Goal: Task Accomplishment & Management: Manage account settings

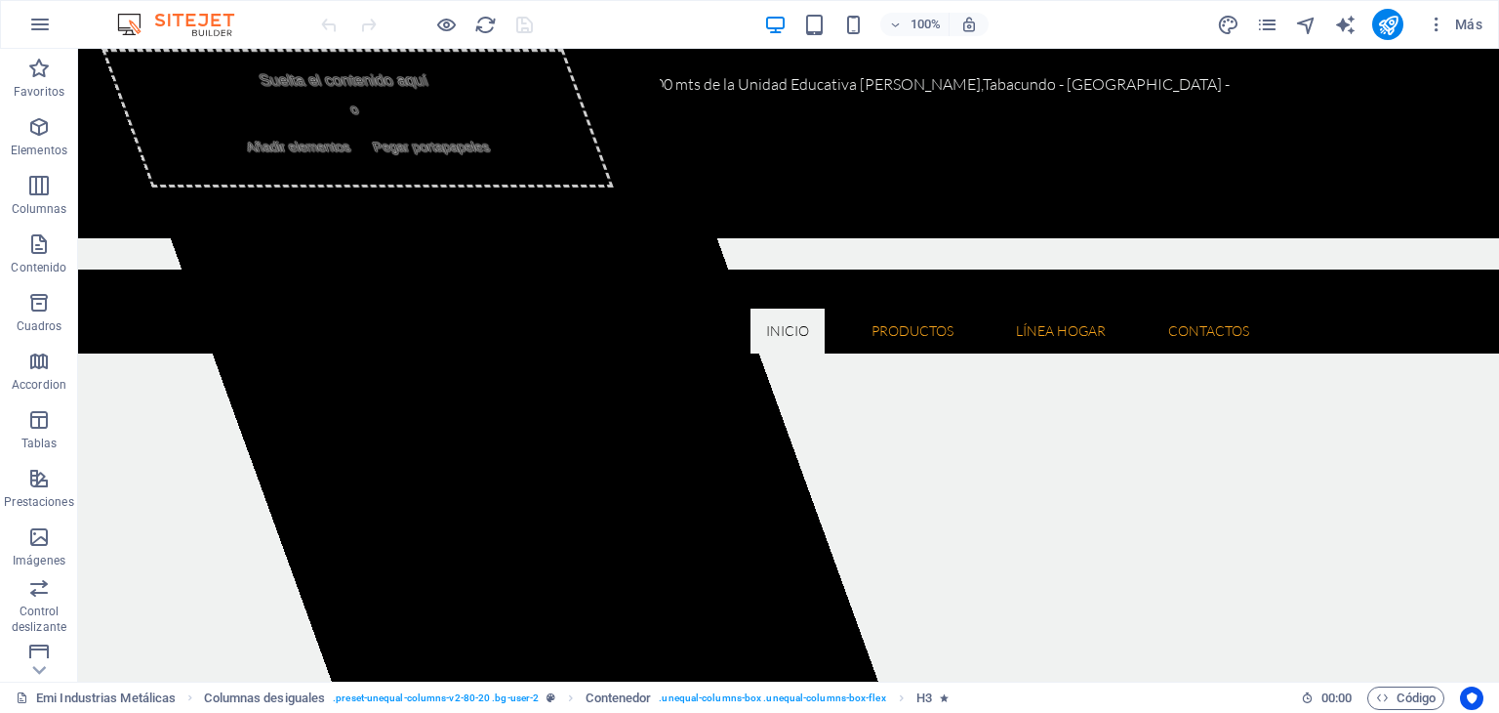
drag, startPoint x: 1488, startPoint y: 339, endPoint x: 1572, endPoint y: 81, distance: 271.1
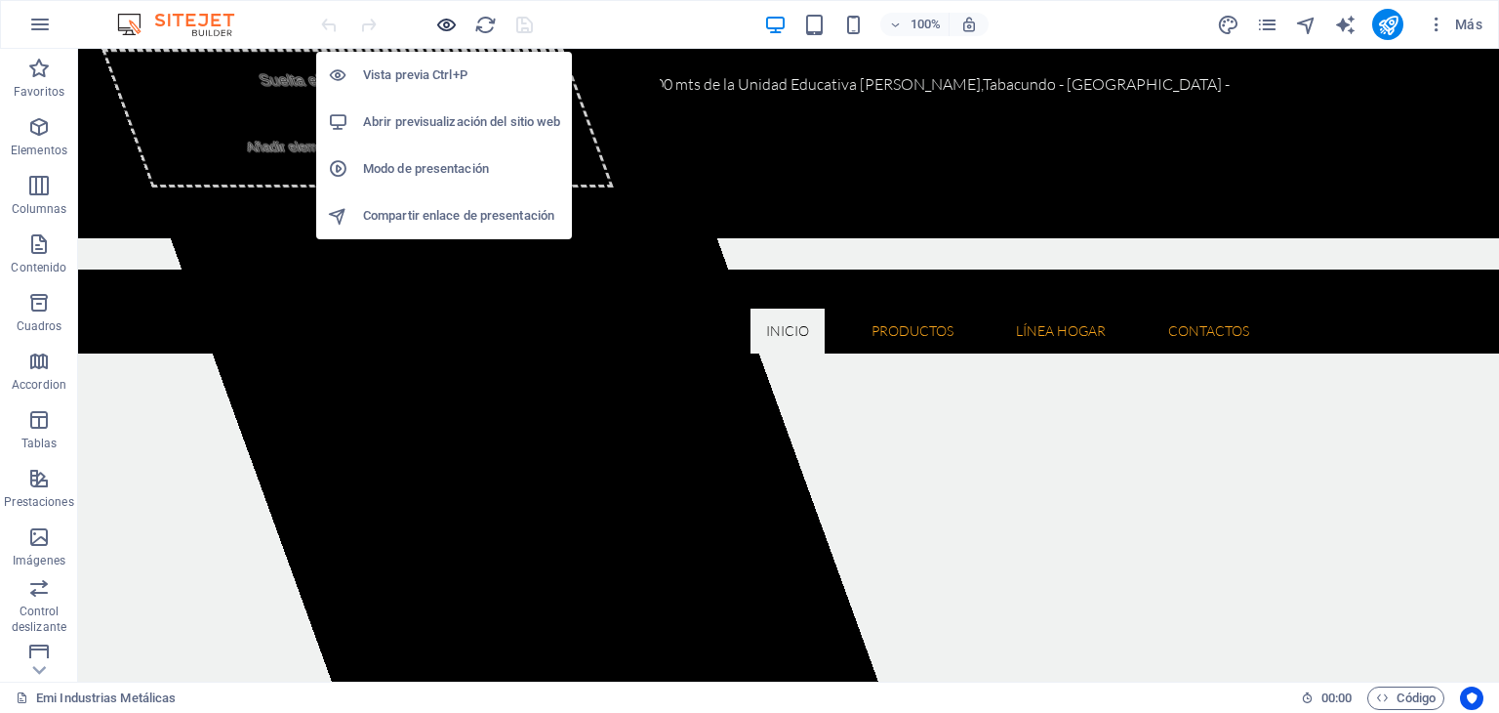
click at [437, 15] on icon "button" at bounding box center [446, 25] width 22 height 22
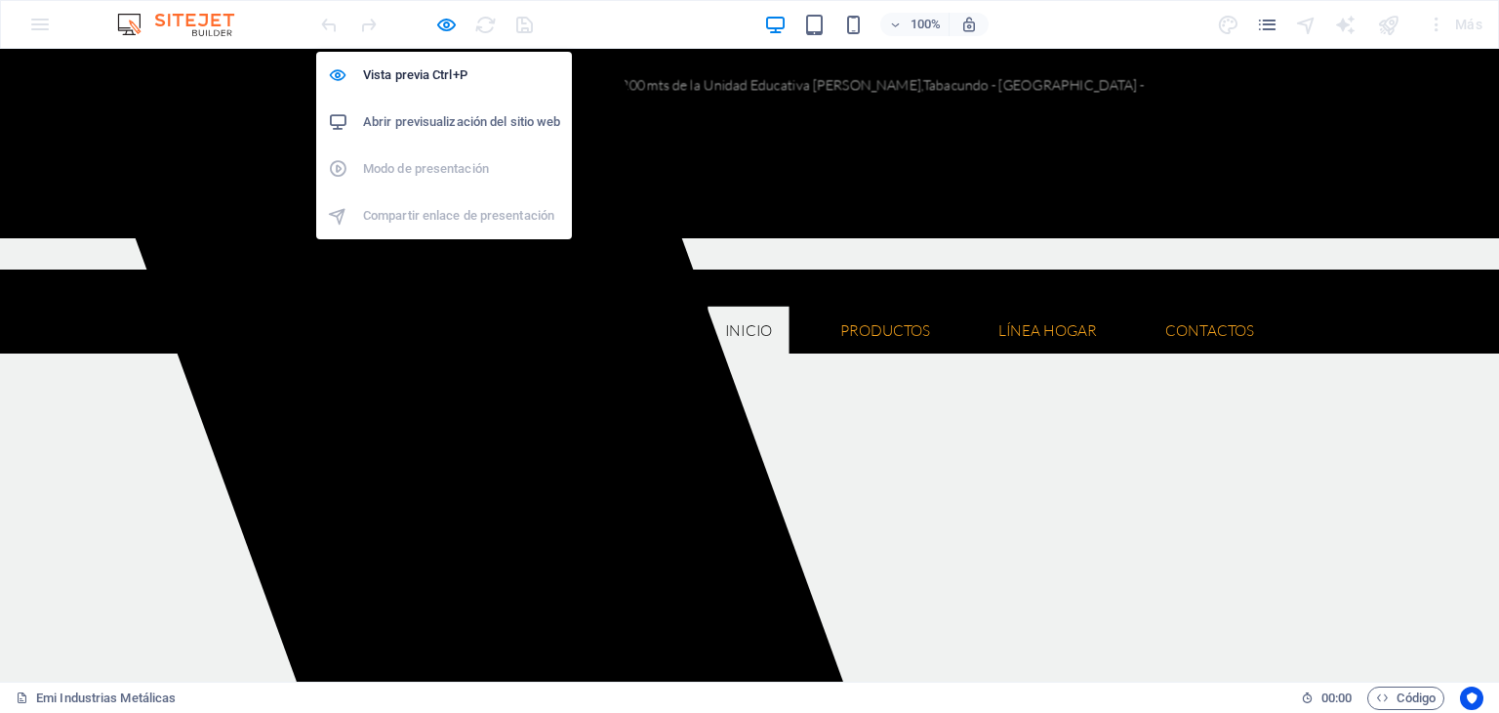
click at [476, 117] on h6 "Abrir previsualización del sitio web" at bounding box center [461, 121] width 197 height 23
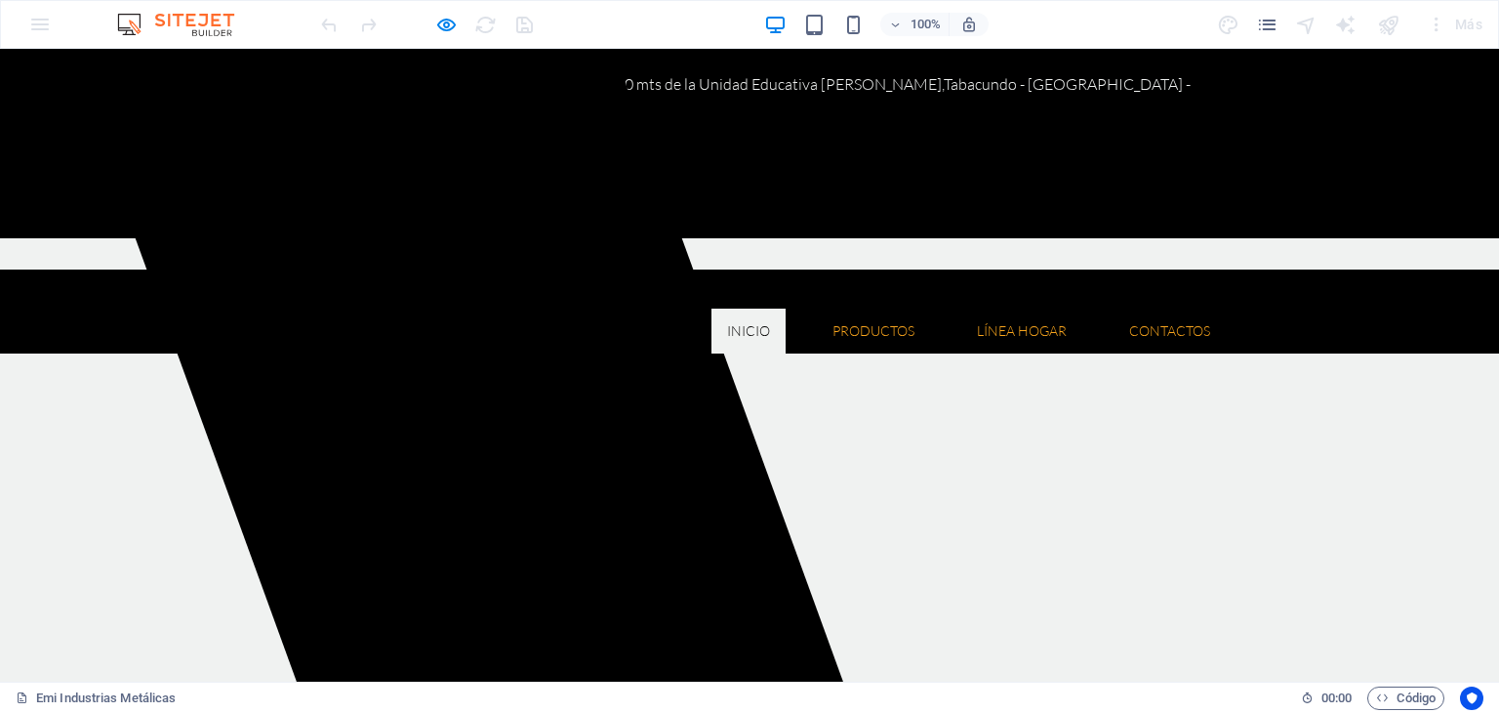
click at [642, 308] on ul "Inicio Quienes somos Misión y Visión Productos Herramientas Floricolas Mesa de …" at bounding box center [749, 330] width 953 height 45
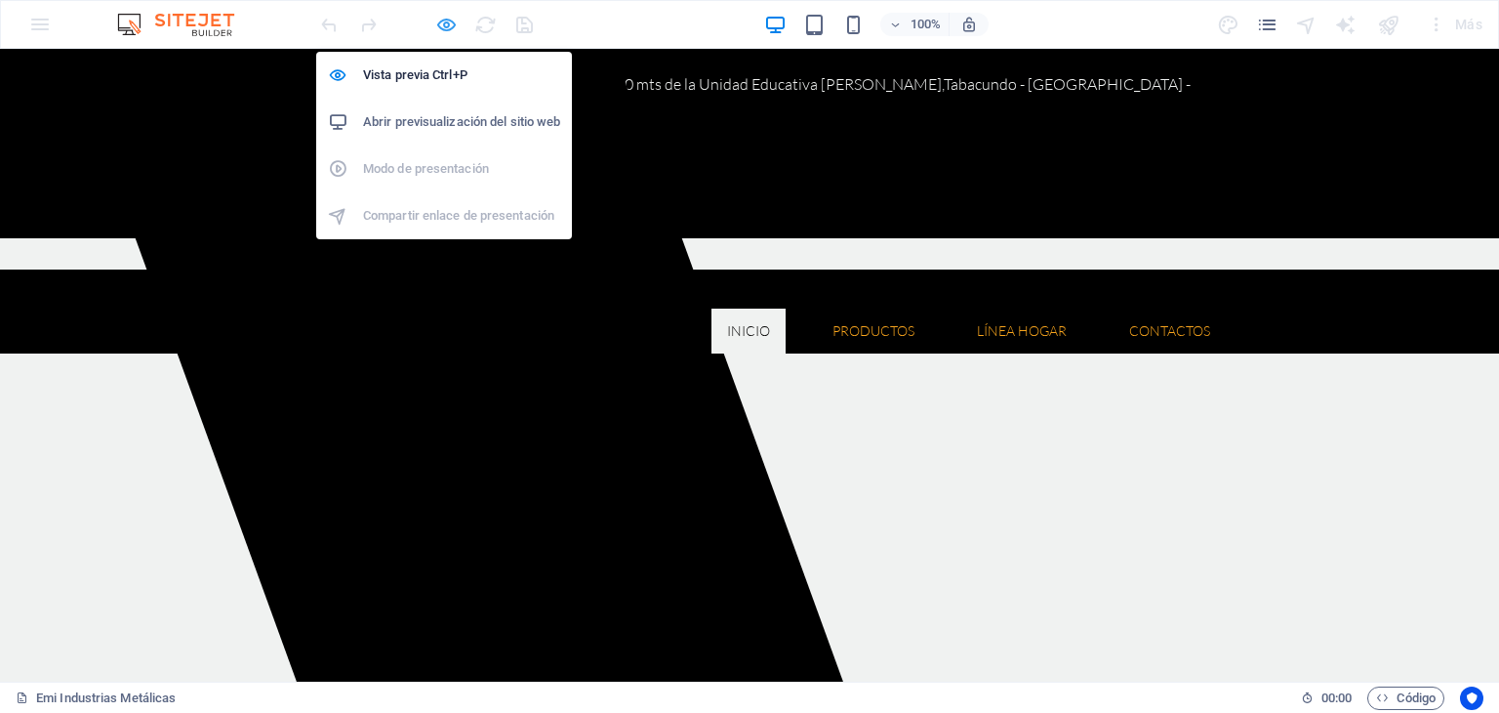
click at [447, 21] on icon "button" at bounding box center [446, 25] width 22 height 22
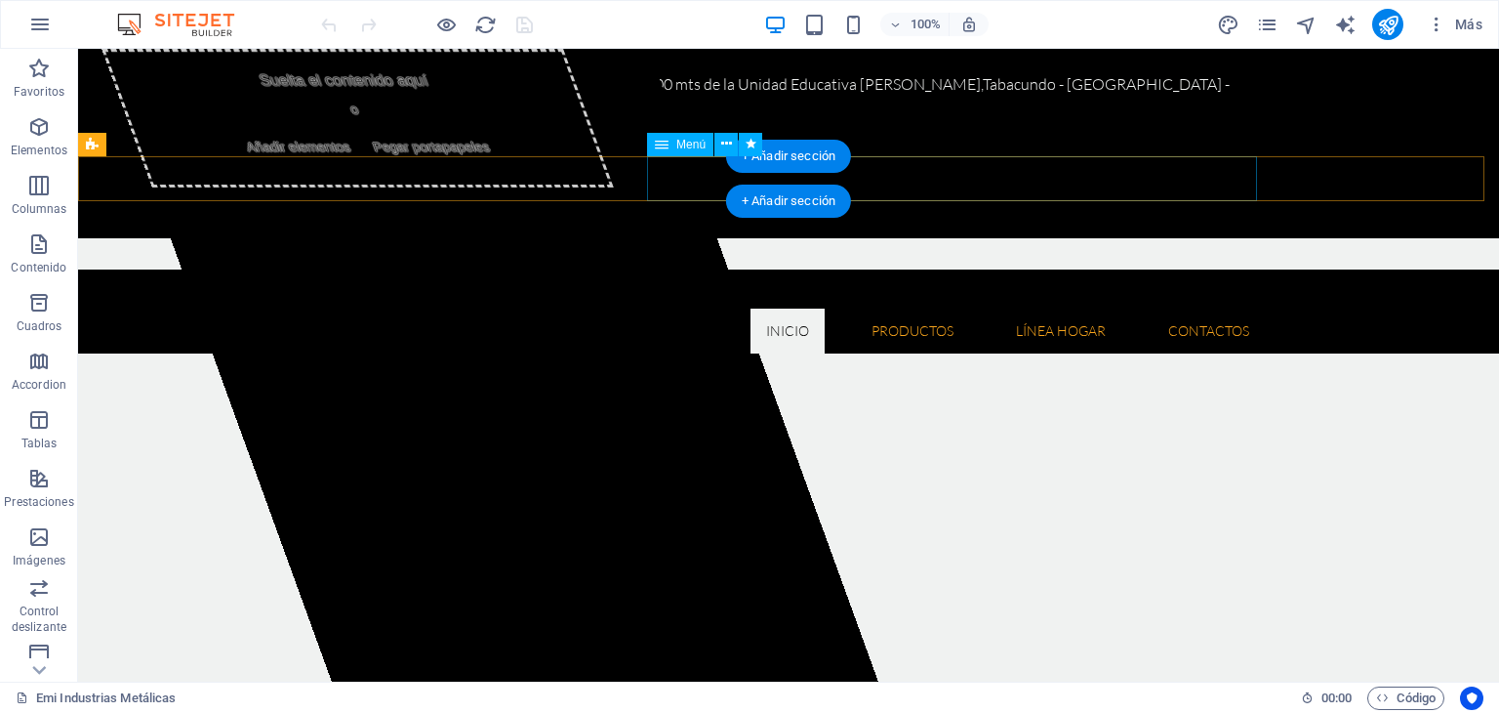
click at [691, 308] on nav "Inicio Quienes somos Misión y Visión Productos Herramientas Floricolas Mesa de …" at bounding box center [788, 330] width 953 height 45
select select
select select "2"
select select
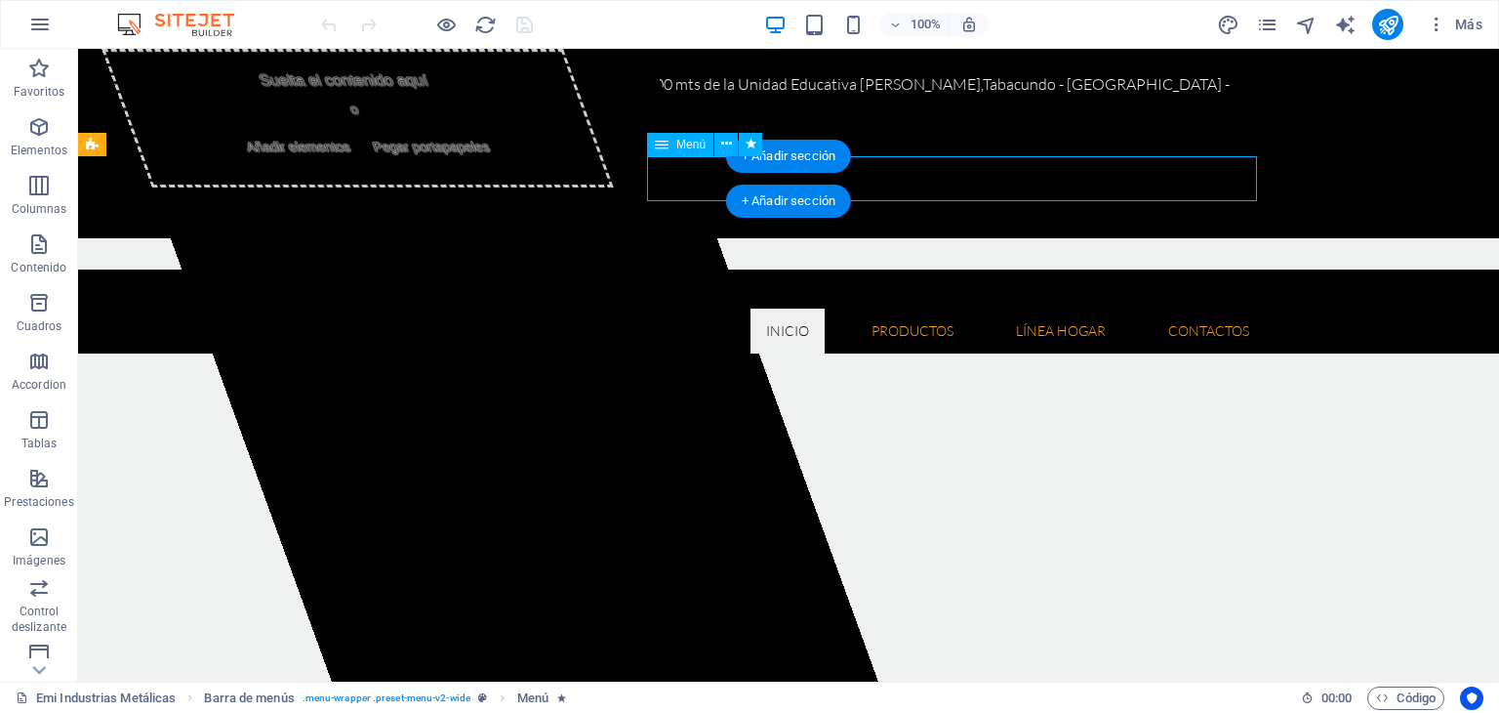
select select
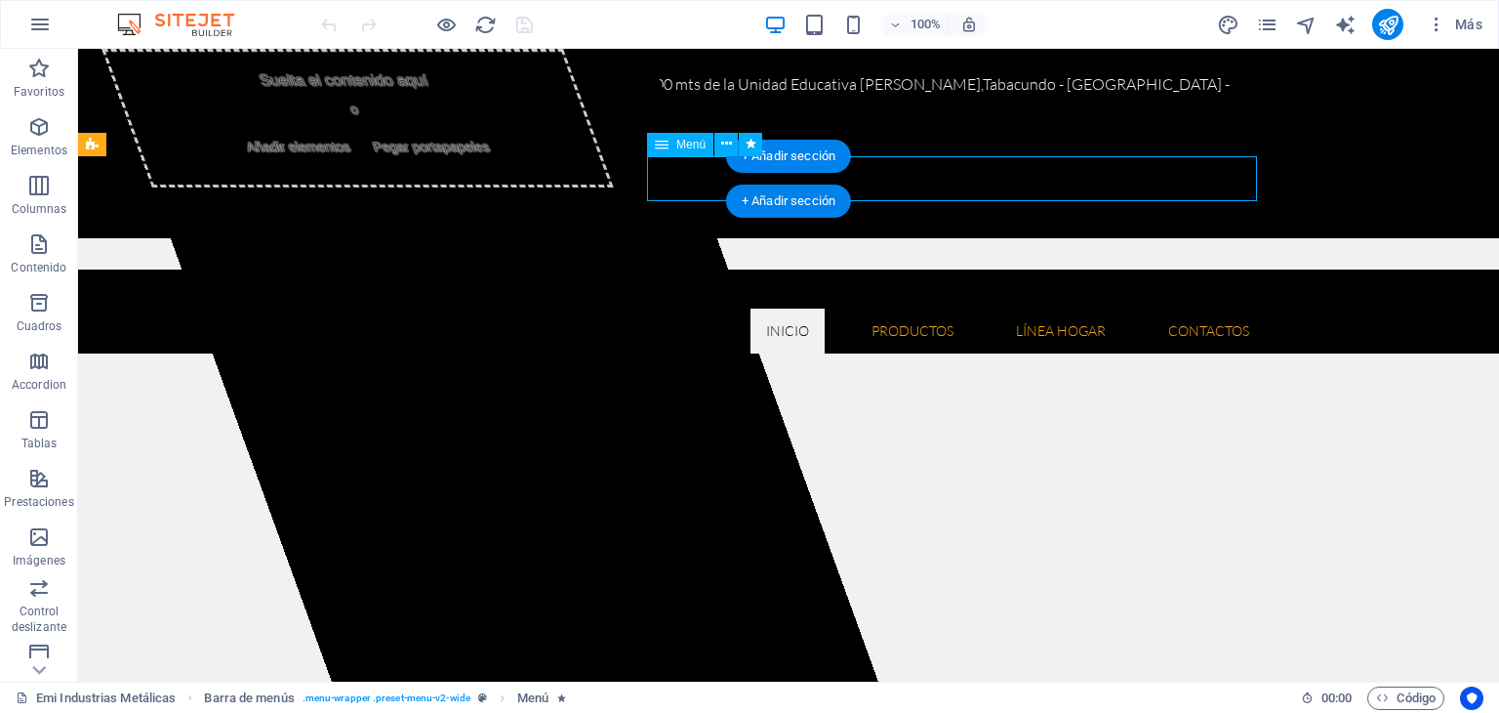
select select
select select "1"
select select
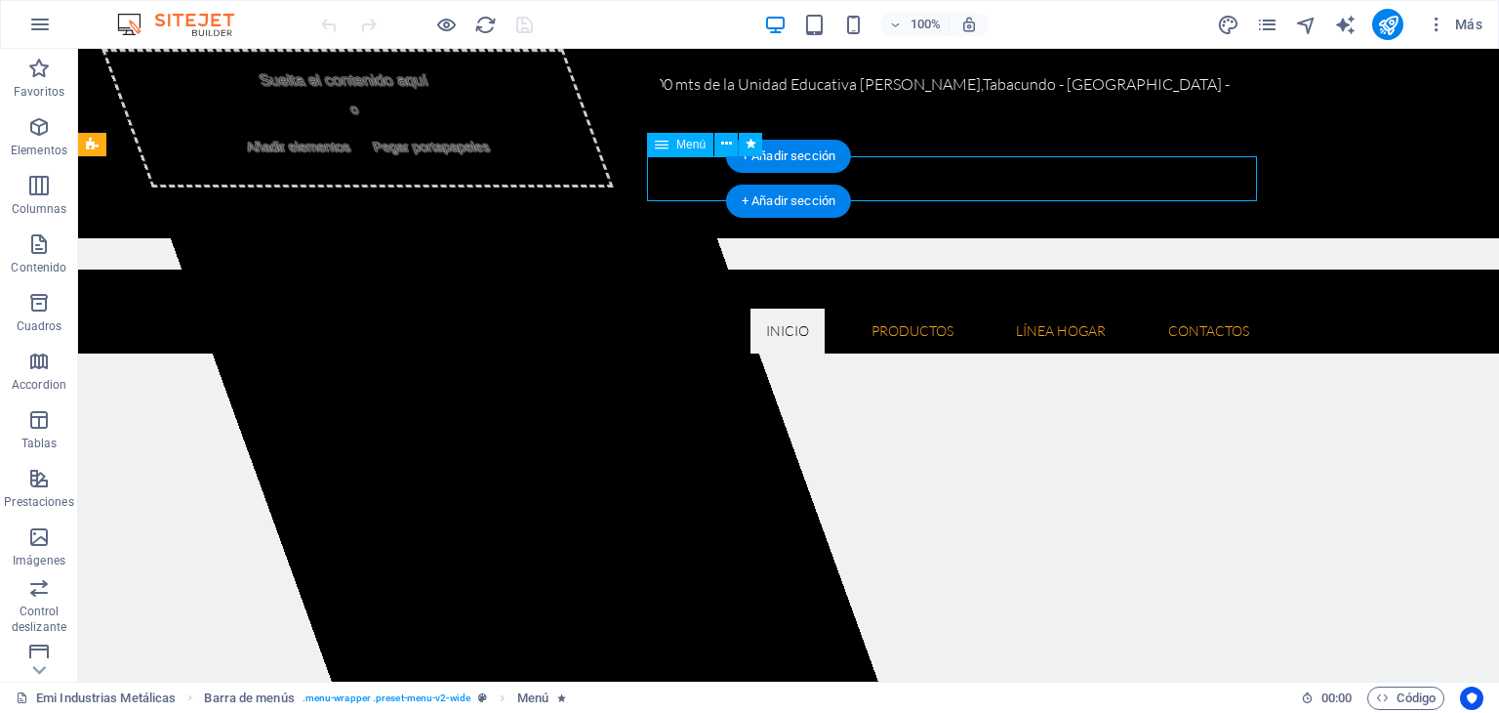
select select "3"
select select
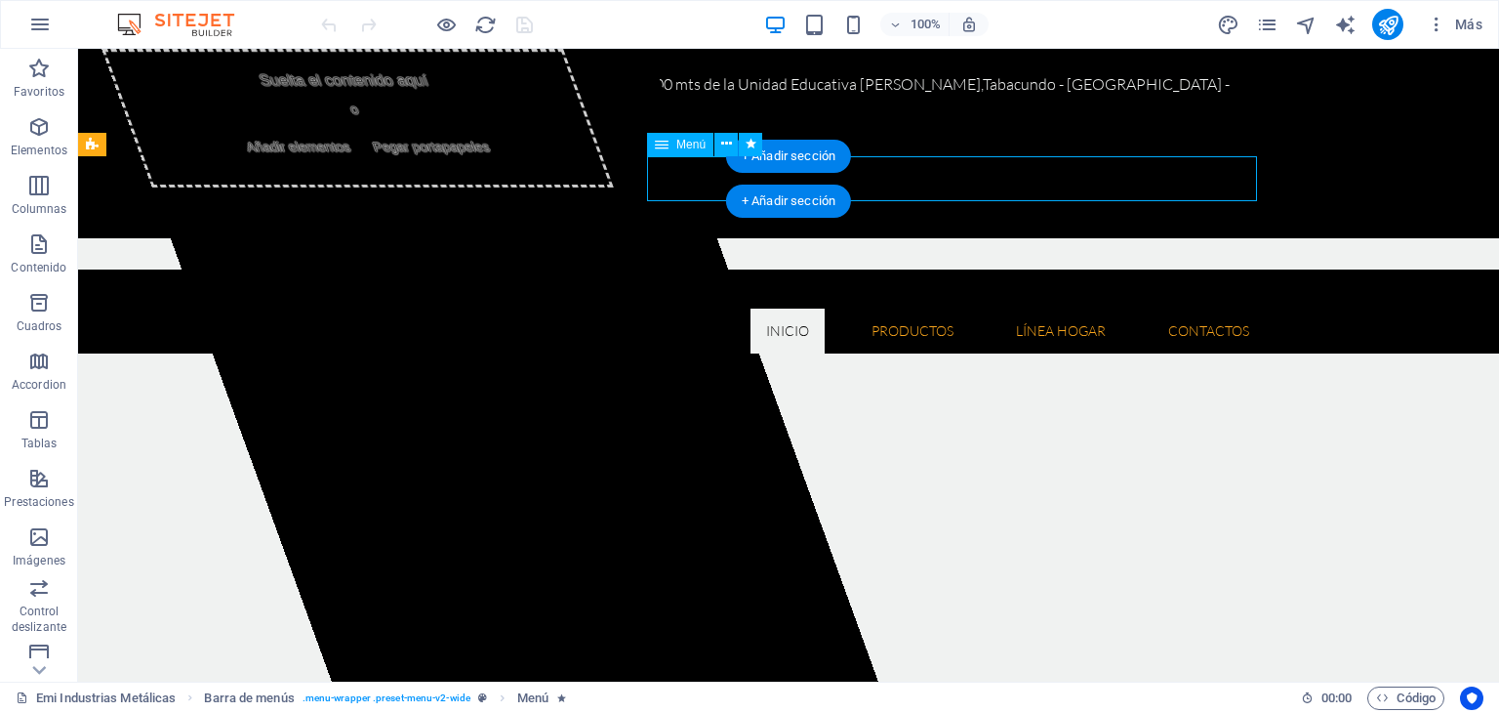
select select "3"
select select
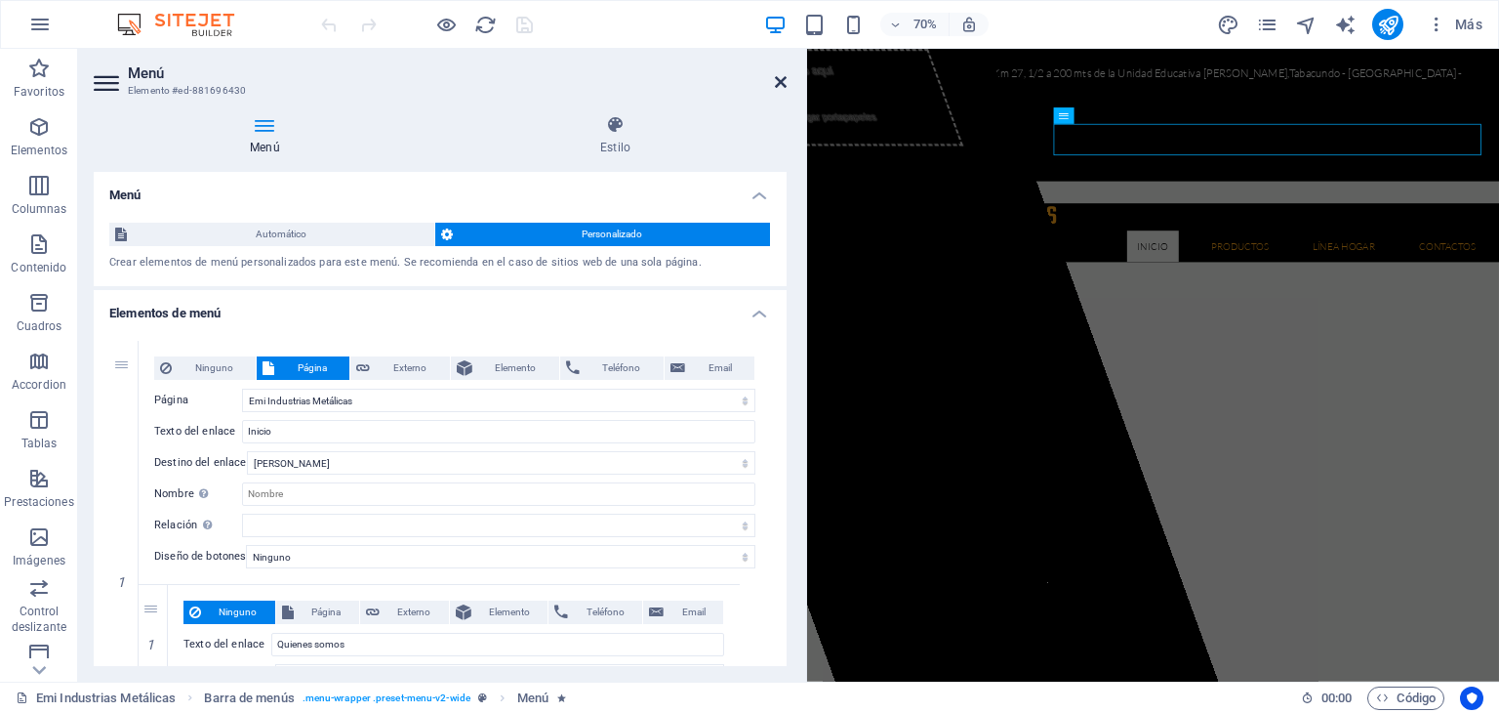
click at [782, 81] on icon at bounding box center [781, 82] width 12 height 16
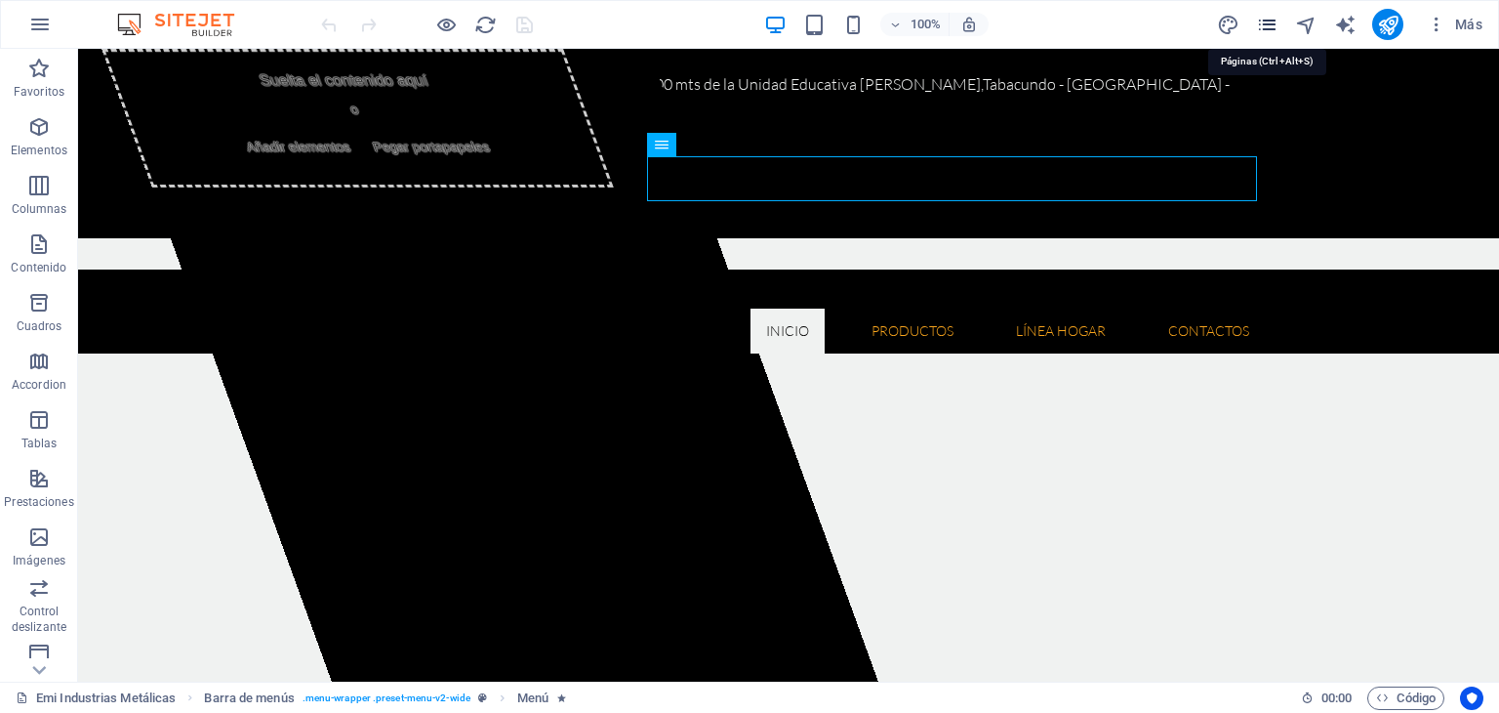
click at [1269, 24] on icon "pages" at bounding box center [1267, 25] width 22 height 22
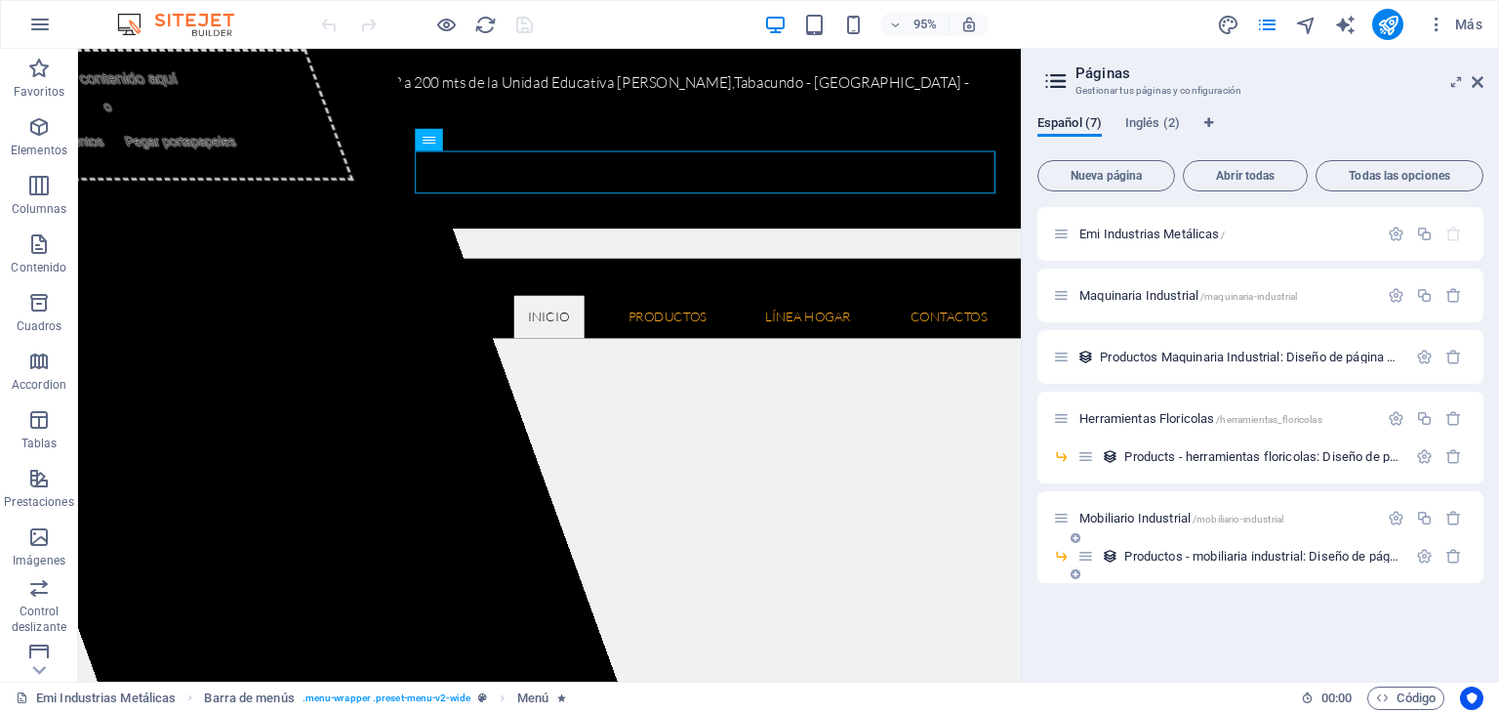
click at [1257, 562] on div "Productos - mobiliaria industrial: Diseño de página única /productos-mobiliaria…" at bounding box center [1242, 556] width 329 height 22
click at [1249, 555] on span "Productos - mobiliaria industrial: Diseño de página única /productos-mobiliaria…" at bounding box center [1376, 556] width 502 height 15
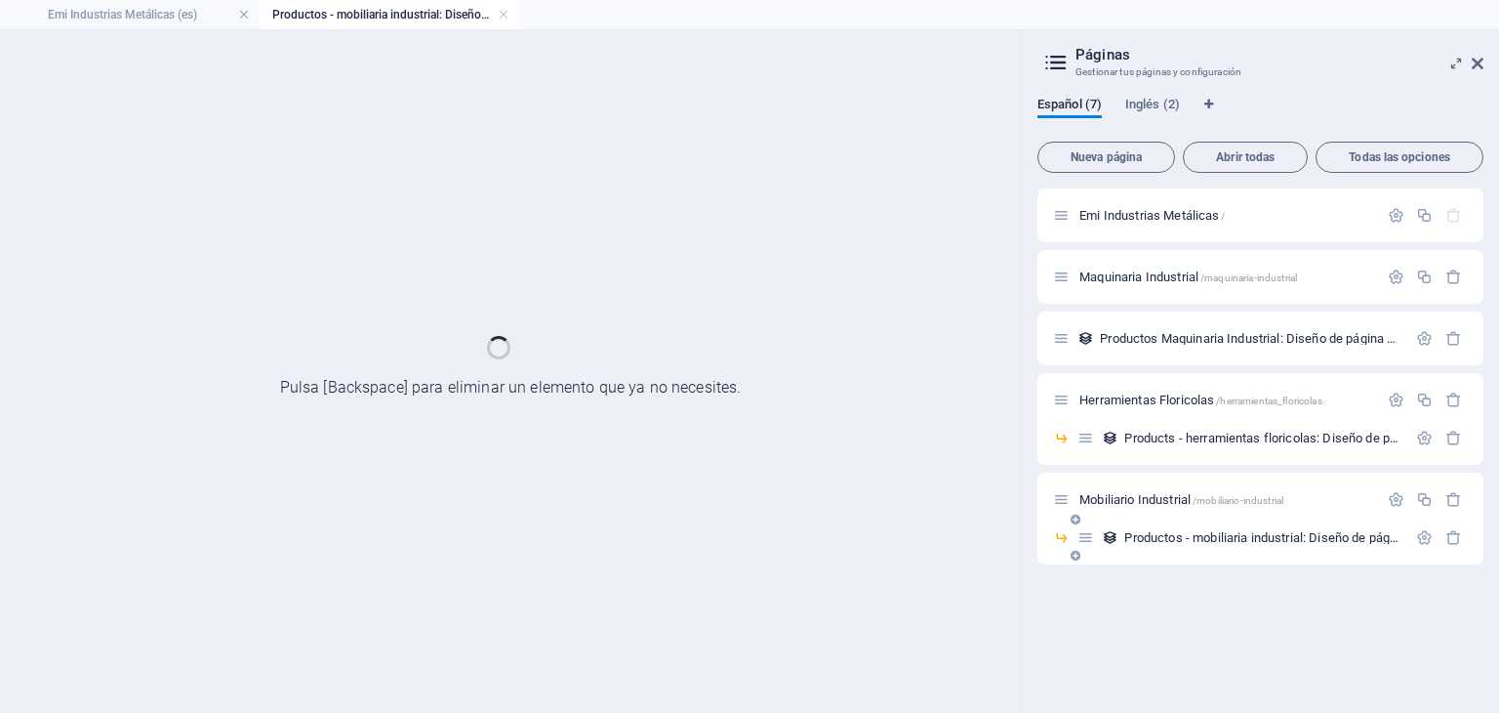
click at [1249, 555] on div "Productos - mobiliaria industrial: Diseño de página única /productos-mobiliaria…" at bounding box center [1261, 545] width 446 height 38
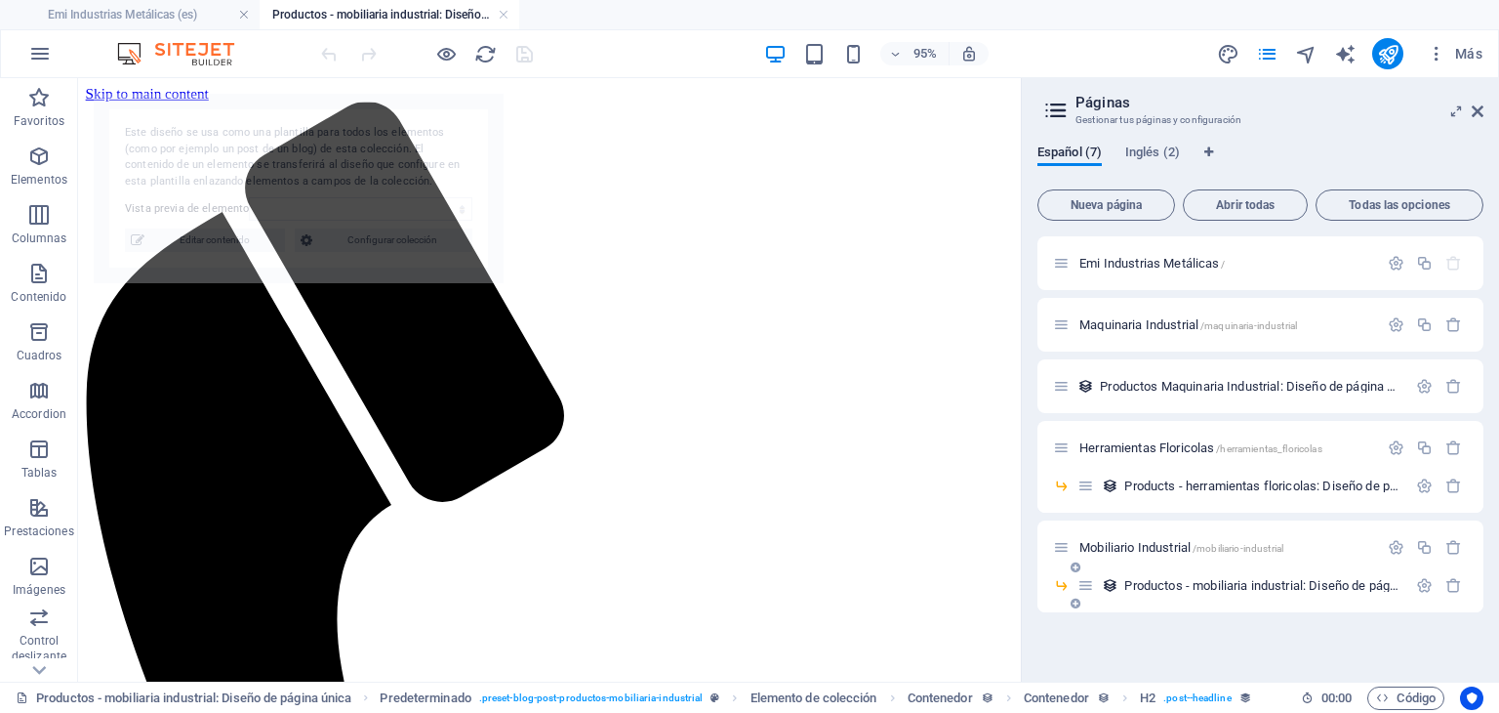
scroll to position [634, 0]
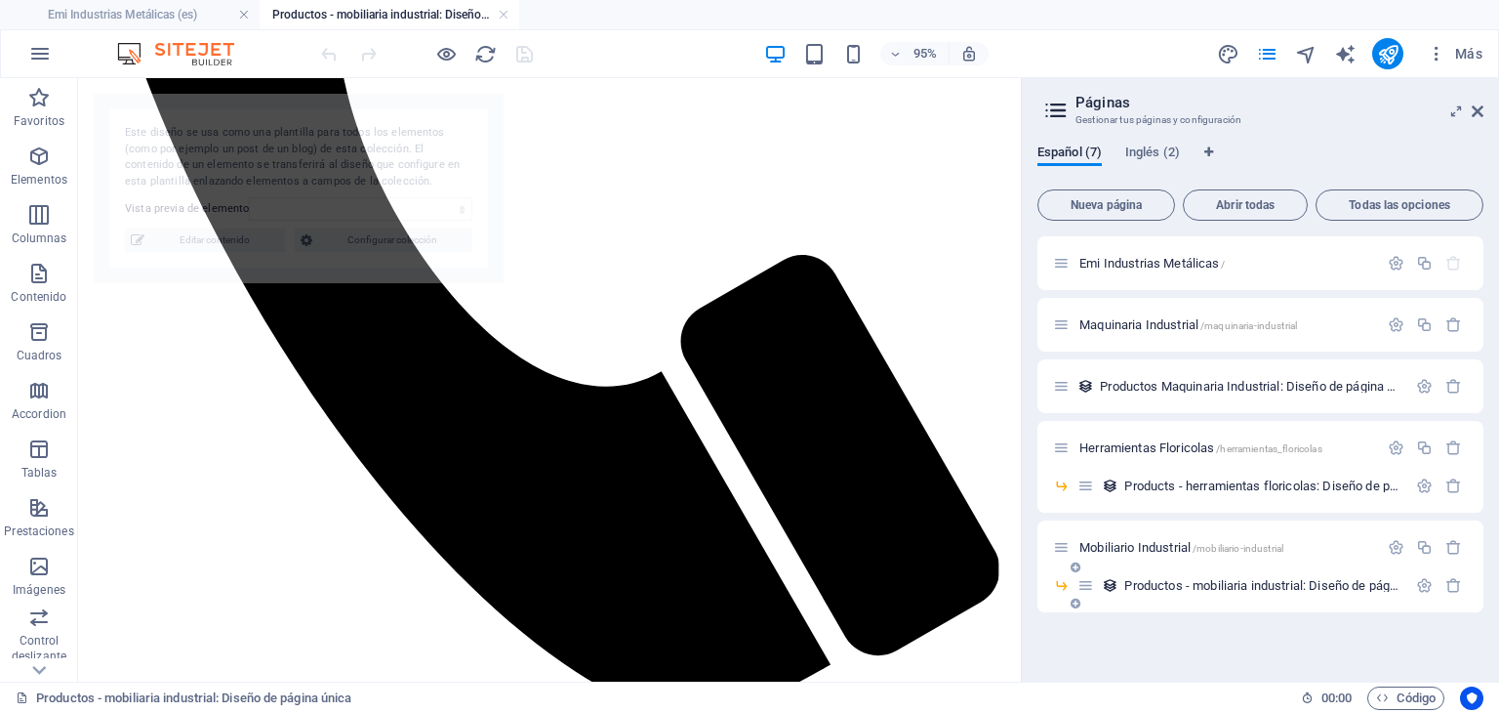
select select "68dd5f5275873b4939081b8e"
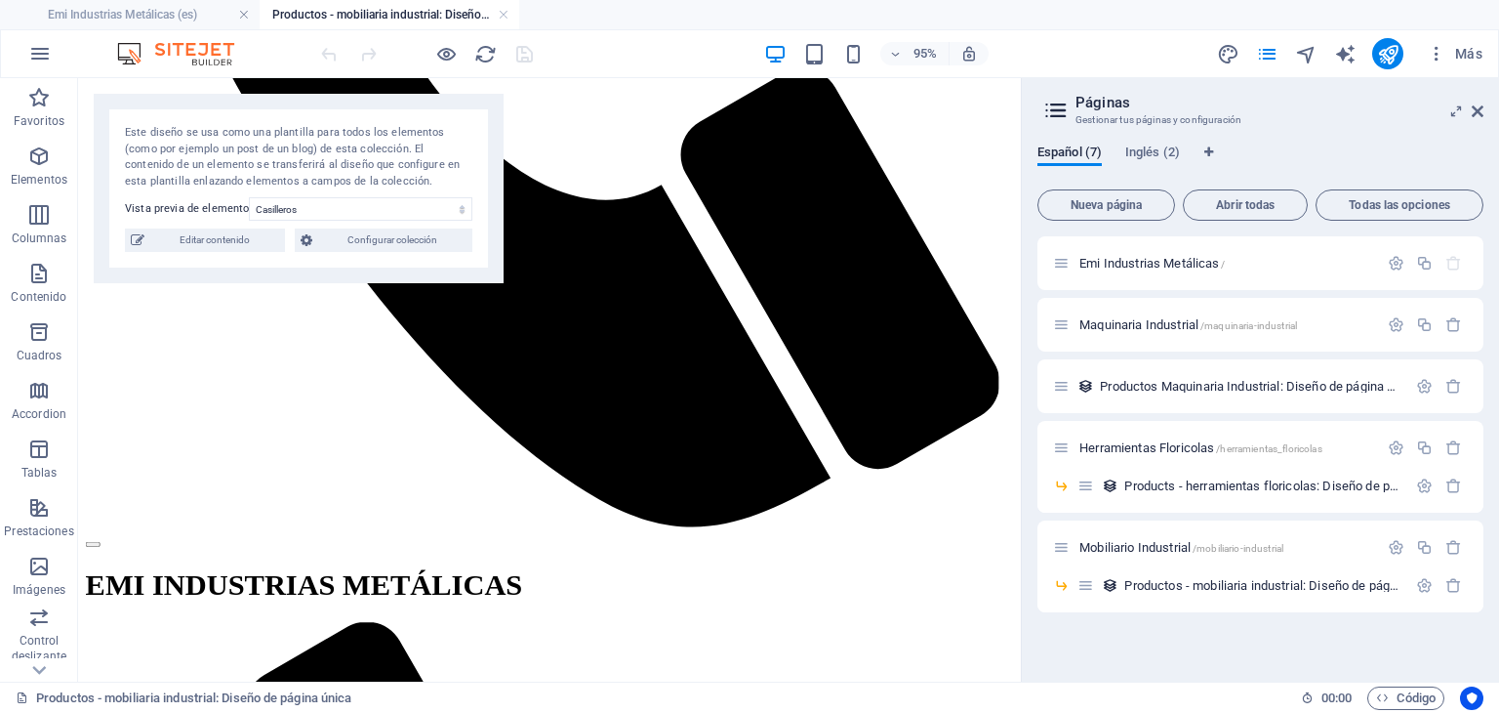
scroll to position [842, 0]
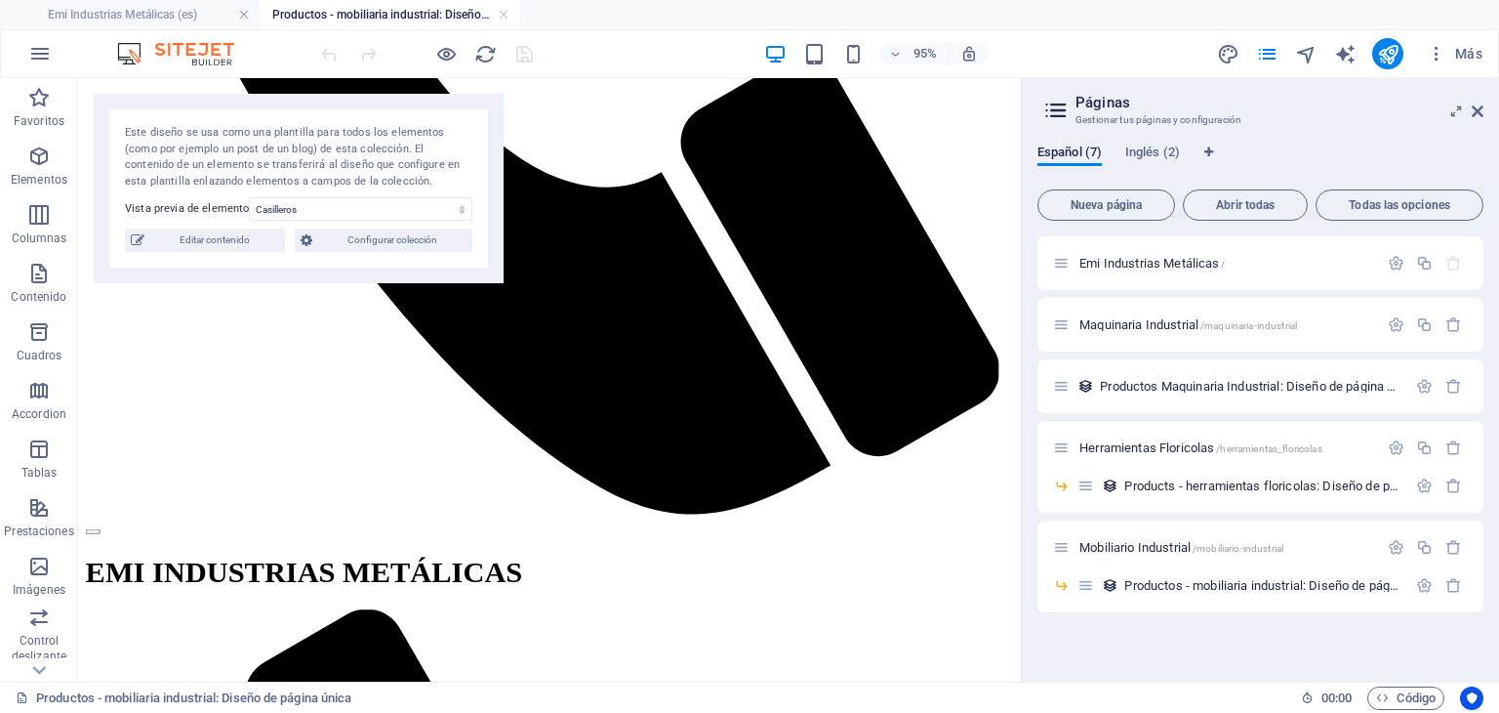
drag, startPoint x: 1065, startPoint y: 401, endPoint x: 1099, endPoint y: 530, distance: 133.3
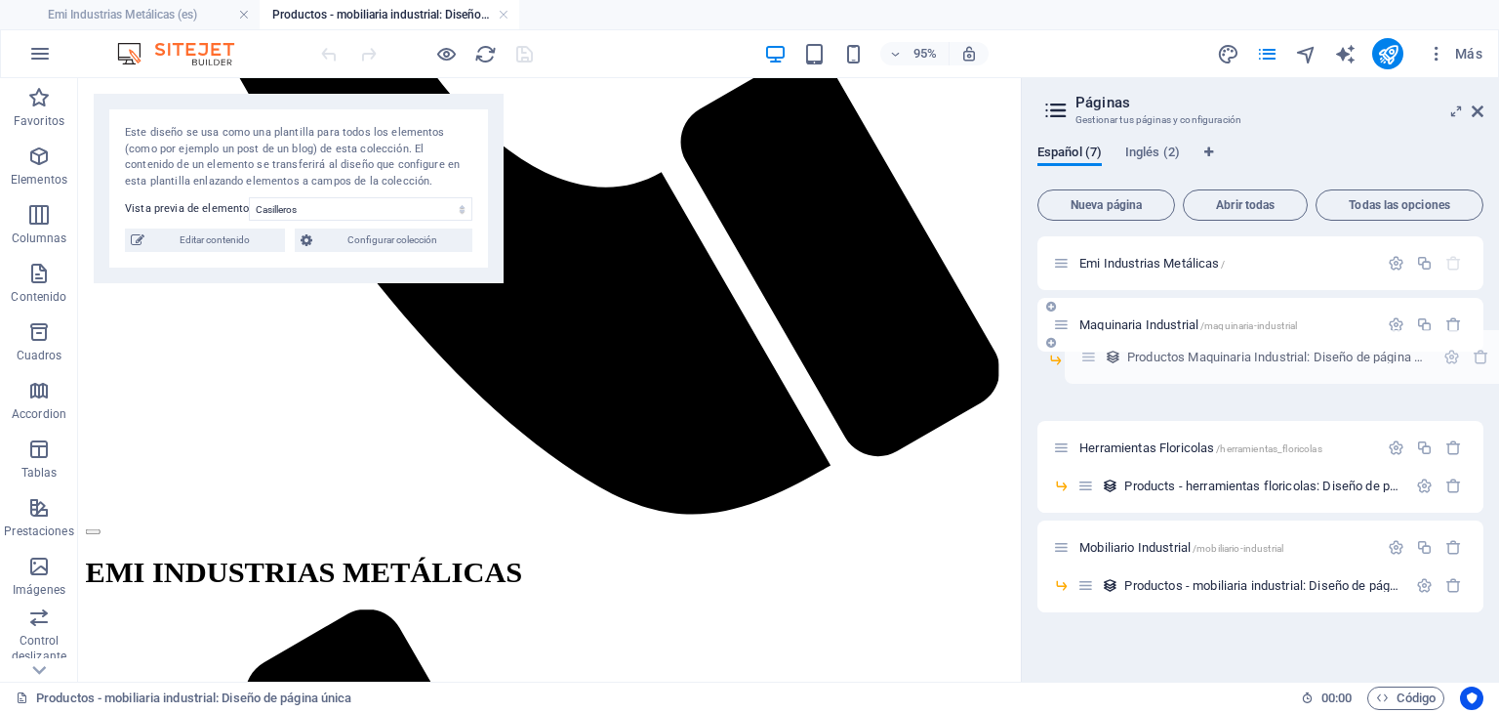
drag, startPoint x: 1059, startPoint y: 385, endPoint x: 1093, endPoint y: 350, distance: 48.3
click at [1093, 350] on div "Emi Industrias Metálicas / Maquinaria Industrial /maquinaria-industrial Product…" at bounding box center [1261, 393] width 446 height 314
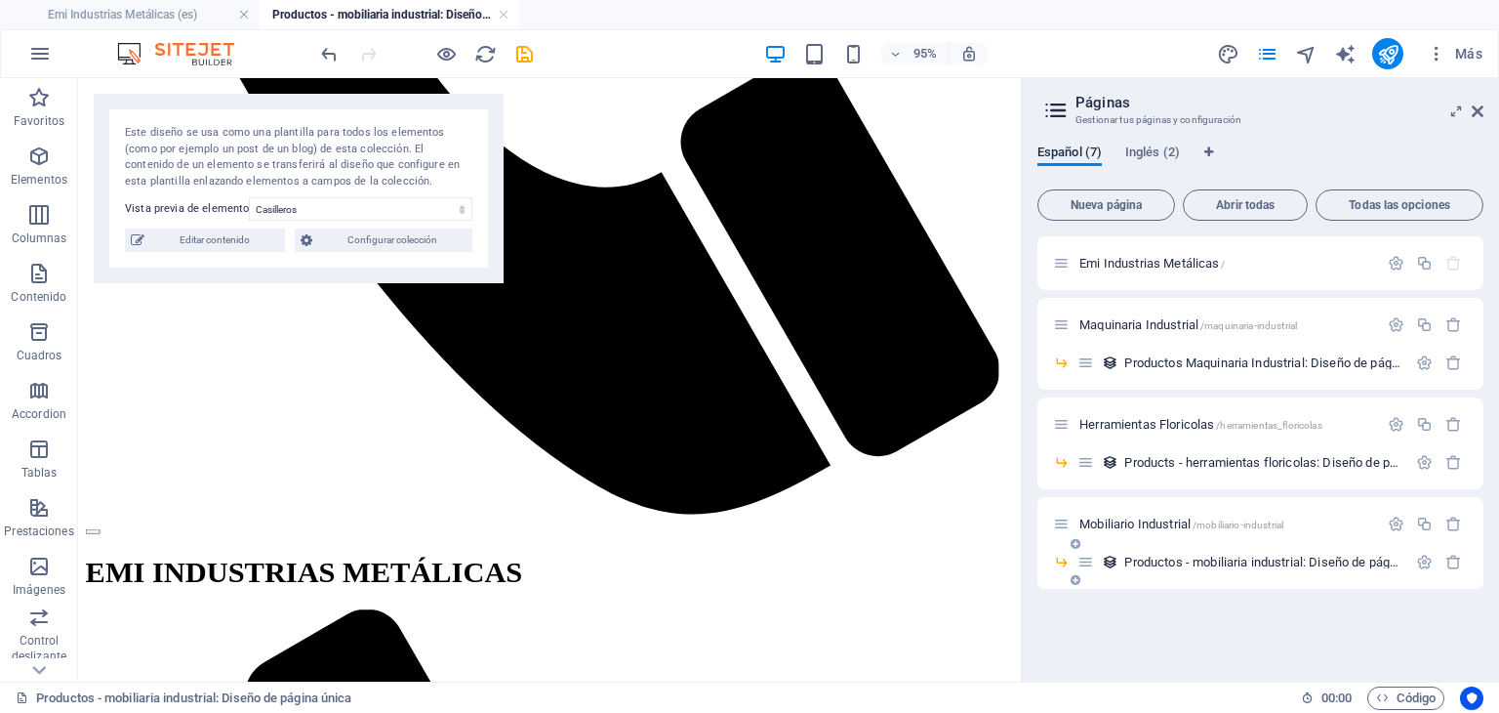
click at [1162, 555] on span "Productos - mobiliaria industrial: Diseño de página única /productos-mobiliaria…" at bounding box center [1376, 561] width 502 height 15
click at [1271, 563] on span "Productos - mobiliaria industrial: Diseño de página única /productos-mobiliaria…" at bounding box center [1376, 561] width 502 height 15
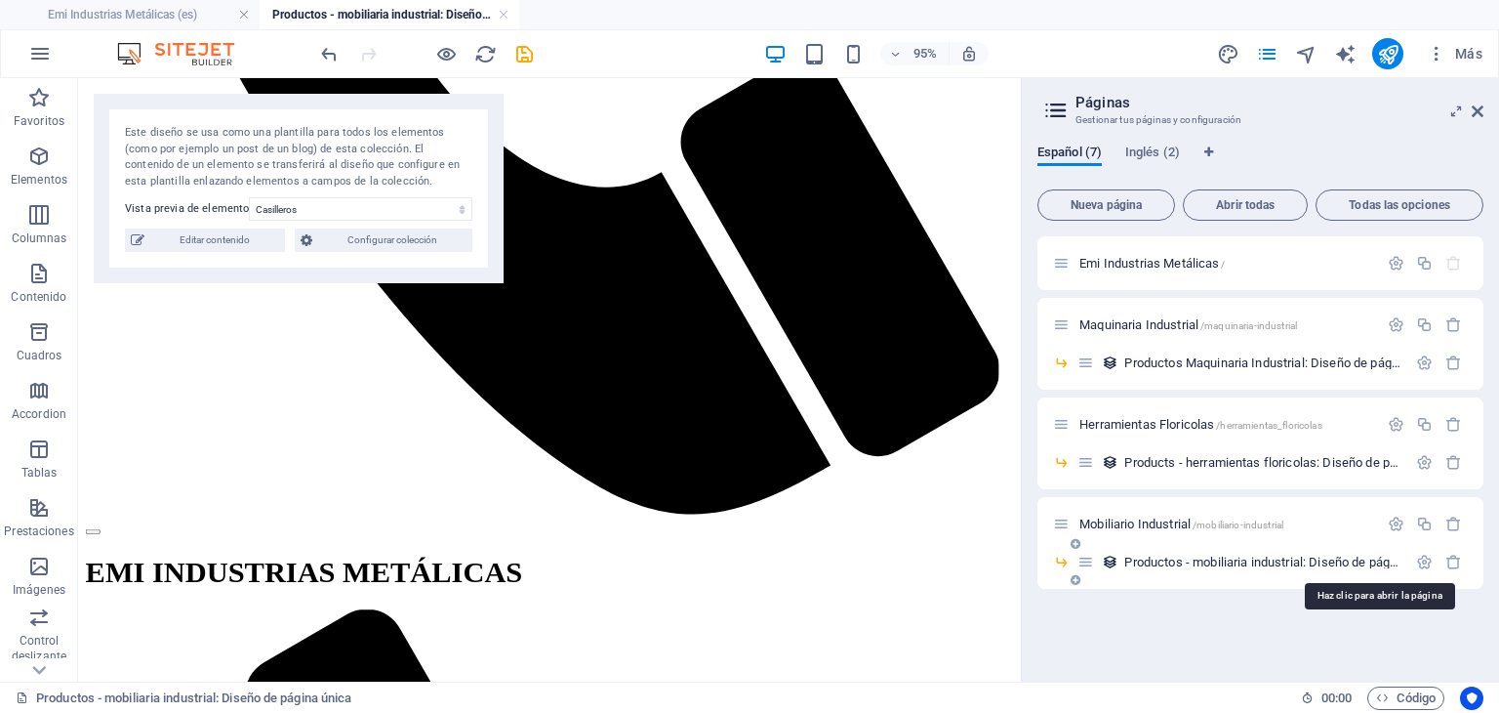
click at [1271, 563] on span "Productos - mobiliaria industrial: Diseño de página única /productos-mobiliaria…" at bounding box center [1376, 561] width 502 height 15
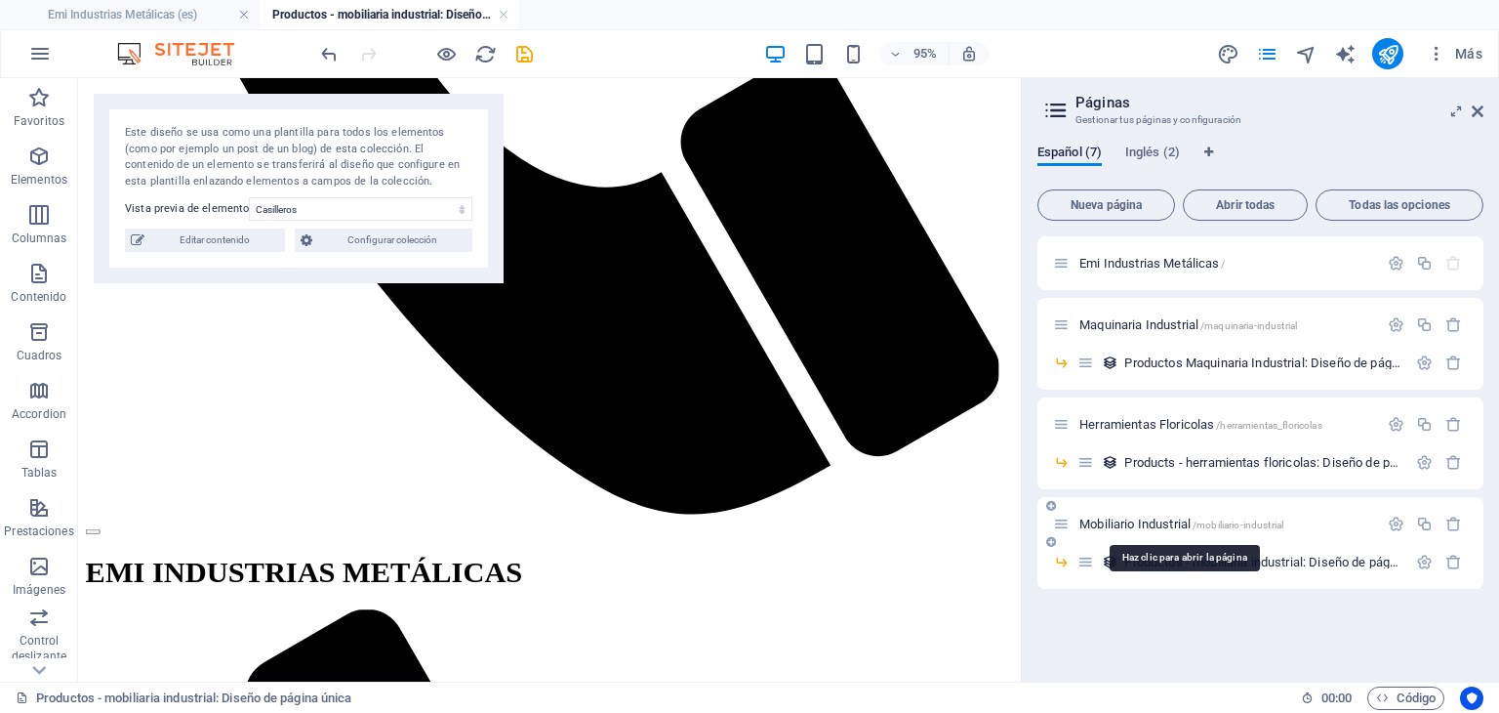
click at [1234, 522] on span "/mobiliario-industrial" at bounding box center [1238, 524] width 91 height 11
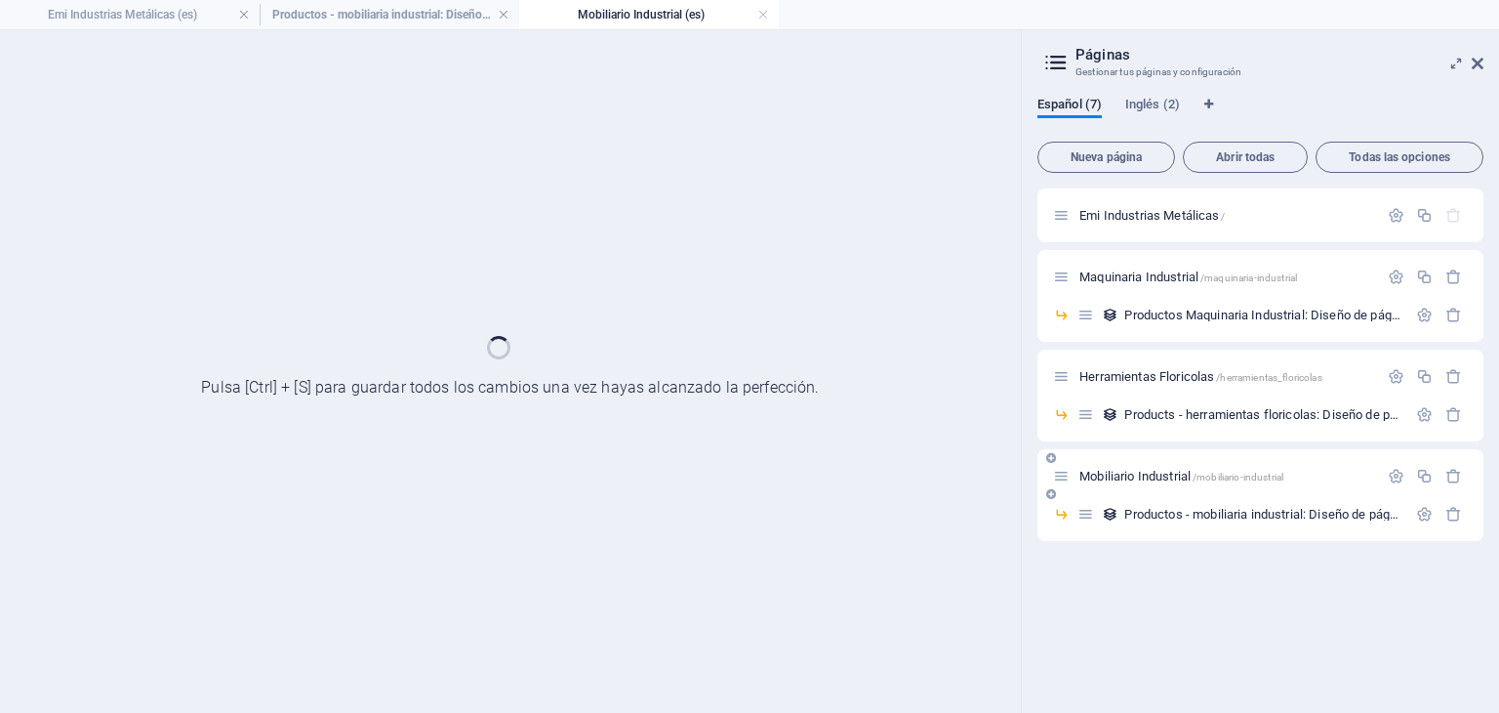
click at [1234, 522] on div "Productos - mobiliaria industrial: Diseño de página única /productos-mobiliaria…" at bounding box center [1242, 514] width 329 height 22
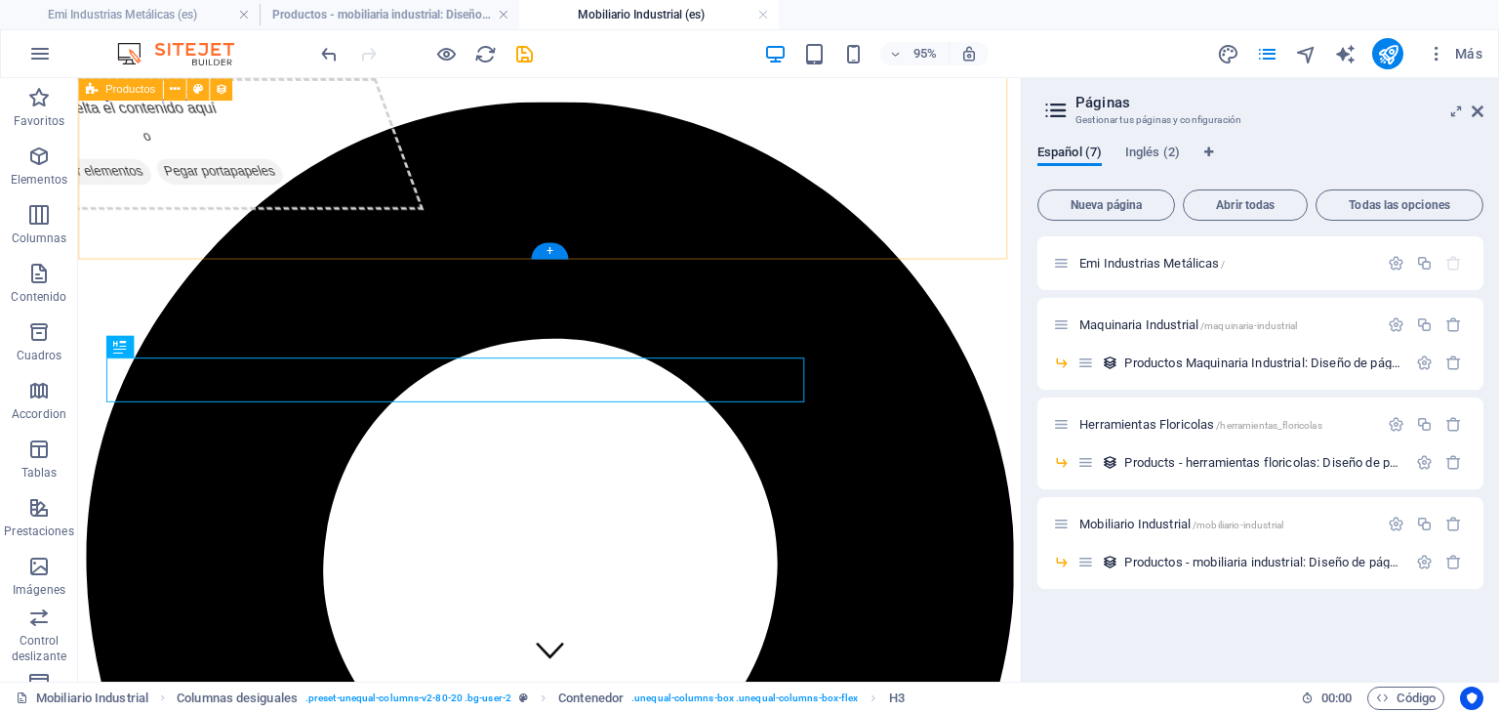
scroll to position [984, 0]
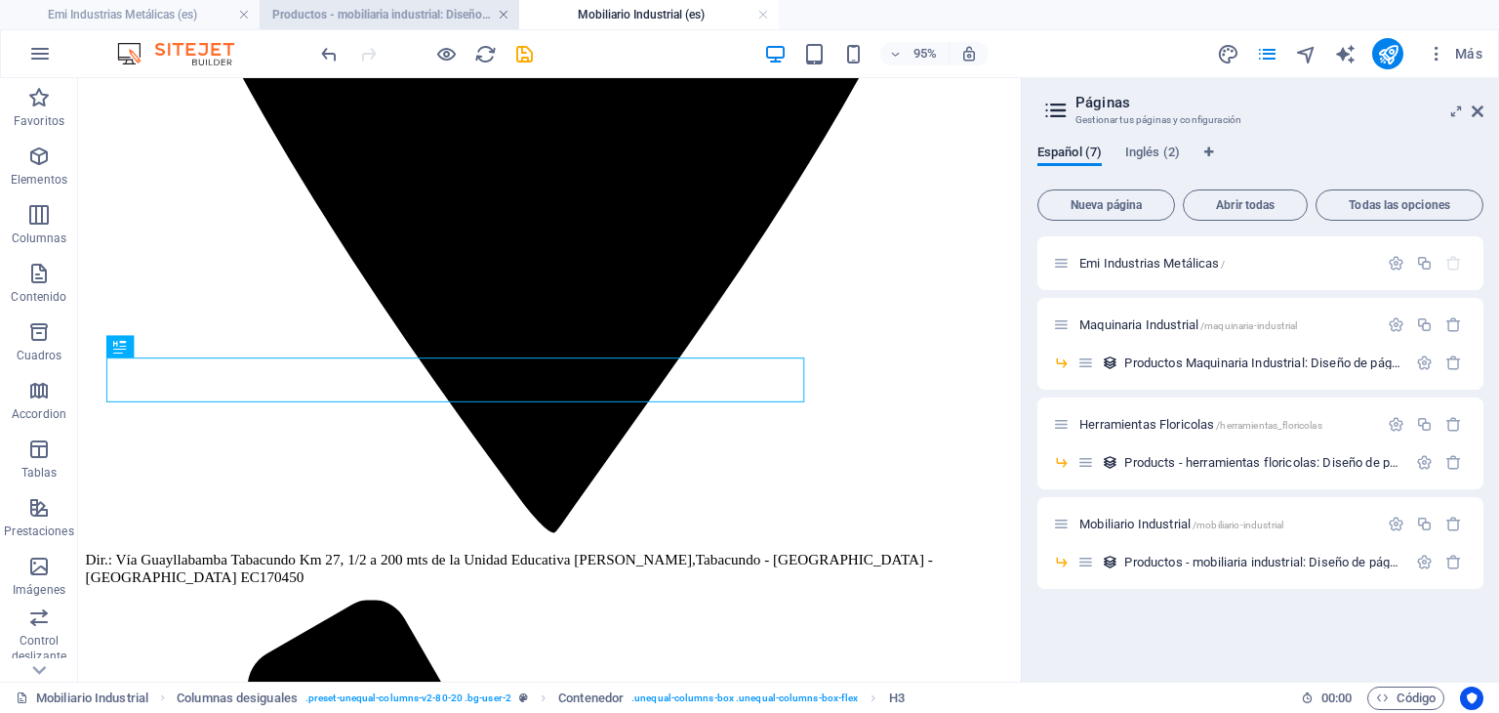
click at [508, 13] on link at bounding box center [504, 15] width 12 height 19
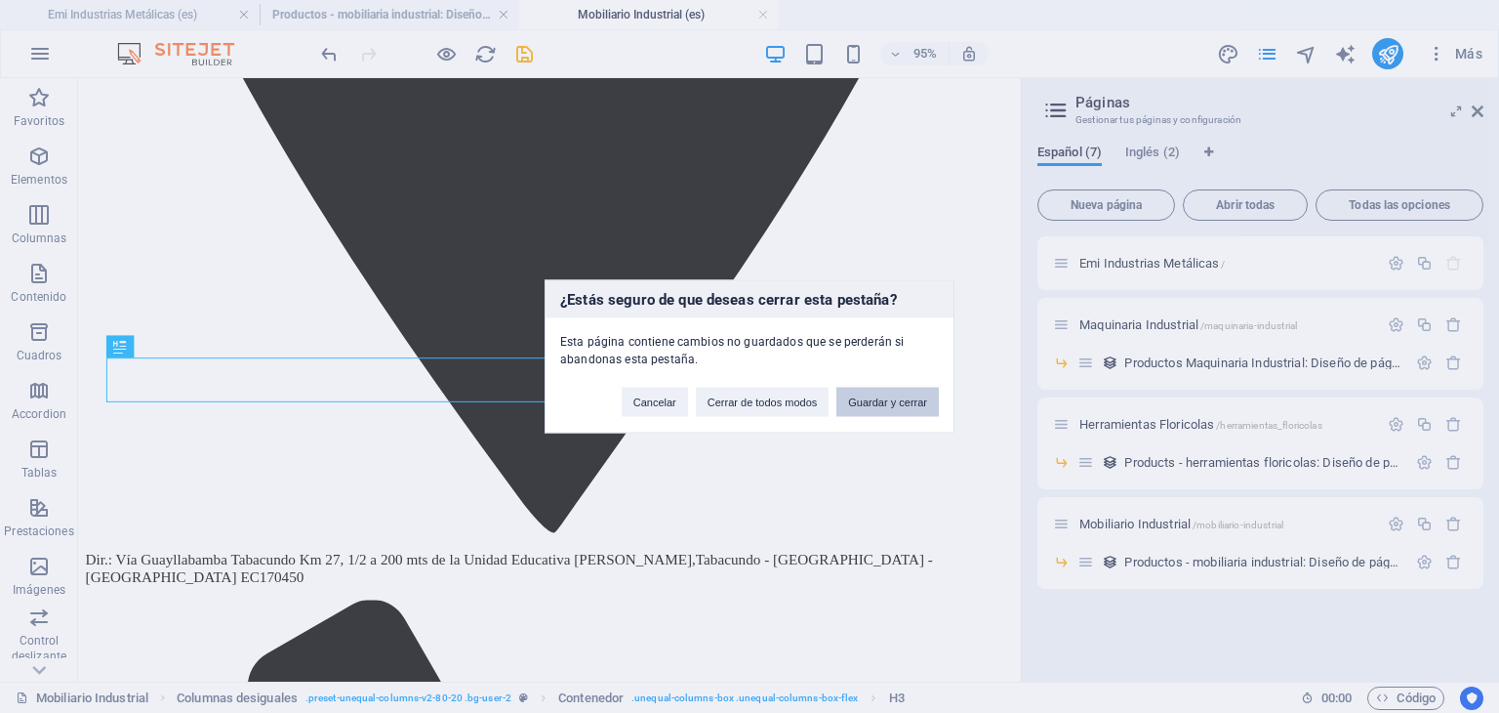
click at [876, 410] on button "Guardar y cerrar" at bounding box center [888, 402] width 103 height 29
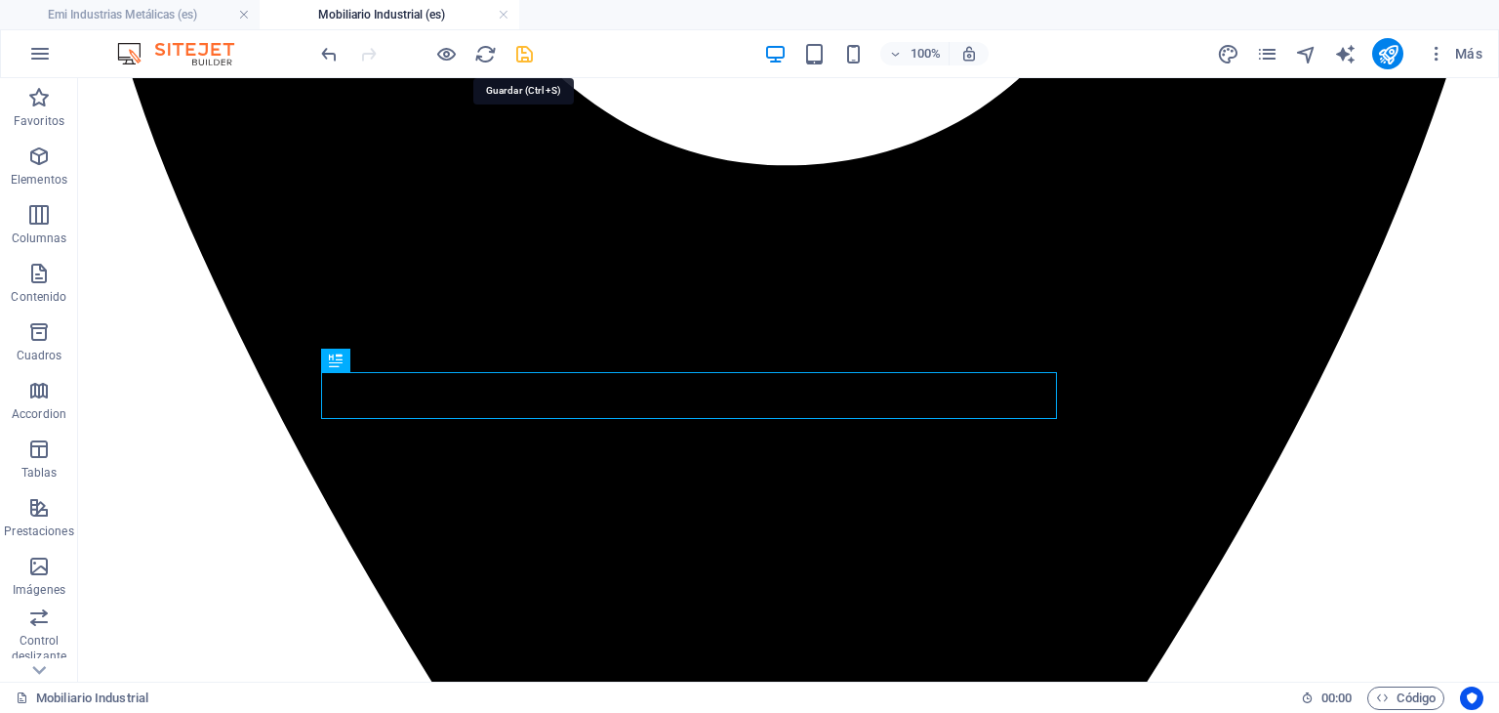
click at [524, 56] on icon "save" at bounding box center [524, 54] width 22 height 22
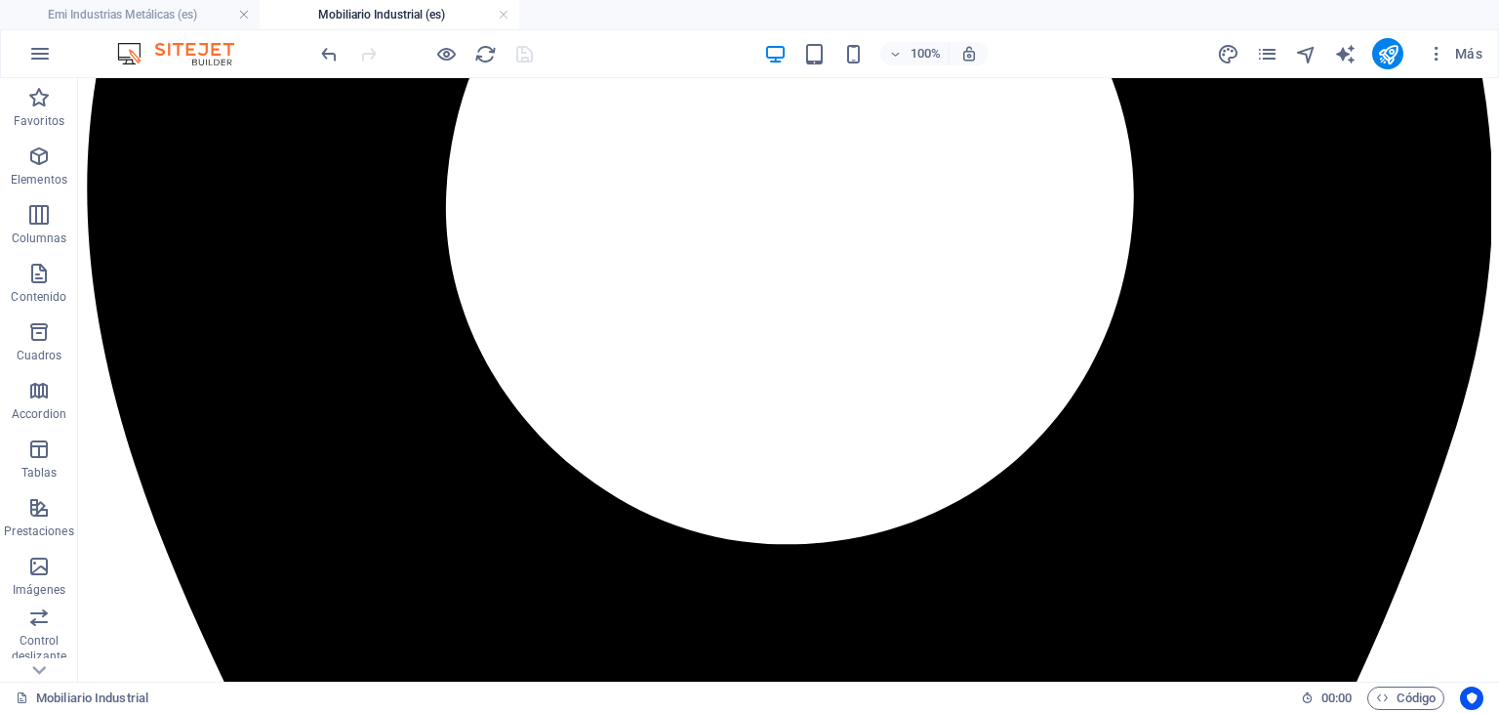
scroll to position [602, 0]
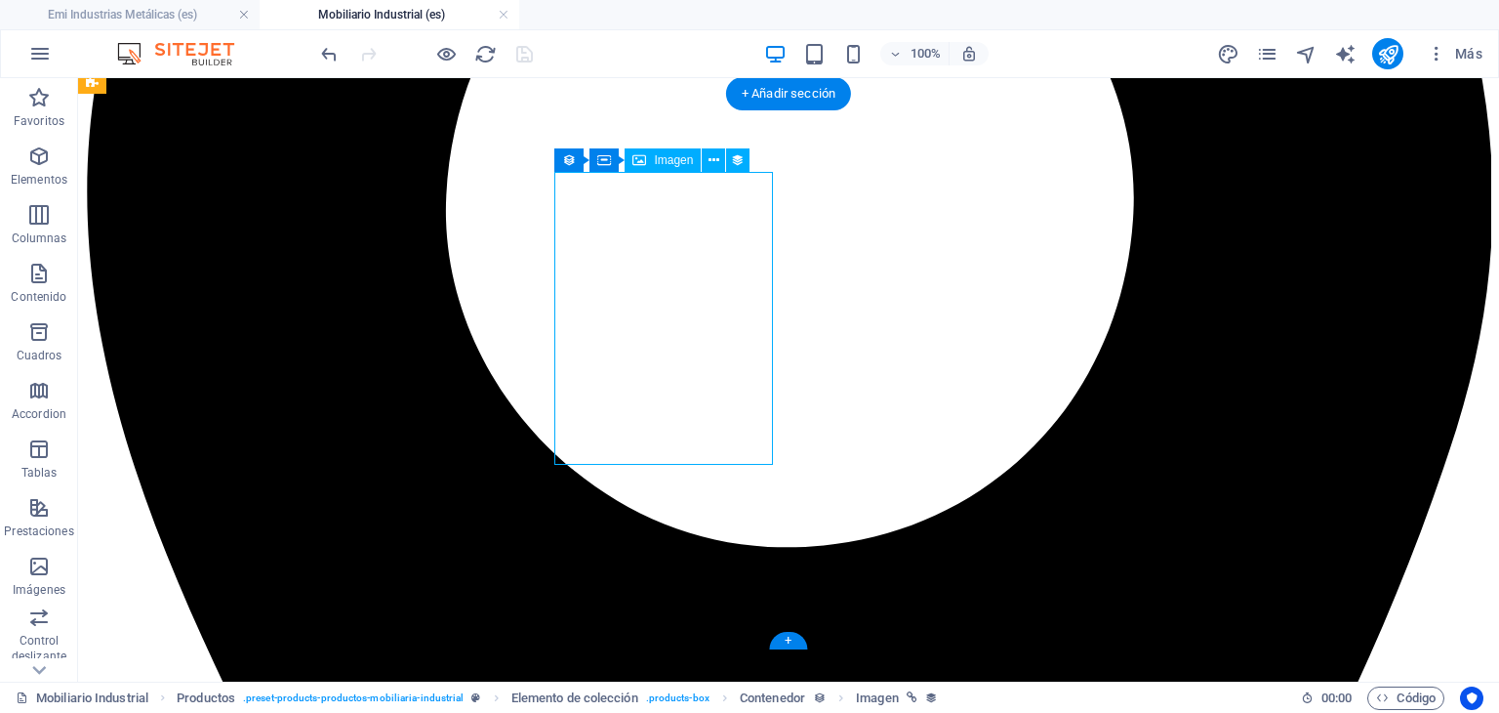
select select "px"
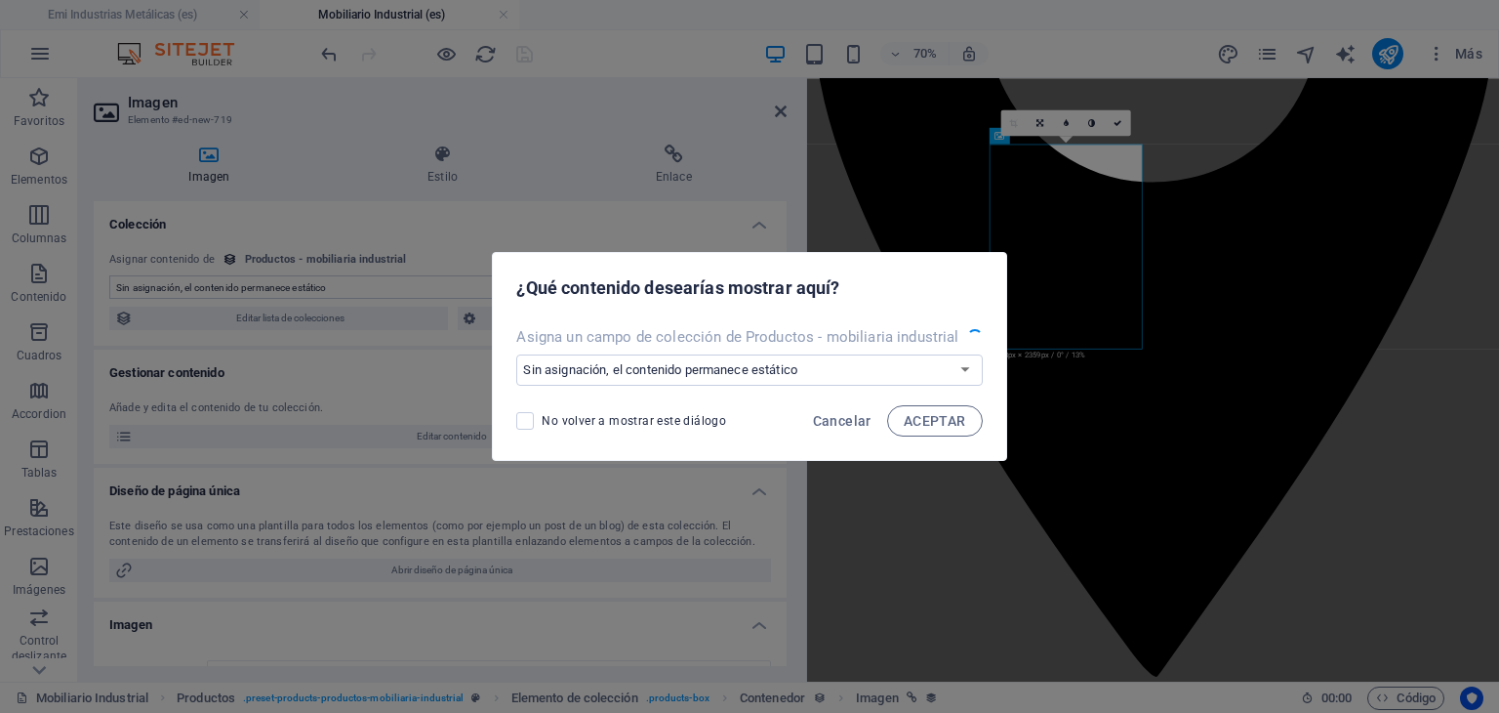
select select "image"
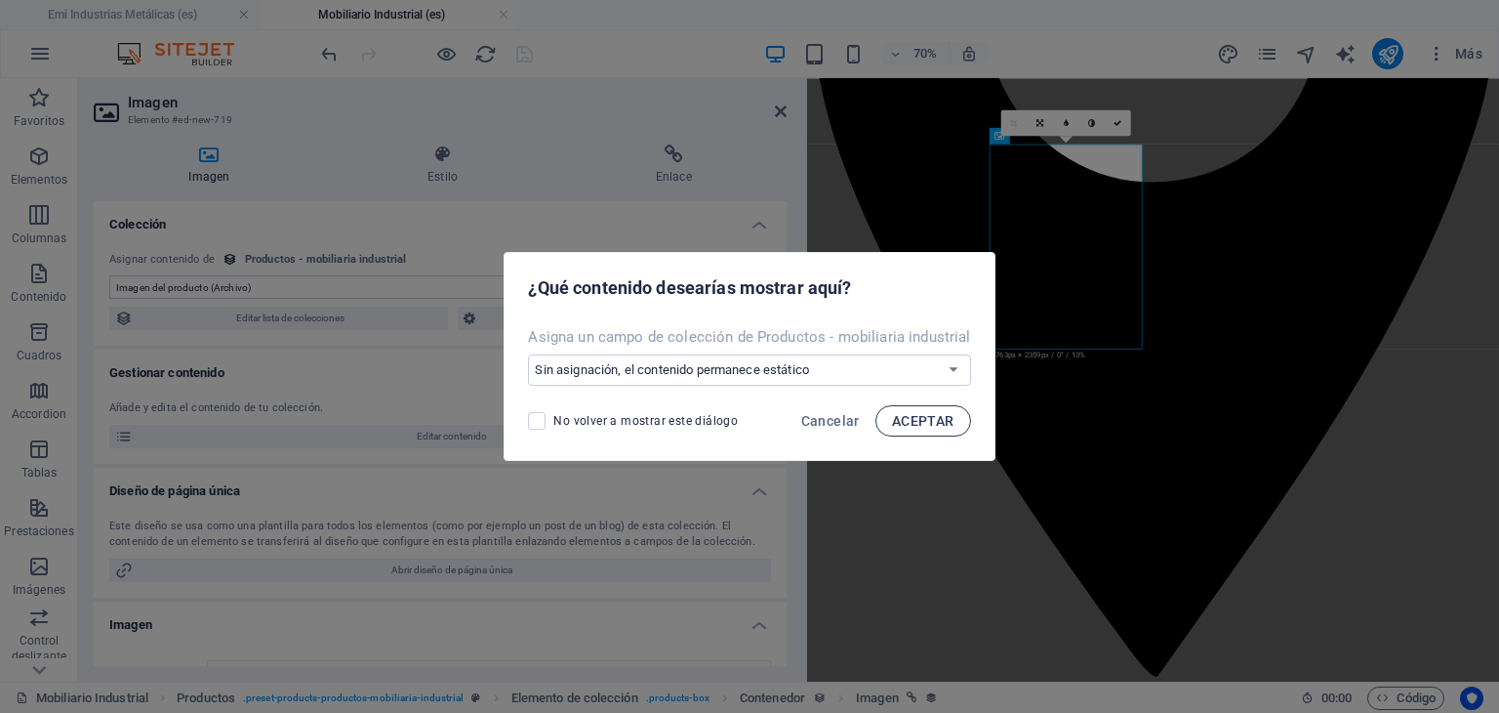
click at [933, 421] on span "ACEPTAR" at bounding box center [923, 421] width 62 height 16
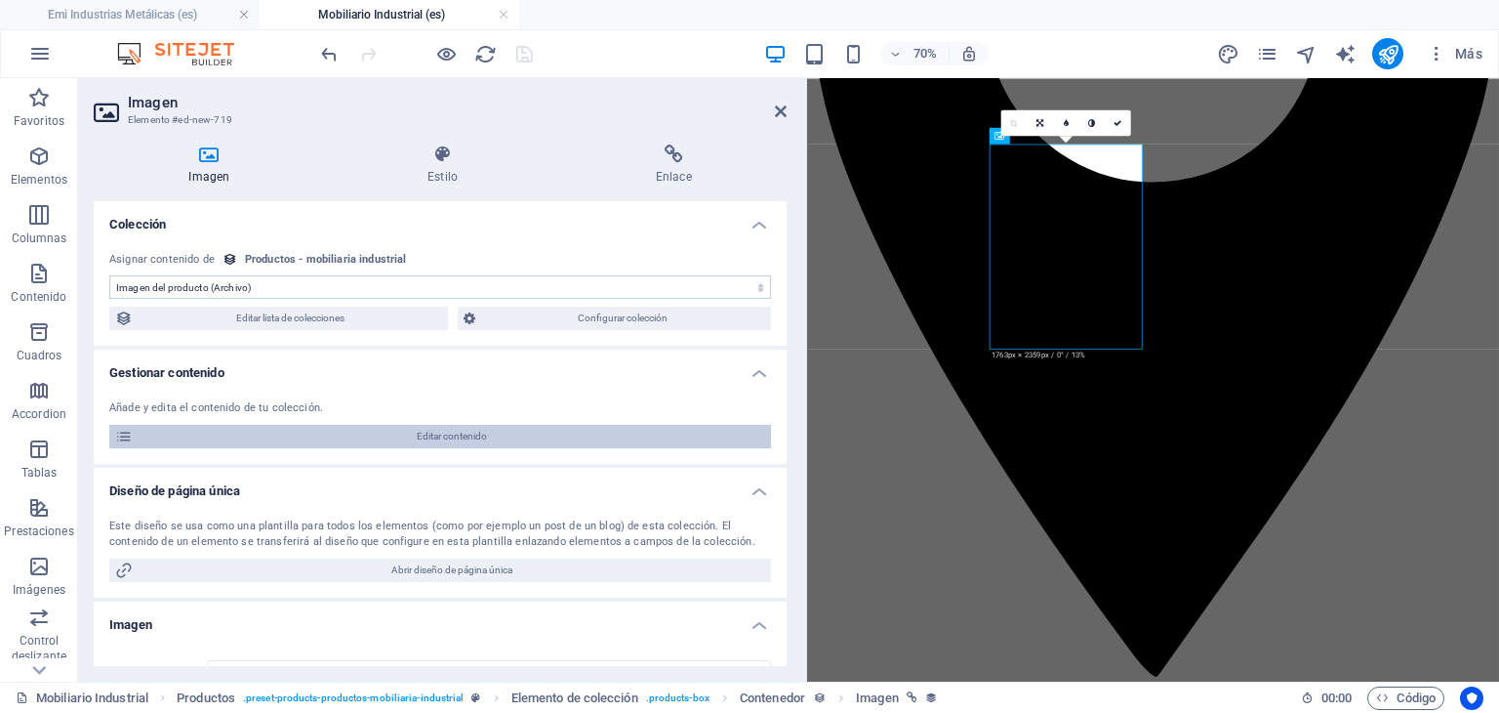
click at [445, 431] on span "Editar contenido" at bounding box center [452, 436] width 627 height 23
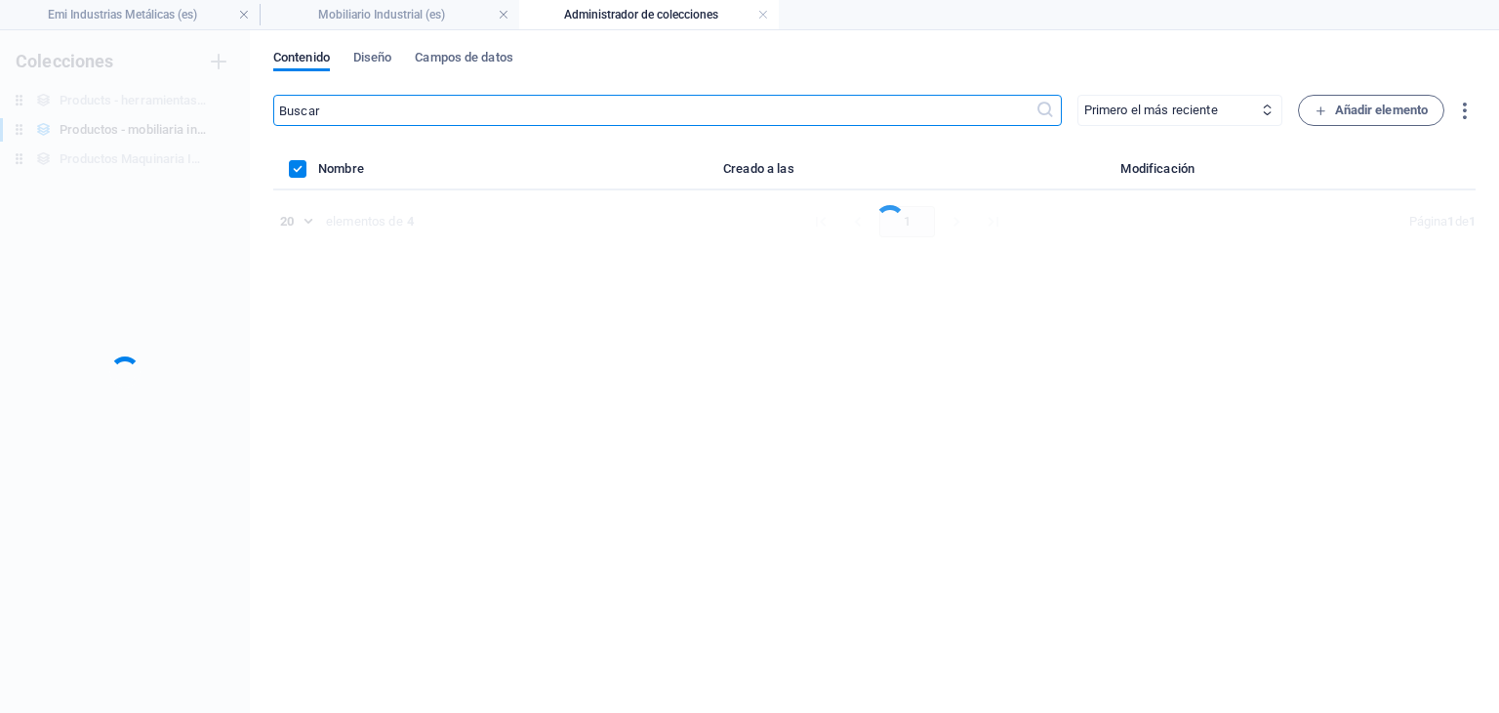
scroll to position [0, 0]
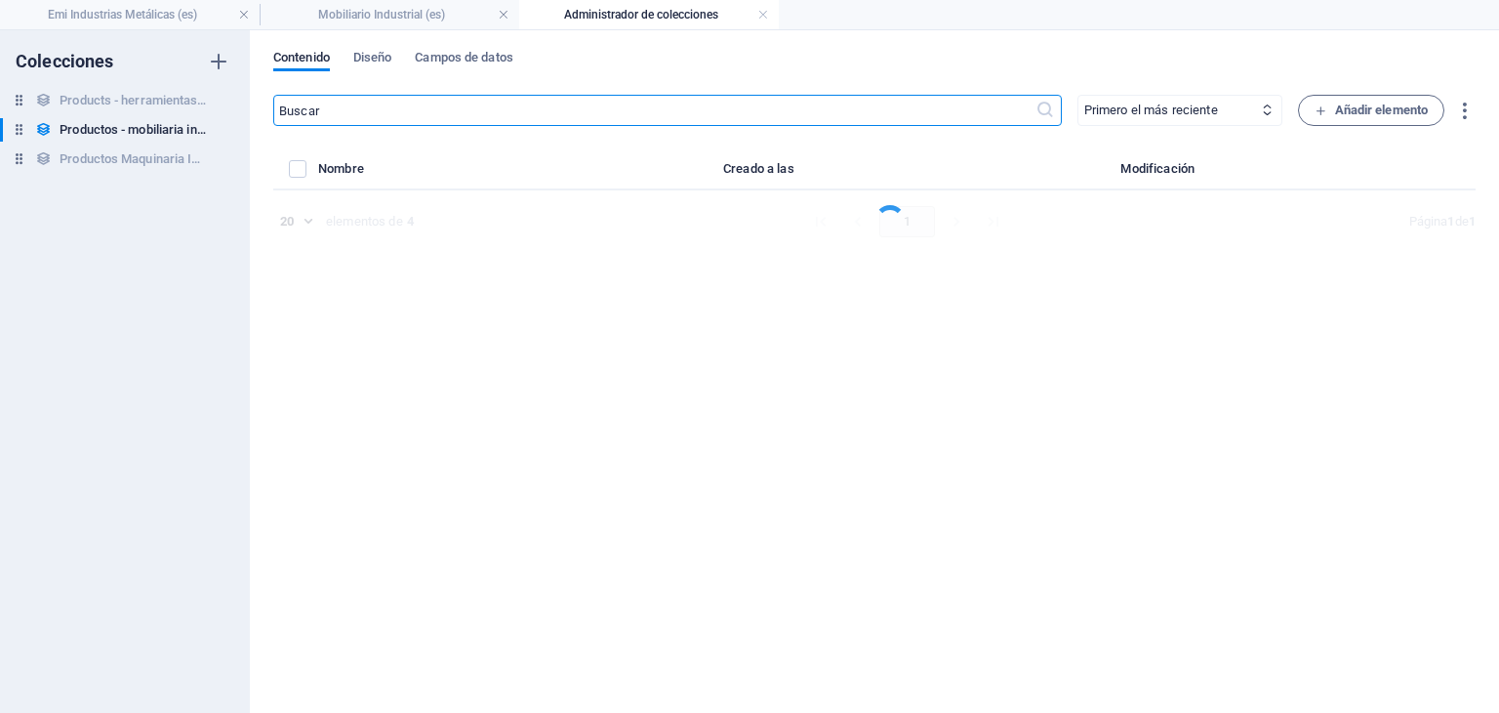
select select "In stock"
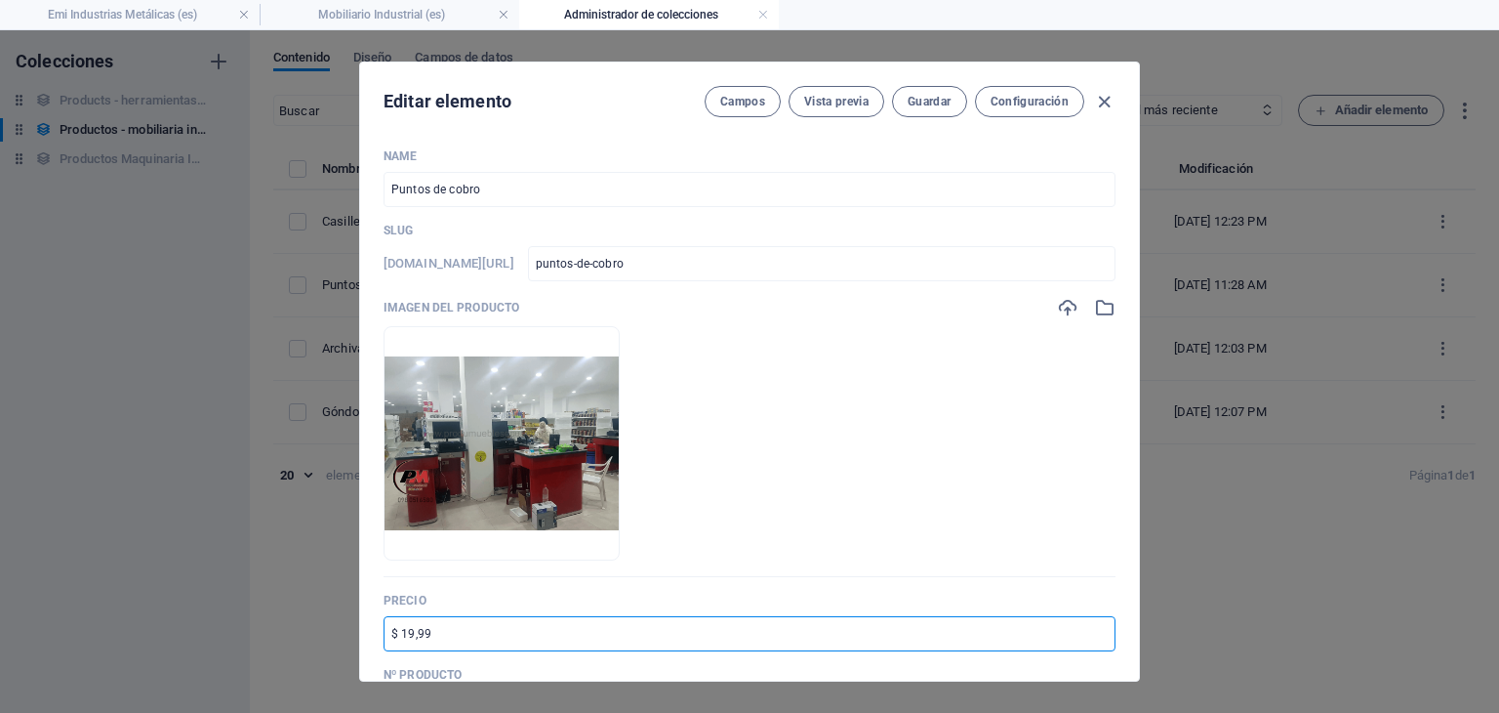
drag, startPoint x: 431, startPoint y: 627, endPoint x: 408, endPoint y: 634, distance: 23.5
click at [408, 634] on input "$ 19,99" at bounding box center [750, 633] width 732 height 35
type input "$ 1"
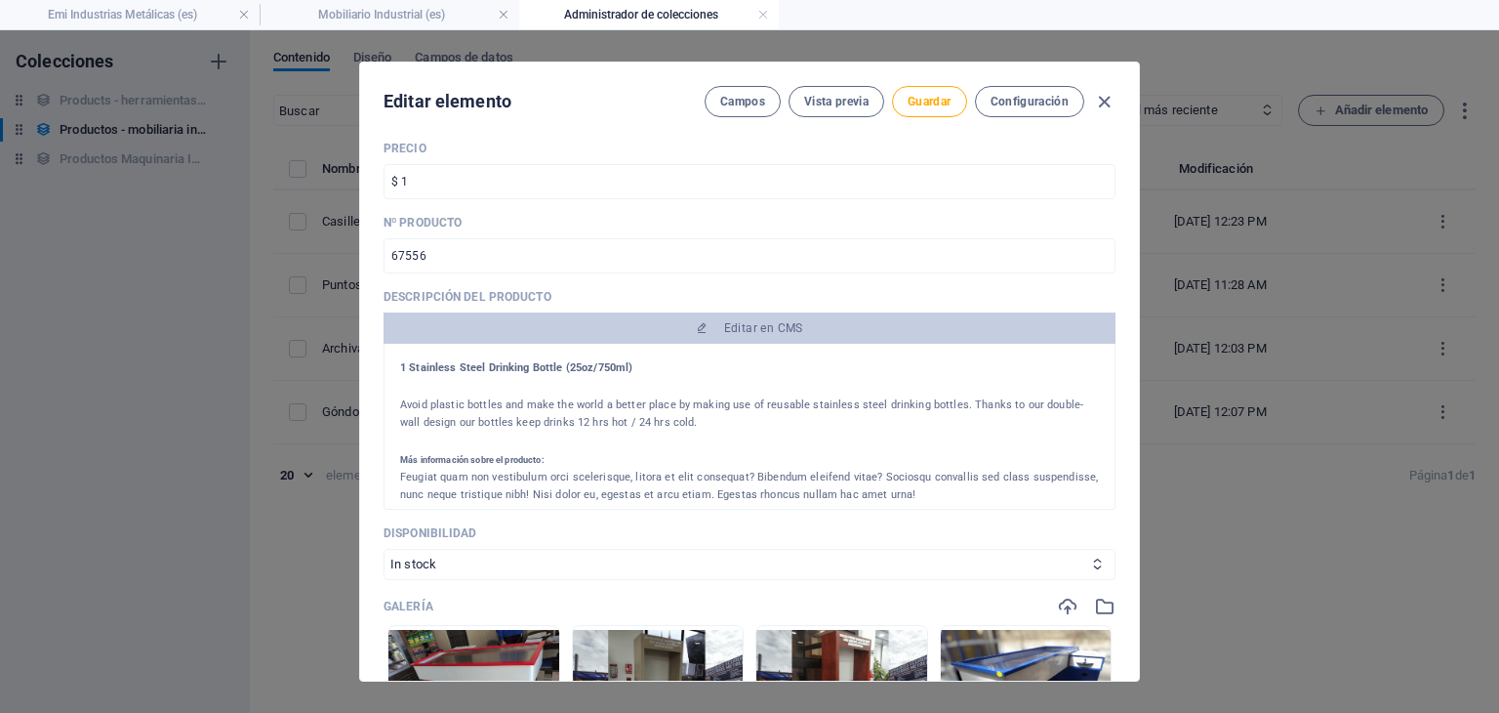
scroll to position [437, 0]
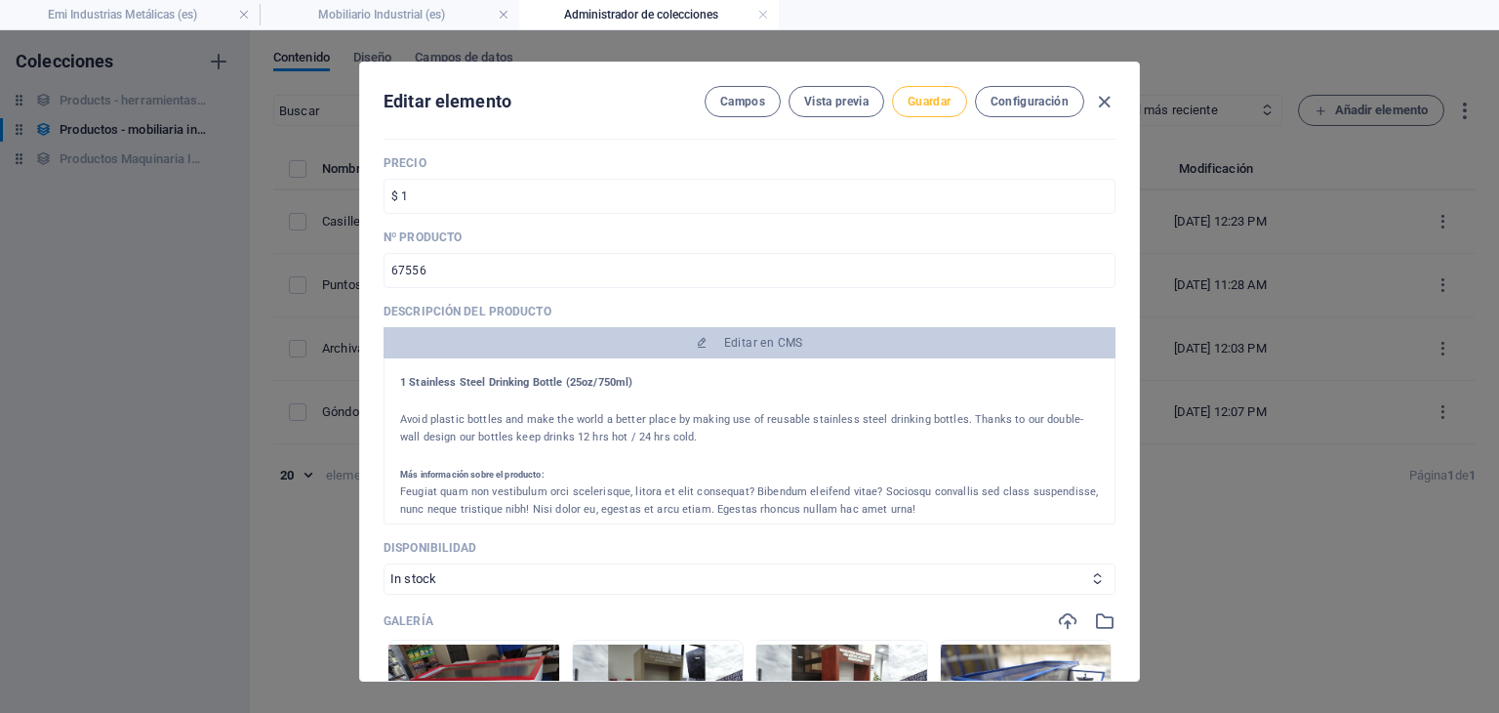
click at [945, 110] on button "Guardar" at bounding box center [929, 101] width 74 height 31
click at [1108, 100] on icon "button" at bounding box center [1104, 102] width 22 height 22
type input "puntos-de-cobro"
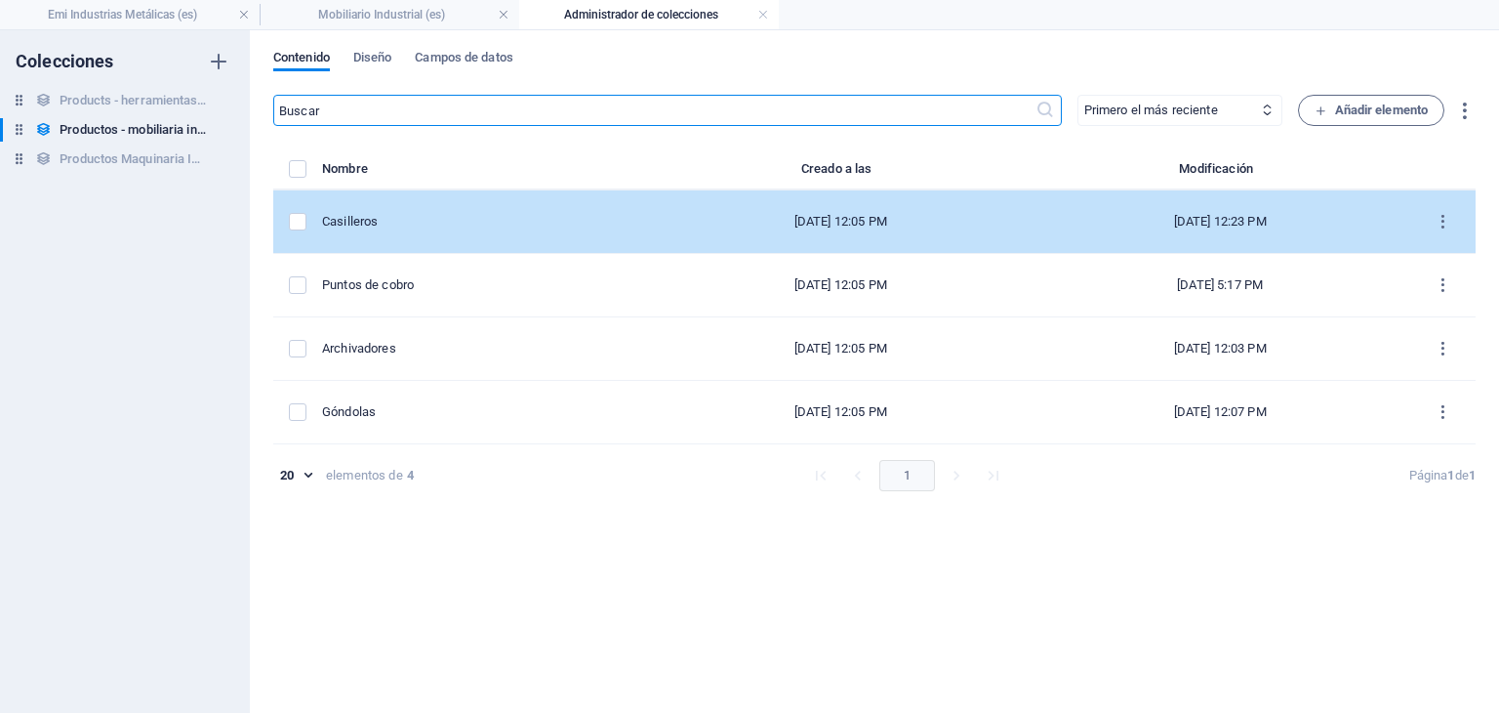
click at [581, 220] on div "Casilleros" at bounding box center [478, 222] width 313 height 18
select select "In stock"
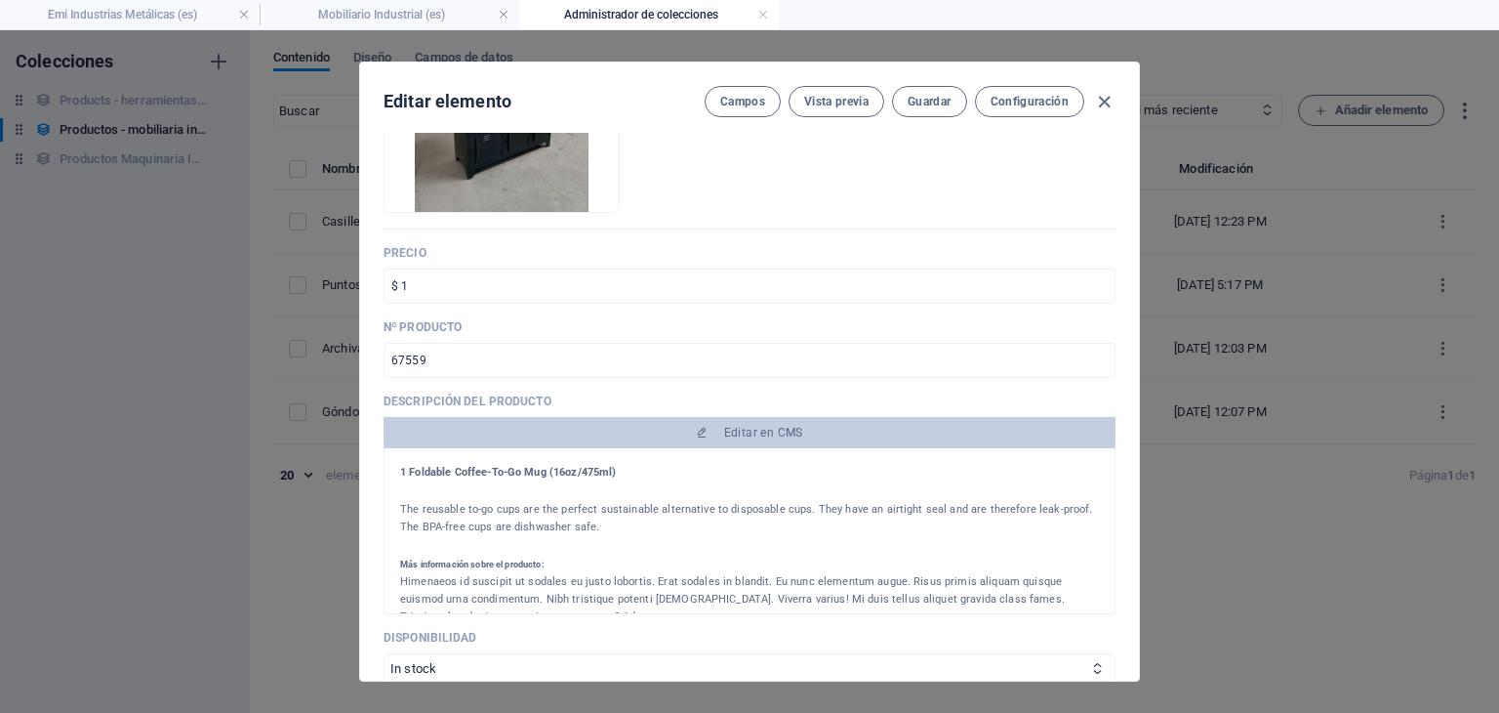
scroll to position [348, 0]
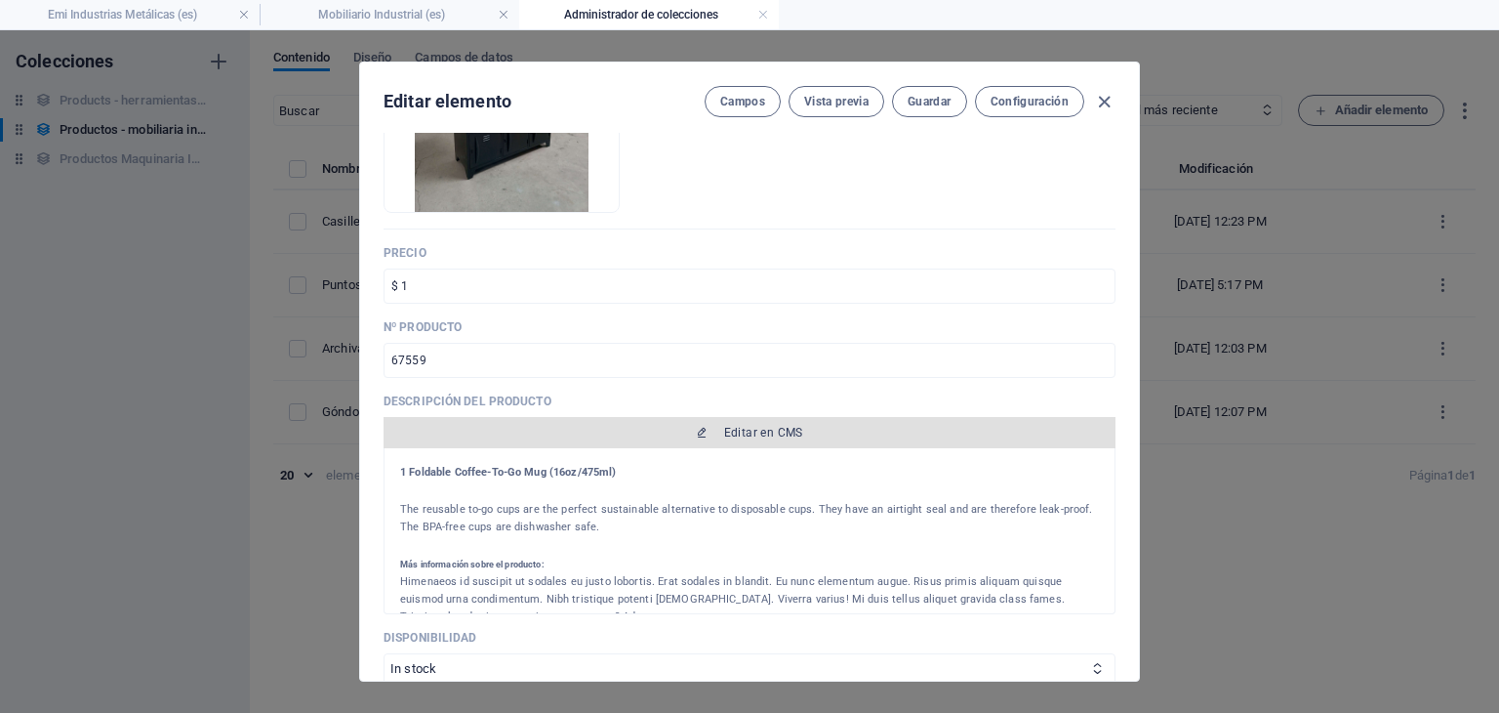
click at [769, 429] on span "Editar en CMS" at bounding box center [763, 433] width 79 height 16
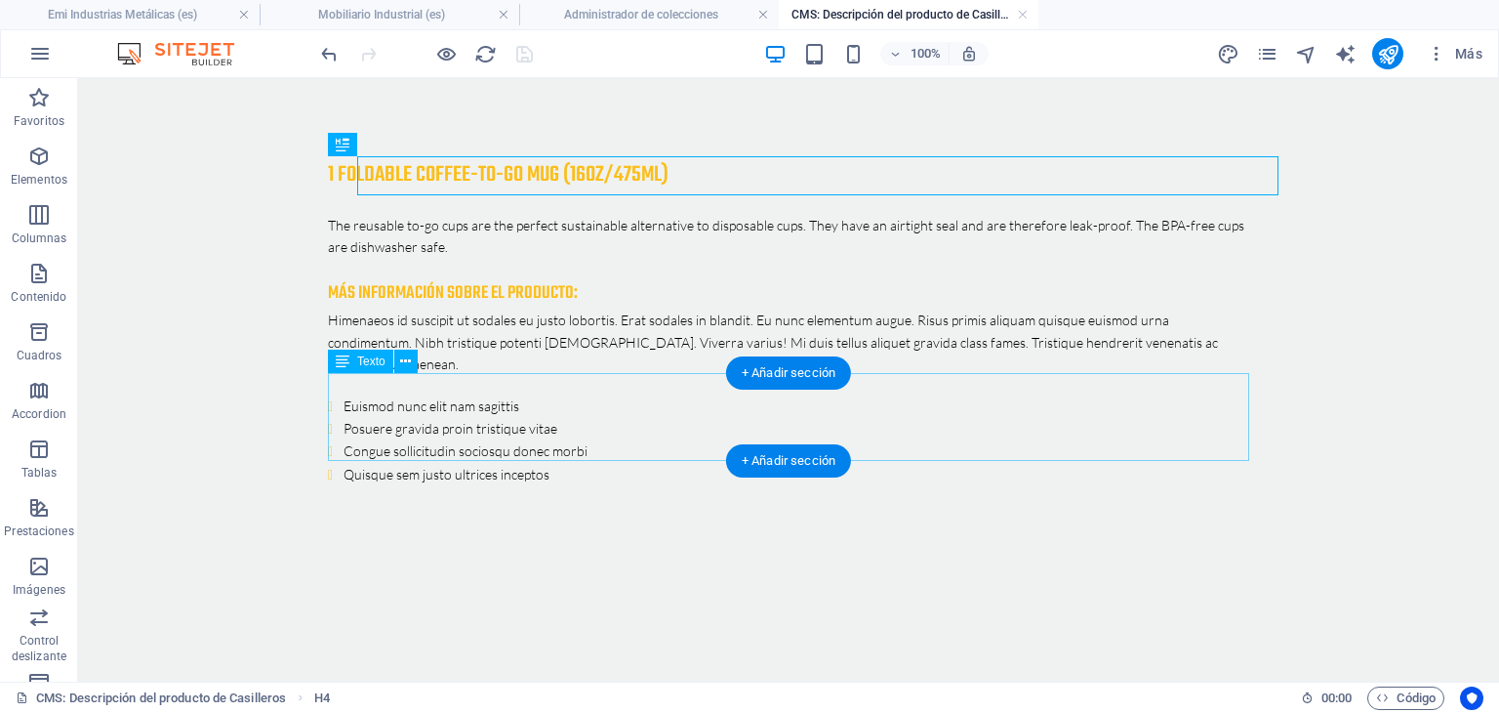
scroll to position [0, 0]
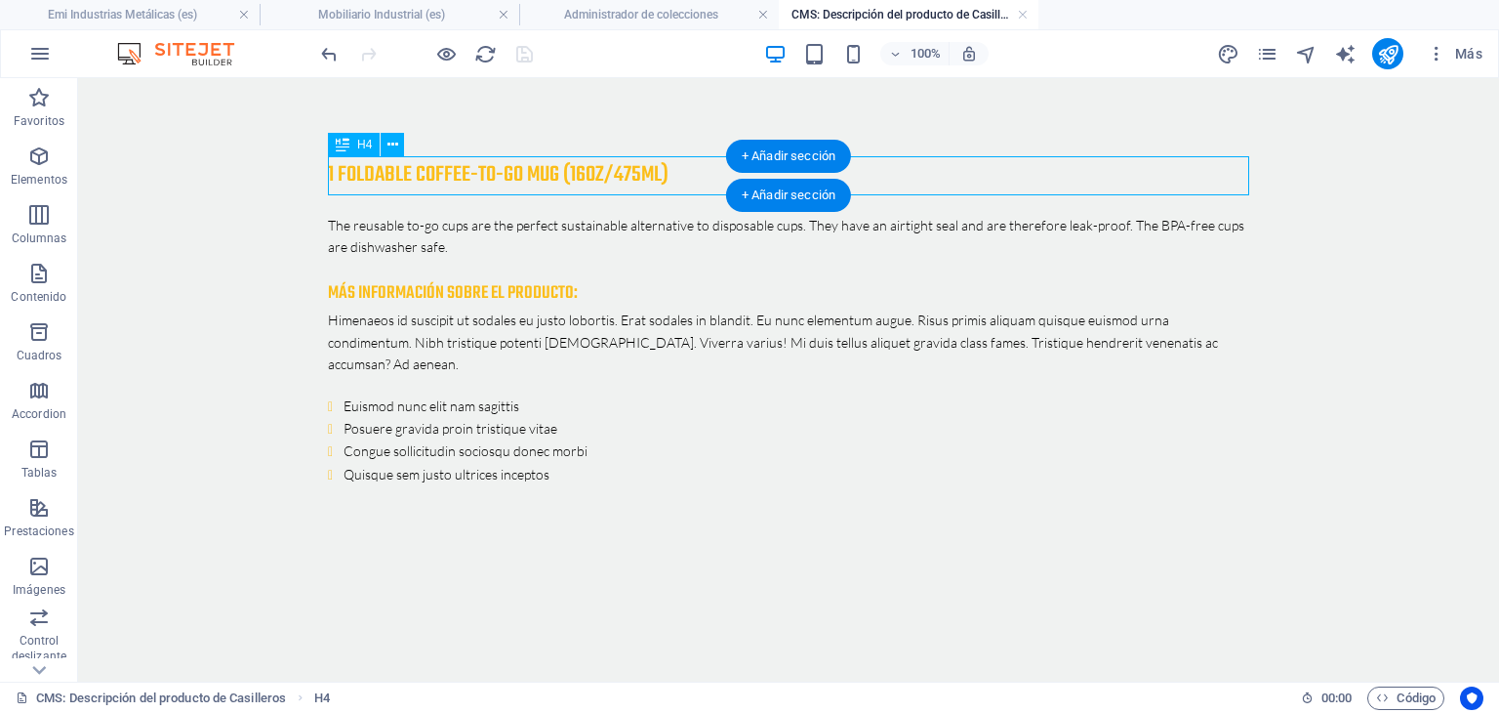
click at [692, 168] on div "1 Foldable Coffee-To-Go Mug (16oz/475ml)" at bounding box center [789, 175] width 922 height 39
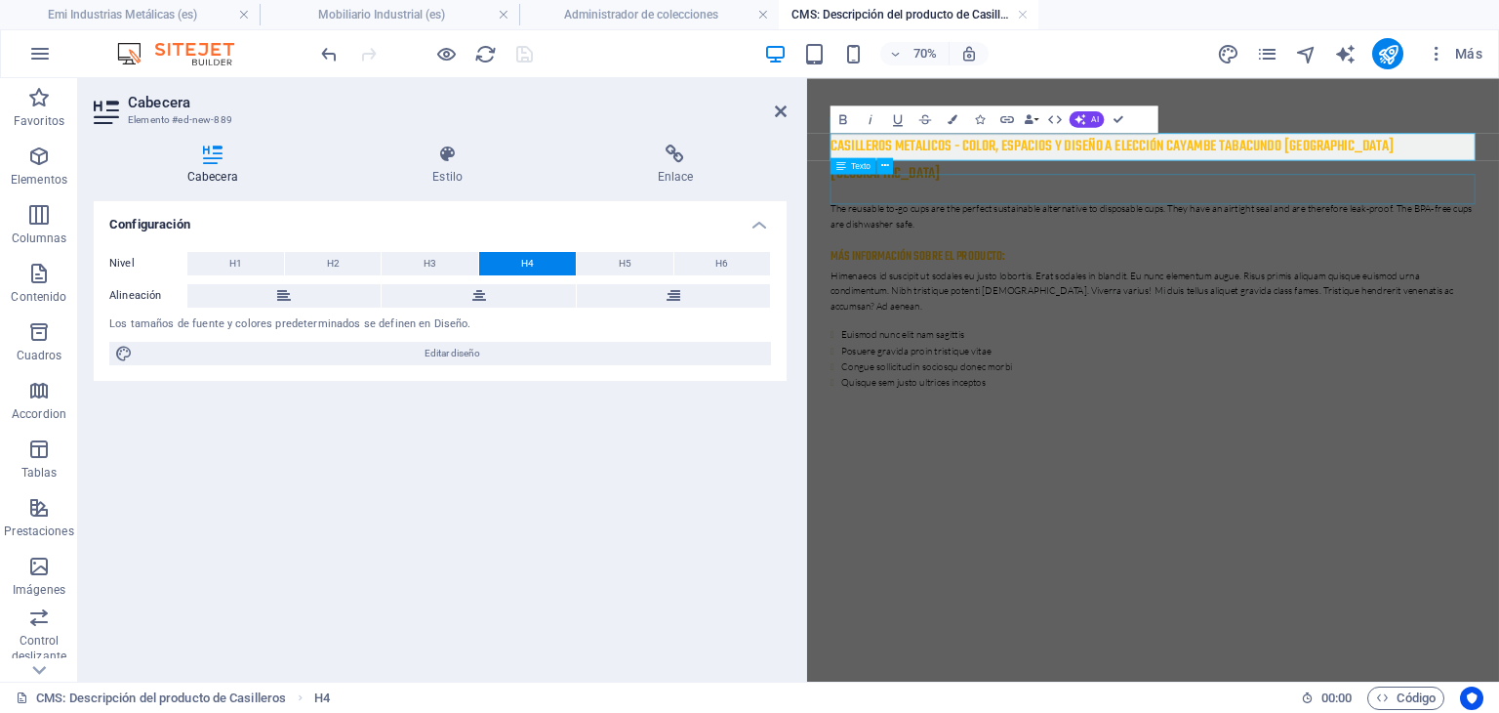
click at [1188, 253] on div "The reusable to-go cups are the perfect sustainable alternative to disposable c…" at bounding box center [1302, 275] width 922 height 44
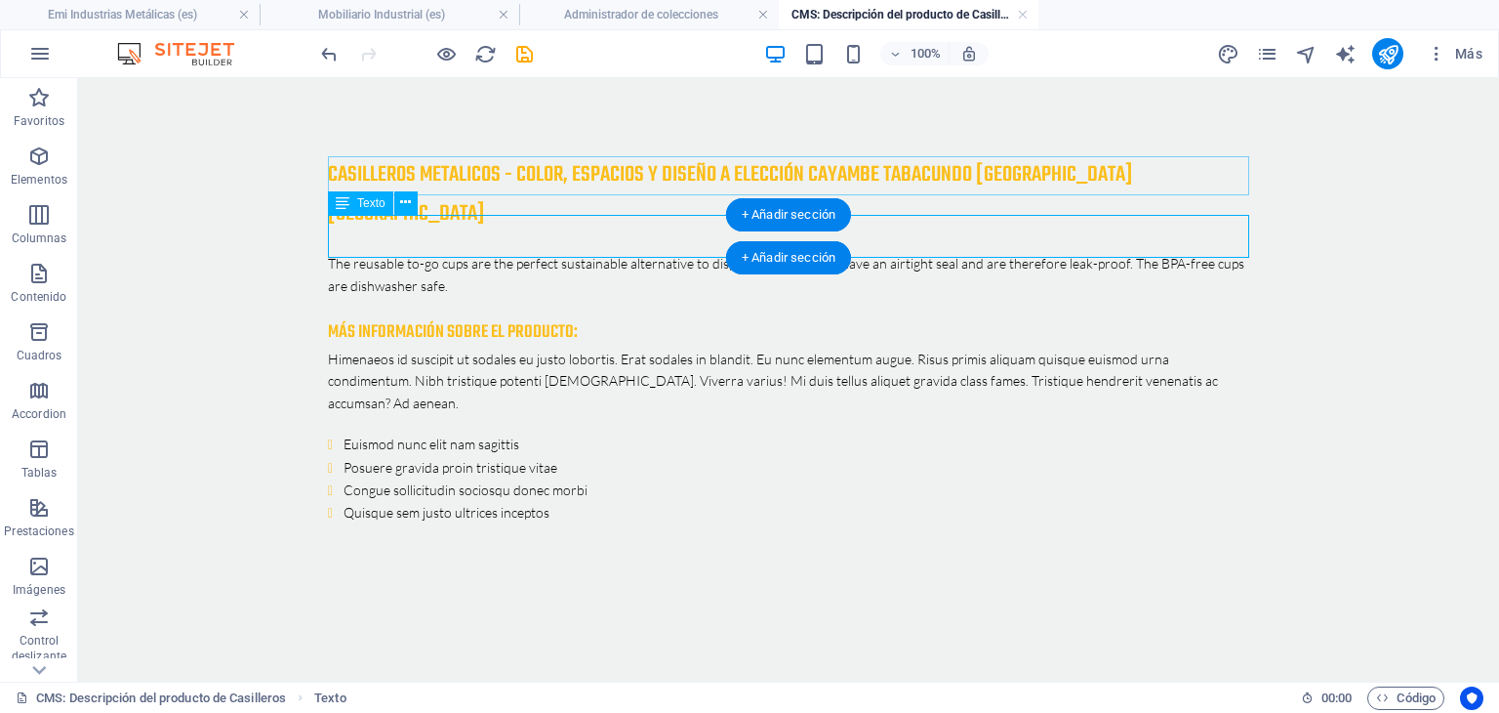
click at [480, 253] on div "The reusable to-go cups are the perfect sustainable alternative to disposable c…" at bounding box center [789, 275] width 922 height 44
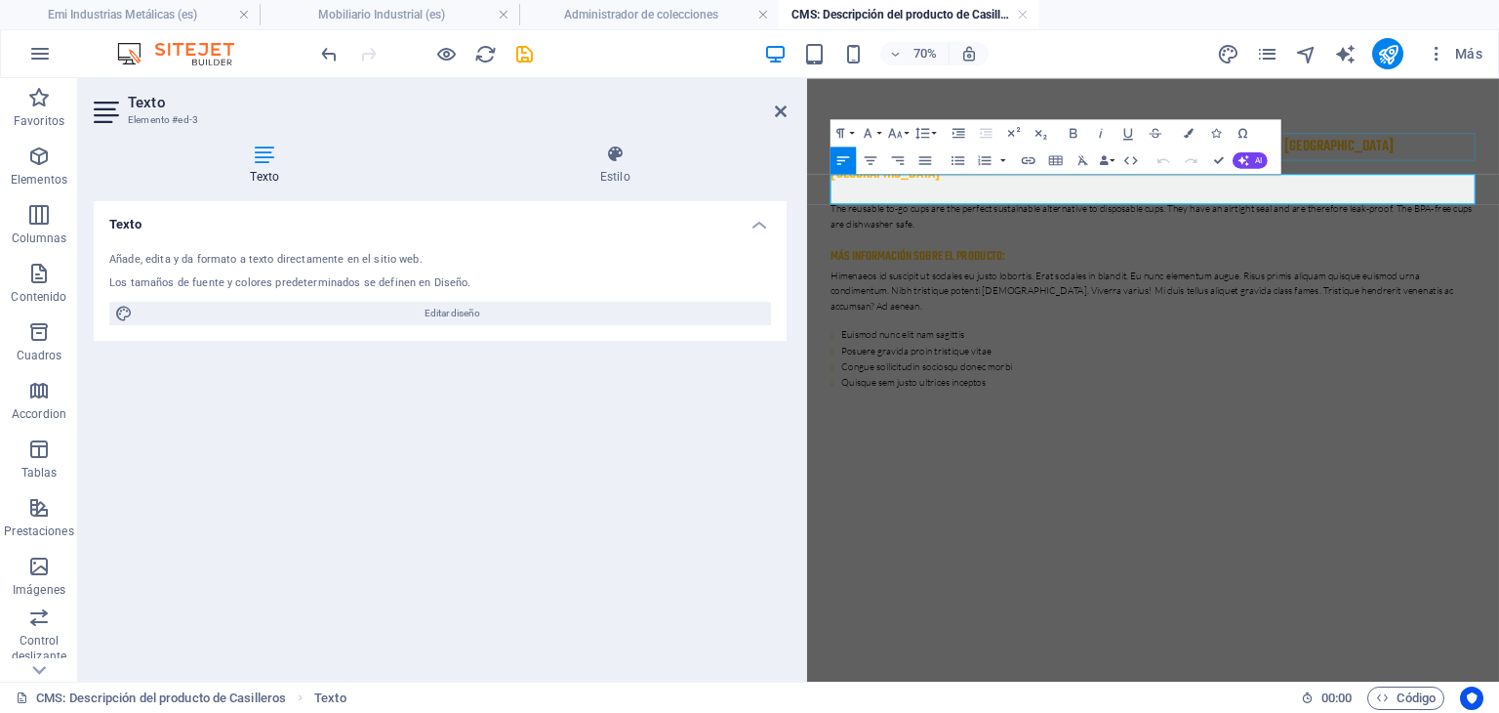
click at [943, 253] on p "The reusable to-go cups are the perfect sustainable alternative to disposable c…" at bounding box center [1302, 275] width 922 height 44
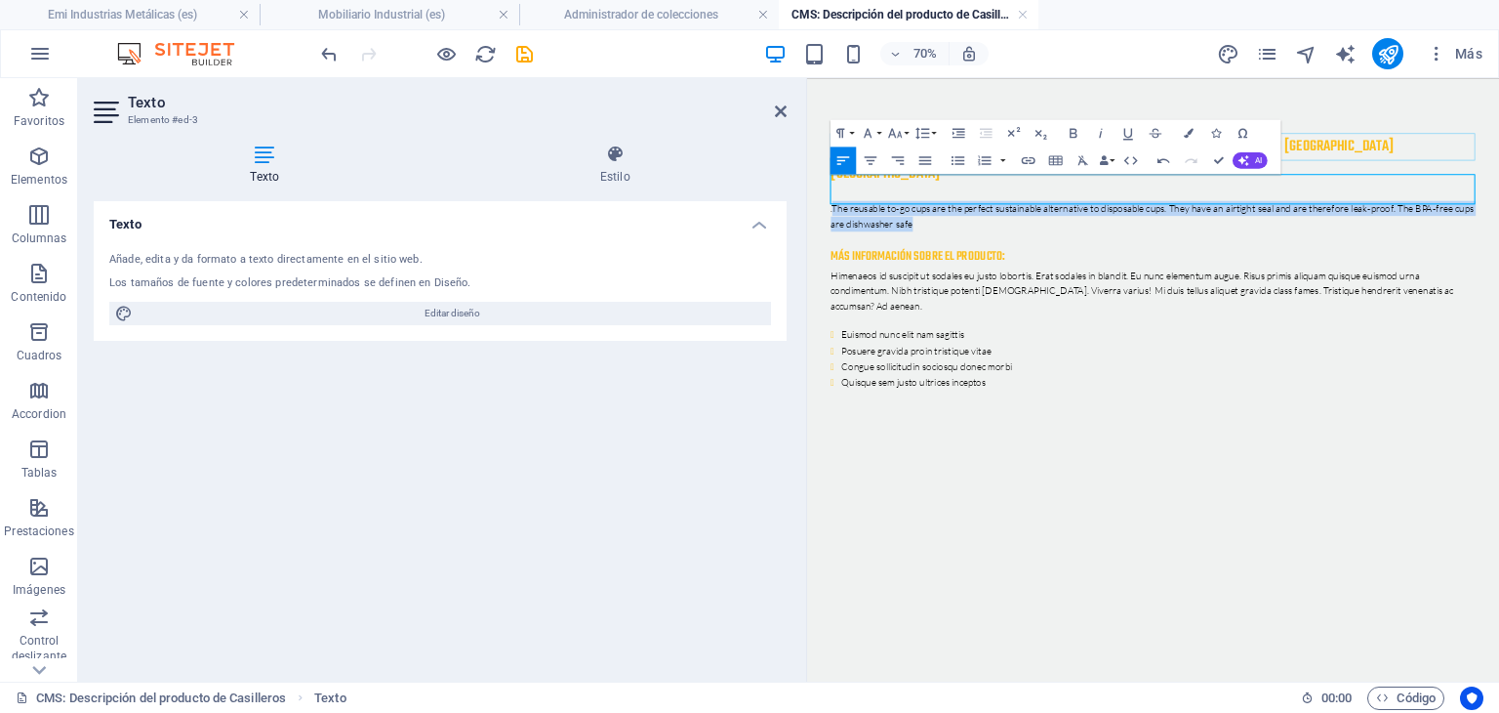
drag, startPoint x: 842, startPoint y: 220, endPoint x: 1054, endPoint y: 249, distance: 213.9
click at [1054, 253] on p ". The reusable to-go cups are the perfect sustainable alternative to disposable…" at bounding box center [1302, 275] width 922 height 44
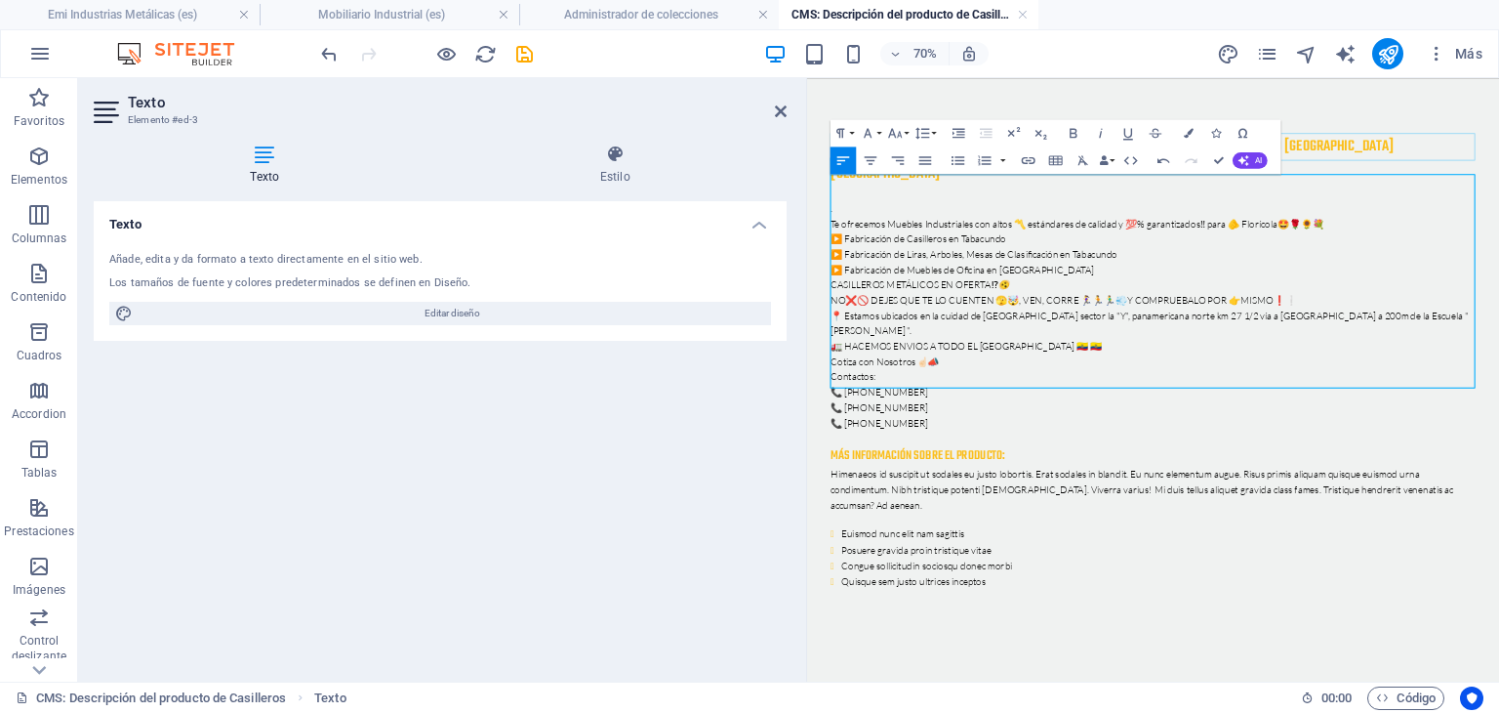
scroll to position [9201, 6]
click at [1075, 600] on div "Más información sobre el producto:" at bounding box center [1302, 616] width 922 height 32
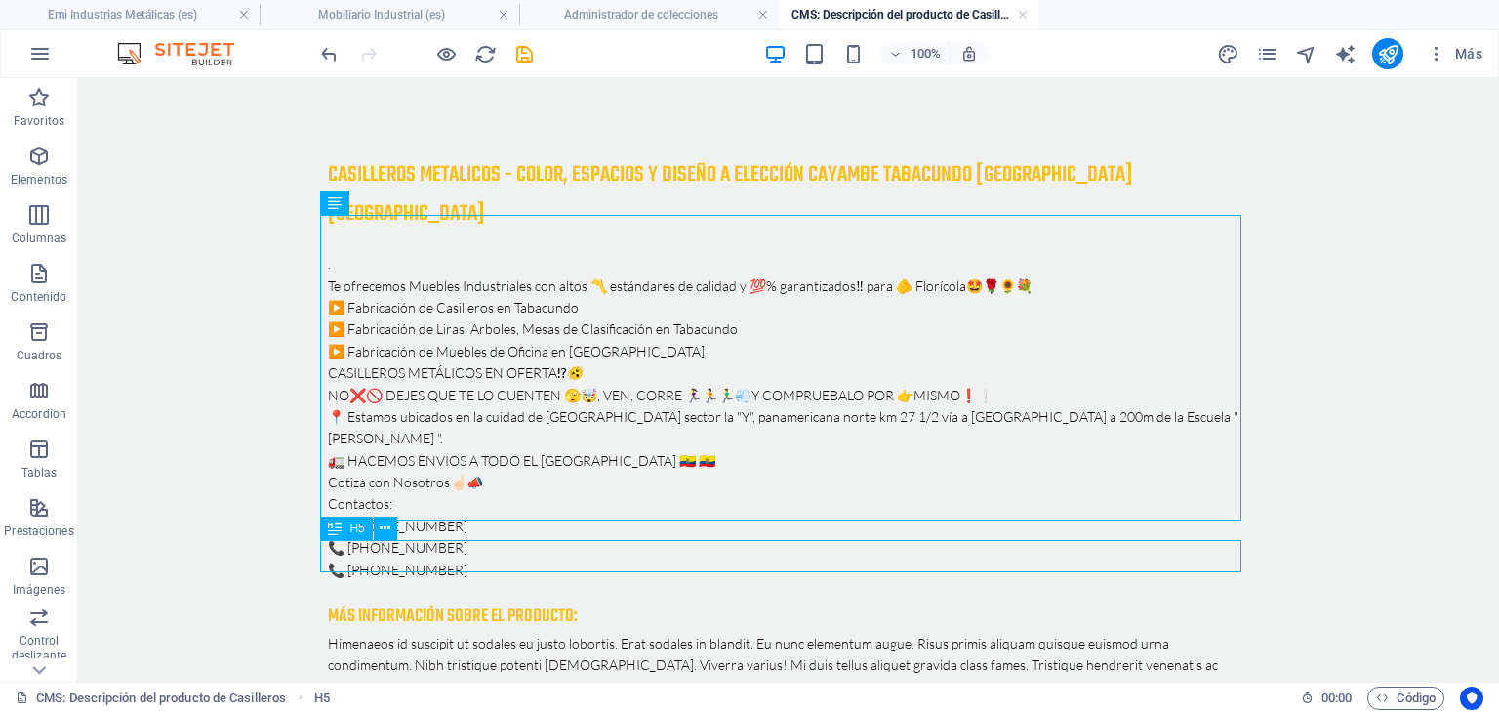
click at [590, 600] on div "Más información sobre el producto:" at bounding box center [789, 616] width 922 height 32
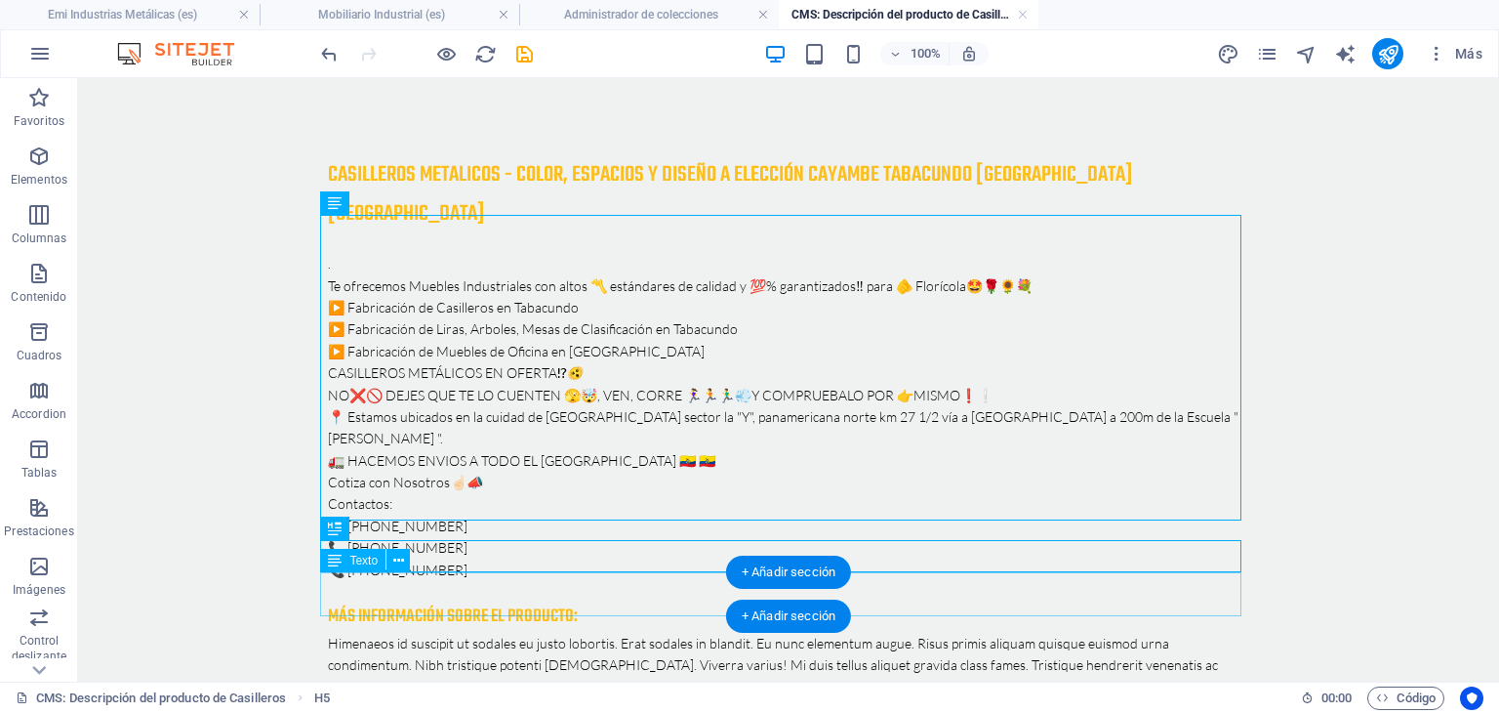
click at [585, 633] on div "Himenaeos id suscipit ut sodales eu justo lobortis. Erat sodales in blandit. Eu…" at bounding box center [789, 665] width 922 height 65
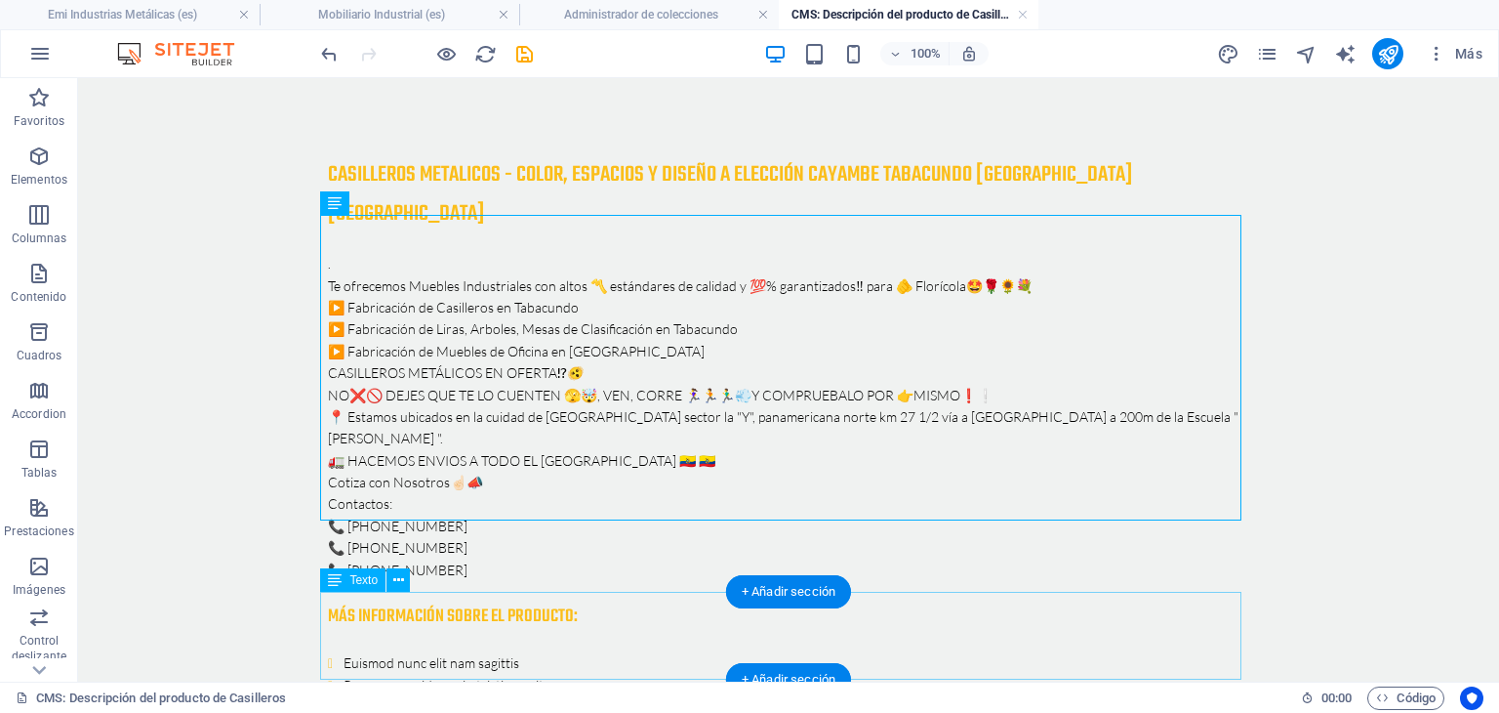
click at [513, 652] on div "[PERSON_NAME] nunc elit nam sagittis Posuere gravida proin tristique vitae Cong…" at bounding box center [789, 698] width 922 height 92
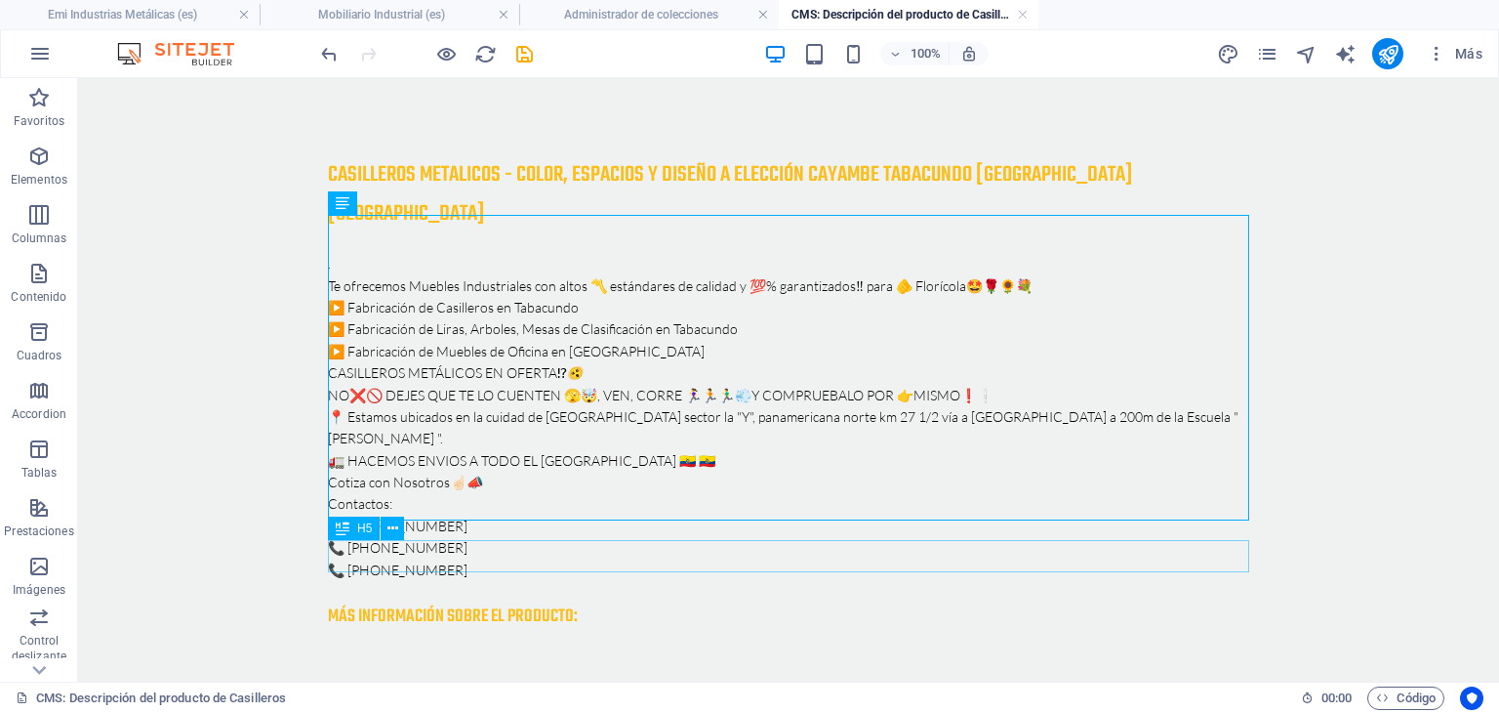
click at [547, 600] on div "Más información sobre el producto:" at bounding box center [789, 616] width 922 height 32
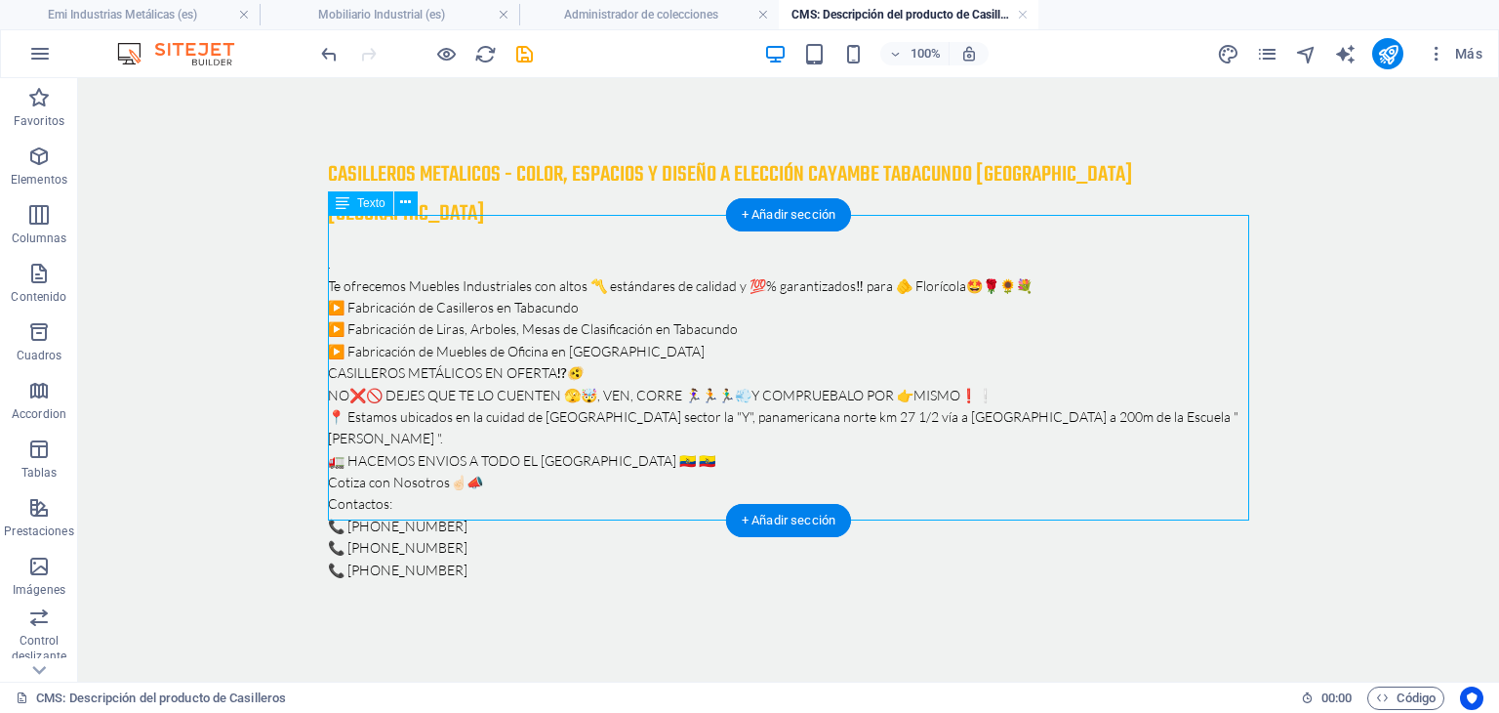
click at [337, 253] on div ". Te ofrecemos Muebles Industriales con altos 〽️ estándares de calidad y 💯% gar…" at bounding box center [789, 417] width 922 height 328
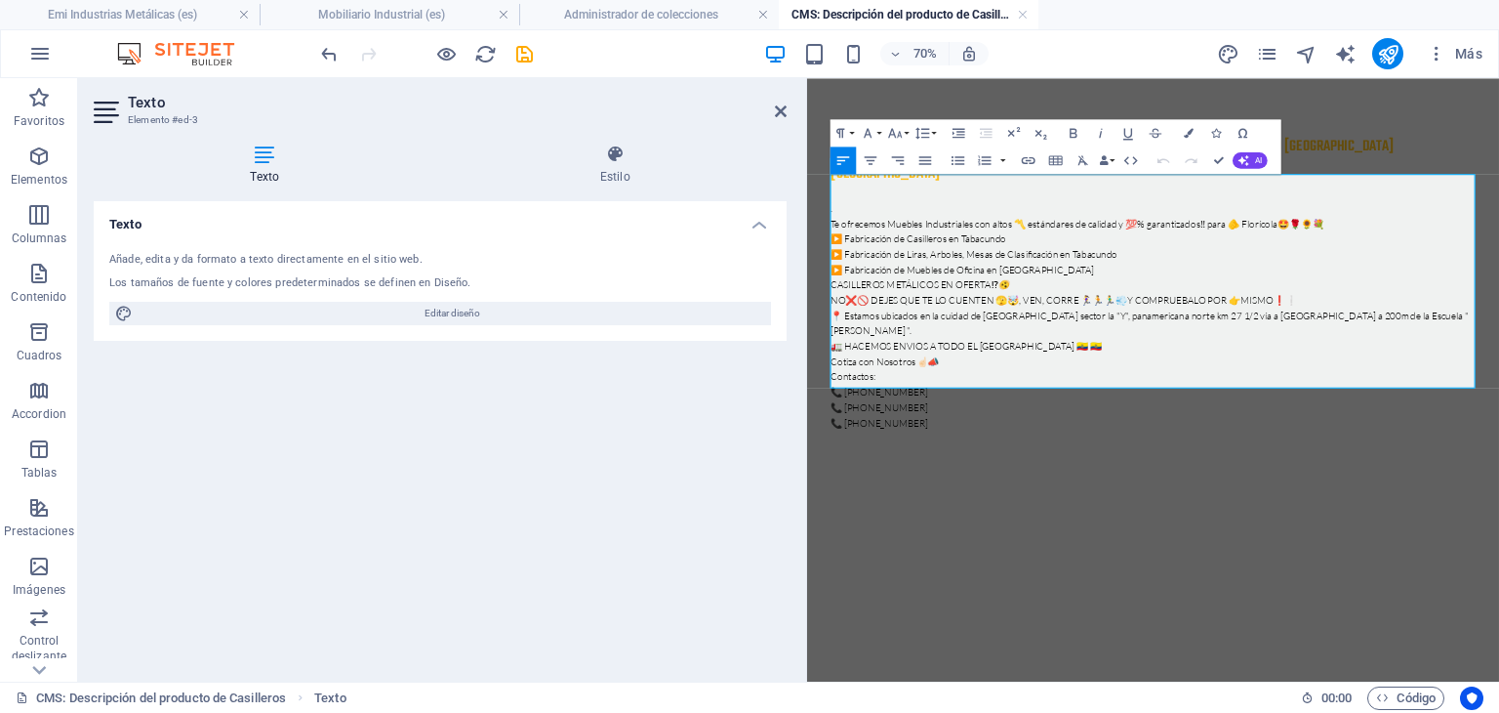
click at [845, 275] on p "Te ofrecemos Muebles Industriales con altos 〽️ estándares de calidad y 💯% garan…" at bounding box center [1302, 285] width 922 height 21
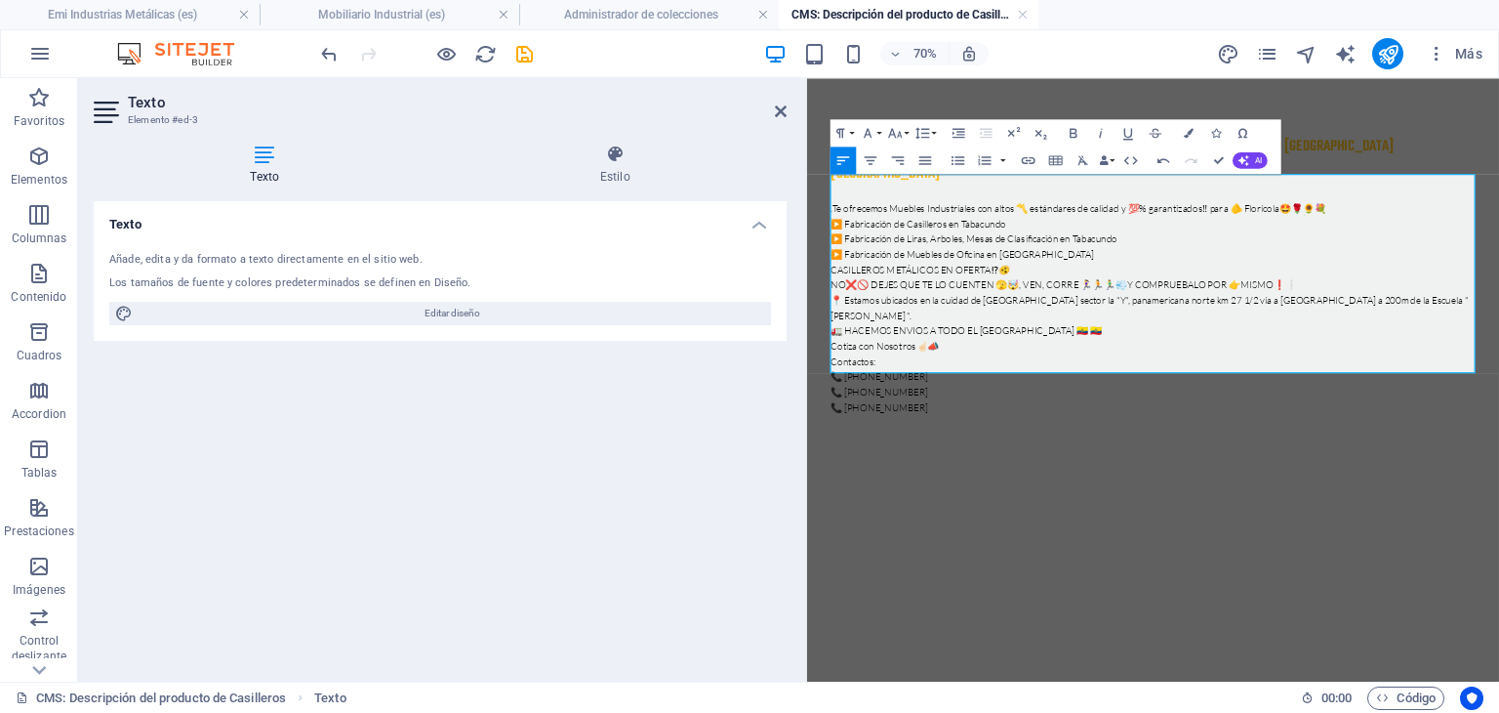
click at [961, 537] on p "📞 [PHONE_NUMBER]" at bounding box center [1302, 547] width 922 height 21
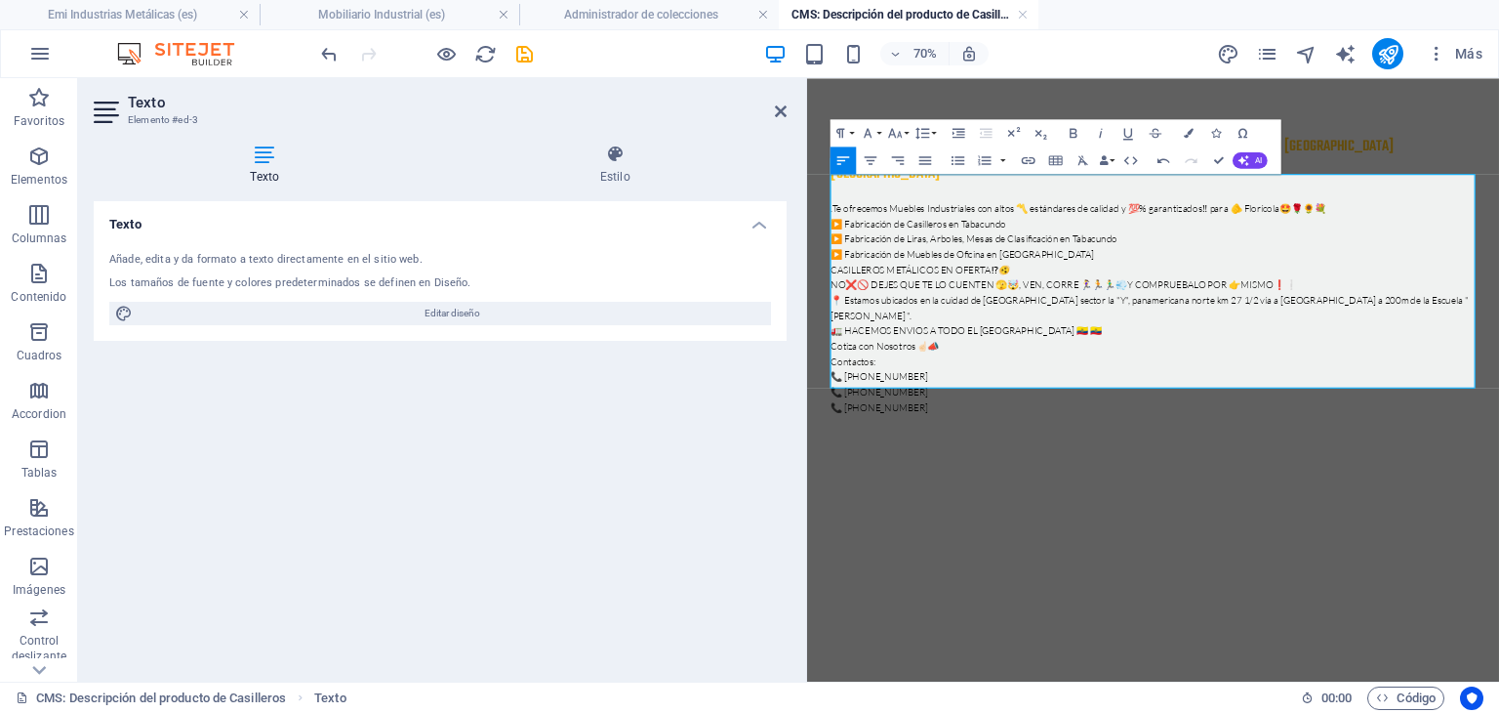
click at [872, 559] on p at bounding box center [1302, 569] width 922 height 21
click at [855, 559] on p at bounding box center [1302, 569] width 922 height 21
click at [530, 57] on icon "save" at bounding box center [524, 54] width 22 height 22
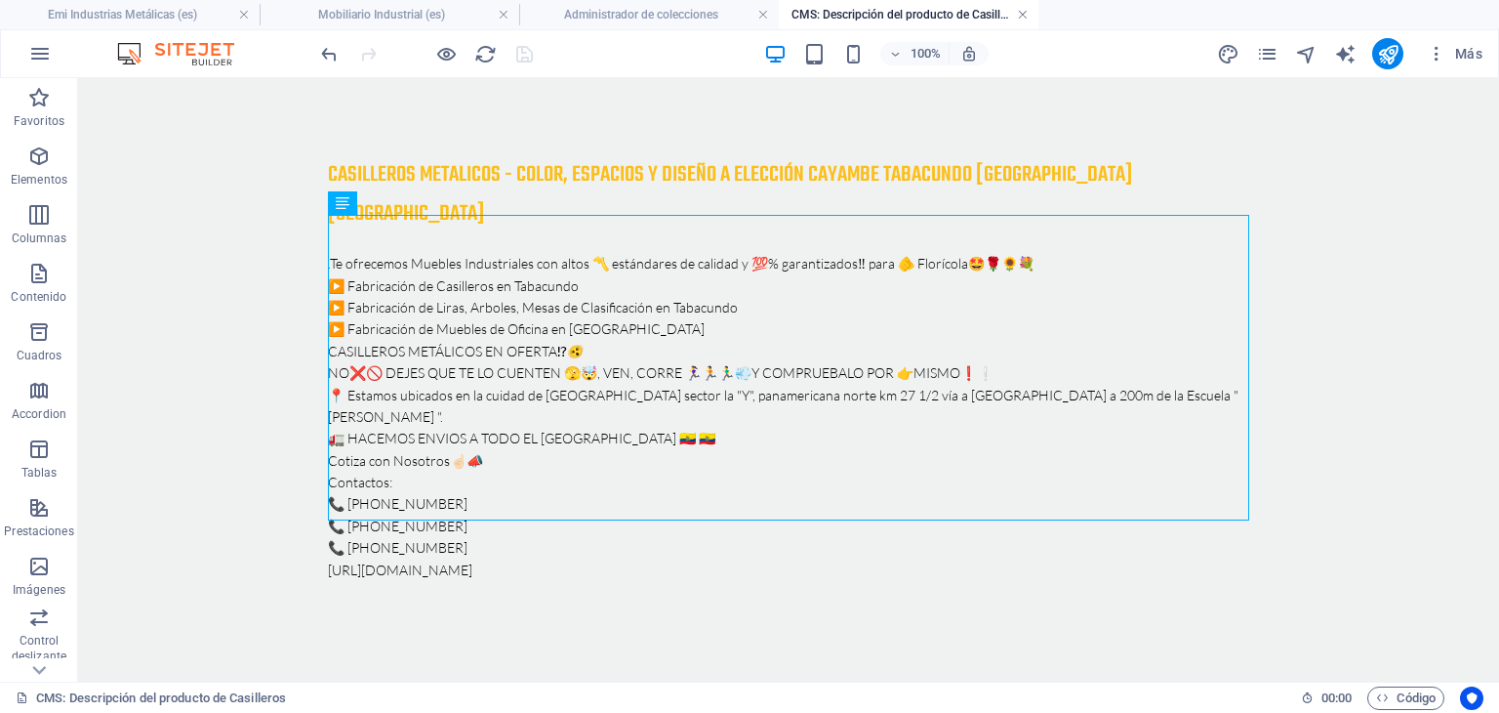
click at [1021, 12] on link at bounding box center [1023, 15] width 12 height 19
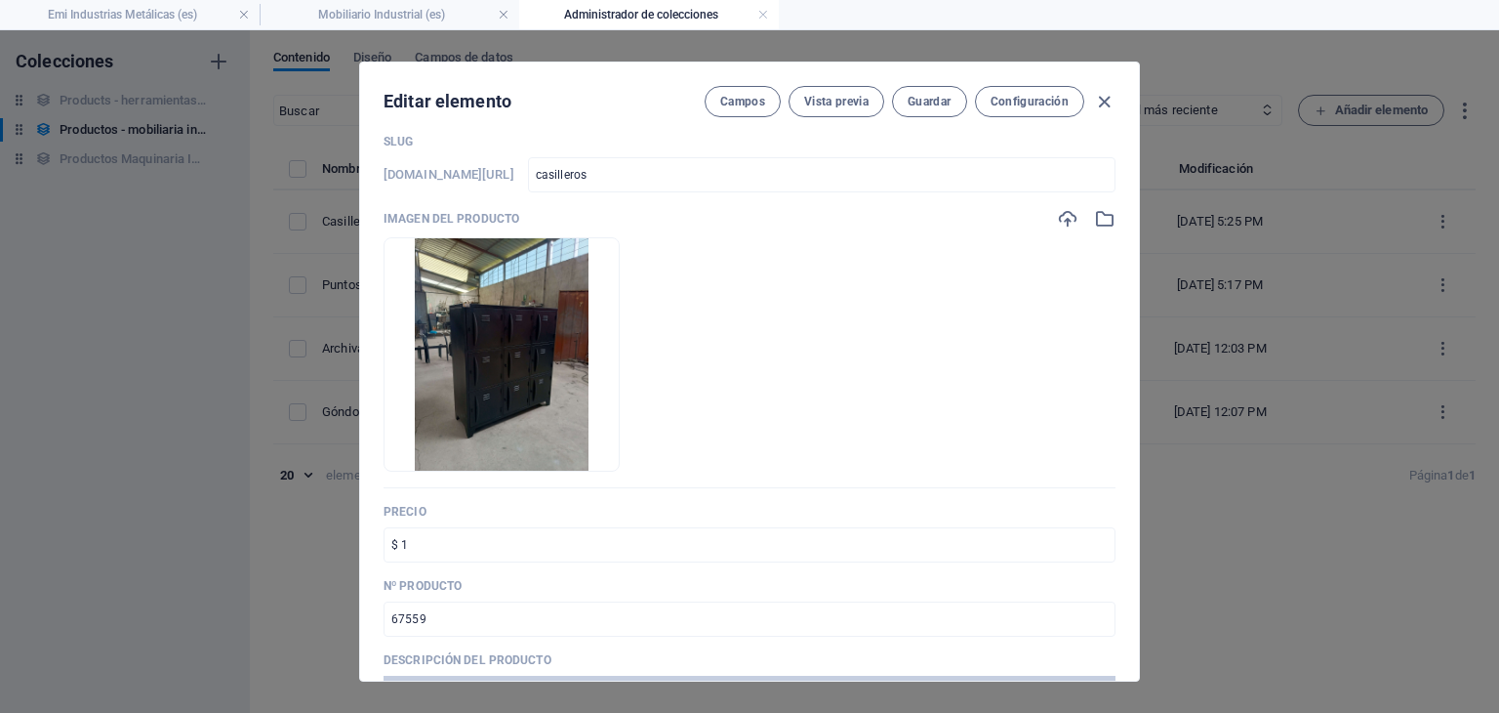
scroll to position [0, 0]
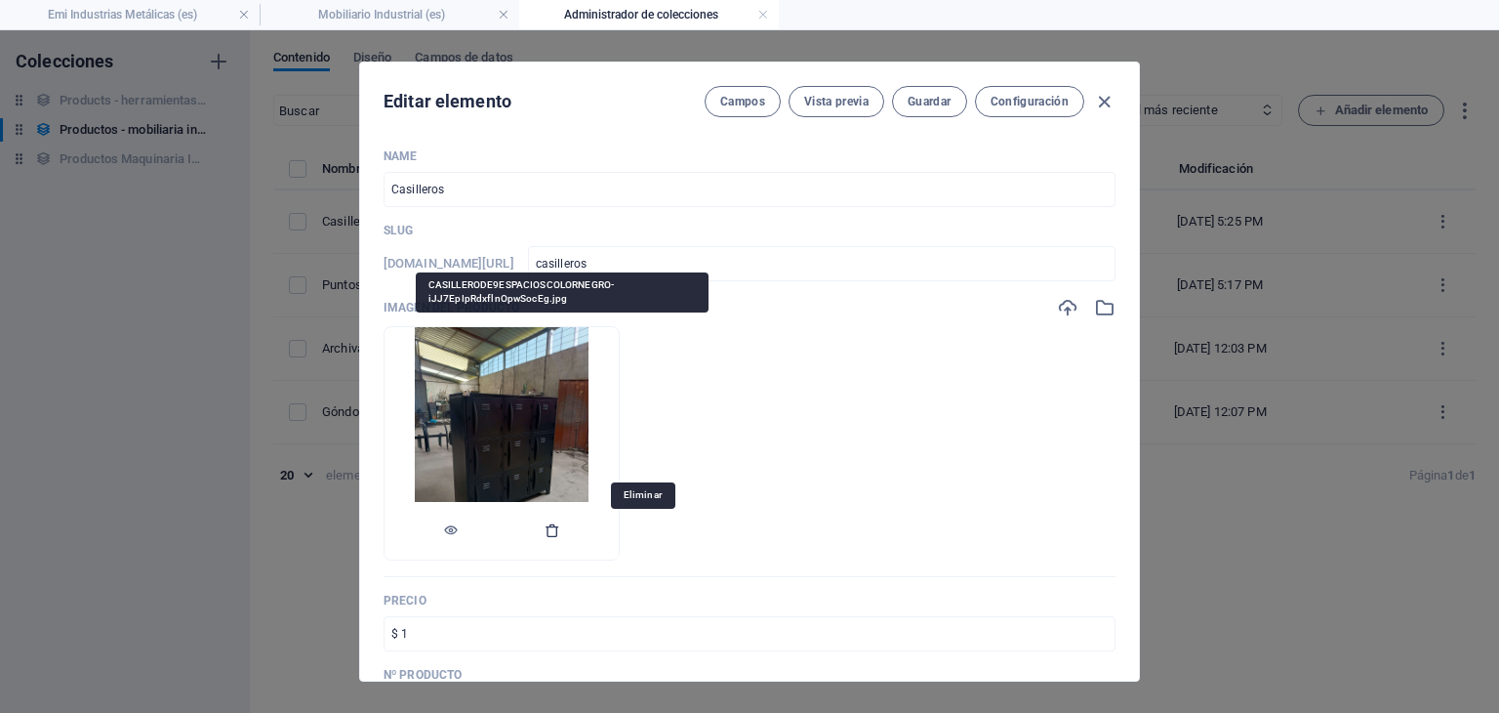
click at [560, 528] on icon "button" at bounding box center [553, 530] width 16 height 16
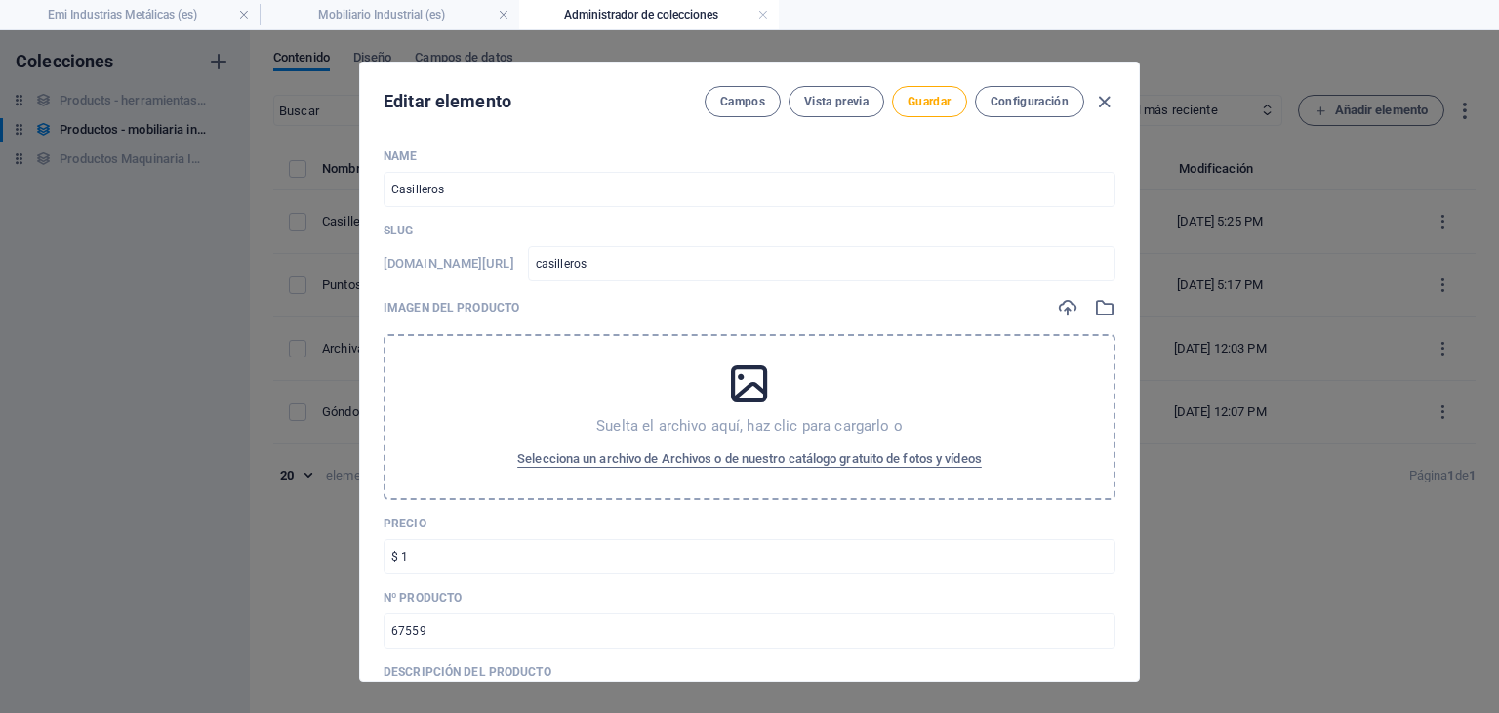
click at [747, 396] on icon at bounding box center [749, 383] width 49 height 49
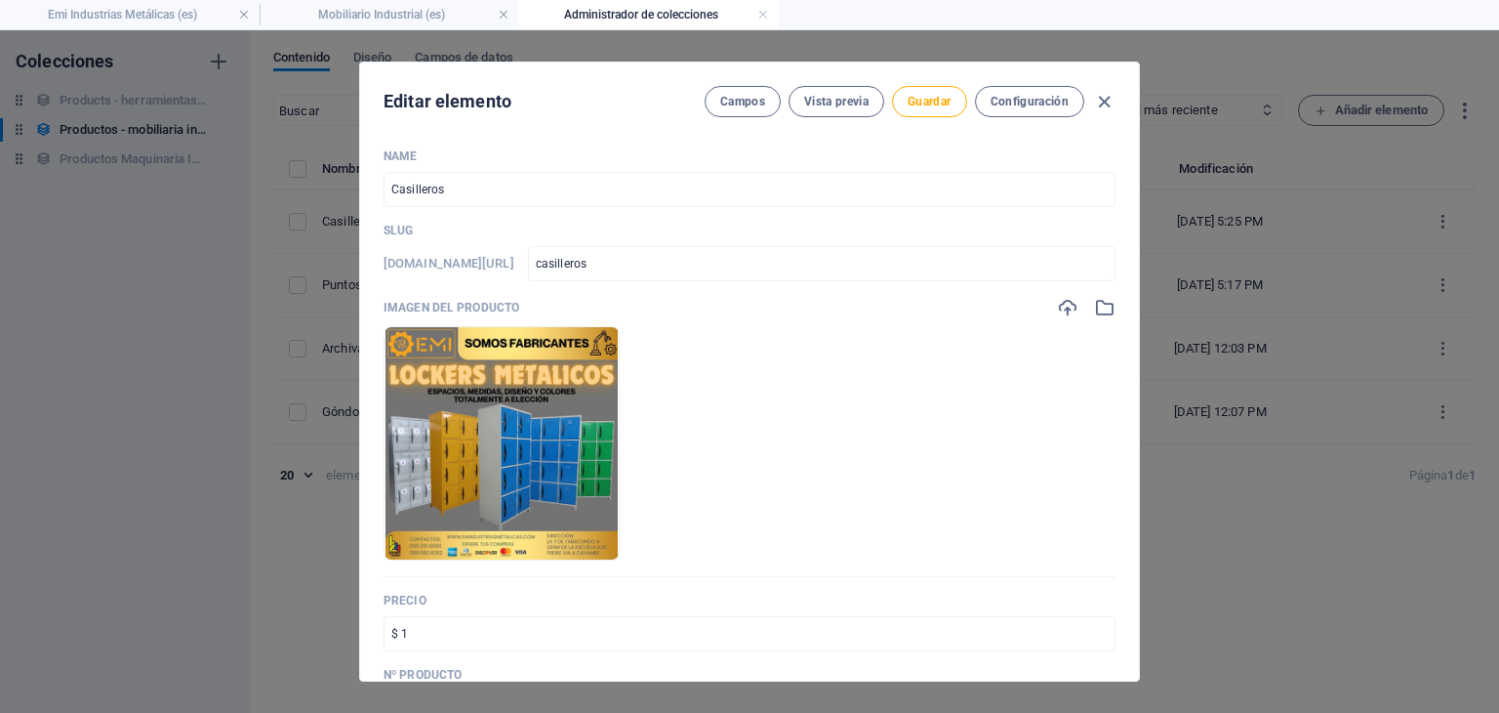
click at [1138, 212] on div "Editar elemento Campos Vista previa Guardar Configuración Name Casilleros ​ Slu…" at bounding box center [749, 371] width 1499 height 682
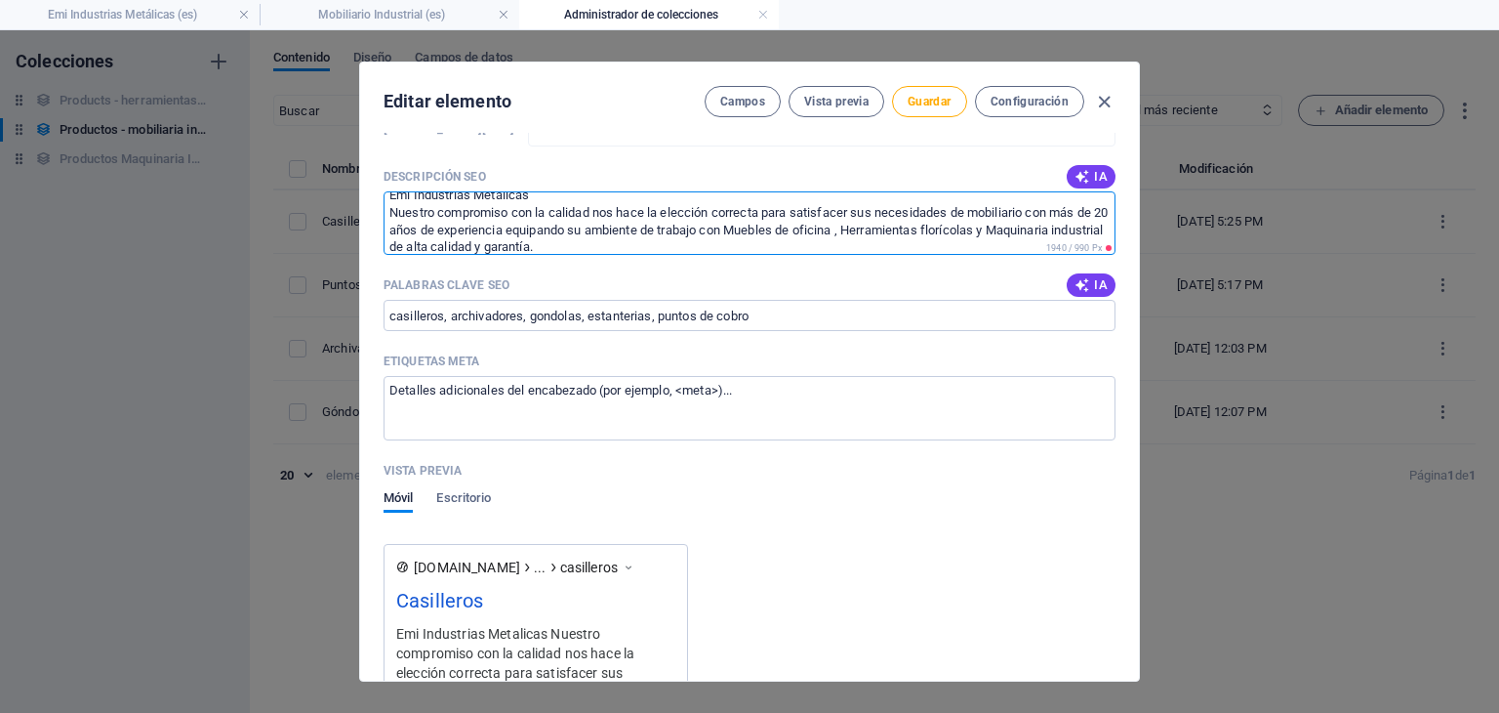
scroll to position [17, 0]
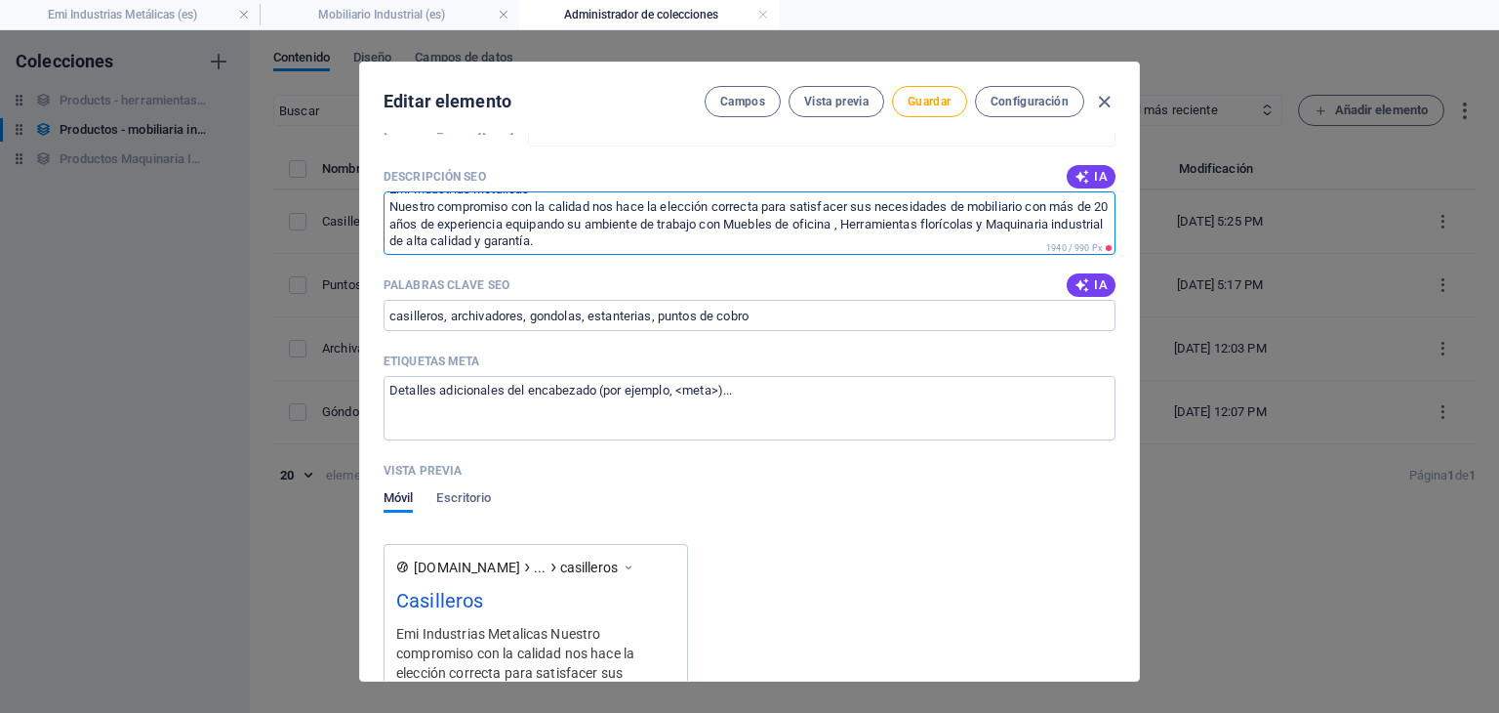
drag, startPoint x: 390, startPoint y: 200, endPoint x: 755, endPoint y: 268, distance: 370.5
click at [755, 268] on div "Título SEO IA ​ 89 / 580 Px Slug [DOMAIN_NAME][URL] casilleros ​ Descripción SE…" at bounding box center [750, 578] width 732 height 1129
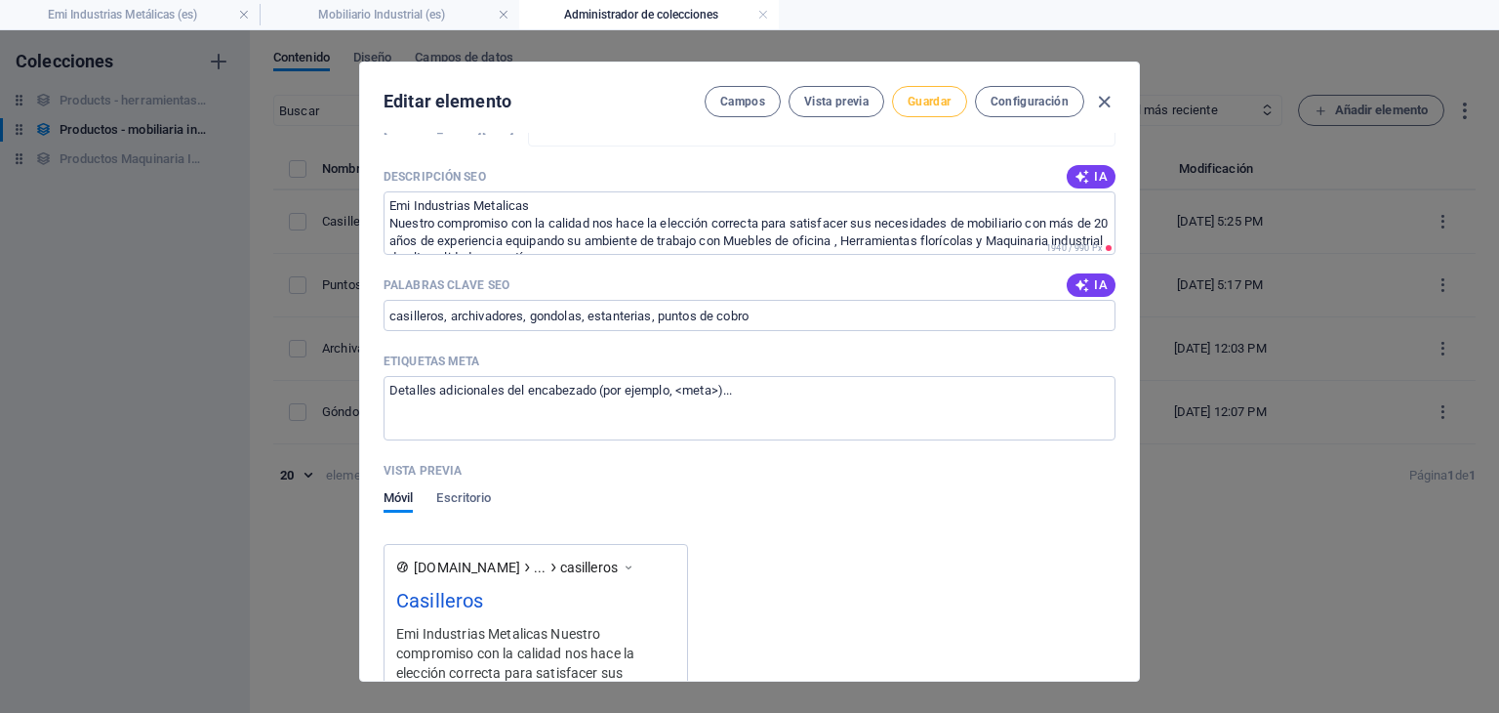
click at [933, 103] on span "Guardar" at bounding box center [929, 102] width 43 height 16
click at [1104, 96] on icon "button" at bounding box center [1104, 102] width 22 height 22
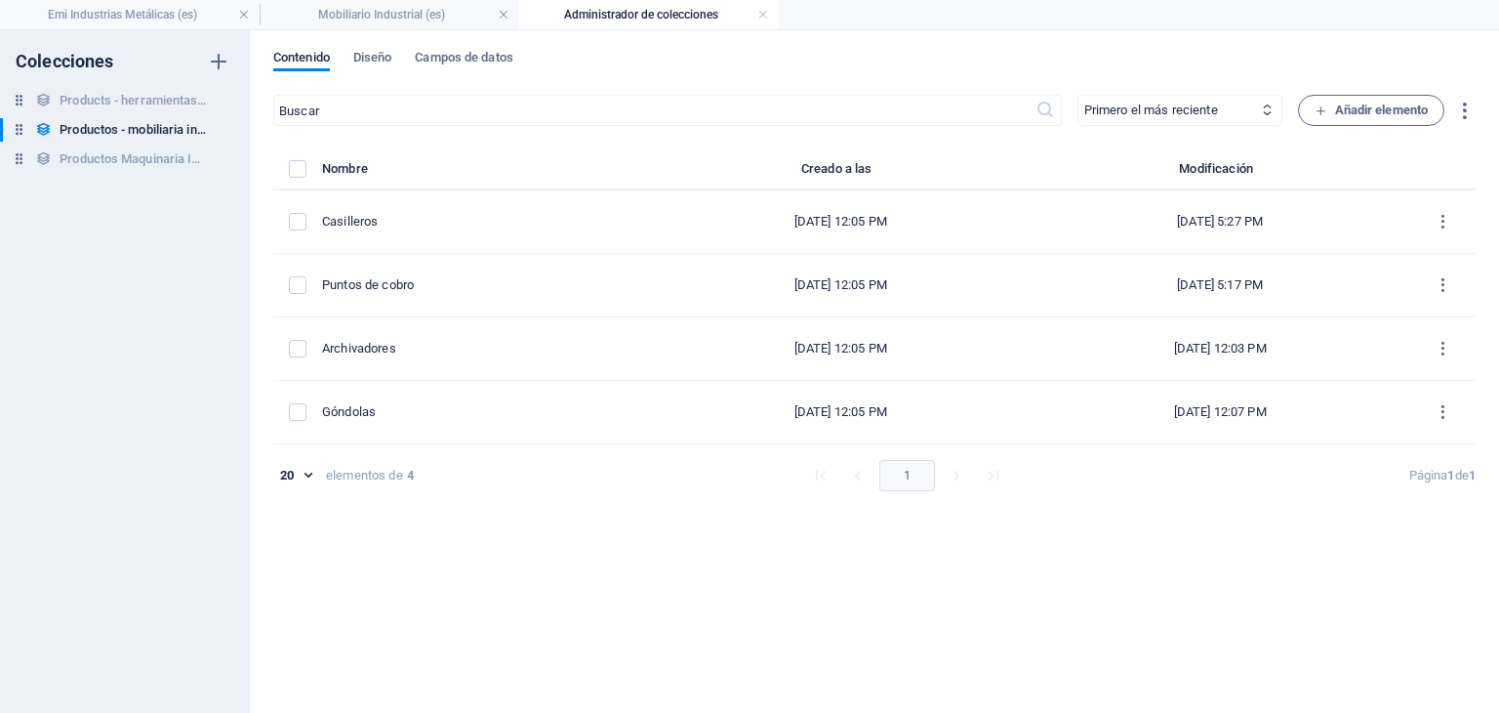
type input "casilleros"
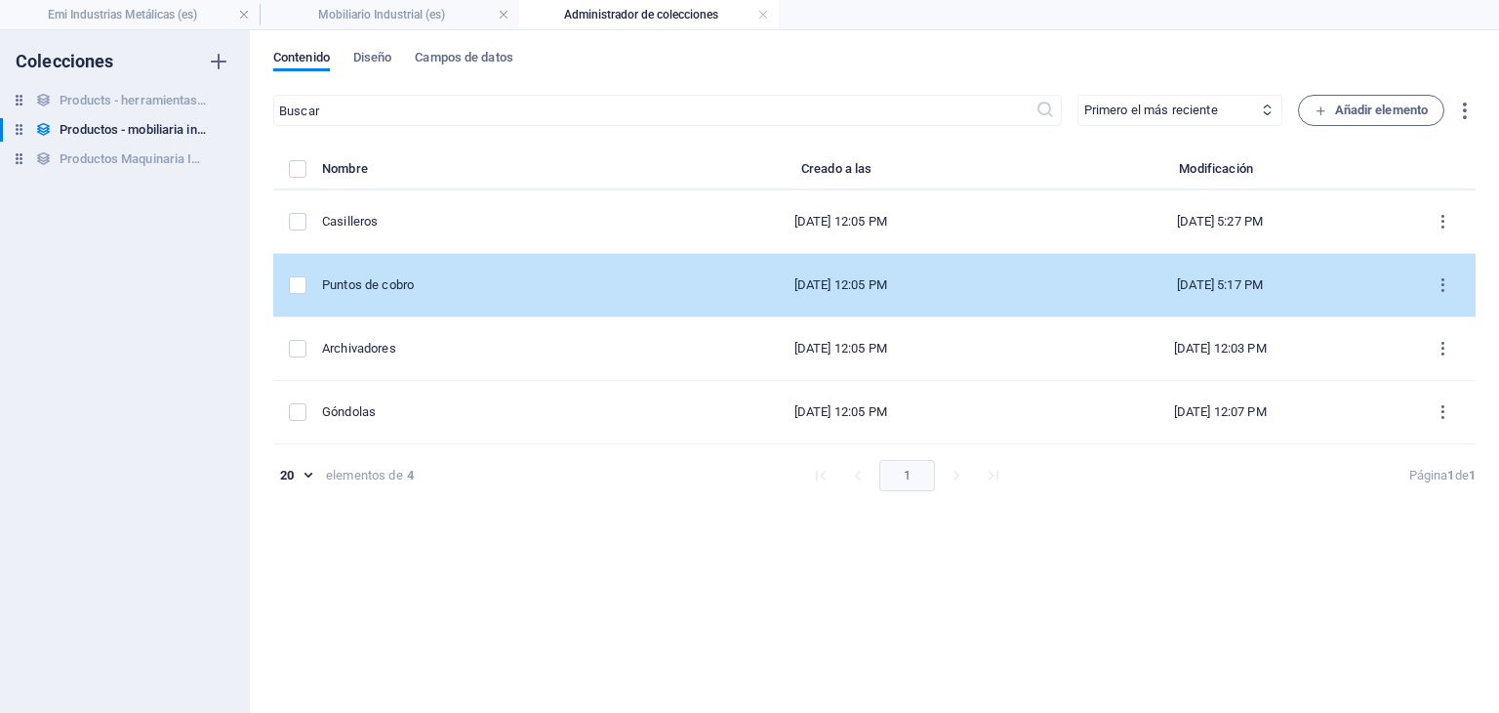
click at [675, 283] on div "[DATE] 12:05 PM" at bounding box center [841, 285] width 349 height 18
select select "In stock"
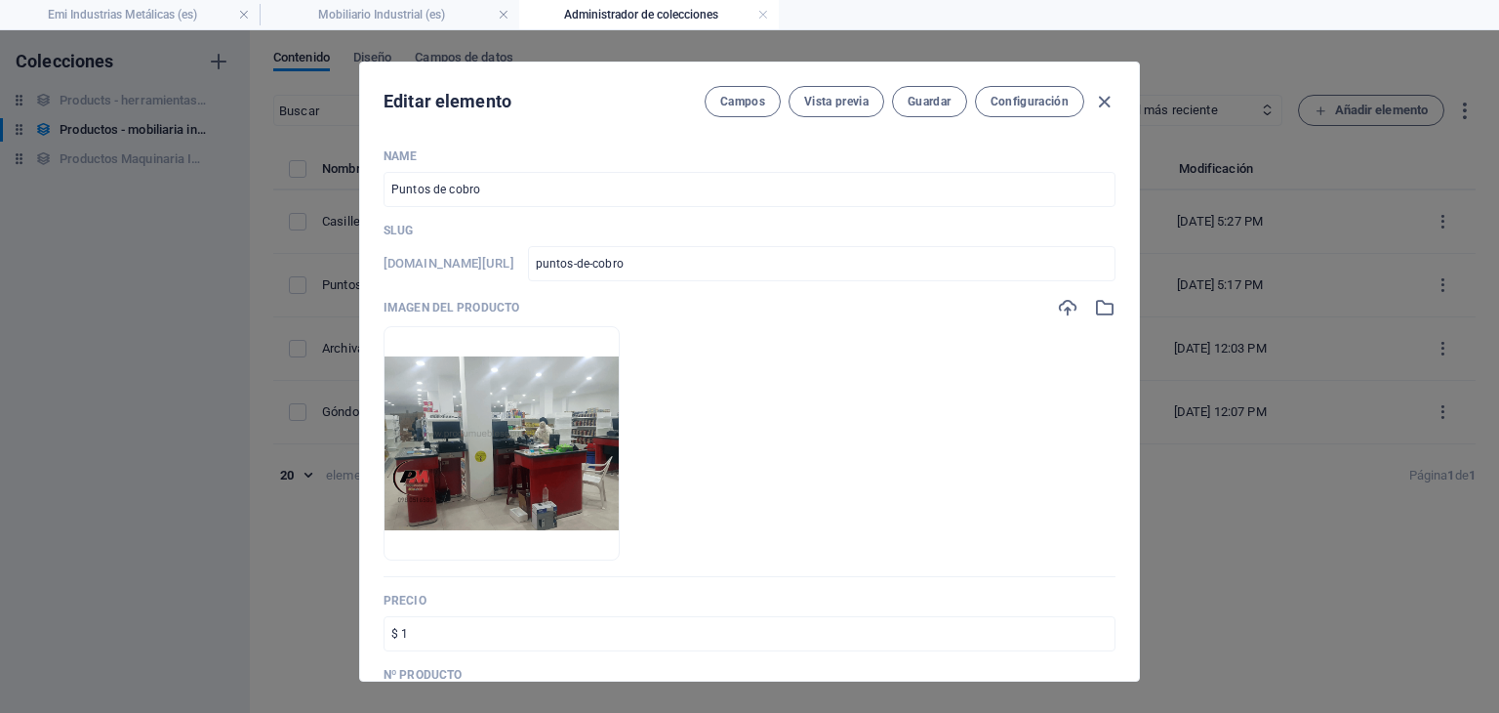
drag, startPoint x: 1140, startPoint y: 202, endPoint x: 1136, endPoint y: 220, distance: 18.0
click at [1136, 220] on div "Editar elemento Campos Vista previa Guardar Configuración Name Puntos de cobro …" at bounding box center [749, 371] width 1499 height 682
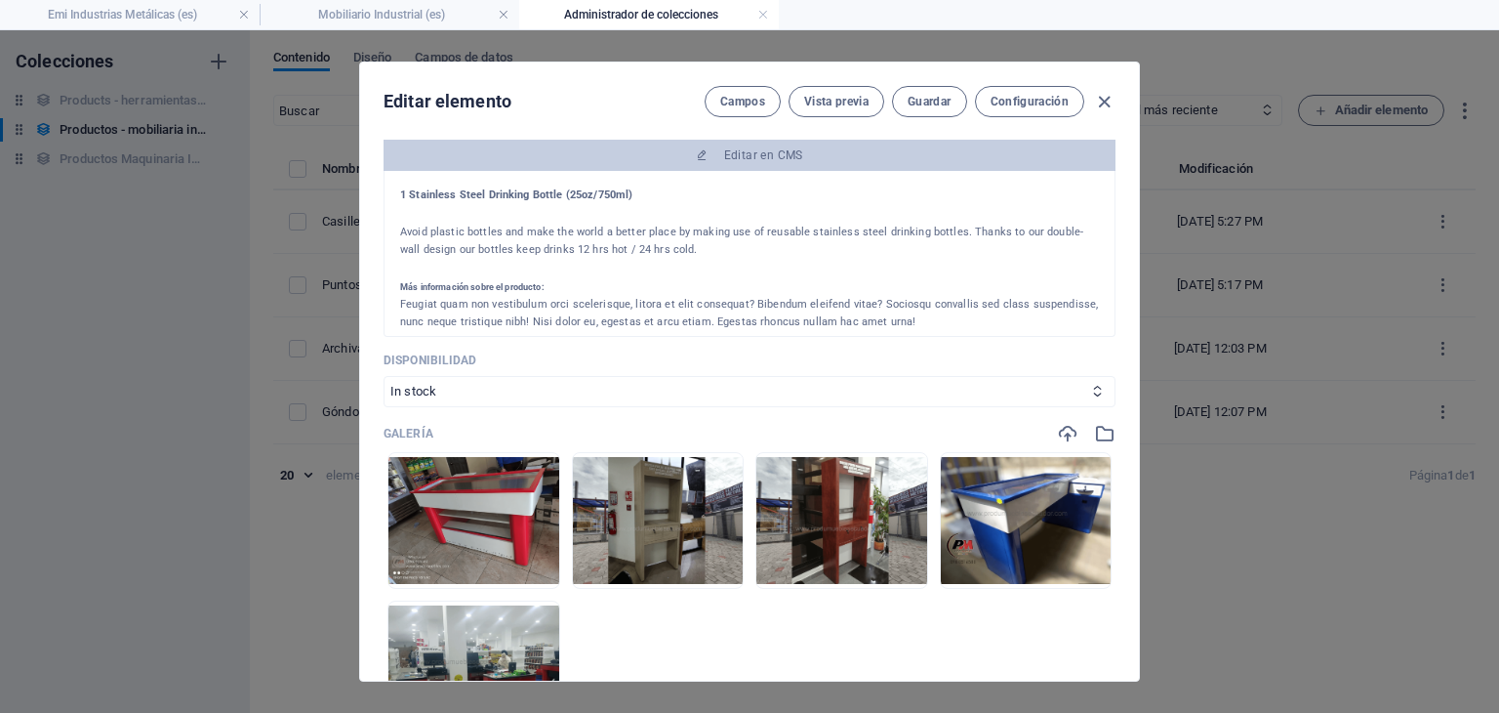
scroll to position [527, 0]
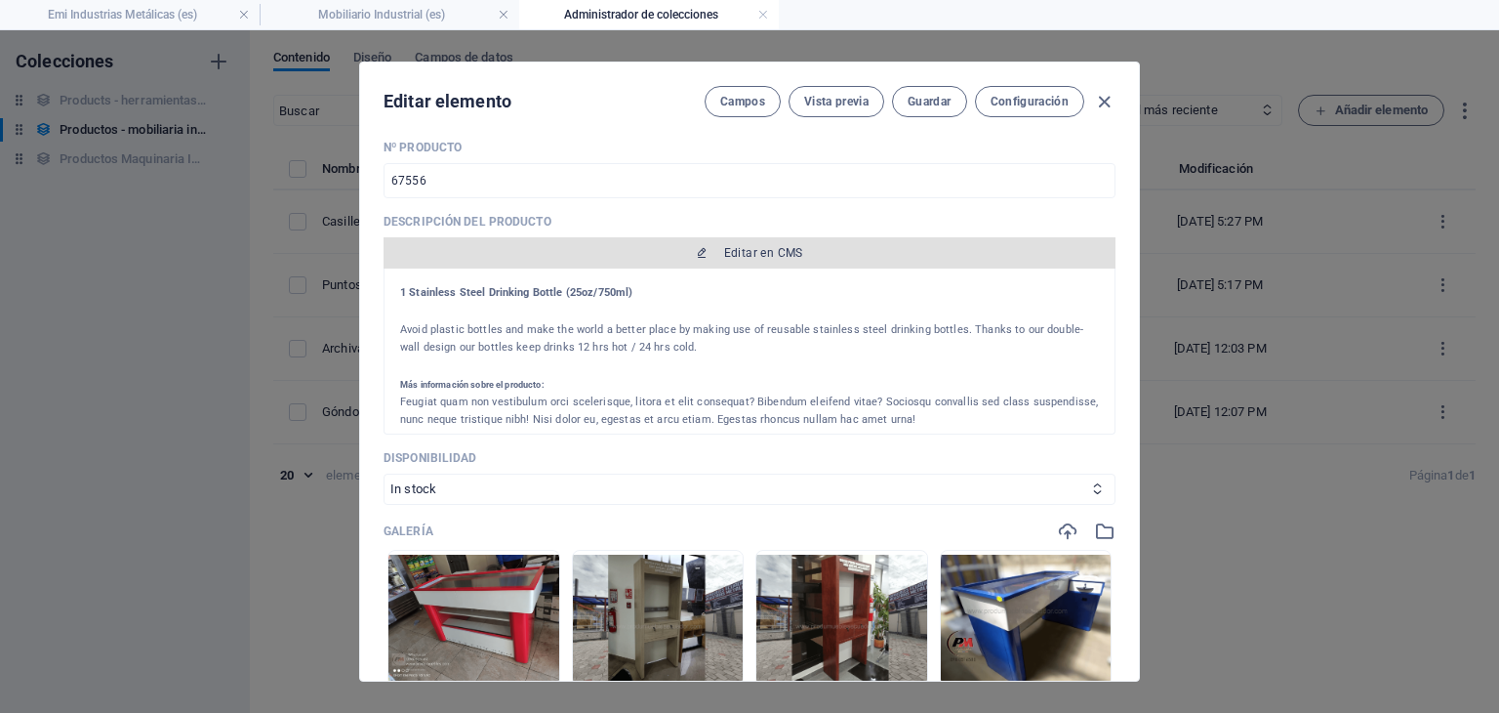
click at [754, 252] on span "Editar en CMS" at bounding box center [763, 253] width 79 height 16
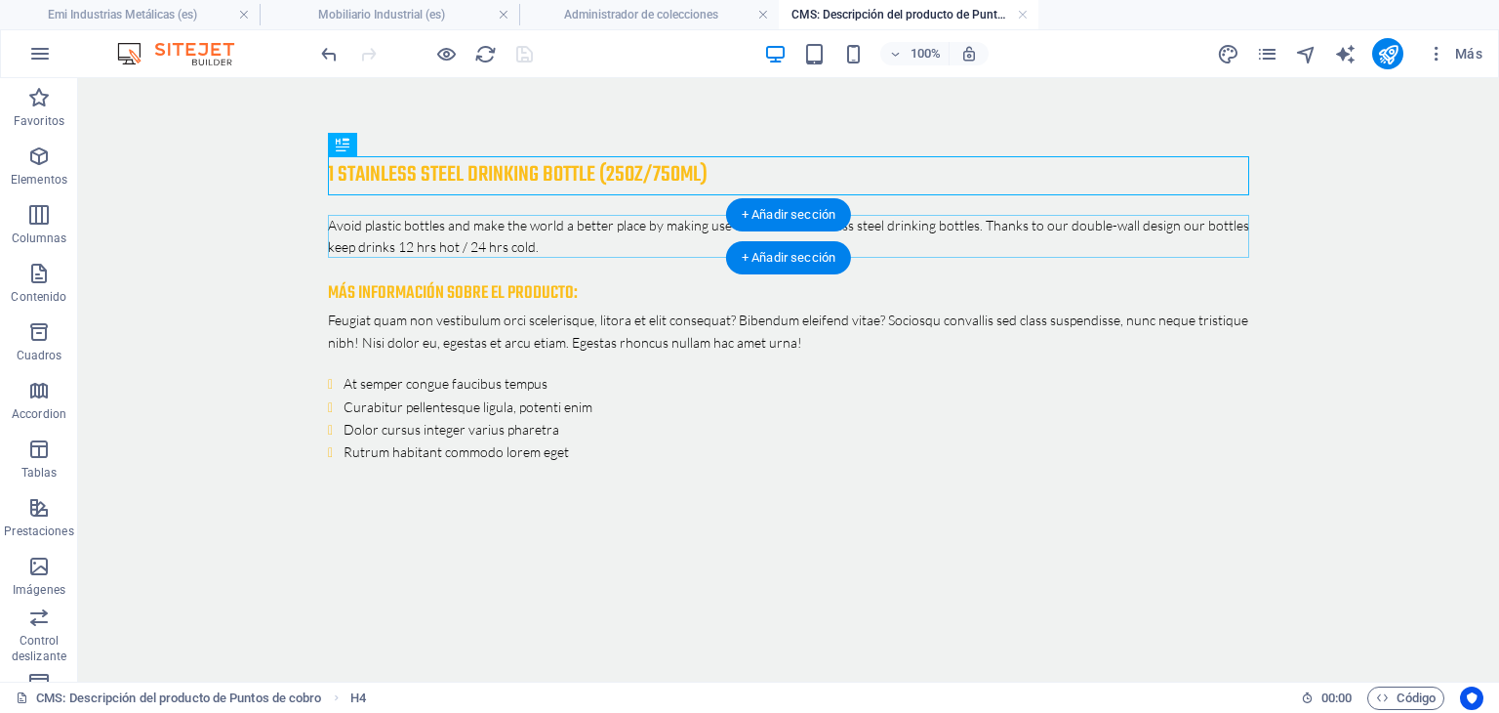
scroll to position [0, 0]
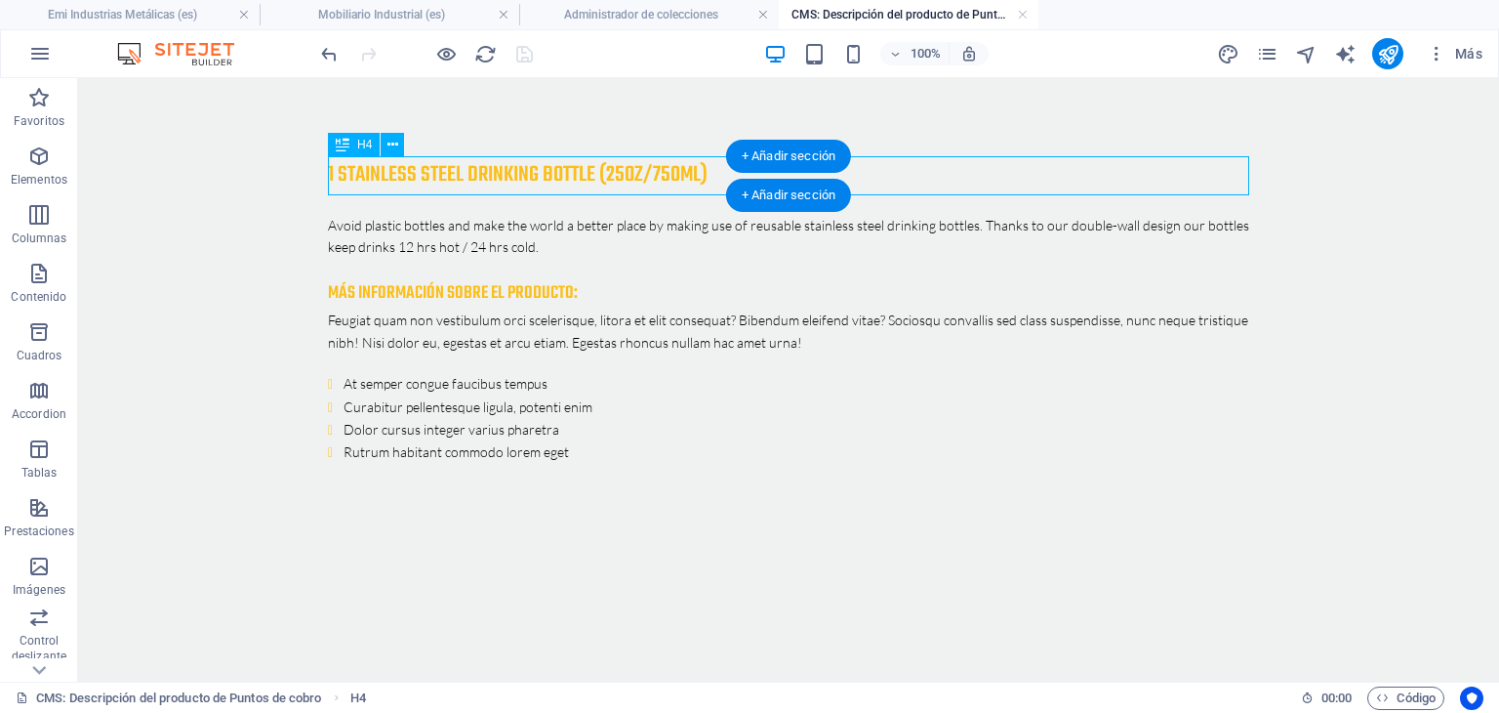
click at [719, 175] on div "1 Stainless Steel Drinking Bottle (25oz/750ml)" at bounding box center [789, 175] width 922 height 39
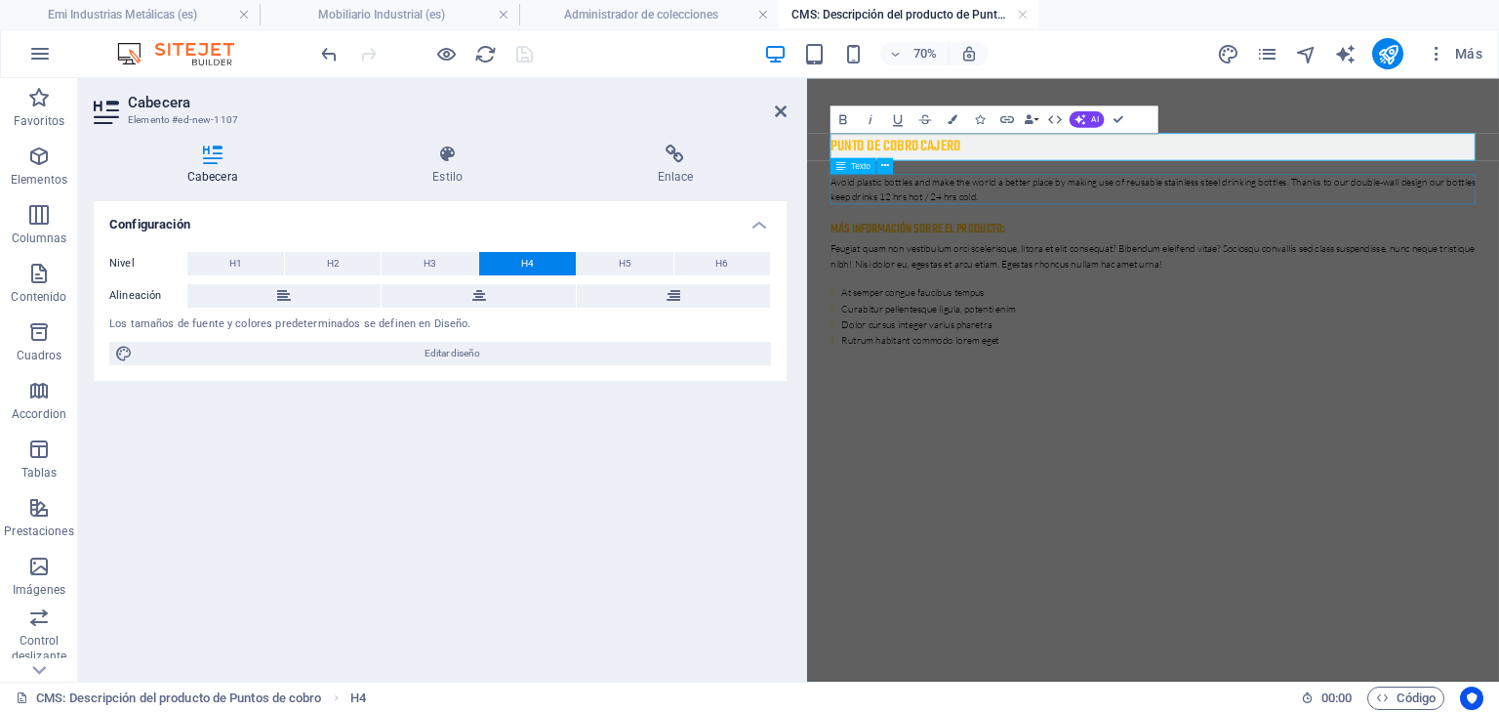
click at [1063, 246] on div "Avoid plastic bottles and make the world a better place by making use of reusab…" at bounding box center [1302, 237] width 922 height 44
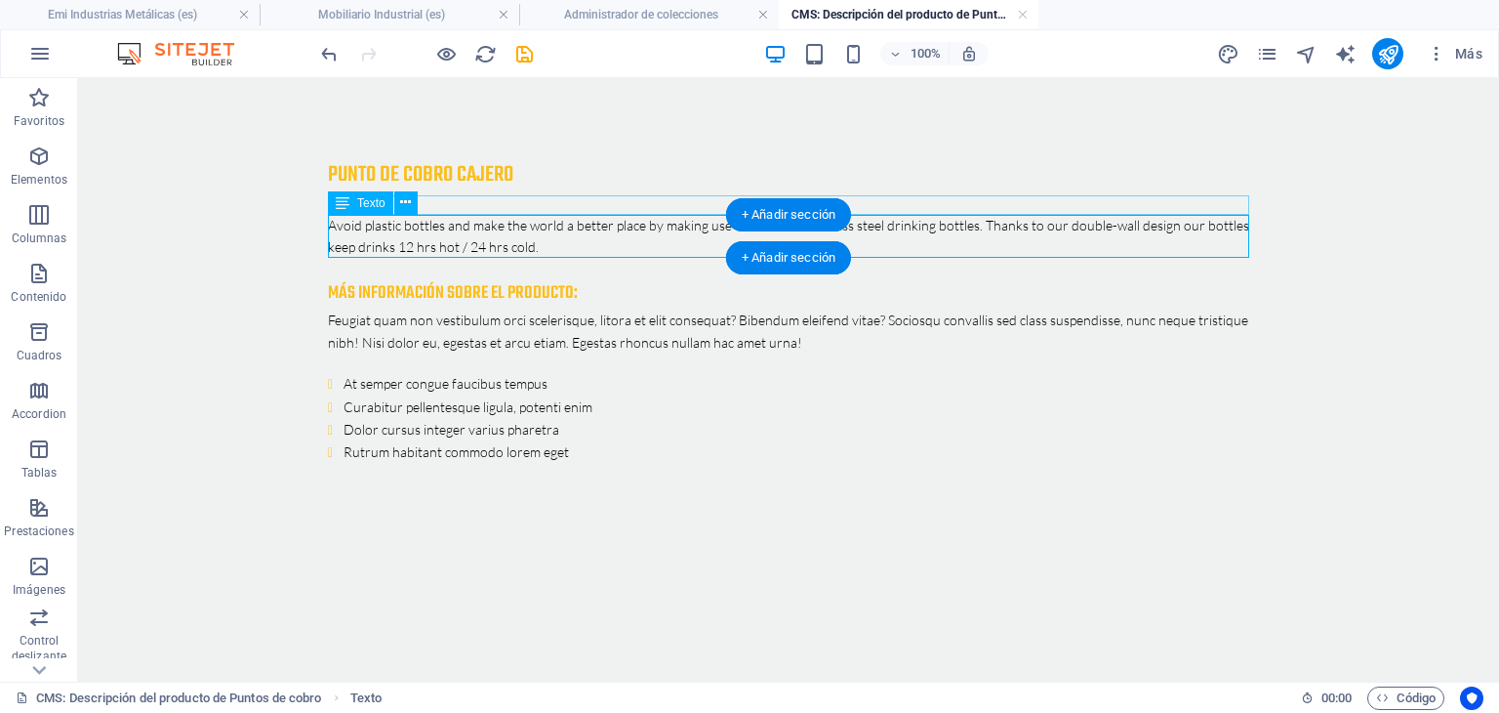
click at [581, 240] on div "Avoid plastic bottles and make the world a better place by making use of reusab…" at bounding box center [789, 237] width 922 height 44
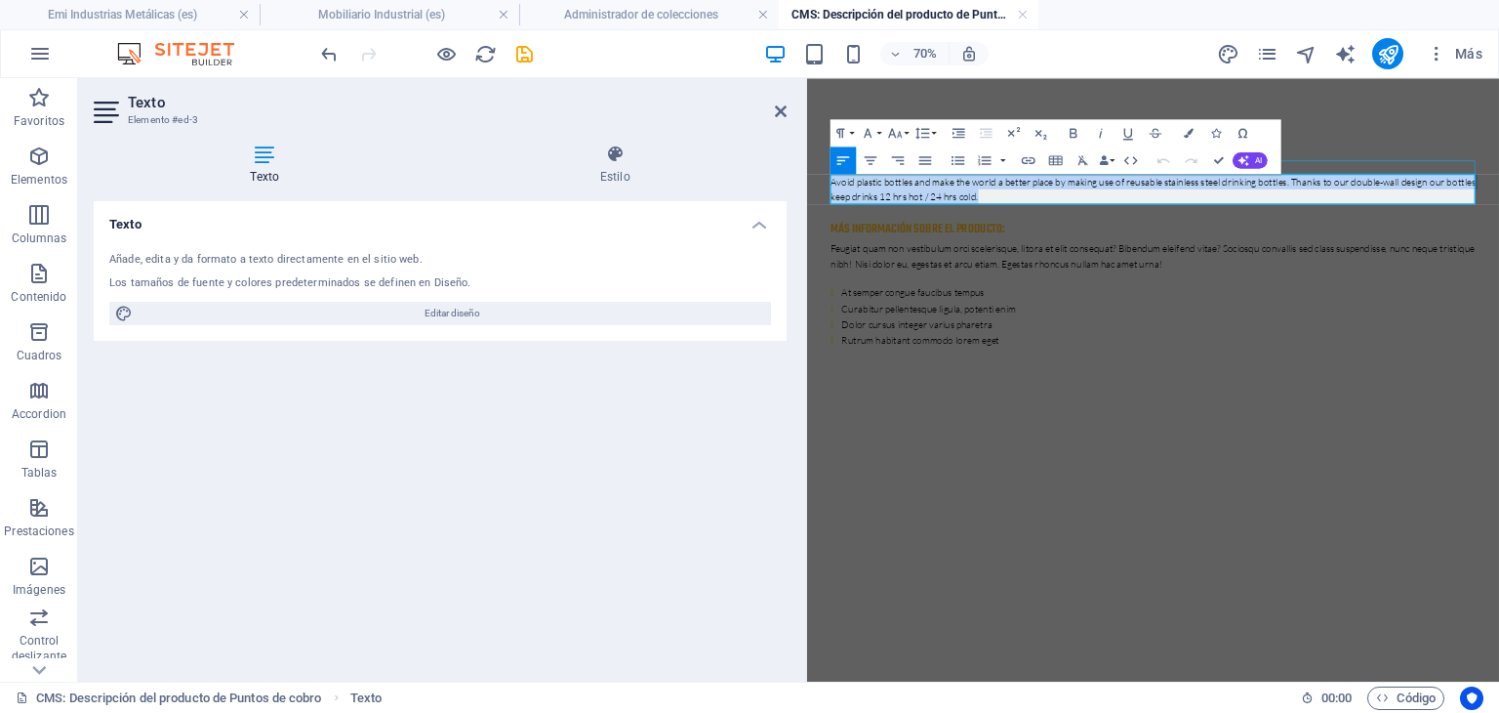
drag, startPoint x: 1052, startPoint y: 241, endPoint x: 811, endPoint y: 208, distance: 243.4
click at [811, 208] on body "Skip to main content PUNTO DE COBRO CAJERO Avoid plastic bottles and make the w…" at bounding box center [1301, 310] width 989 height 465
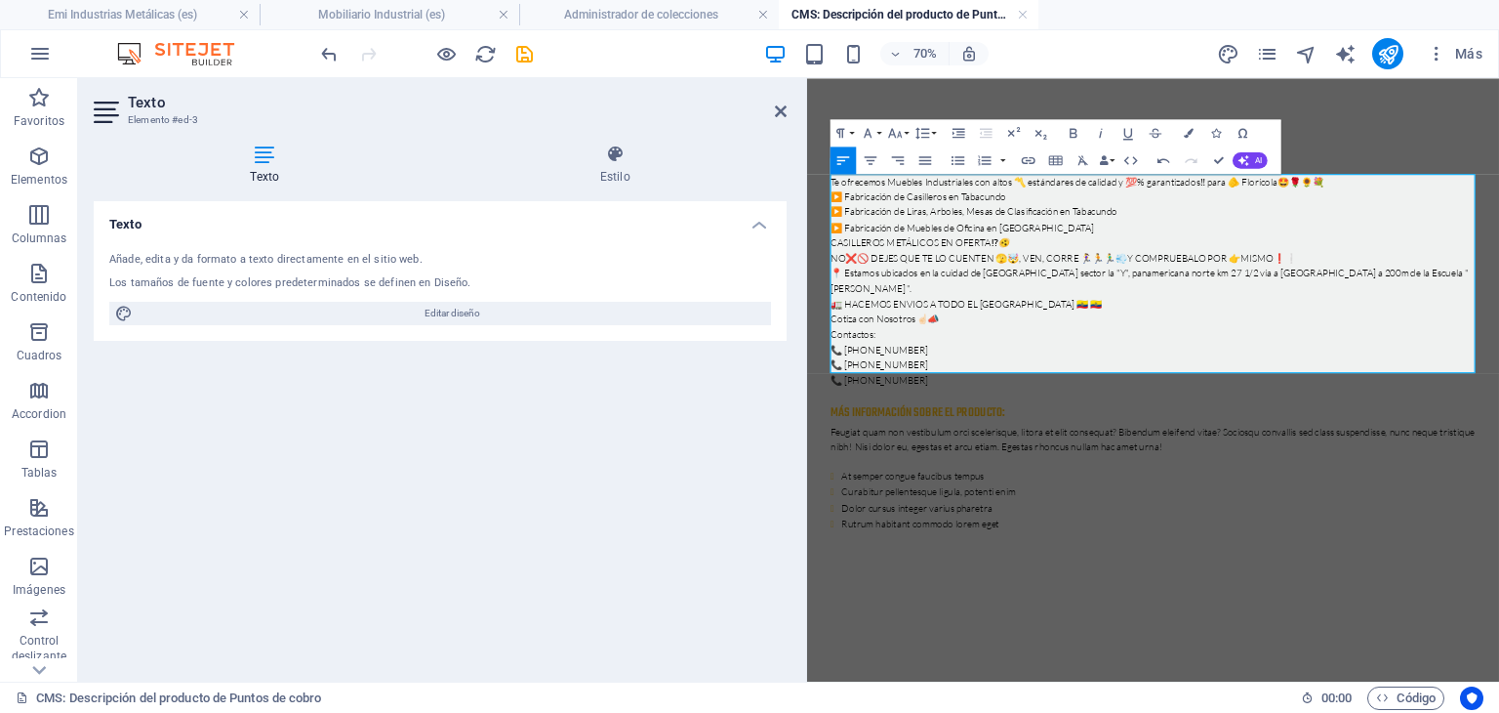
scroll to position [9181, 6]
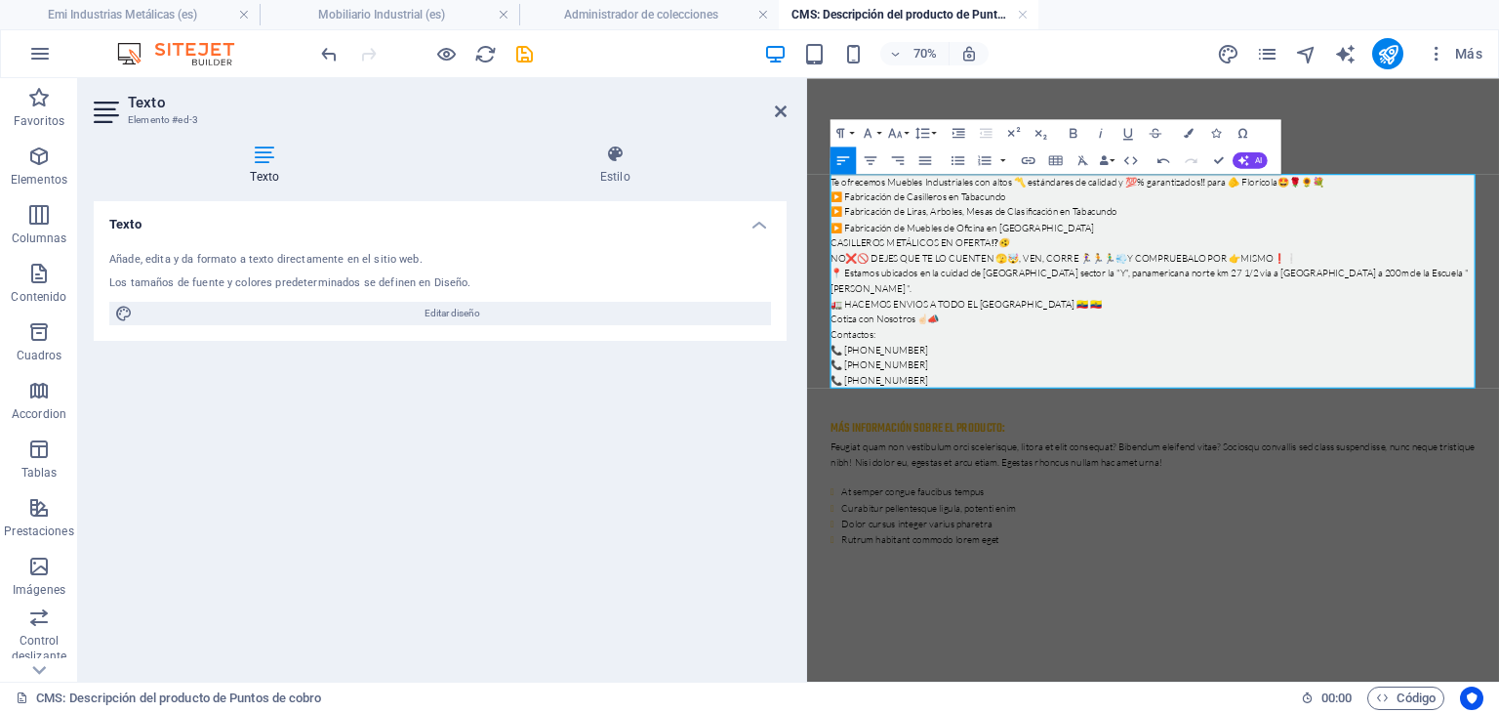
click at [845, 520] on p at bounding box center [1302, 530] width 922 height 21
drag, startPoint x: 1070, startPoint y: 502, endPoint x: 829, endPoint y: 518, distance: 241.7
click at [829, 518] on div "PUNTO DE COBRO CAJERO Te ofrecemos Muebles Industriales con altos 〽️ estándares…" at bounding box center [1302, 452] width 953 height 749
copy p "[URL][DOMAIN_NAME]"
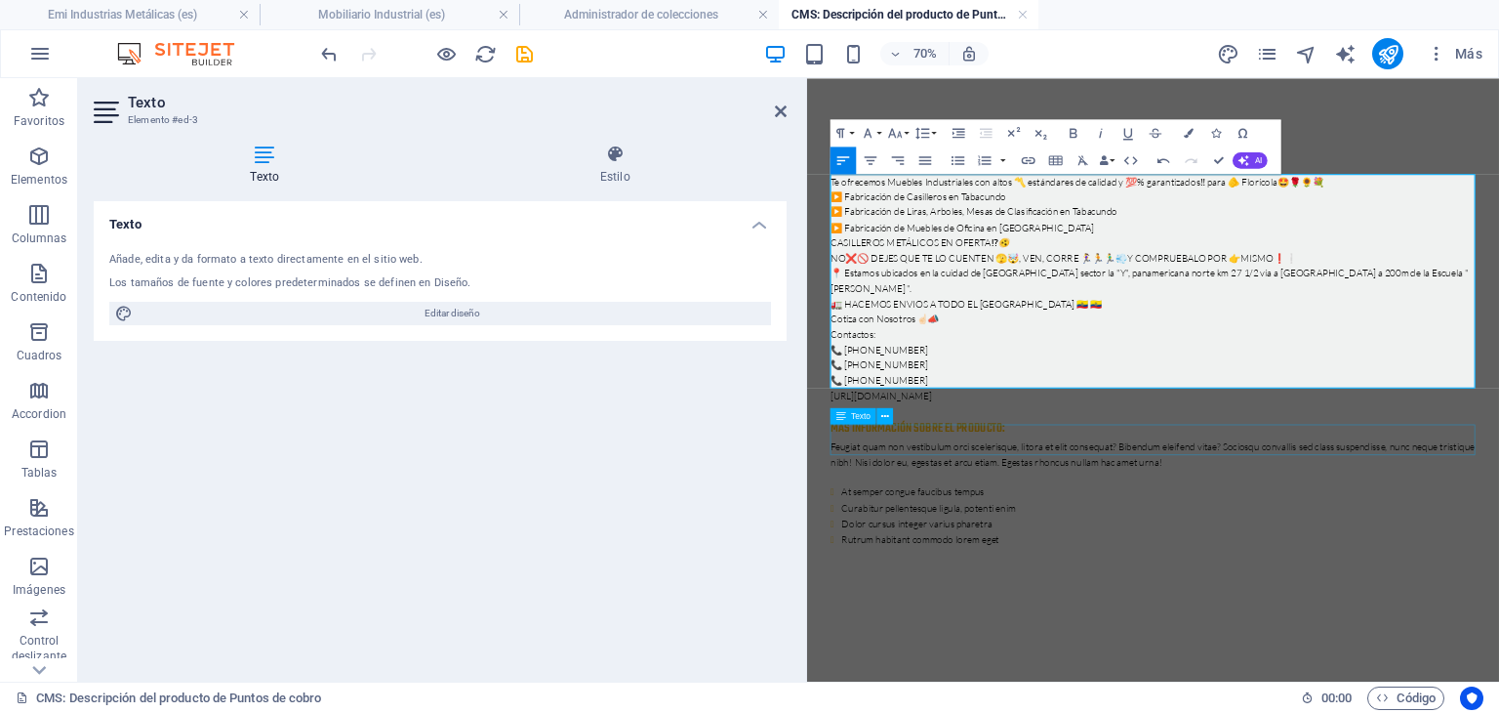
click at [1115, 602] on div "Feugiat quam non vestibulum orci scelerisque, litora et elit consequat? Bibendu…" at bounding box center [1302, 616] width 922 height 44
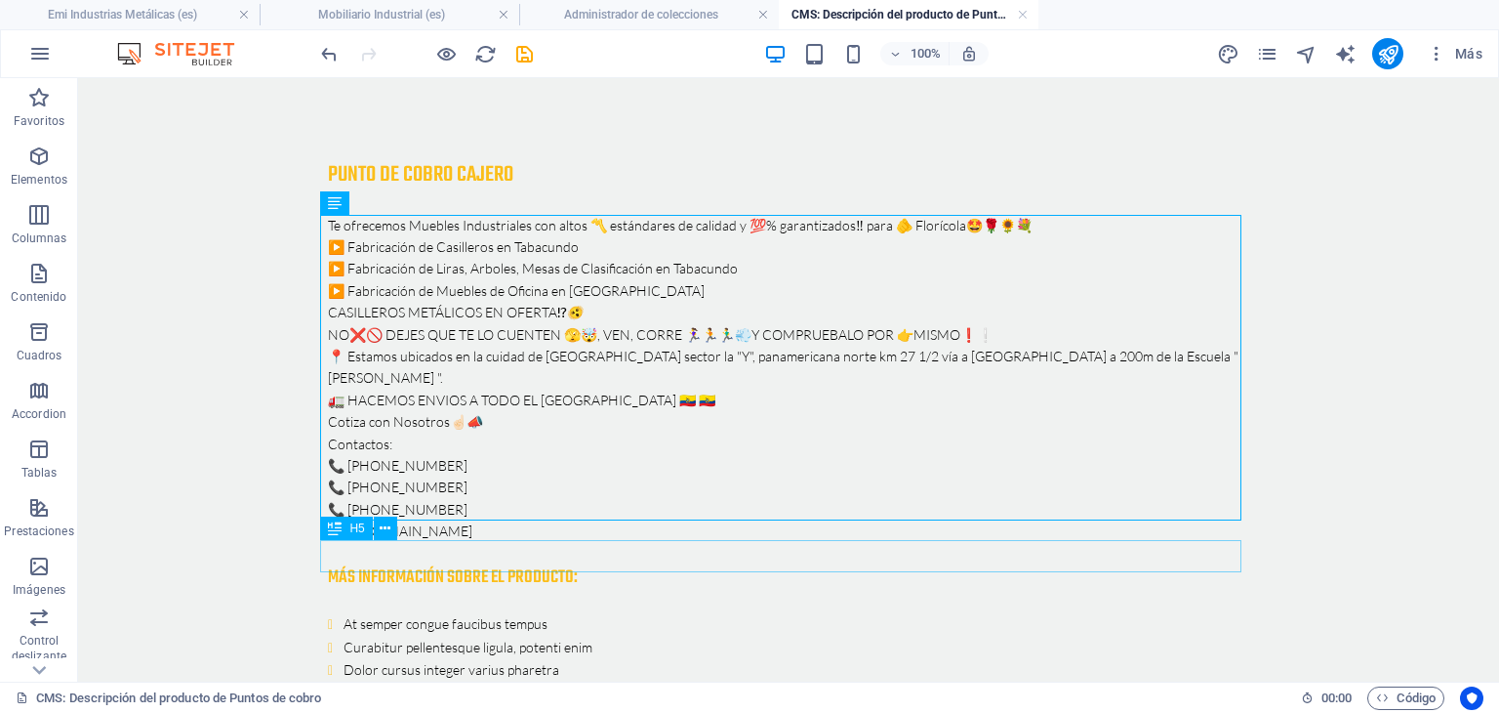
click at [539, 561] on div "Más información sobre el producto:" at bounding box center [789, 577] width 922 height 32
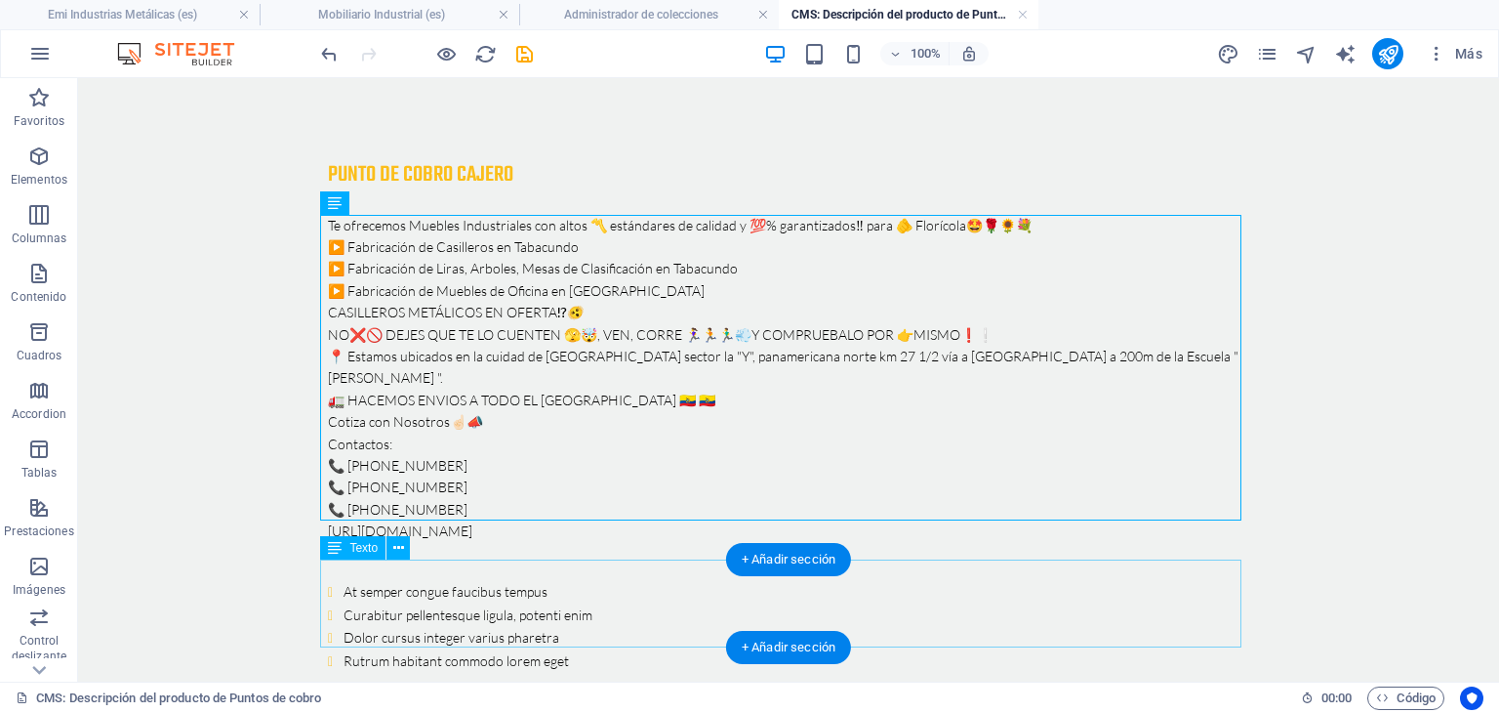
click at [551, 598] on div "At semper congue faucibus tempus Curabitur pellentesque ligula, potenti enim Do…" at bounding box center [789, 627] width 922 height 92
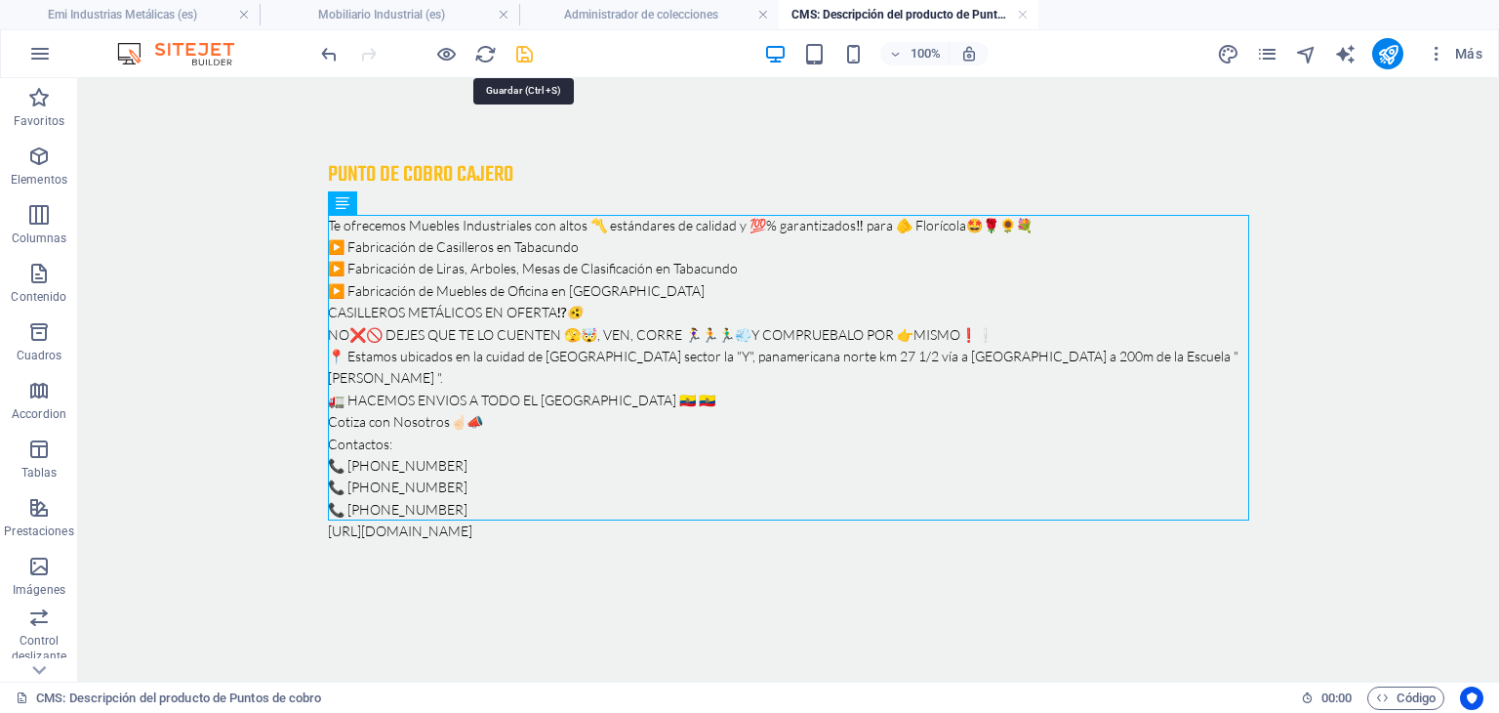
click at [527, 60] on icon "save" at bounding box center [524, 54] width 22 height 22
click at [1027, 19] on link at bounding box center [1023, 15] width 12 height 19
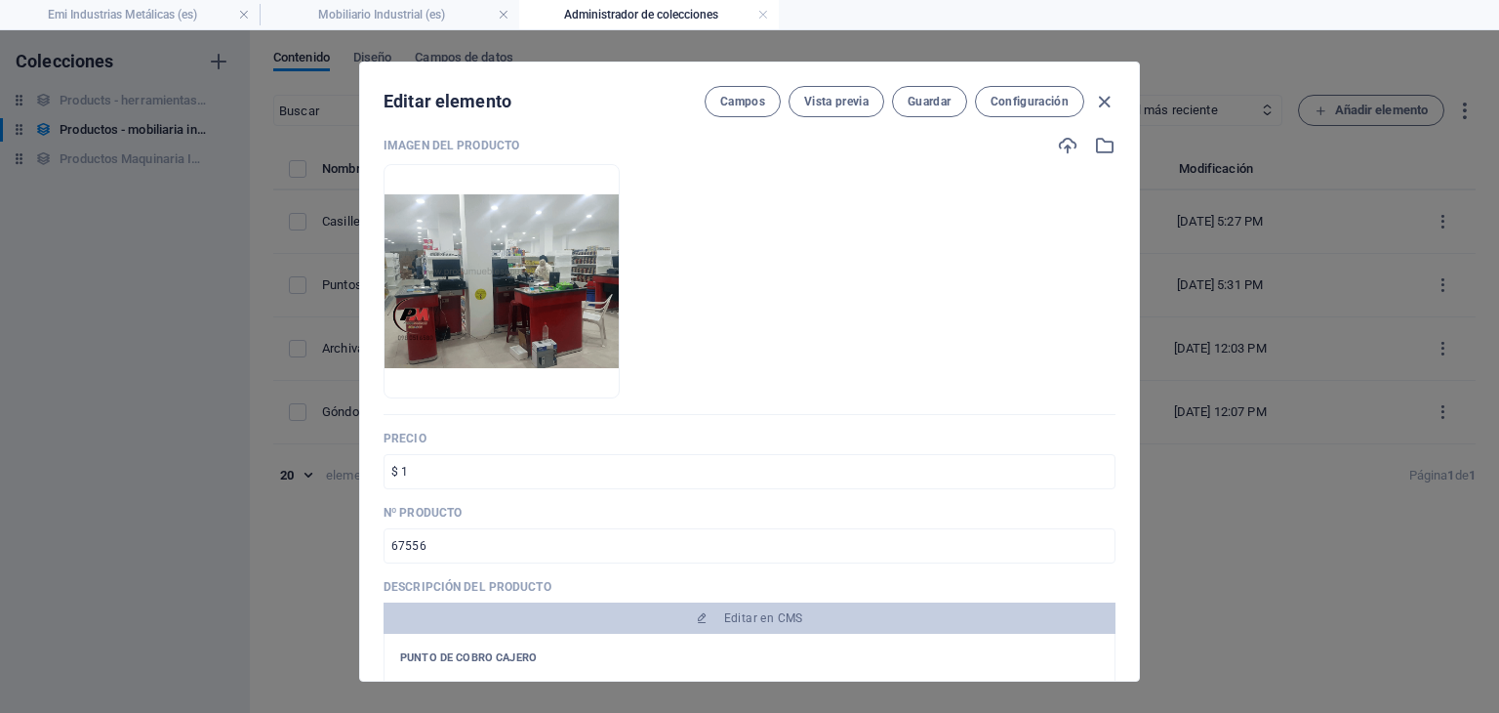
scroll to position [74, 0]
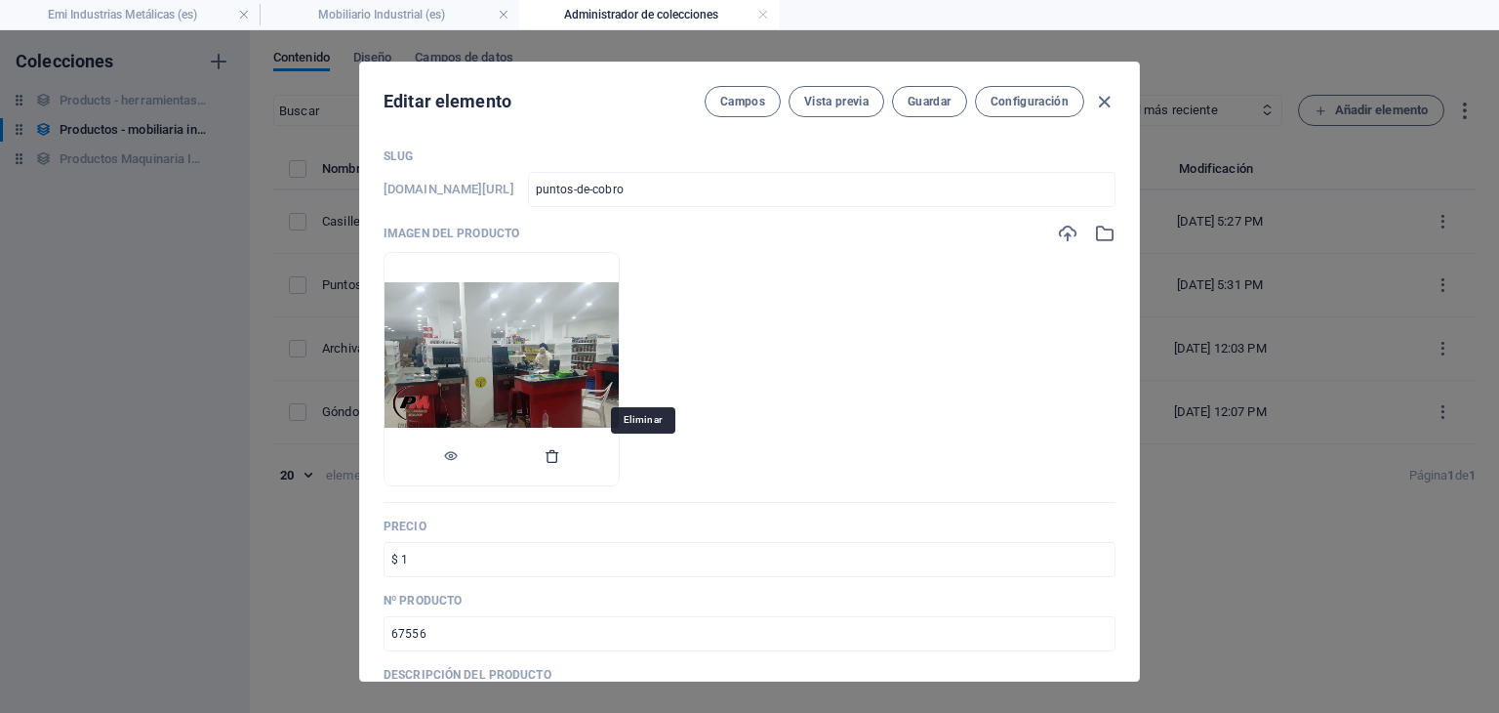
click at [560, 458] on icon "button" at bounding box center [553, 456] width 16 height 16
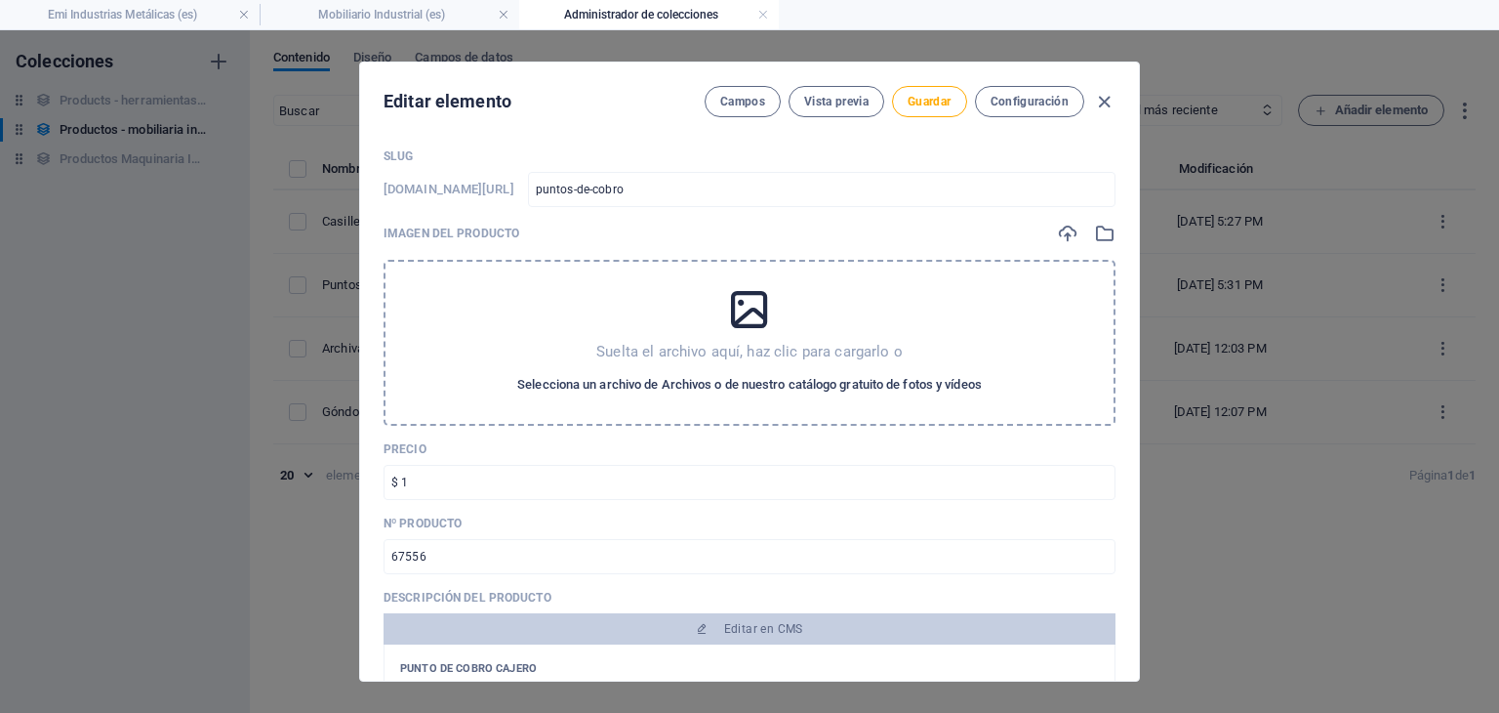
click at [750, 376] on span "Selecciona un archivo de Archivos o de nuestro catálogo gratuito de fotos y víd…" at bounding box center [749, 384] width 465 height 23
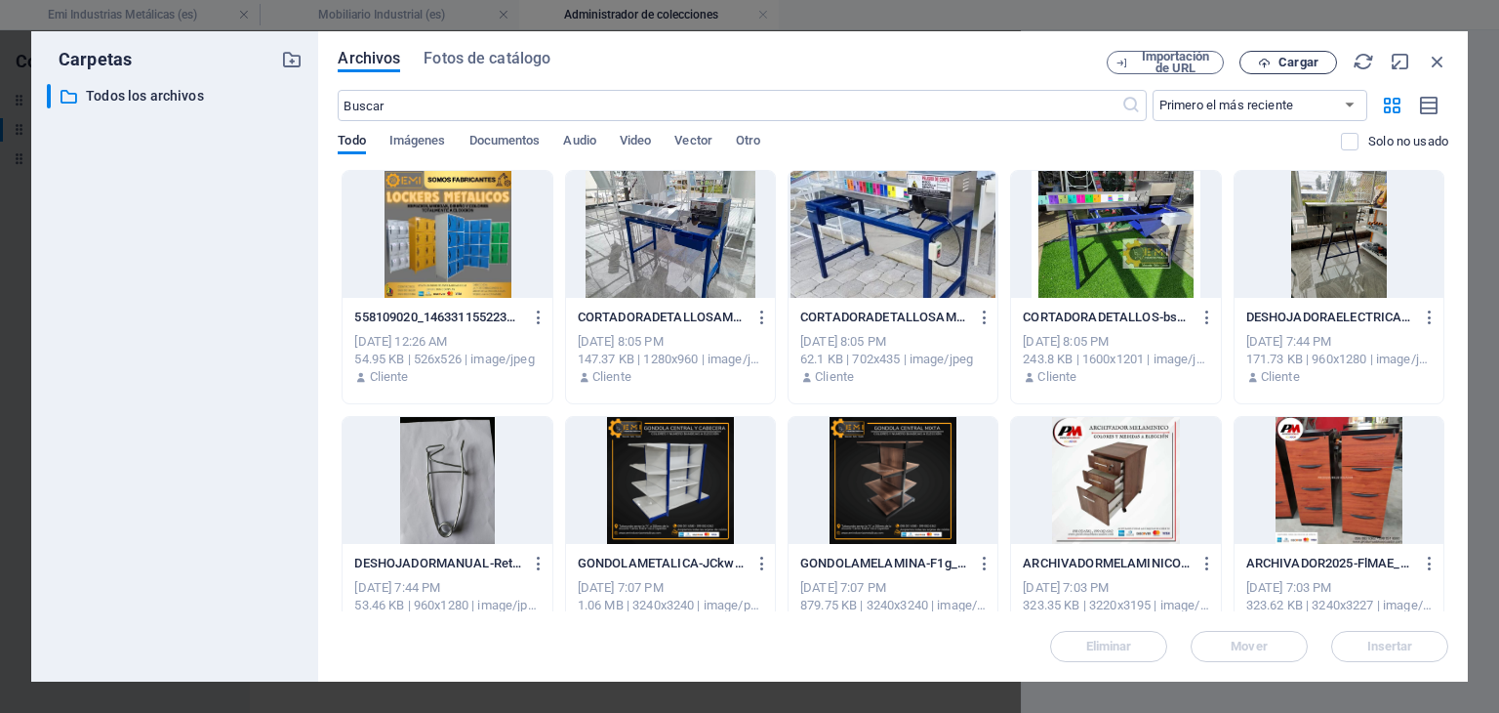
click at [1300, 61] on span "Cargar" at bounding box center [1299, 63] width 40 height 12
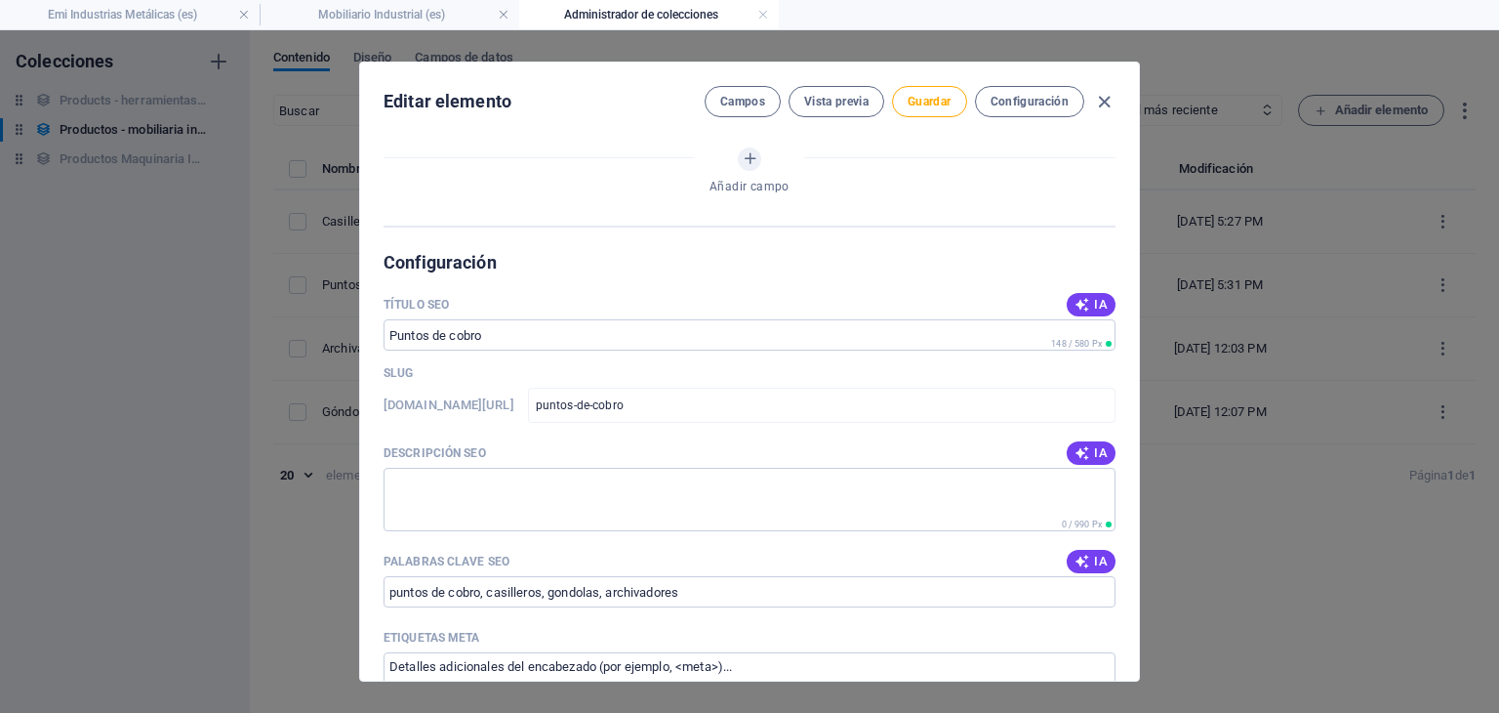
scroll to position [1280, 0]
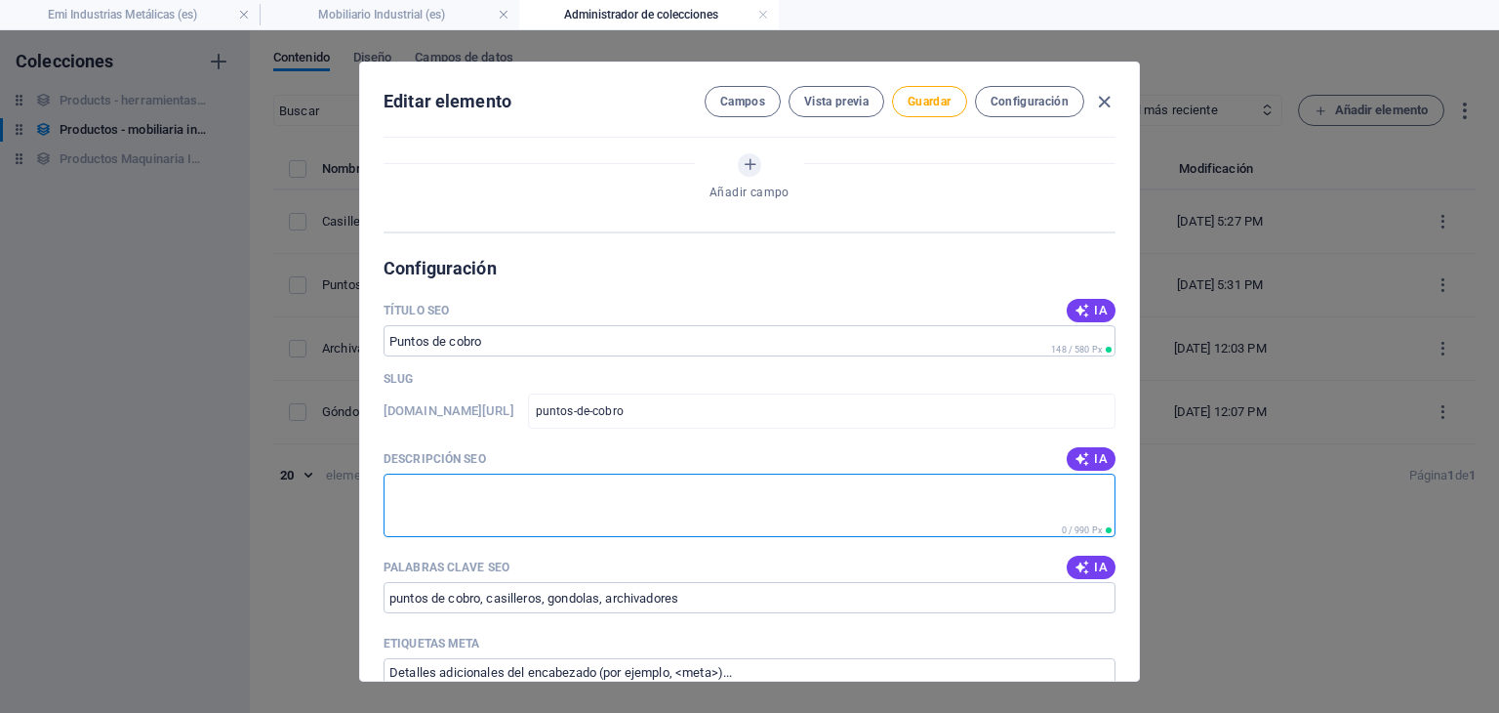
click at [512, 496] on textarea "Descripción SEO" at bounding box center [750, 504] width 732 height 63
paste textarea "Emi Industrias Metalicas Nuestro compromiso con la calidad nos hace la elección…"
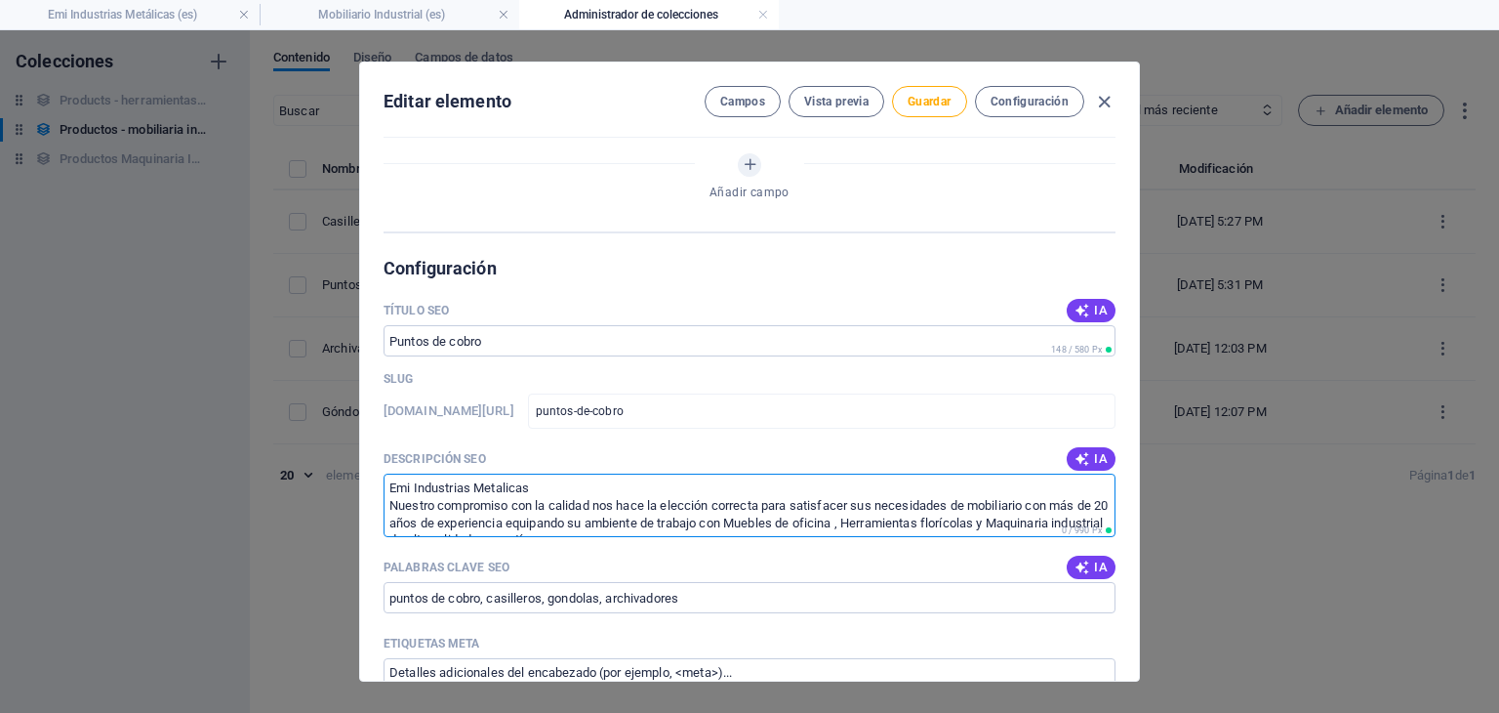
scroll to position [10, 0]
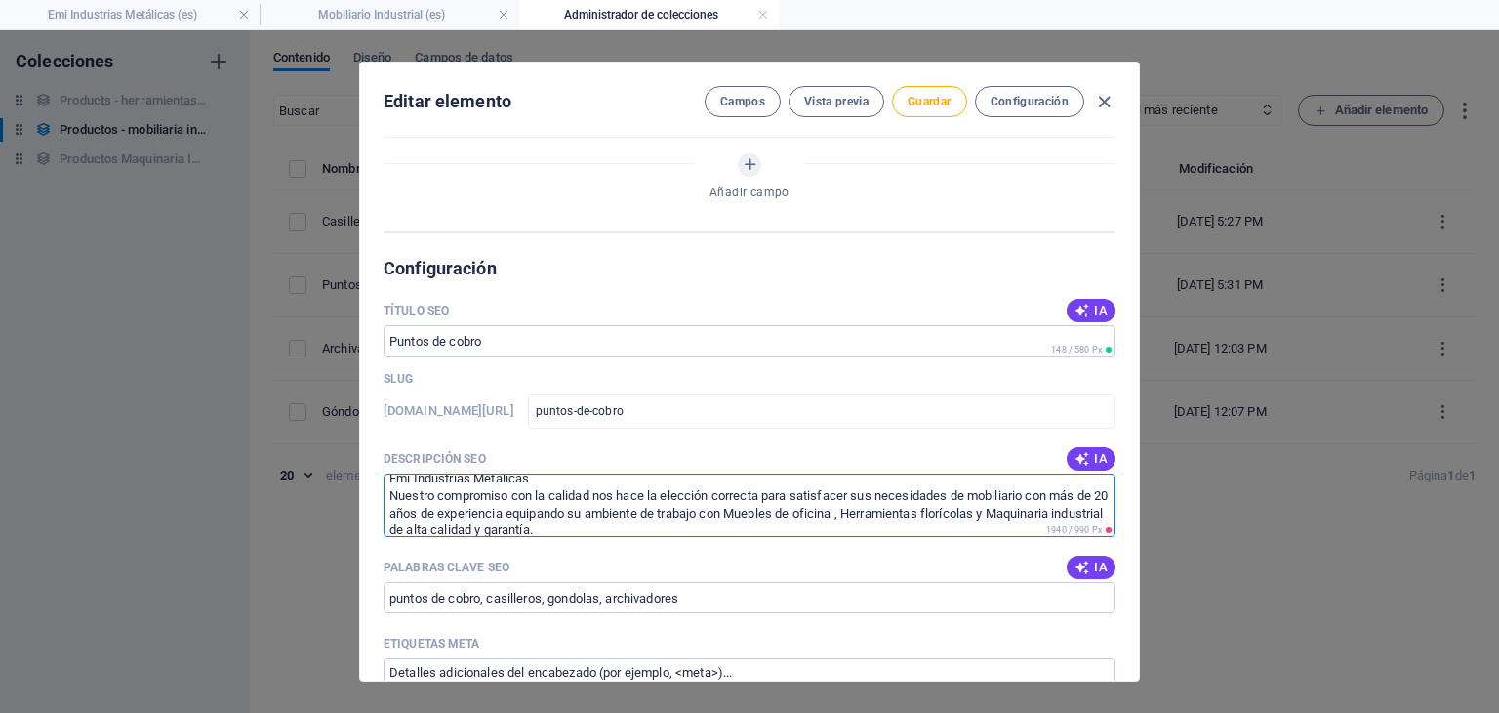
type textarea "Emi Industrias Metalicas Nuestro compromiso con la calidad nos hace la elección…"
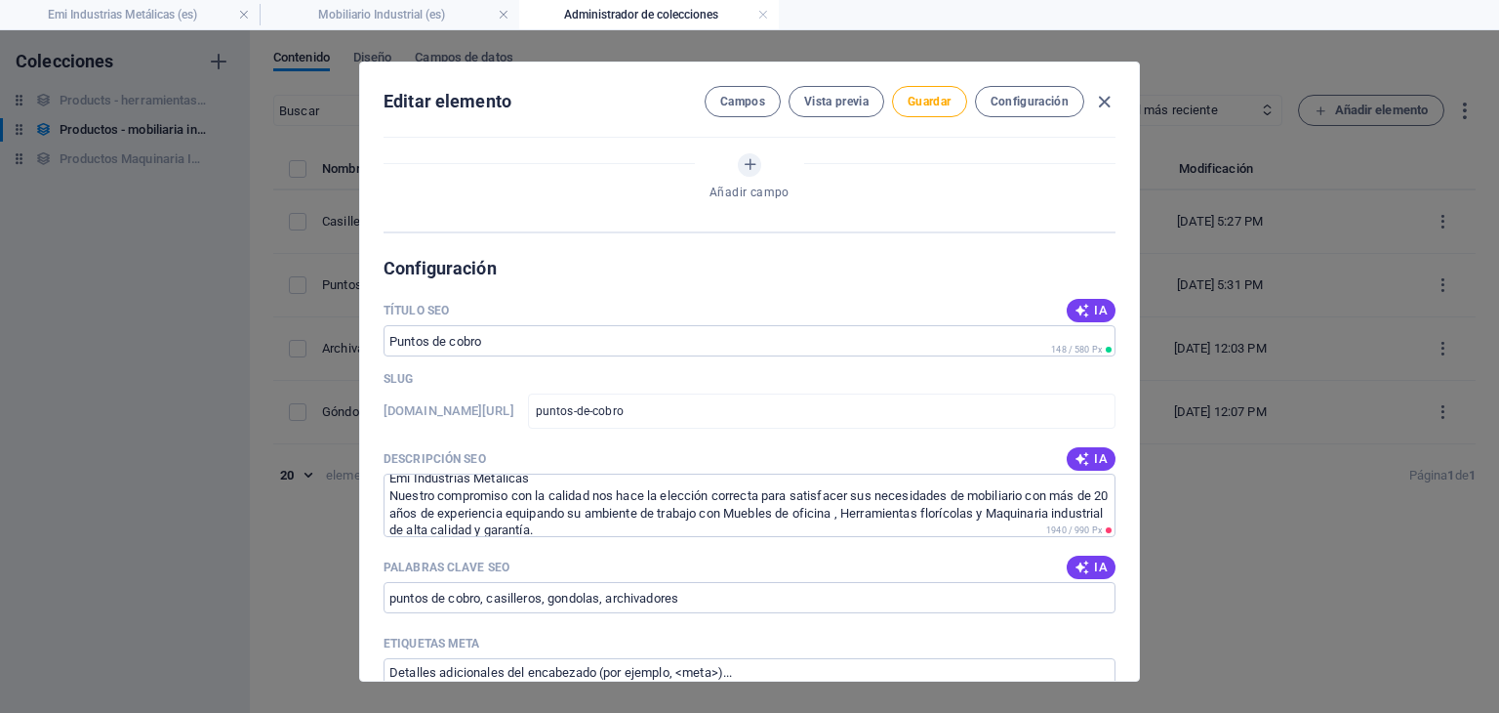
drag, startPoint x: 1133, startPoint y: 423, endPoint x: 1139, endPoint y: 539, distance: 116.3
click at [1139, 539] on div "Editar elemento Campos Vista previa Guardar Configuración Name Puntos de cobro …" at bounding box center [749, 372] width 781 height 620
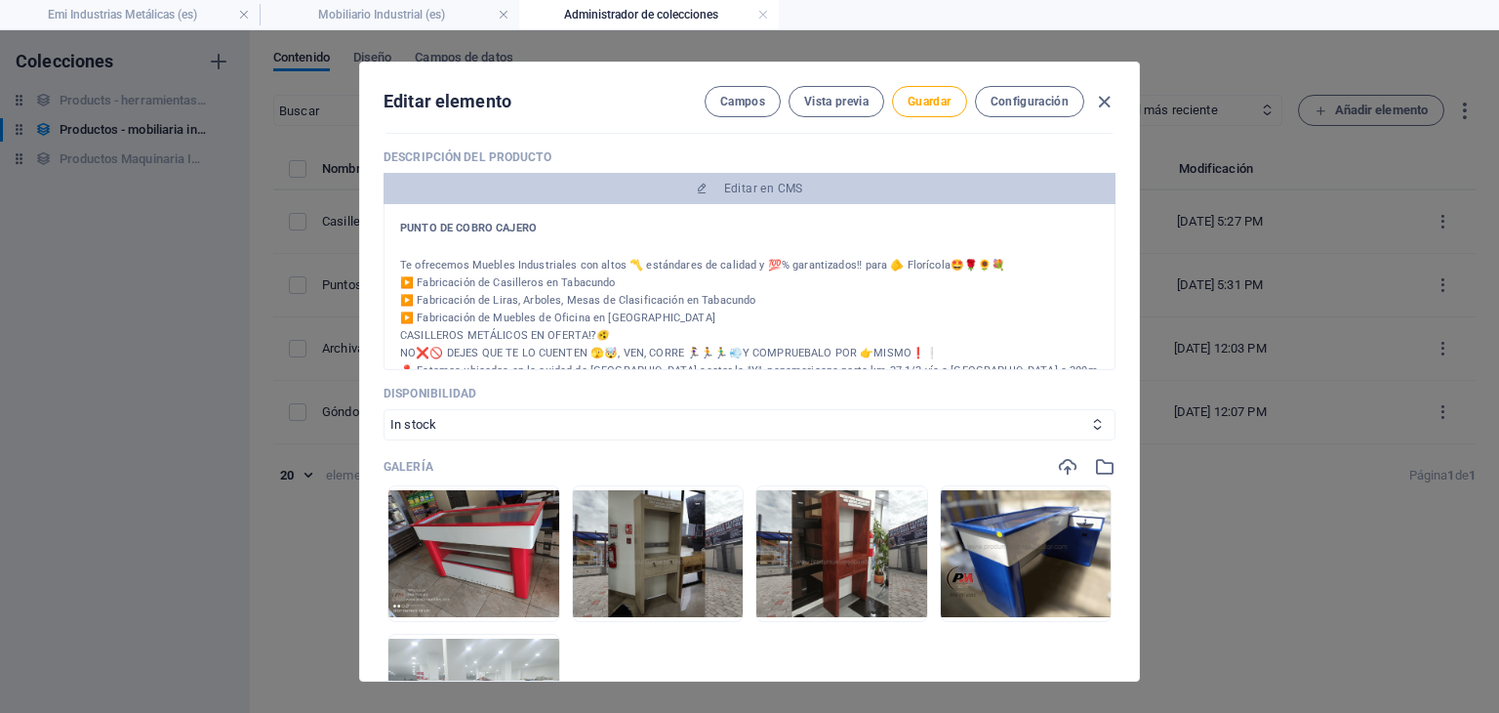
scroll to position [570, 0]
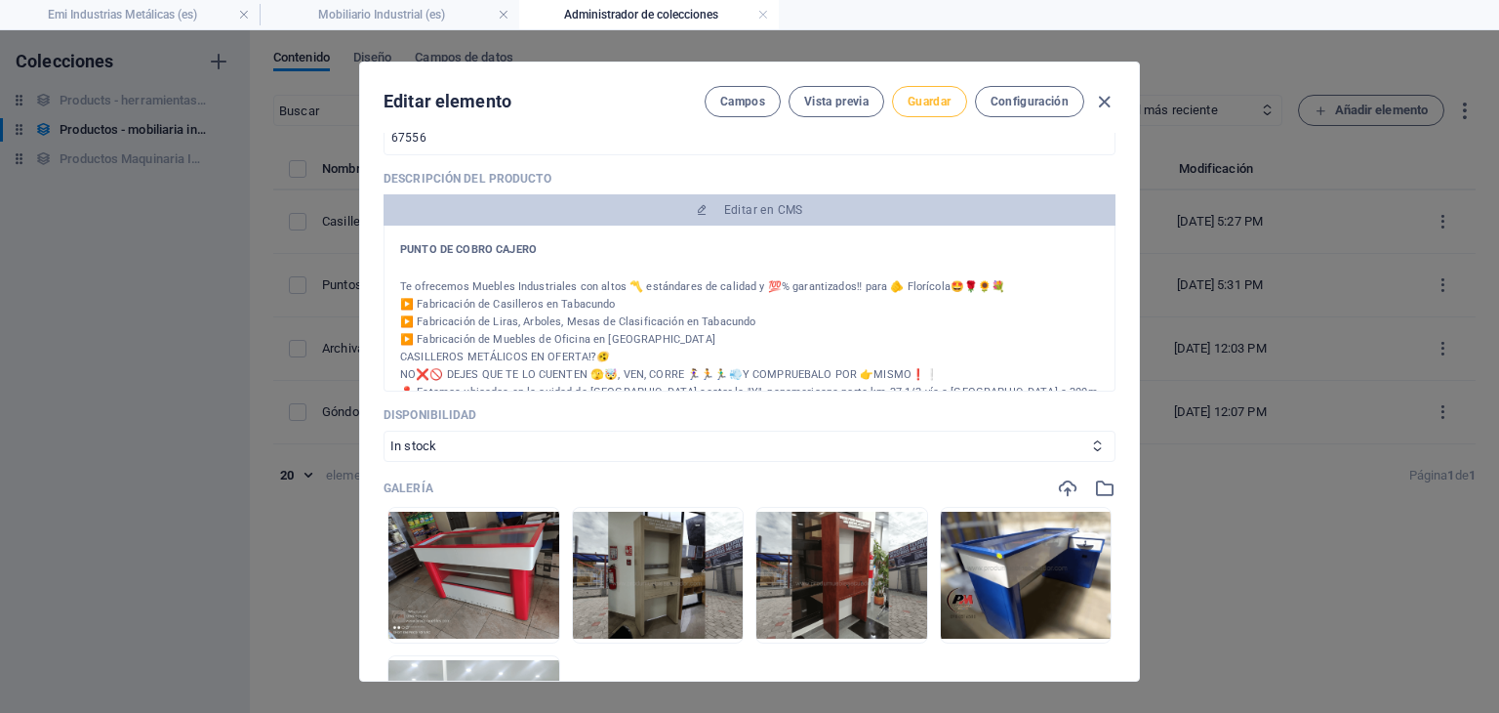
click at [936, 103] on span "Guardar" at bounding box center [929, 102] width 43 height 16
click at [1101, 109] on icon "button" at bounding box center [1104, 102] width 22 height 22
type input "puntos-de-cobro"
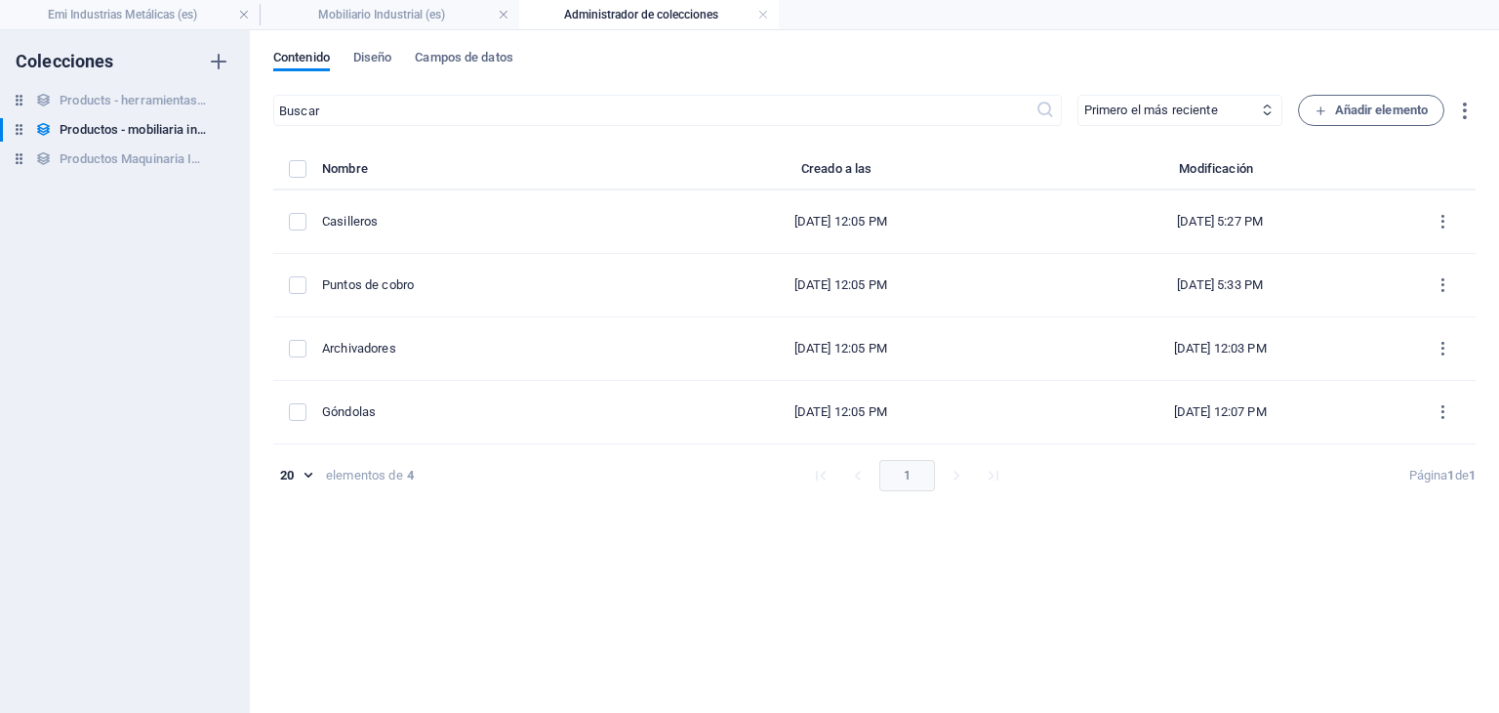
scroll to position [0, 0]
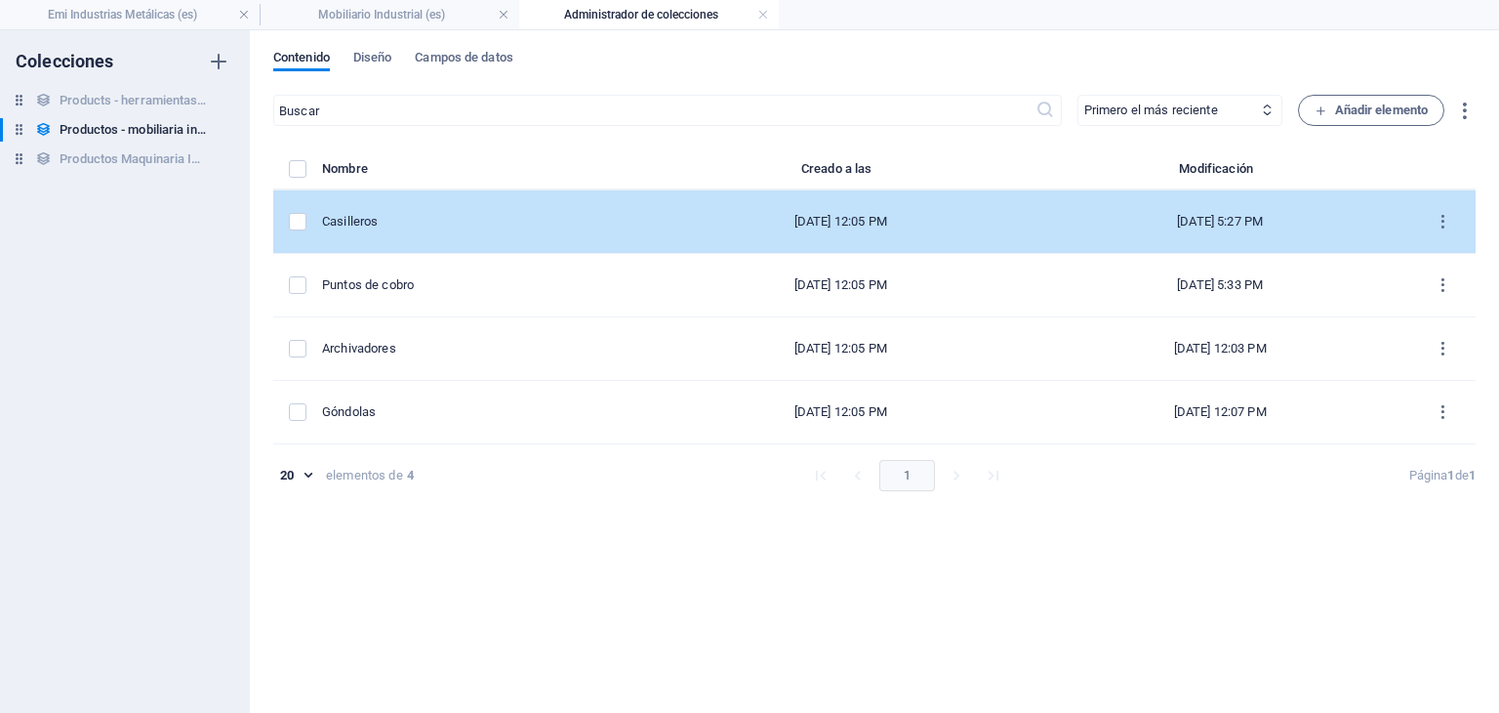
click at [605, 213] on div "Casilleros" at bounding box center [478, 222] width 313 height 18
select select "In stock"
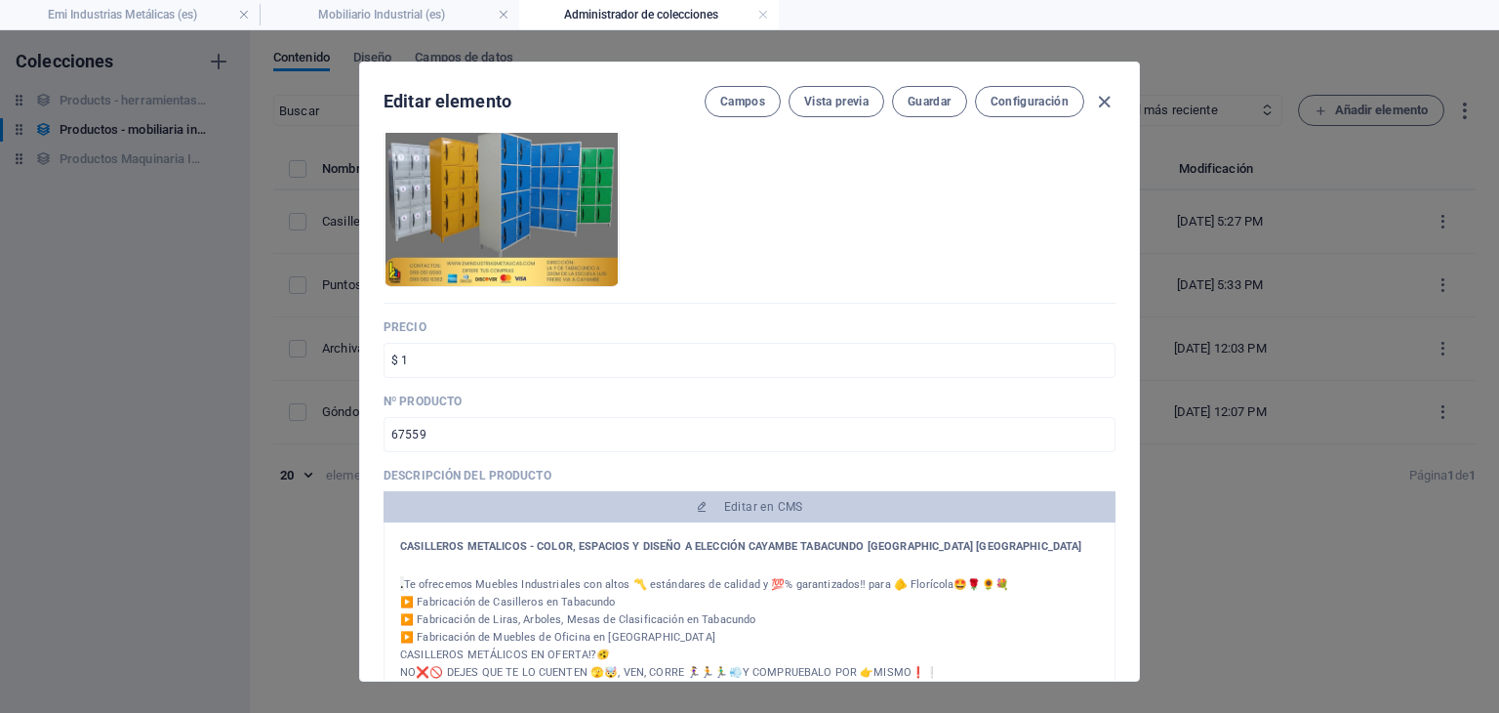
scroll to position [215, 0]
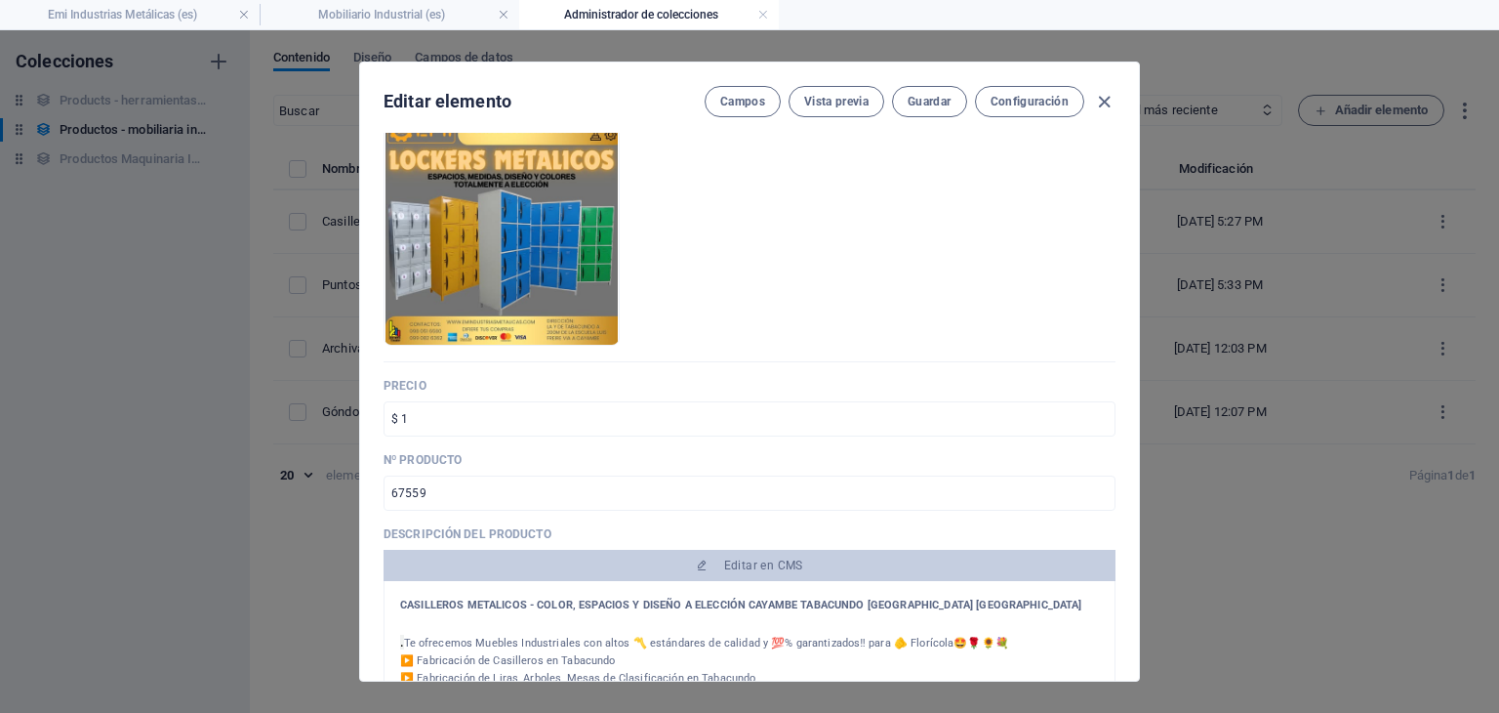
click at [1105, 87] on div "Campos Vista previa Guardar Configuración" at bounding box center [910, 101] width 411 height 31
click at [1105, 97] on icon "button" at bounding box center [1104, 102] width 22 height 22
type input "casilleros"
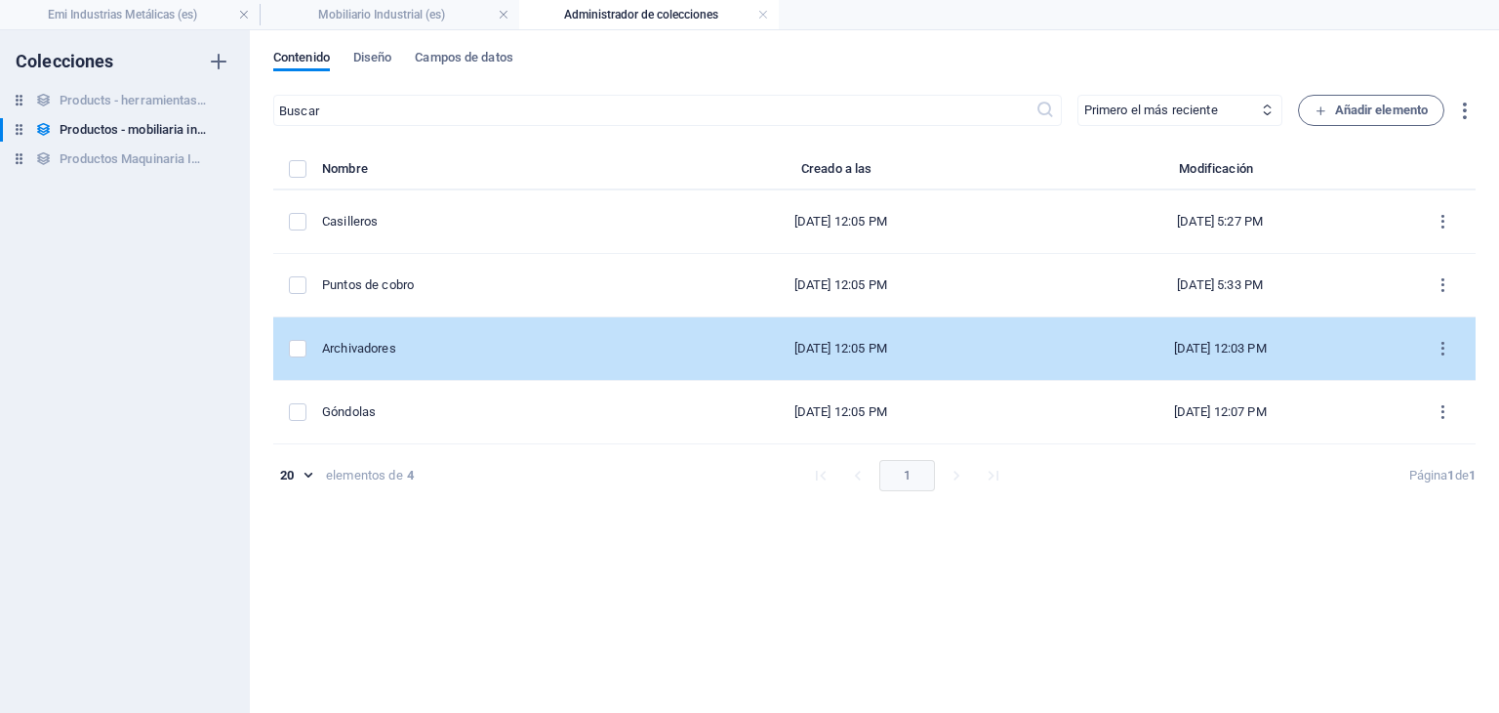
click at [606, 361] on td "Archivadores" at bounding box center [486, 348] width 329 height 63
select select "Out of stock"
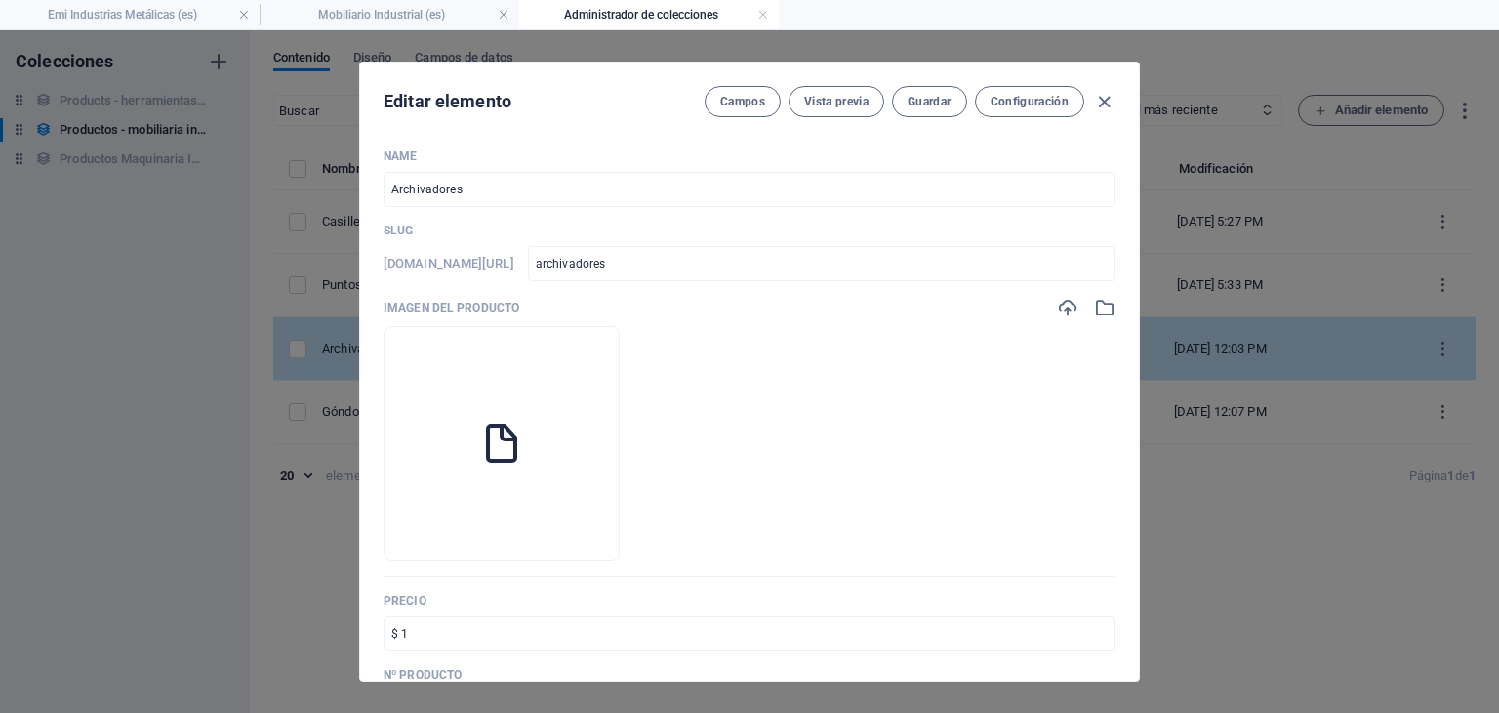
click at [606, 361] on li at bounding box center [502, 443] width 236 height 234
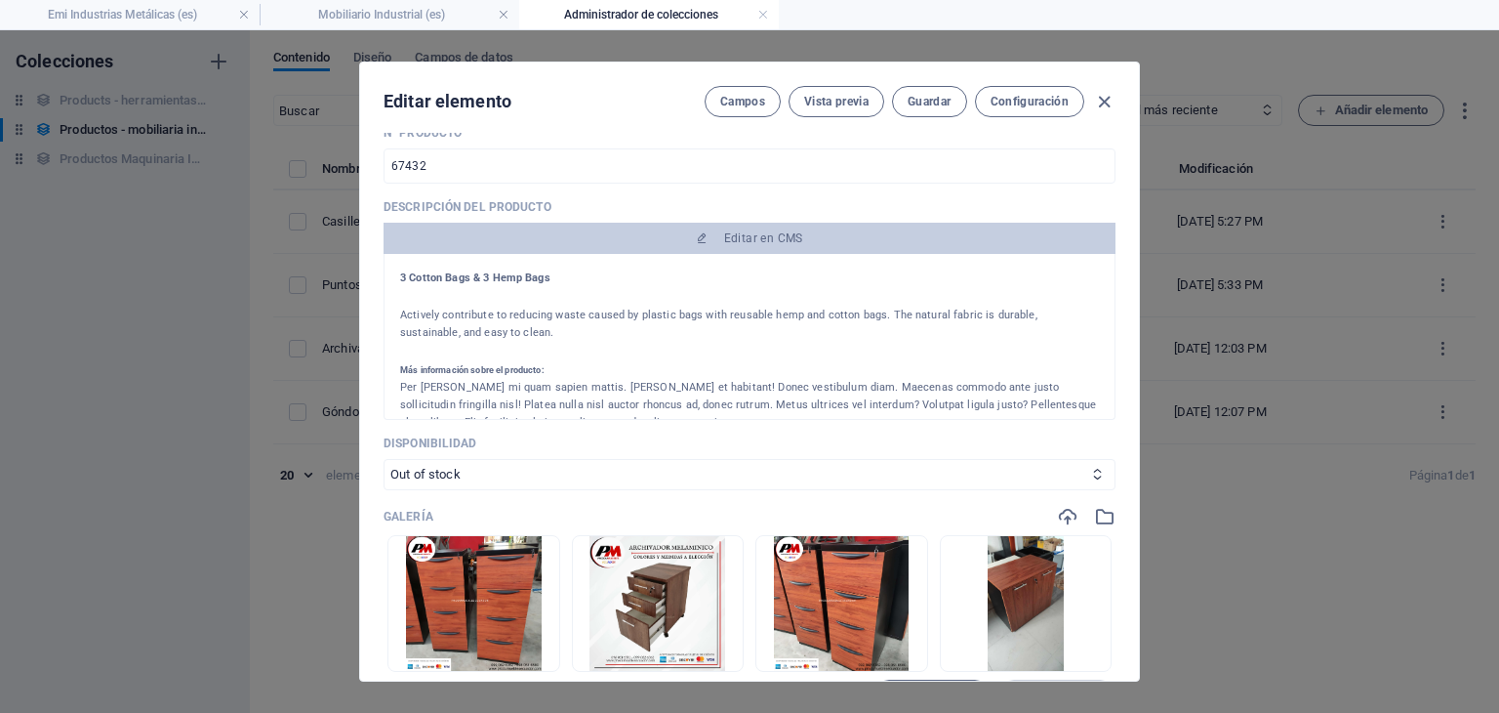
scroll to position [538, 0]
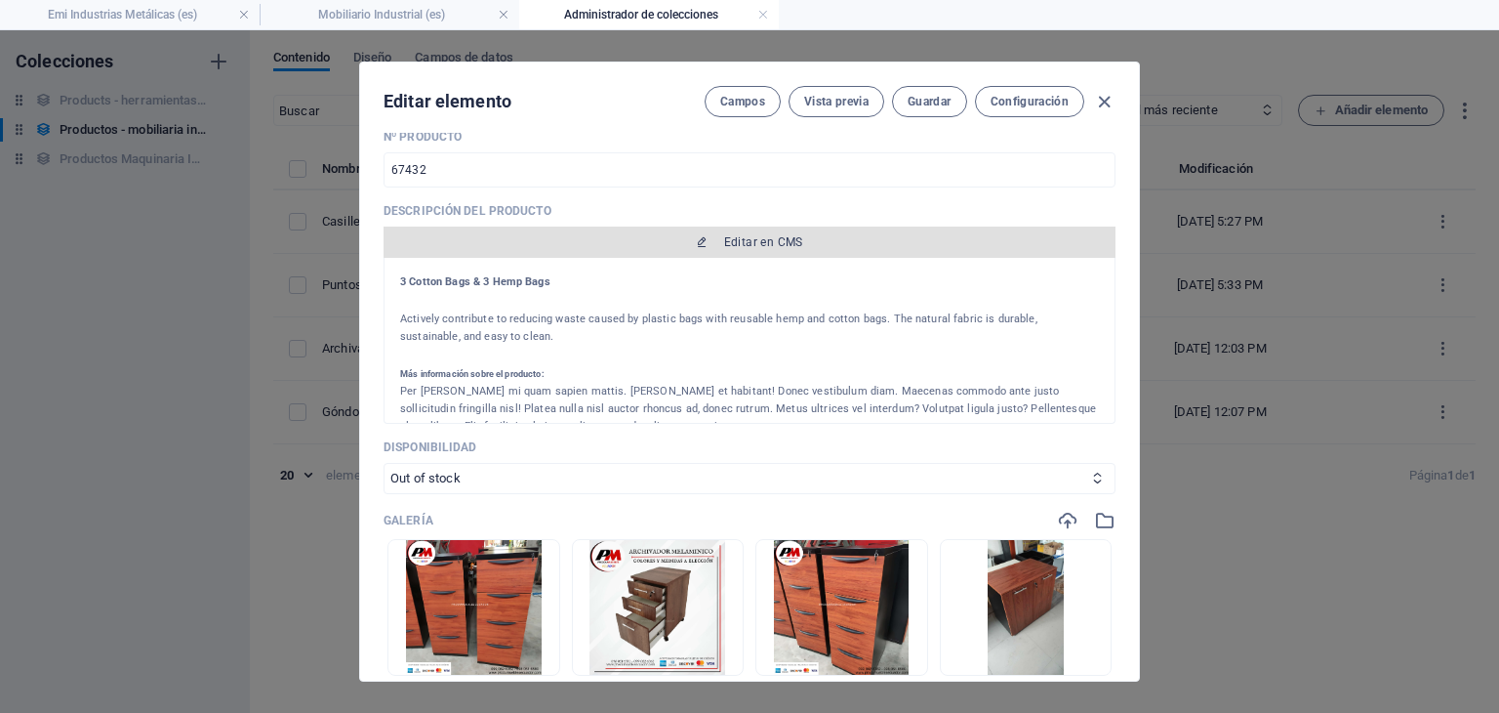
click at [733, 240] on span "Editar en CMS" at bounding box center [763, 242] width 79 height 16
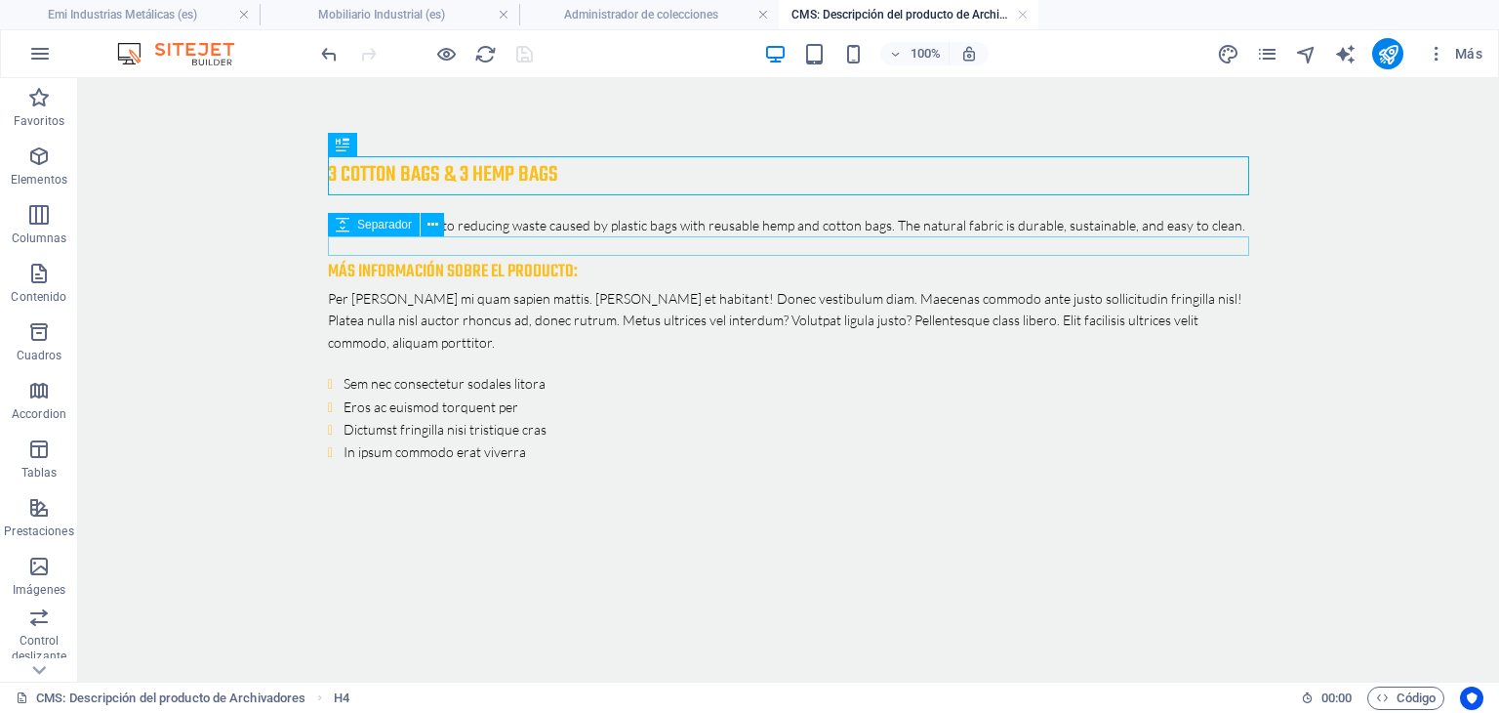
scroll to position [0, 0]
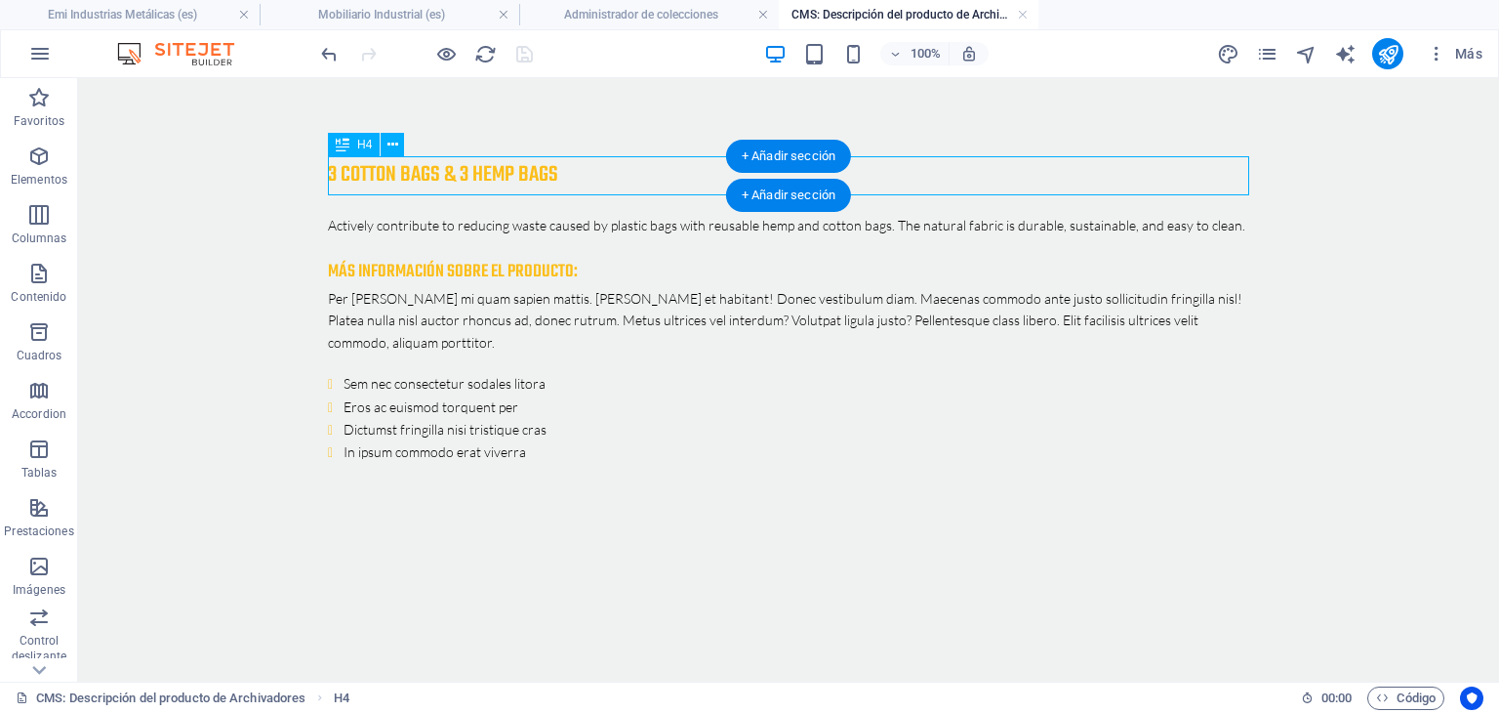
click at [584, 179] on div "3 Cotton Bags & 3 Hemp Bags" at bounding box center [789, 175] width 922 height 39
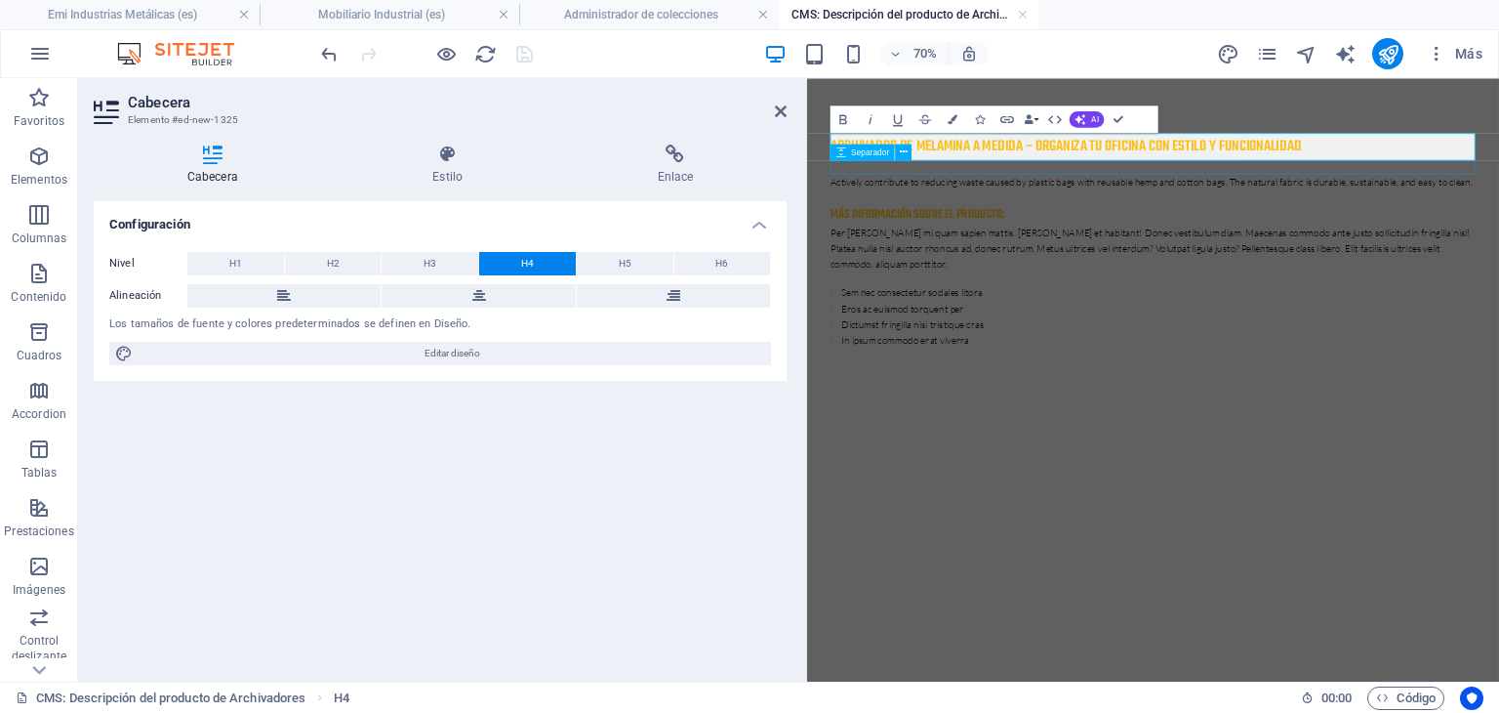
scroll to position [437, 6]
click at [1164, 269] on div "Más información sobre el producto:" at bounding box center [1302, 272] width 922 height 32
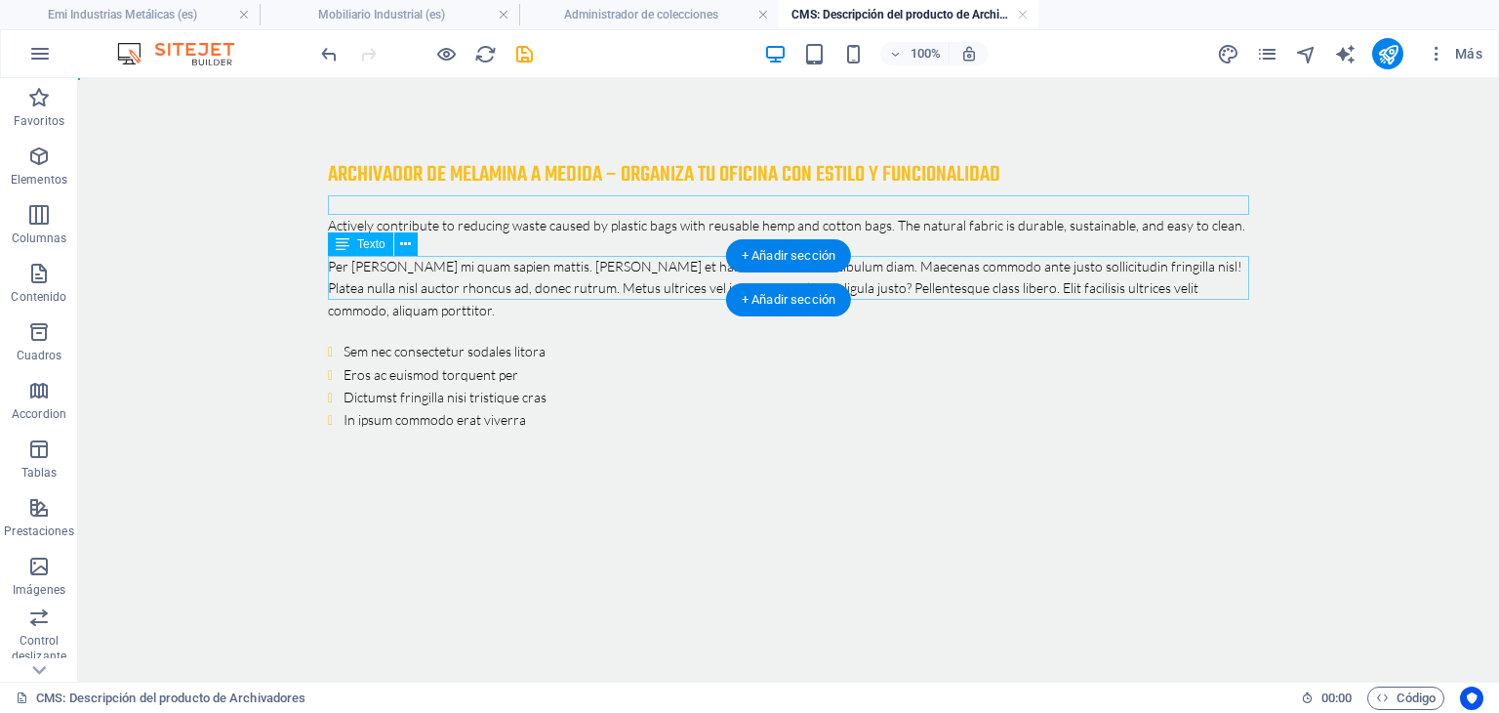
click at [982, 274] on div "Per [PERSON_NAME] mi quam sapien mattis. [PERSON_NAME] et habitant! Donec vesti…" at bounding box center [789, 288] width 922 height 65
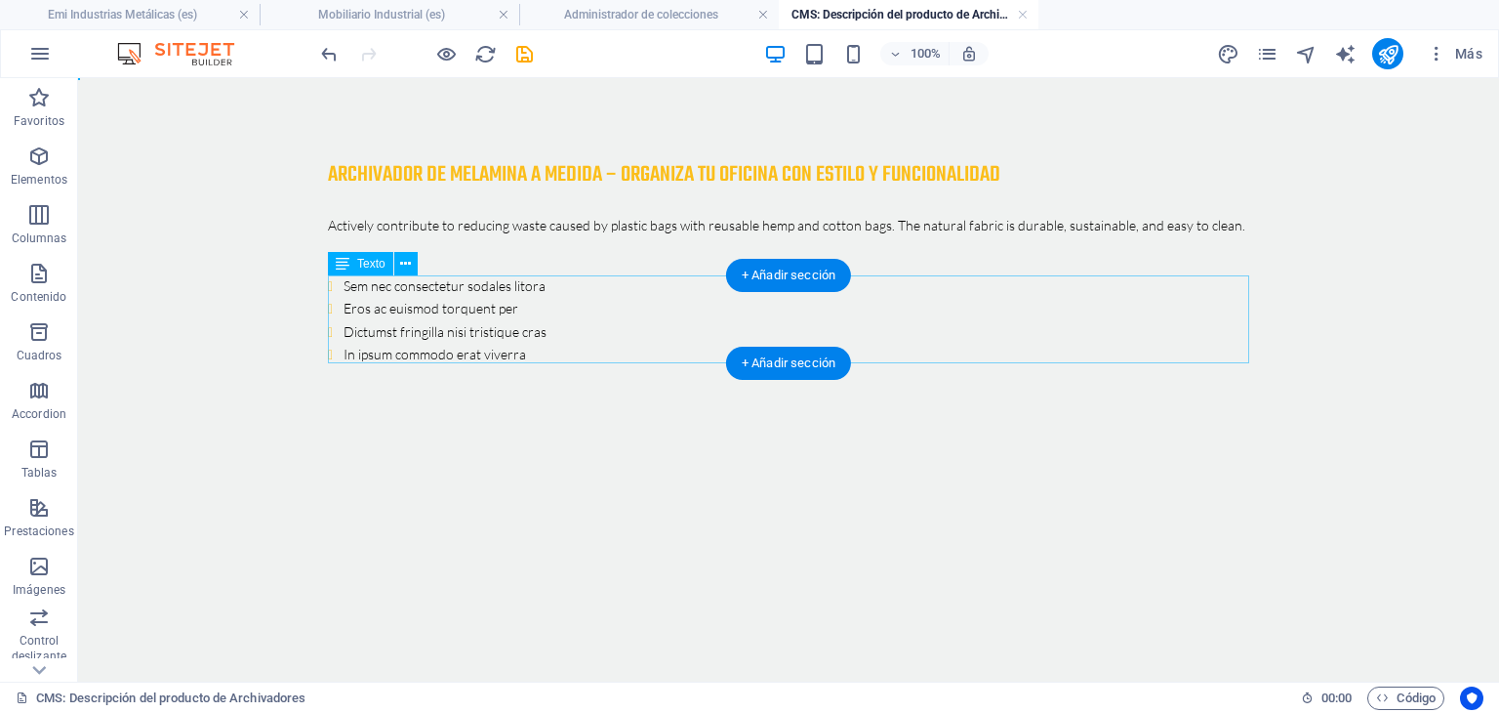
click at [694, 315] on div "Sem nec consectetur sodales litora Eros ac euismod torquent per Dictumst fringi…" at bounding box center [789, 321] width 922 height 92
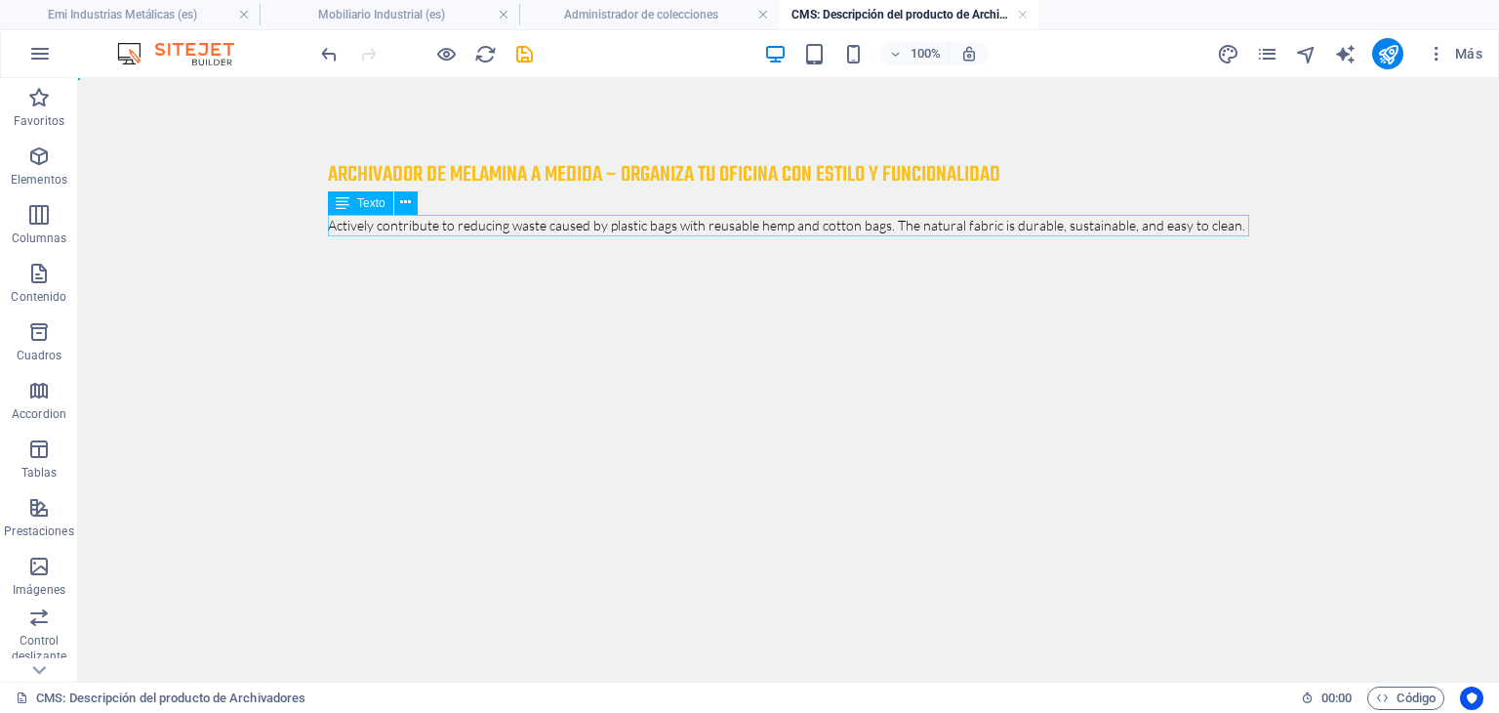
click at [765, 231] on div "Actively contribute to reducing waste caused by plastic bags with reusable hemp…" at bounding box center [789, 225] width 922 height 21
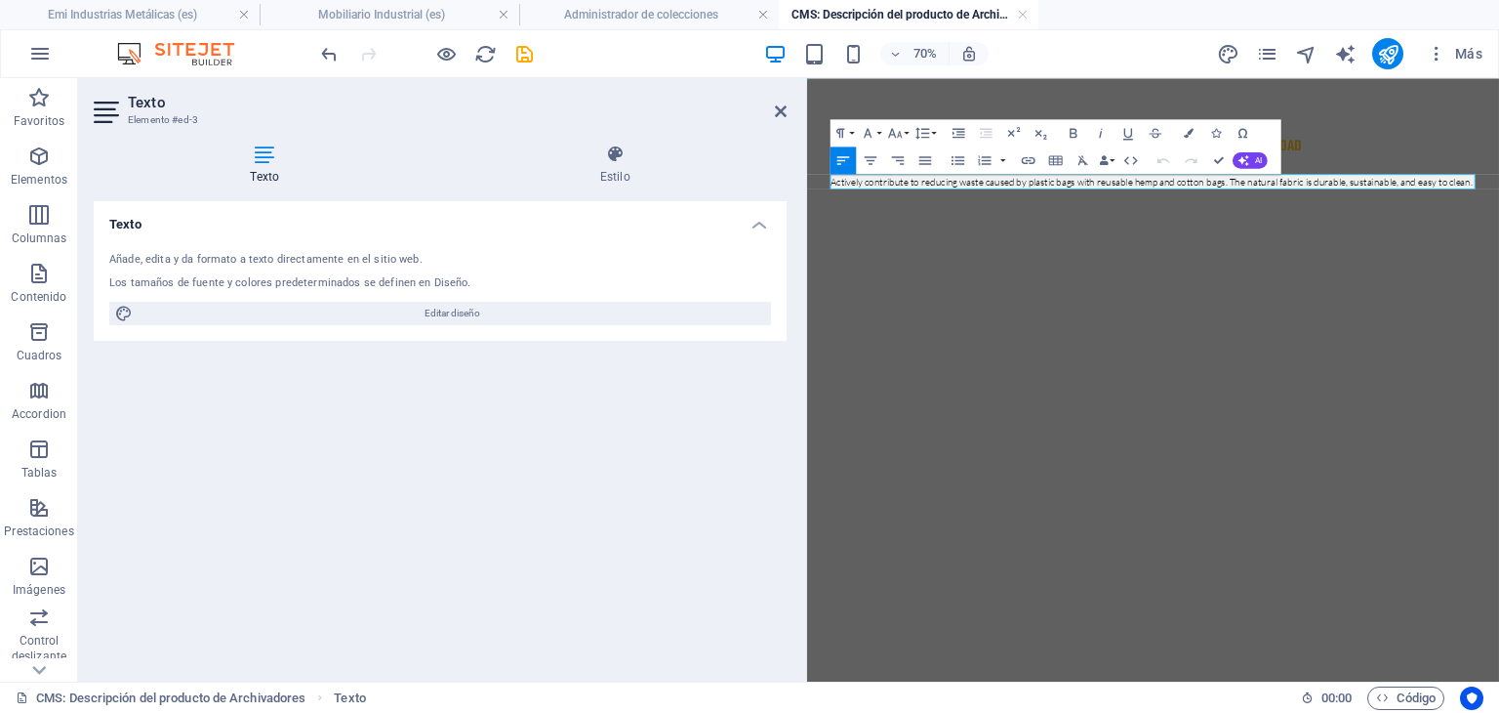
click at [1062, 228] on p "Actively contribute to reducing waste caused by plastic bags with reusable hemp…" at bounding box center [1302, 225] width 922 height 21
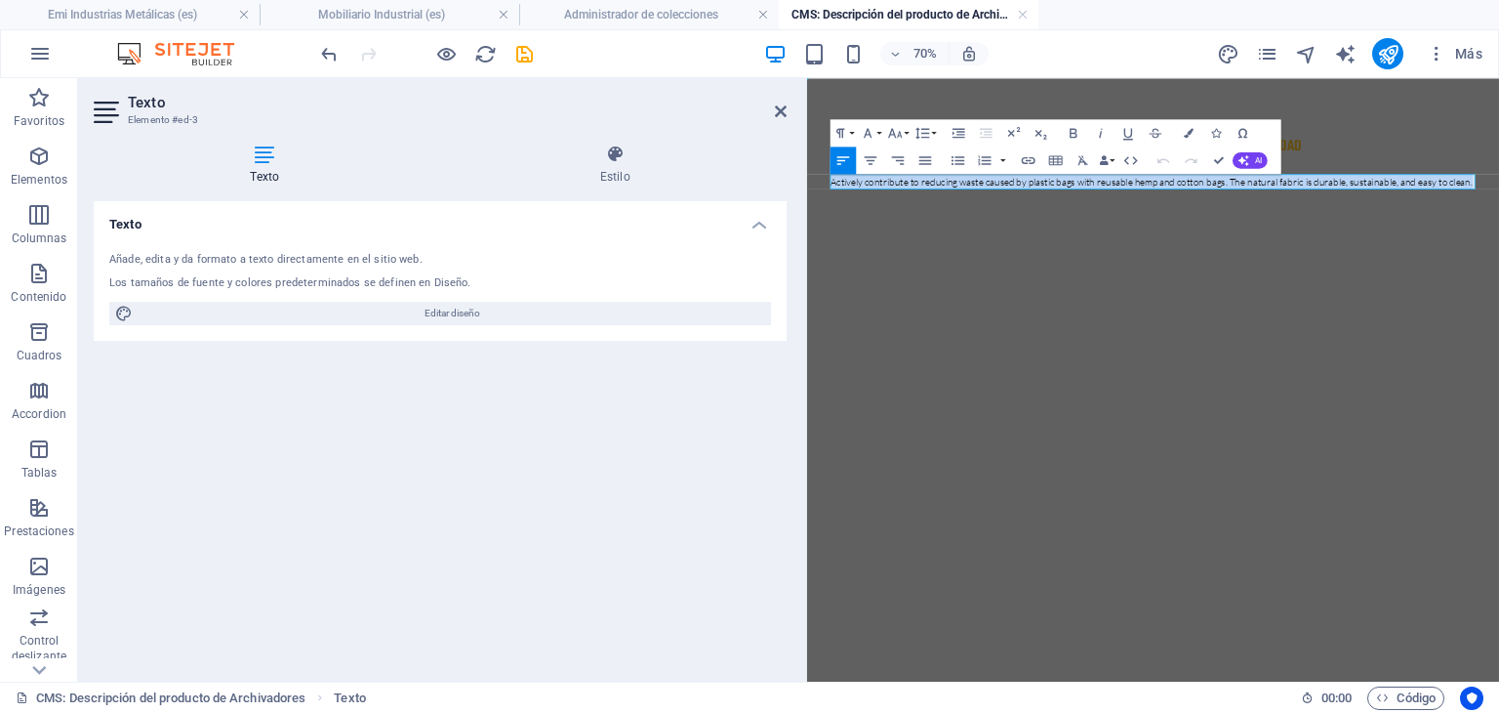
click at [1062, 228] on p "Actively contribute to reducing waste caused by plastic bags with reusable hemp…" at bounding box center [1302, 225] width 922 height 21
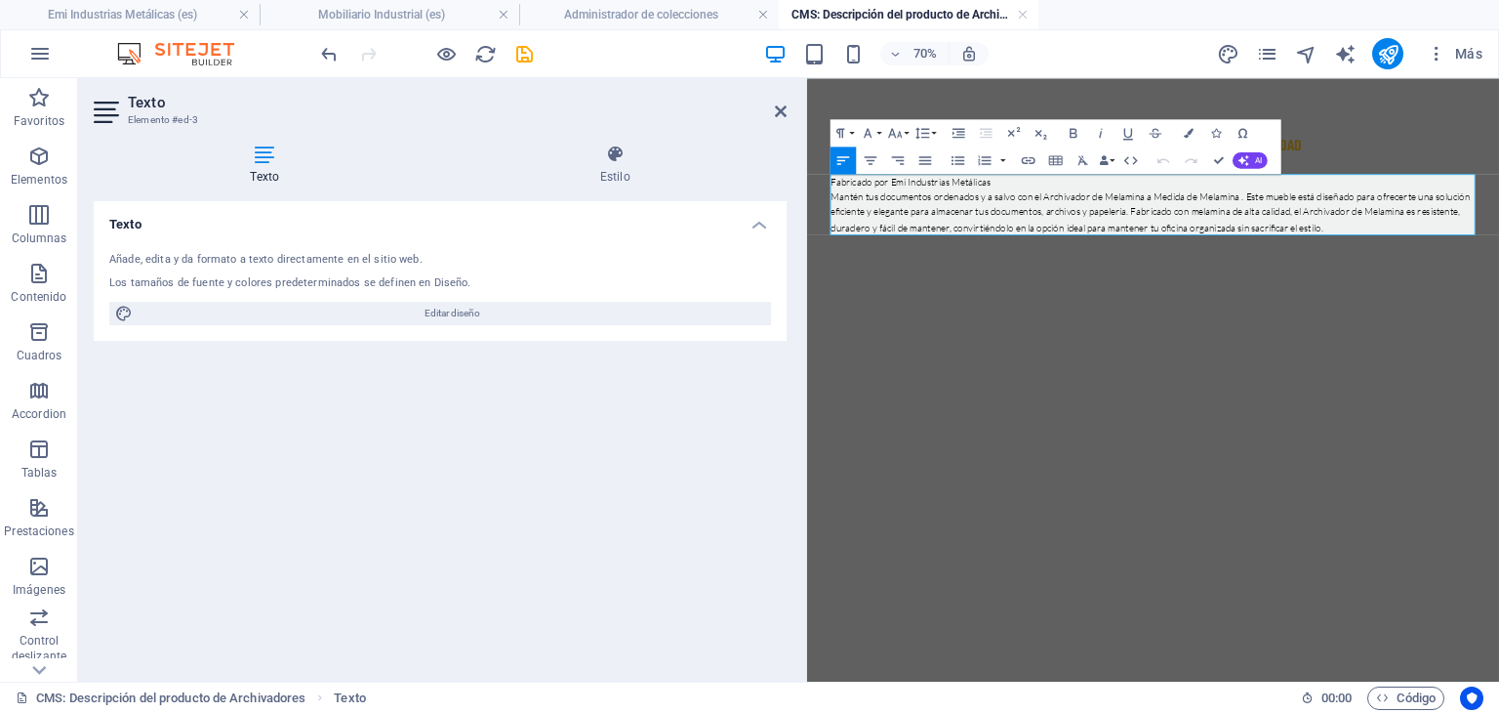
scroll to position [6752, 1]
click at [522, 50] on icon "save" at bounding box center [524, 54] width 22 height 22
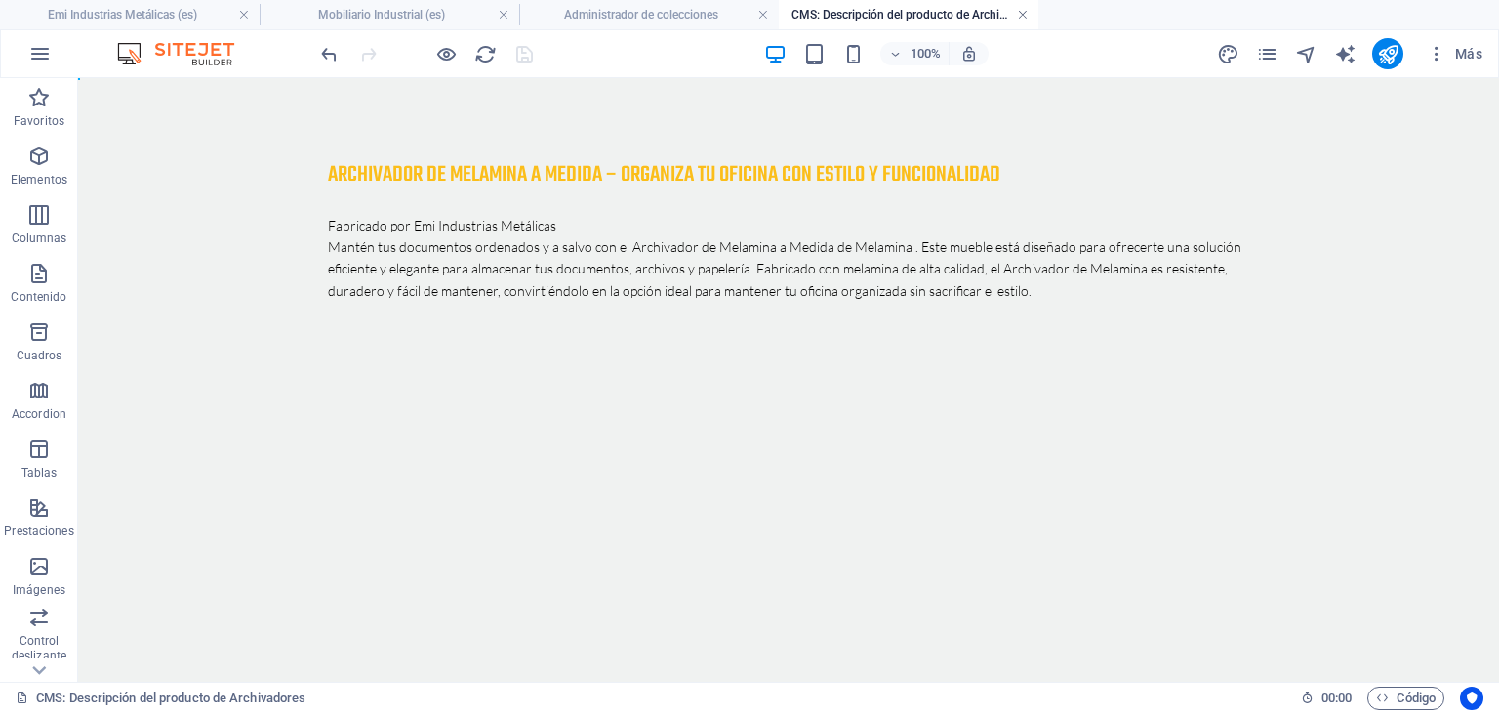
click at [1025, 24] on link at bounding box center [1023, 15] width 12 height 19
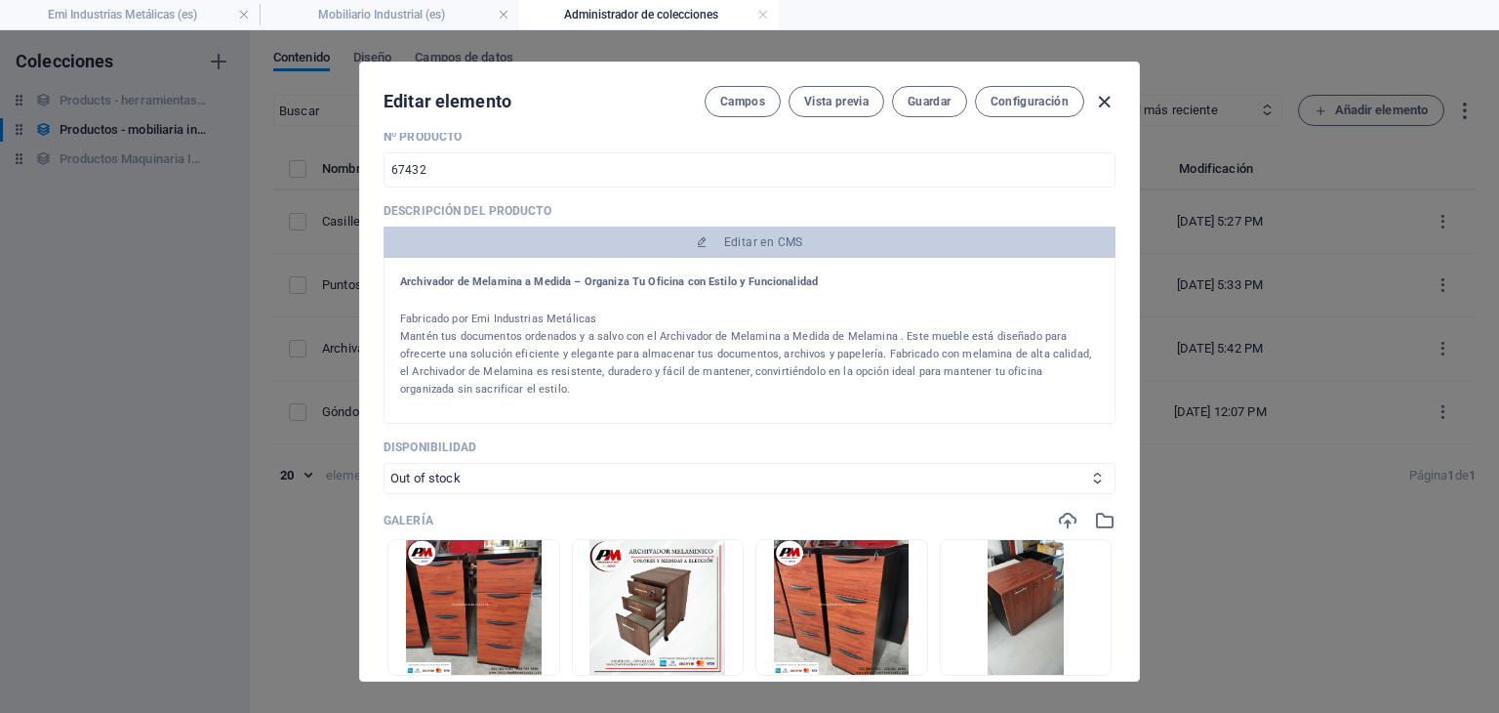
click at [1108, 99] on icon "button" at bounding box center [1104, 102] width 22 height 22
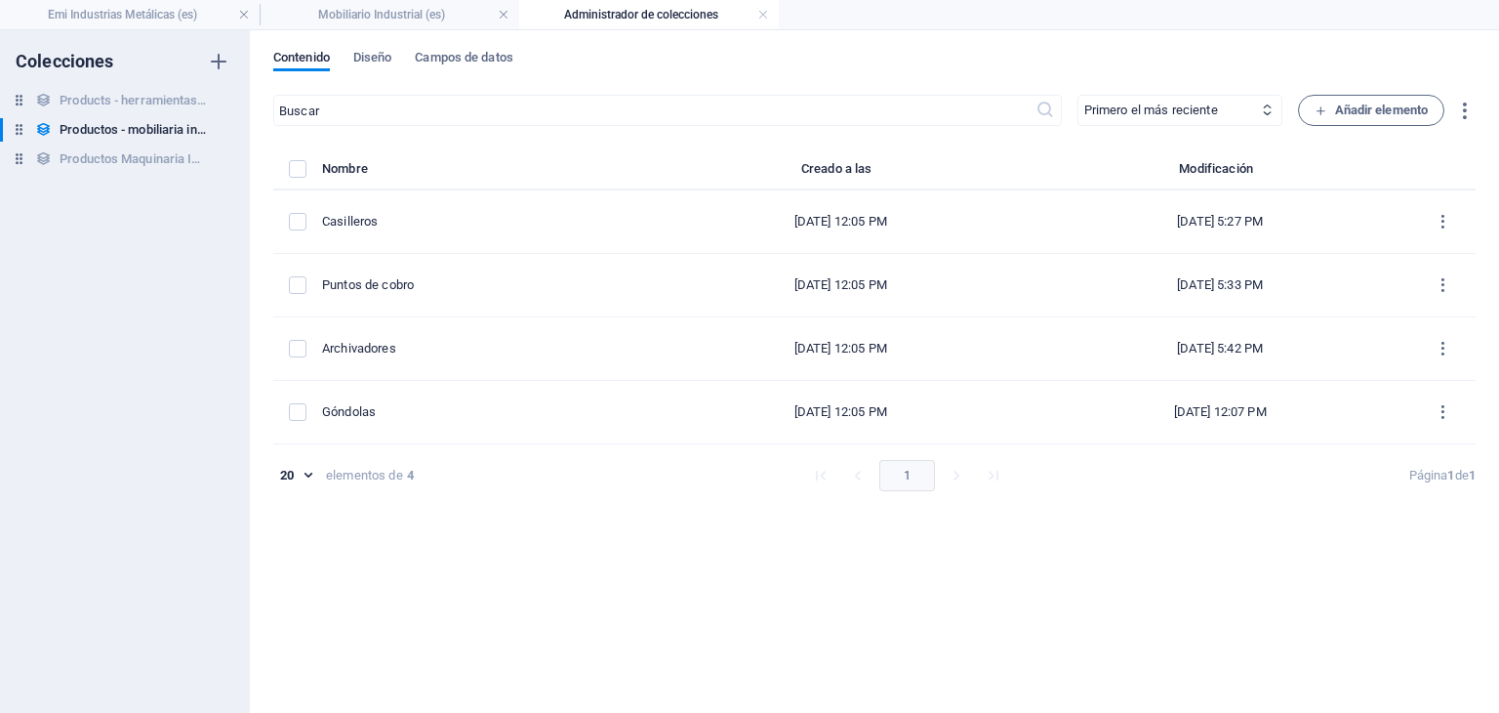
type input "archivadores"
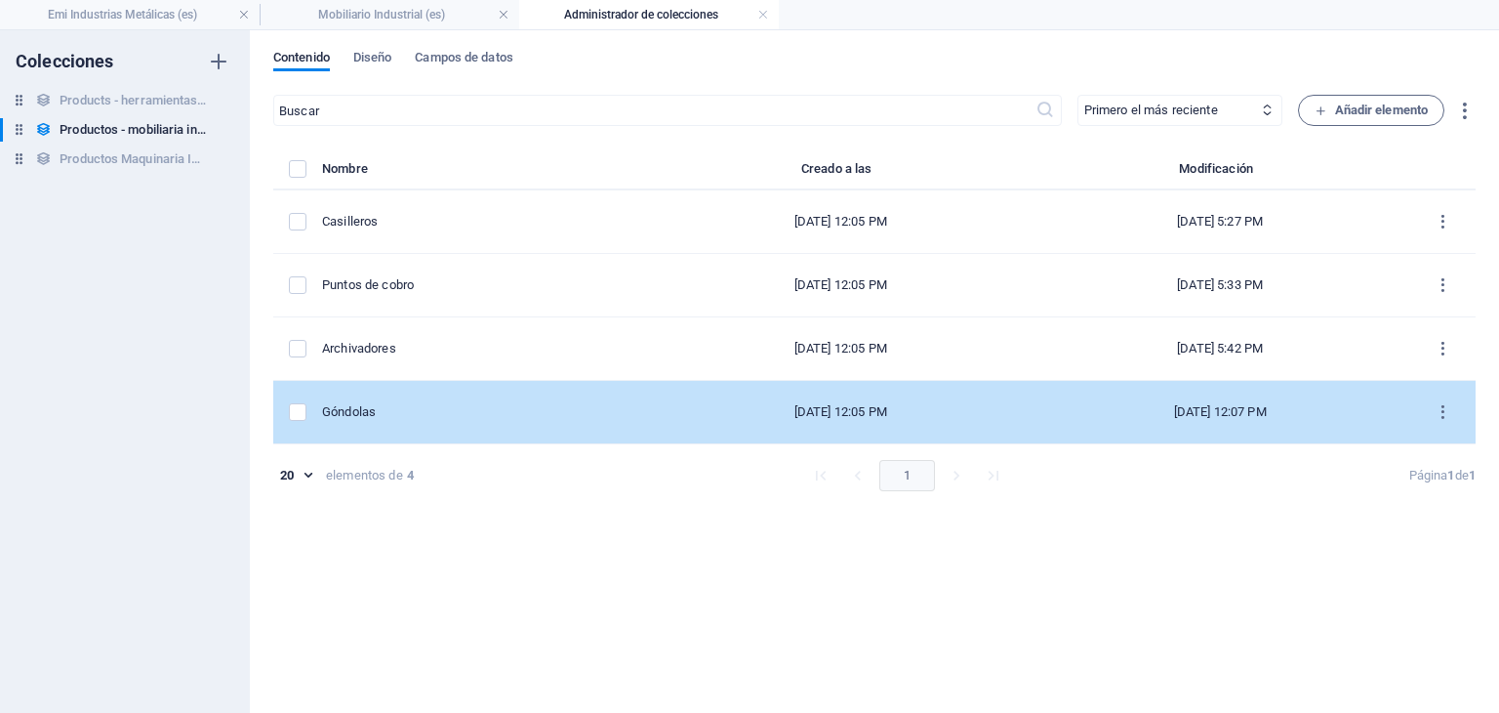
click at [648, 409] on td "Góndolas" at bounding box center [486, 412] width 329 height 63
select select "In stock"
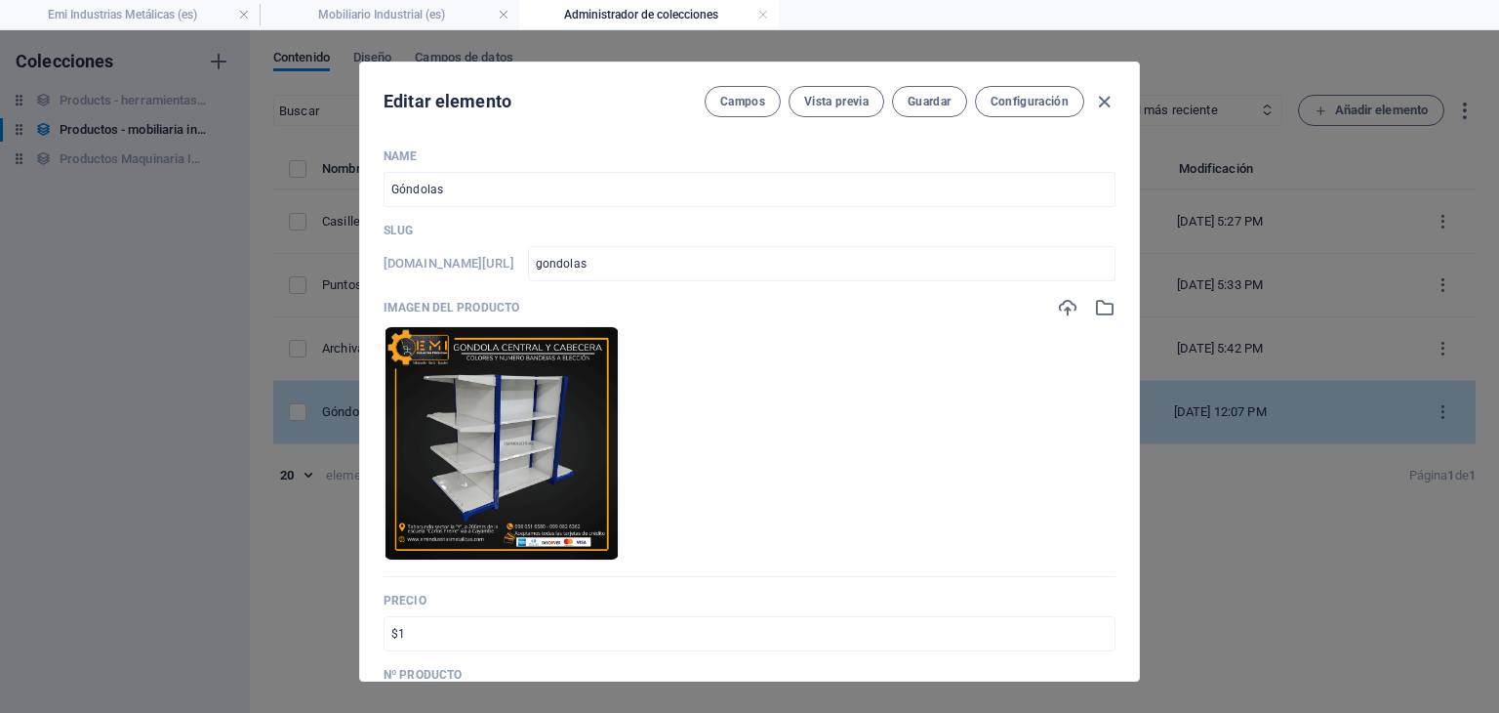
click at [620, 409] on li at bounding box center [502, 443] width 236 height 234
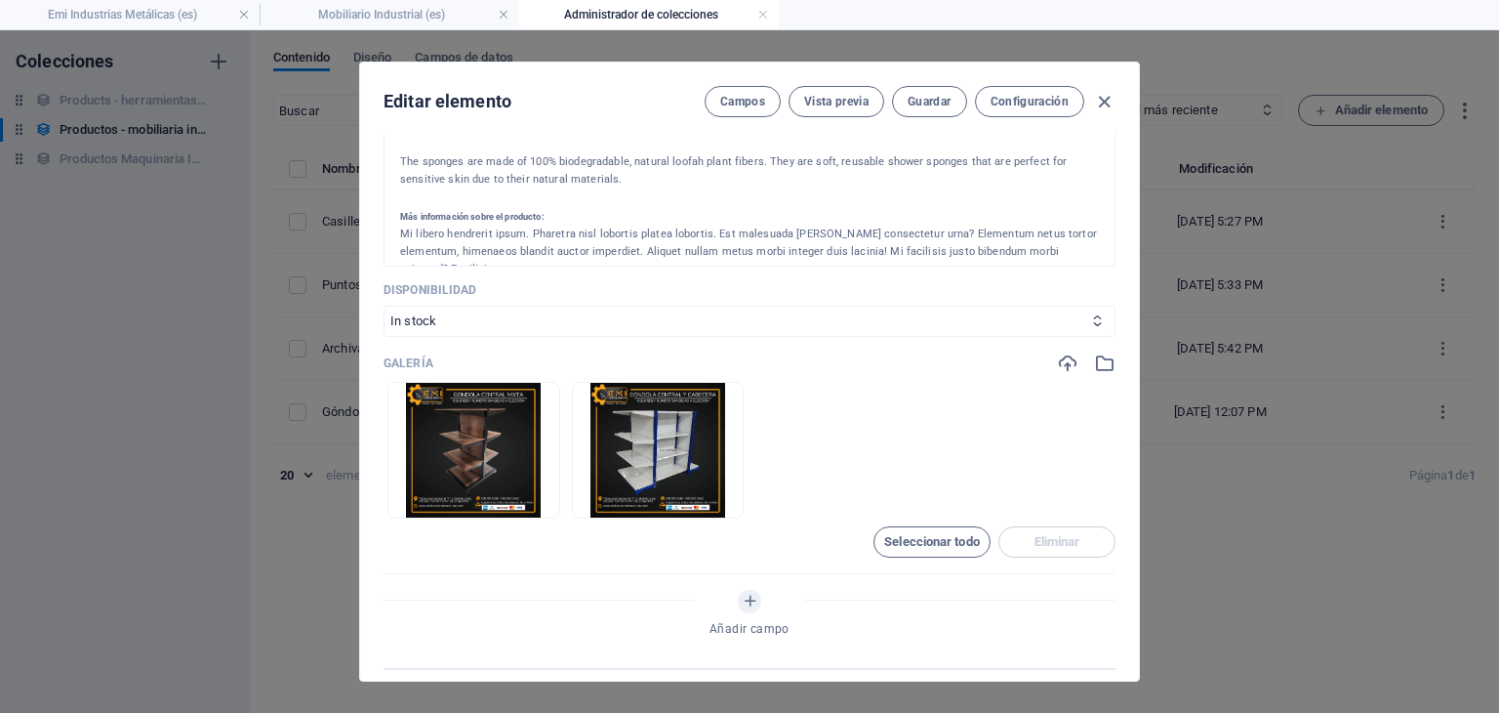
click at [969, 185] on p "The sponges are made of 100% biodegradable, natural loofah plant fibers. They a…" at bounding box center [749, 170] width 699 height 35
click at [935, 99] on span "Guardar" at bounding box center [929, 102] width 43 height 16
click at [1107, 173] on div "Name Góndolas ​ Slug [DOMAIN_NAME][URL] gondolas ​ Imagen del producto Arrastra…" at bounding box center [749, 407] width 779 height 548
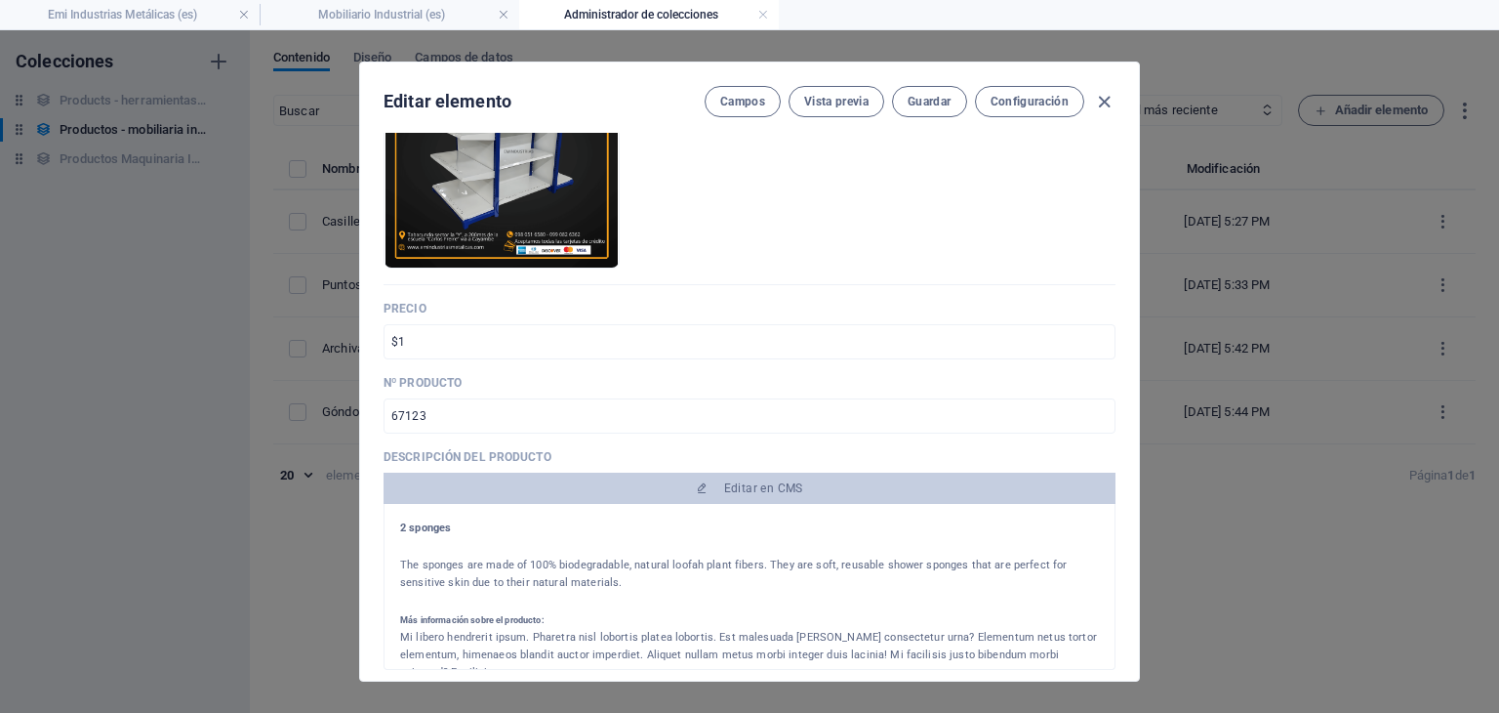
scroll to position [318, 0]
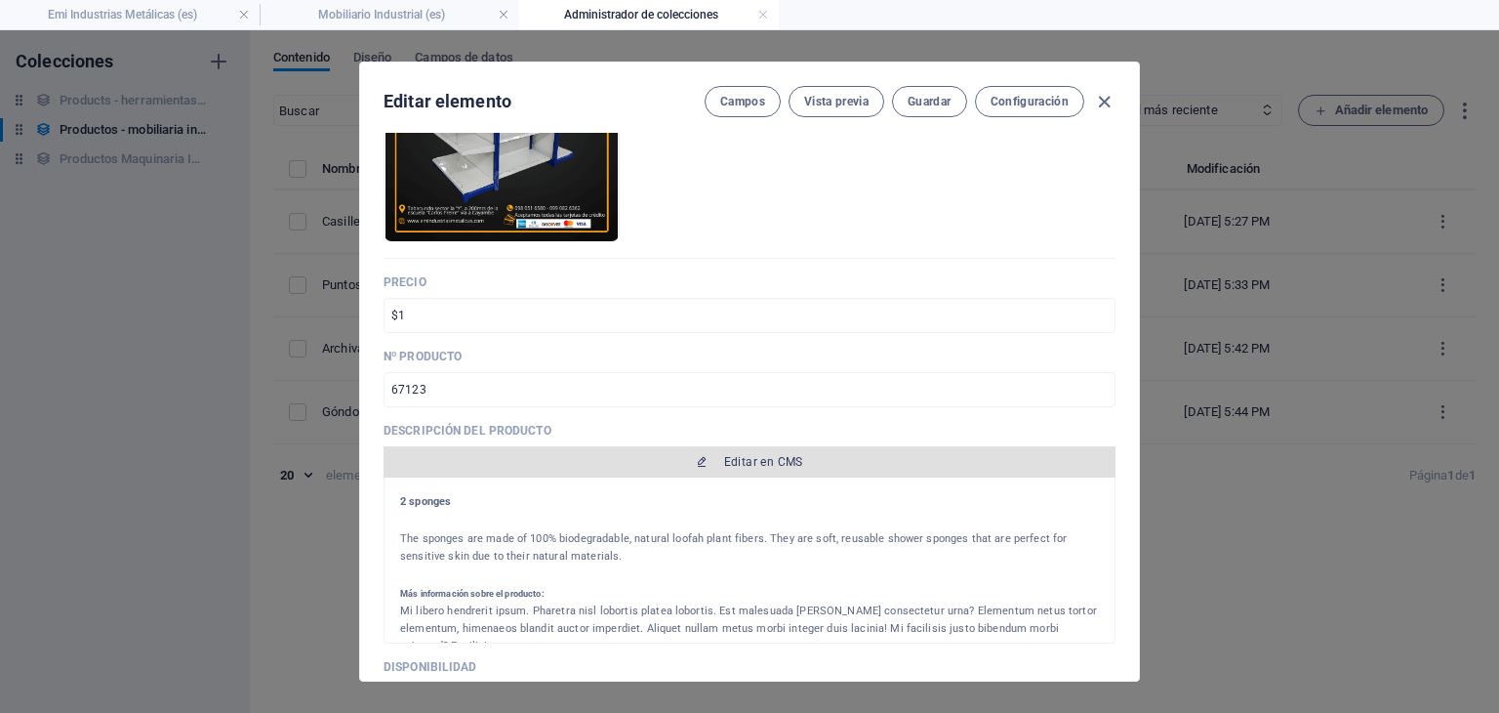
click at [820, 454] on span "Editar en CMS" at bounding box center [749, 462] width 717 height 16
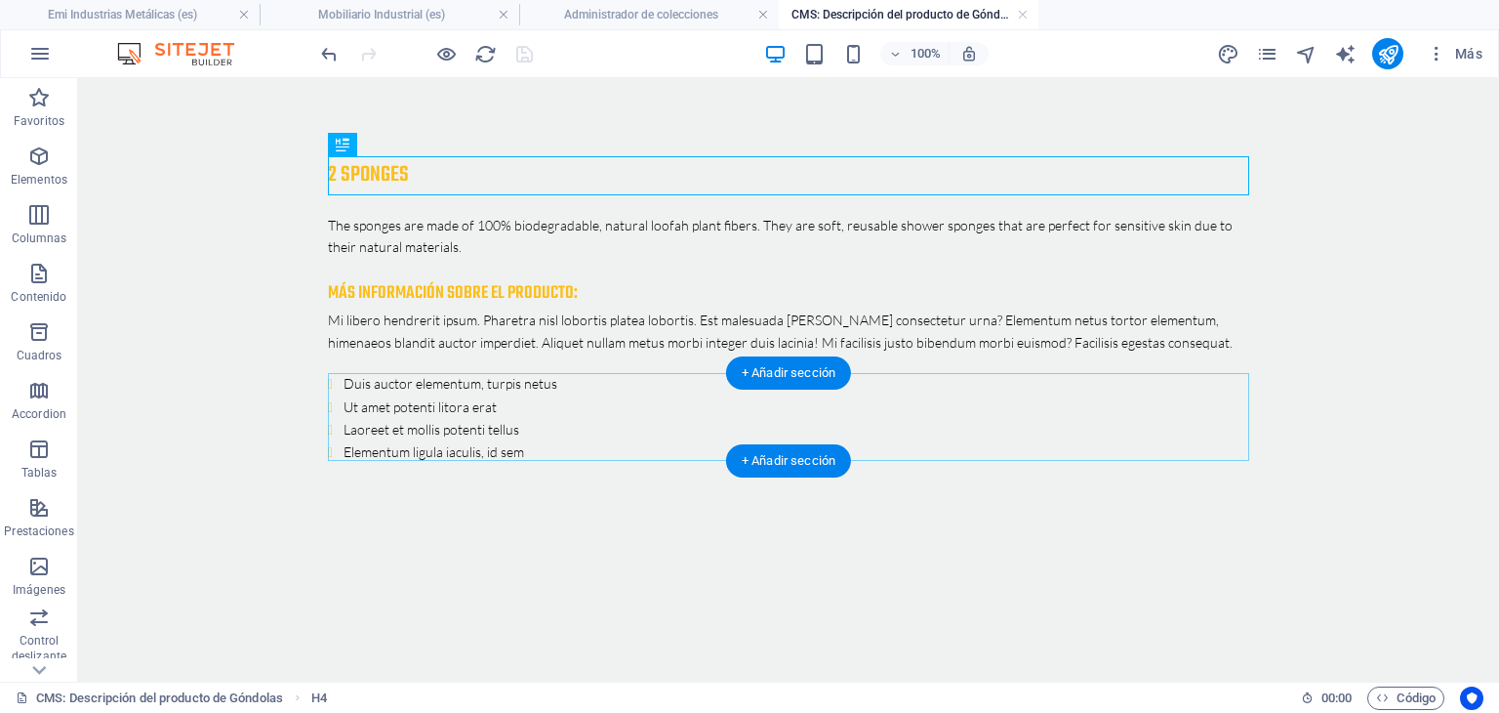
scroll to position [0, 0]
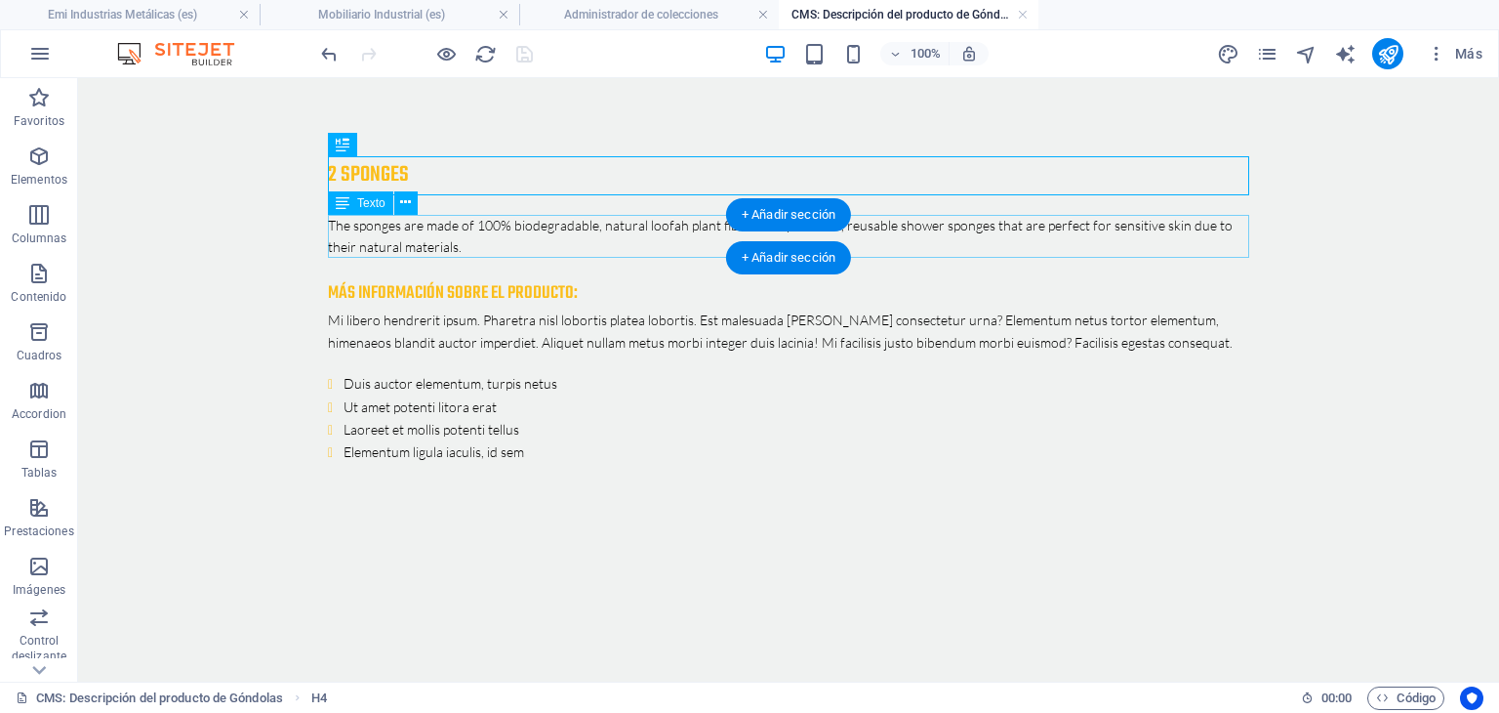
click at [647, 245] on div "The sponges are made of 100% biodegradable, natural loofah plant fibers. They a…" at bounding box center [789, 237] width 922 height 44
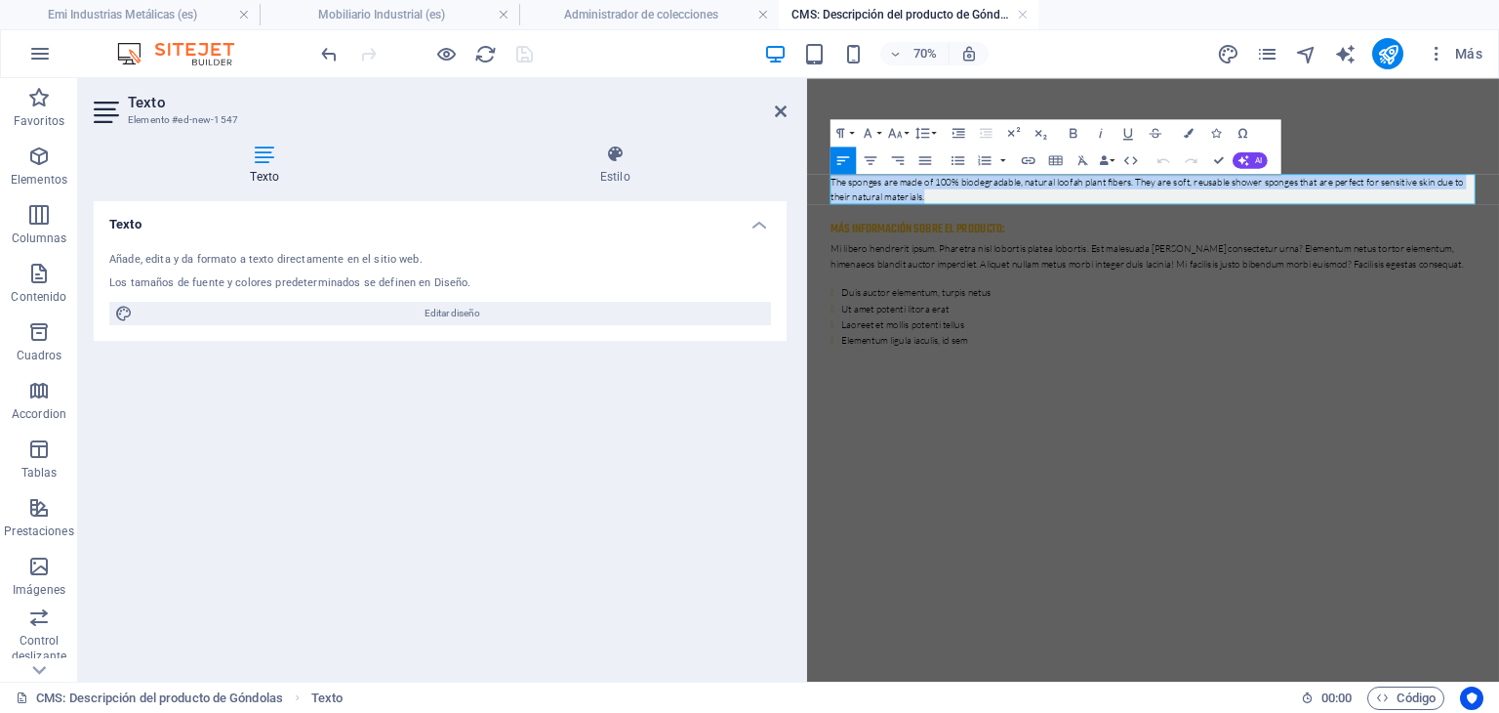
drag, startPoint x: 1027, startPoint y: 244, endPoint x: 833, endPoint y: 226, distance: 195.1
click at [833, 226] on div "2 sponges The sponges are made of 100% biodegradable, natural loofah plant fibe…" at bounding box center [1302, 310] width 953 height 465
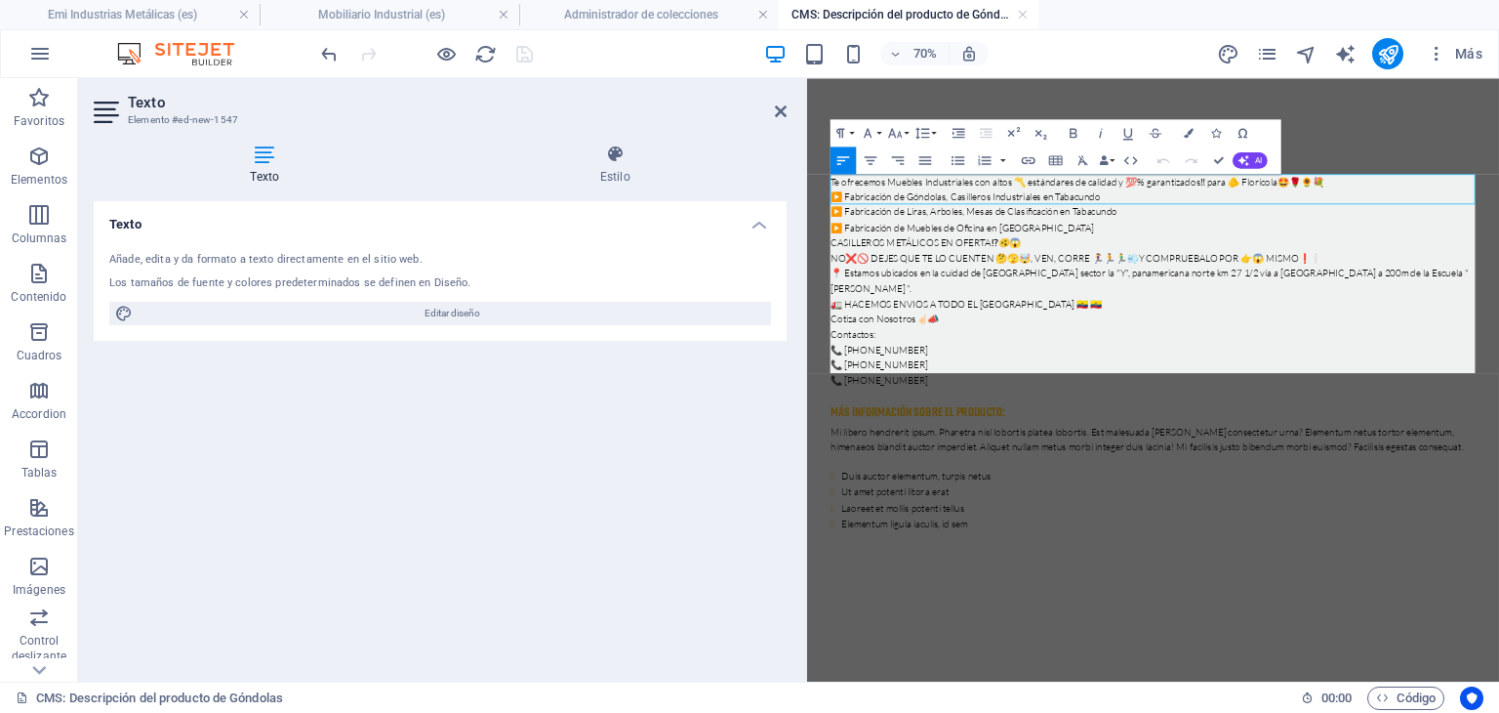
scroll to position [9641, 6]
click at [1000, 540] on div "Más información sobre el producto:" at bounding box center [1302, 556] width 922 height 32
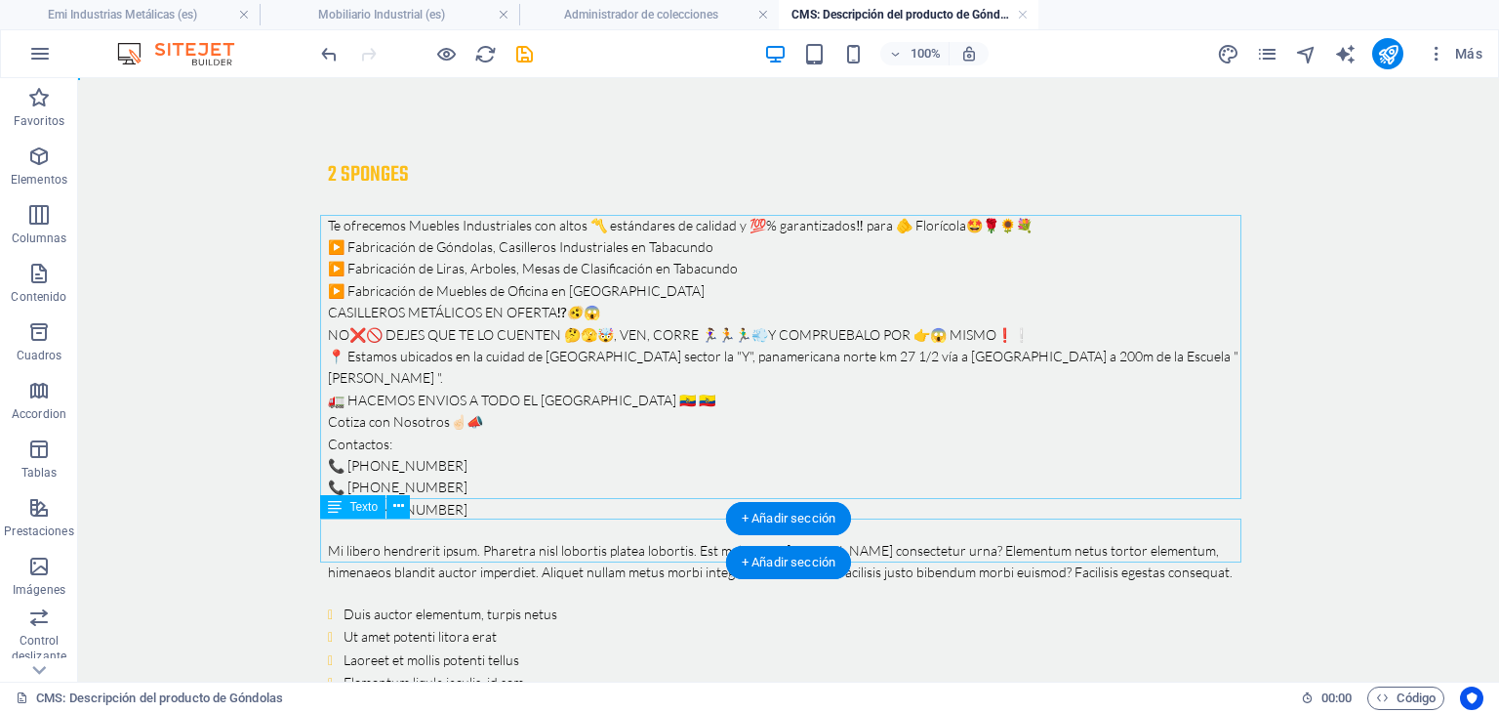
click at [821, 540] on div "Mi libero hendrerit ipsum. Pharetra nisl lobortis platea lobortis. Est malesuad…" at bounding box center [789, 562] width 922 height 44
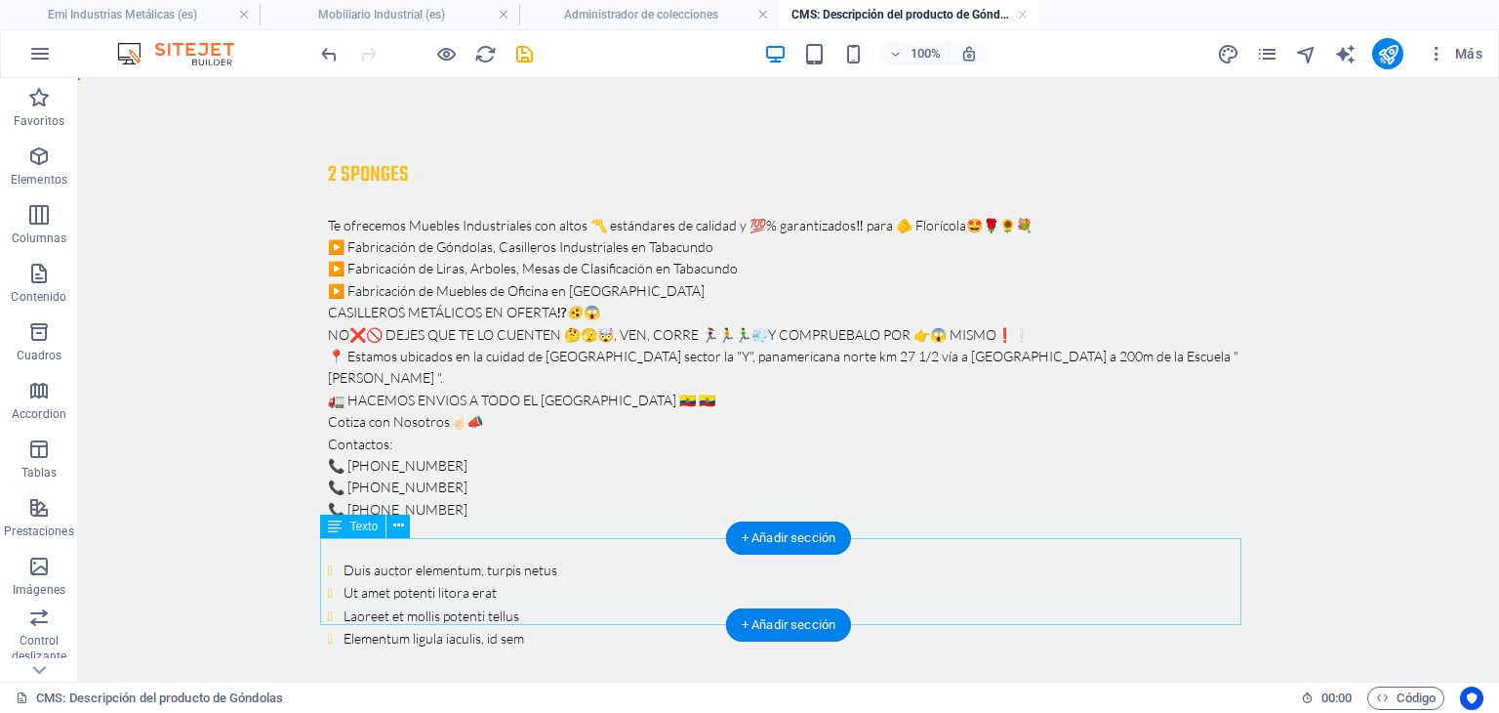
click at [705, 578] on div "Duis auctor elementum, turpis netus Ut amet potenti litora erat Laoreet et moll…" at bounding box center [789, 605] width 922 height 92
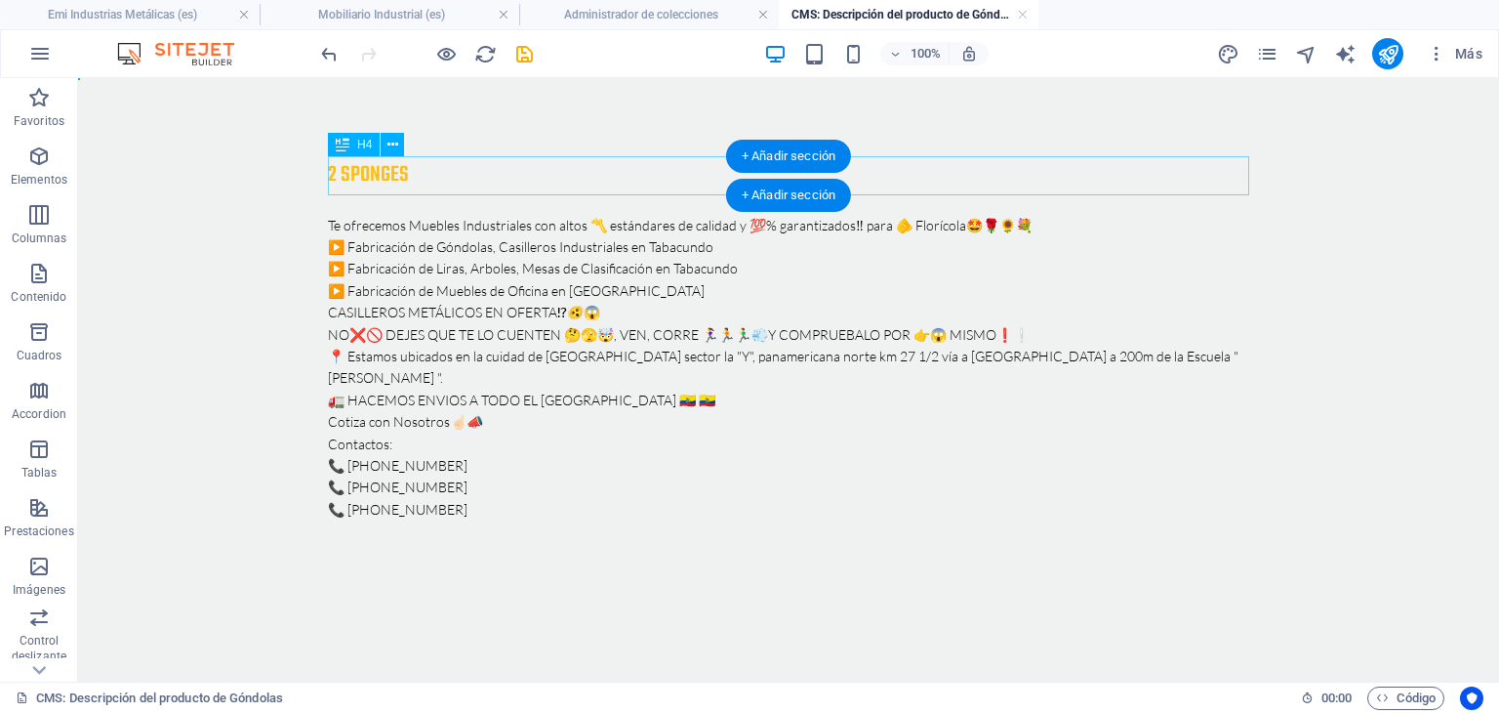
click at [455, 172] on div "2 sponges" at bounding box center [789, 175] width 922 height 39
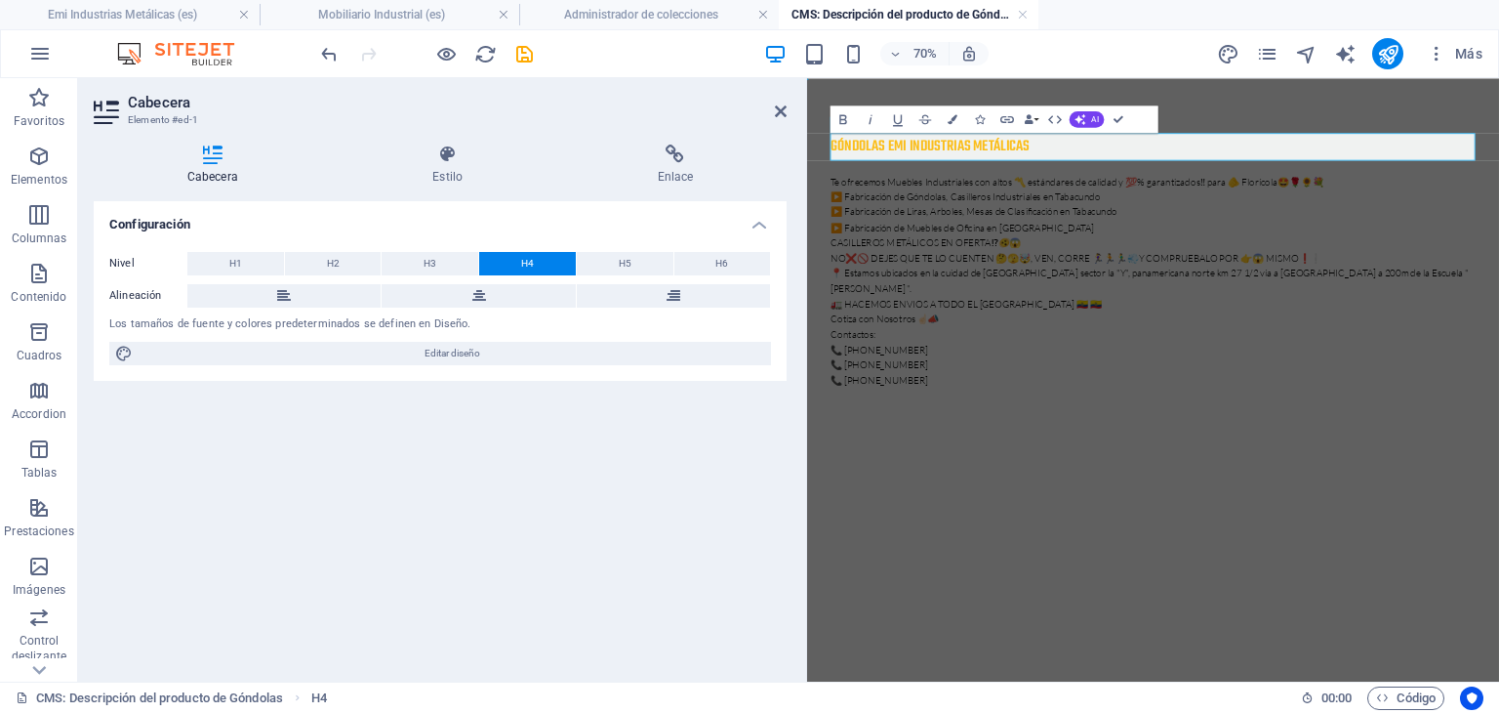
click at [1062, 600] on div "GÓNDOLAS EMI INDUSTRIAS METÁLICAS Te ofrecemos Muebles Industriales con altos 〽…" at bounding box center [1302, 357] width 953 height 559
click at [785, 113] on icon at bounding box center [781, 111] width 12 height 16
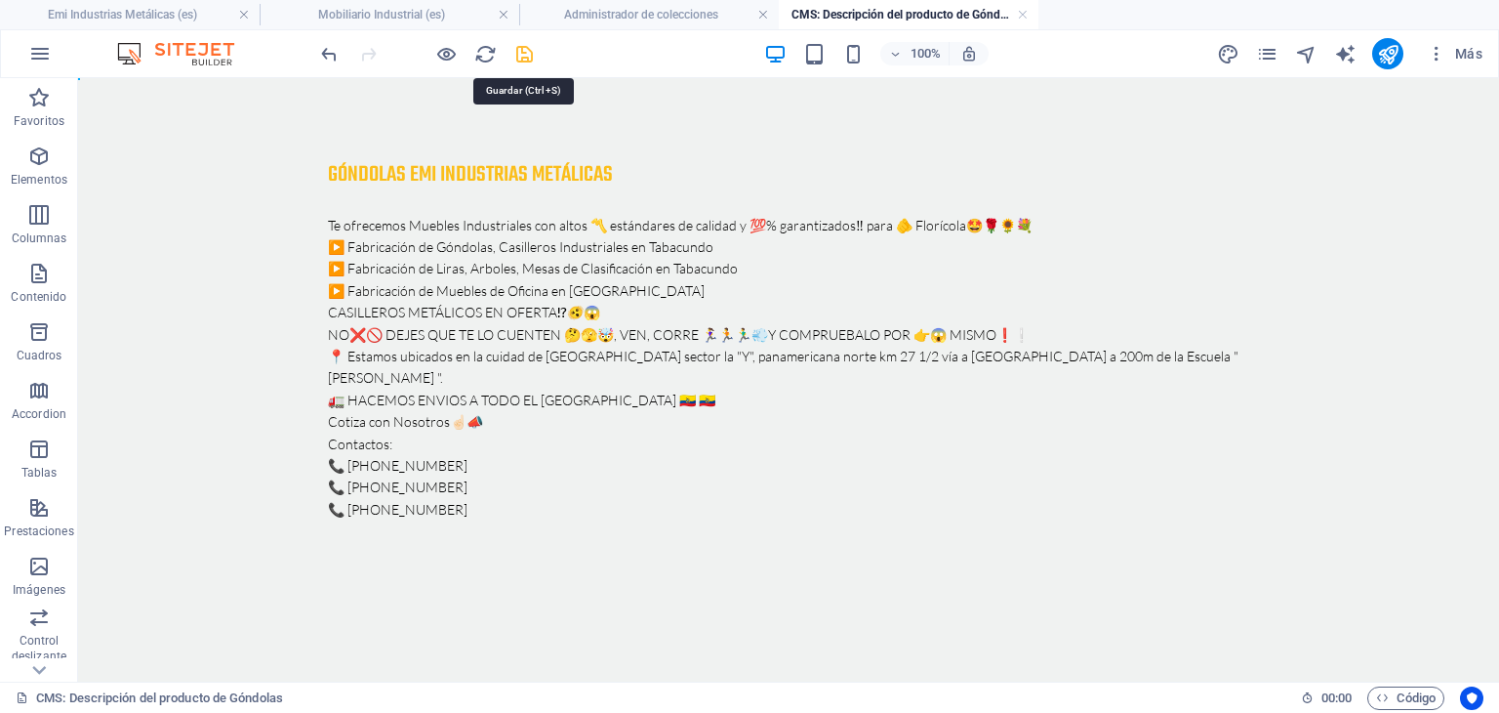
click at [526, 59] on icon "save" at bounding box center [524, 54] width 22 height 22
click at [1028, 17] on link at bounding box center [1023, 15] width 12 height 19
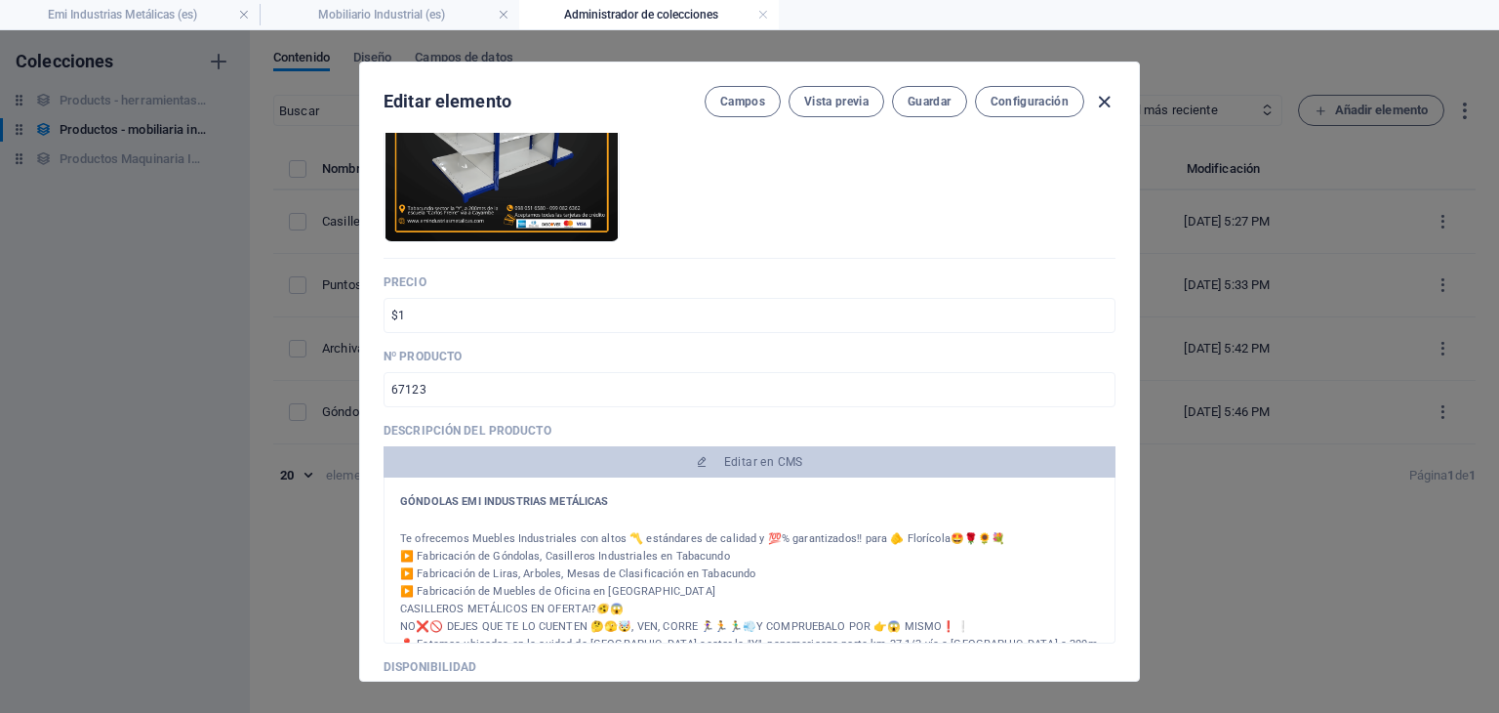
click at [1099, 103] on icon "button" at bounding box center [1104, 102] width 22 height 22
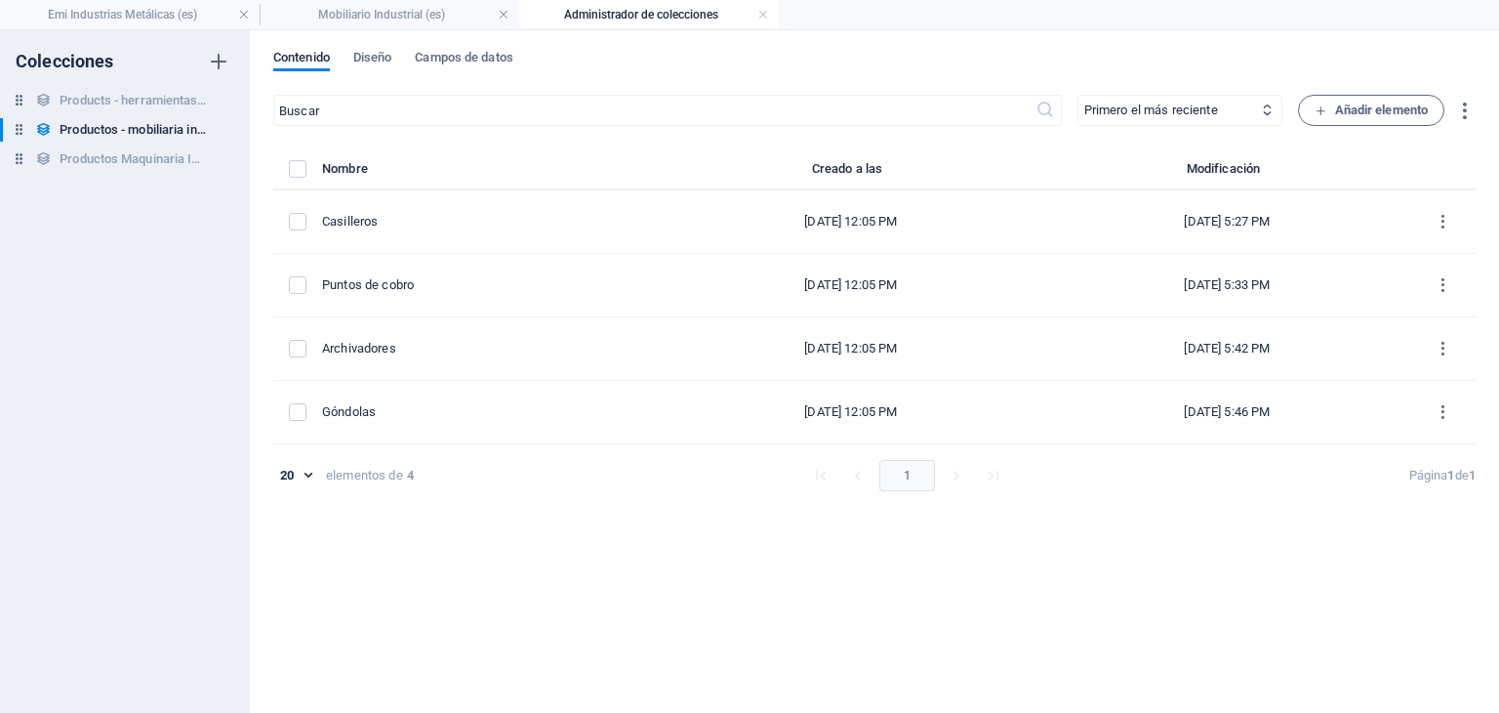
click at [769, 19] on h4 "Administrador de colecciones" at bounding box center [649, 14] width 260 height 21
click at [512, 16] on h4 "Mobiliario Industrial (es)" at bounding box center [390, 14] width 260 height 21
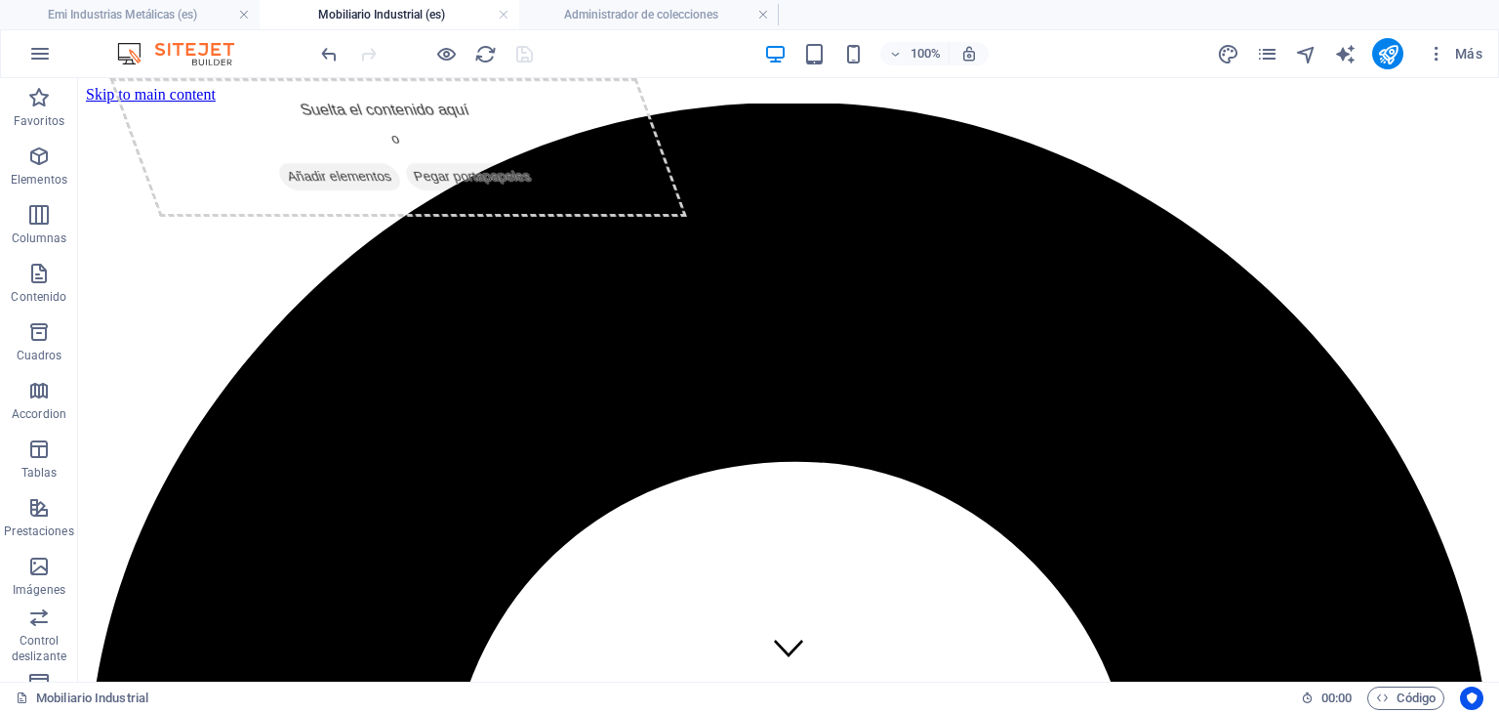
scroll to position [602, 0]
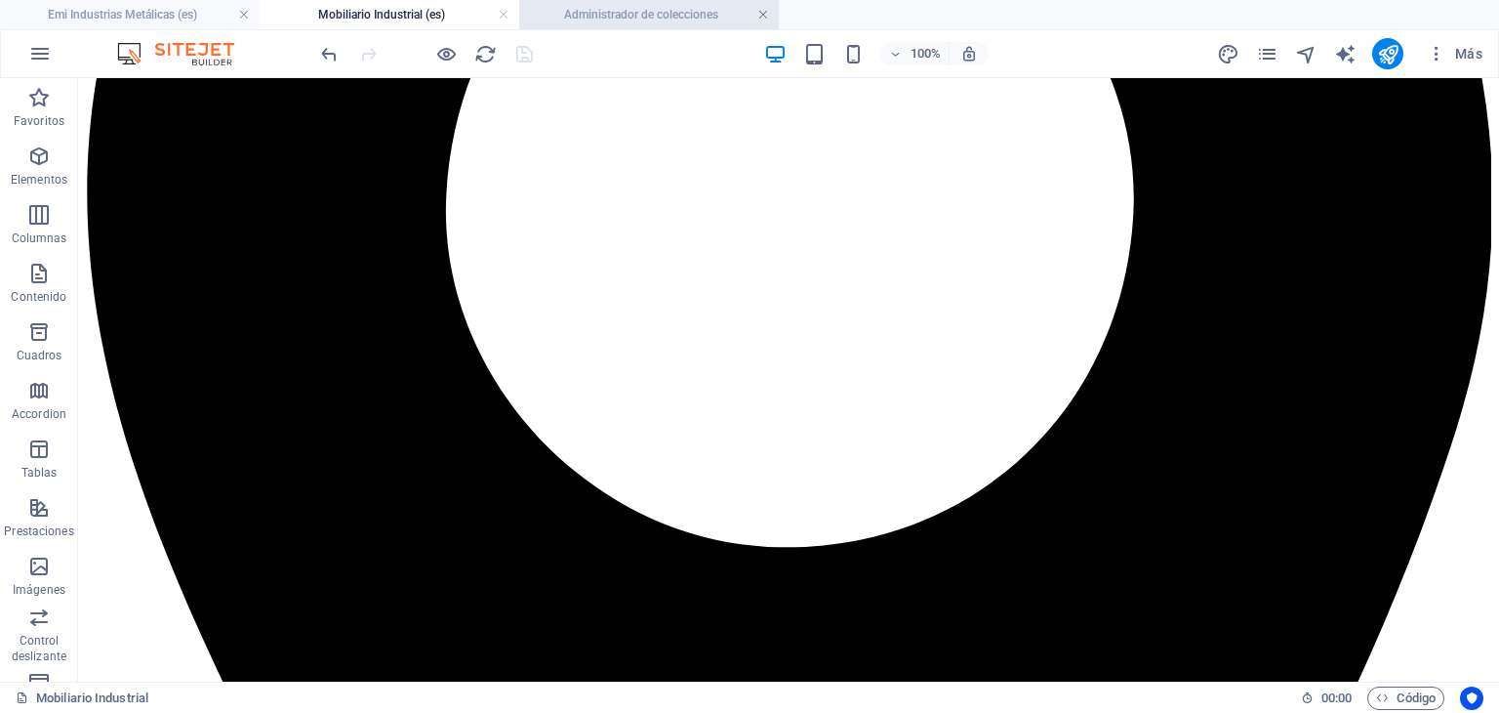
click at [761, 11] on link at bounding box center [764, 15] width 12 height 19
click at [504, 13] on link at bounding box center [504, 15] width 12 height 19
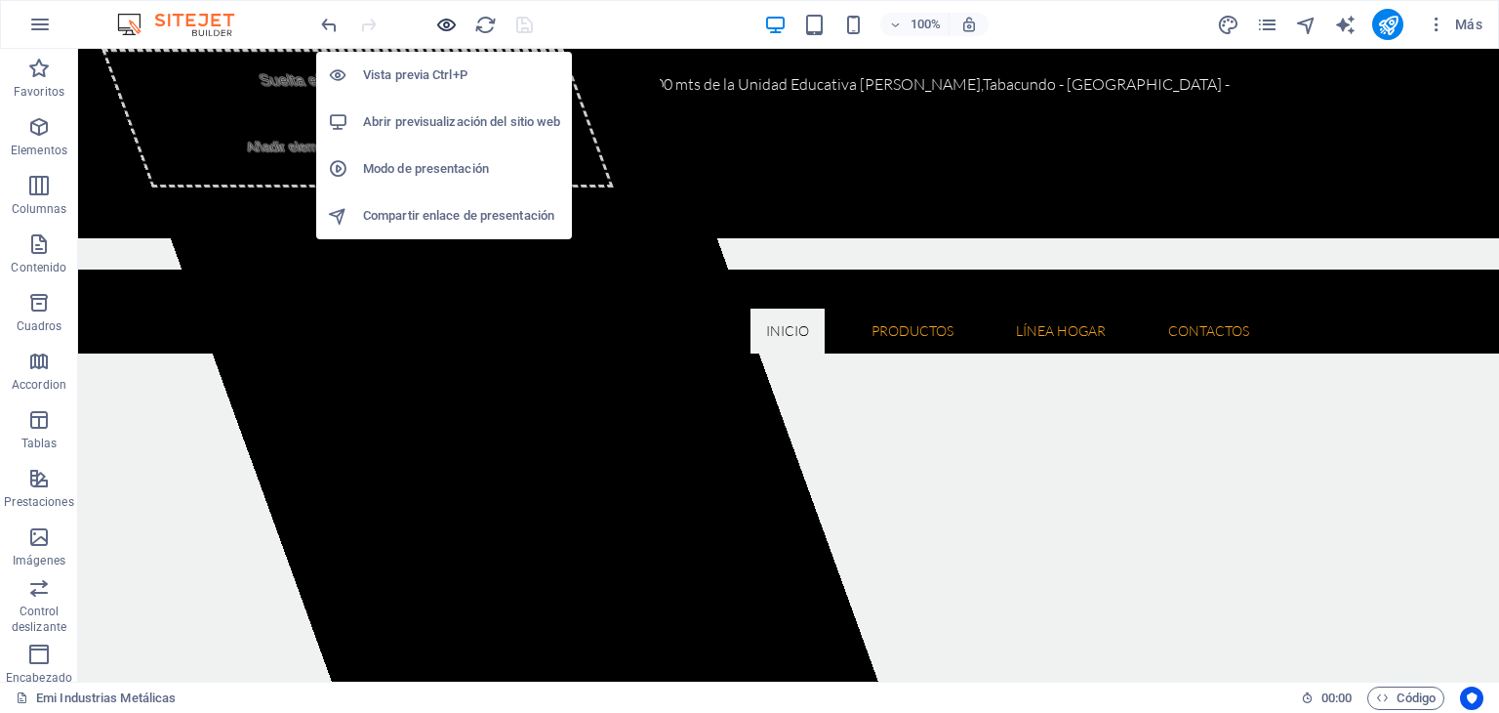
click at [450, 24] on icon "button" at bounding box center [446, 25] width 22 height 22
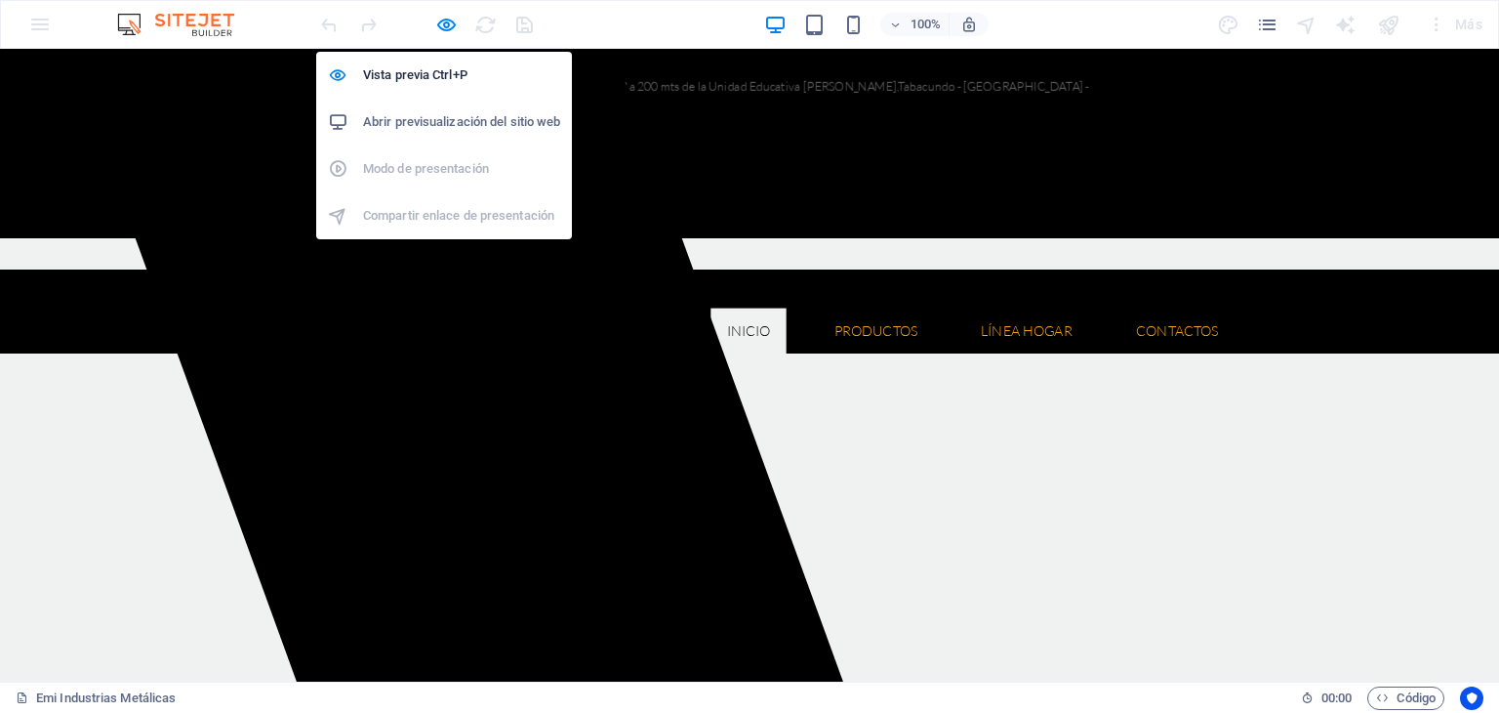
click at [483, 115] on h6 "Abrir previsualización del sitio web" at bounding box center [461, 121] width 197 height 23
click at [440, 19] on icon "button" at bounding box center [446, 25] width 22 height 22
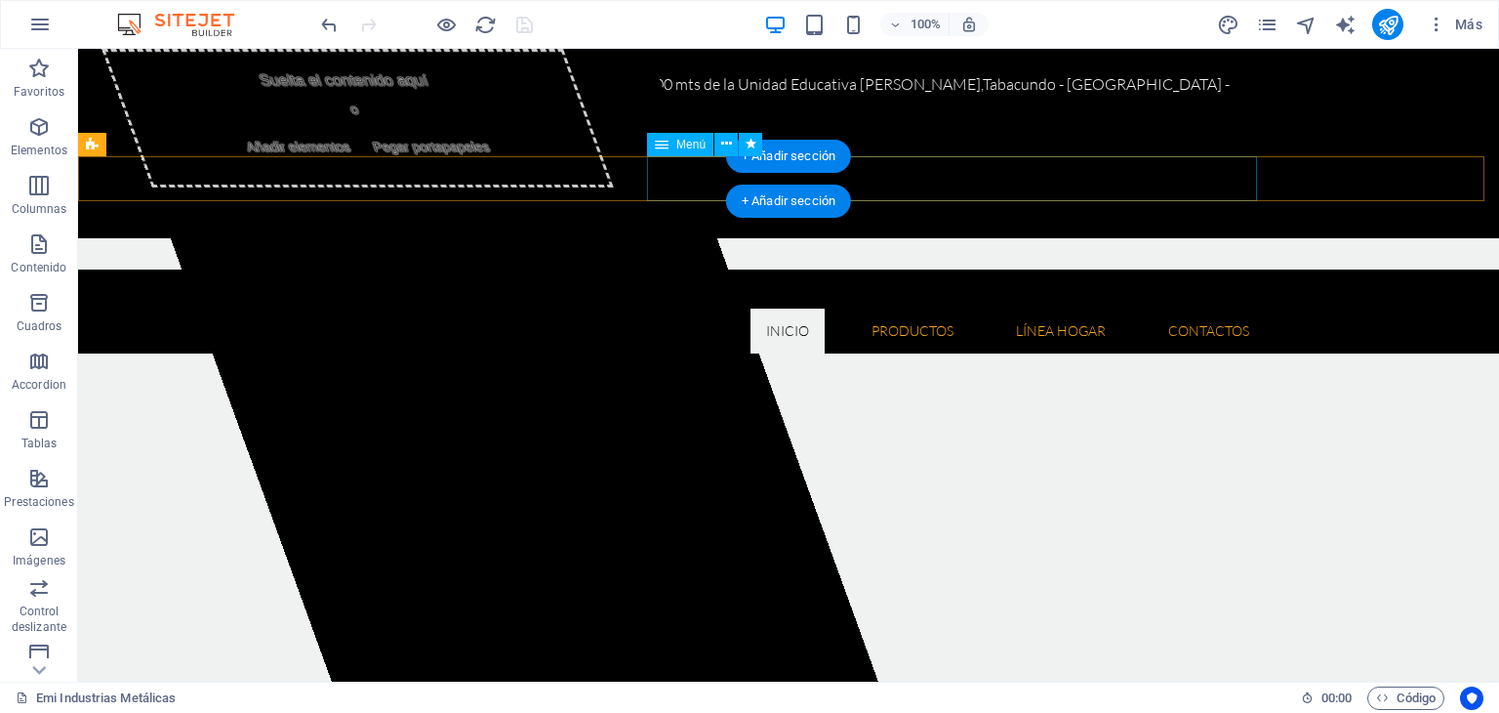
click at [707, 308] on nav "Inicio Quienes somos Misión y Visión Productos Herramientas Floricolas Mesa de …" at bounding box center [788, 330] width 953 height 45
select select
select select "2"
select select
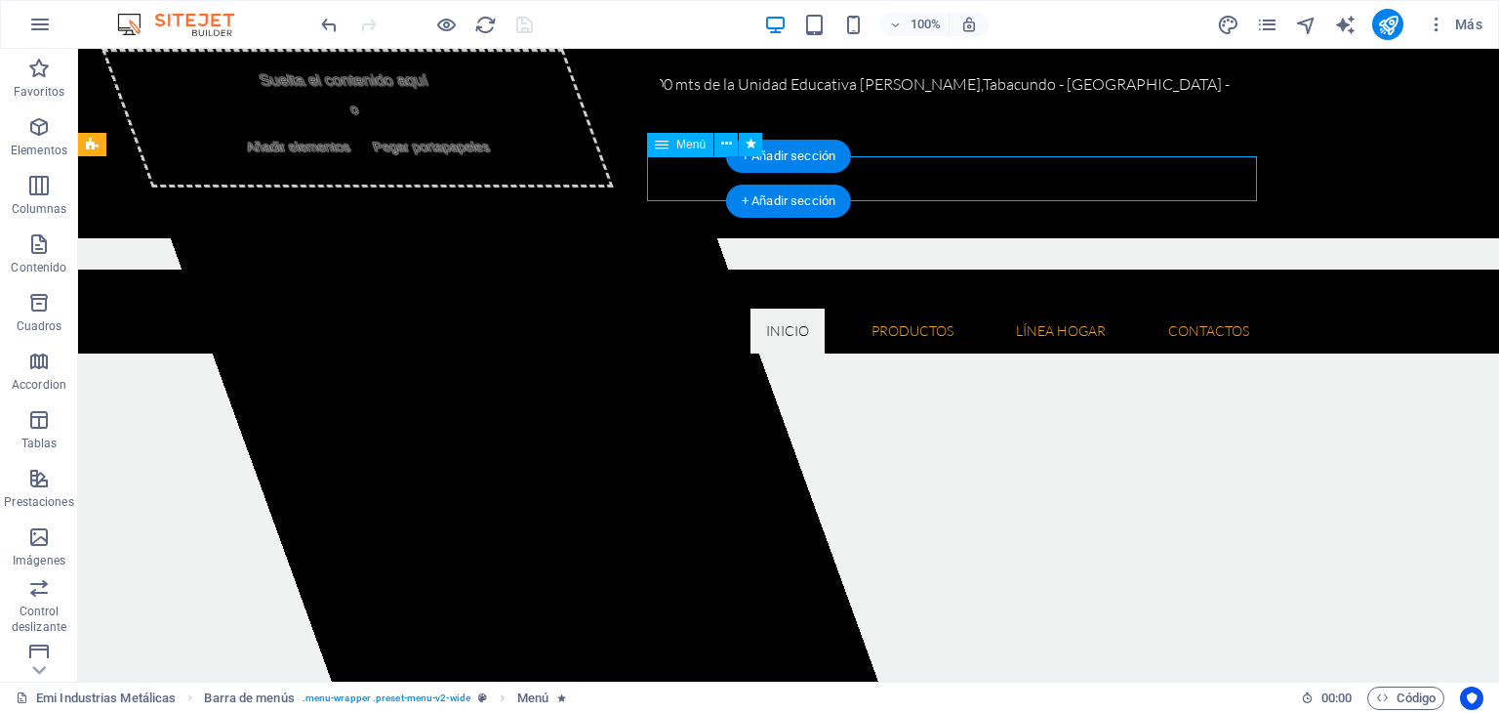
select select
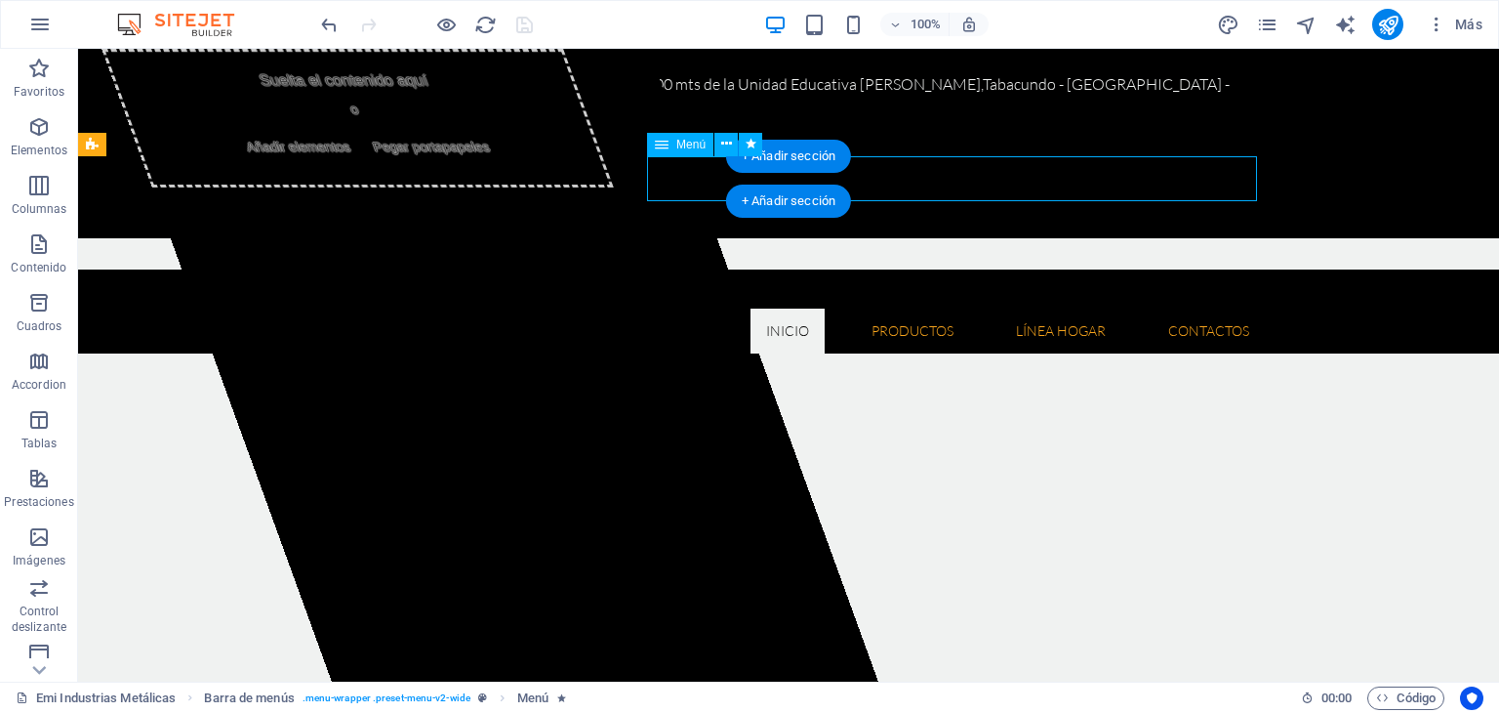
select select
select select "1"
select select
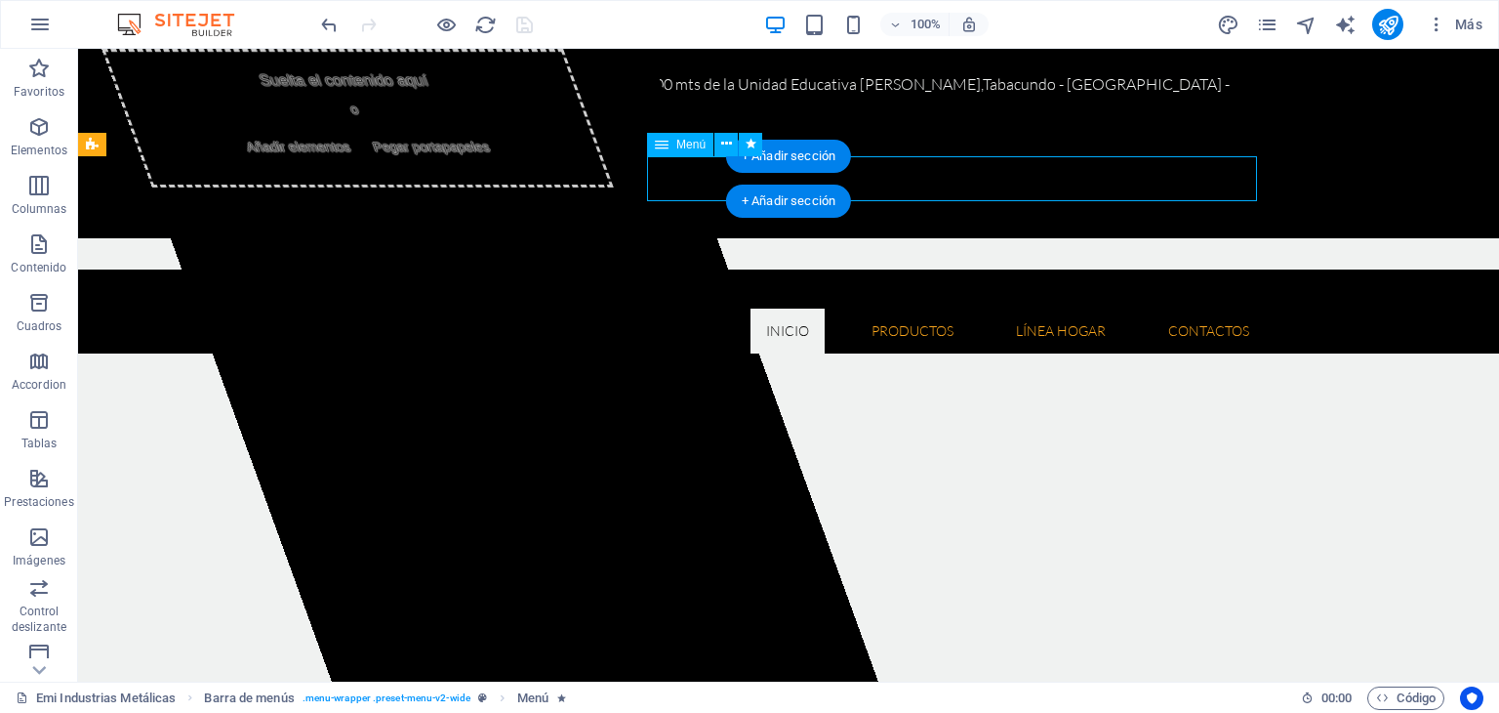
select select "3"
select select
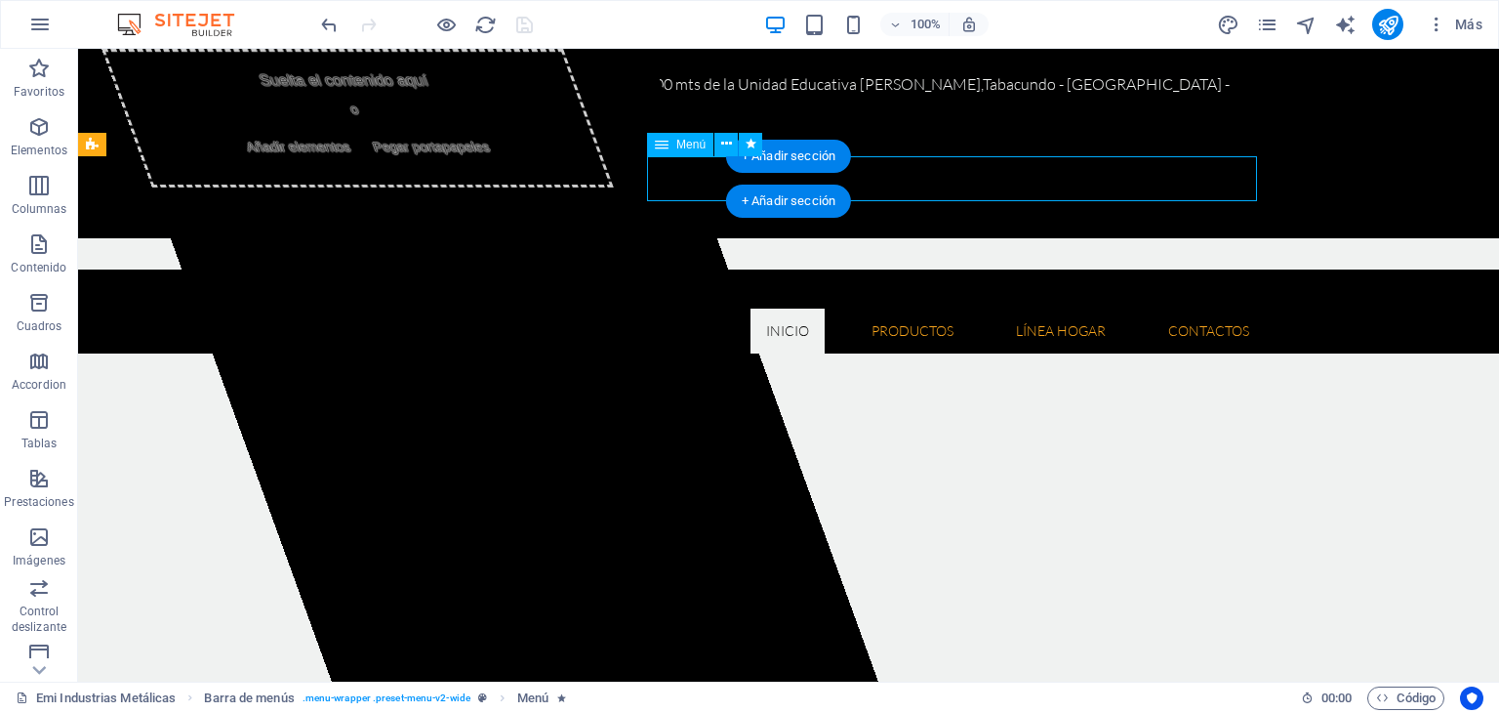
select select "3"
select select
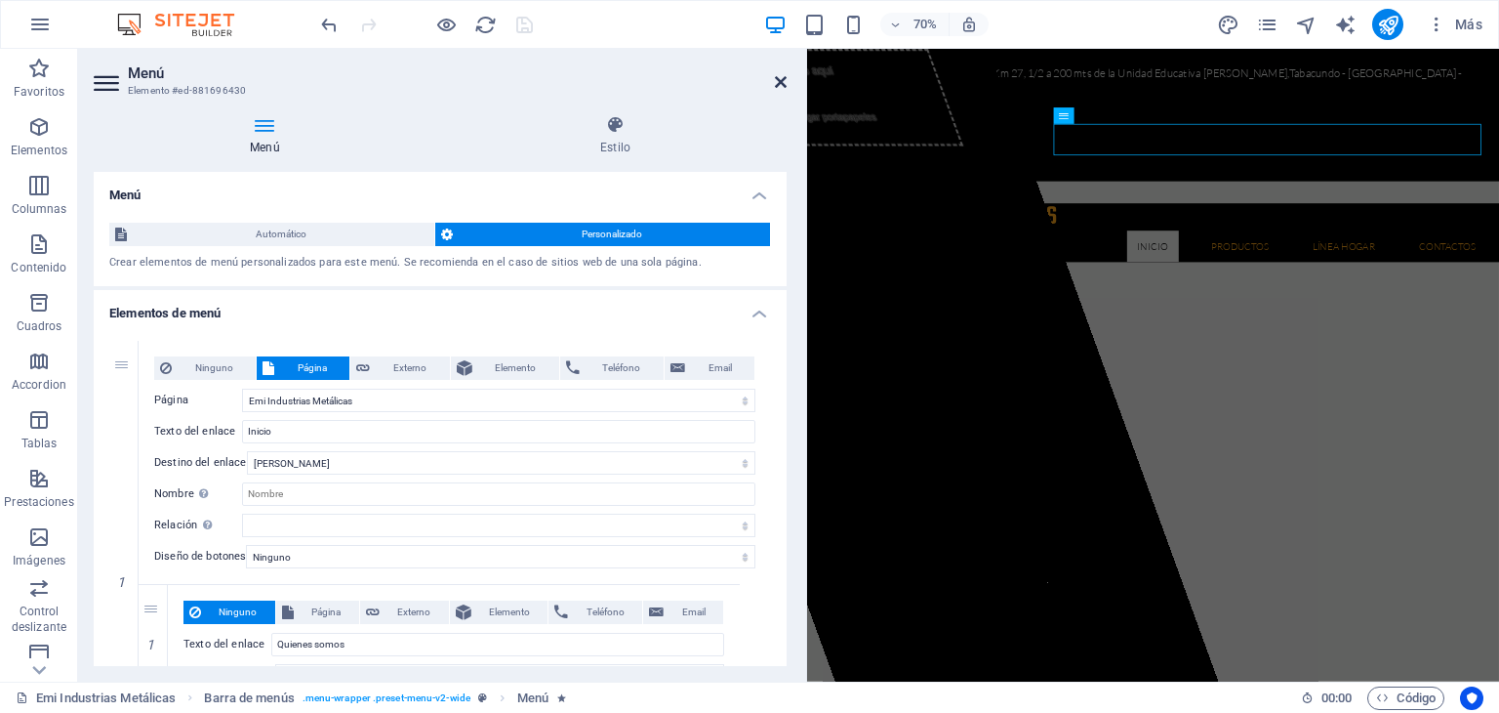
click at [781, 79] on icon at bounding box center [781, 82] width 12 height 16
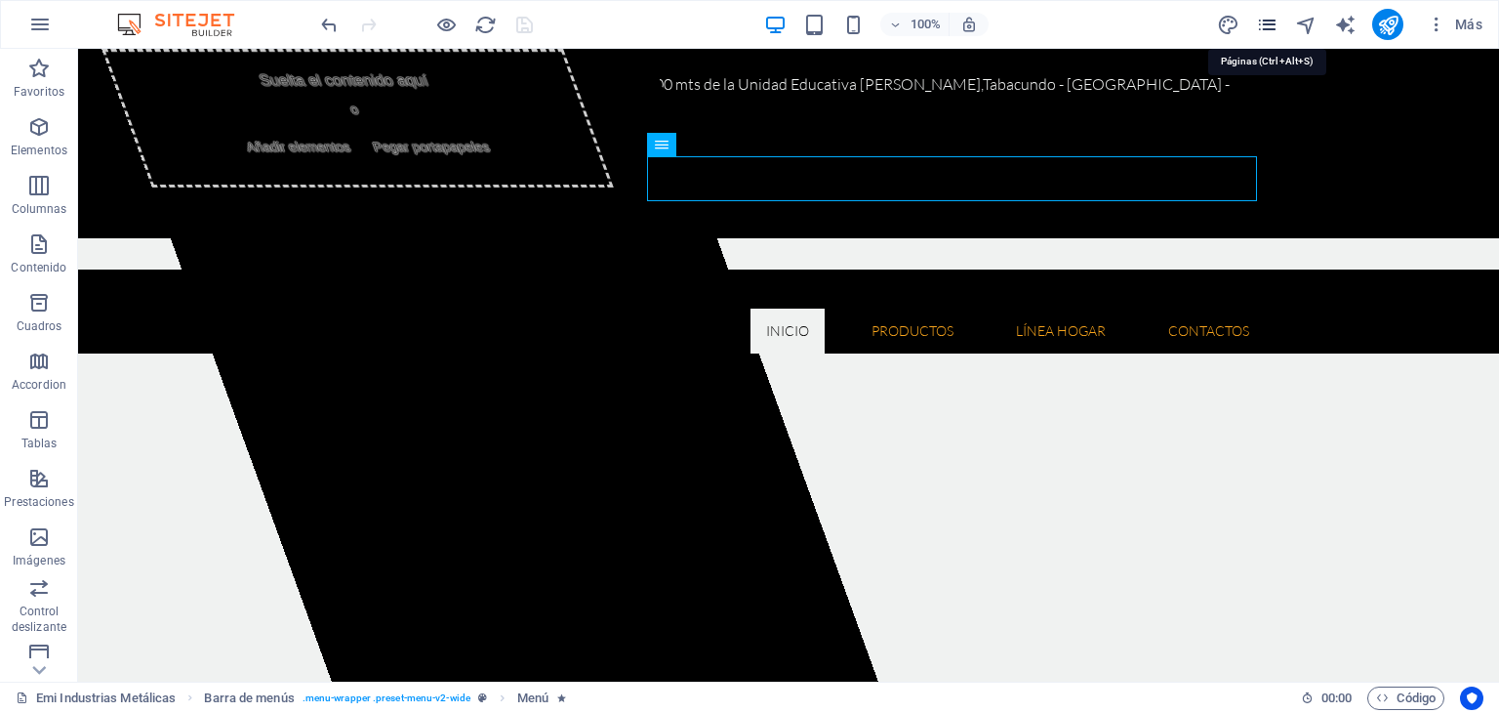
click at [1273, 14] on icon "pages" at bounding box center [1267, 25] width 22 height 22
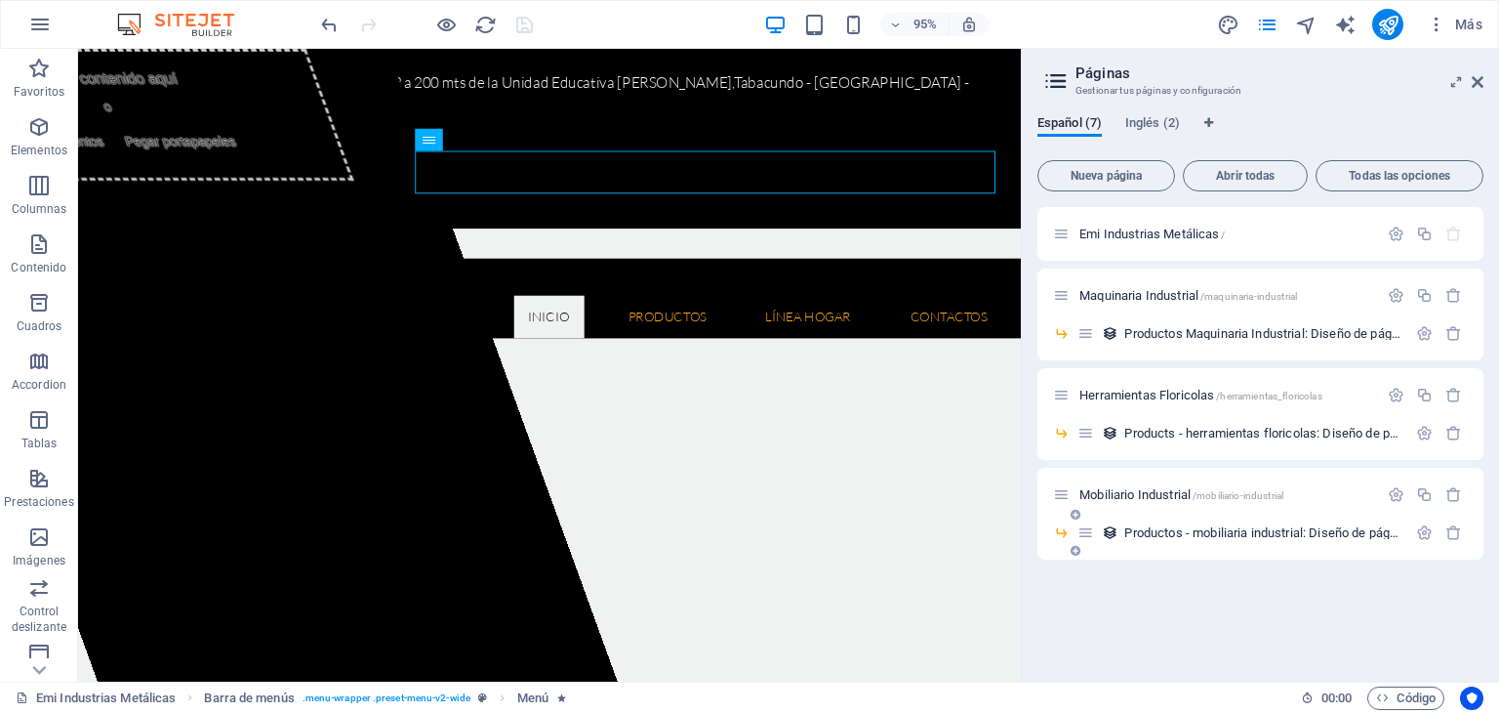
click at [1269, 523] on div "Productos - mobiliaria industrial: Diseño de página única /productos-mobiliaria…" at bounding box center [1242, 532] width 329 height 22
click at [1265, 532] on span "Productos - mobiliaria industrial: Diseño de página única /productos-mobiliaria…" at bounding box center [1376, 532] width 502 height 15
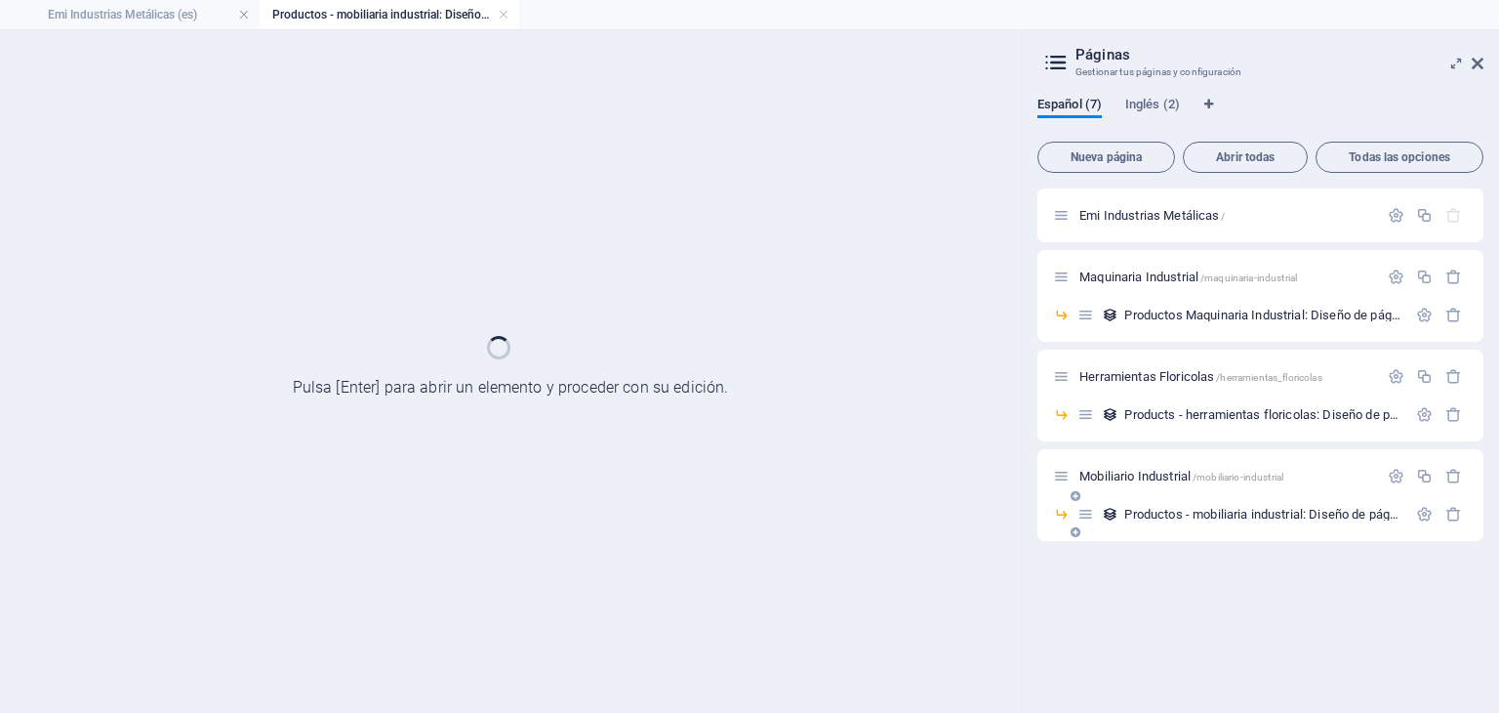
click at [1265, 532] on div "Productos - mobiliaria industrial: Diseño de página única /productos-mobiliaria…" at bounding box center [1261, 522] width 446 height 38
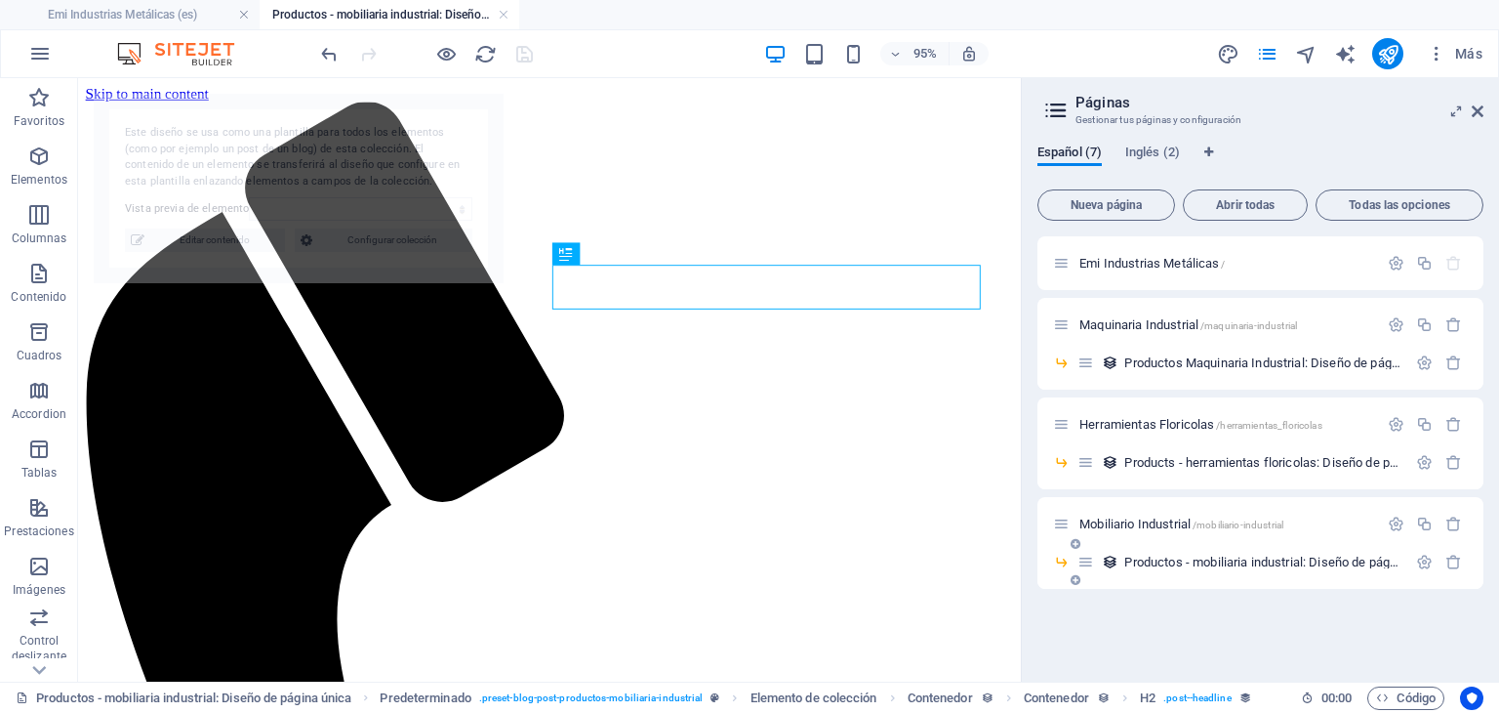
scroll to position [0, 0]
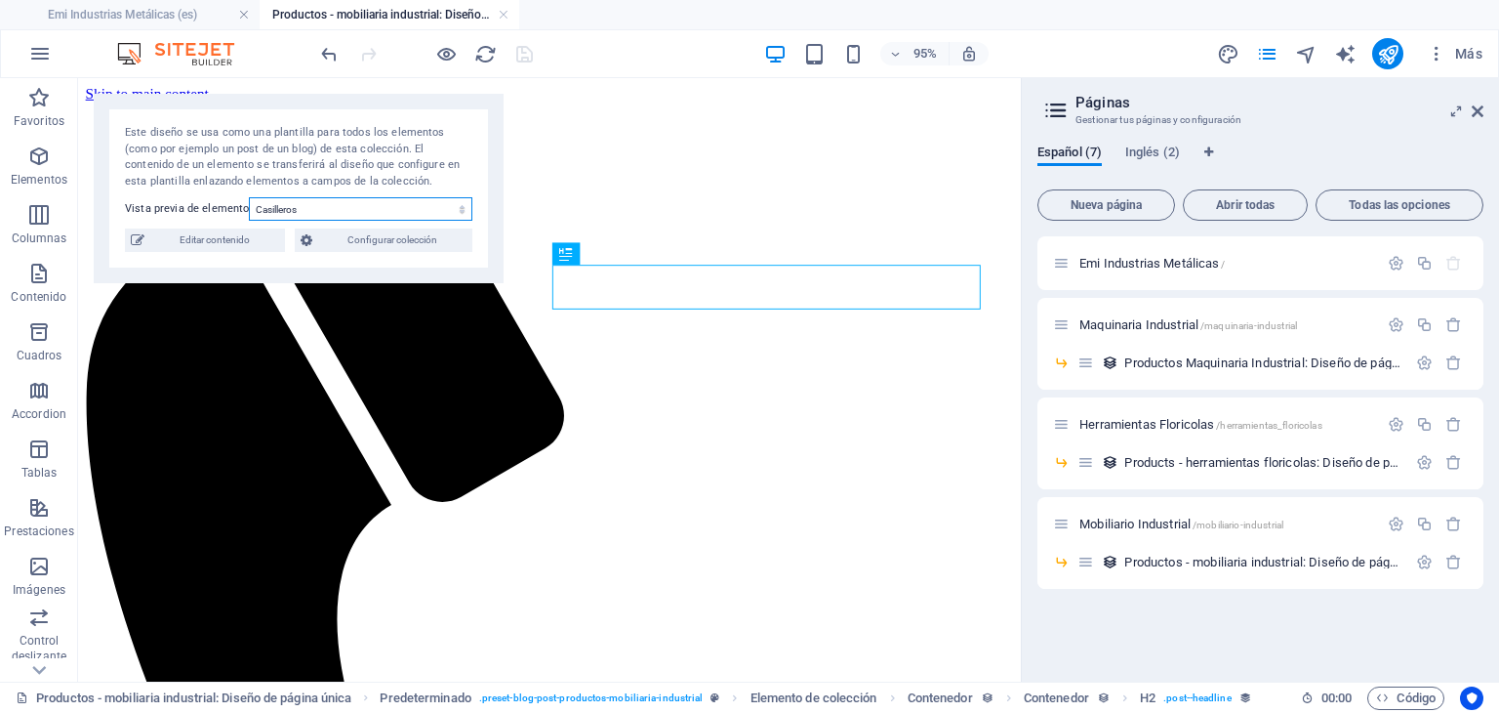
click at [324, 214] on select "Casilleros Puntos de cobro Archivadores Góndolas" at bounding box center [361, 208] width 224 height 23
click at [249, 197] on select "Casilleros Puntos de cobro Archivadores Góndolas" at bounding box center [361, 208] width 224 height 23
click at [360, 211] on select "Casilleros Puntos de cobro Archivadores Góndolas" at bounding box center [361, 208] width 224 height 23
click at [249, 197] on select "Casilleros Puntos de cobro Archivadores Góndolas" at bounding box center [361, 208] width 224 height 23
click at [344, 214] on select "Casilleros Puntos de cobro Archivadores Góndolas" at bounding box center [361, 208] width 224 height 23
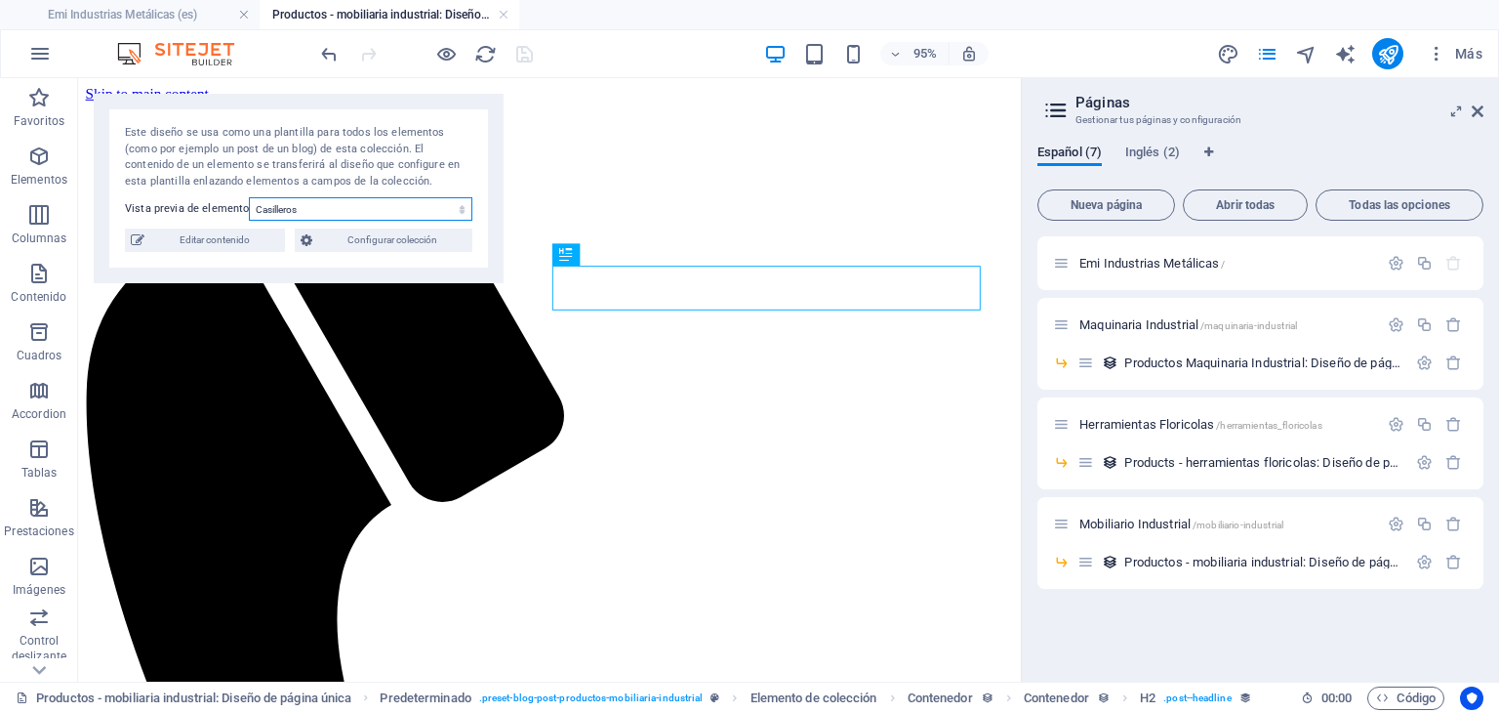
click at [249, 197] on select "Casilleros Puntos de cobro Archivadores Góndolas" at bounding box center [361, 208] width 224 height 23
click at [327, 204] on select "Casilleros Puntos de cobro Archivadores Góndolas" at bounding box center [361, 208] width 224 height 23
click at [249, 197] on select "Casilleros Puntos de cobro Archivadores Góndolas" at bounding box center [361, 208] width 224 height 23
click at [346, 211] on select "Casilleros Puntos de cobro Archivadores Góndolas" at bounding box center [361, 208] width 224 height 23
select select "68dd5f5275873b4939081b8c"
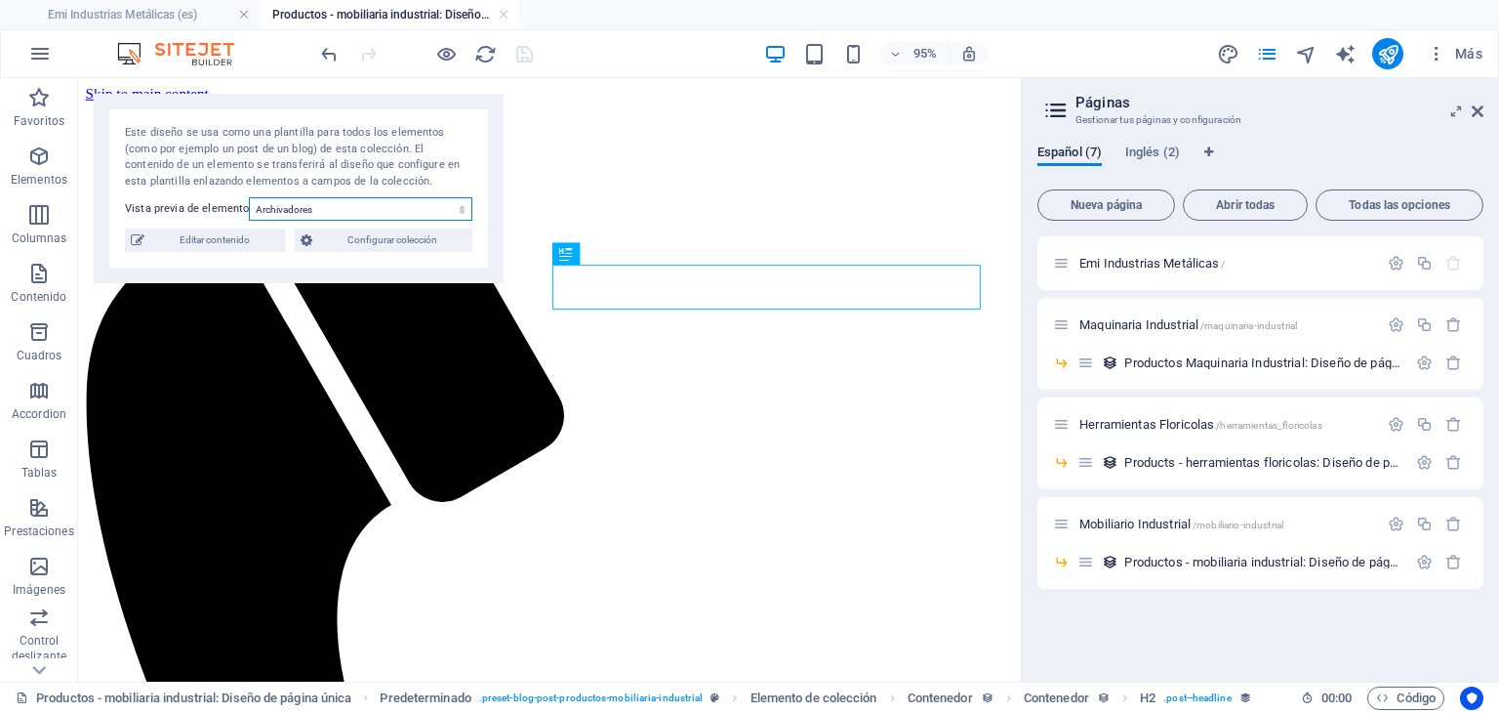
click at [249, 197] on select "Casilleros Puntos de cobro Archivadores Góndolas" at bounding box center [361, 208] width 224 height 23
click at [506, 12] on link at bounding box center [504, 15] width 12 height 19
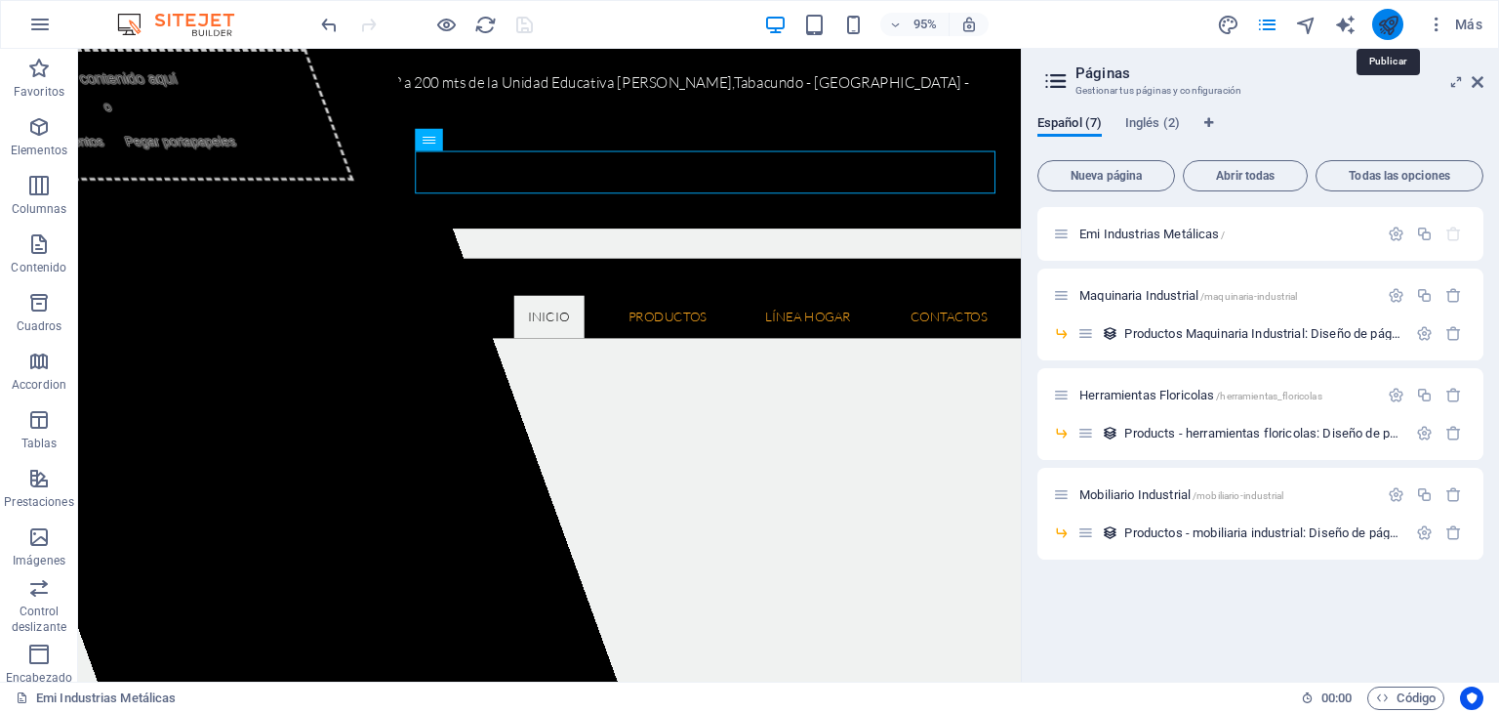
click at [1382, 14] on icon "publish" at bounding box center [1388, 25] width 22 height 22
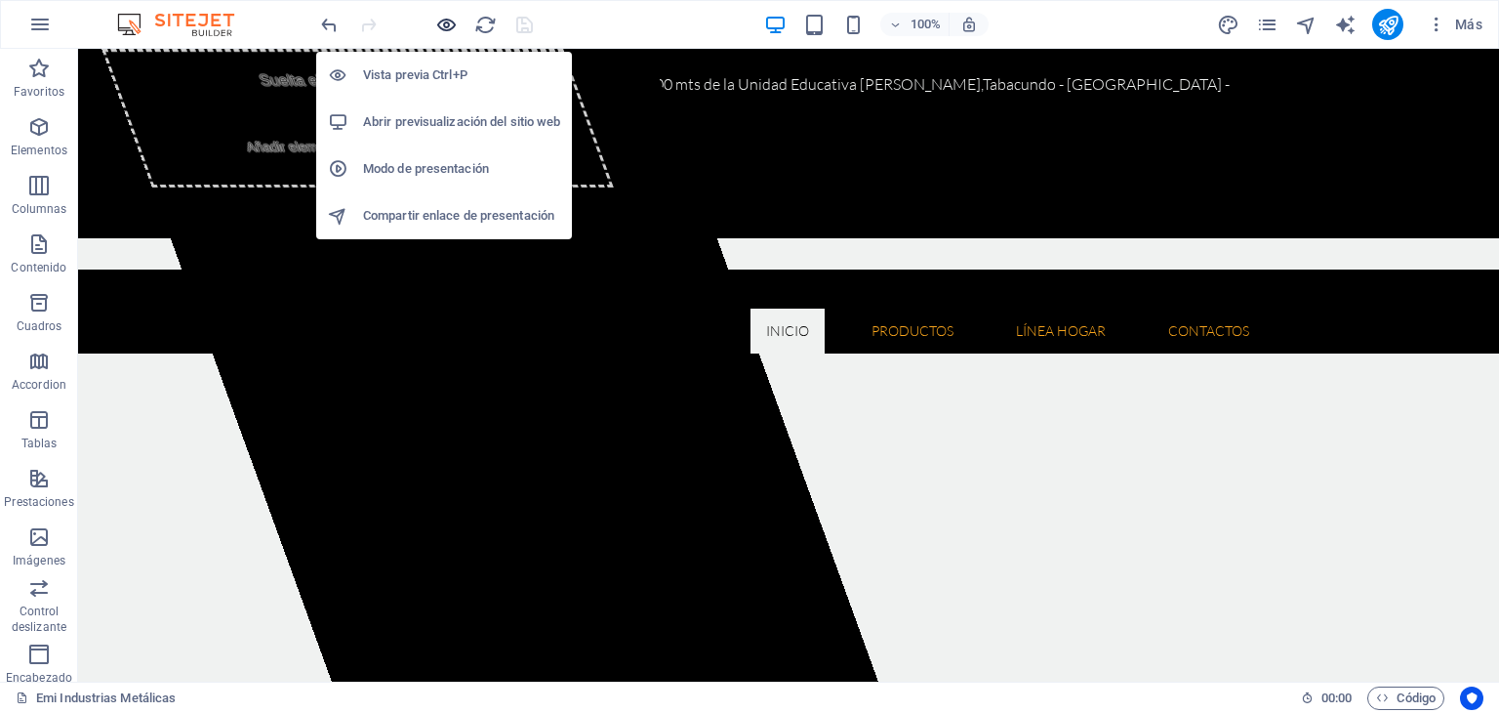
click at [449, 26] on icon "button" at bounding box center [446, 25] width 22 height 22
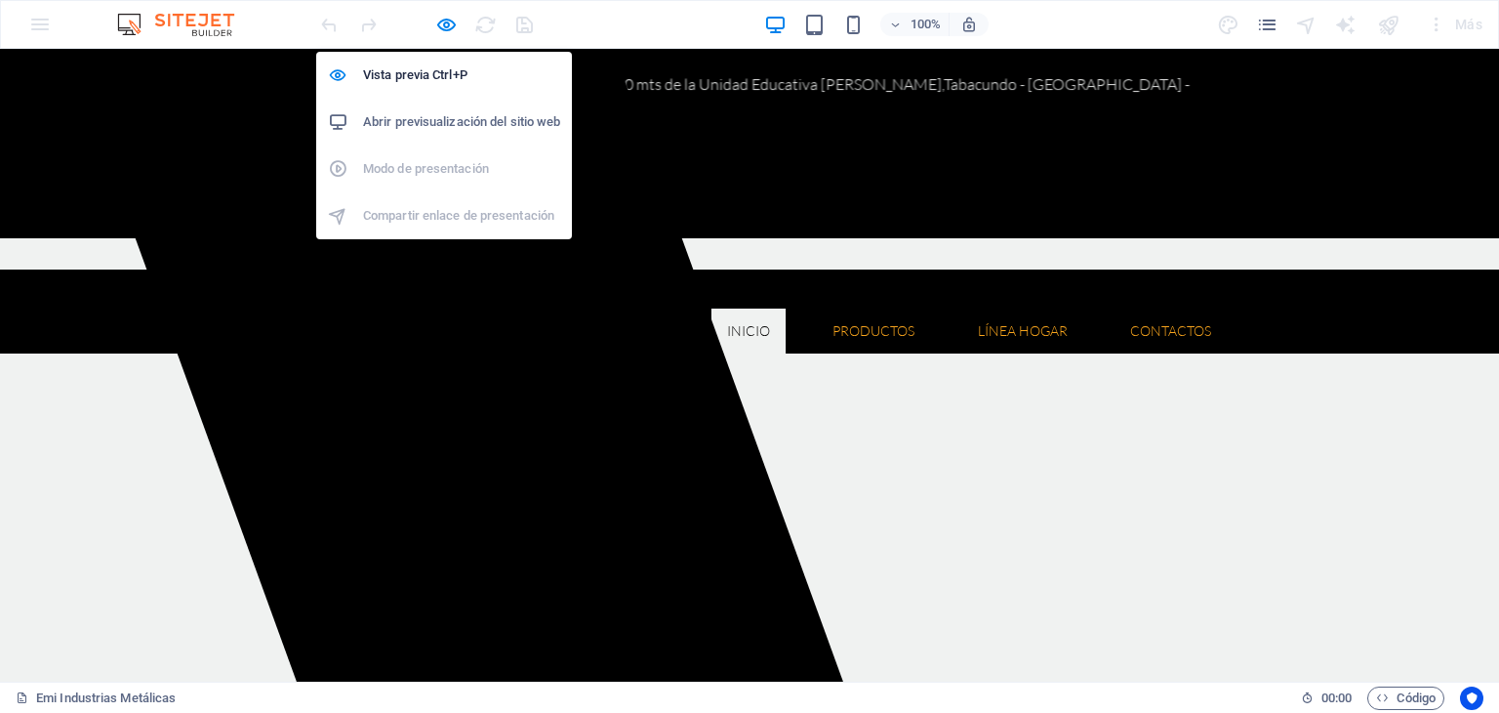
click at [479, 110] on h6 "Abrir previsualización del sitio web" at bounding box center [461, 121] width 197 height 23
click at [439, 29] on icon "button" at bounding box center [446, 25] width 22 height 22
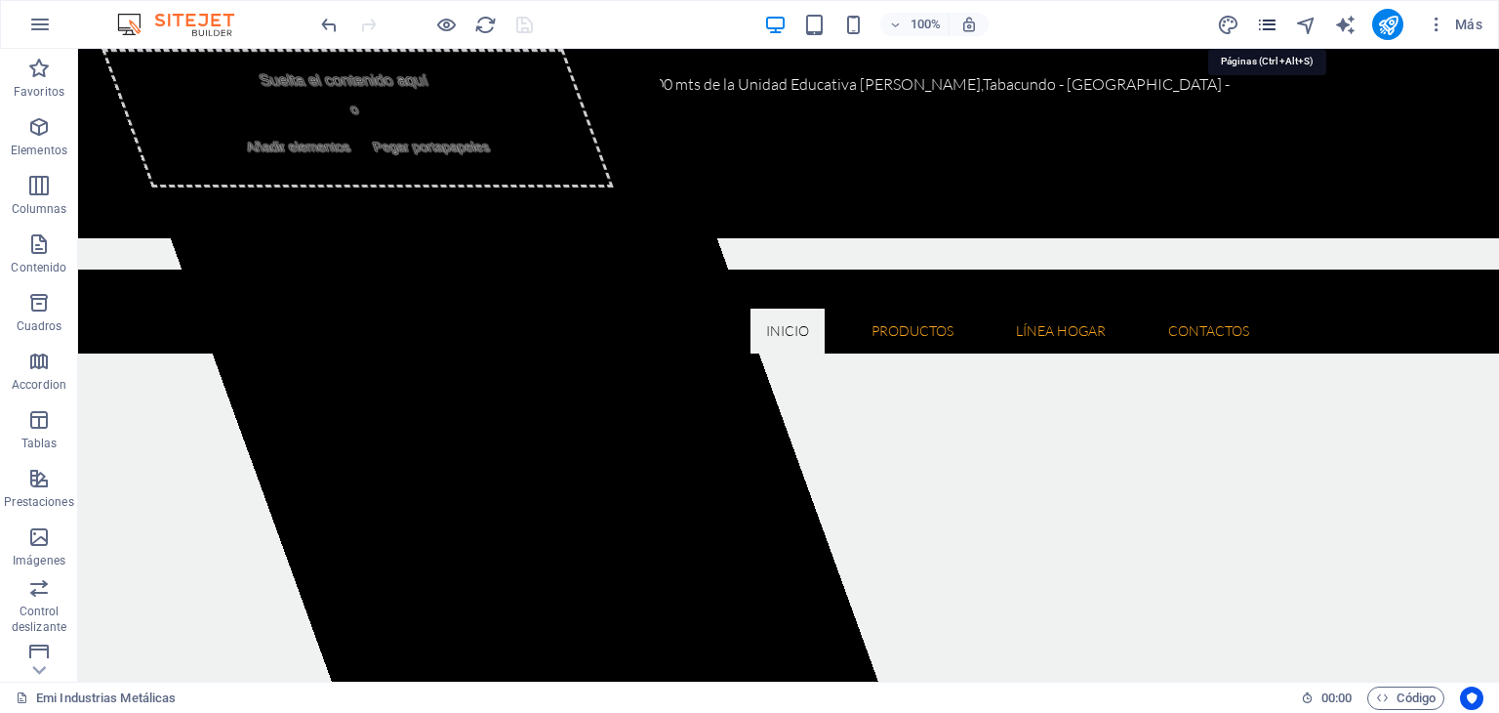
click at [1259, 21] on icon "pages" at bounding box center [1267, 25] width 22 height 22
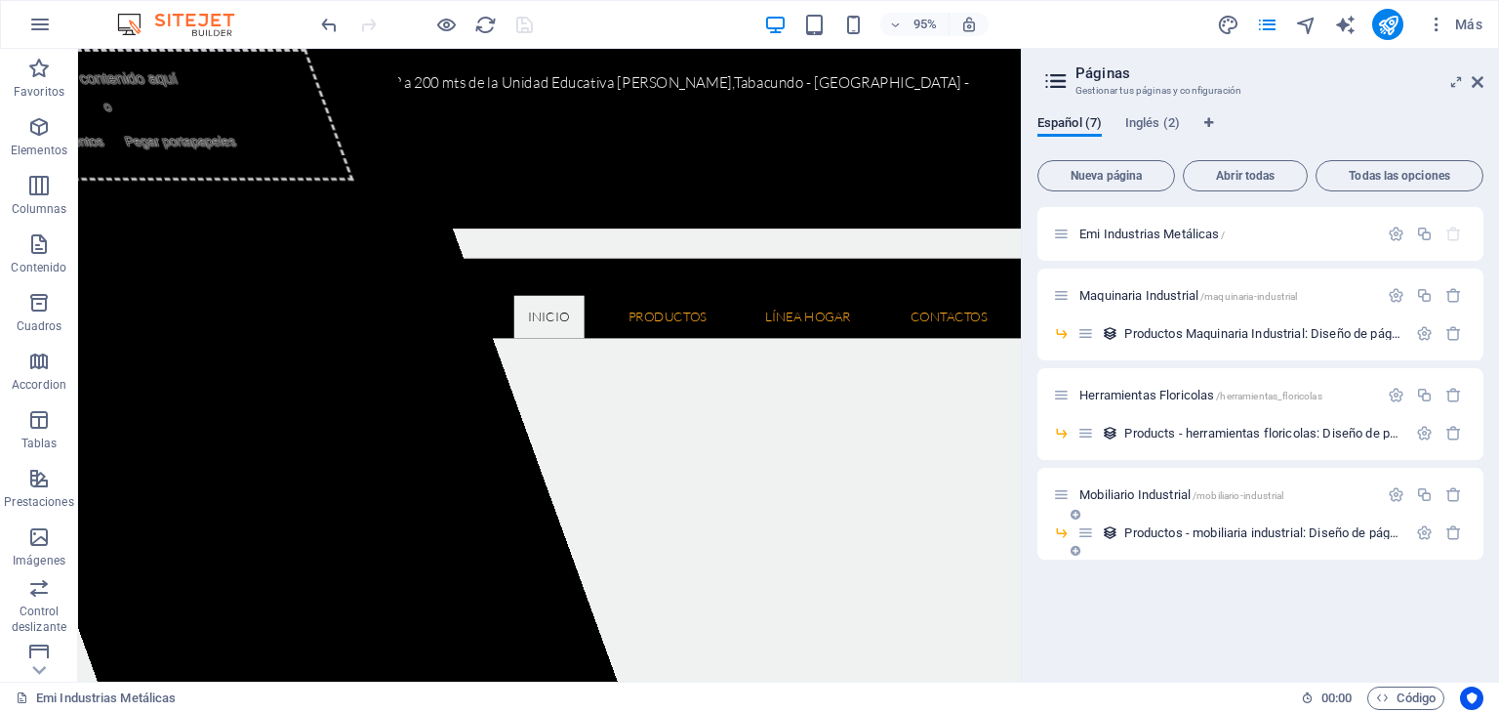
click at [1224, 535] on span "Productos - mobiliaria industrial: Diseño de página única /productos-mobiliaria…" at bounding box center [1376, 532] width 502 height 15
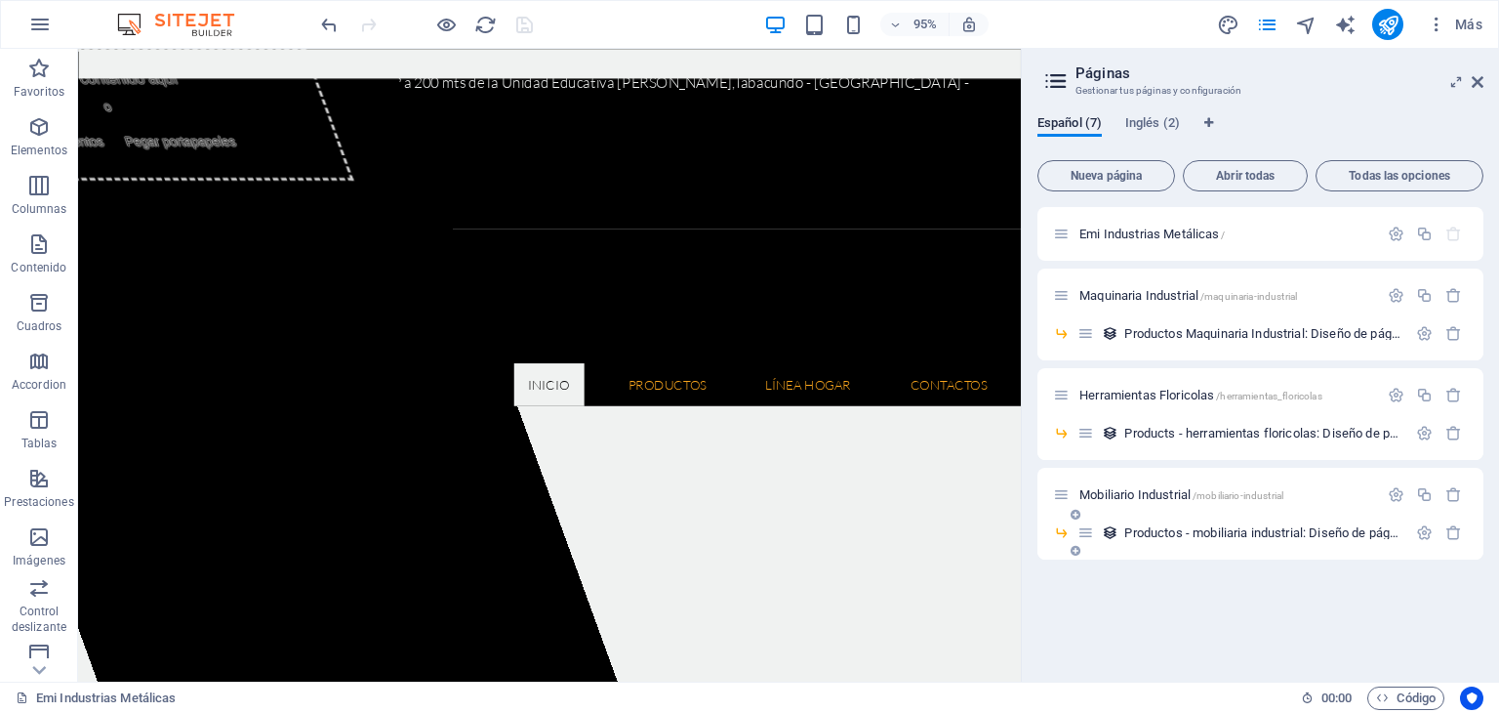
click at [1224, 535] on div "Productos - mobiliaria industrial: Diseño de página única /productos-mobiliaria…" at bounding box center [1261, 540] width 446 height 38
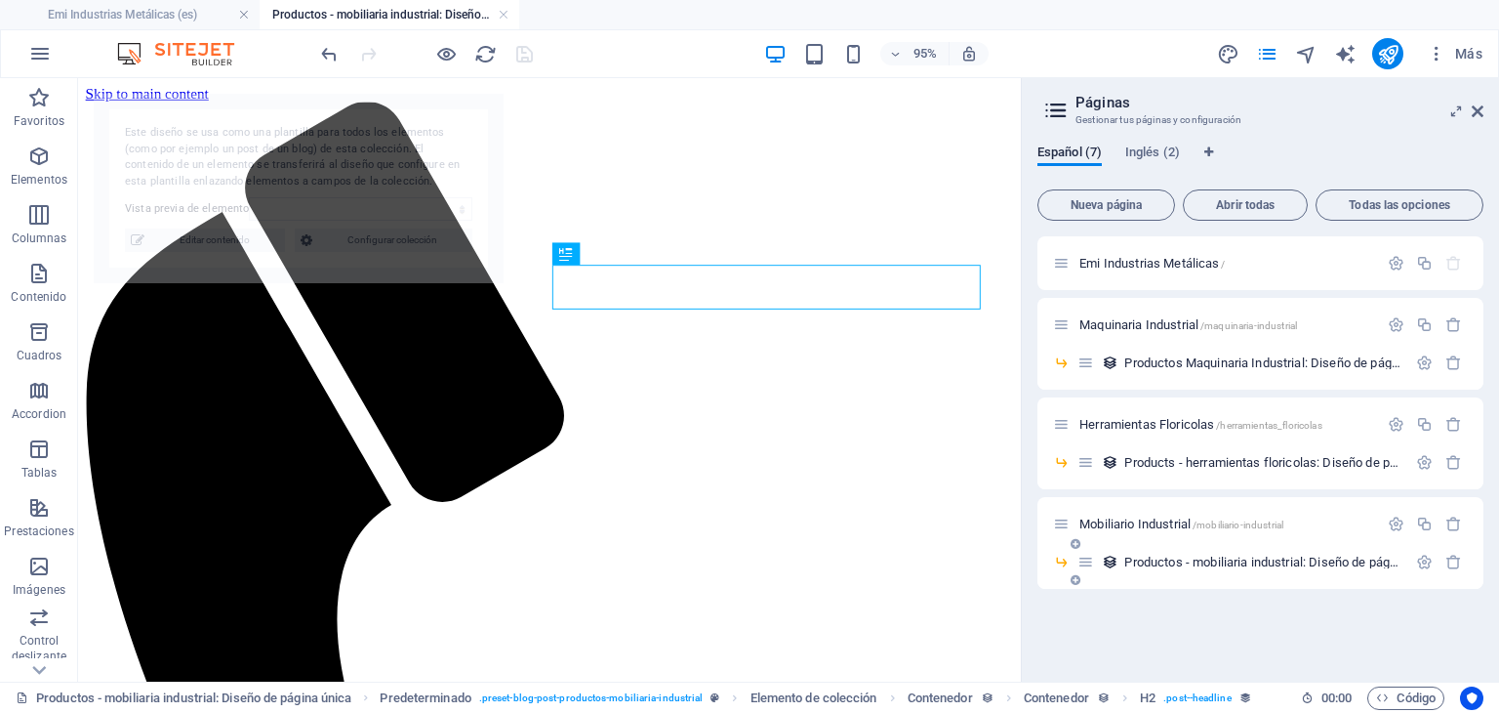
select select "68dd5f5275873b4939081b8e"
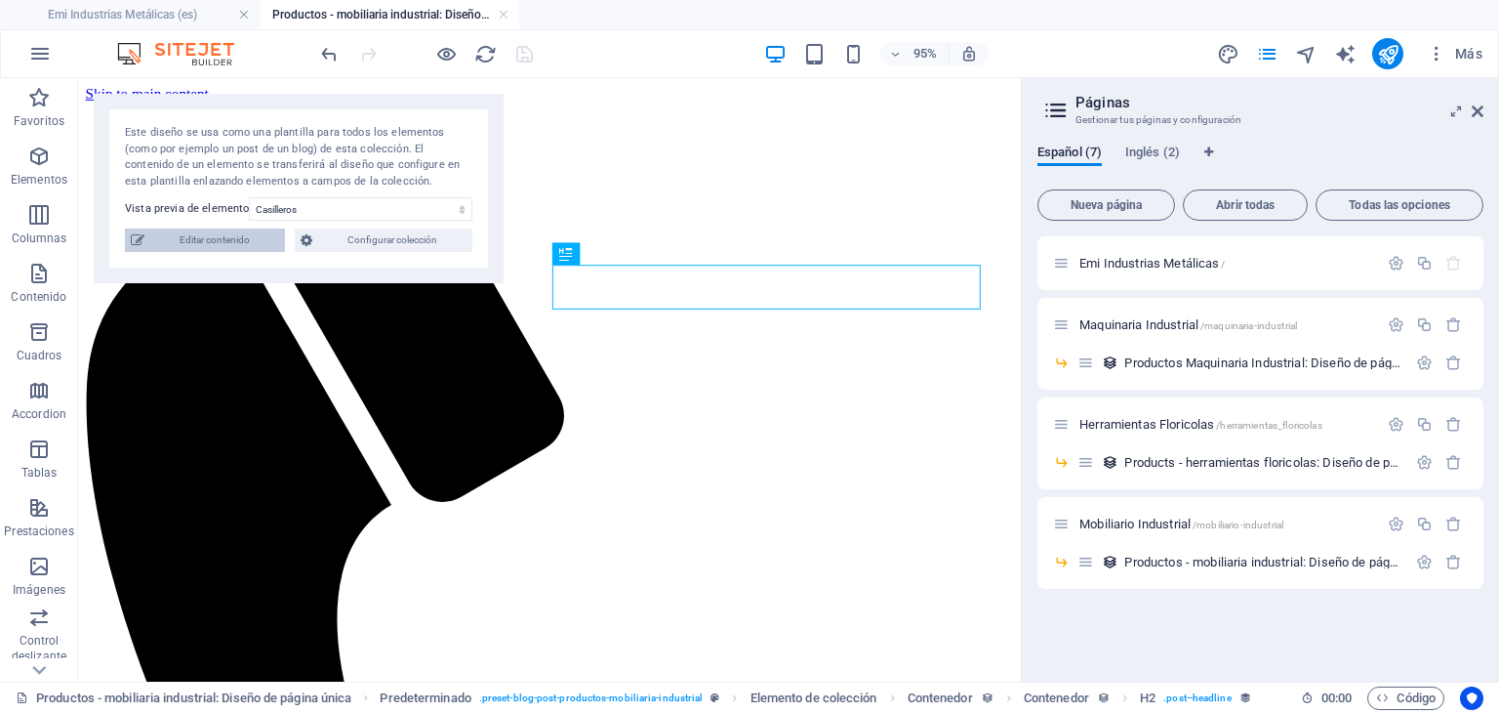
click at [226, 232] on span "Editar contenido" at bounding box center [214, 239] width 129 height 23
select select "In stock"
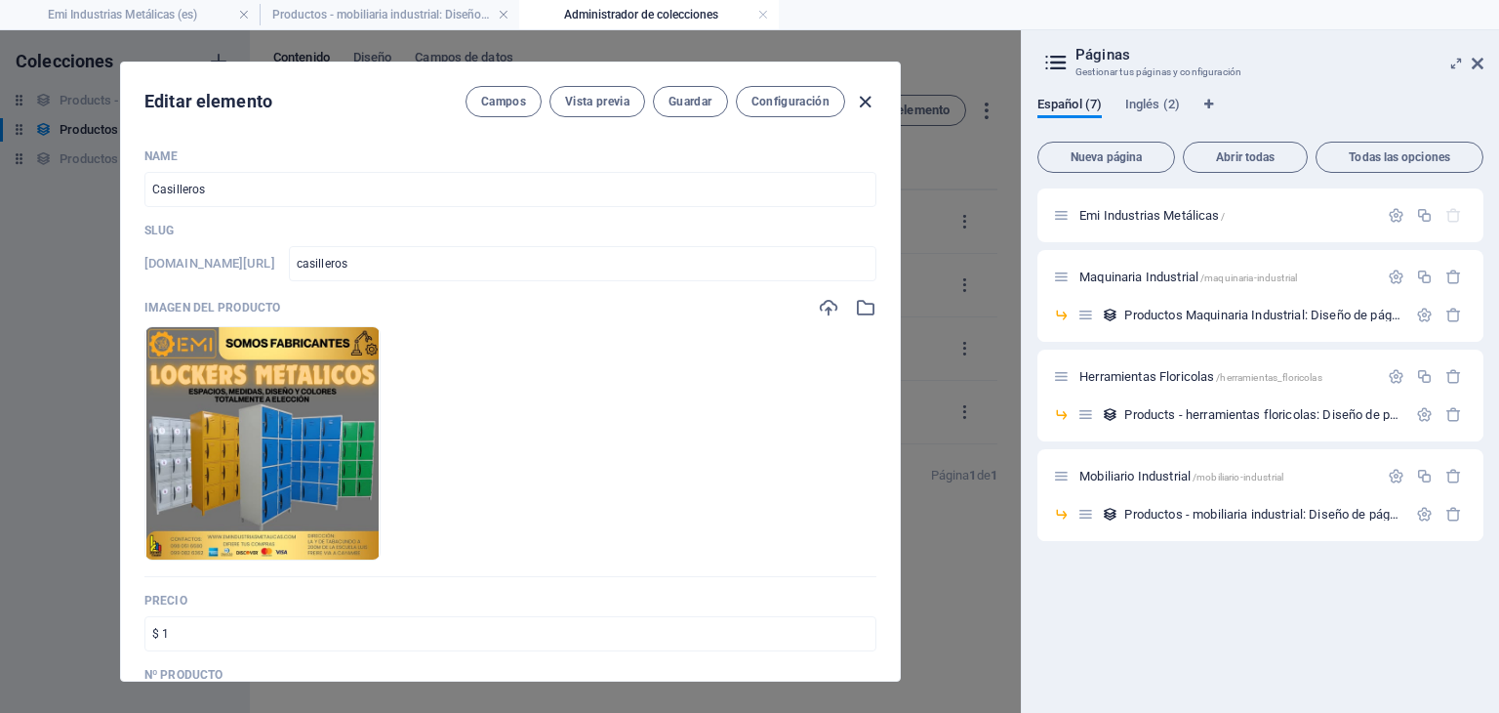
drag, startPoint x: 894, startPoint y: 161, endPoint x: 869, endPoint y: 103, distance: 63.8
click at [869, 103] on div "Editar elemento Campos Vista previa Guardar Configuración Name Casilleros ​ Slu…" at bounding box center [510, 371] width 779 height 618
click at [869, 103] on icon "button" at bounding box center [865, 102] width 22 height 22
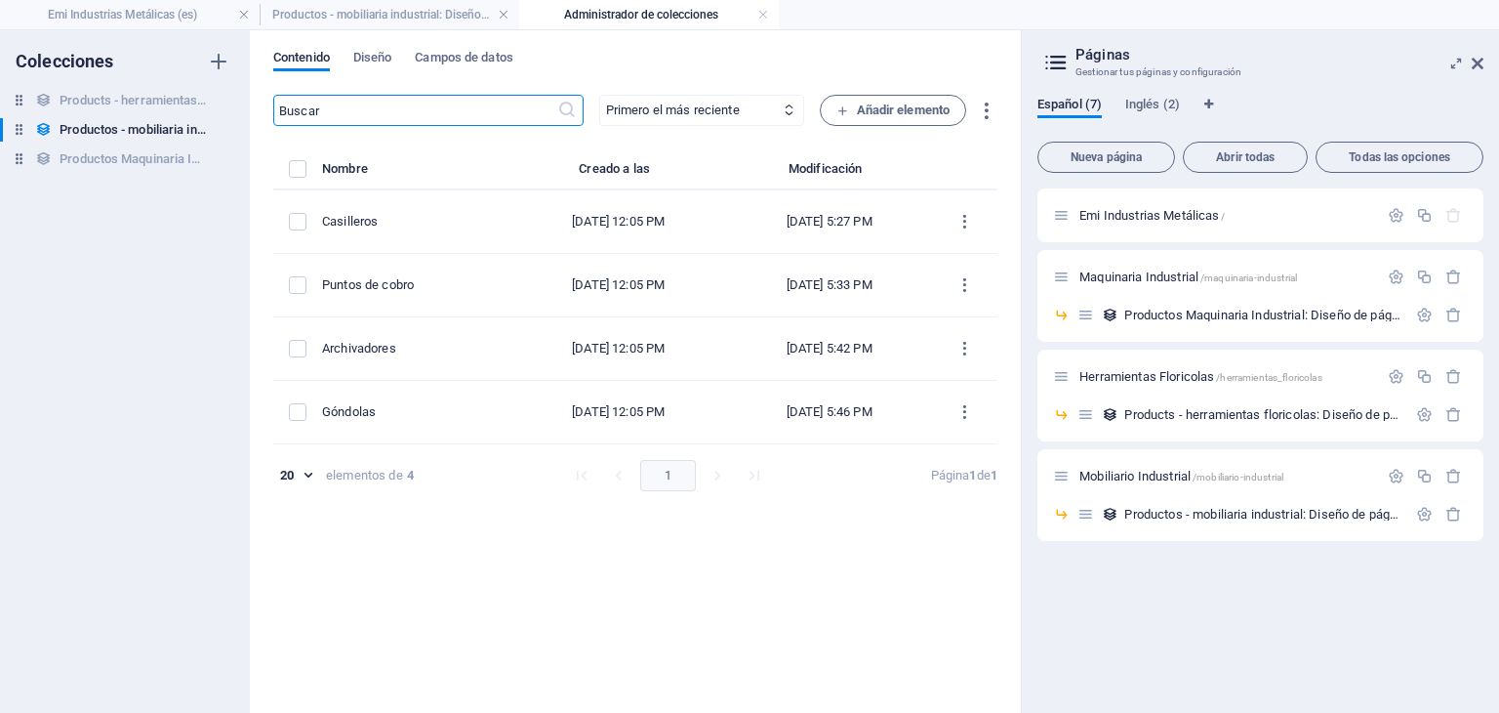
type input "casilleros"
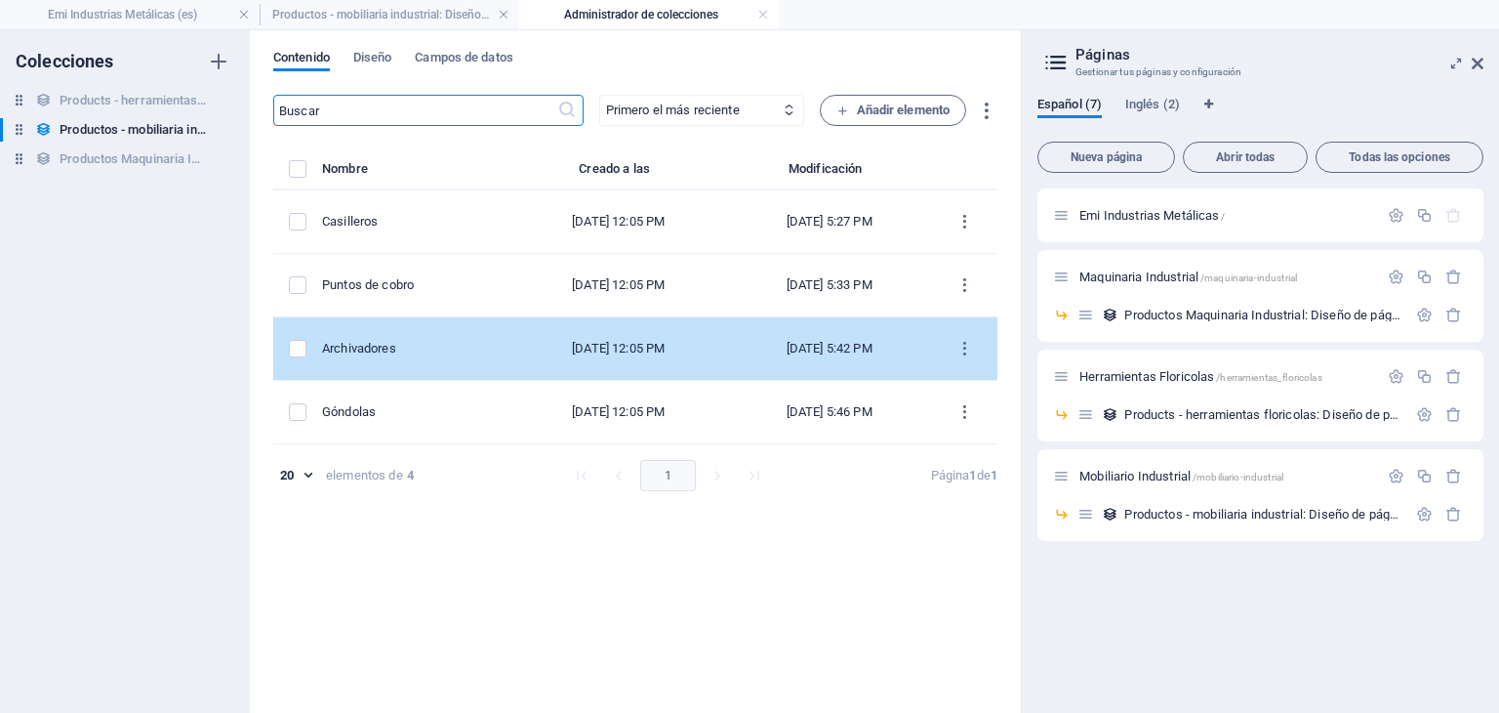
click at [511, 362] on td "Archivadores" at bounding box center [416, 348] width 188 height 63
select select "Out of stock"
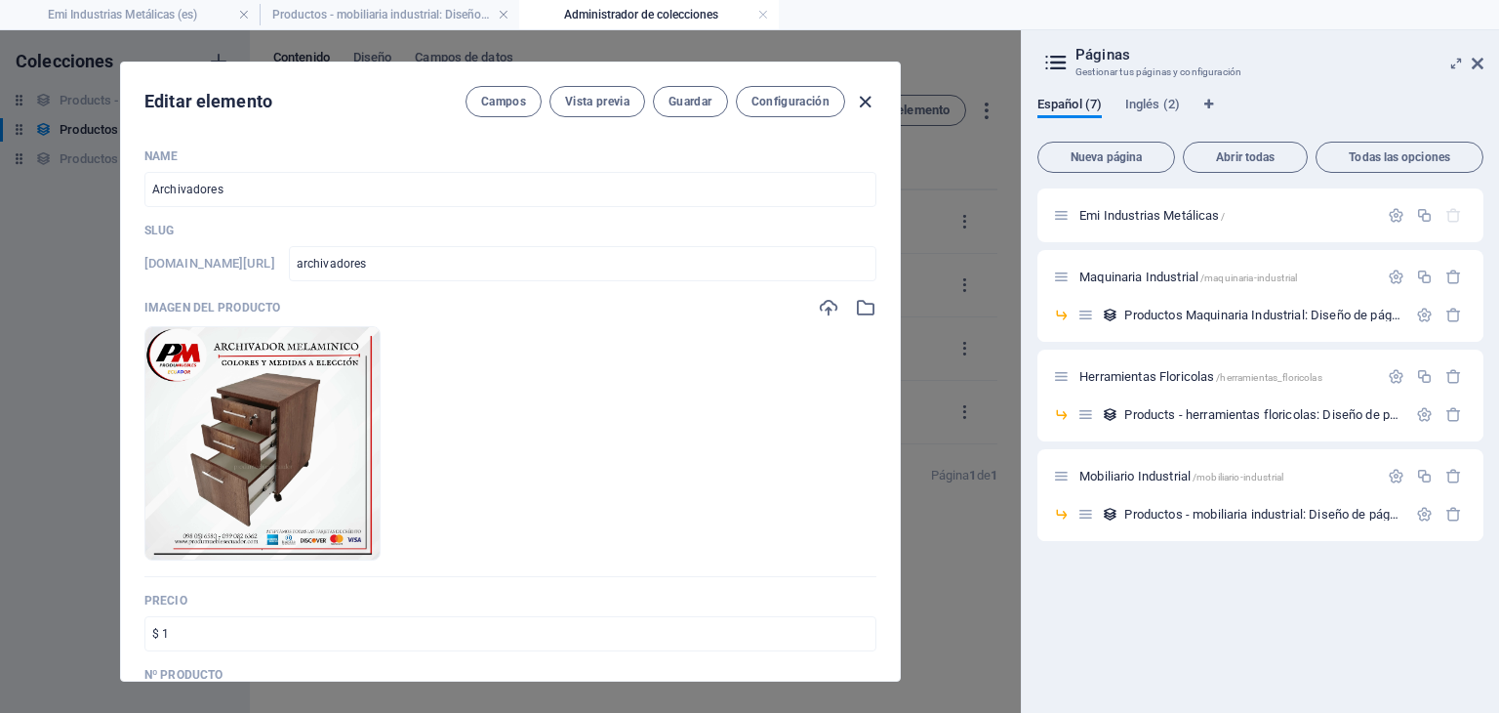
click at [873, 104] on icon "button" at bounding box center [865, 102] width 22 height 22
type input "archivadores"
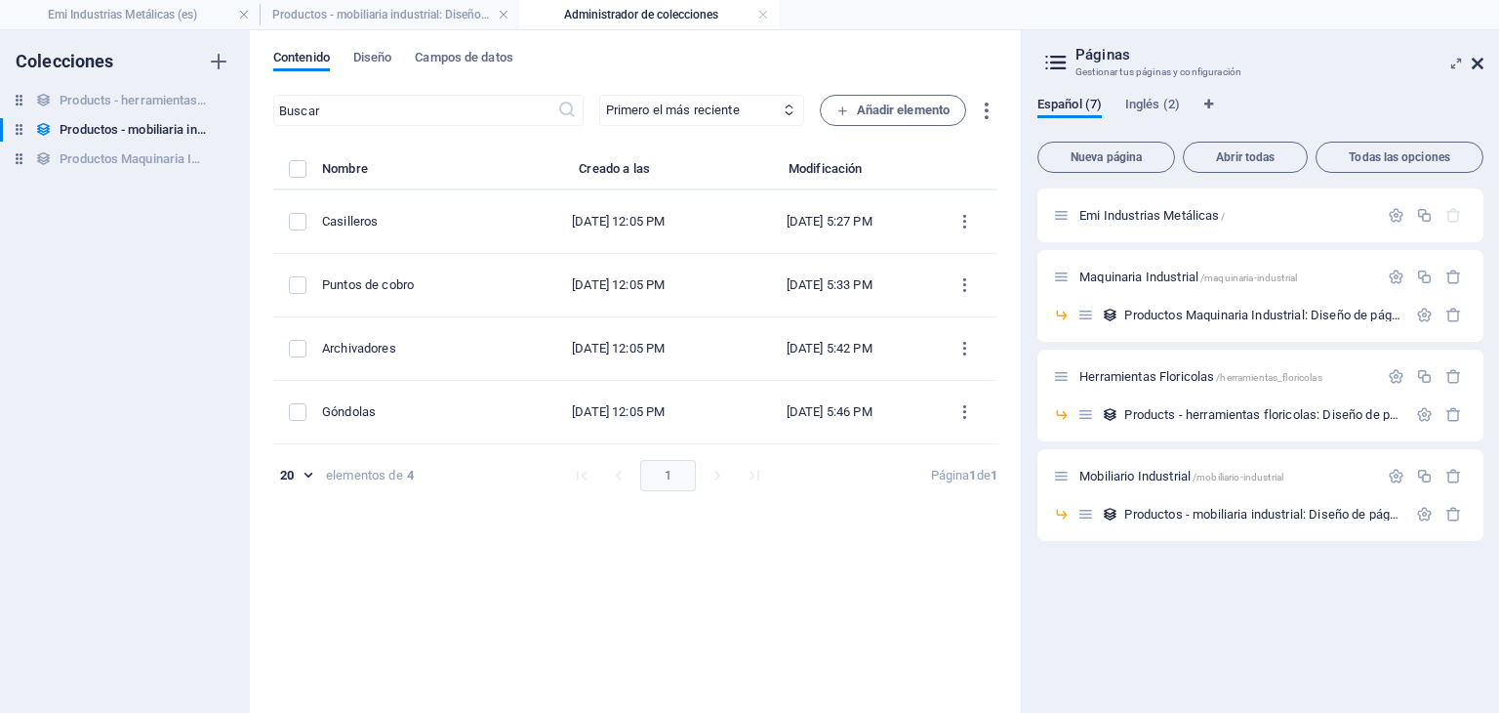
click at [1481, 64] on icon at bounding box center [1478, 64] width 12 height 16
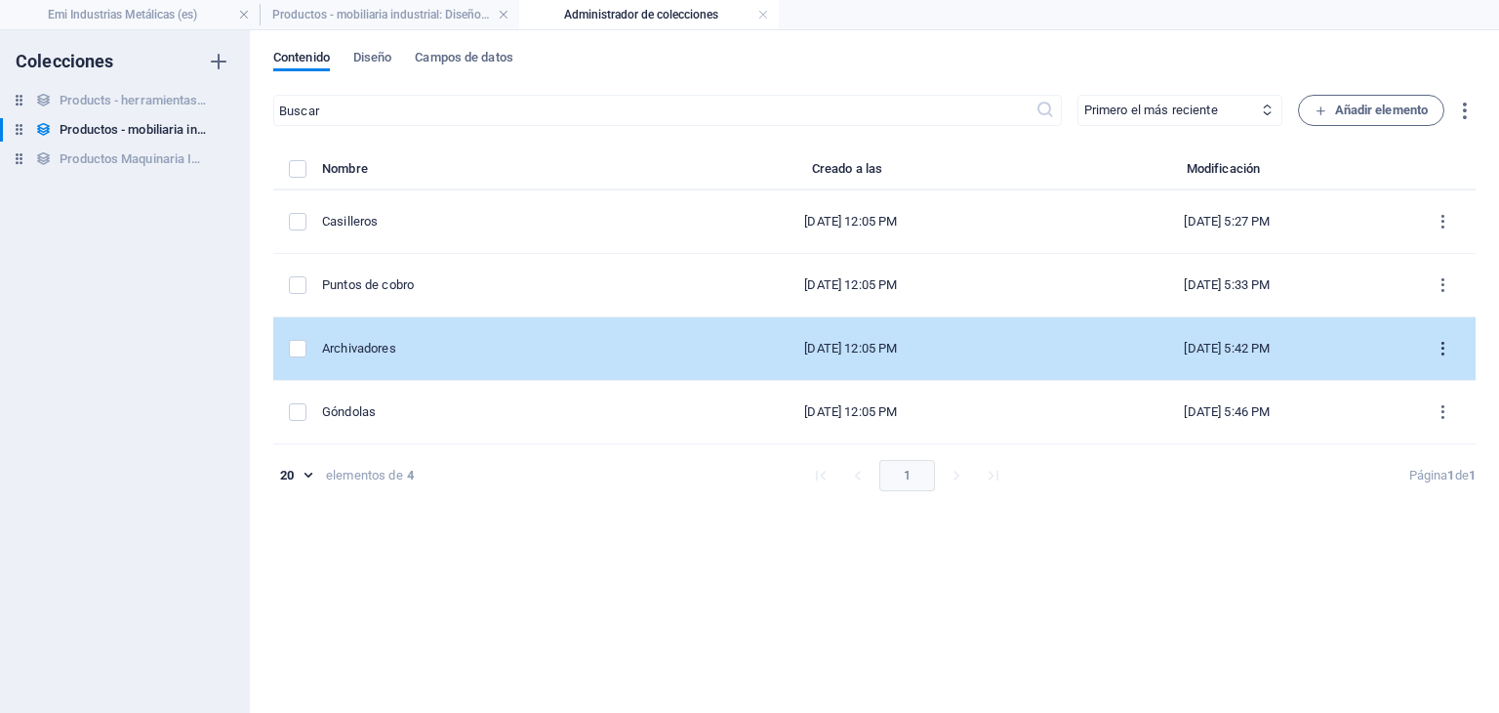
click at [1445, 347] on icon "items list" at bounding box center [1443, 349] width 19 height 19
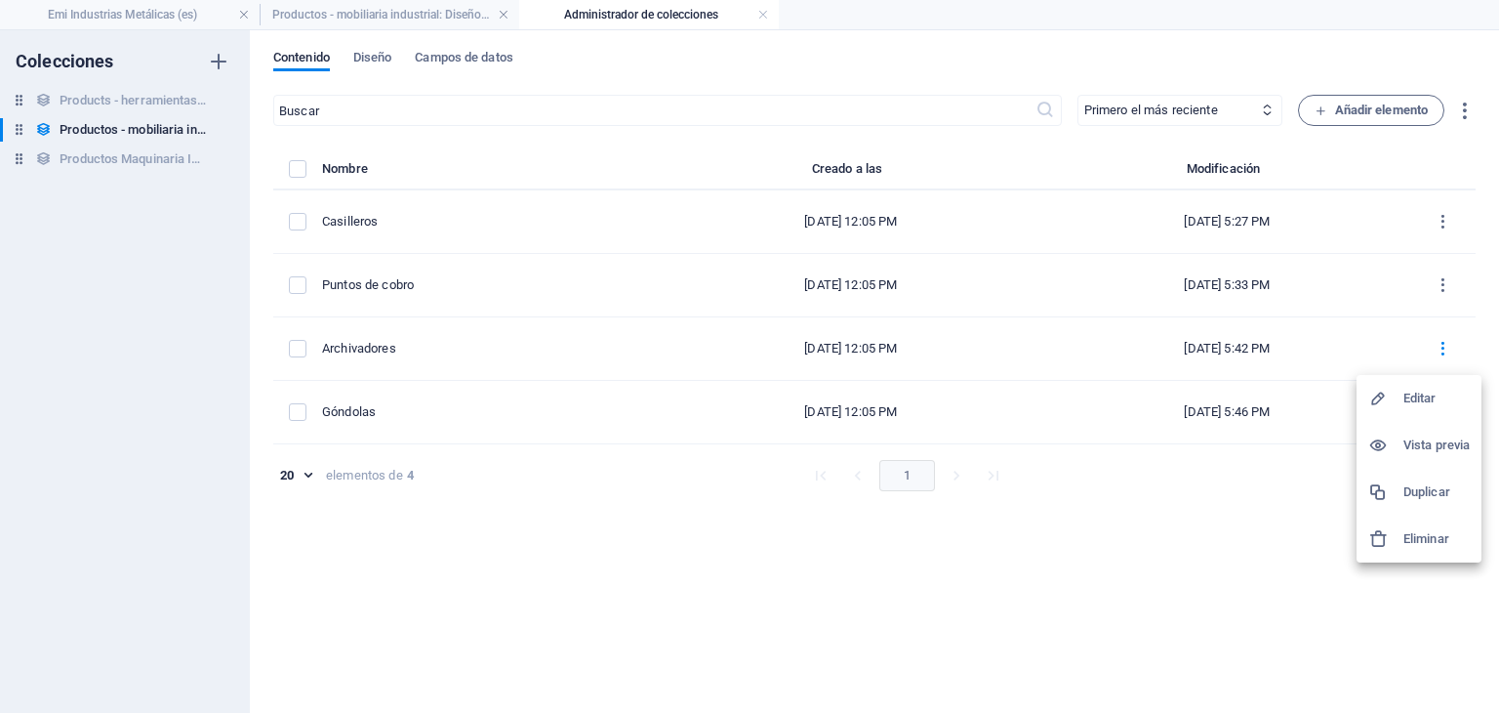
click at [1446, 442] on h6 "Vista previa" at bounding box center [1437, 444] width 66 height 23
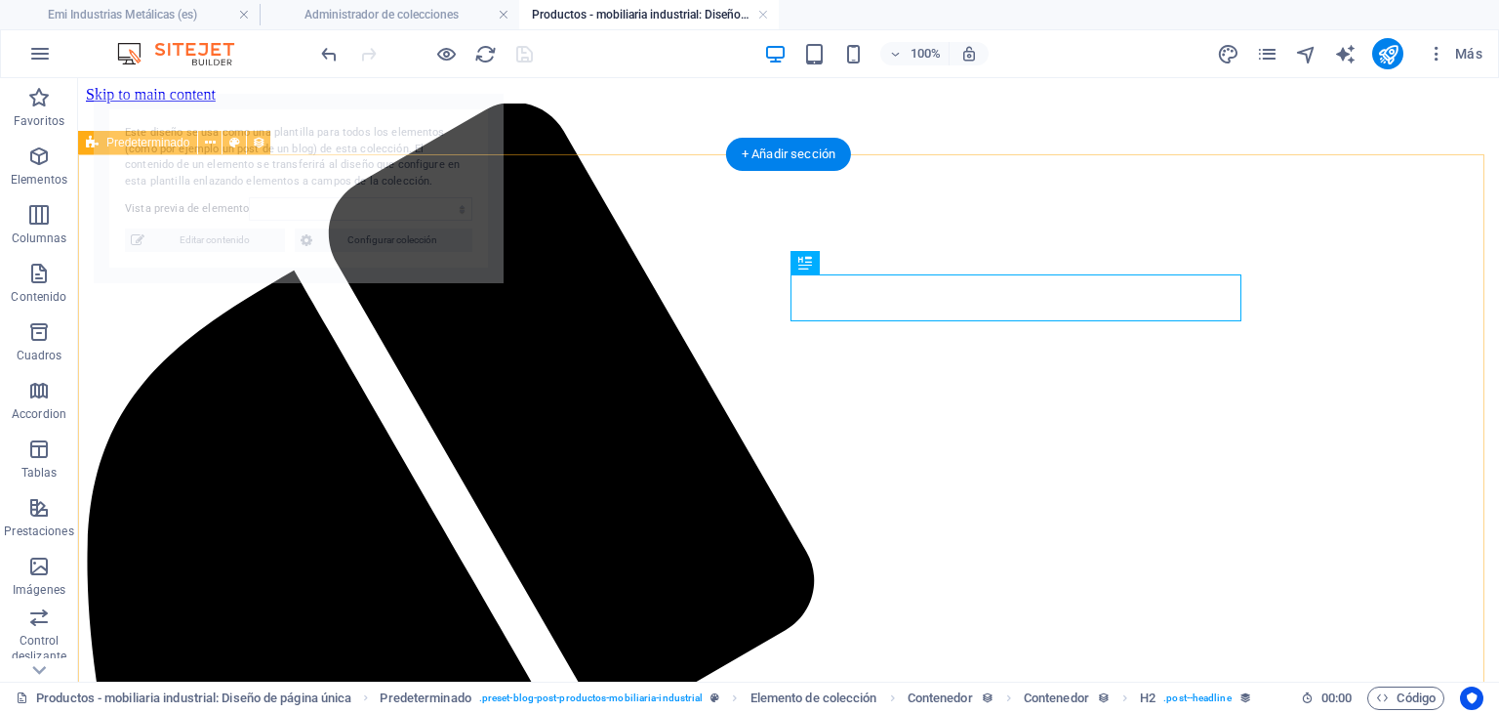
select select "68dd5f5275873b4939081b8c"
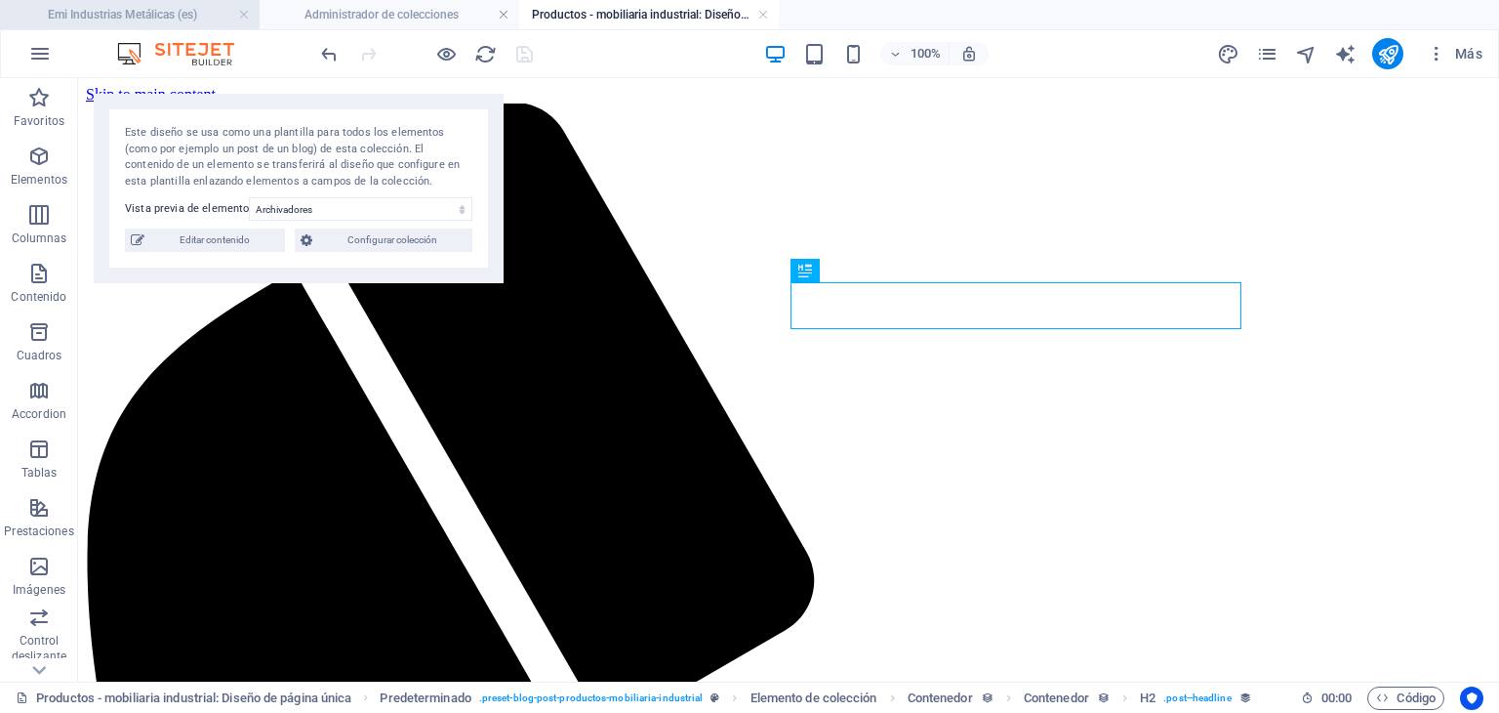
click at [208, 20] on h4 "Emi Industrias Metálicas (es)" at bounding box center [130, 14] width 260 height 21
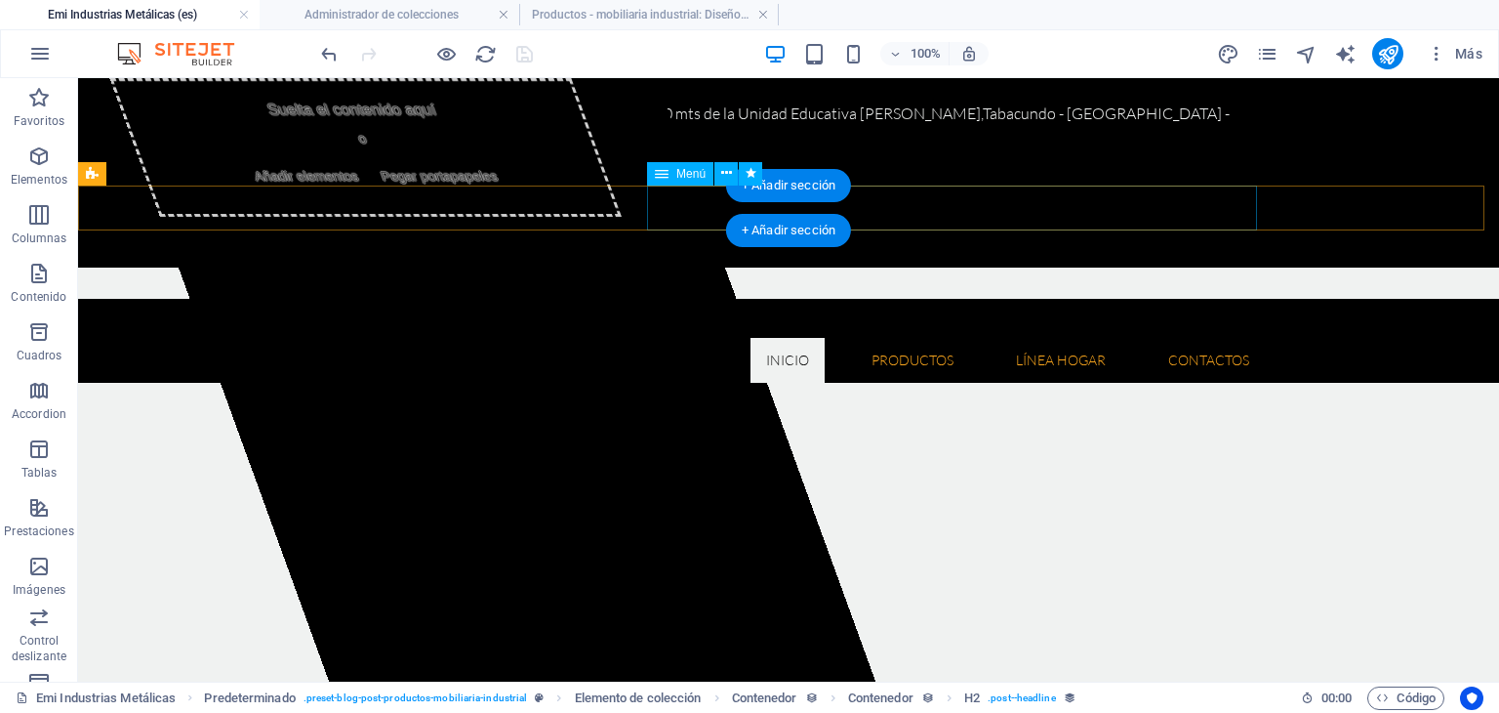
click at [695, 338] on nav "Inicio Quienes somos Misión y Visión Productos Herramientas Floricolas Mesa de …" at bounding box center [788, 360] width 953 height 45
select select
select select "2"
select select
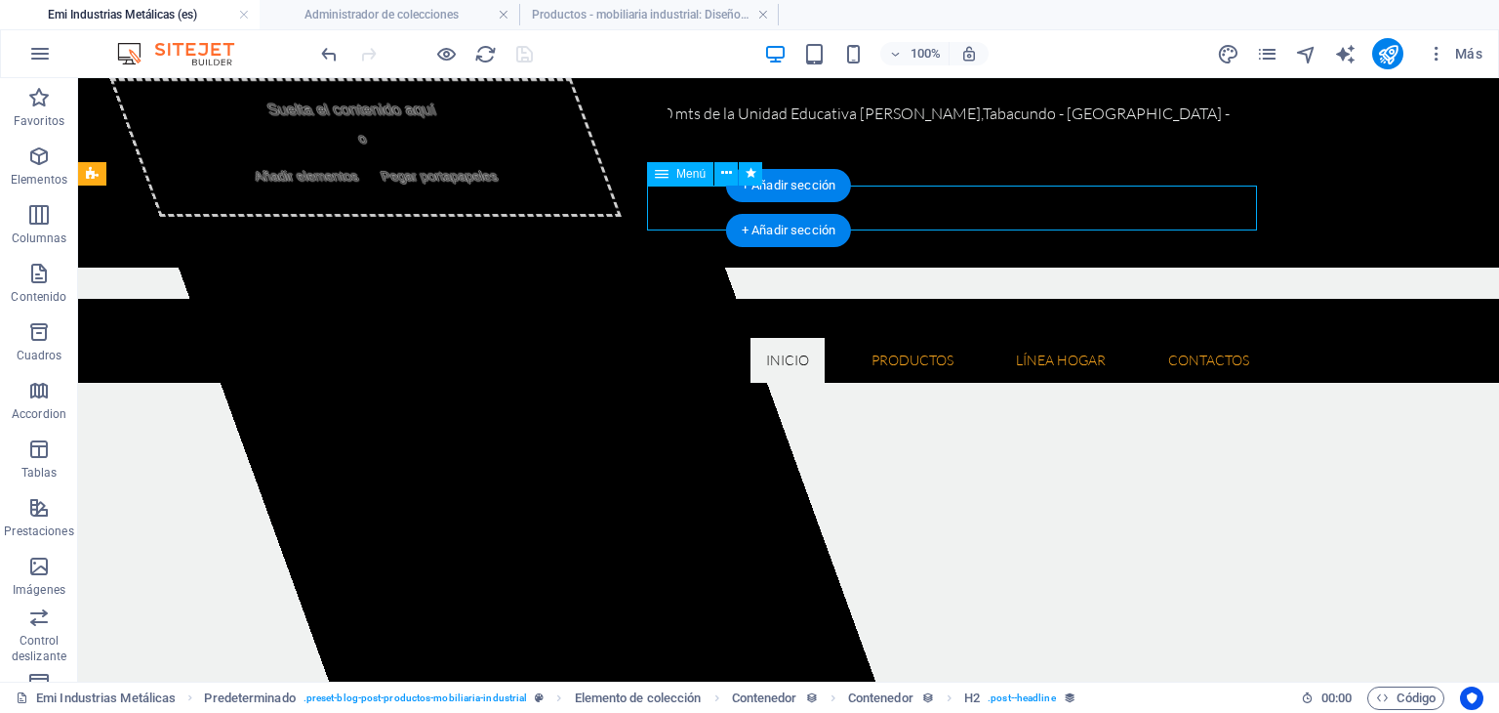
select select
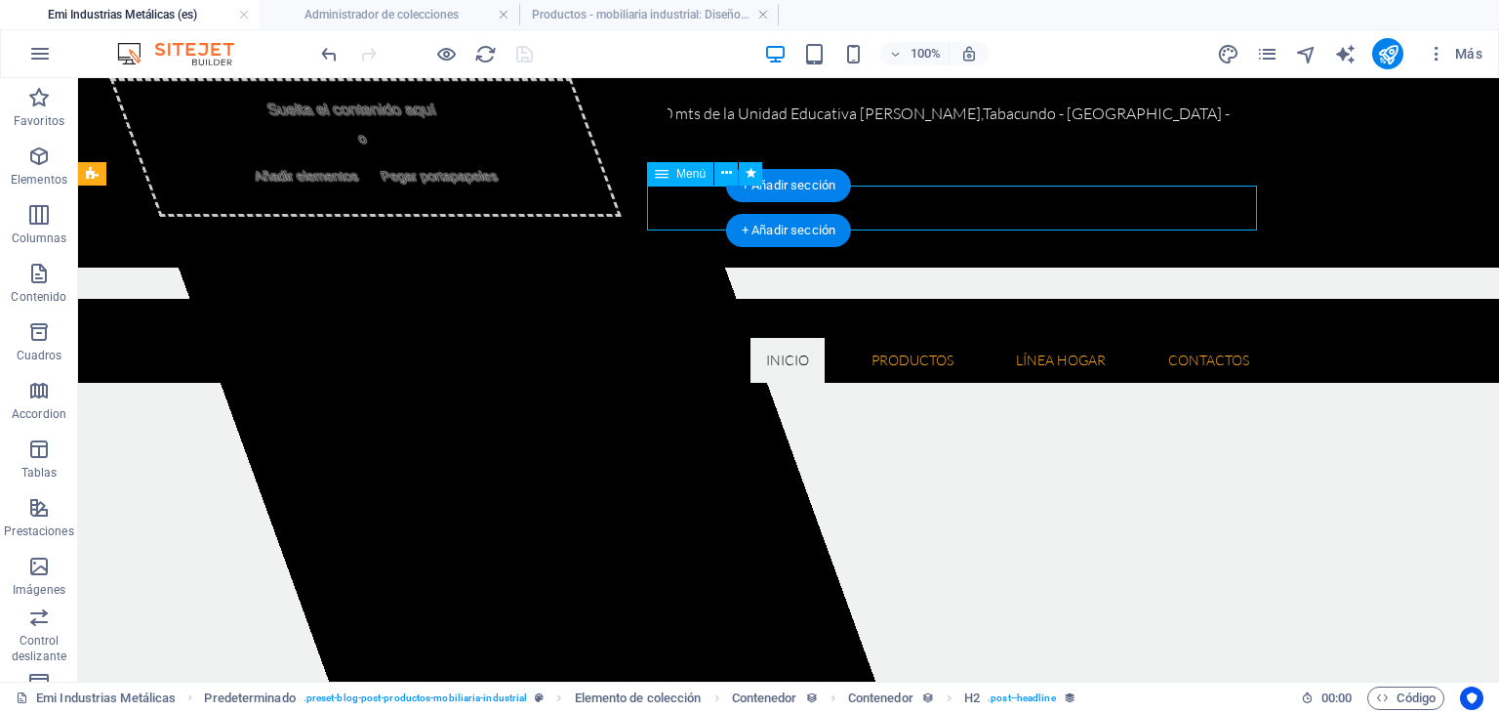
select select
select select "1"
select select
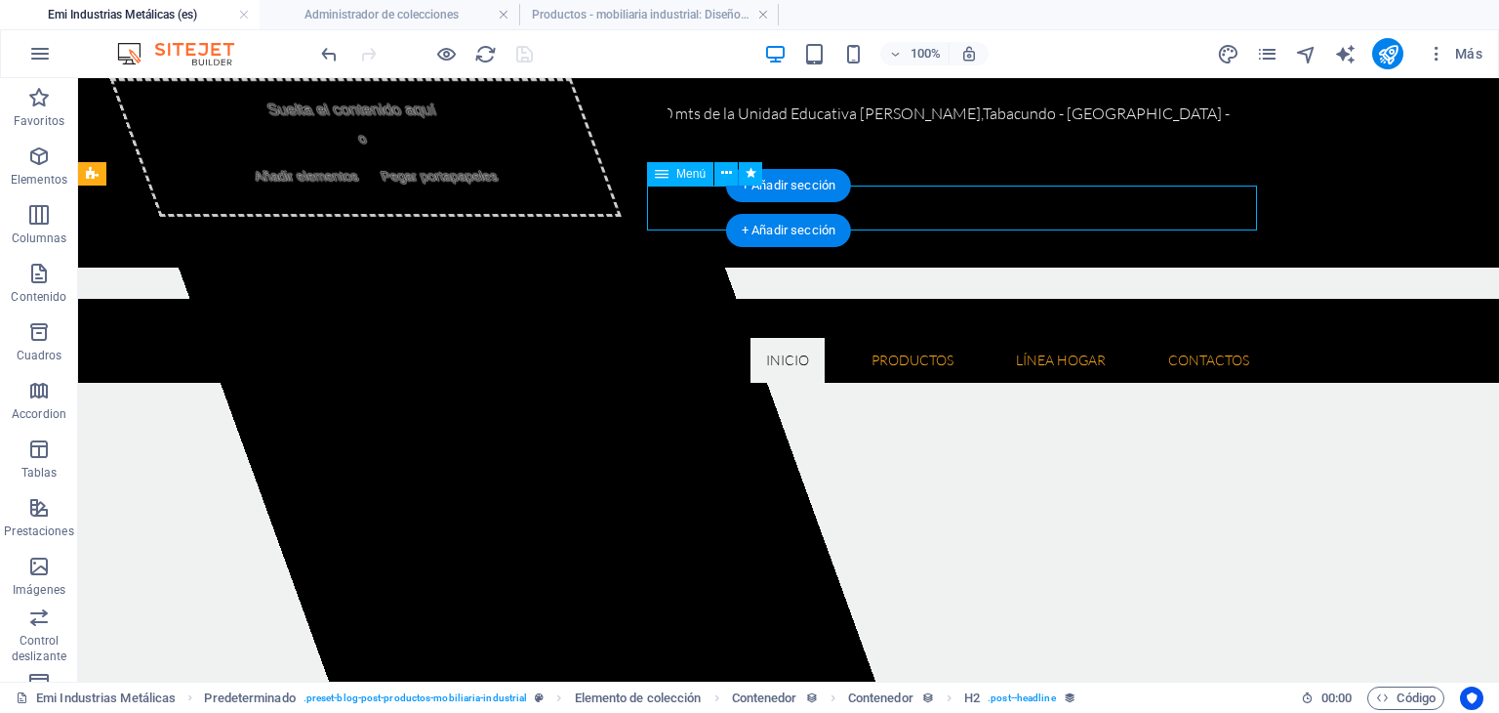
select select "3"
select select
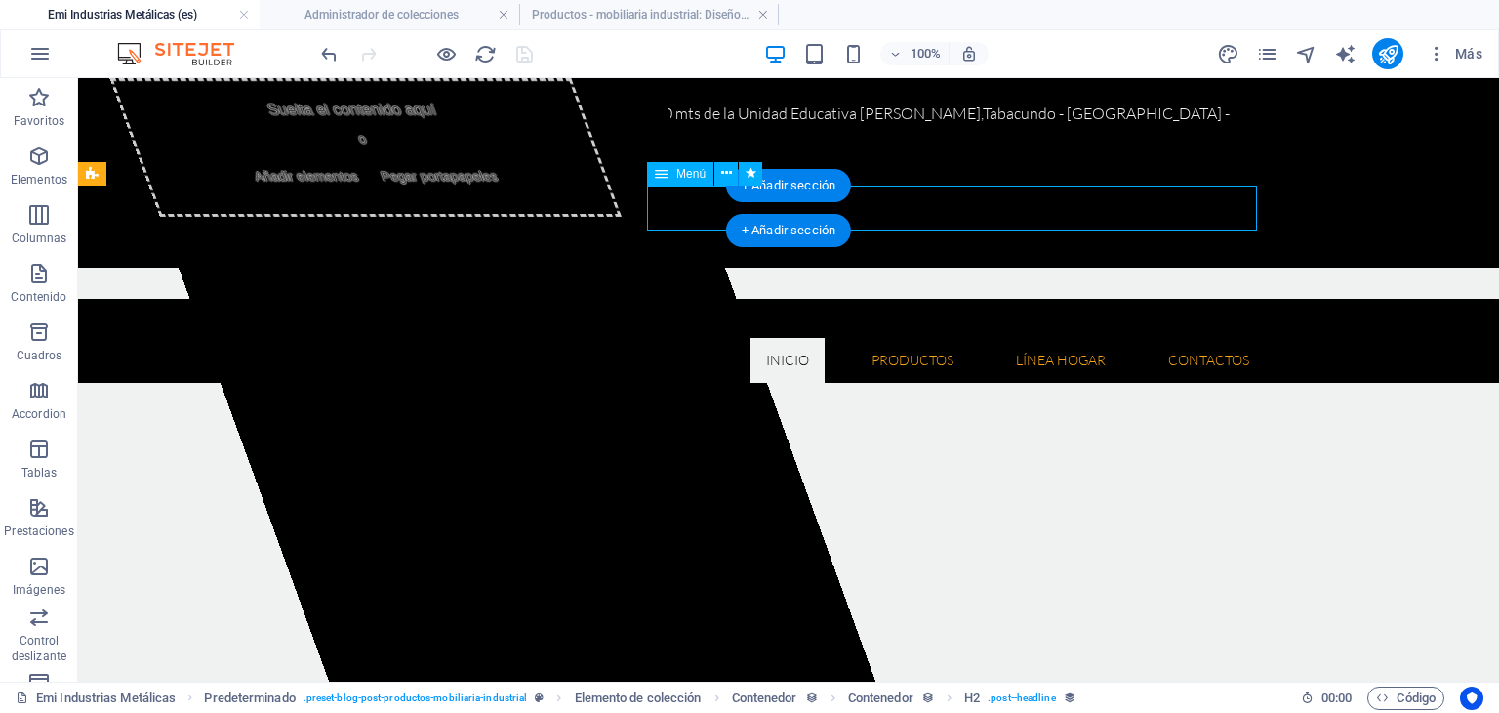
select select "3"
select select
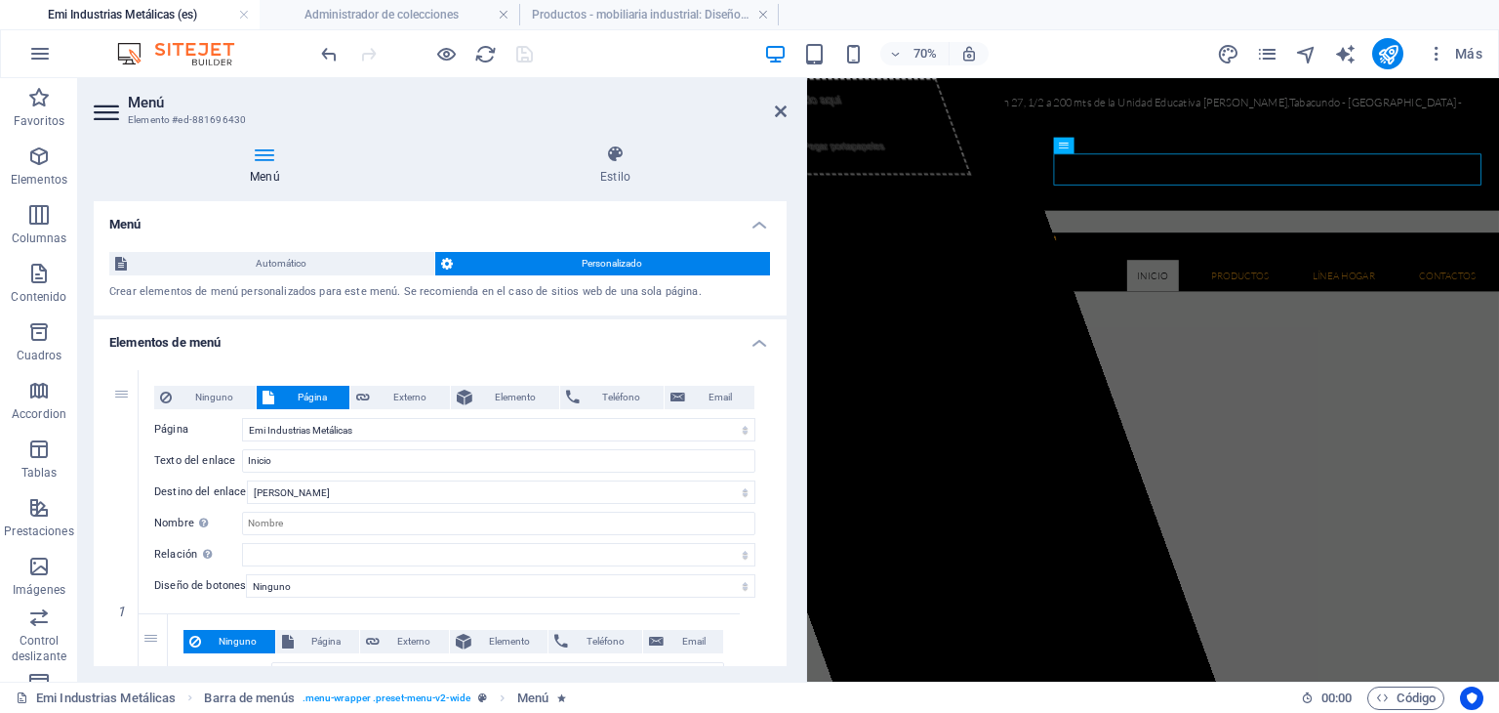
drag, startPoint x: 787, startPoint y: 216, endPoint x: 785, endPoint y: 226, distance: 10.9
click at [785, 226] on div "Menú Estilo Menú Automático Personalizado Crear elementos de menú personalizado…" at bounding box center [440, 405] width 724 height 553
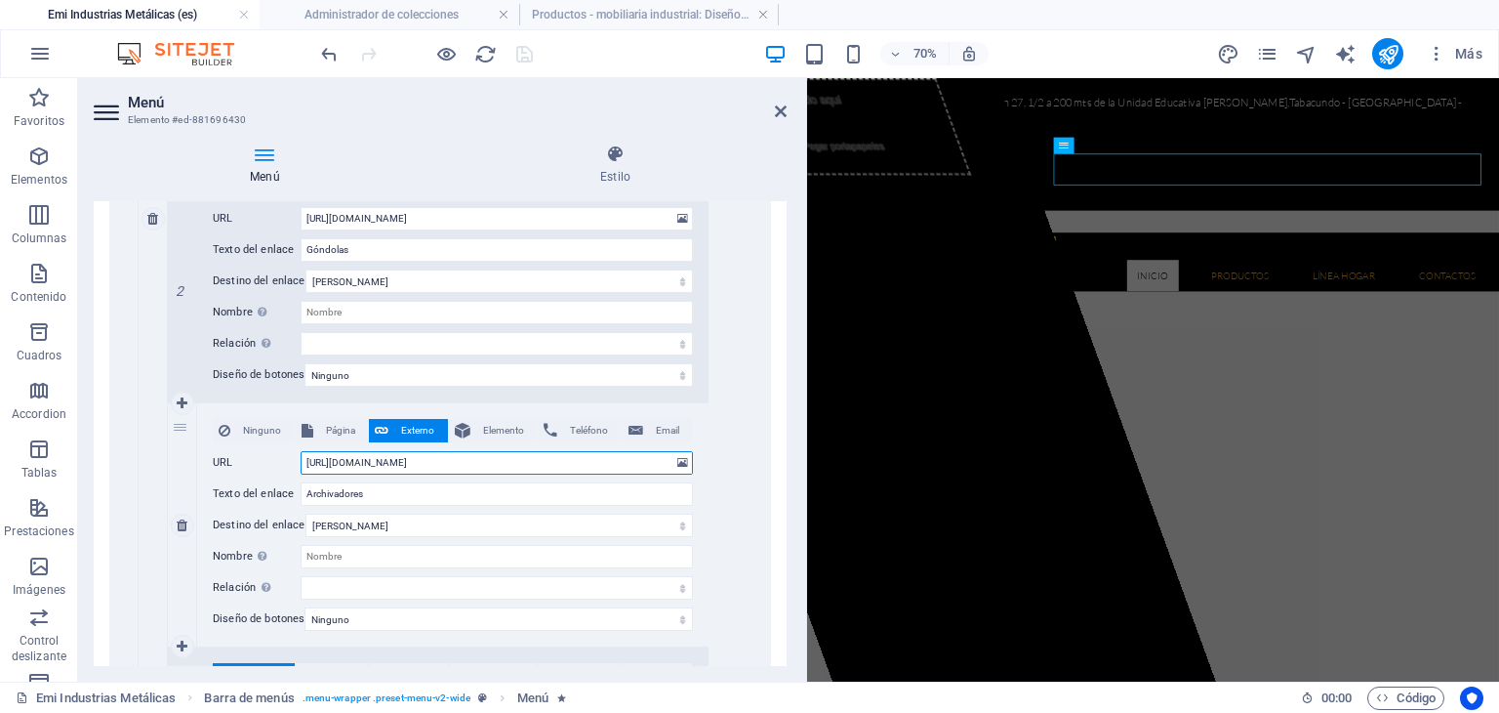
scroll to position [0, 54]
drag, startPoint x: 634, startPoint y: 457, endPoint x: 665, endPoint y: 457, distance: 31.2
click at [665, 457] on input "[URL][DOMAIN_NAME]" at bounding box center [497, 462] width 392 height 23
click at [631, 455] on input "[URL][DOMAIN_NAME]" at bounding box center [497, 462] width 392 height 23
drag, startPoint x: 623, startPoint y: 456, endPoint x: 664, endPoint y: 455, distance: 41.0
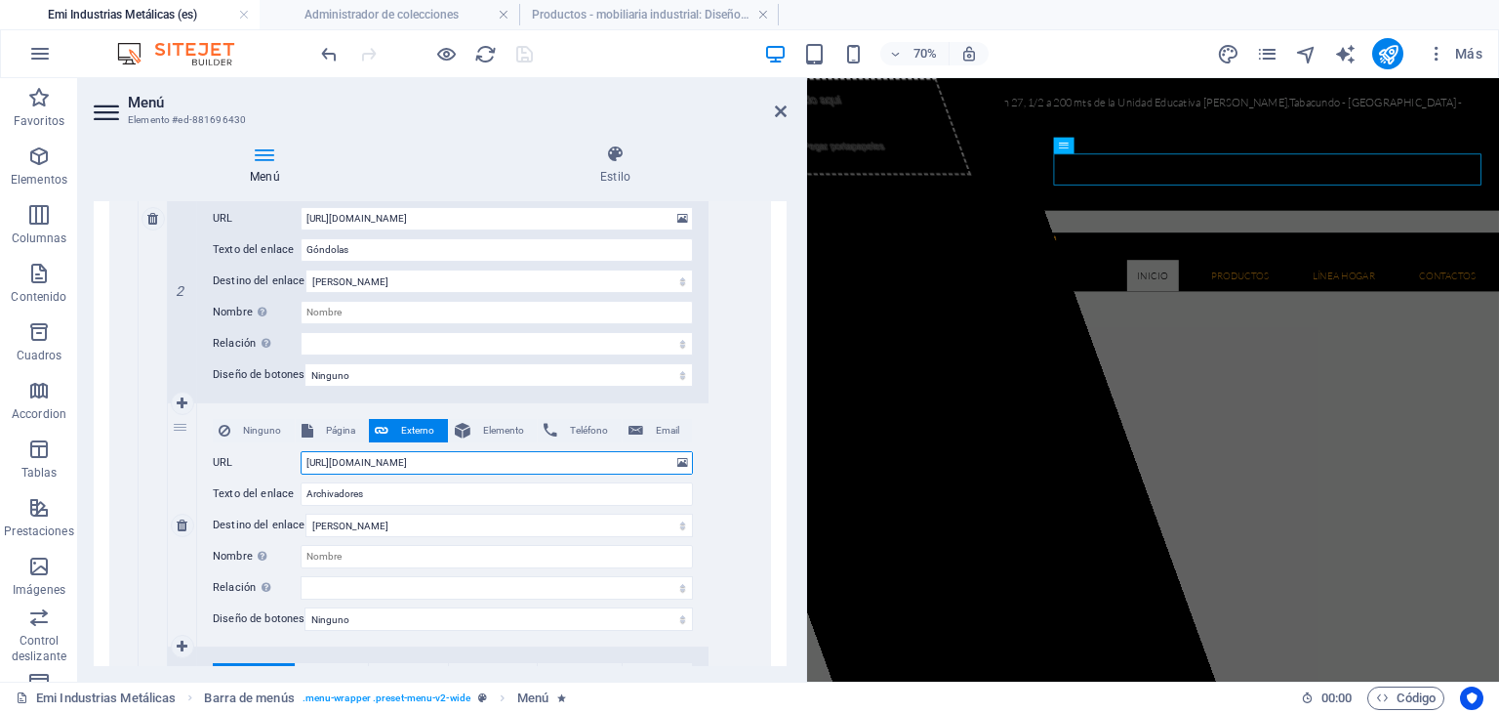
click at [664, 455] on input "[URL][DOMAIN_NAME]" at bounding box center [497, 462] width 392 height 23
click at [430, 482] on input "Archivadores" at bounding box center [497, 493] width 392 height 23
drag, startPoint x: 430, startPoint y: 479, endPoint x: 295, endPoint y: 483, distance: 134.8
click at [295, 483] on div "Texto del enlace Archivadores" at bounding box center [453, 493] width 480 height 23
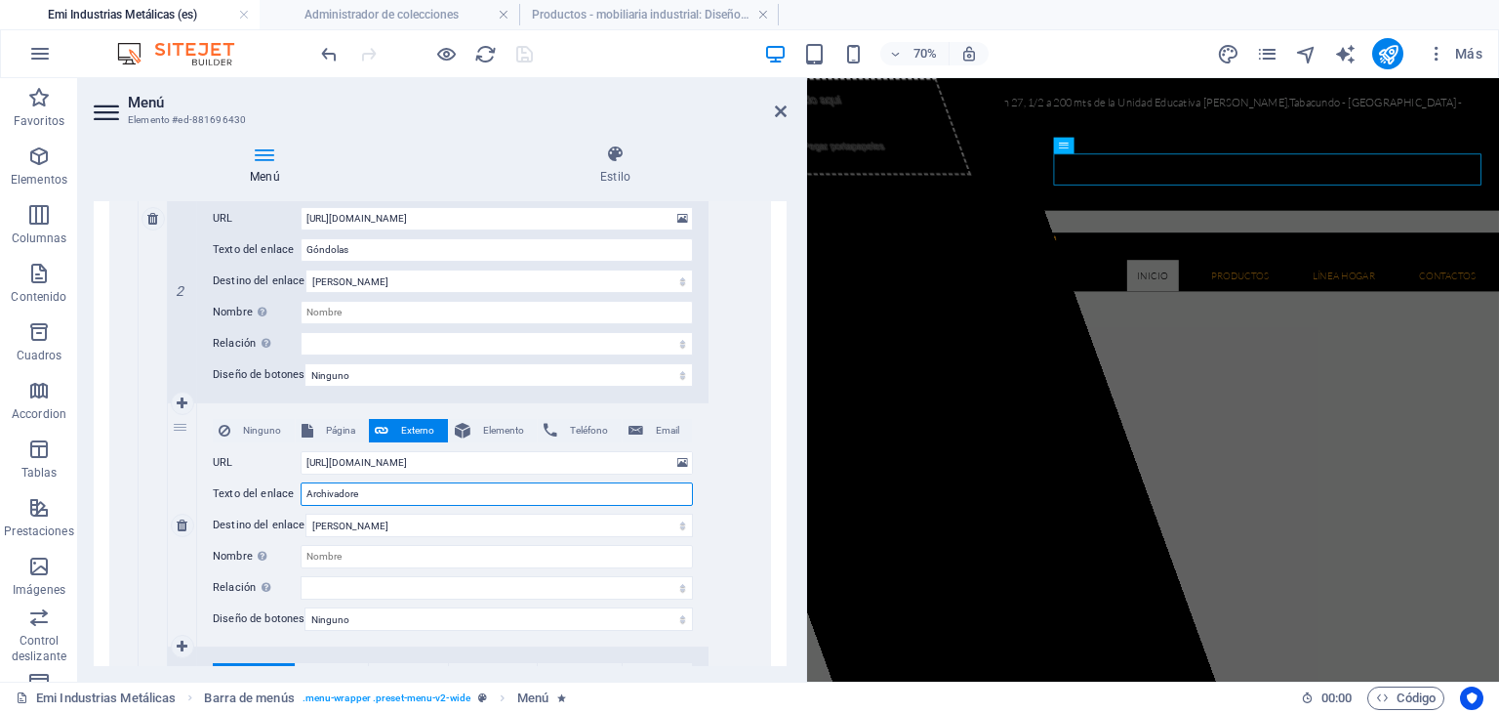
type input "Archivadores"
drag, startPoint x: 379, startPoint y: 495, endPoint x: 261, endPoint y: 505, distance: 118.5
click at [261, 505] on div "Ninguno Página Externo Elemento Teléfono Email Página Emi Industrias Metálicas …" at bounding box center [453, 509] width 480 height 181
select select
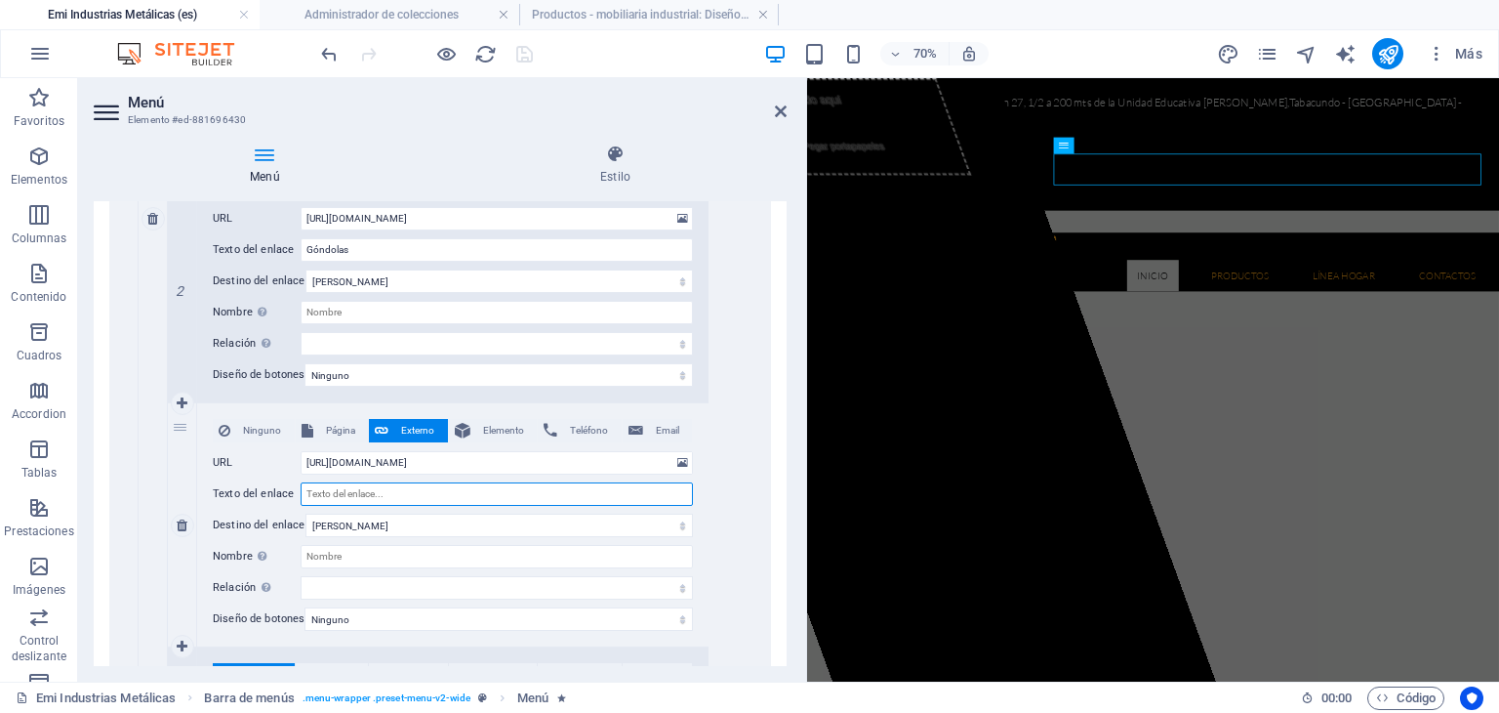
select select
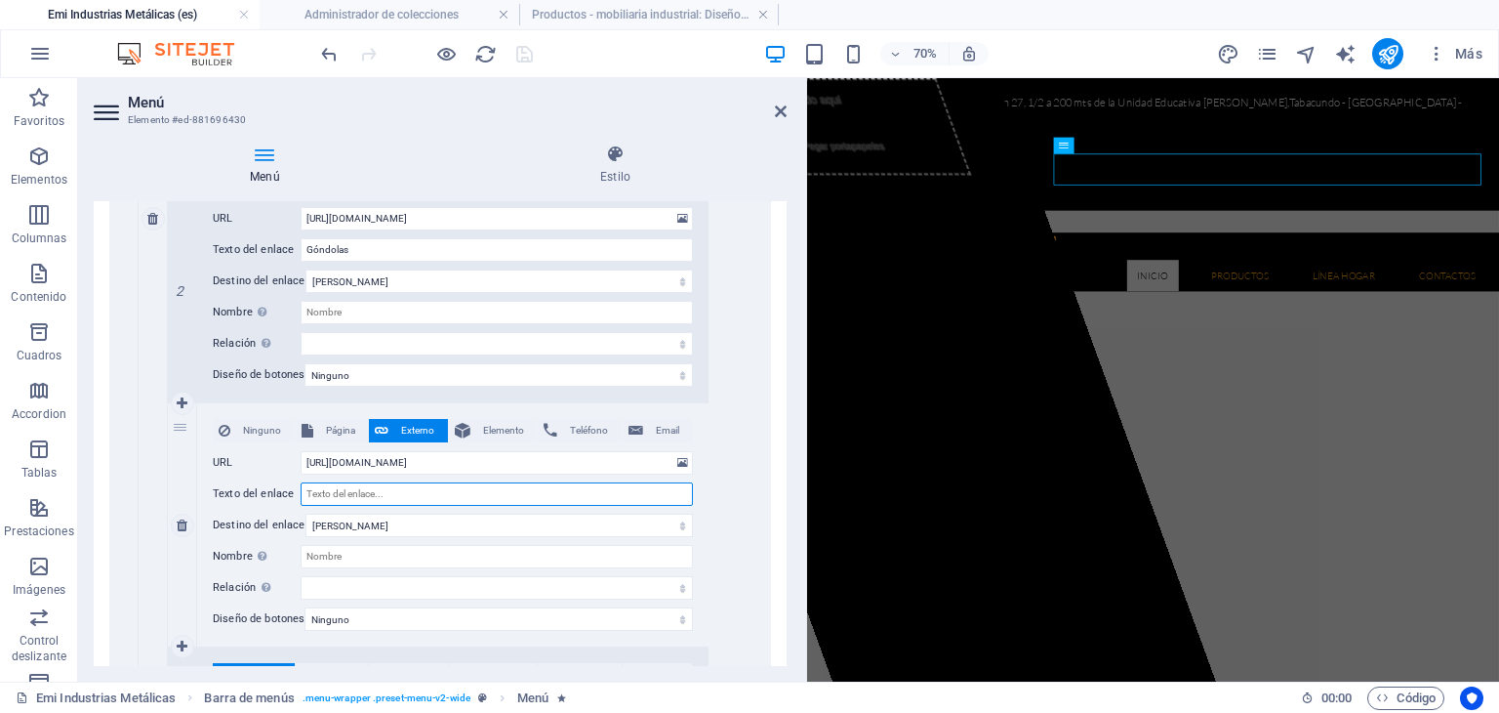
select select
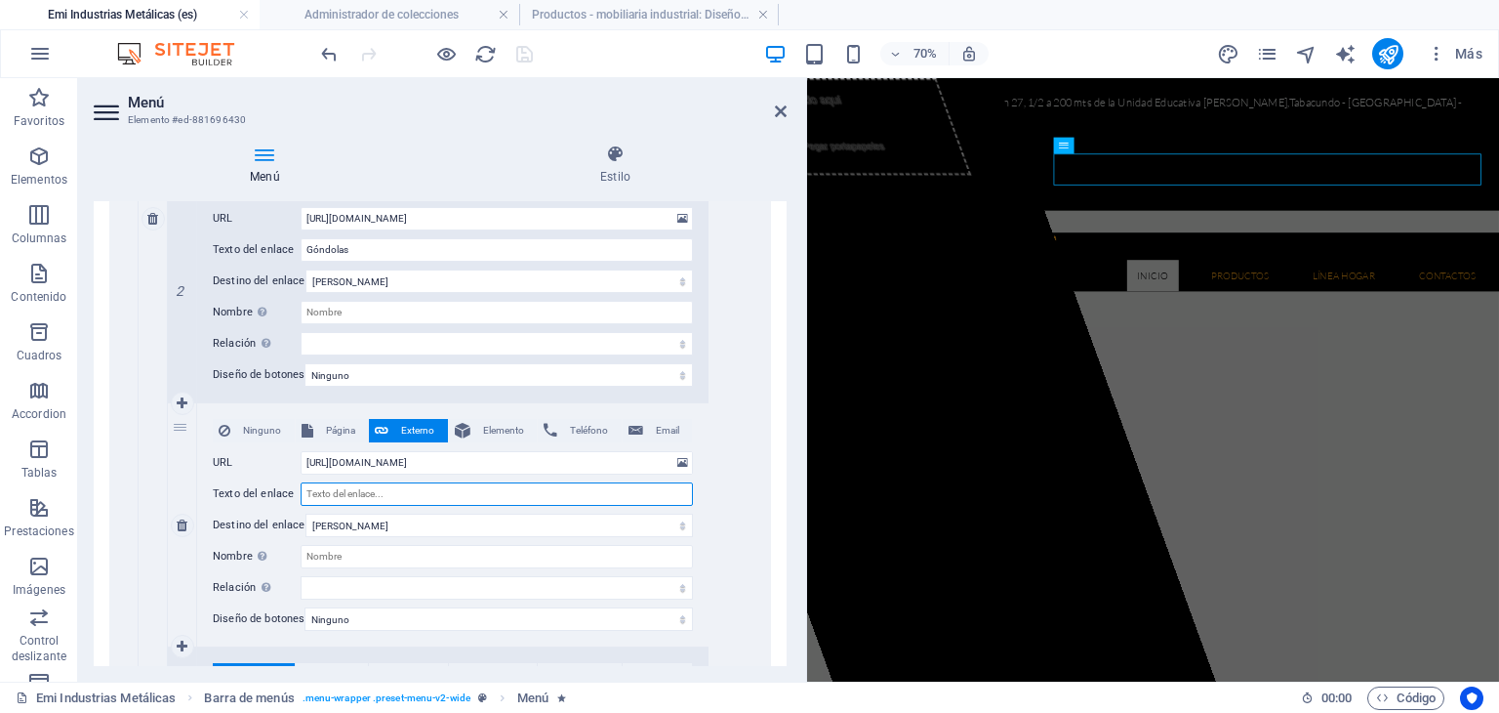
select select
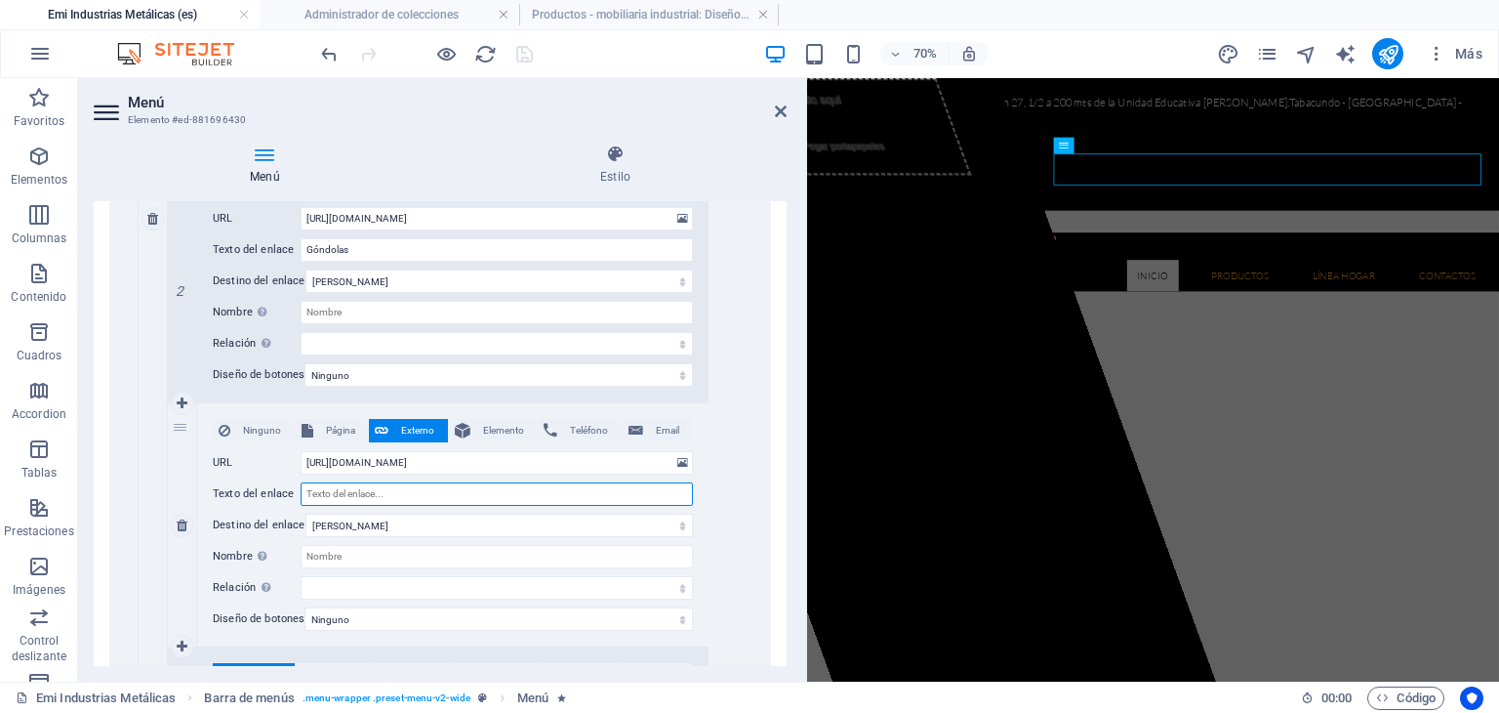
select select
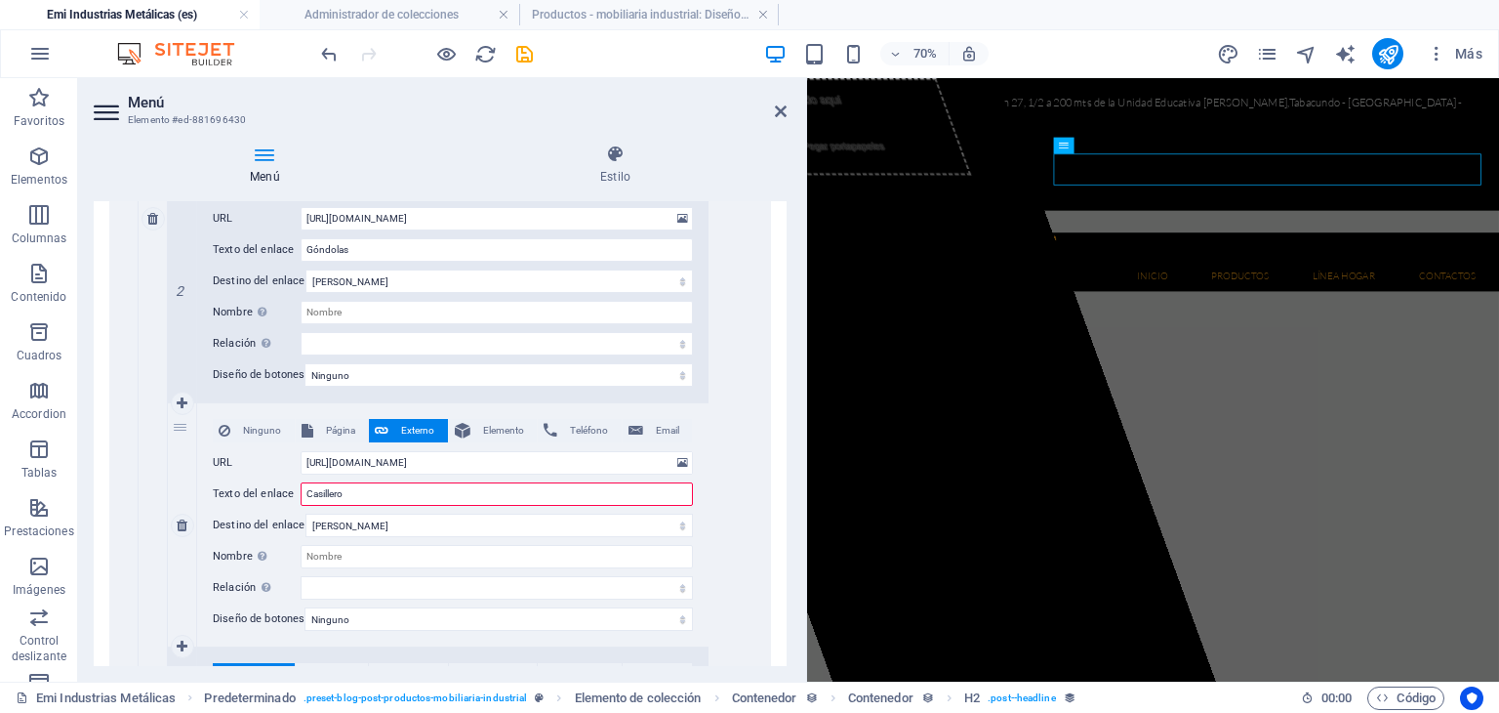
type input "Casilleros"
select select
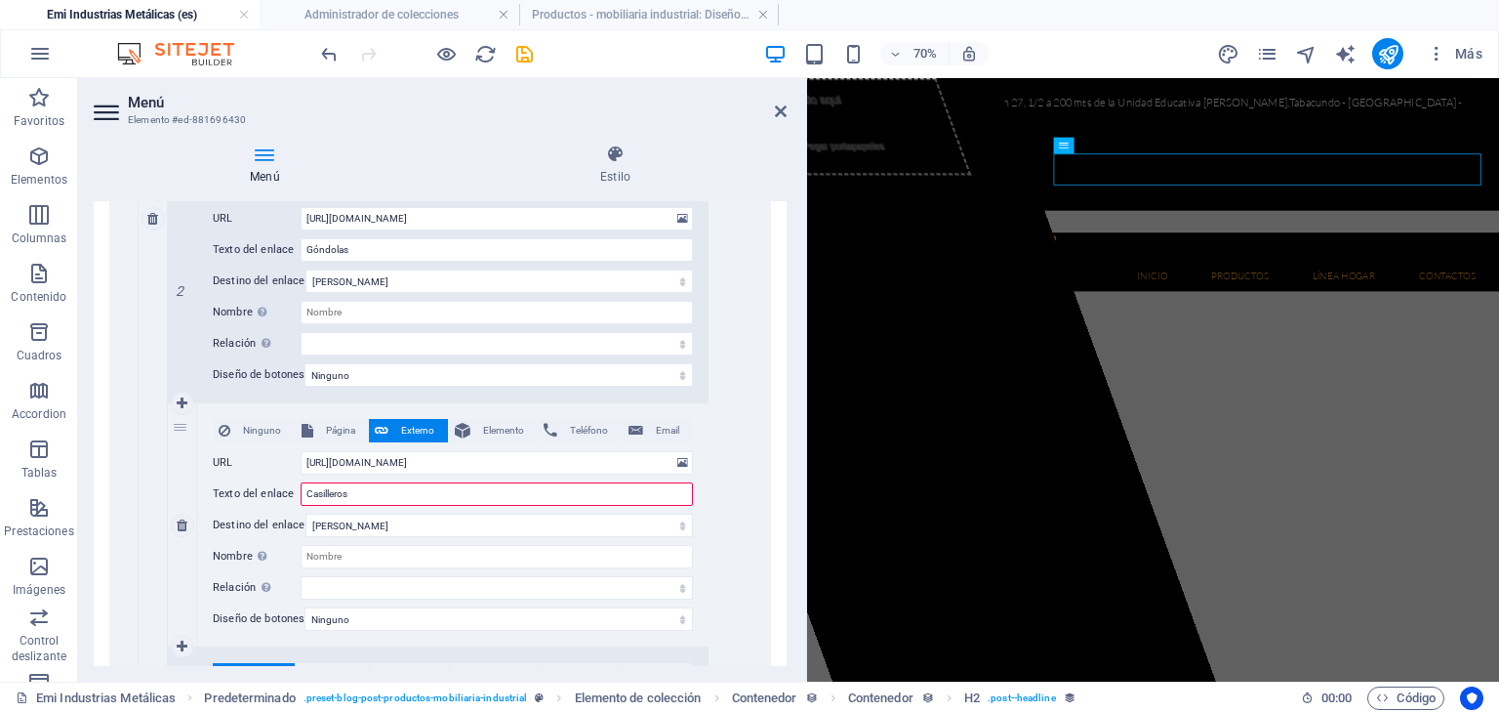
select select
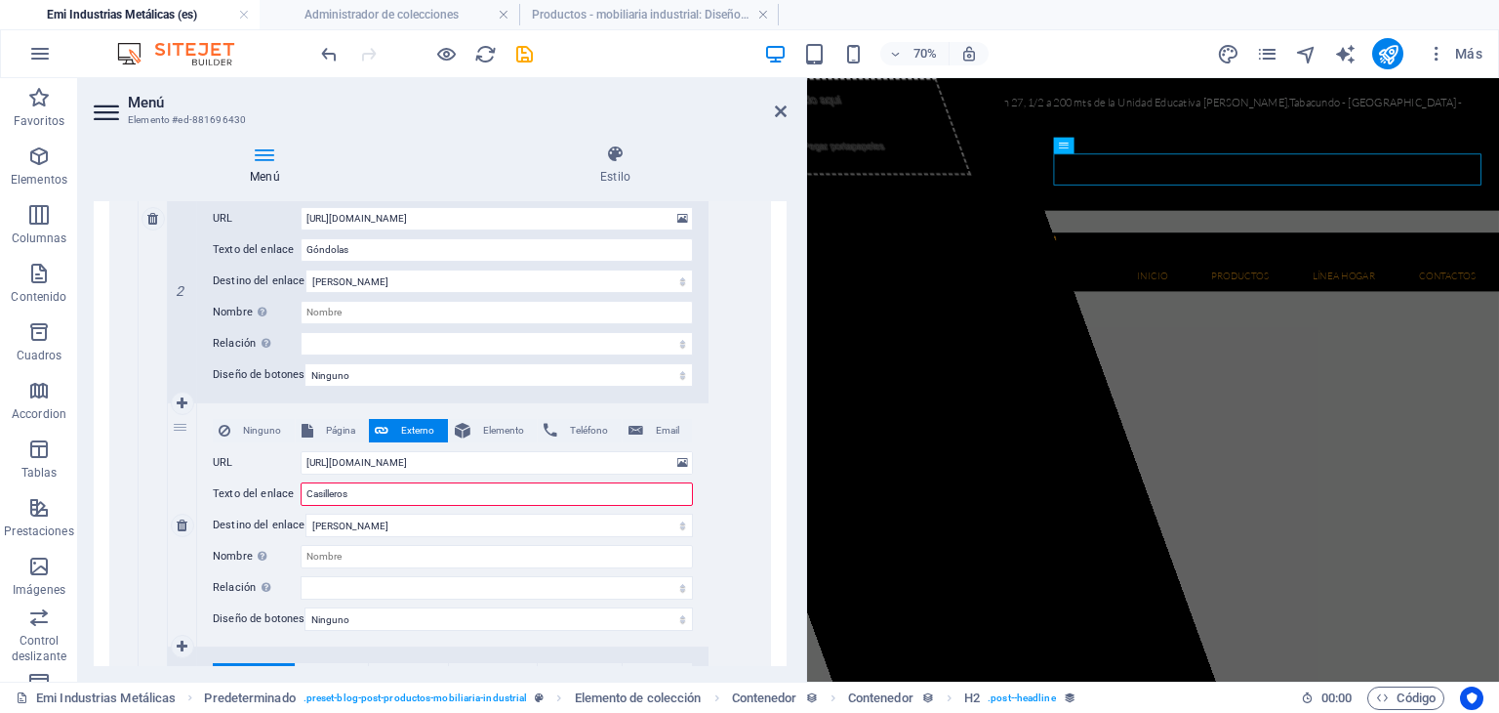
select select
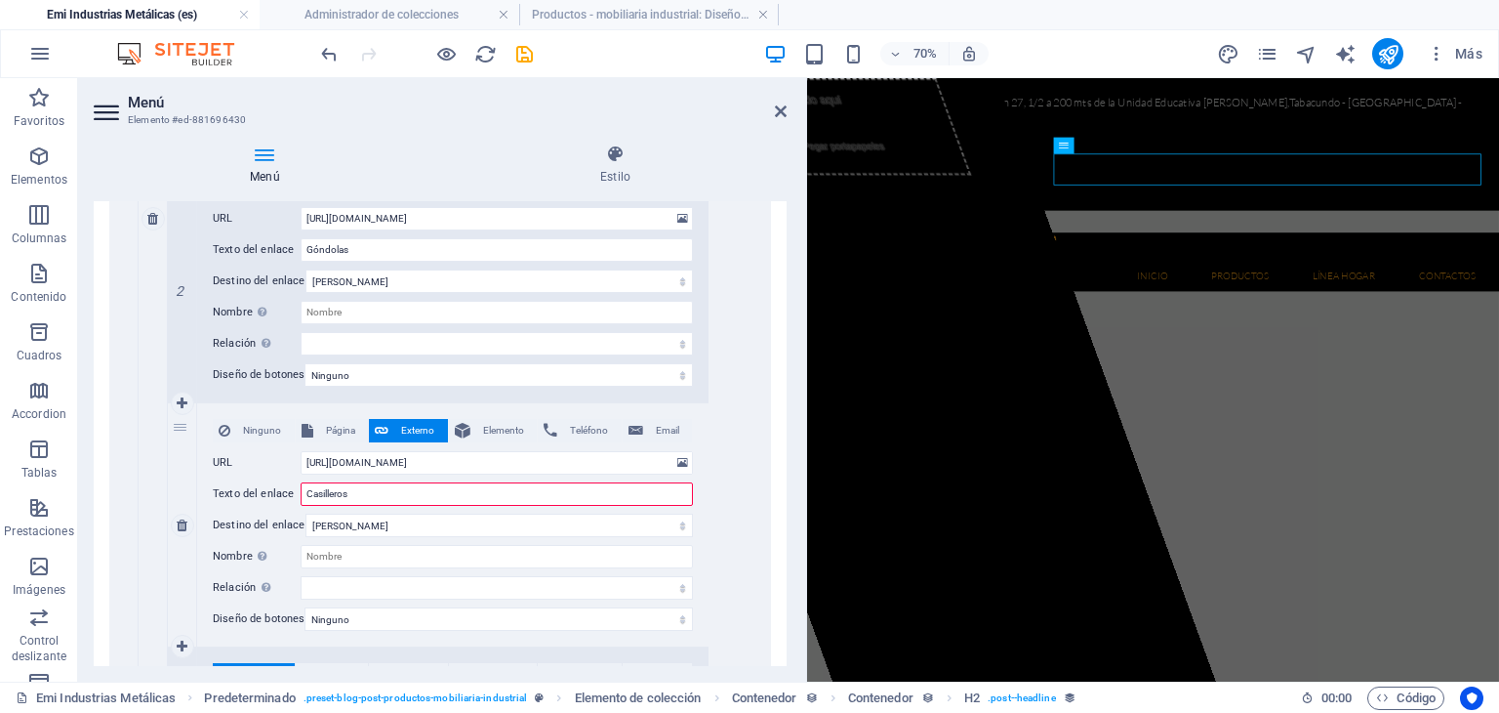
select select
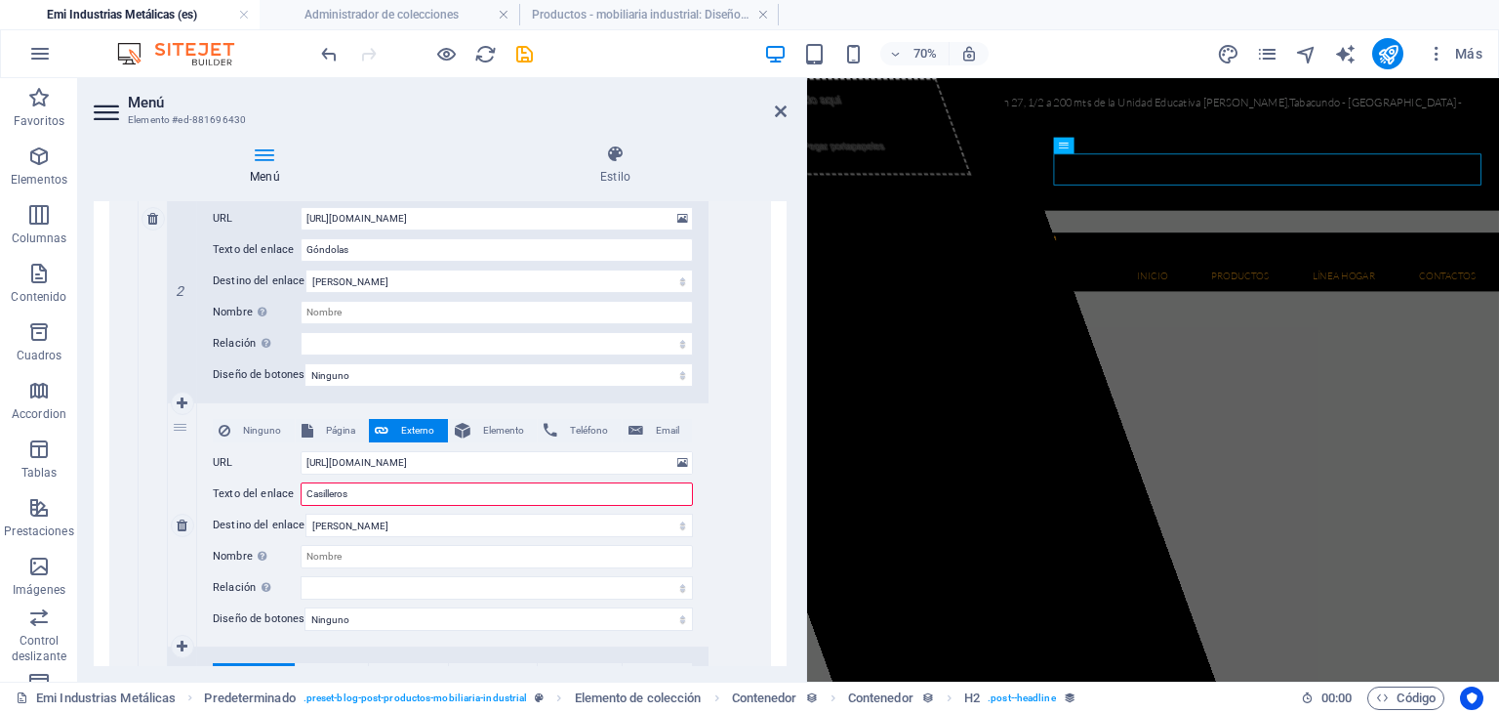
select select
type input "Casilleros"
click at [718, 500] on div "Ninguno Página Externo Elemento Teléfono Email Página Emi Industrias Metálicas …" at bounding box center [454, 218] width 572 height 1094
click at [784, 512] on div "Menú Automático Personalizado Crear elementos de menú personalizados para este …" at bounding box center [440, 433] width 693 height 465
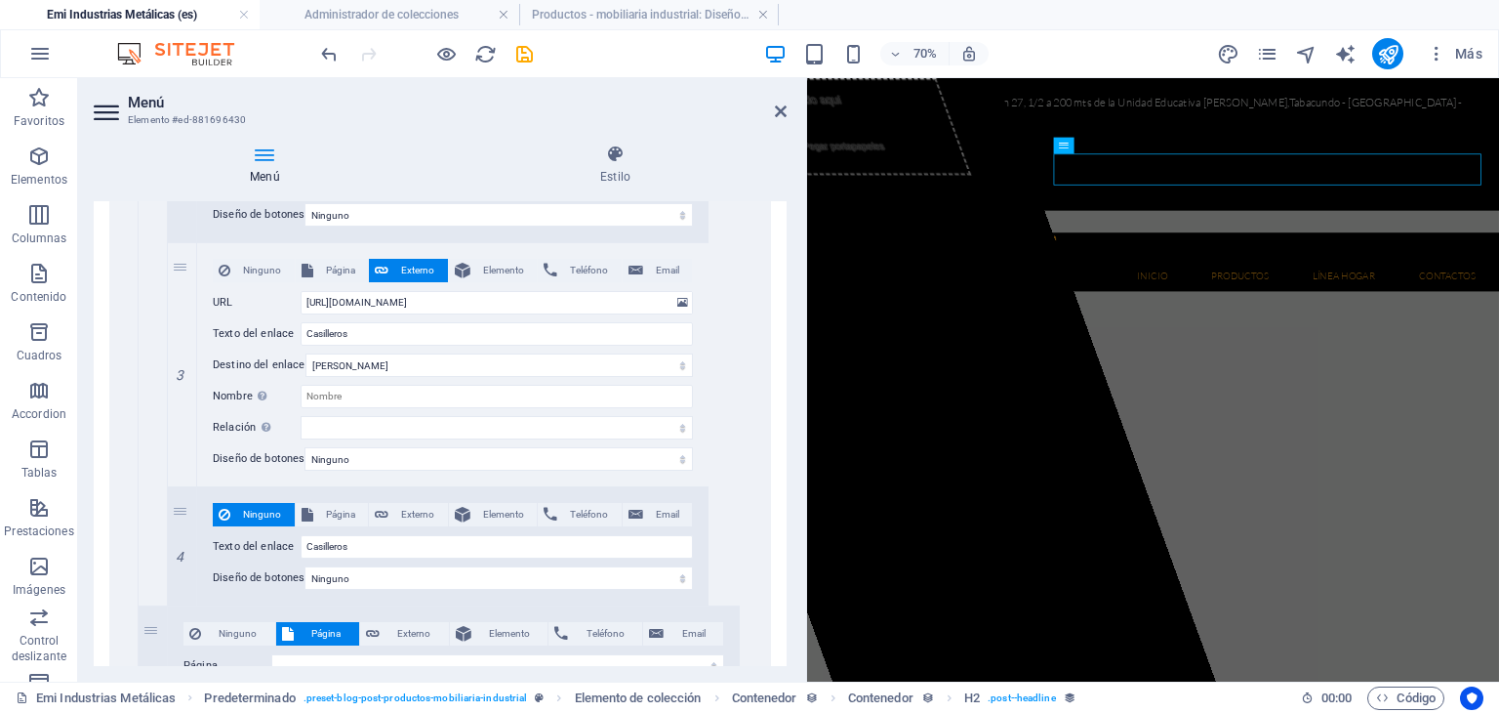
scroll to position [4280, 0]
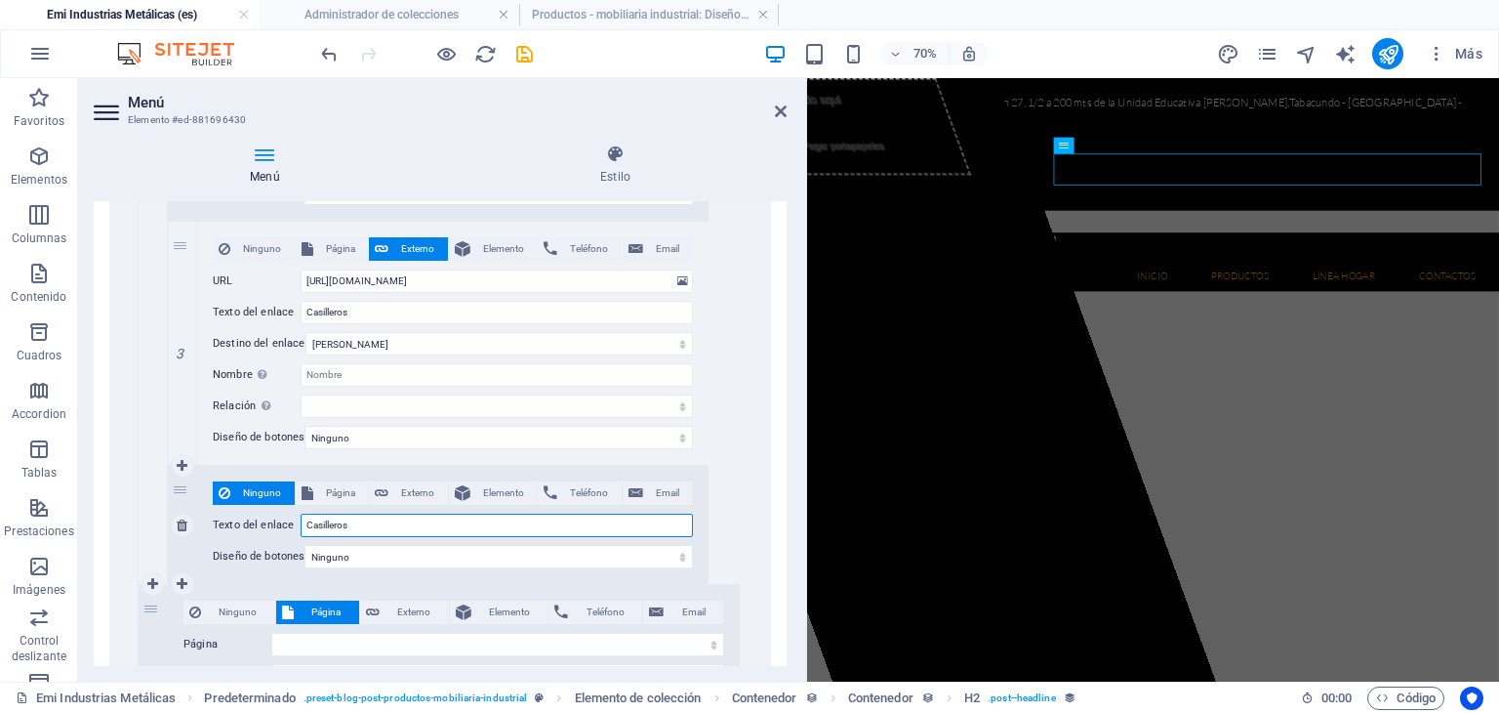
drag, startPoint x: 406, startPoint y: 524, endPoint x: 305, endPoint y: 520, distance: 101.6
click at [305, 520] on input "Casilleros" at bounding box center [497, 524] width 392 height 23
paste input "Archivadore"
type input "Archivadores"
select select
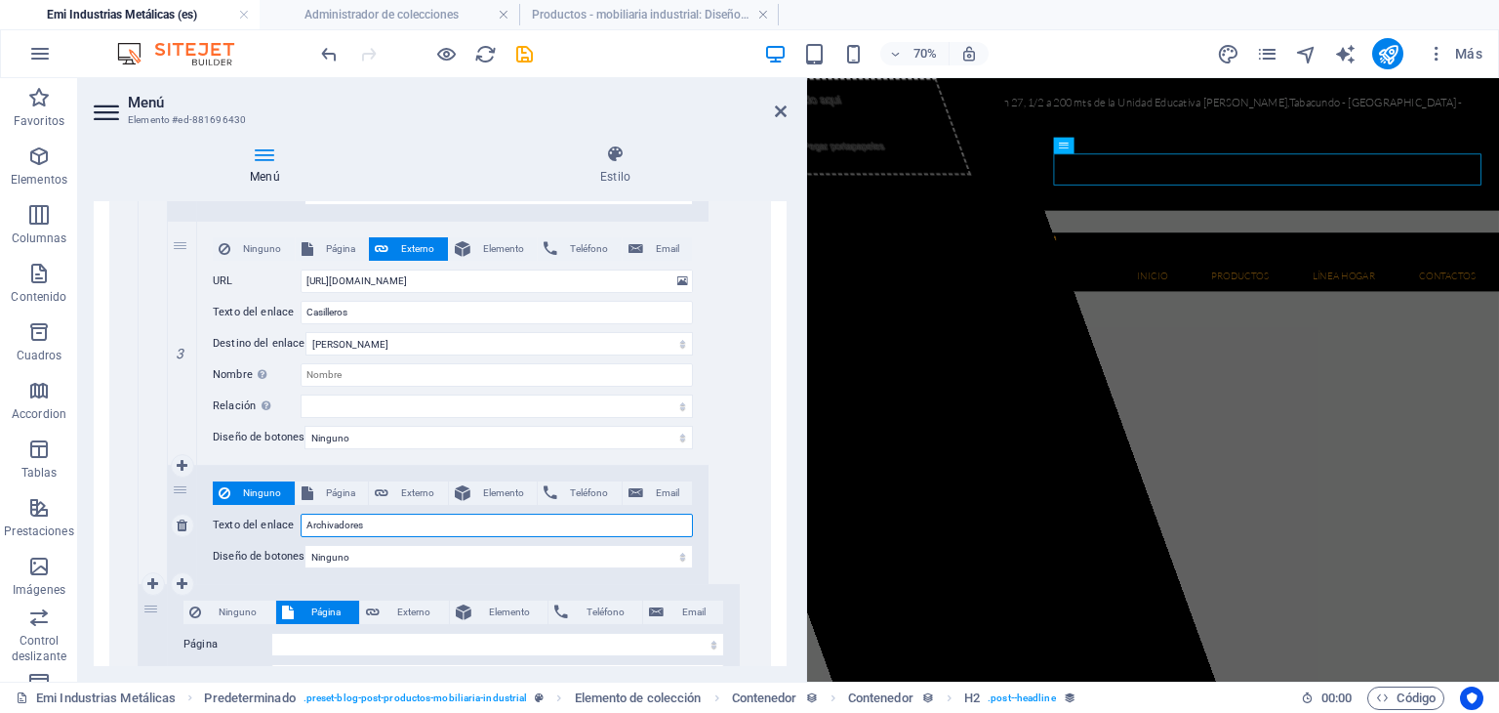
select select
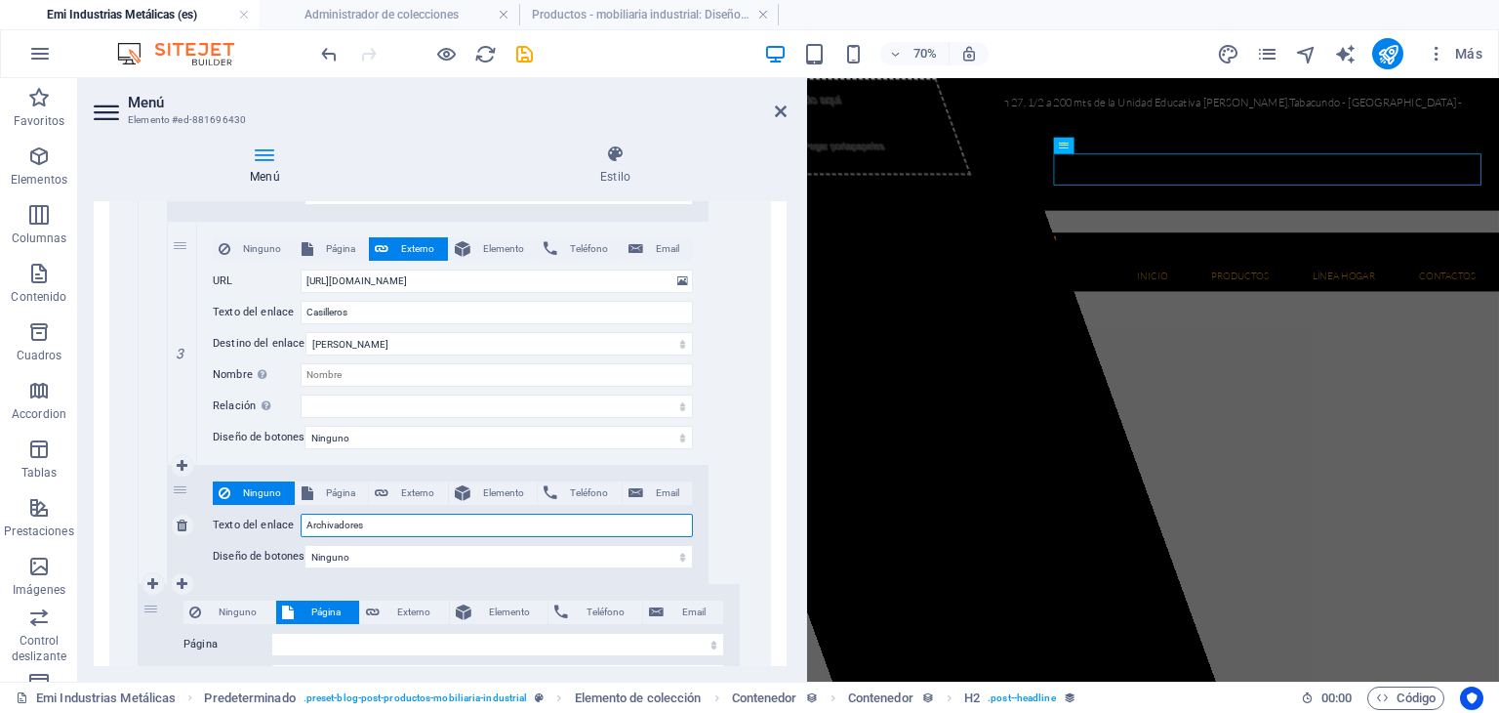
select select
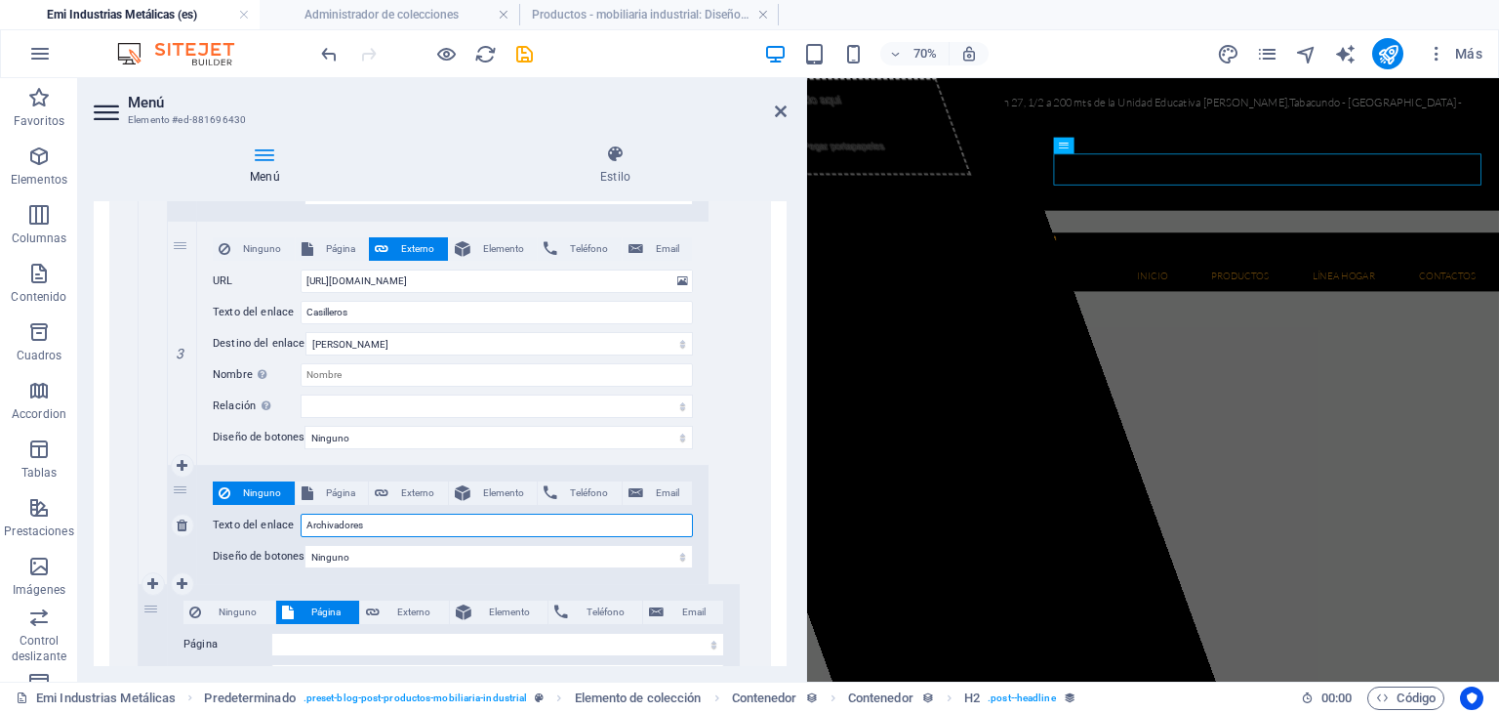
select select
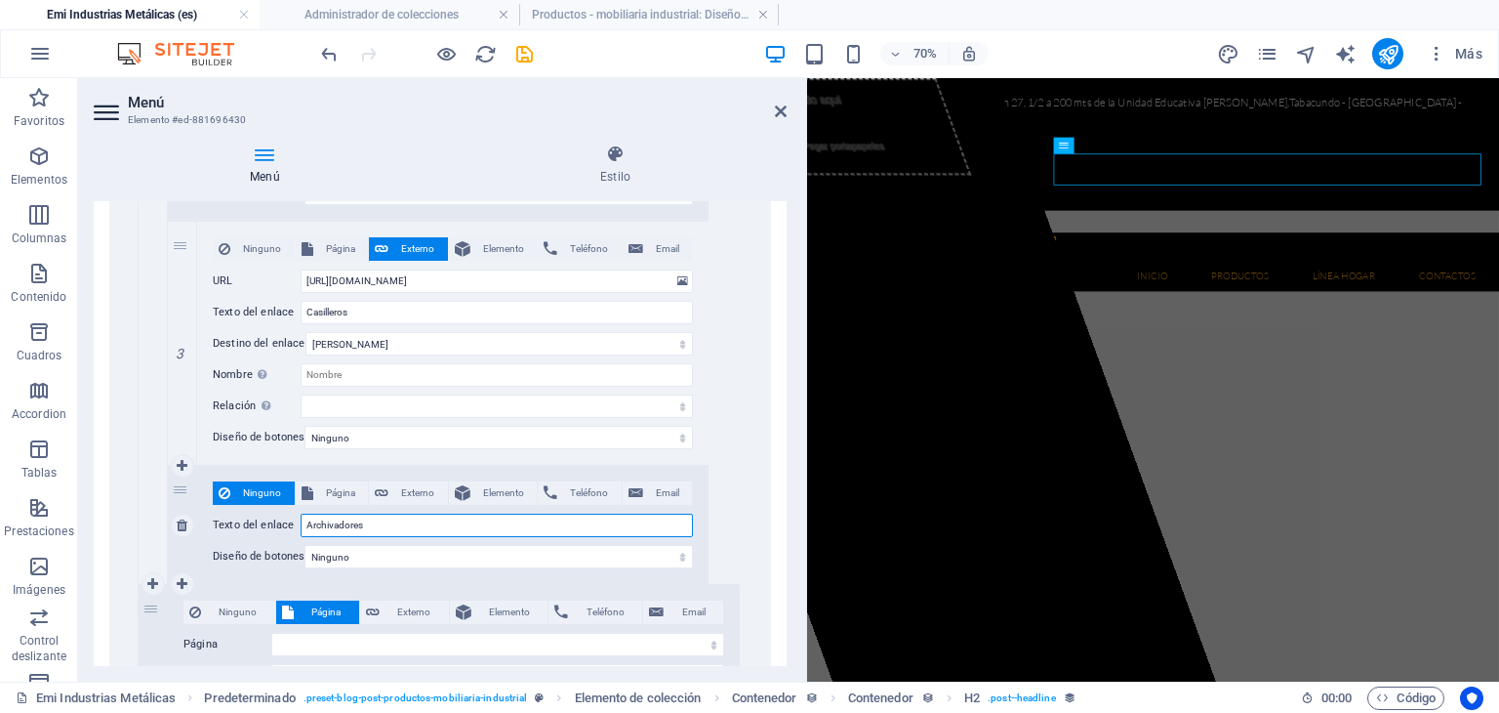
select select
drag, startPoint x: 398, startPoint y: 515, endPoint x: 290, endPoint y: 527, distance: 109.0
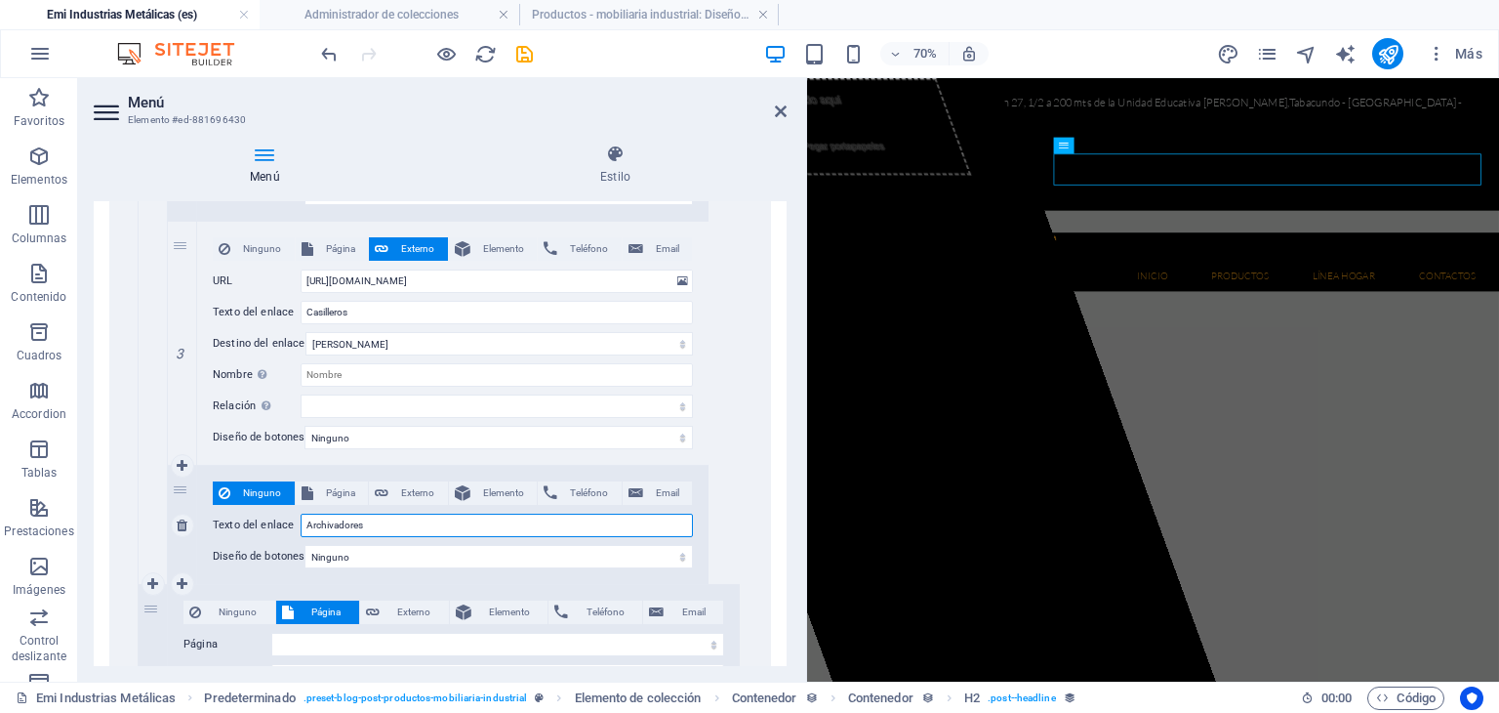
click at [290, 527] on div "Texto del enlace Archivadores" at bounding box center [453, 524] width 480 height 23
select select
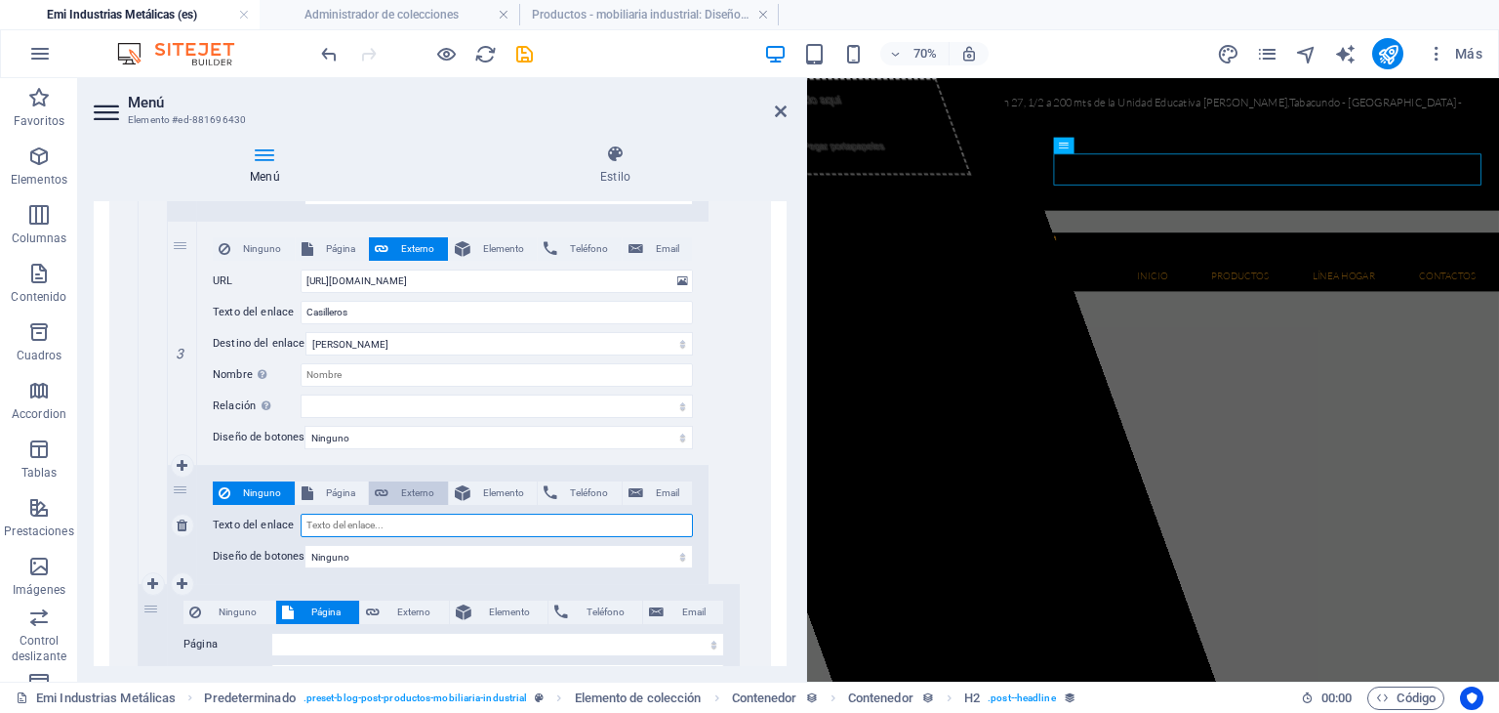
select select
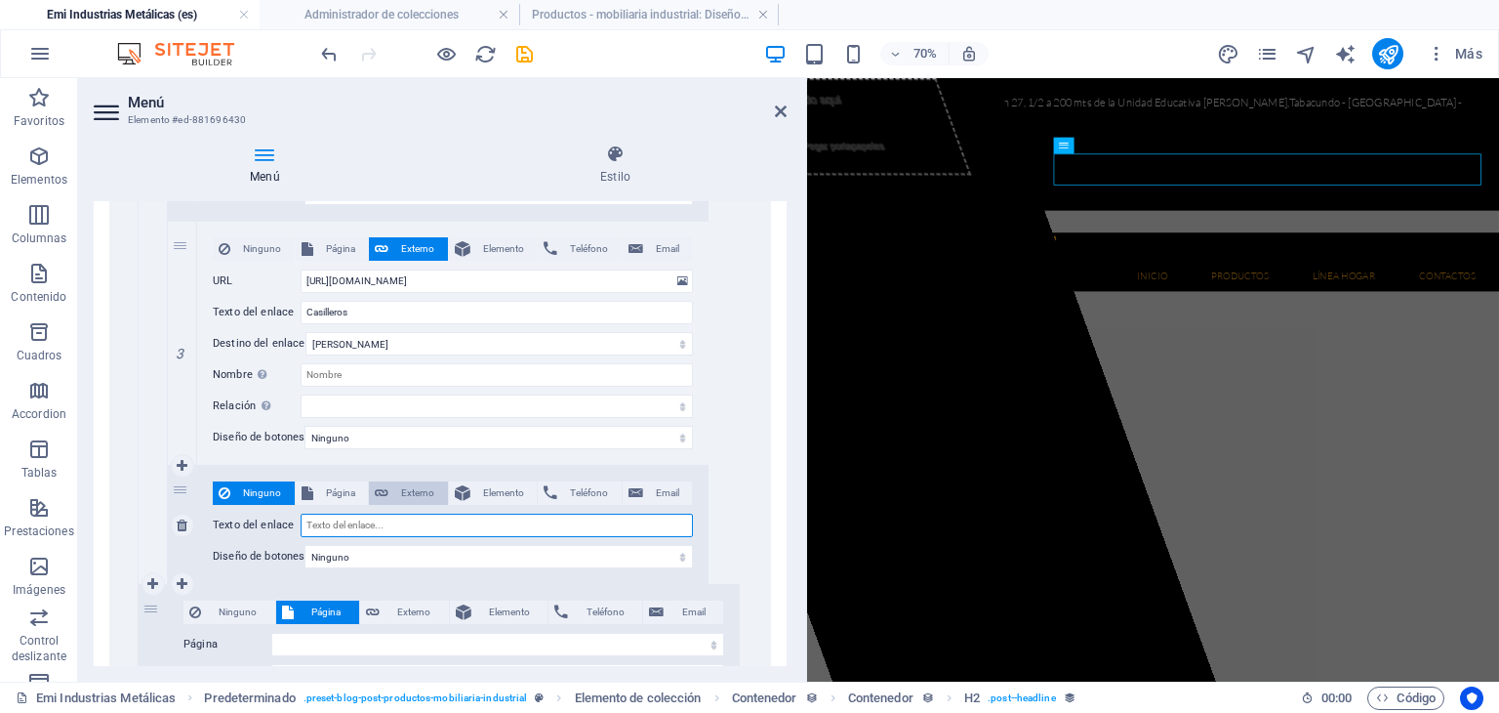
select select
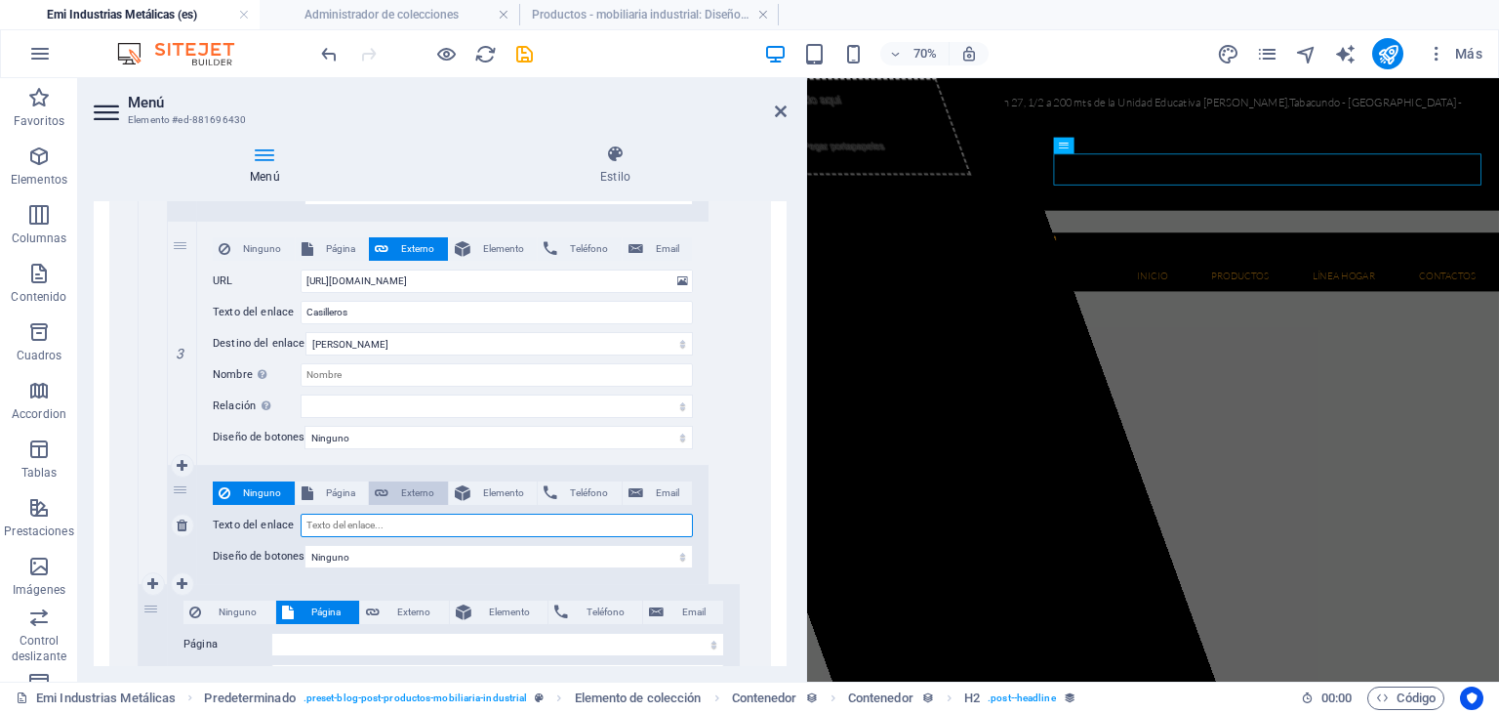
select select
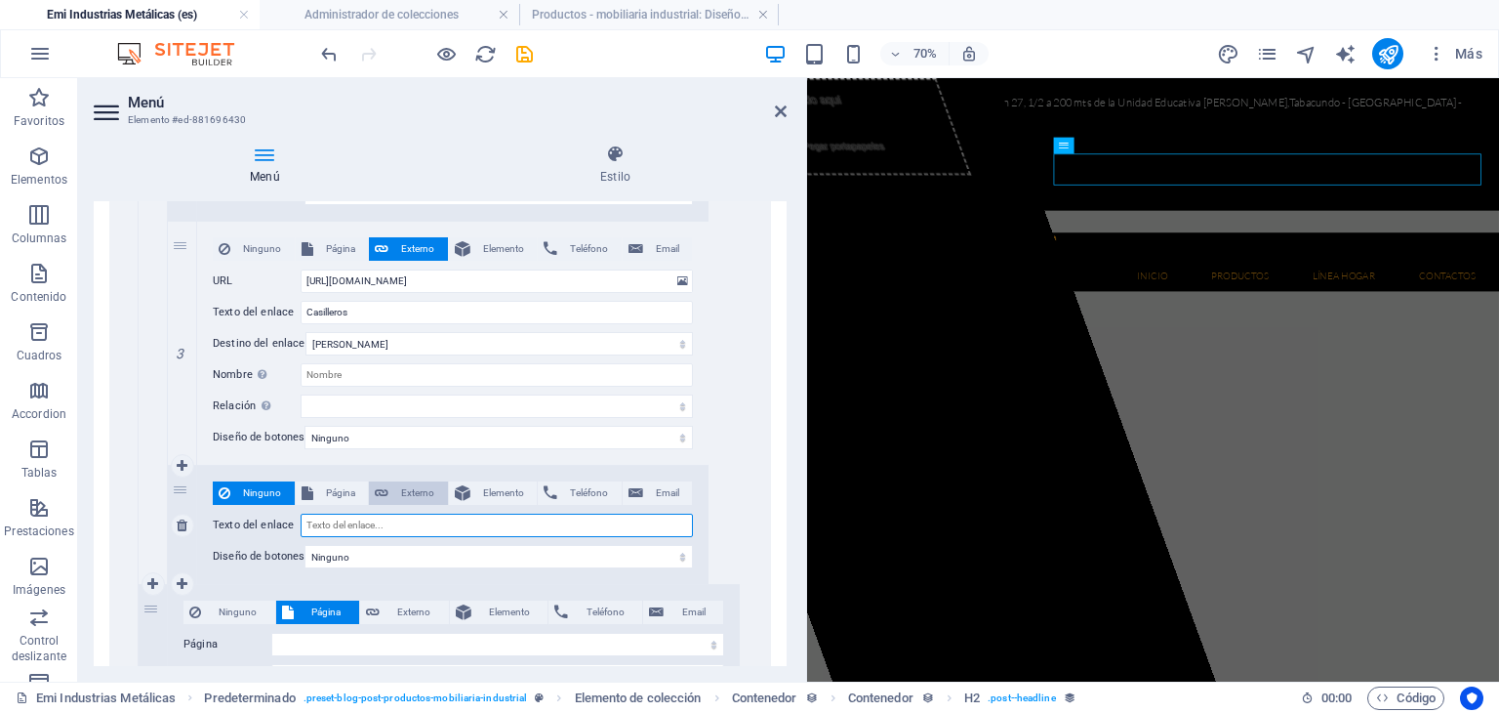
select select
click at [409, 493] on span "Externo" at bounding box center [418, 492] width 48 height 23
select select
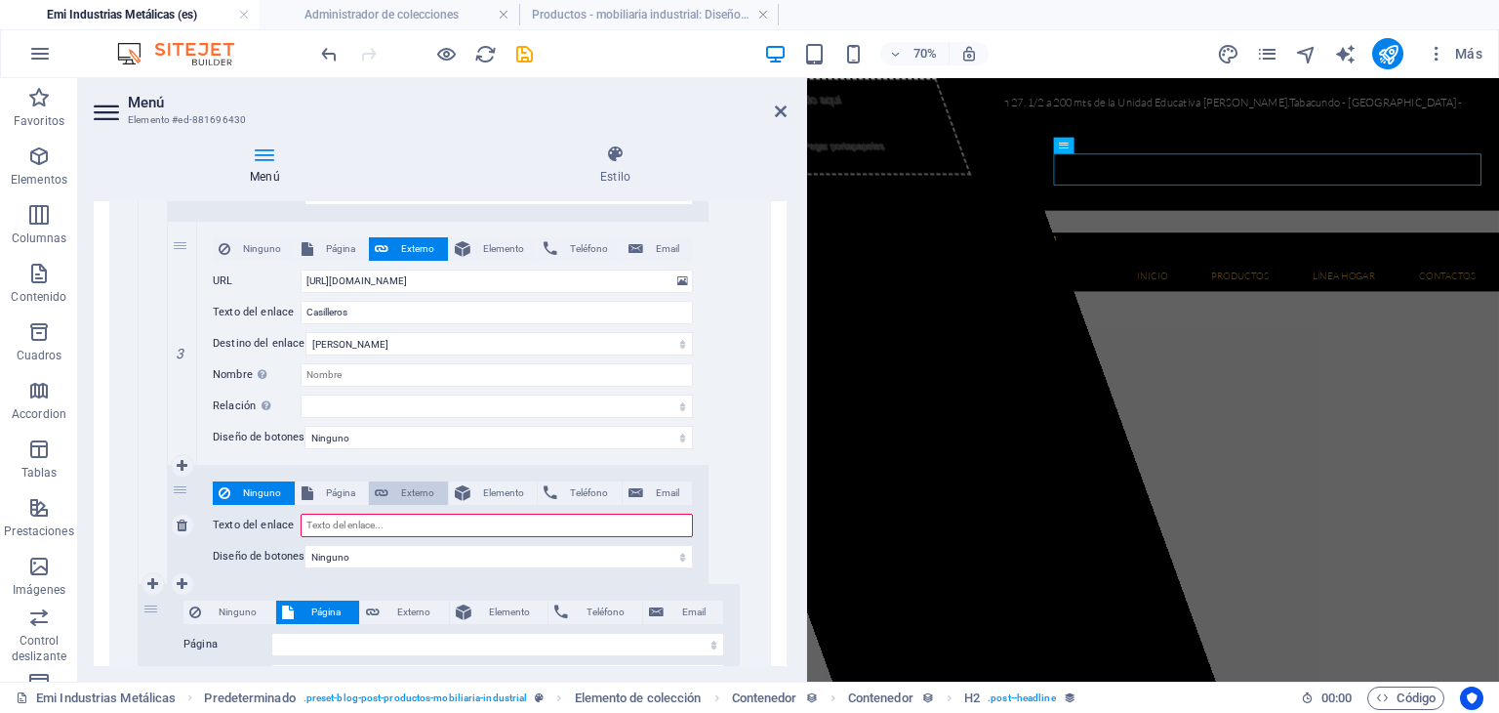
select select
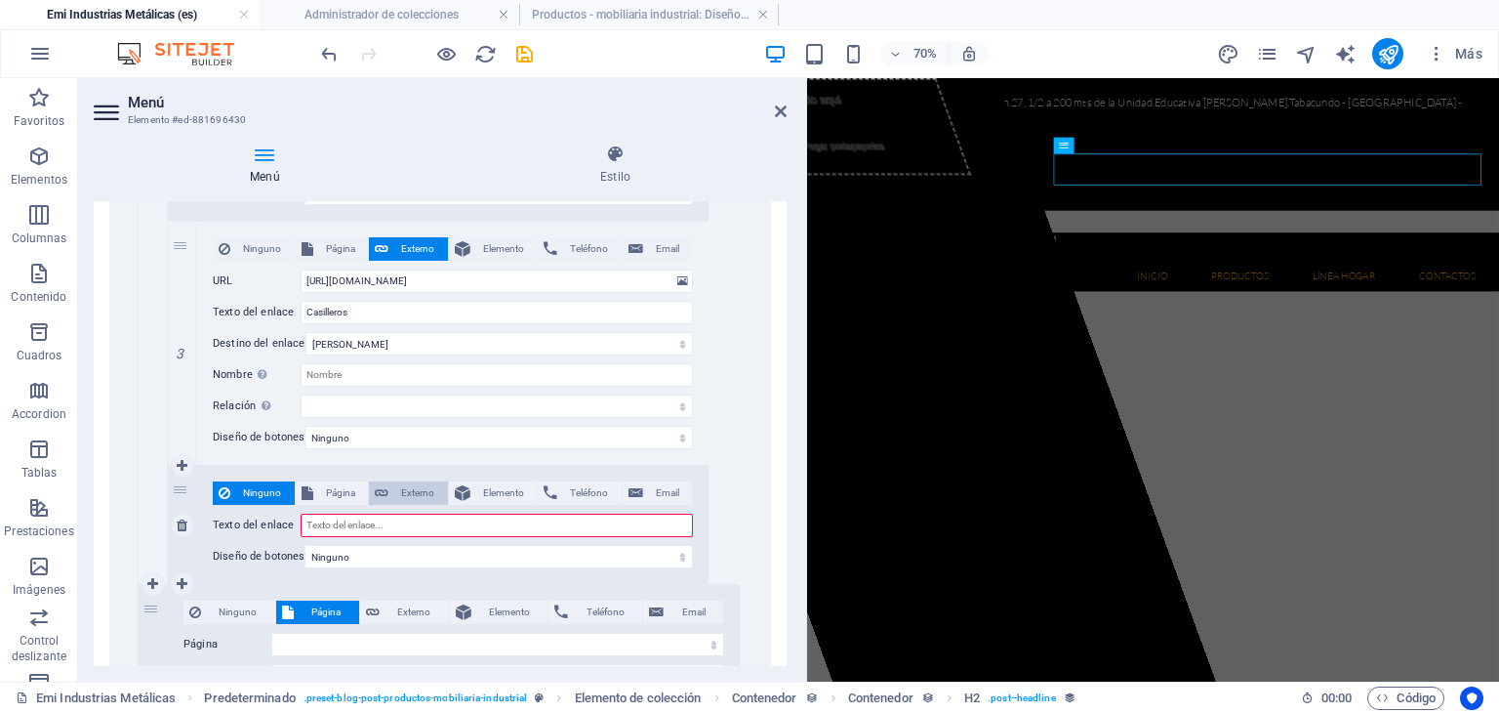
select select
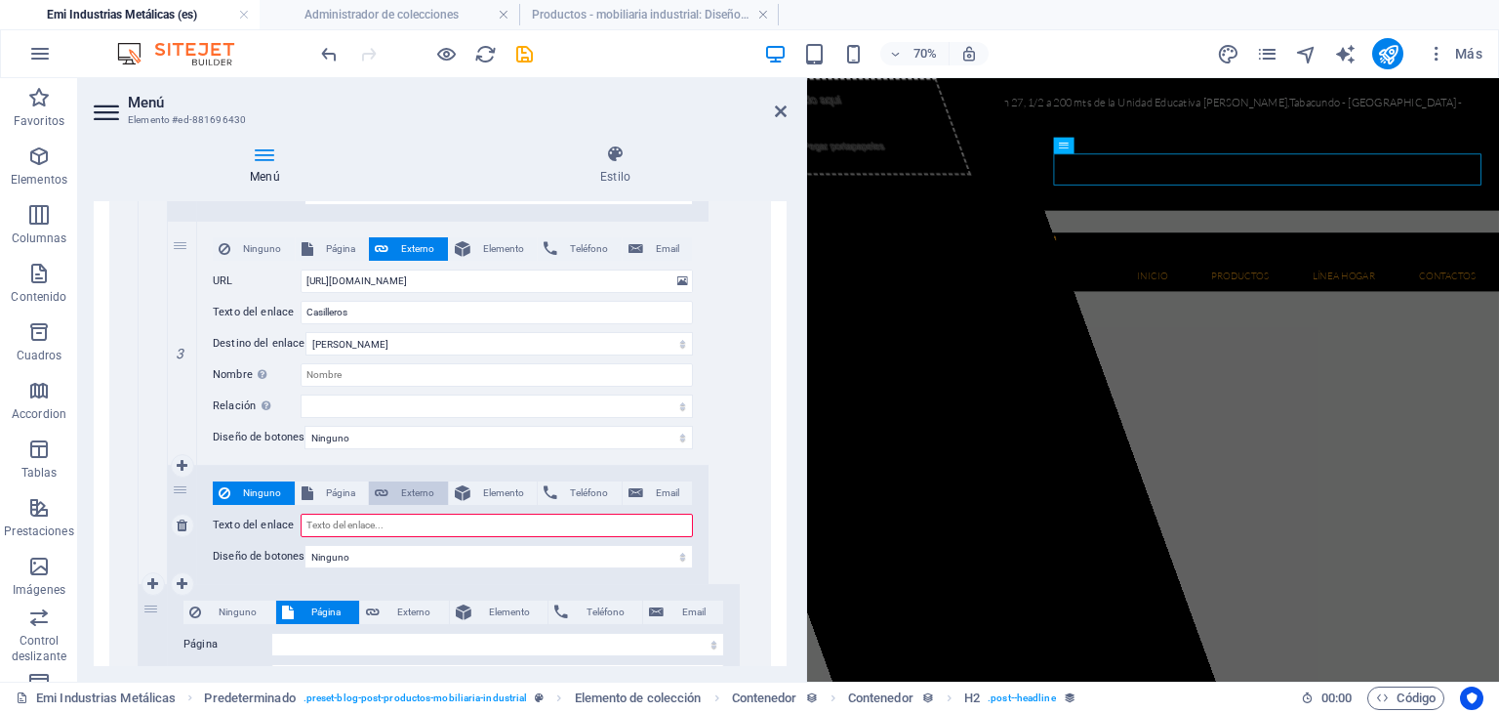
select select
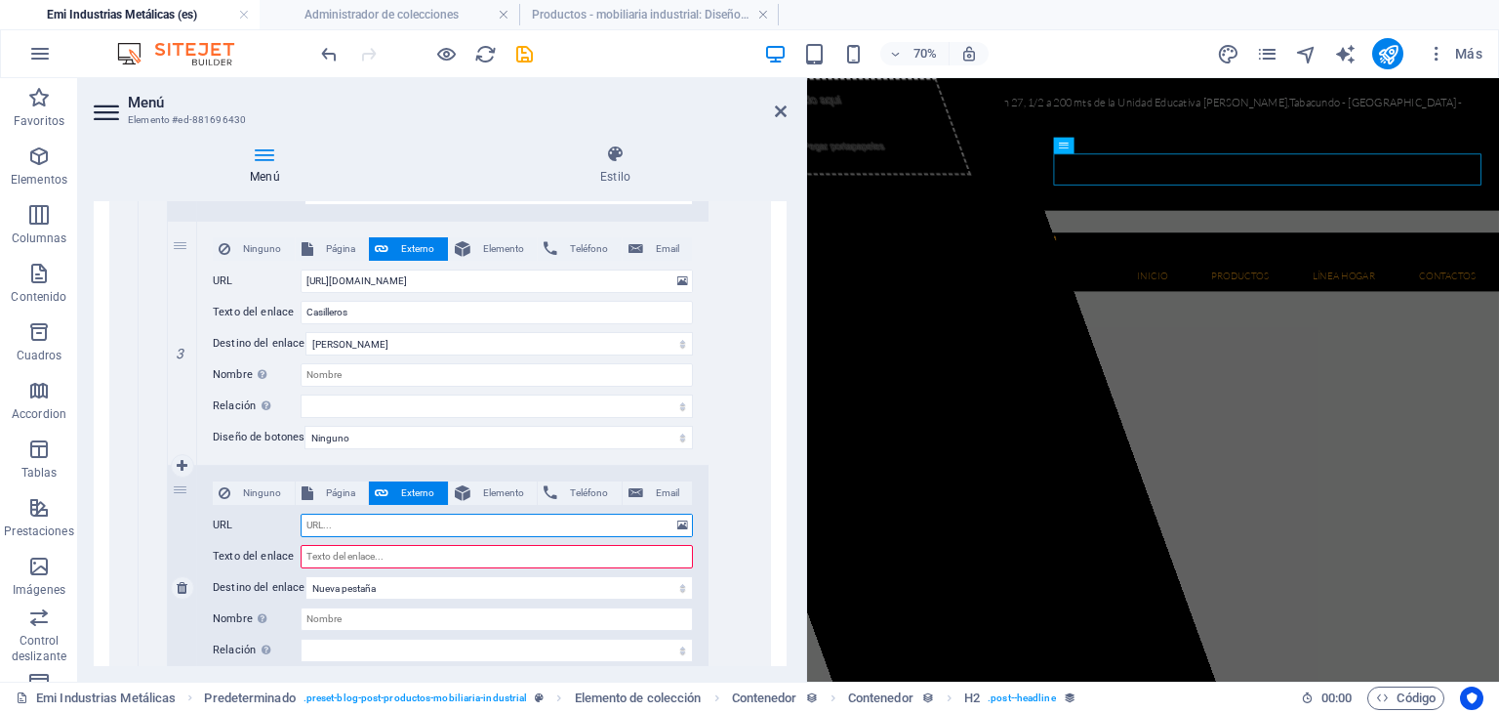
click at [385, 520] on input "URL" at bounding box center [497, 524] width 392 height 23
paste input "[URL][DOMAIN_NAME]"
drag, startPoint x: 664, startPoint y: 520, endPoint x: 609, endPoint y: 523, distance: 54.7
click at [609, 523] on input "[URL][DOMAIN_NAME]" at bounding box center [497, 524] width 392 height 23
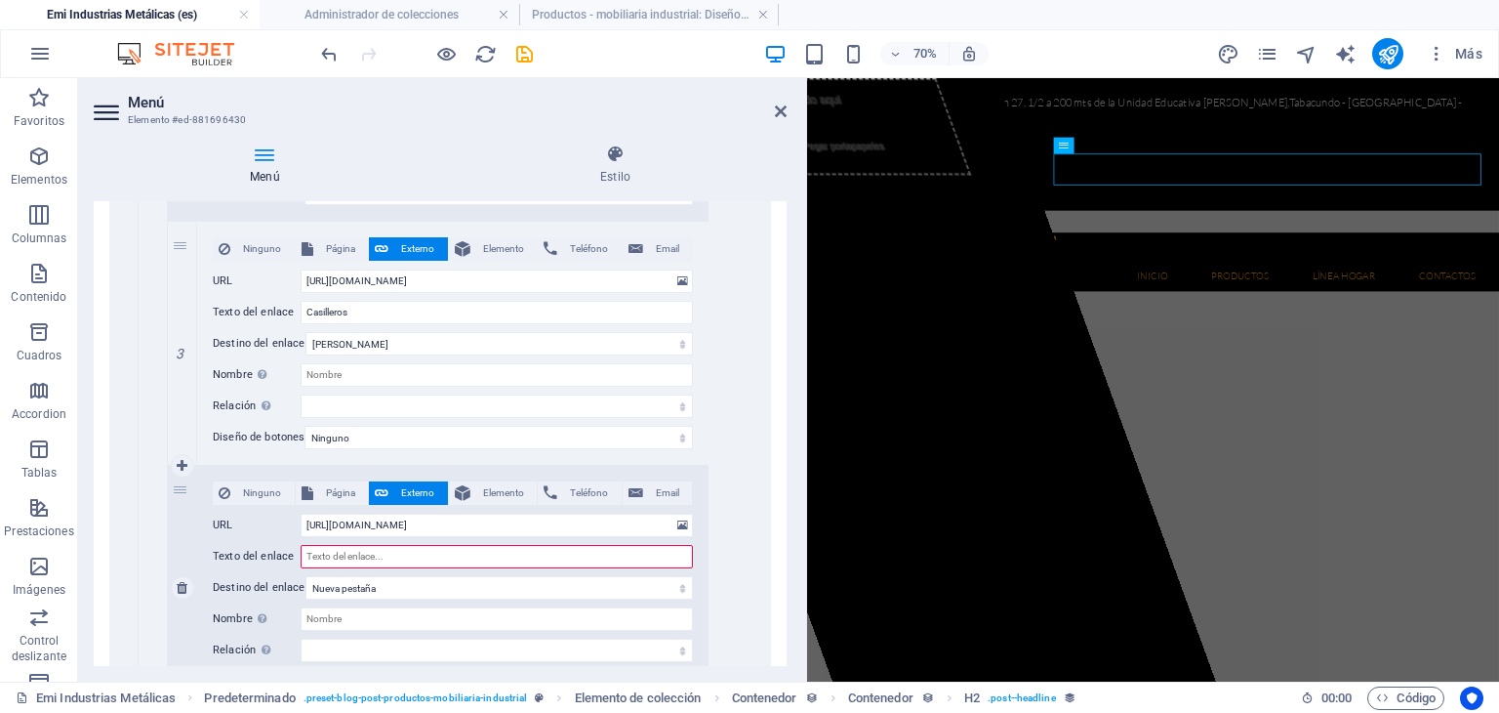
scroll to position [0, 0]
click at [418, 554] on input "Texto del enlace" at bounding box center [497, 556] width 392 height 23
paste input "archivadores"
click at [305, 552] on input "archivadores" at bounding box center [497, 556] width 392 height 23
click at [383, 613] on input "Nombre Una descripción adicional del enlace no debería ser igual al texto del e…" at bounding box center [497, 618] width 392 height 23
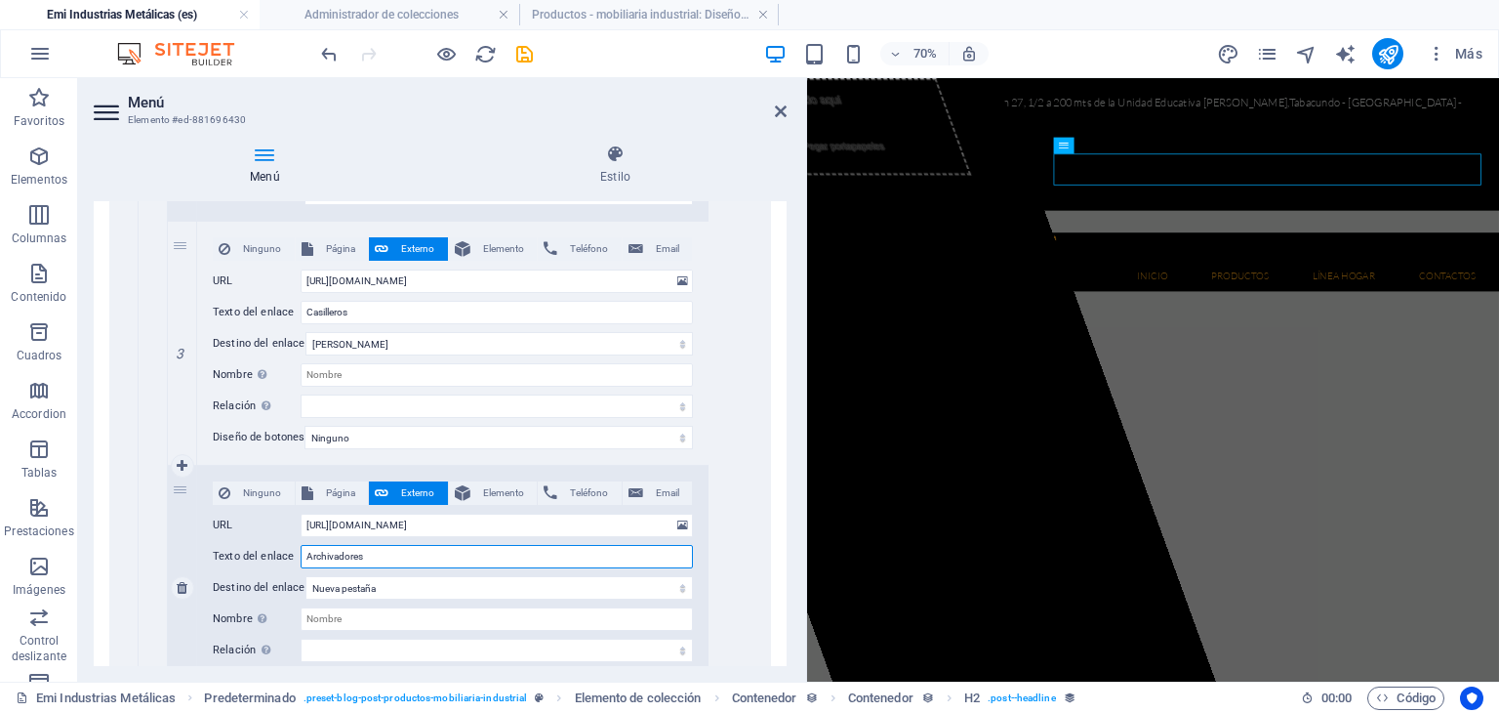
drag, startPoint x: 376, startPoint y: 545, endPoint x: 297, endPoint y: 550, distance: 79.2
click at [297, 550] on div "Texto del enlace Archivadores" at bounding box center [453, 556] width 480 height 23
click at [338, 617] on input "Nombre Una descripción adicional del enlace no debería ser igual al texto del e…" at bounding box center [497, 618] width 392 height 23
paste input "Archivadores"
click at [385, 579] on select "Nueva pestaña Misma pestaña Superposición" at bounding box center [500, 587] width 389 height 23
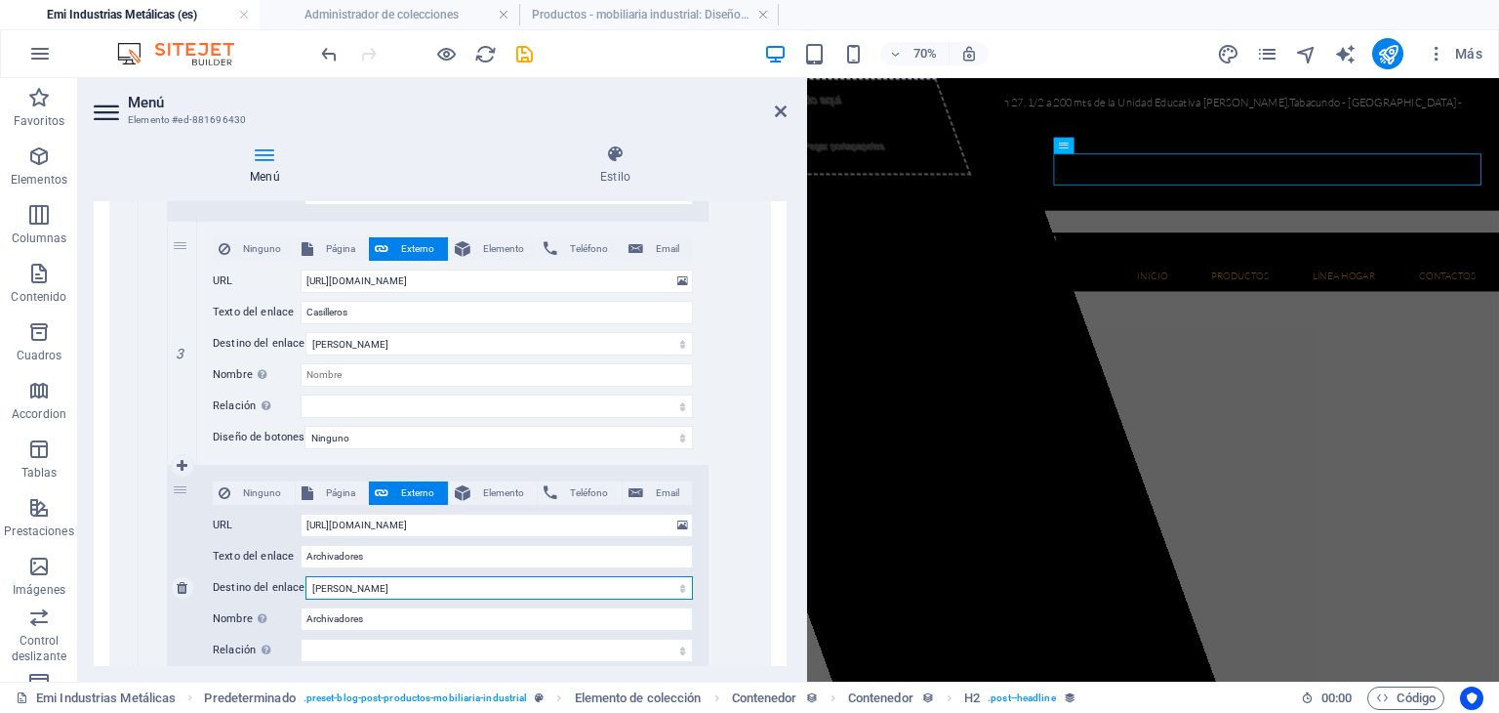
click at [306, 576] on select "Nueva pestaña Misma pestaña Superposición" at bounding box center [500, 587] width 389 height 23
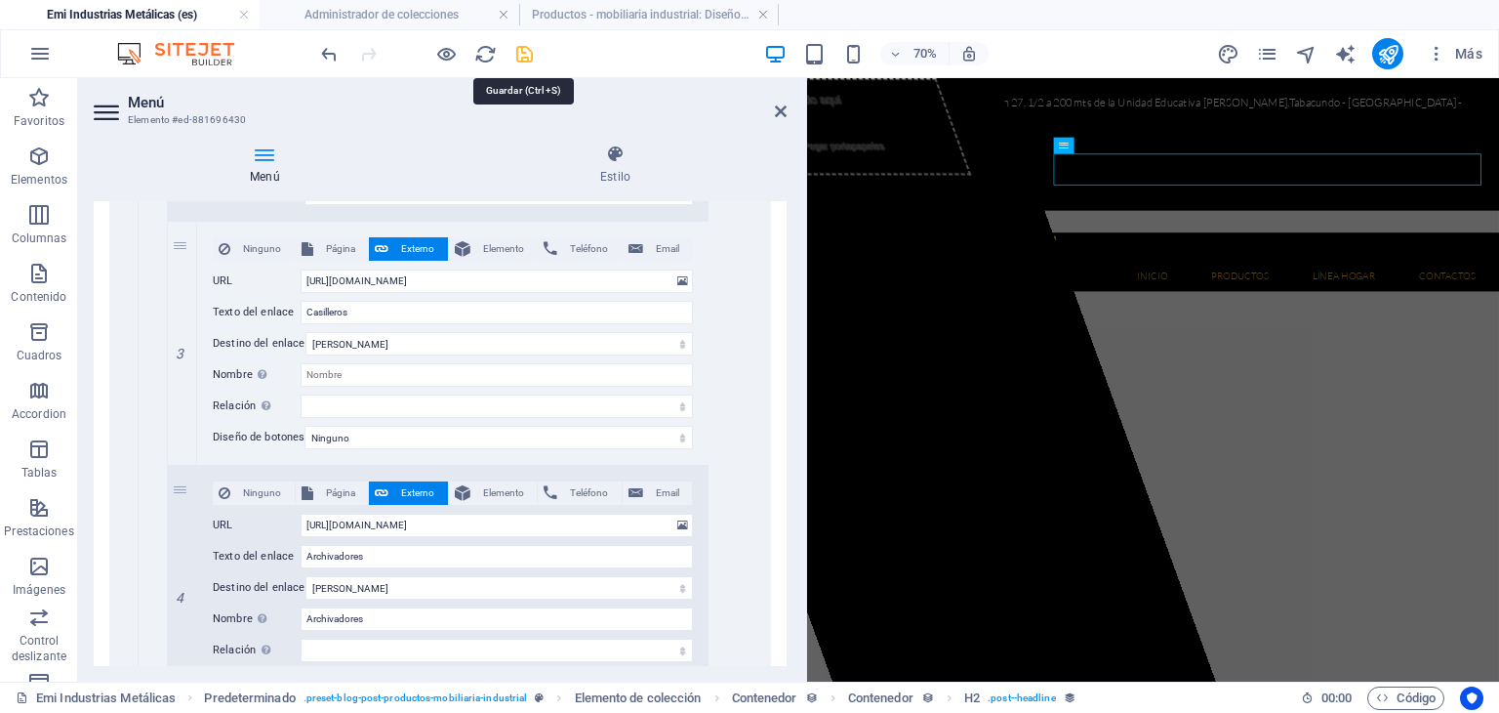
click at [521, 45] on icon "save" at bounding box center [524, 54] width 22 height 22
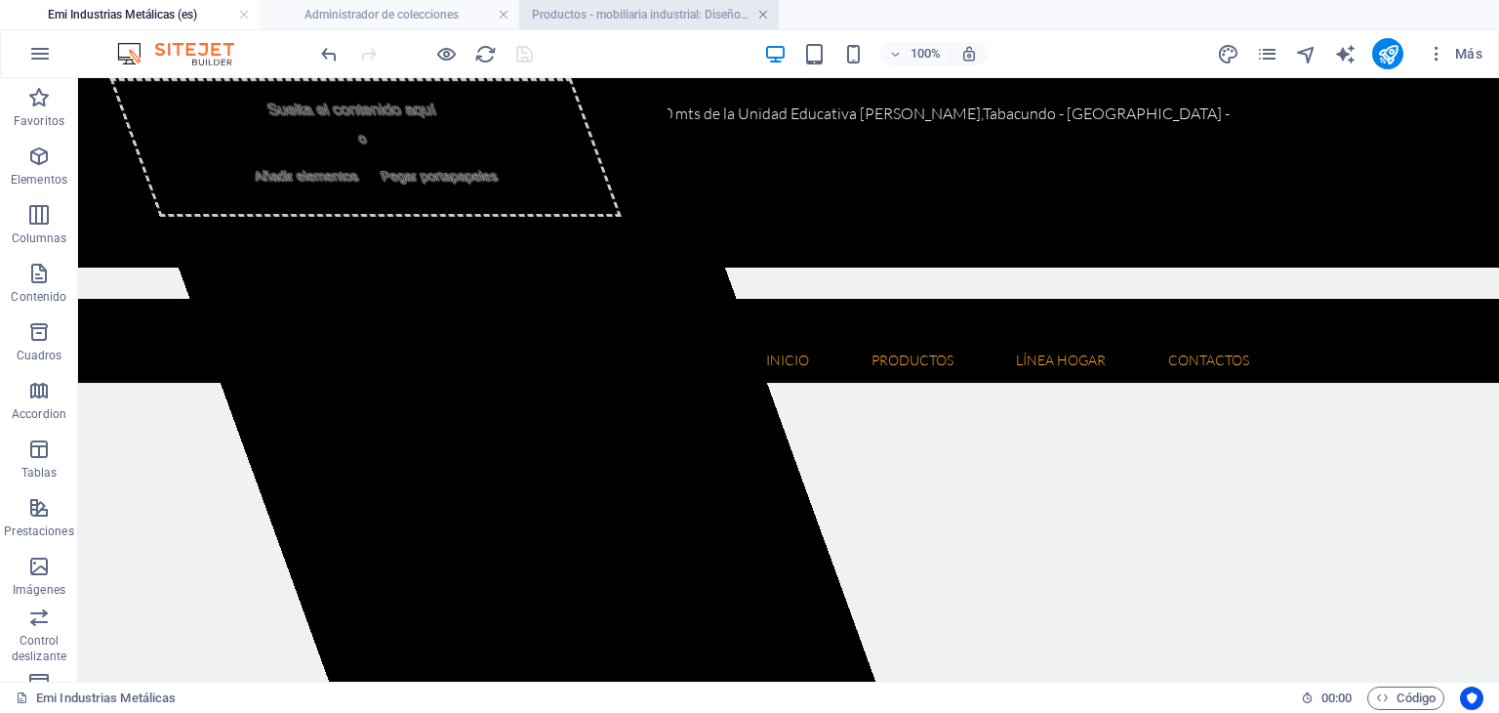
click at [762, 15] on link at bounding box center [764, 15] width 12 height 19
click at [503, 12] on link at bounding box center [504, 15] width 12 height 19
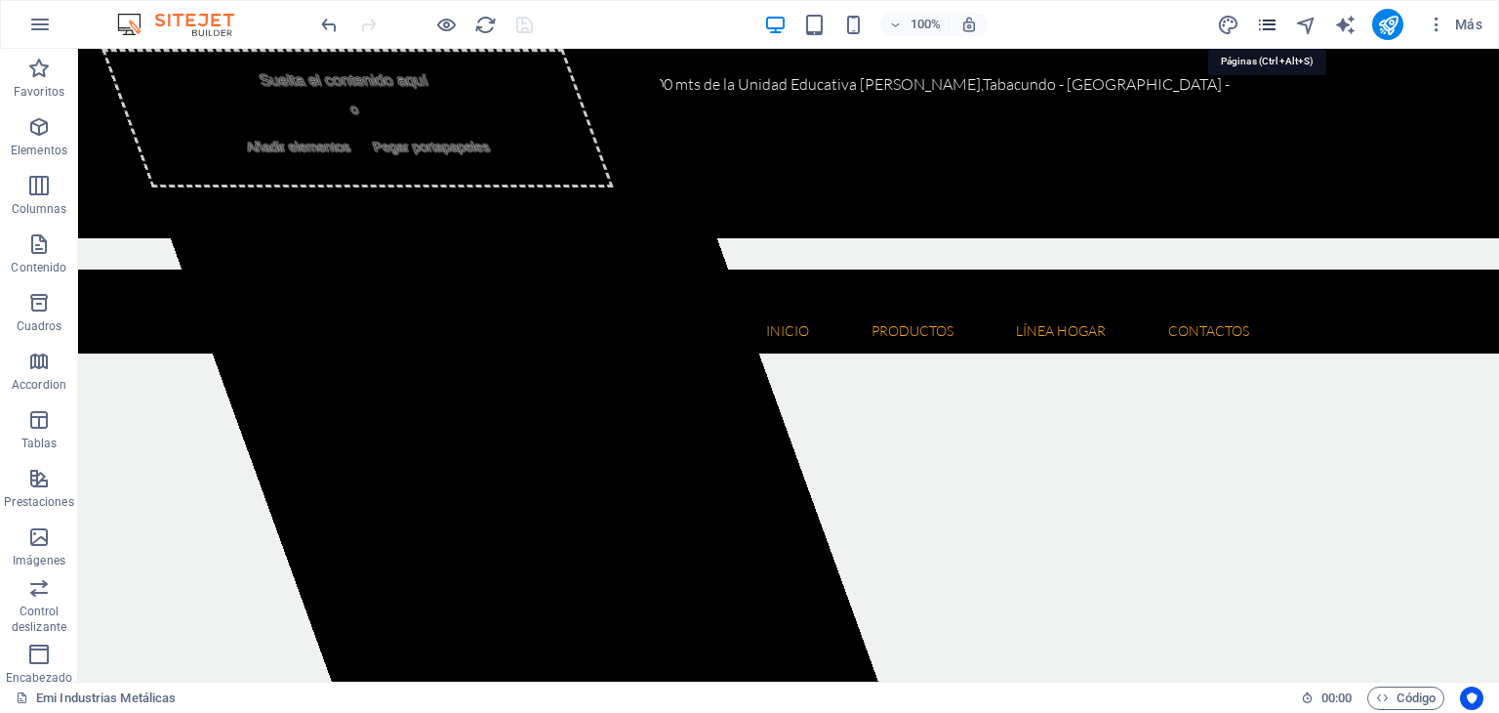
click at [1267, 26] on icon "pages" at bounding box center [1267, 25] width 22 height 22
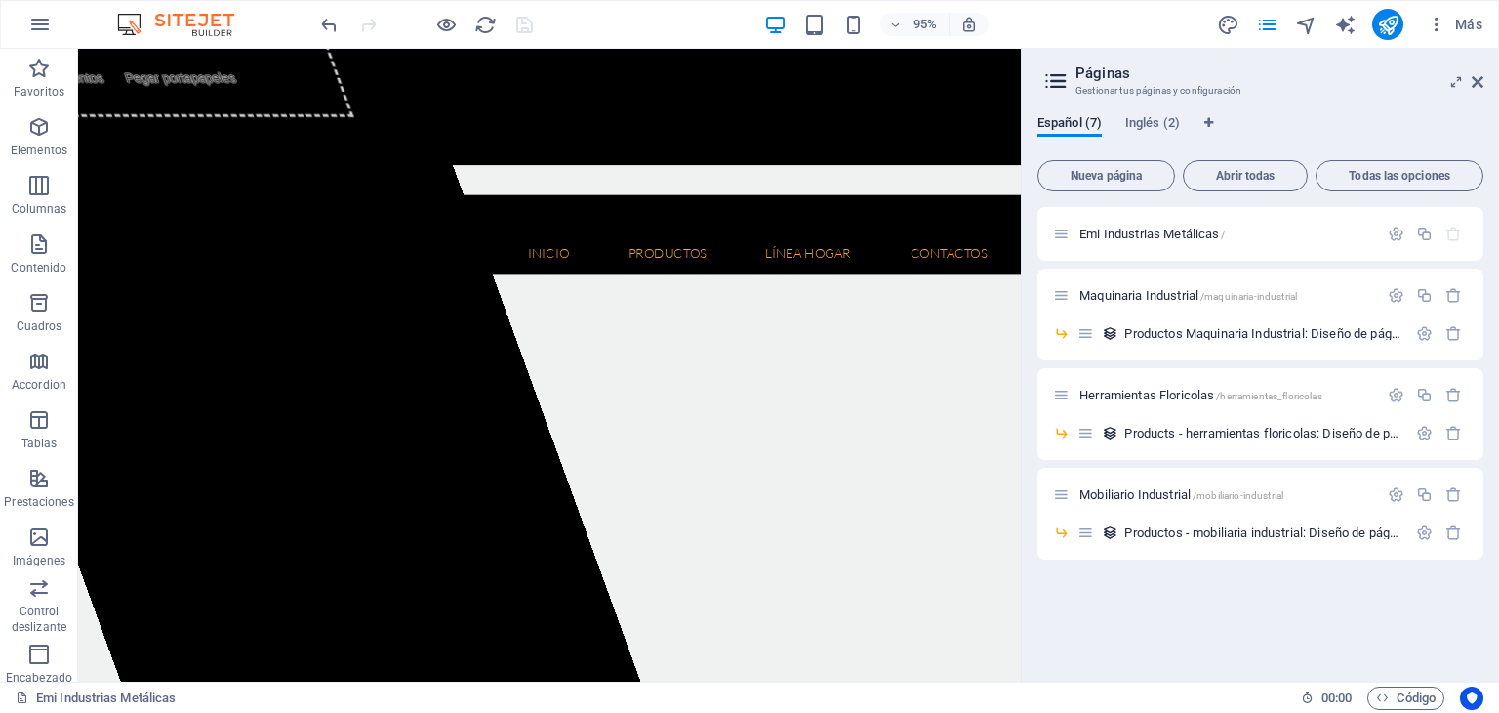
scroll to position [62, 0]
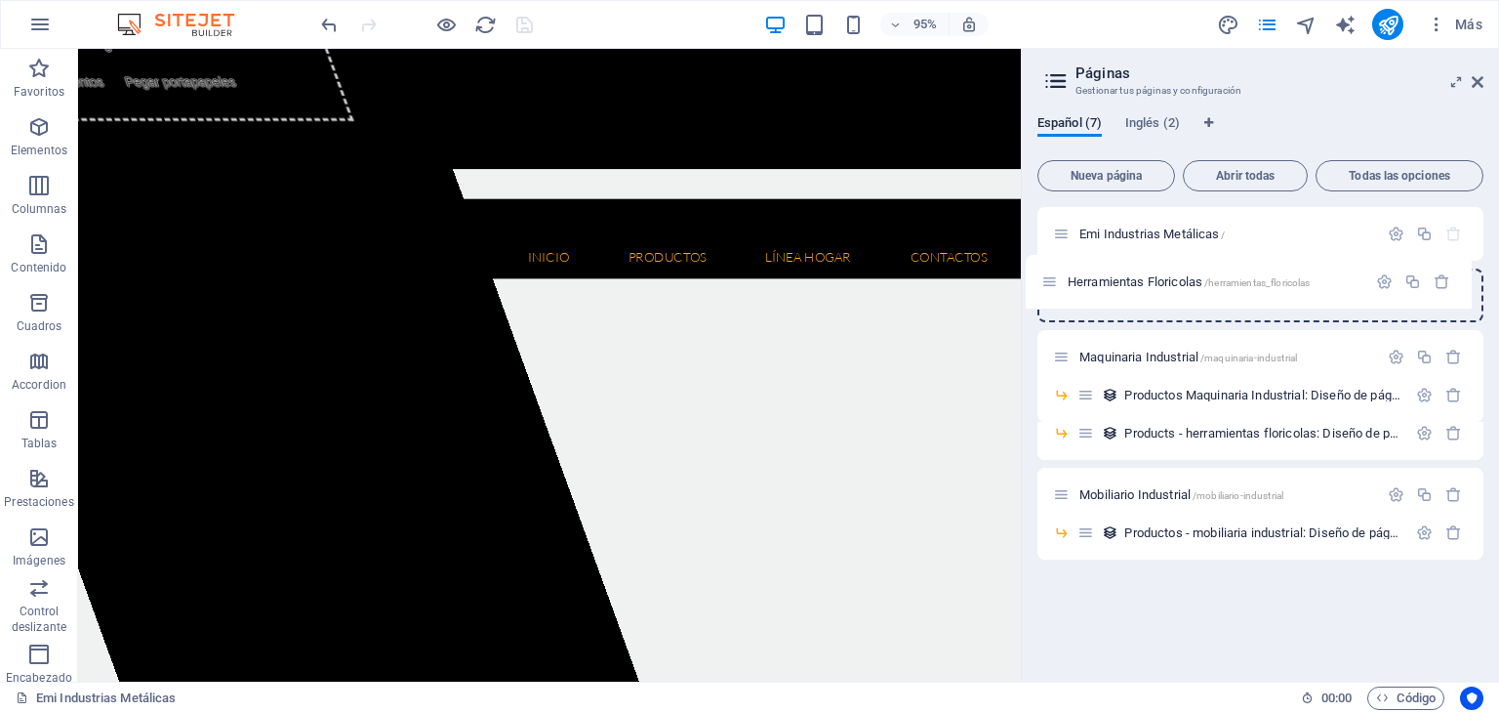
drag, startPoint x: 1066, startPoint y: 395, endPoint x: 1046, endPoint y: 268, distance: 128.6
click at [1046, 268] on div "Emi Industrias Metálicas / Maquinaria Industrial /maquinaria-industrial Product…" at bounding box center [1261, 383] width 446 height 352
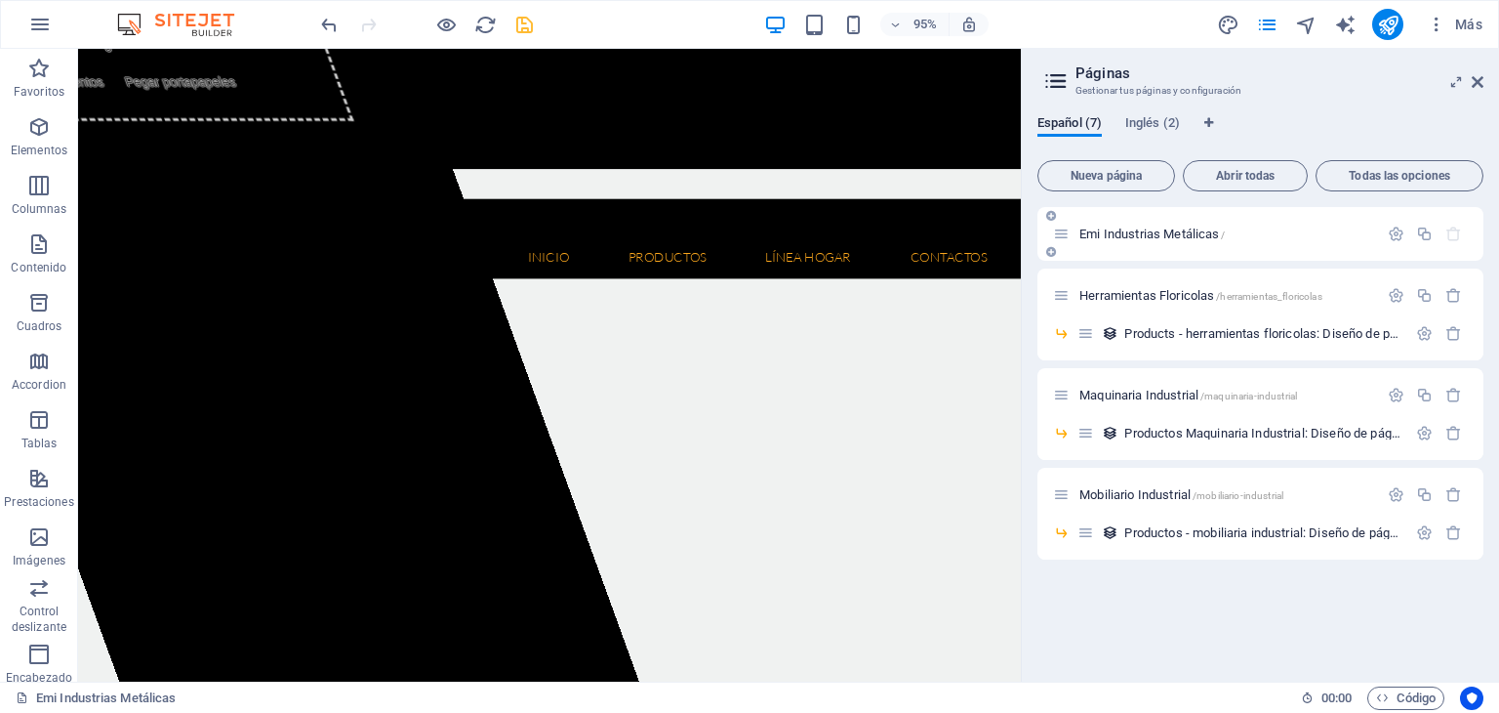
click at [1297, 237] on p "Emi Industrias Metálicas /" at bounding box center [1226, 233] width 293 height 13
click at [1249, 231] on p "Emi Industrias Metálicas /" at bounding box center [1226, 233] width 293 height 13
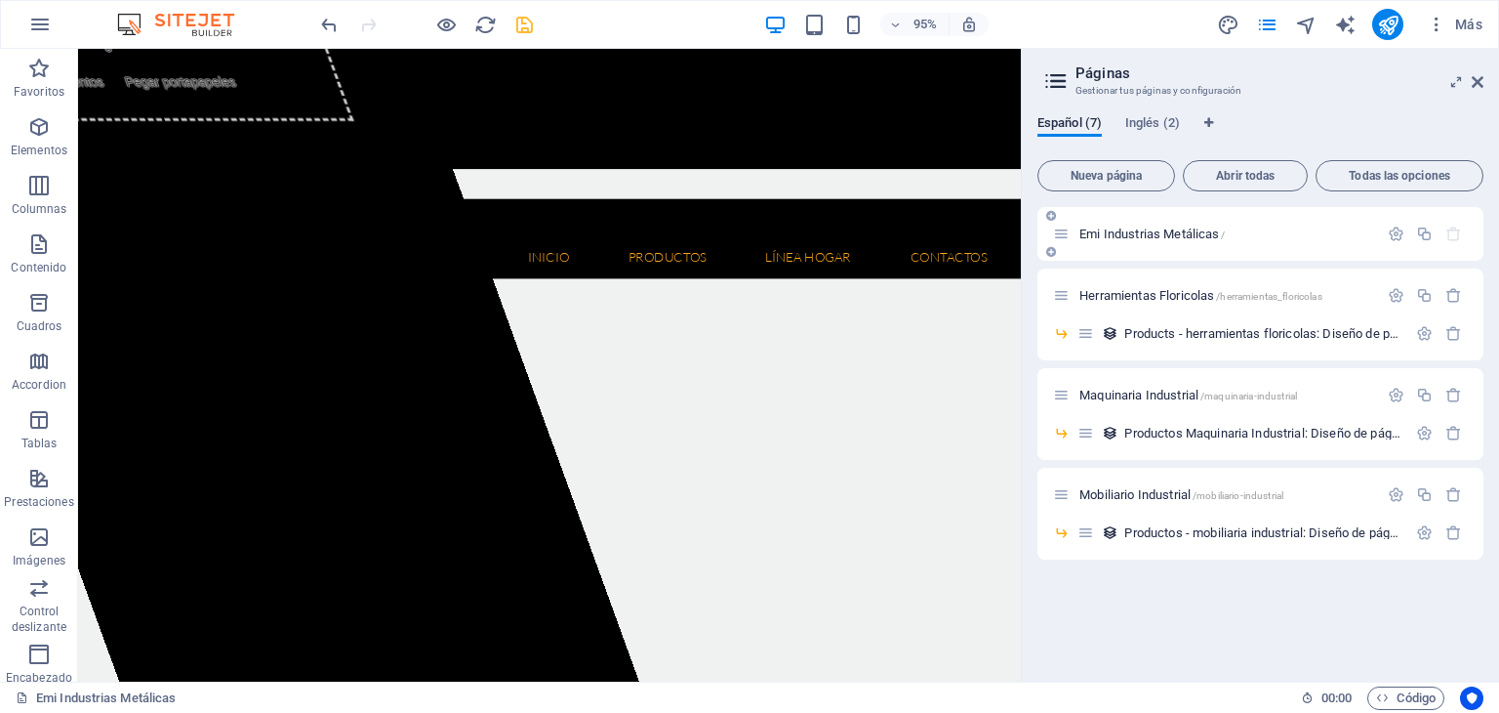
click at [1249, 231] on p "Emi Industrias Metálicas /" at bounding box center [1226, 233] width 293 height 13
click at [1425, 235] on icon "button" at bounding box center [1424, 234] width 17 height 17
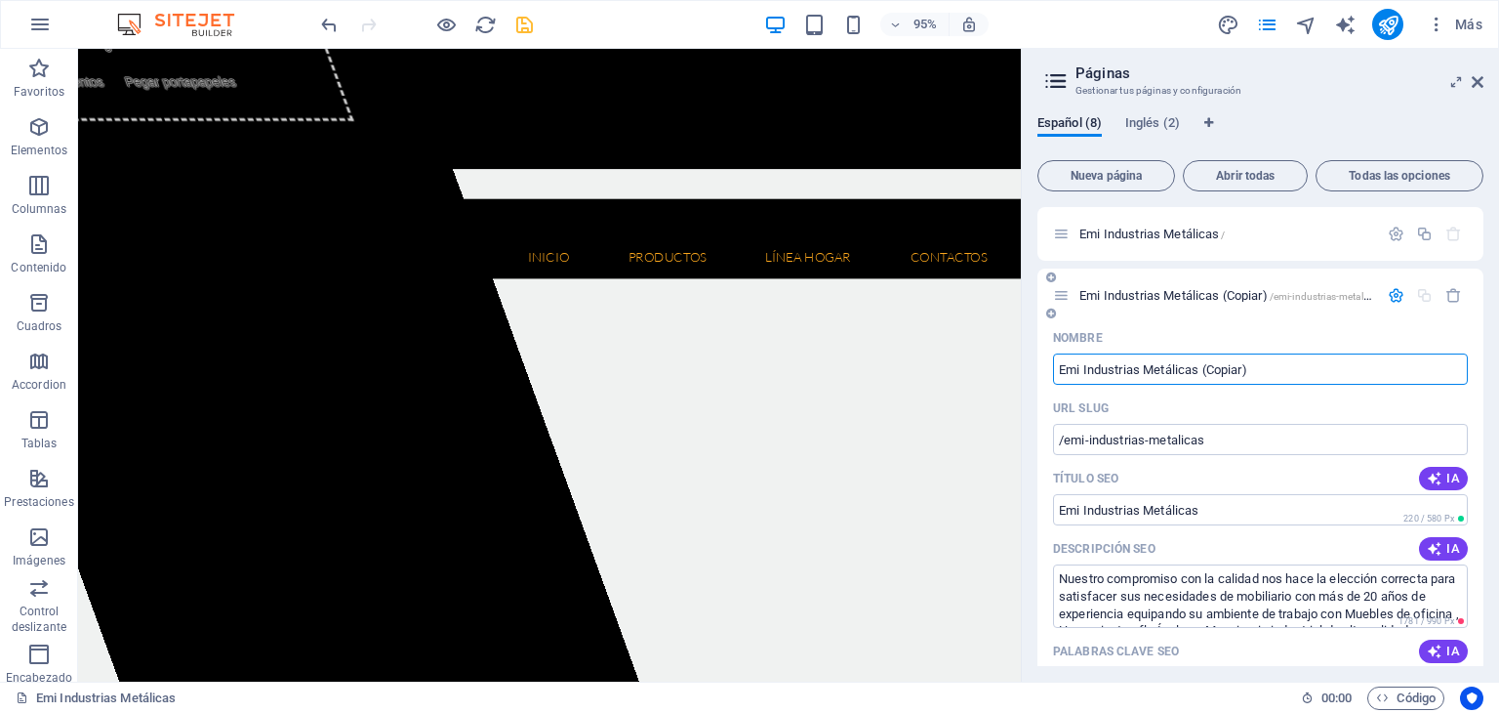
click at [1253, 370] on input "Emi Industrias Metálicas (Copiar)" at bounding box center [1260, 368] width 415 height 31
drag, startPoint x: 1261, startPoint y: 368, endPoint x: 1028, endPoint y: 364, distance: 233.3
click at [1028, 364] on div "Español (8) Inglés (2) Nueva página Abrir todas Todas las opciones Emi Industri…" at bounding box center [1260, 391] width 477 height 582
click at [1264, 407] on div "URL SLUG" at bounding box center [1260, 407] width 415 height 31
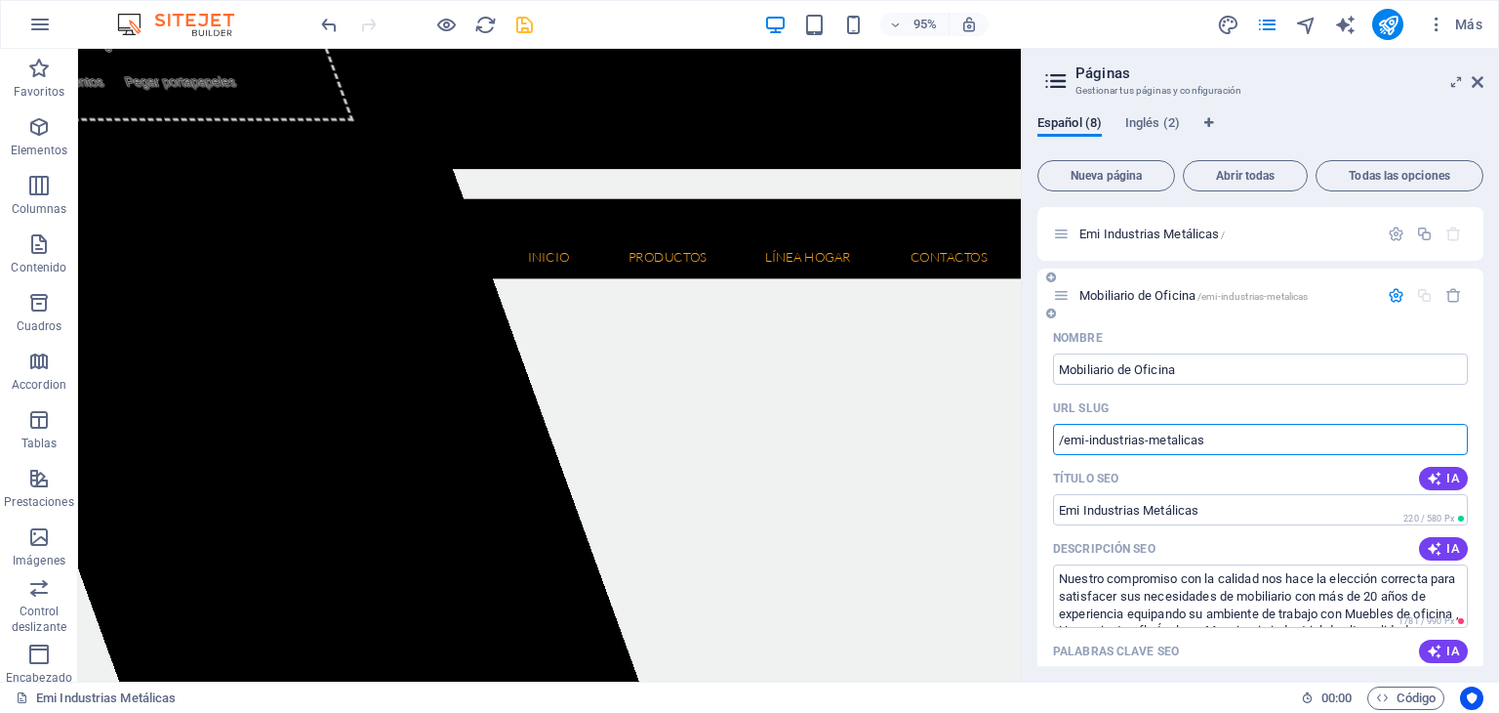
drag, startPoint x: 1214, startPoint y: 439, endPoint x: 1065, endPoint y: 442, distance: 149.4
click at [1065, 442] on input "/emi-industrias-metalicas" at bounding box center [1260, 439] width 415 height 31
click at [1227, 482] on div "Título SEO IA" at bounding box center [1260, 478] width 415 height 31
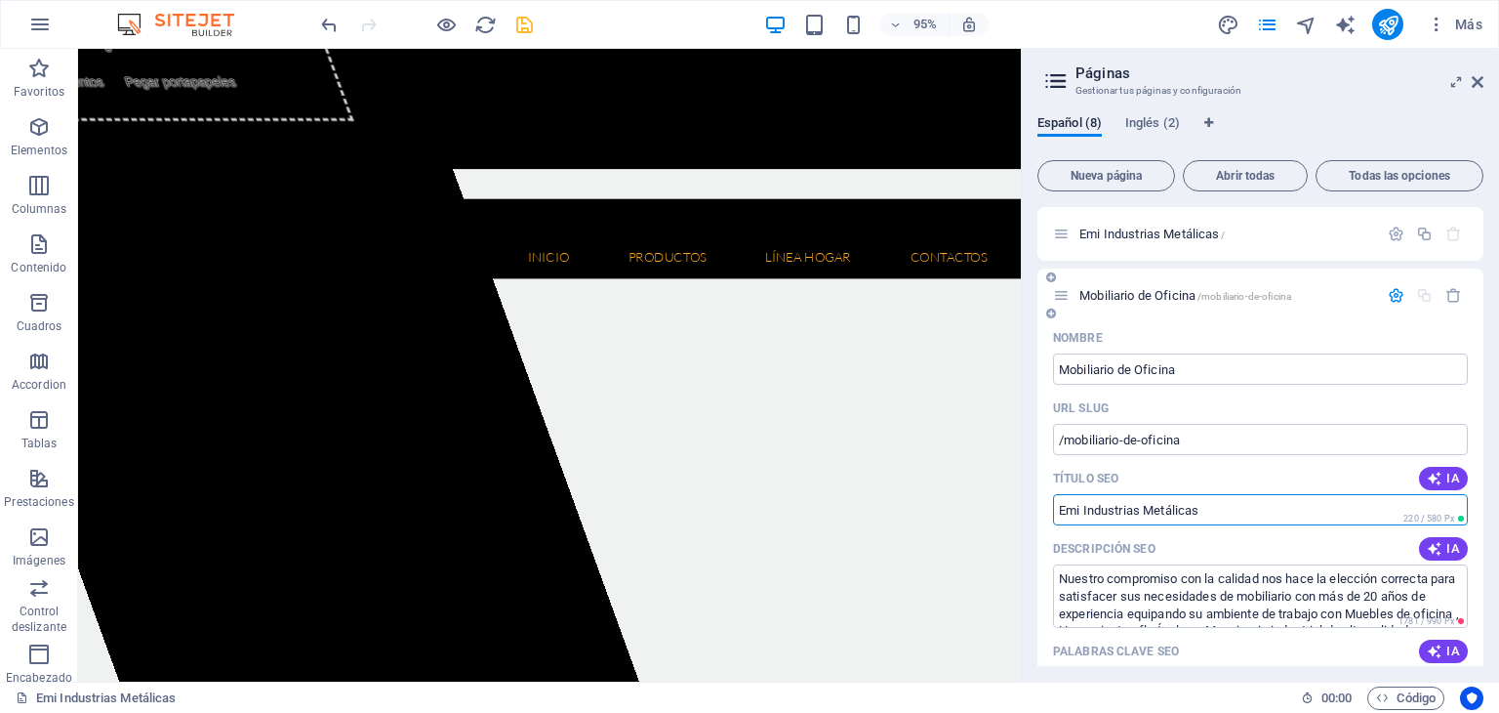
drag, startPoint x: 1230, startPoint y: 513, endPoint x: 1046, endPoint y: 504, distance: 184.8
click at [1046, 504] on div "Nombre Mobiliario de Oficina ​ URL SLUG /mobiliario-de-oficina ​ Título SEO IA …" at bounding box center [1261, 724] width 446 height 805
drag, startPoint x: 1479, startPoint y: 275, endPoint x: 1481, endPoint y: 324, distance: 48.8
click at [1481, 324] on div "Emi Industrias Metálicas / Mobiliario de Oficina /mobiliario-de-oficina Nombre …" at bounding box center [1261, 436] width 446 height 459
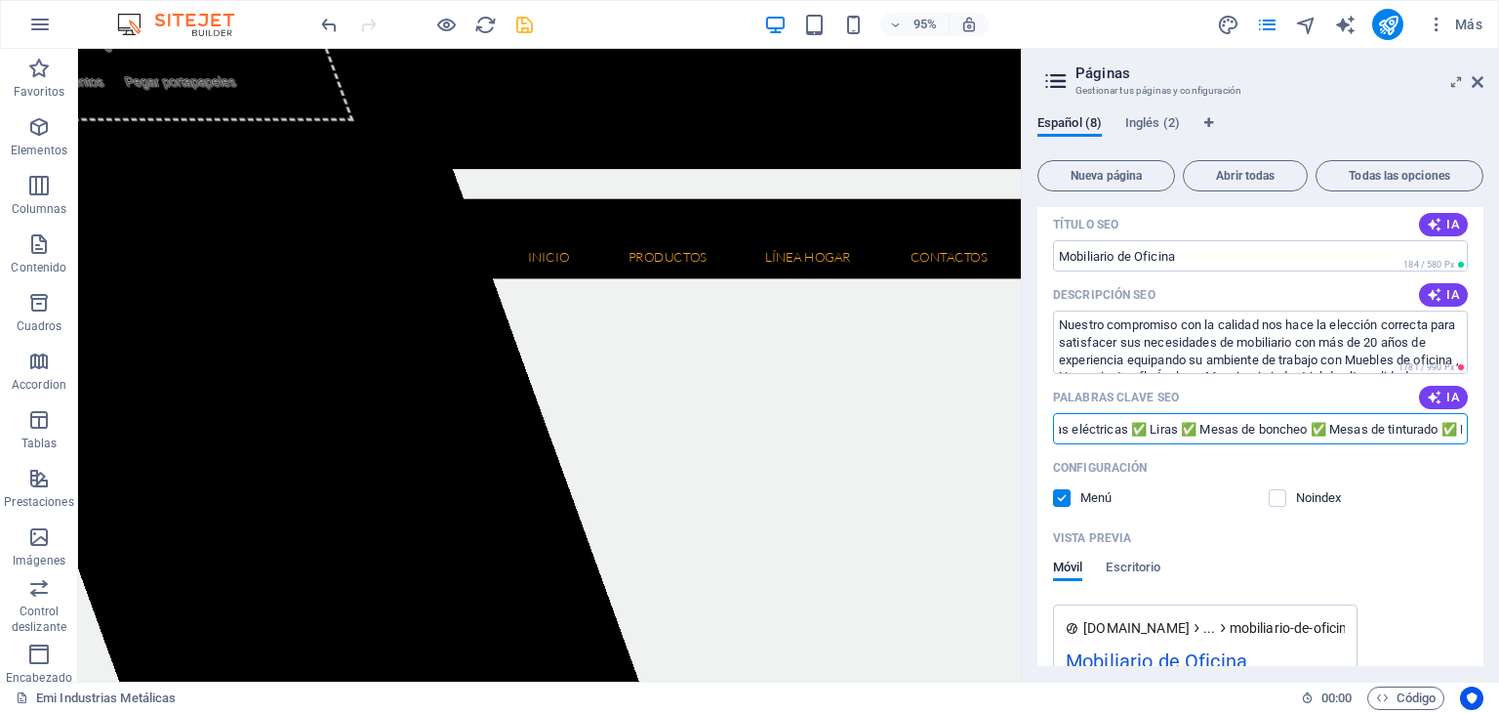
scroll to position [0, 677]
drag, startPoint x: 1066, startPoint y: 428, endPoint x: 1480, endPoint y: 429, distance: 413.9
click at [1480, 429] on div "Emi Industrias Metálicas / Mobiliario de Oficina /mobiliario-de-oficina Nombre …" at bounding box center [1261, 436] width 446 height 459
click at [1453, 425] on input "mesas de reunion, escritorios, sillas, estaciones de trabajo, credenzas, counte…" at bounding box center [1260, 428] width 415 height 31
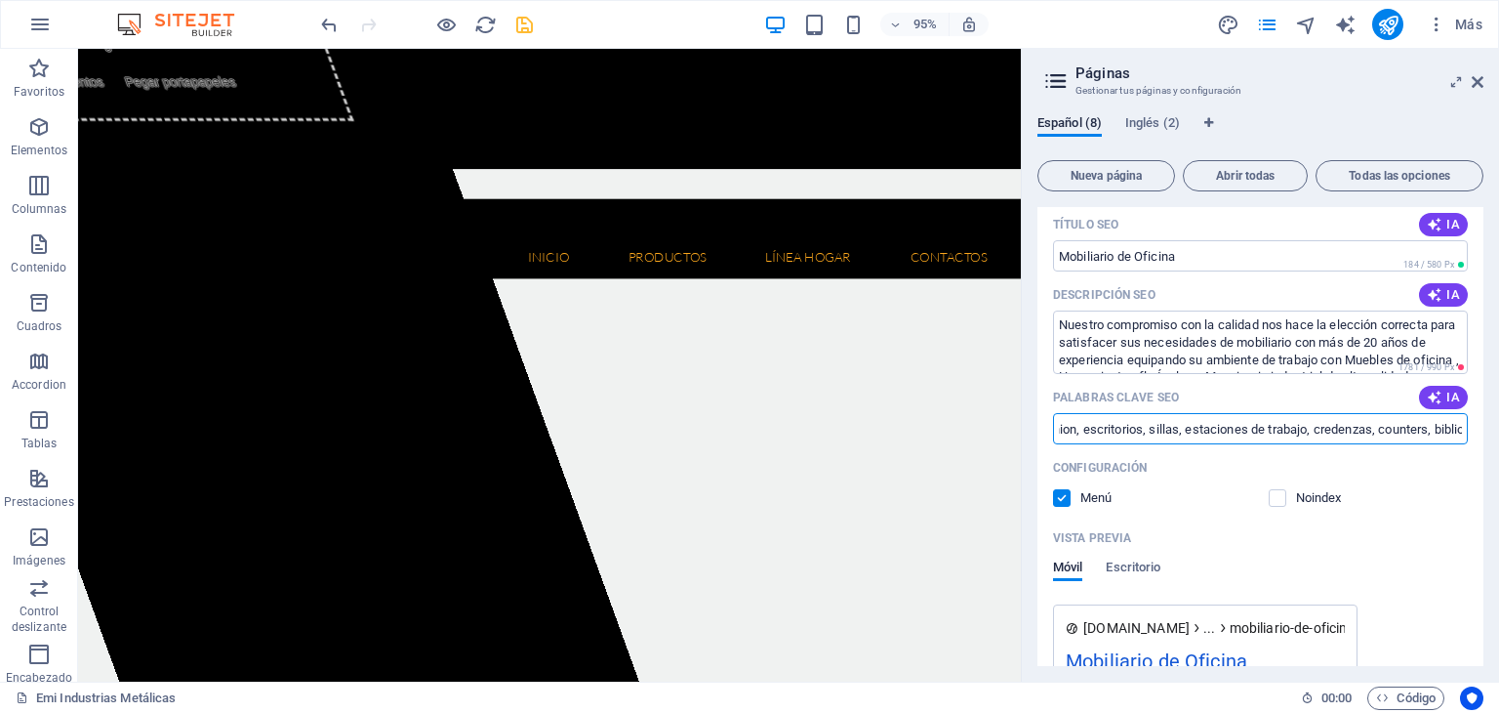
scroll to position [0, 127]
drag, startPoint x: 1428, startPoint y: 427, endPoint x: 1465, endPoint y: 427, distance: 37.1
click at [1465, 427] on div "Nombre Mobiliario de Oficina ​ URL SLUG /mobiliario-de-oficina ​ Título SEO IA …" at bounding box center [1261, 470] width 446 height 805
click at [1459, 427] on input "mesas de reunion, escritorios, sillas, estaciones de trabajo, credenzas, counte…" at bounding box center [1260, 428] width 415 height 31
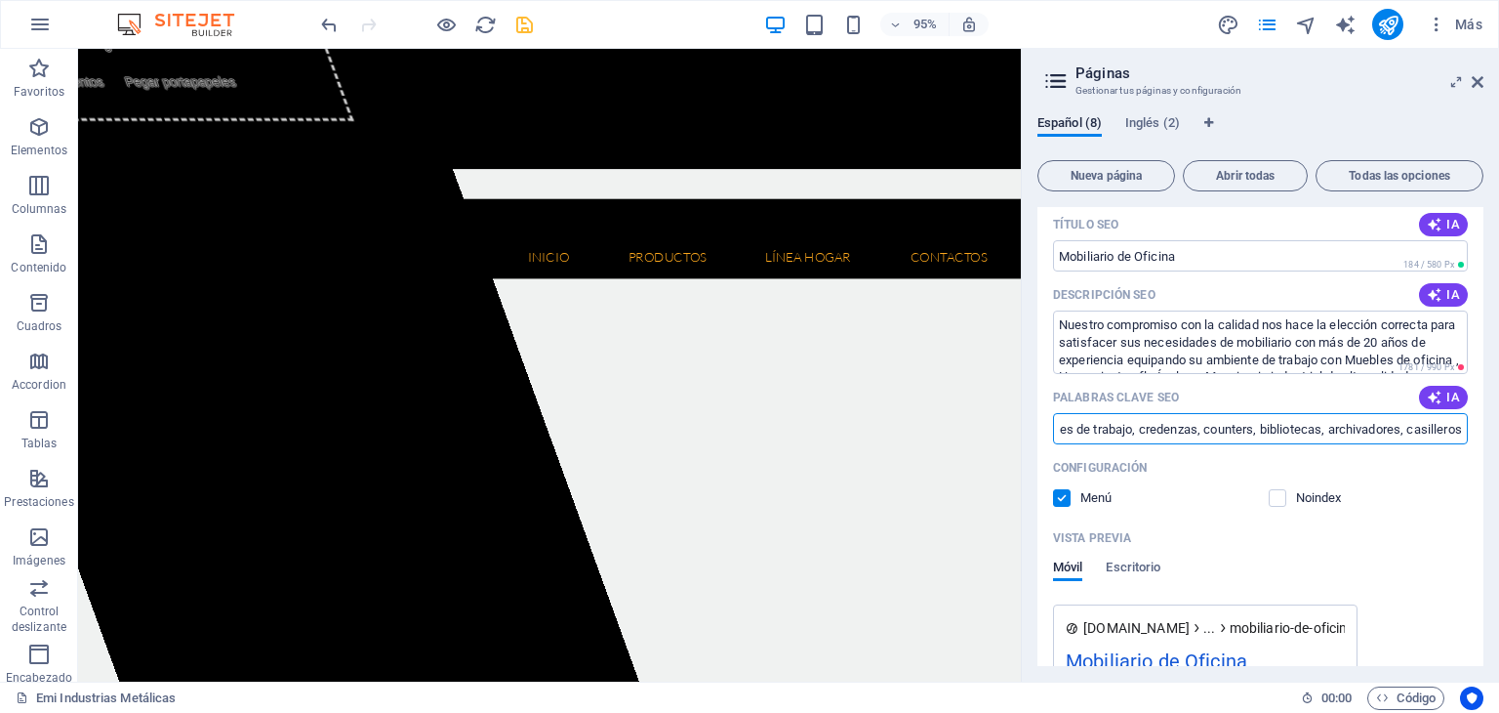
drag, startPoint x: 1367, startPoint y: 415, endPoint x: 1479, endPoint y: 427, distance: 112.9
click at [1479, 427] on div "Nombre Mobiliario de Oficina ​ URL SLUG /mobiliario-de-oficina ​ Título SEO IA …" at bounding box center [1261, 470] width 446 height 805
click at [1459, 431] on input "mesas de reunion, escritorios, sillas, estaciones de trabajo, credenzas, counte…" at bounding box center [1260, 428] width 415 height 31
drag, startPoint x: 1457, startPoint y: 431, endPoint x: 1488, endPoint y: 431, distance: 31.2
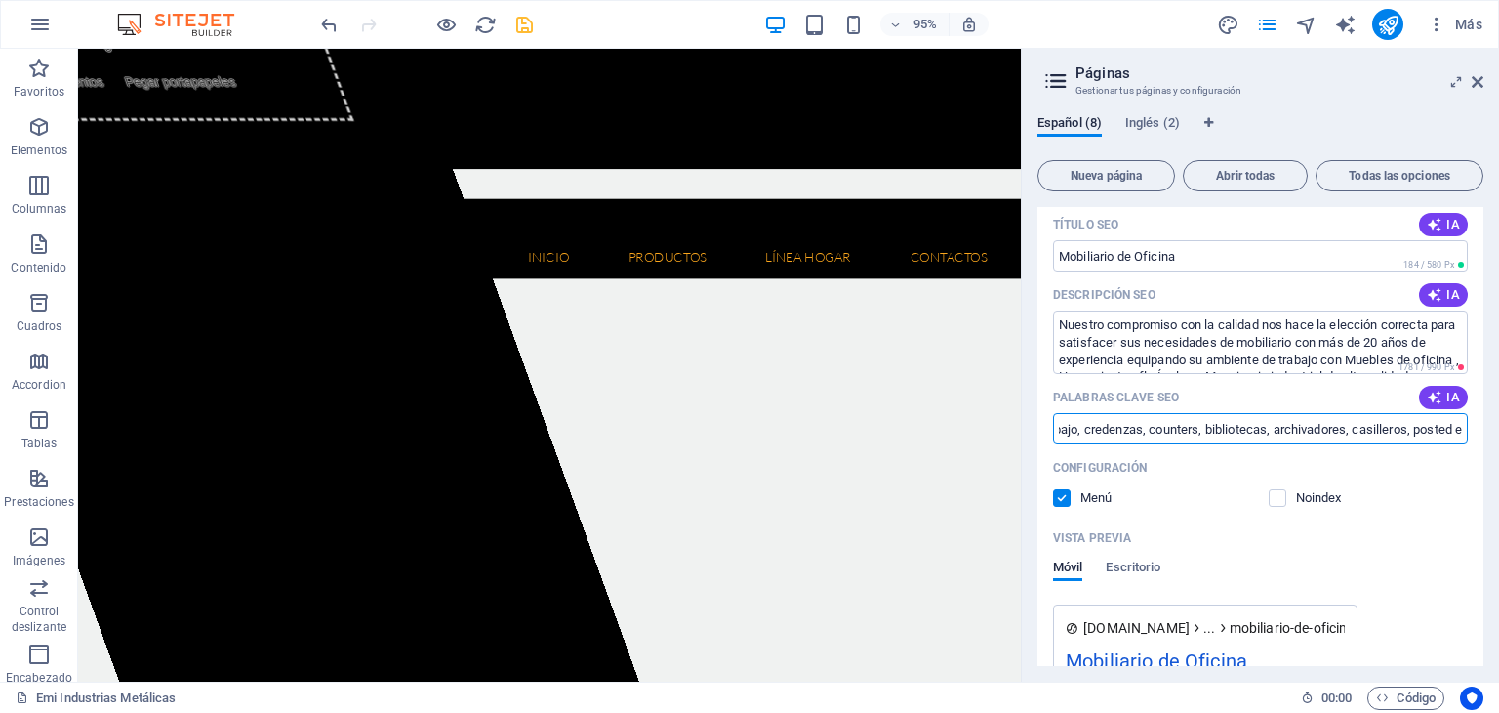
click at [1488, 431] on div "Español (8) Inglés (2) Nueva página Abrir todas Todas las opciones Emi Industri…" at bounding box center [1260, 391] width 477 height 582
click at [1457, 431] on input "mesas de reunion, escritorios, sillas, estaciones de trabajo, credenzas, counte…" at bounding box center [1260, 428] width 415 height 31
drag, startPoint x: 1443, startPoint y: 428, endPoint x: 1467, endPoint y: 431, distance: 24.6
click at [1467, 431] on div "Nombre Mobiliario de Oficina ​ URL SLUG /mobiliario-de-oficina ​ Título SEO IA …" at bounding box center [1261, 470] width 446 height 805
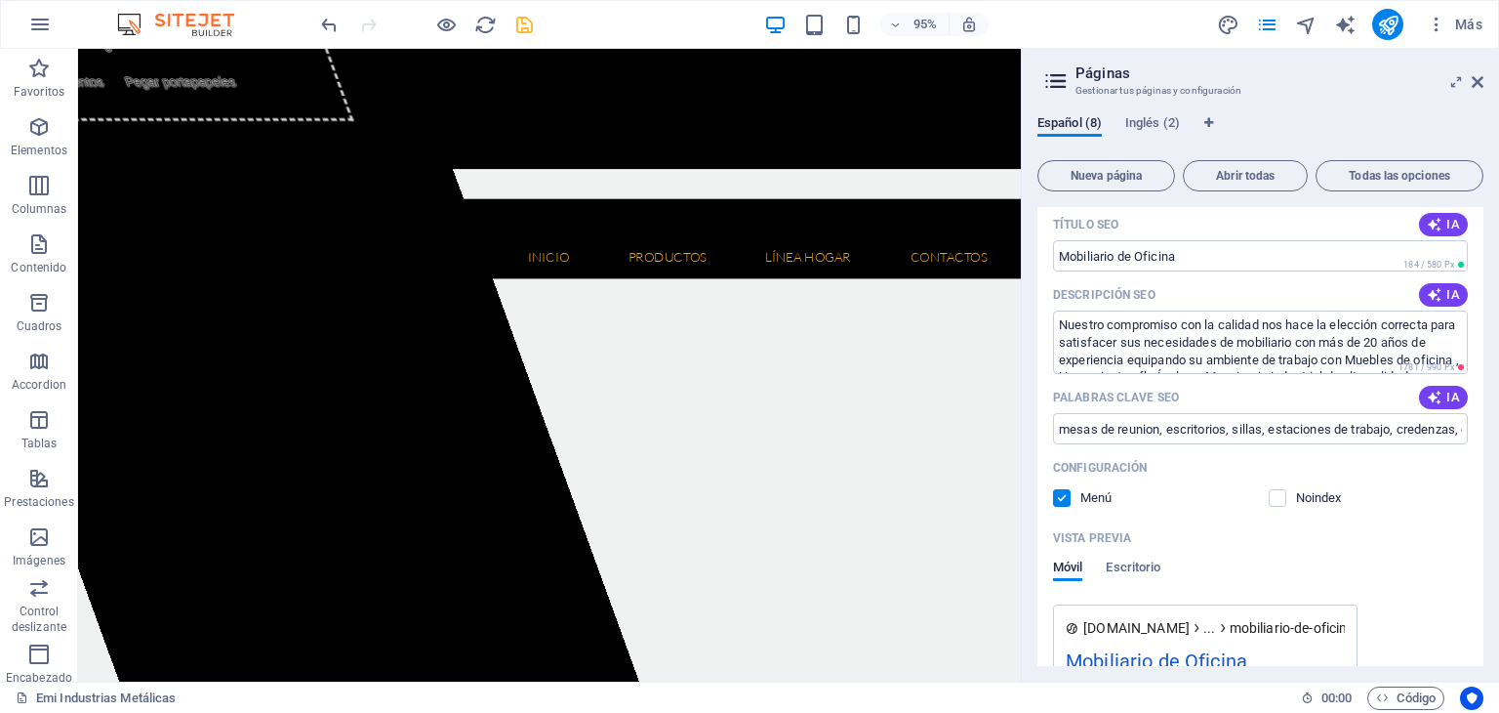
click at [1447, 474] on div "Configuración" at bounding box center [1260, 467] width 415 height 31
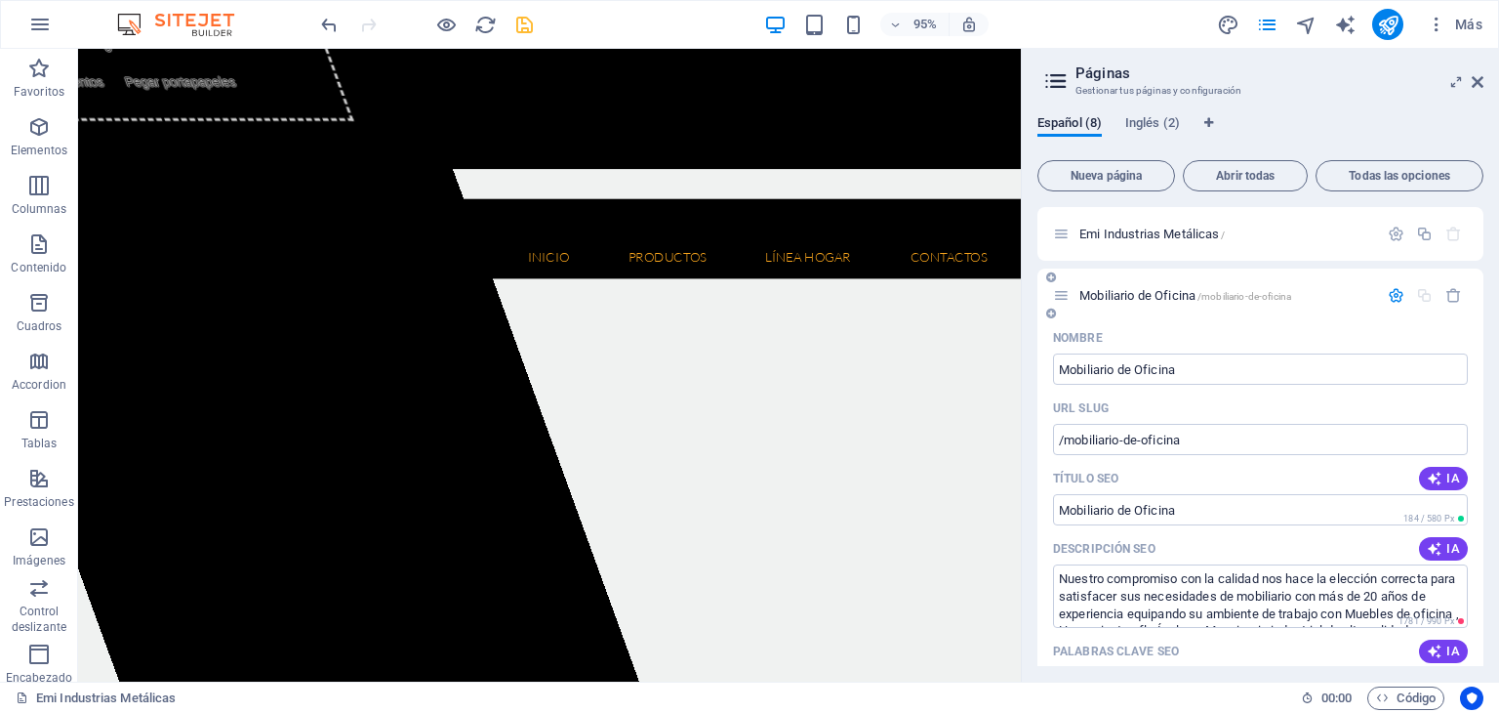
click at [1271, 329] on div "Nombre" at bounding box center [1260, 337] width 415 height 31
click at [1230, 299] on span "/mobiliario-de-oficina" at bounding box center [1245, 296] width 94 height 11
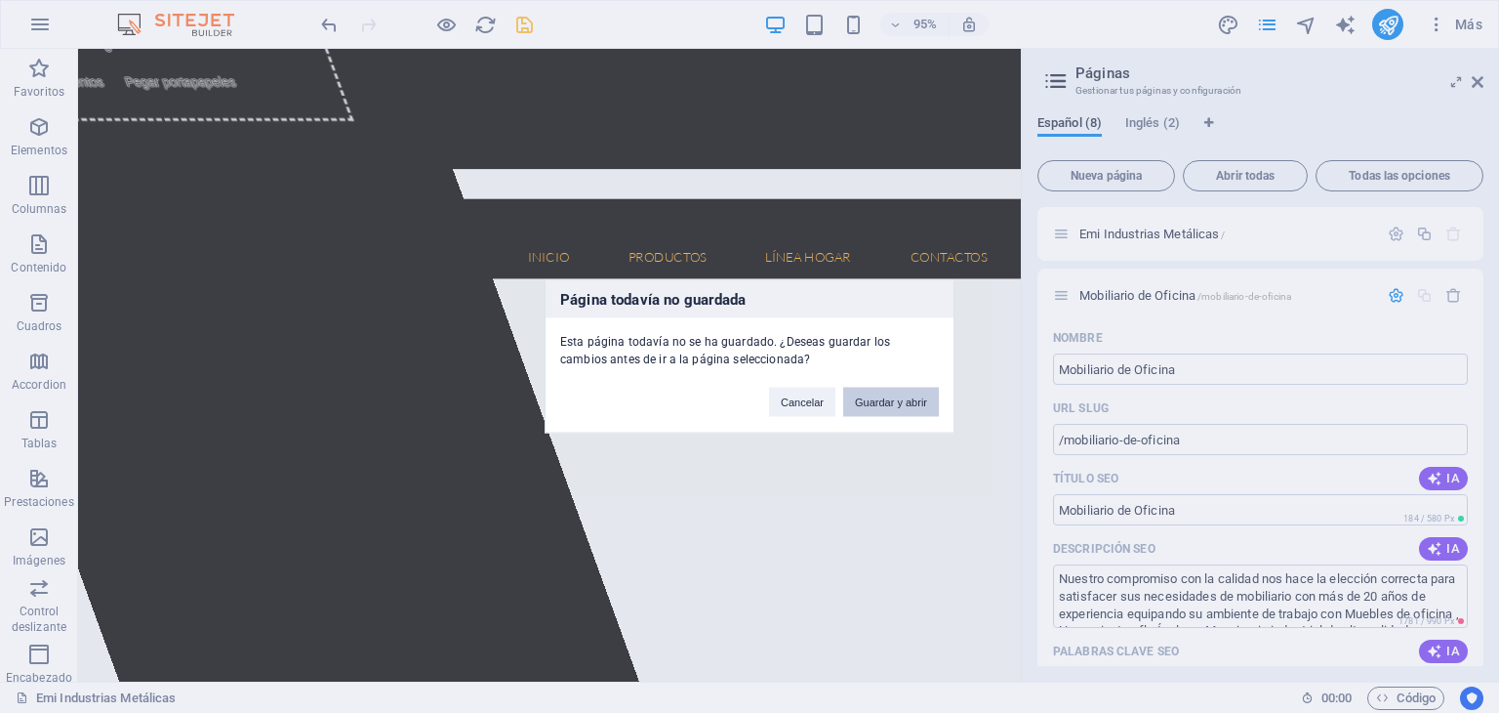
click at [896, 403] on button "Guardar y abrir" at bounding box center [891, 402] width 96 height 29
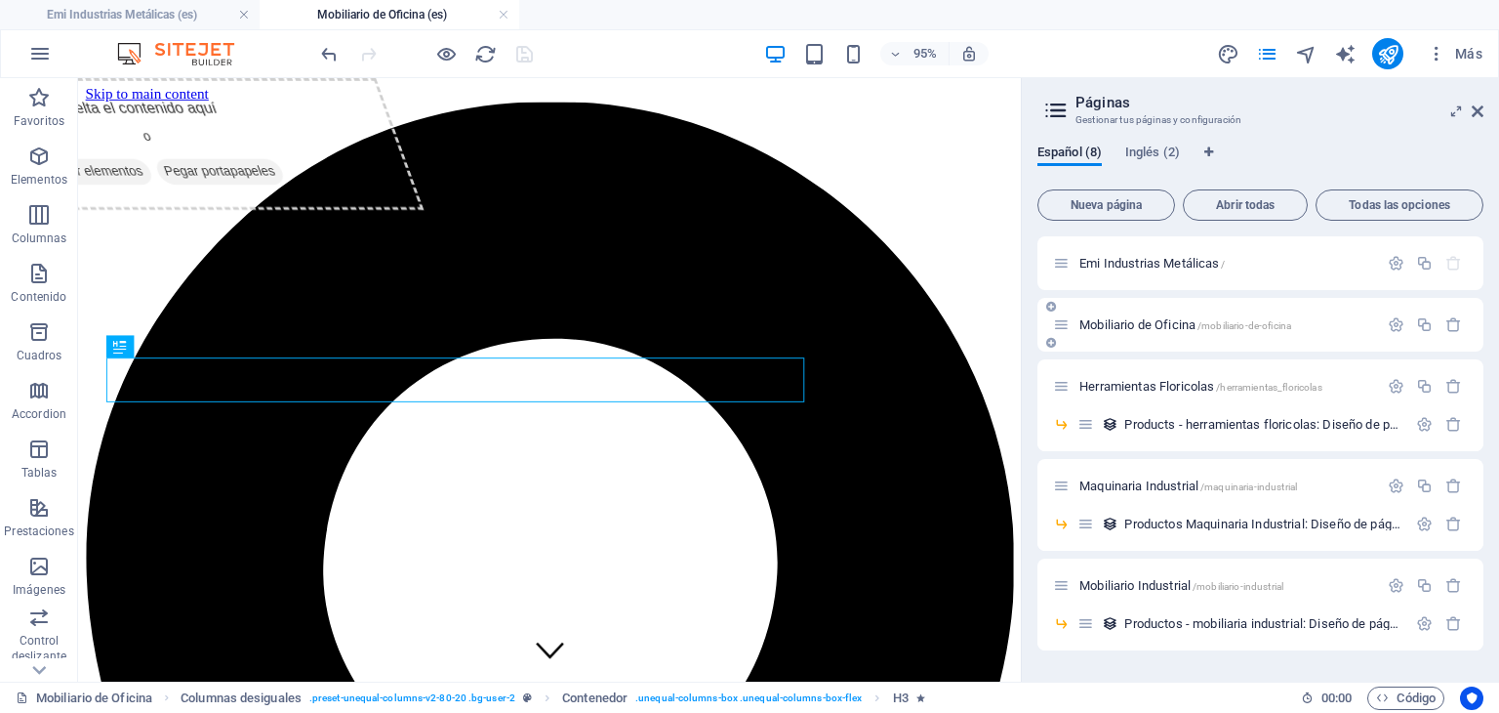
scroll to position [428, 0]
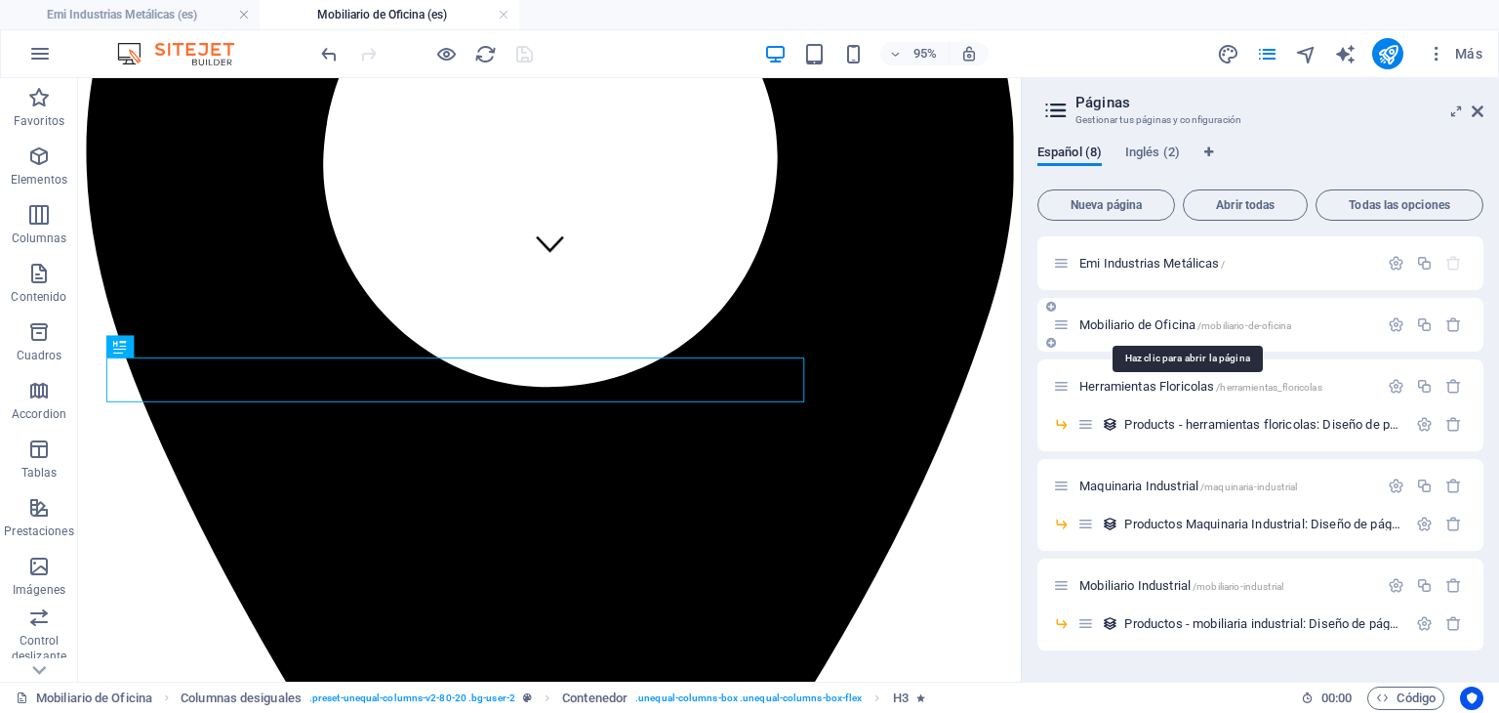
click at [1123, 322] on span "Mobiliario de Oficina /mobiliario-de-oficina" at bounding box center [1186, 324] width 212 height 15
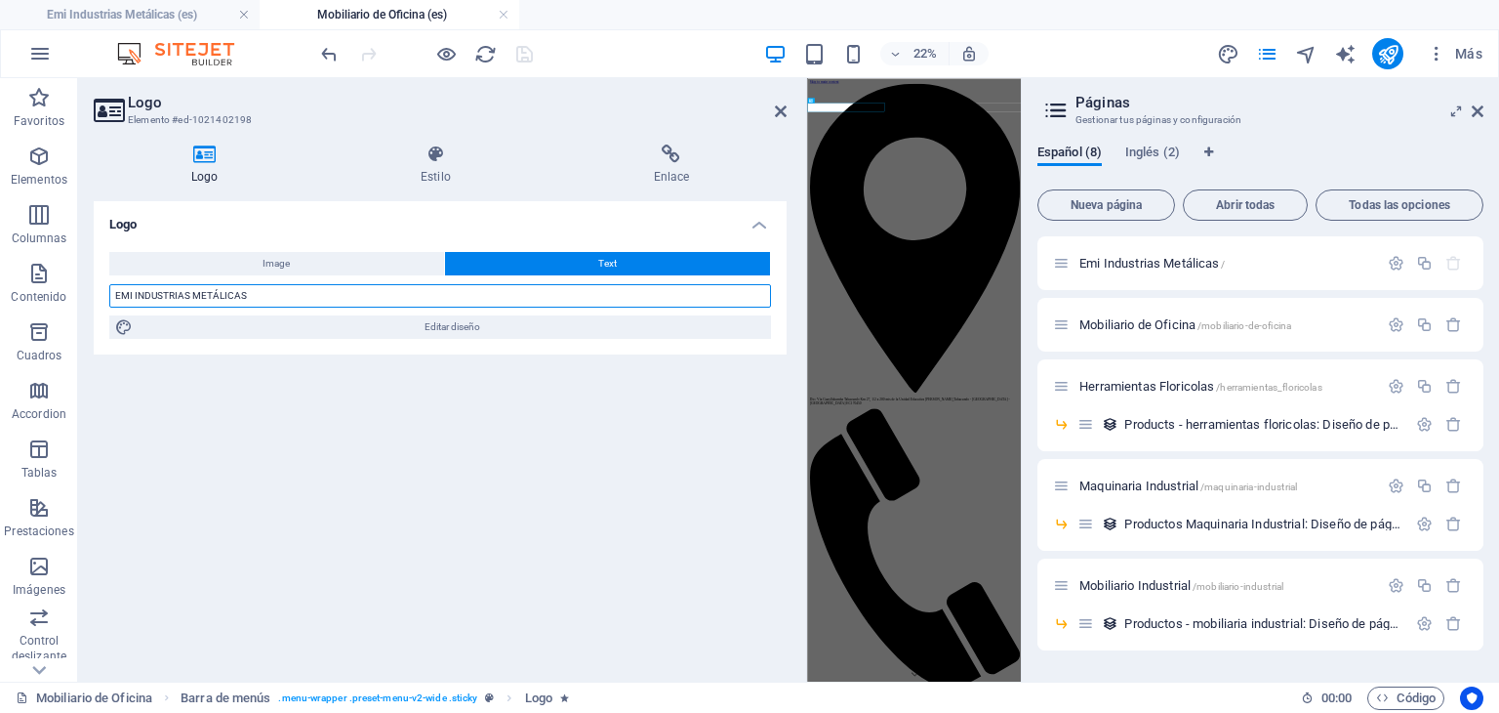
drag, startPoint x: 268, startPoint y: 288, endPoint x: 90, endPoint y: 293, distance: 178.7
click at [90, 293] on div "Logo Estilo Enlace Logo Image Text Arrastra archivos aquí, haz clic para escoge…" at bounding box center [440, 405] width 724 height 553
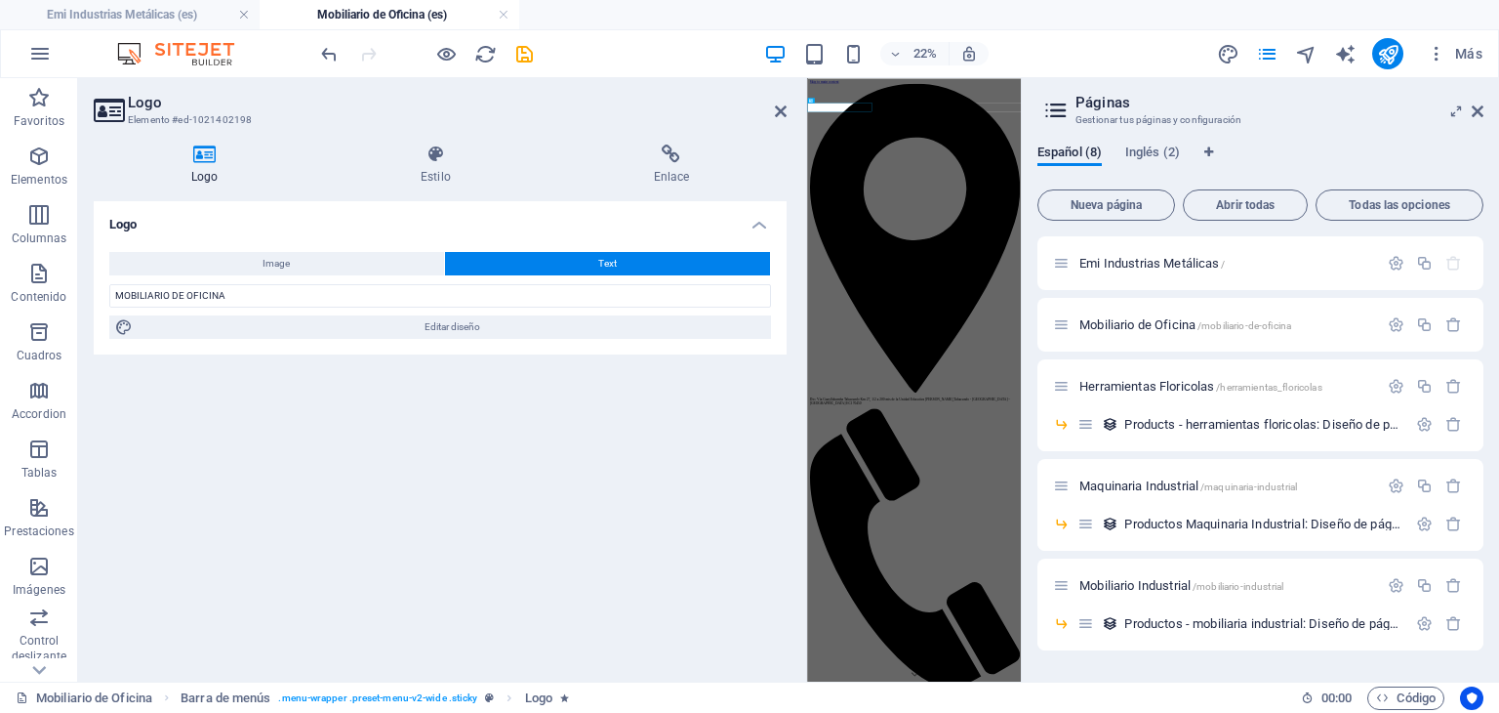
click at [245, 390] on div "Logo Image Text Arrastra archivos aquí, haz clic para escoger archivos o selecc…" at bounding box center [440, 433] width 693 height 465
click at [527, 56] on icon "save" at bounding box center [524, 54] width 22 height 22
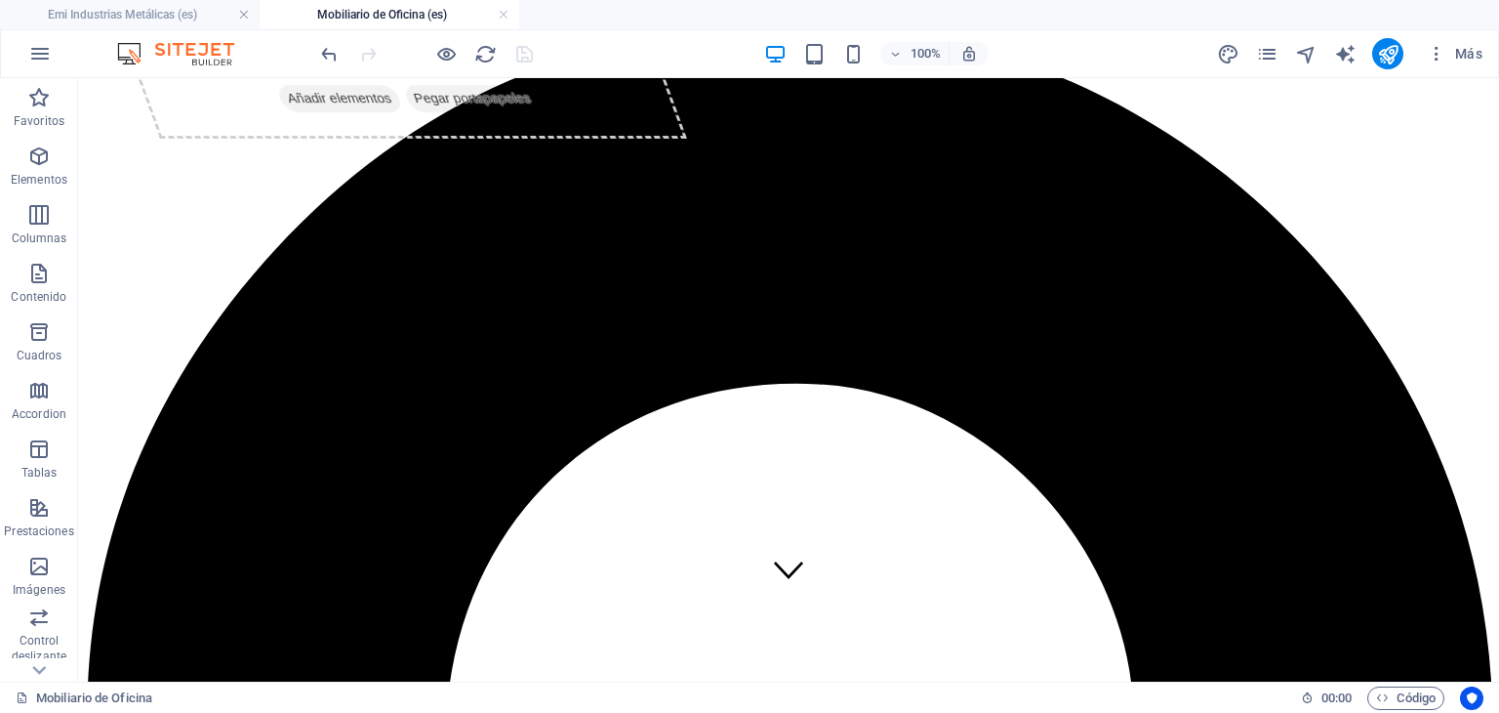
scroll to position [76, 0]
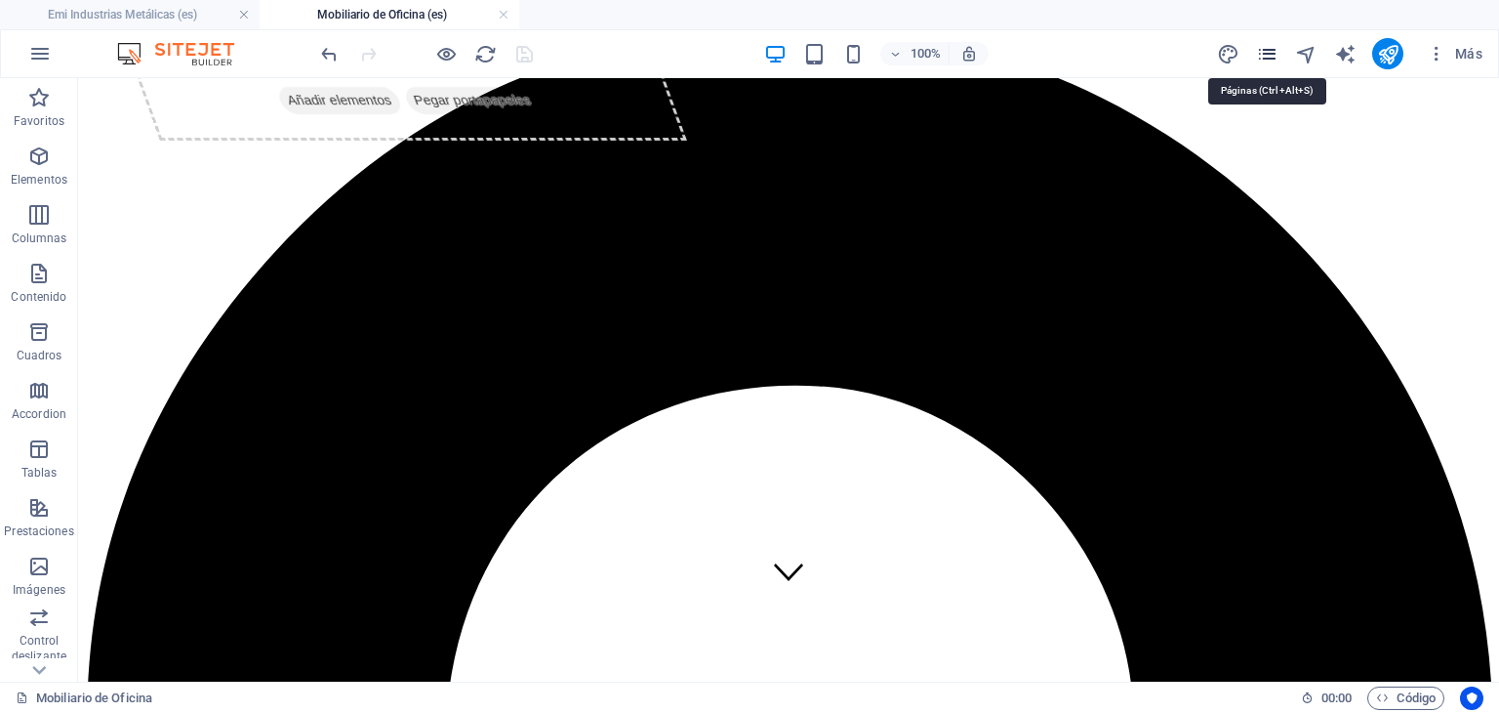
click at [1270, 50] on icon "pages" at bounding box center [1267, 54] width 22 height 22
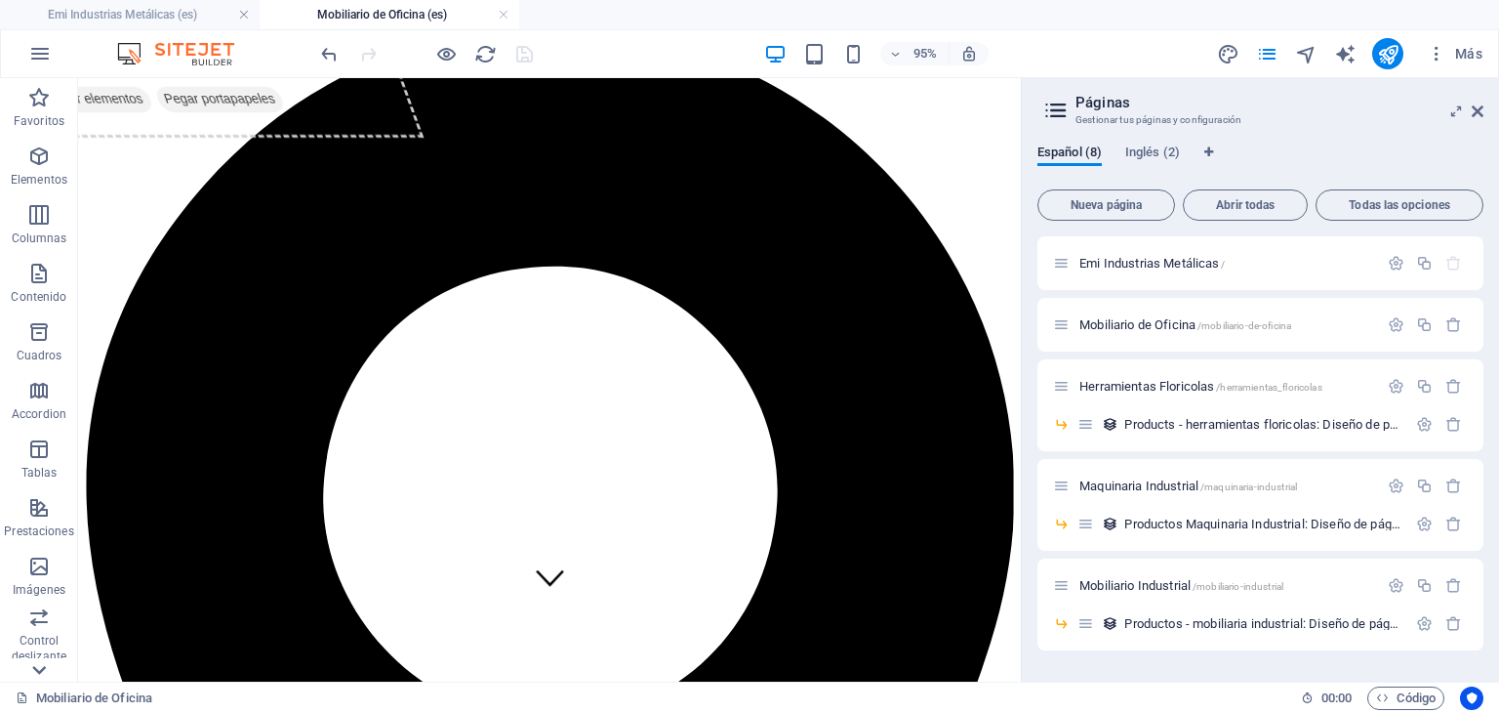
click at [33, 670] on icon at bounding box center [38, 669] width 27 height 27
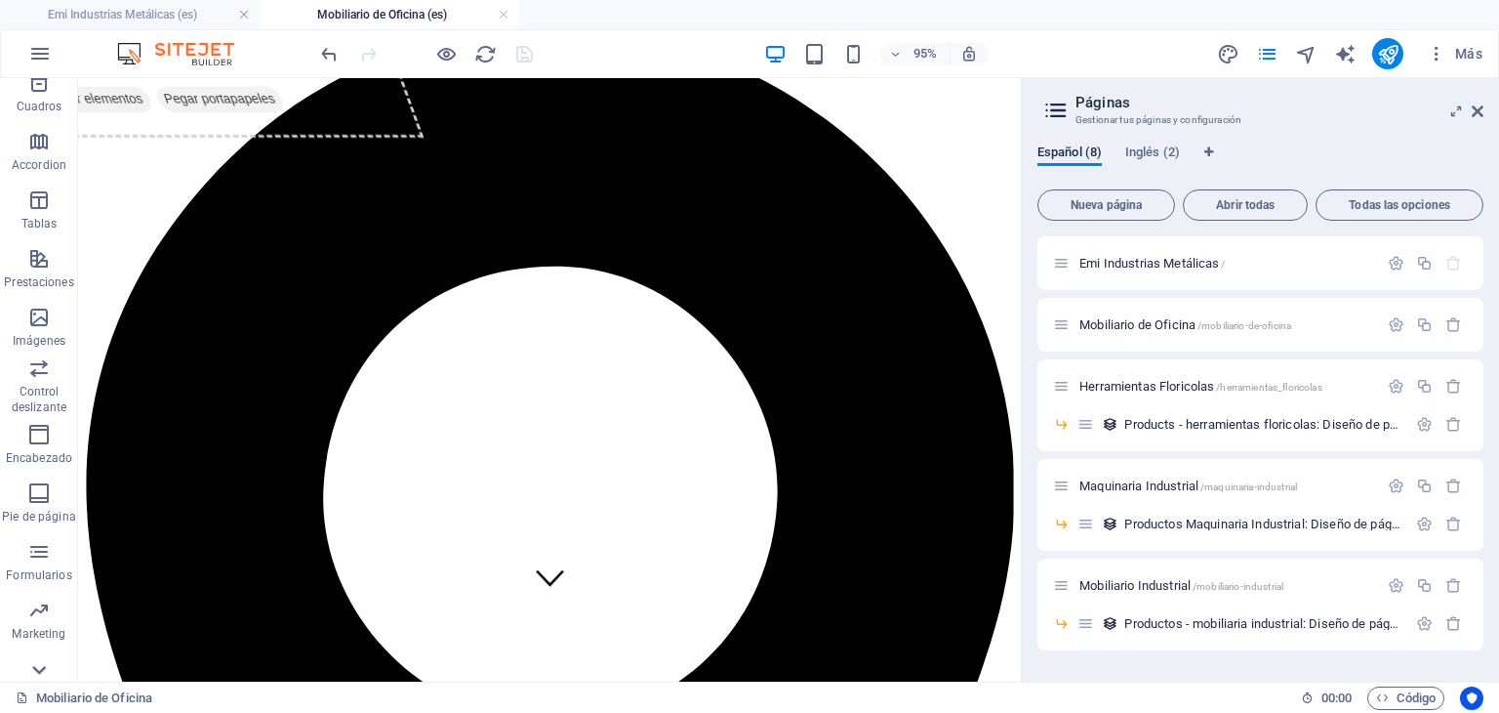
scroll to position [275, 0]
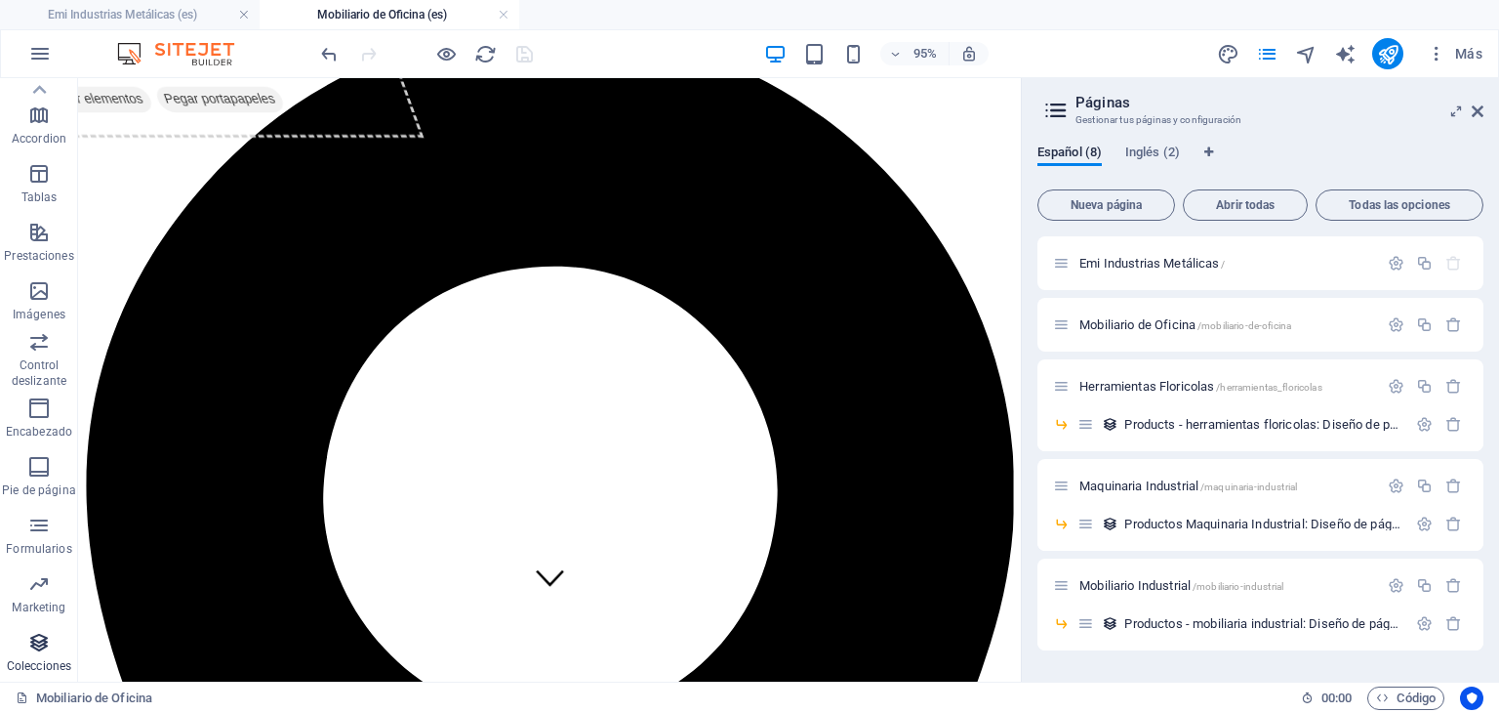
click at [41, 659] on p "Colecciones" at bounding box center [39, 666] width 64 height 16
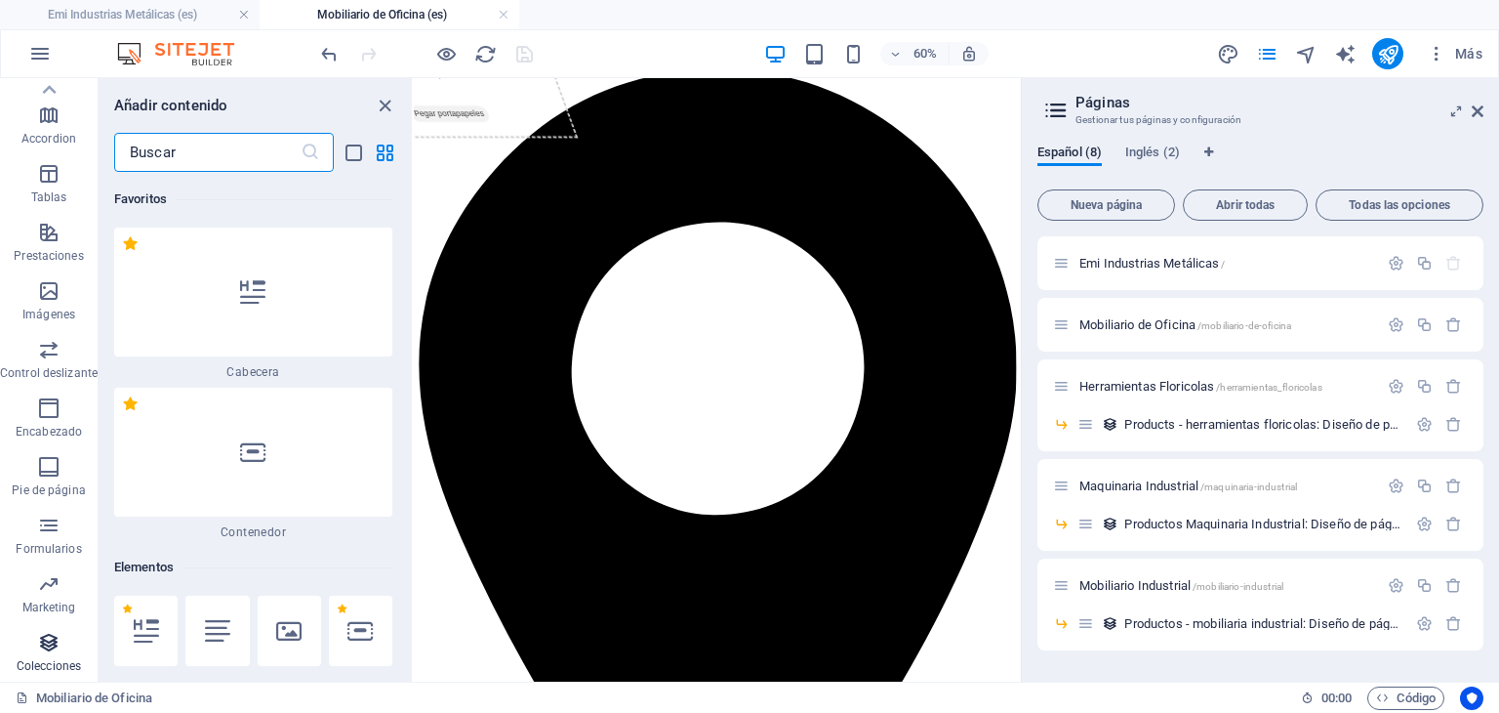
scroll to position [34916, 0]
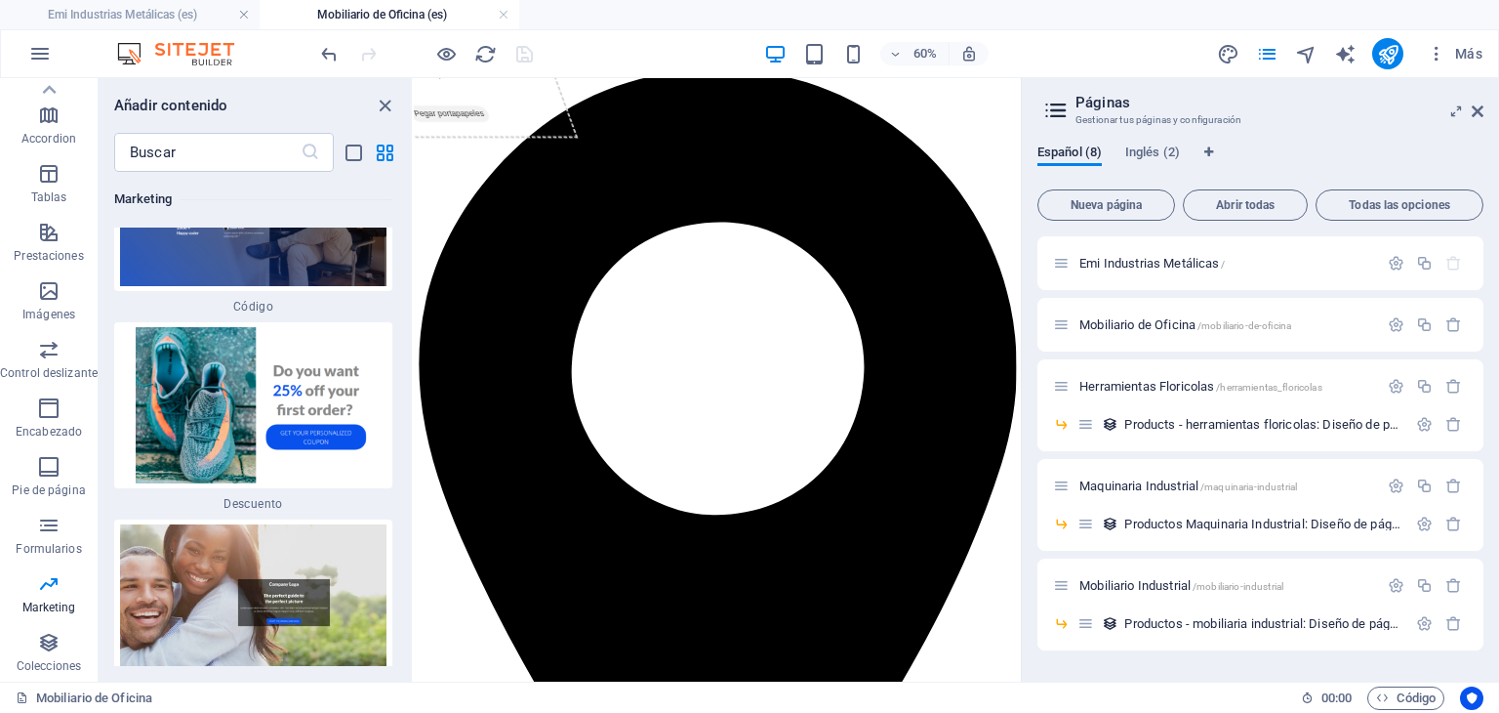
drag, startPoint x: 406, startPoint y: 230, endPoint x: 358, endPoint y: 552, distance: 324.7
click at [358, 552] on div "Favoritos 1 Star Cabecera 1 Star Contenedor Elementos 1 Star Cabecera 1 Star Te…" at bounding box center [255, 419] width 313 height 494
click at [411, 618] on div "Favoritos 1 Star Cabecera 1 Star Contenedor Elementos 1 Star Cabecera 1 Star Te…" at bounding box center [255, 419] width 313 height 494
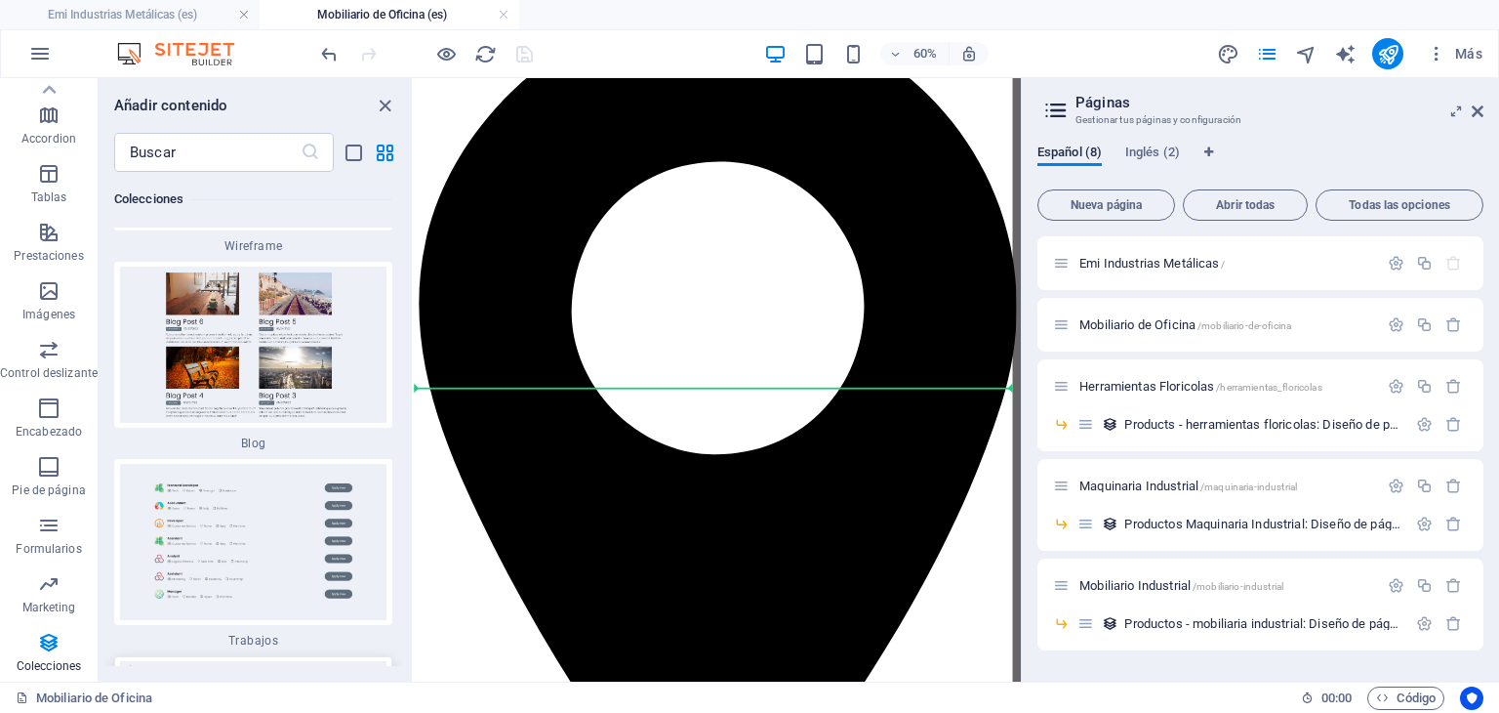
scroll to position [155, 0]
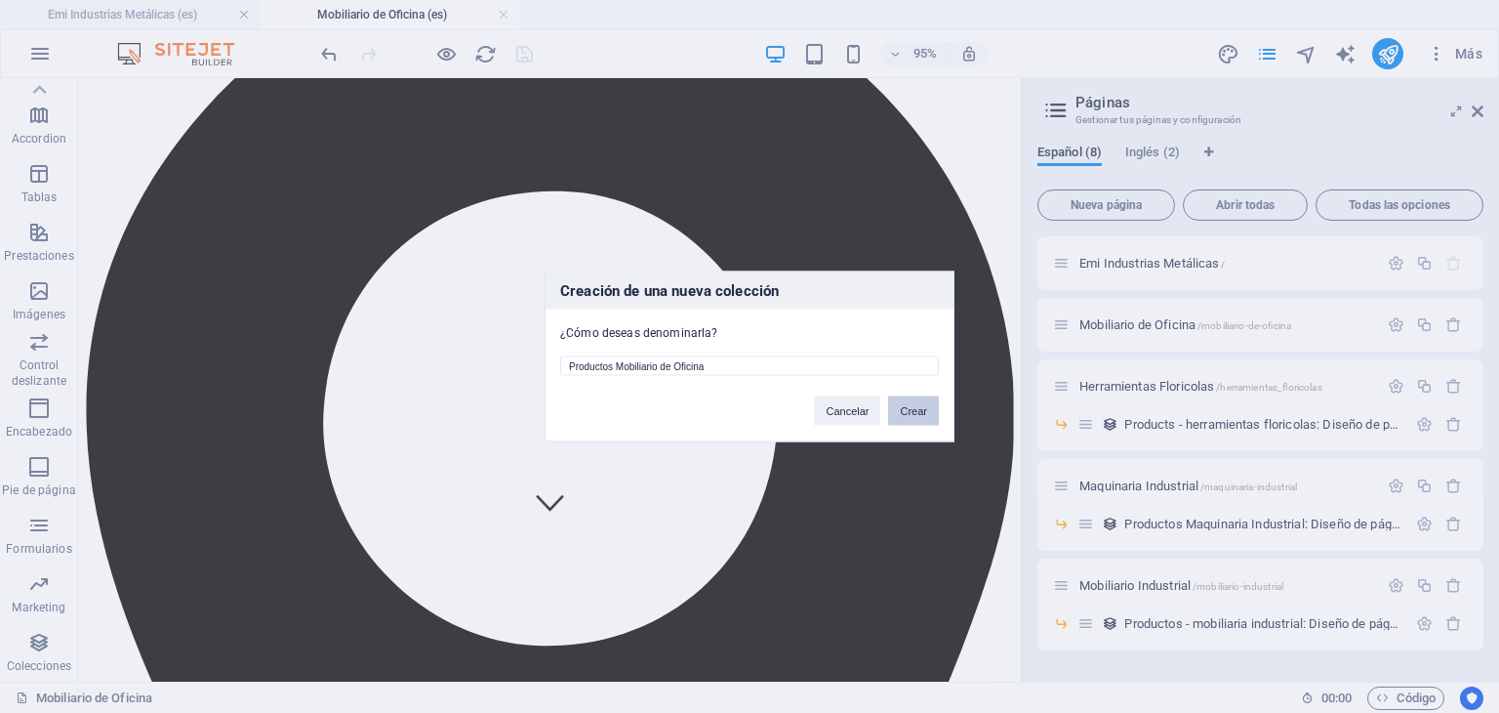
click at [911, 411] on button "Crear" at bounding box center [913, 410] width 51 height 29
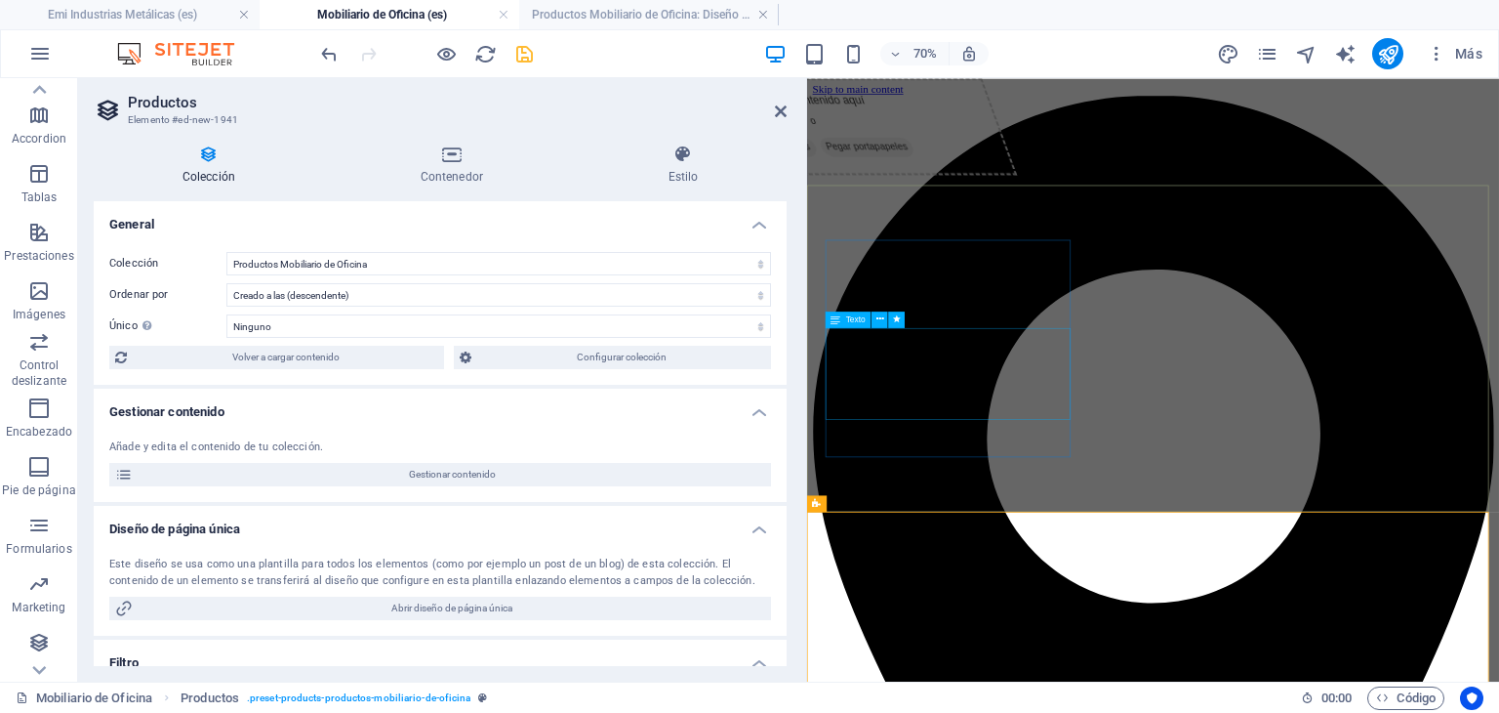
scroll to position [0, 0]
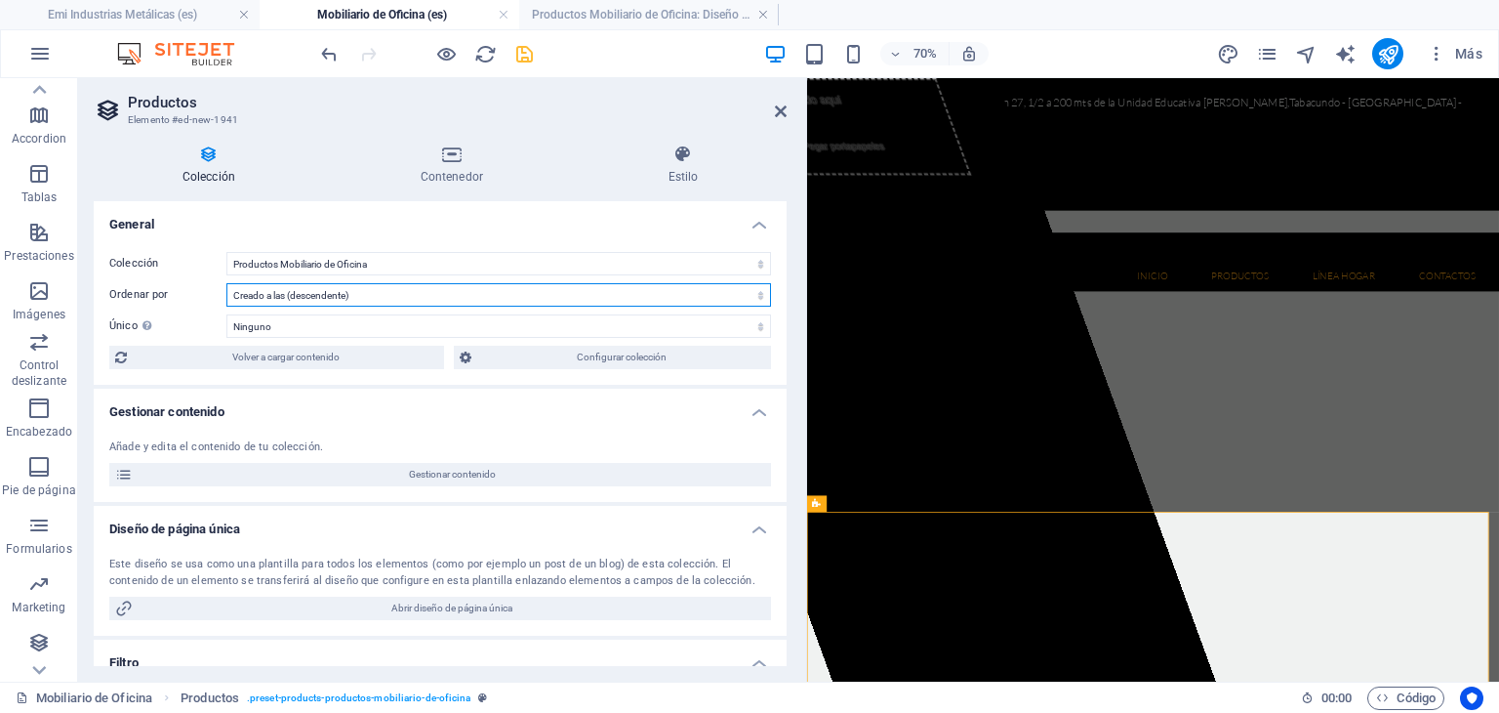
click at [703, 300] on select "Creado a las (ascendente) Creado a las (descendente) Actualizado a las (ascende…" at bounding box center [498, 294] width 545 height 23
click at [226, 283] on select "Creado a las (ascendente) Creado a las (descendente) Actualizado a las (ascende…" at bounding box center [498, 294] width 545 height 23
click at [398, 294] on select "Creado a las (ascendente) Creado a las (descendente) Actualizado a las (ascende…" at bounding box center [498, 294] width 545 height 23
click at [226, 283] on select "Creado a las (ascendente) Creado a las (descendente) Actualizado a las (ascende…" at bounding box center [498, 294] width 545 height 23
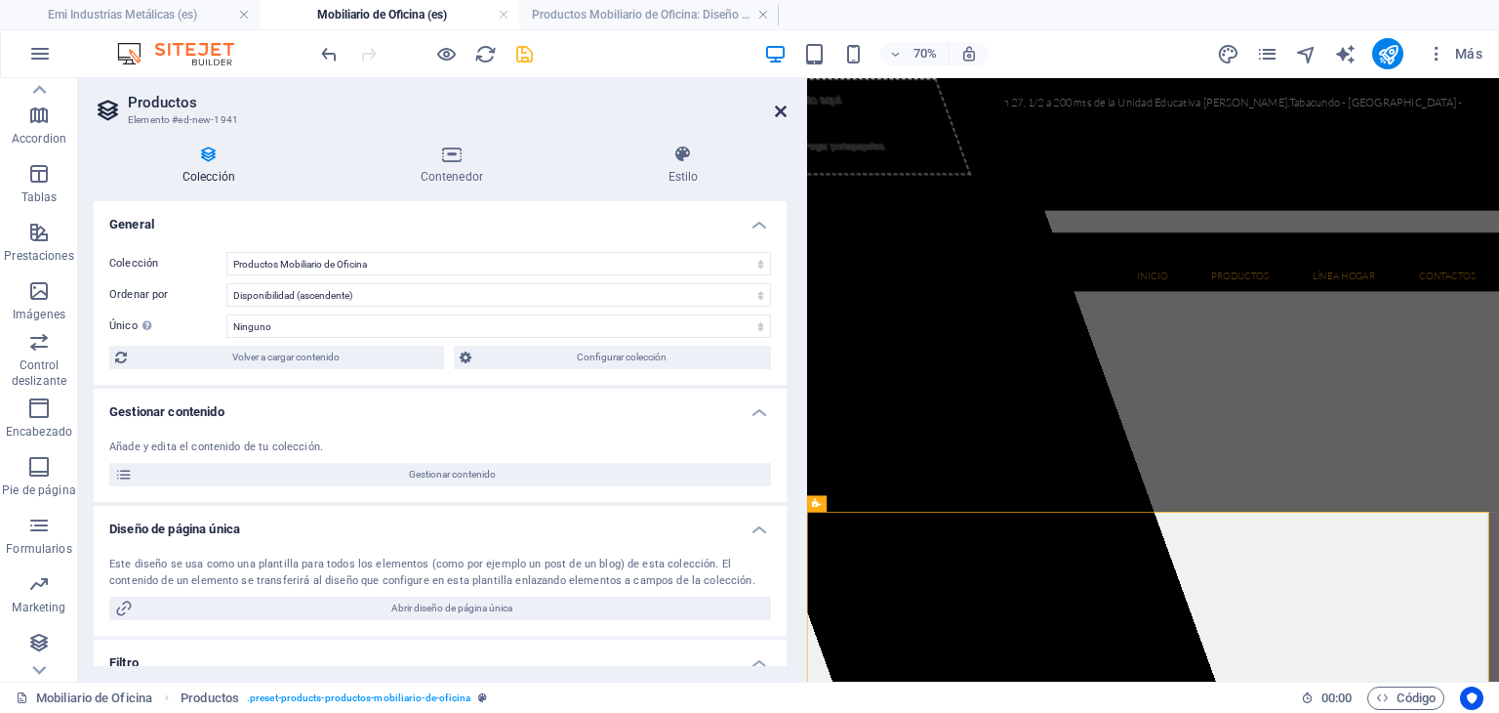
click at [780, 115] on icon at bounding box center [781, 111] width 12 height 16
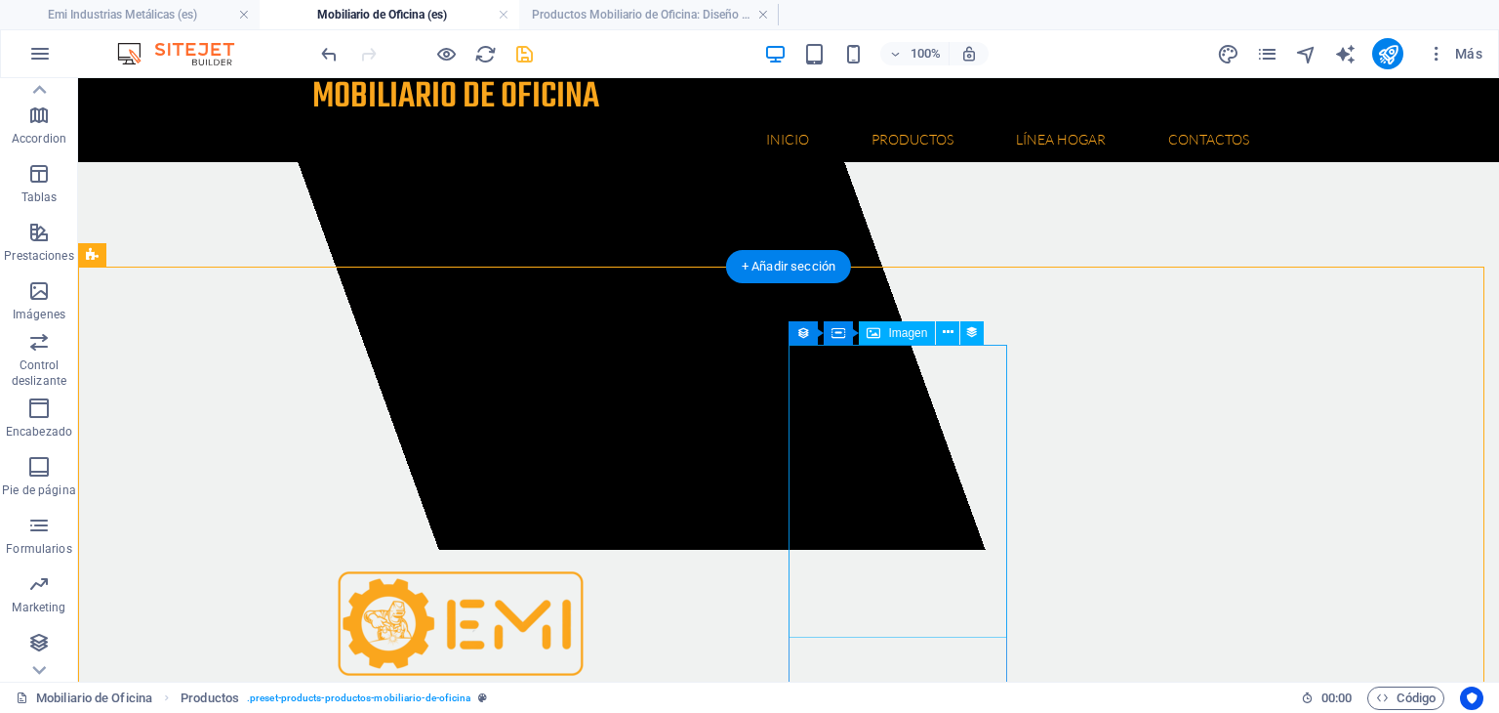
scroll to position [430, 0]
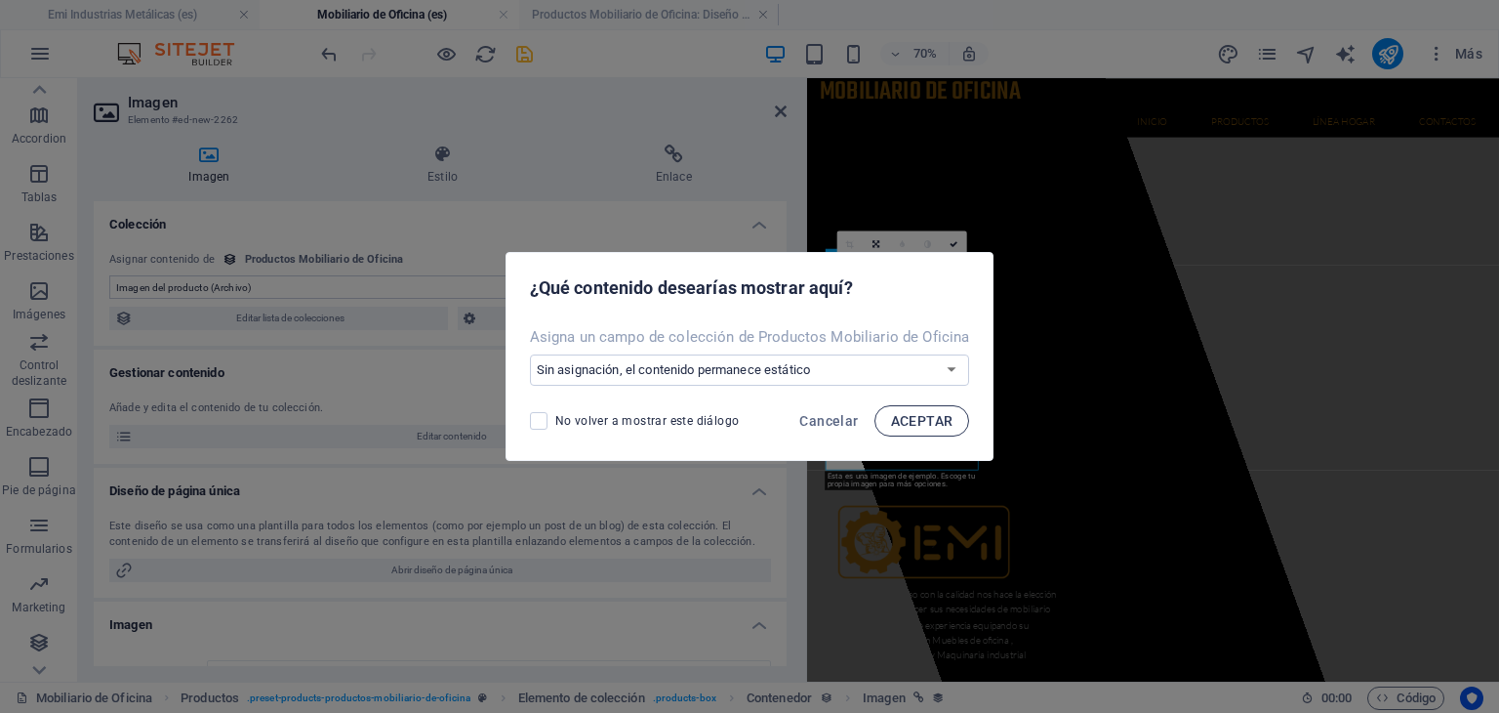
click at [918, 422] on span "ACEPTAR" at bounding box center [922, 421] width 62 height 16
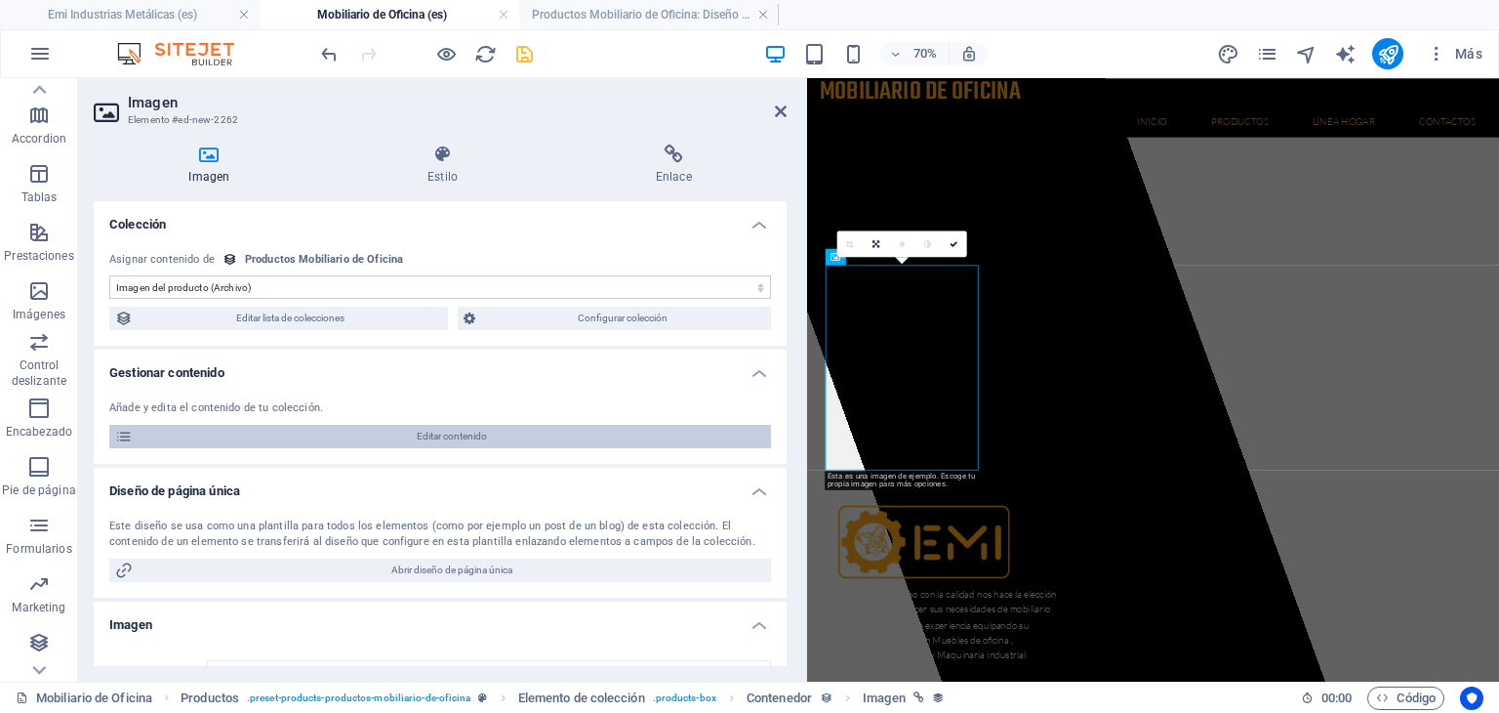
click at [487, 443] on span "Editar contenido" at bounding box center [452, 436] width 627 height 23
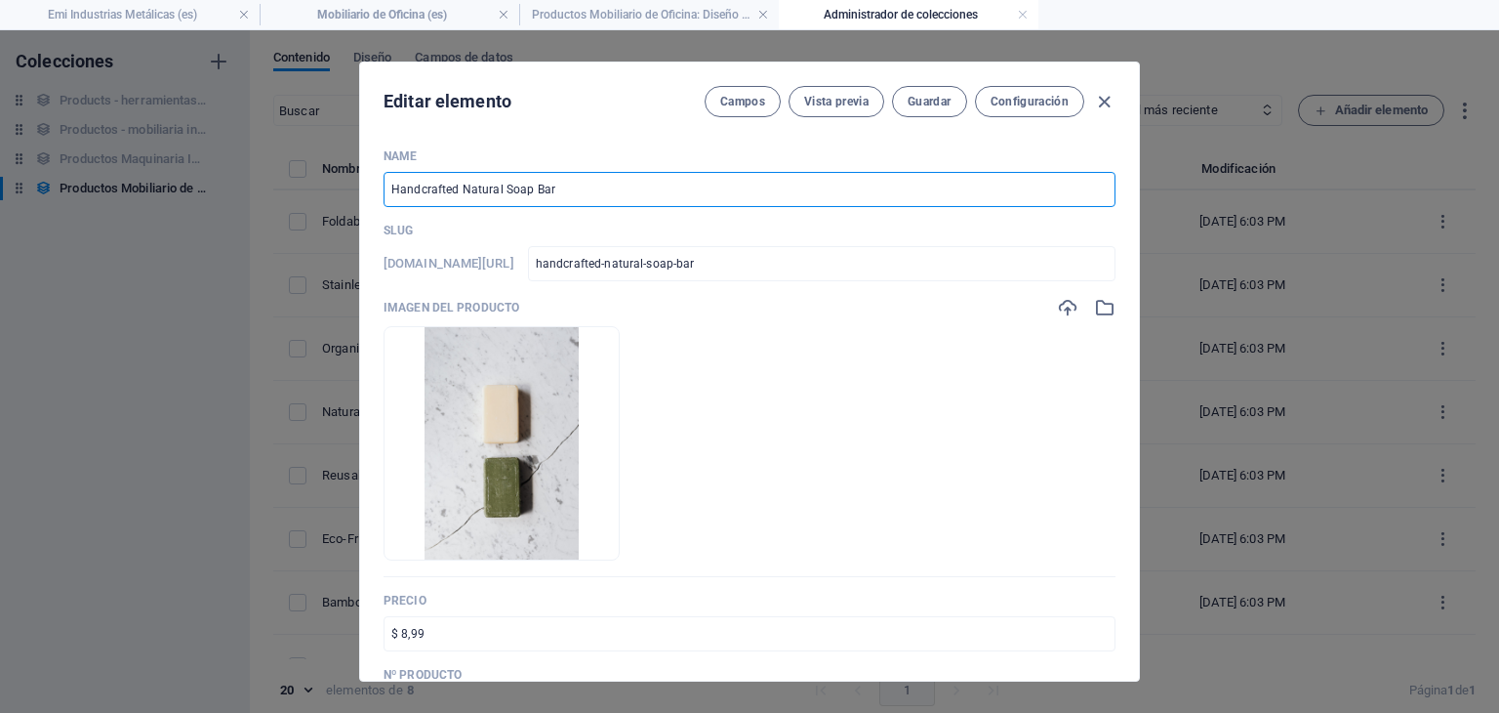
drag, startPoint x: 586, startPoint y: 186, endPoint x: 361, endPoint y: 185, distance: 224.5
click at [361, 185] on div "Name Handcrafted Natural Soap Bar ​ Slug [DOMAIN_NAME][URL] handcrafted-natural…" at bounding box center [749, 407] width 779 height 548
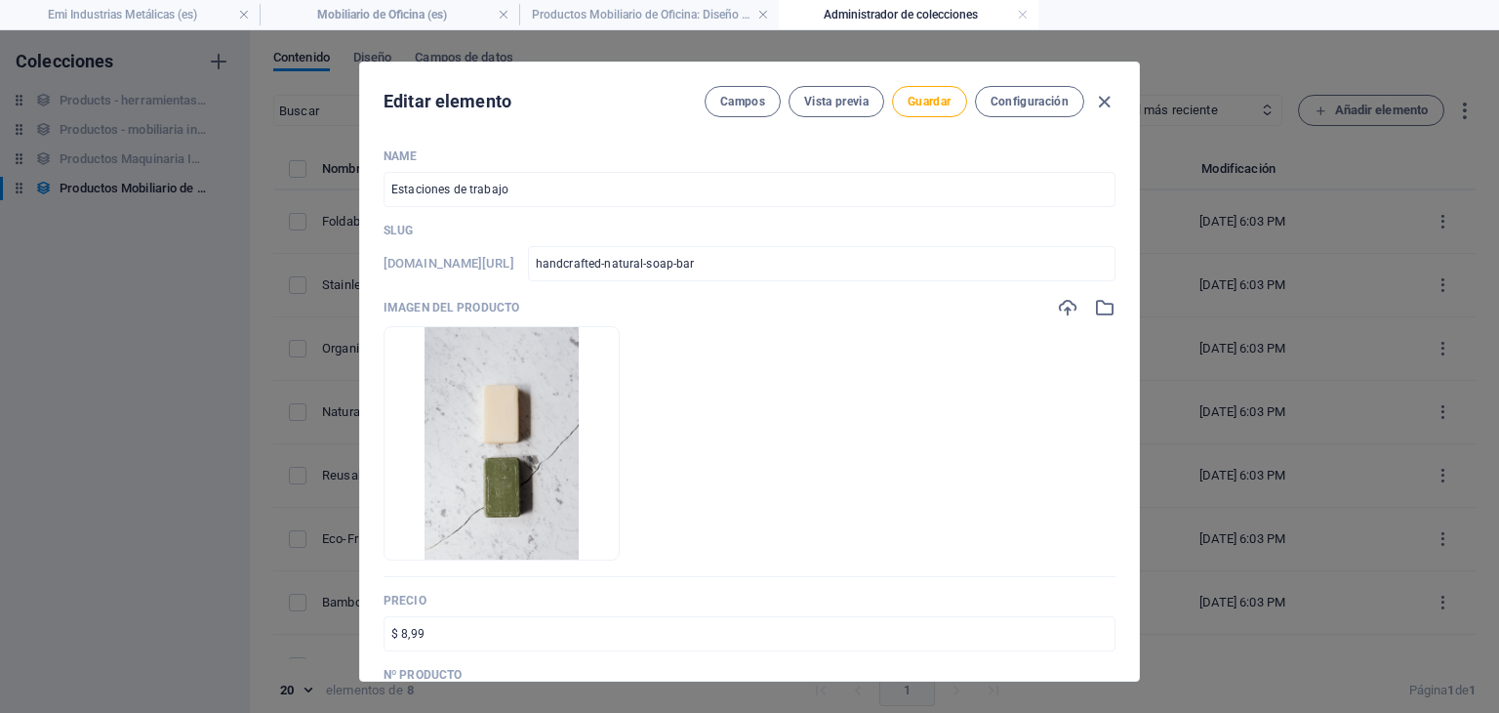
click at [781, 302] on div "Imagen del producto" at bounding box center [750, 307] width 732 height 21
drag, startPoint x: 947, startPoint y: 266, endPoint x: 742, endPoint y: 263, distance: 205.0
click at [742, 263] on div "[DOMAIN_NAME][URL] handcrafted-natural-soap-bar ​" at bounding box center [750, 263] width 732 height 35
click at [804, 323] on div "Imagen del producto Arrastra archivos aquí para cargarlos de inmediato" at bounding box center [750, 437] width 732 height 280
click at [560, 540] on button "button" at bounding box center [553, 531] width 16 height 59
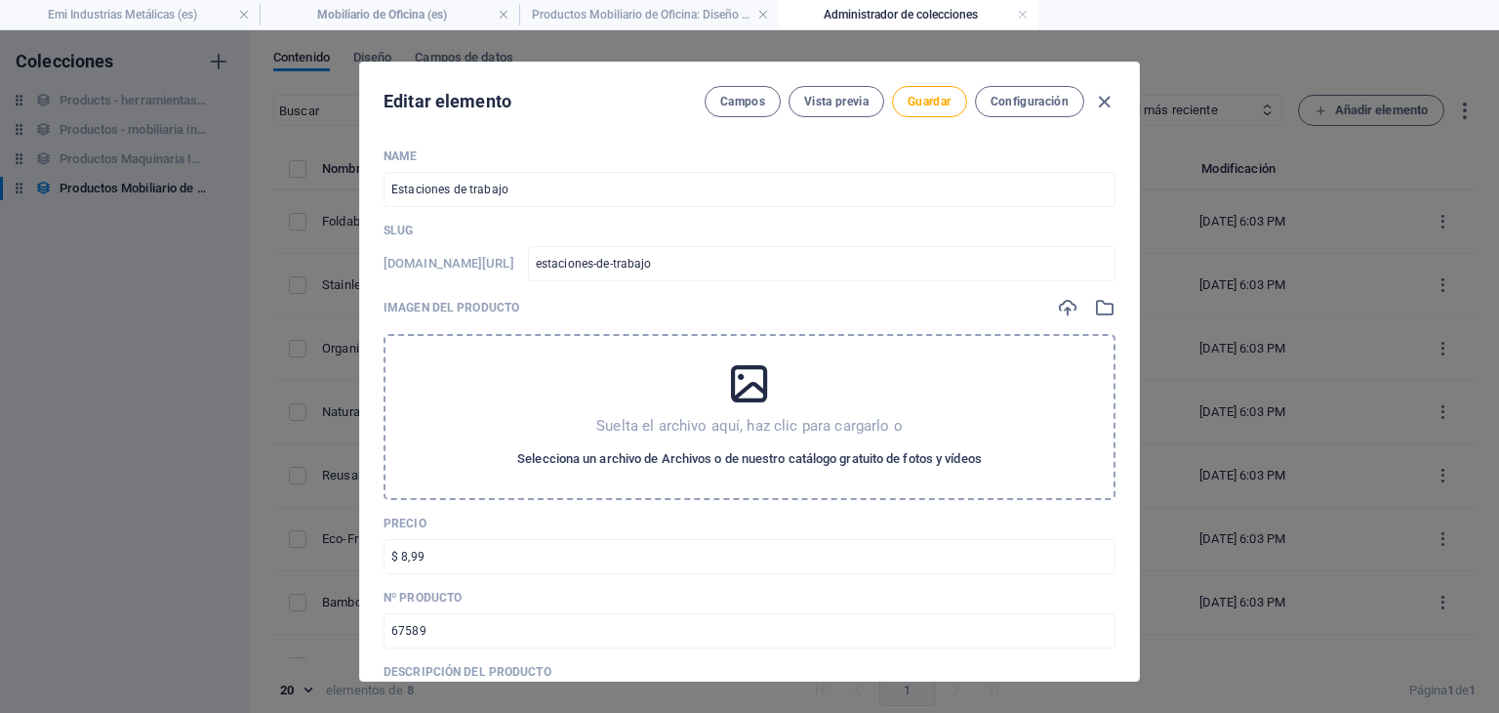
click at [782, 445] on button "Selecciona un archivo de Archivos o de nuestro catálogo gratuito de fotos y víd…" at bounding box center [750, 458] width 474 height 31
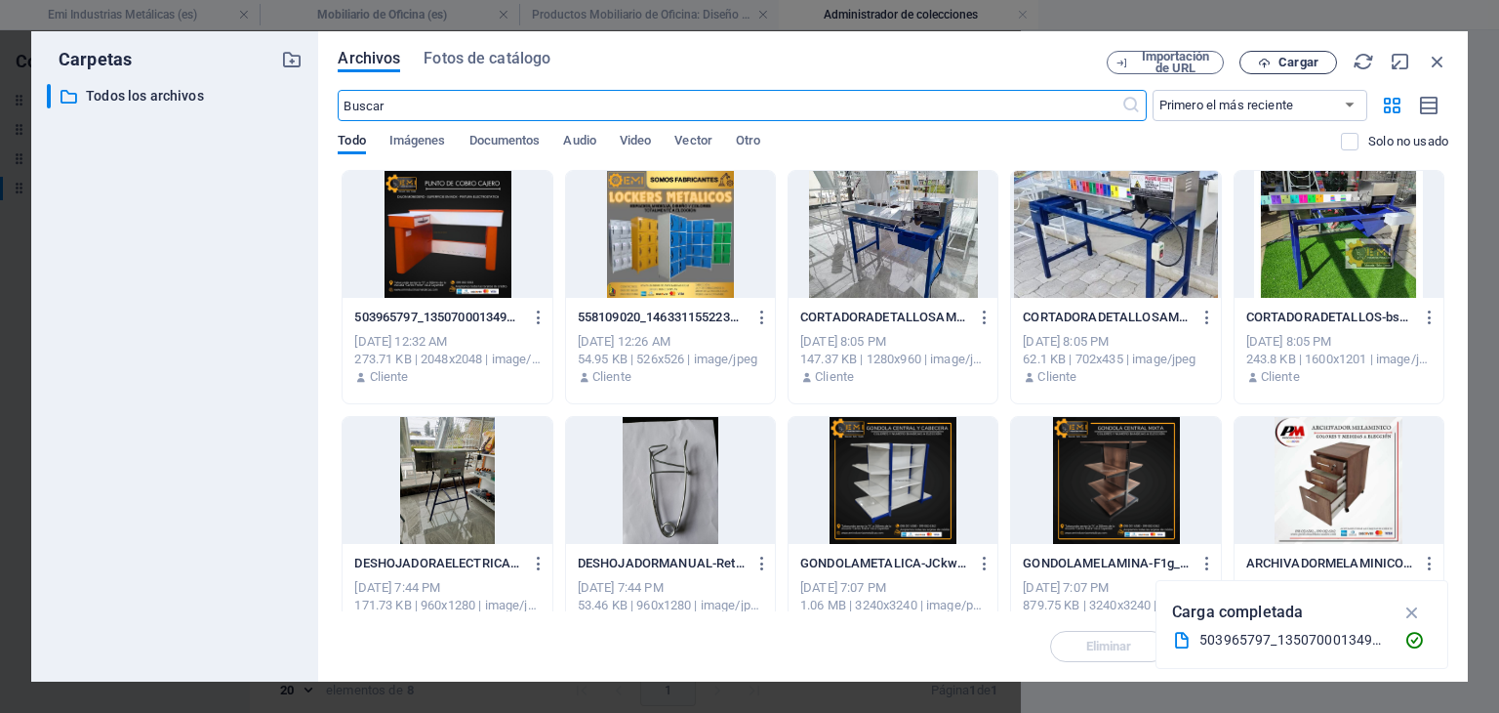
click at [1284, 63] on span "Cargar" at bounding box center [1299, 63] width 40 height 12
click at [1280, 60] on span "Cargar" at bounding box center [1299, 63] width 40 height 12
click at [1292, 59] on span "Cargar" at bounding box center [1299, 63] width 40 height 12
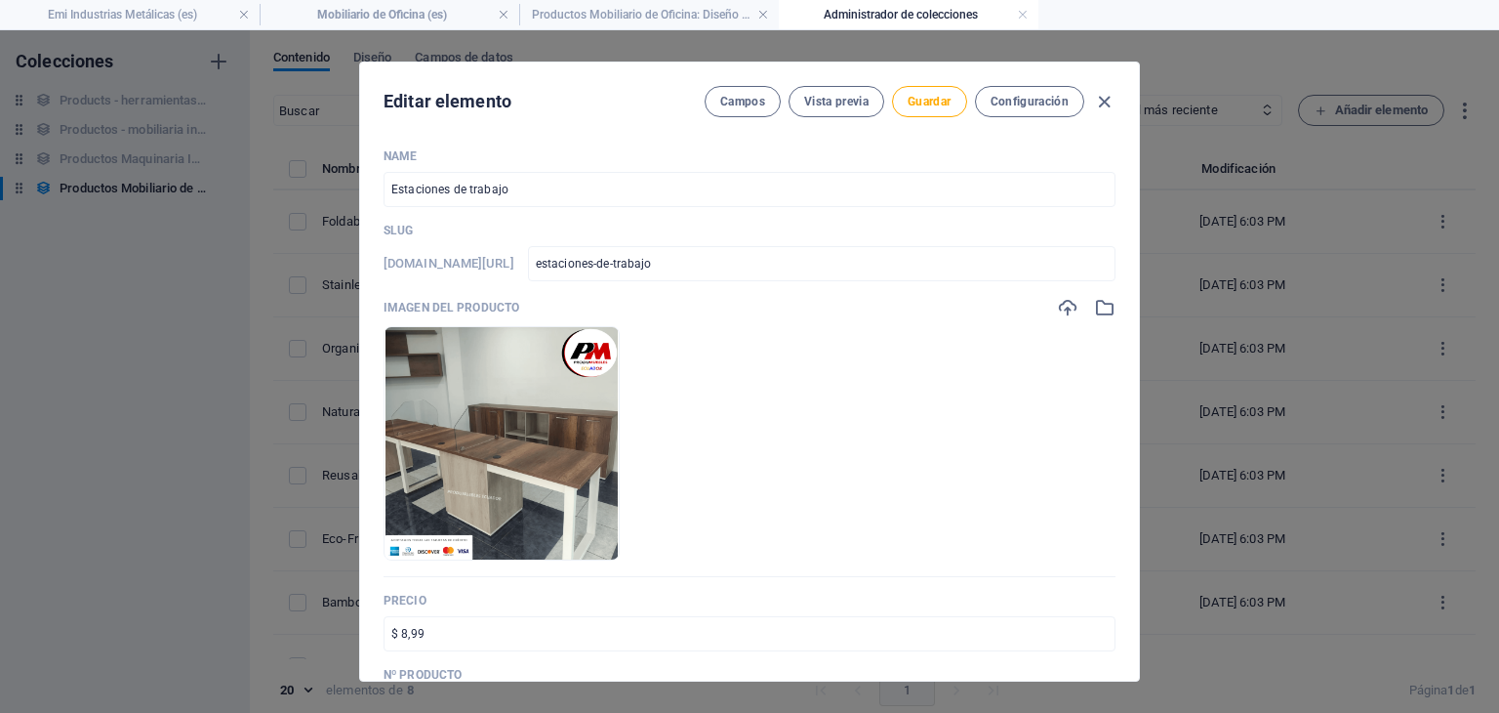
drag, startPoint x: 1132, startPoint y: 192, endPoint x: 1133, endPoint y: 211, distance: 18.6
click at [1133, 211] on div "Name Estaciones de trabajo ​ Slug [DOMAIN_NAME][URL] estaciones-de-trabajo ​ Im…" at bounding box center [749, 407] width 779 height 548
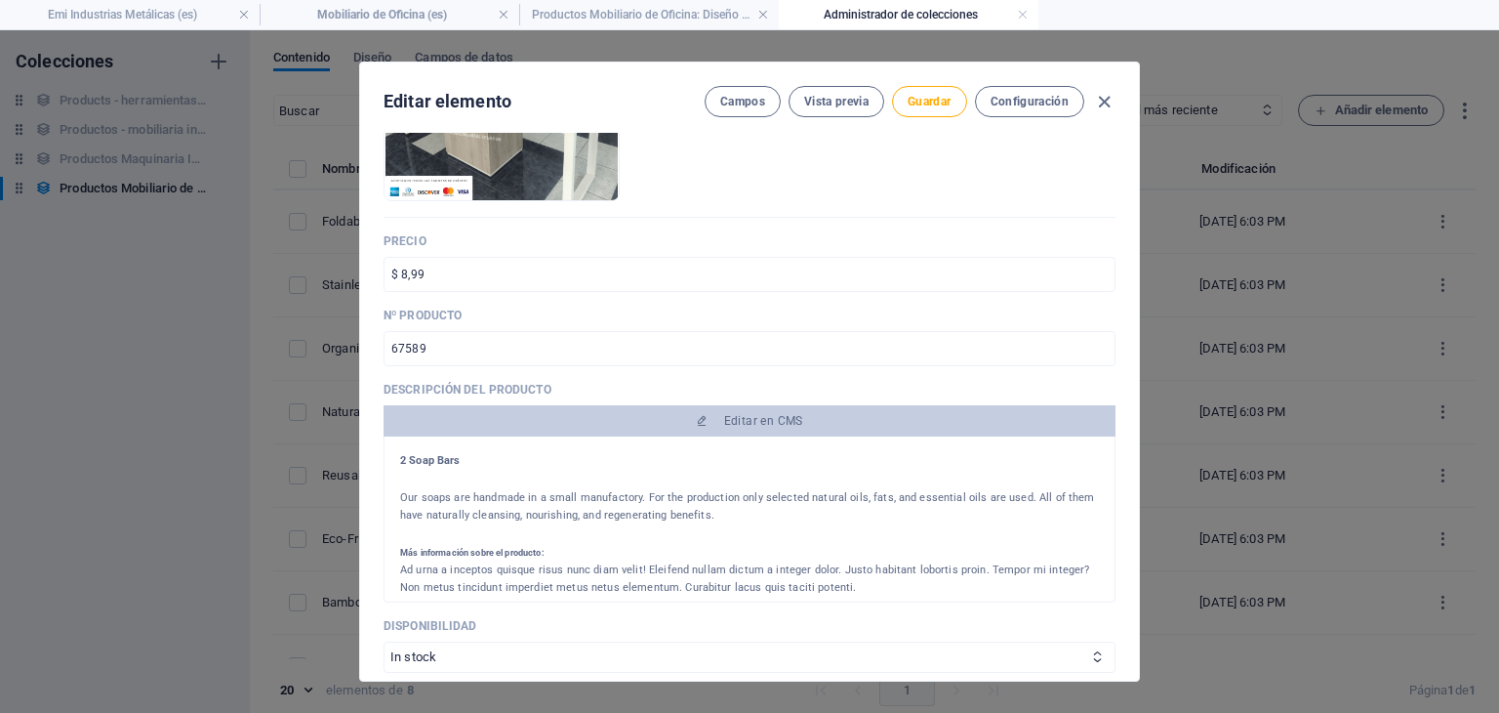
scroll to position [379, 0]
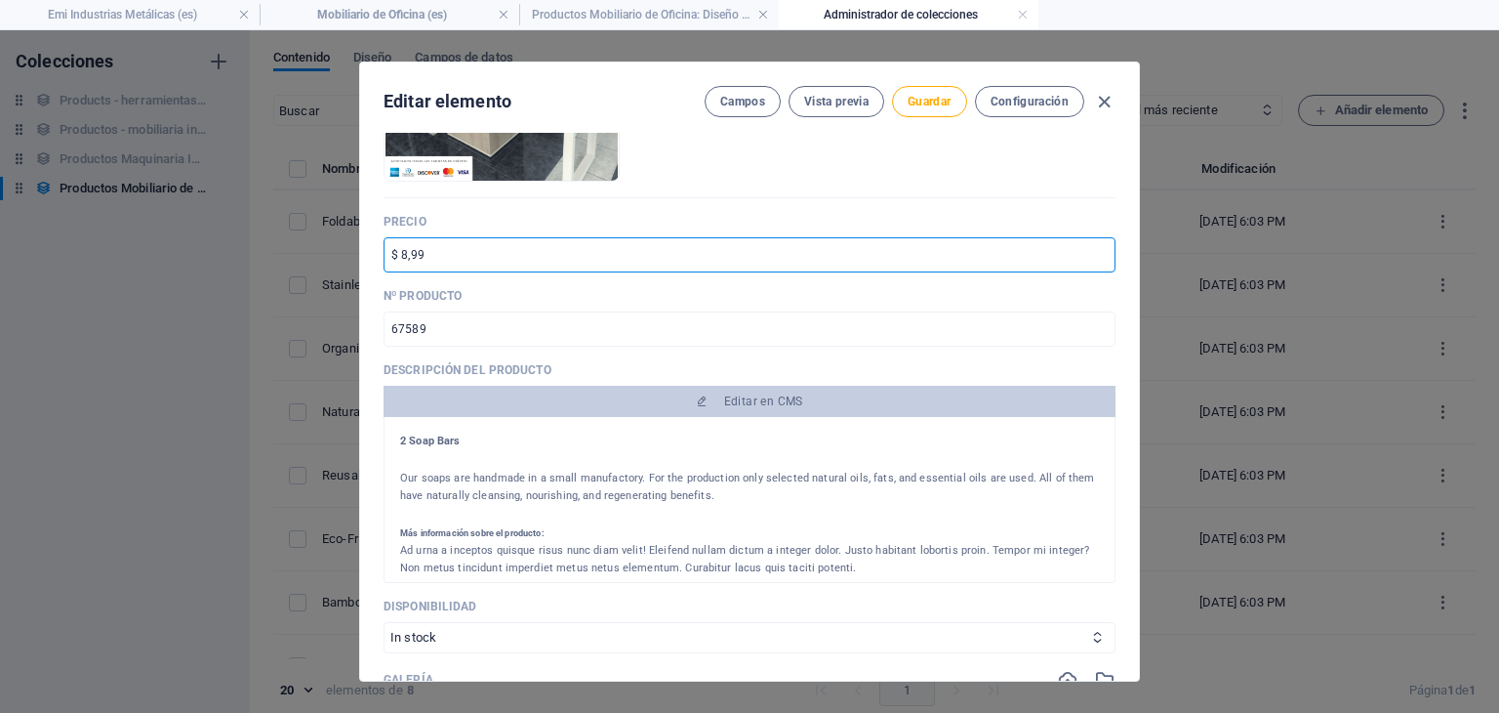
drag, startPoint x: 402, startPoint y: 253, endPoint x: 536, endPoint y: 263, distance: 134.1
click at [536, 263] on input "$ 8,99" at bounding box center [750, 254] width 732 height 35
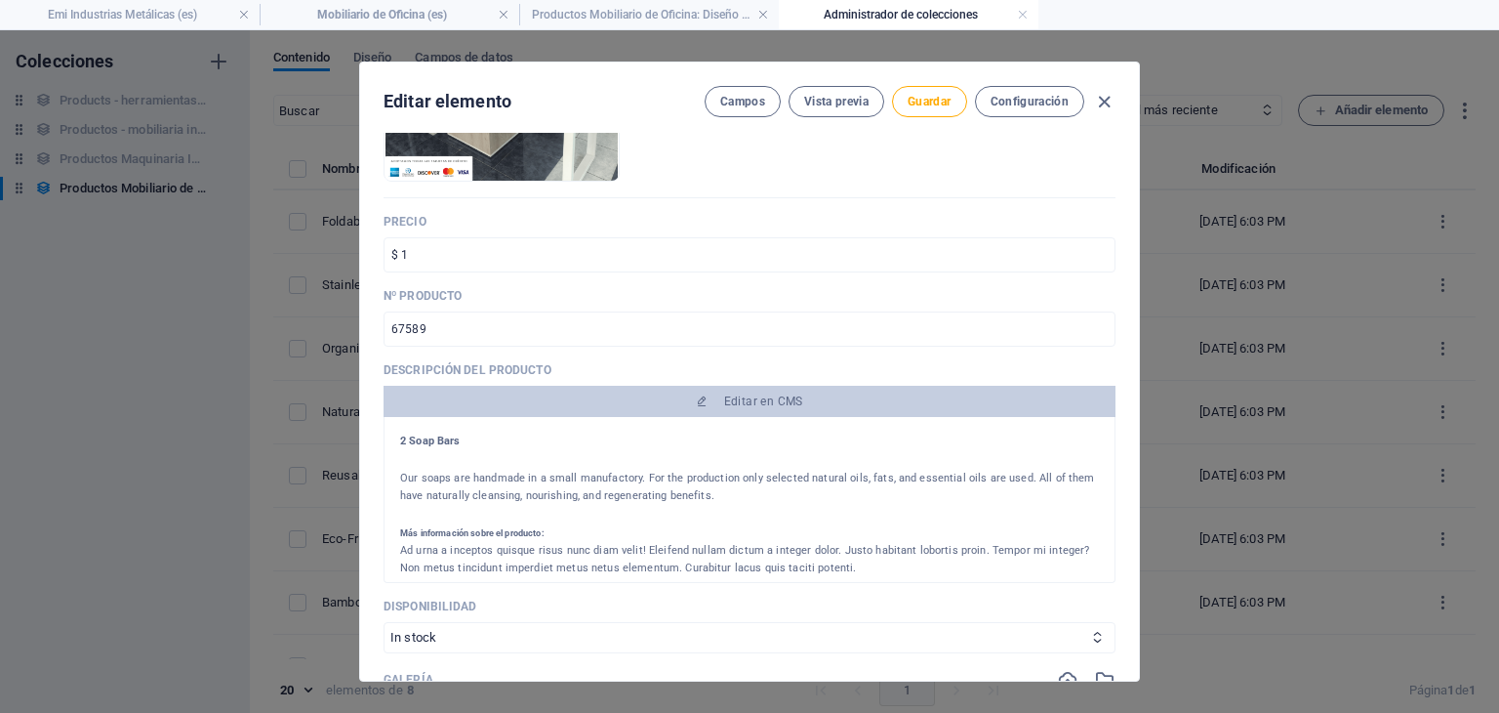
click at [538, 282] on div "Name Estaciones de trabajo ​ Slug [DOMAIN_NAME][URL] estaciones-de-trabajo ​ Im…" at bounding box center [750, 377] width 732 height 1214
drag, startPoint x: 1132, startPoint y: 274, endPoint x: 1136, endPoint y: 309, distance: 35.4
click at [1136, 309] on div "Name Estaciones de trabajo ​ Slug [DOMAIN_NAME][URL] estaciones-de-trabajo ​ Im…" at bounding box center [749, 407] width 779 height 548
drag, startPoint x: 1136, startPoint y: 309, endPoint x: 1136, endPoint y: 364, distance: 54.7
click at [1136, 364] on div "Name Estaciones de trabajo ​ Slug [DOMAIN_NAME][URL] estaciones-de-trabajo ​ Im…" at bounding box center [749, 407] width 779 height 548
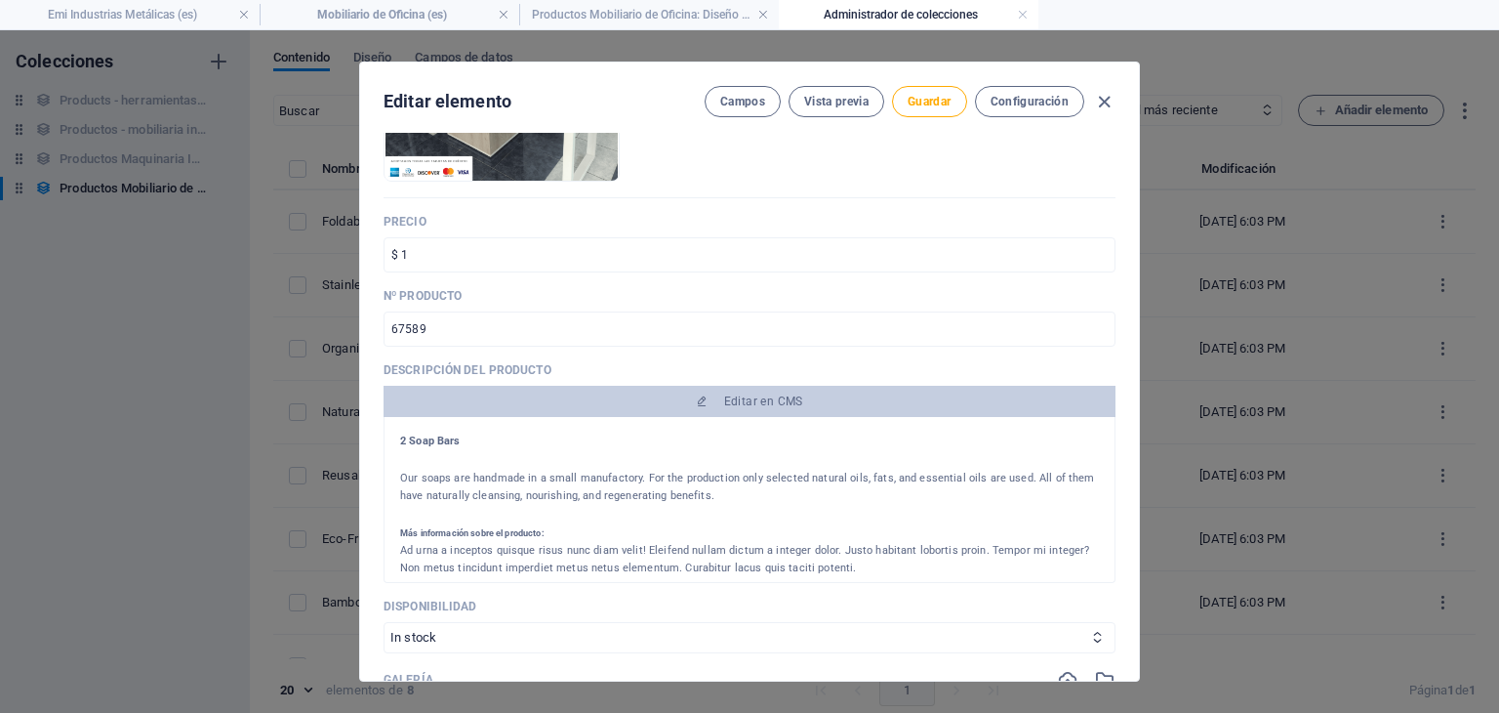
click at [1136, 364] on div "Name Estaciones de trabajo ​ Slug [DOMAIN_NAME][URL] estaciones-de-trabajo ​ Im…" at bounding box center [749, 407] width 779 height 548
click at [931, 103] on span "Guardar" at bounding box center [929, 102] width 43 height 16
click at [1105, 95] on icon "button" at bounding box center [1104, 102] width 22 height 22
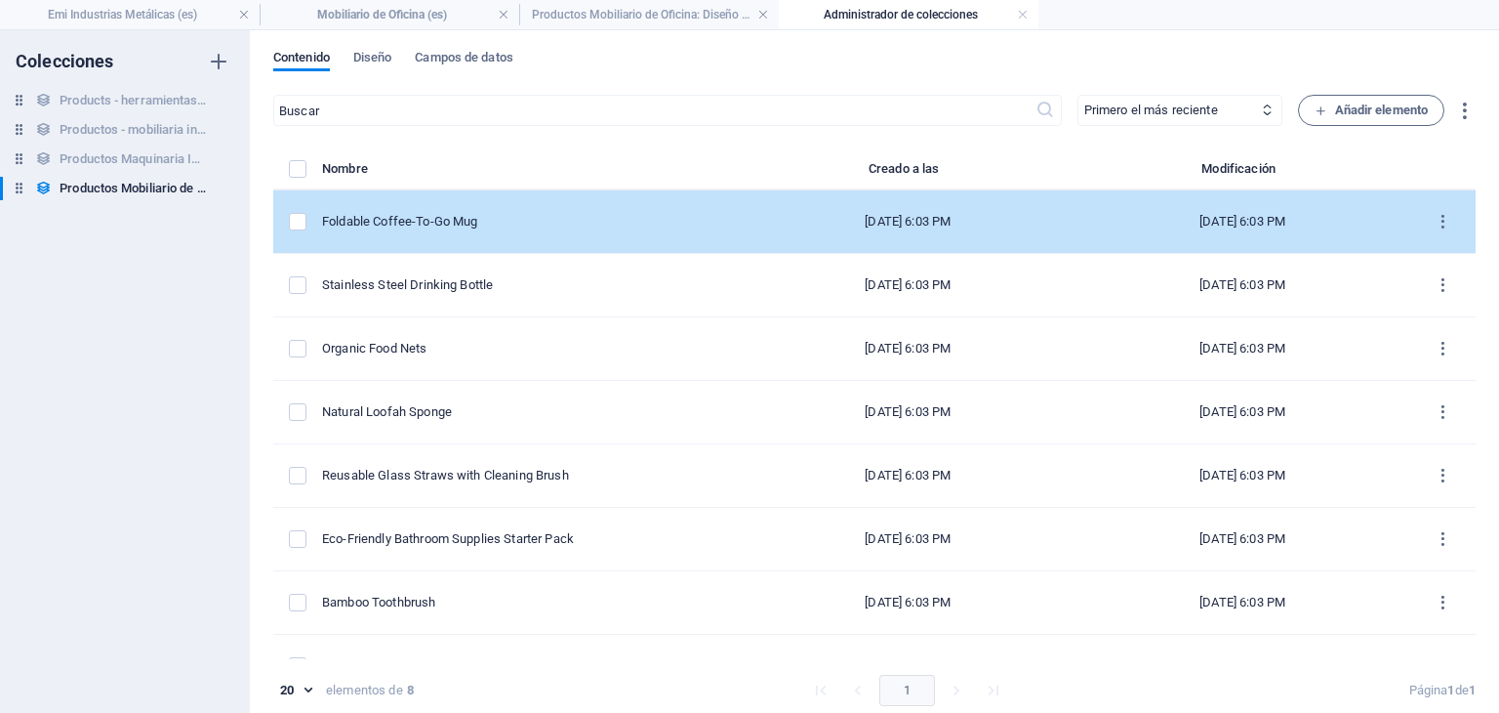
click at [695, 204] on td "Foldable Coffee-To-Go Mug" at bounding box center [531, 221] width 419 height 63
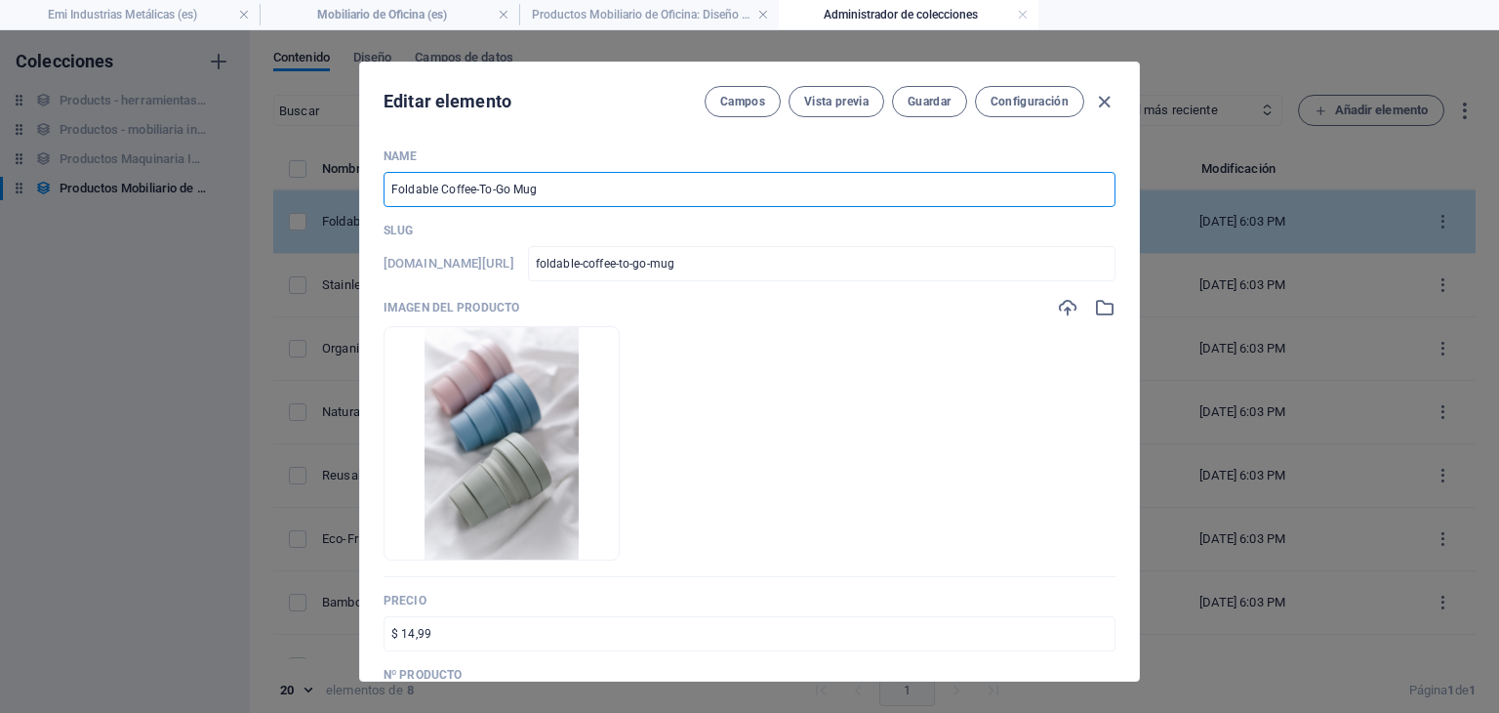
click at [695, 204] on input "Foldable Coffee-To-Go Mug" at bounding box center [750, 189] width 732 height 35
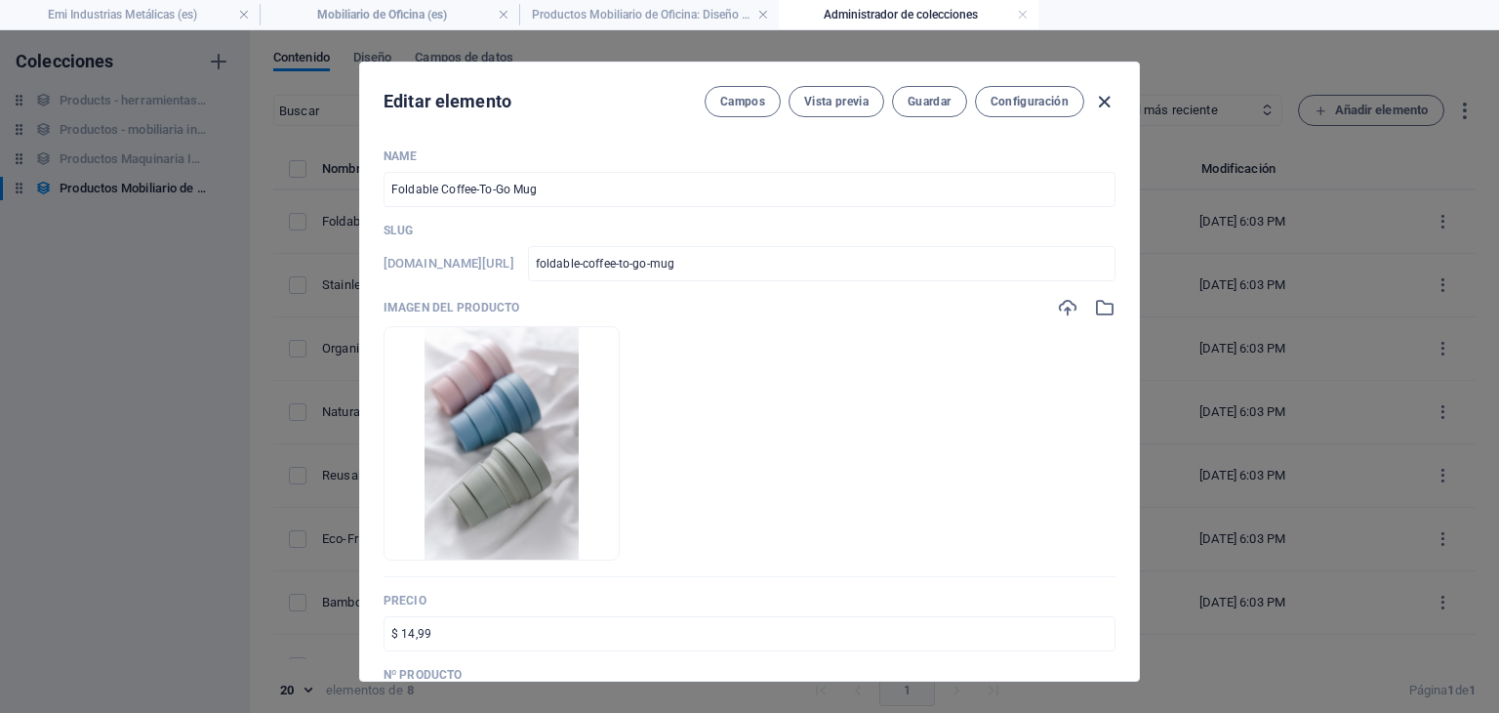
click at [1103, 106] on icon "button" at bounding box center [1104, 102] width 22 height 22
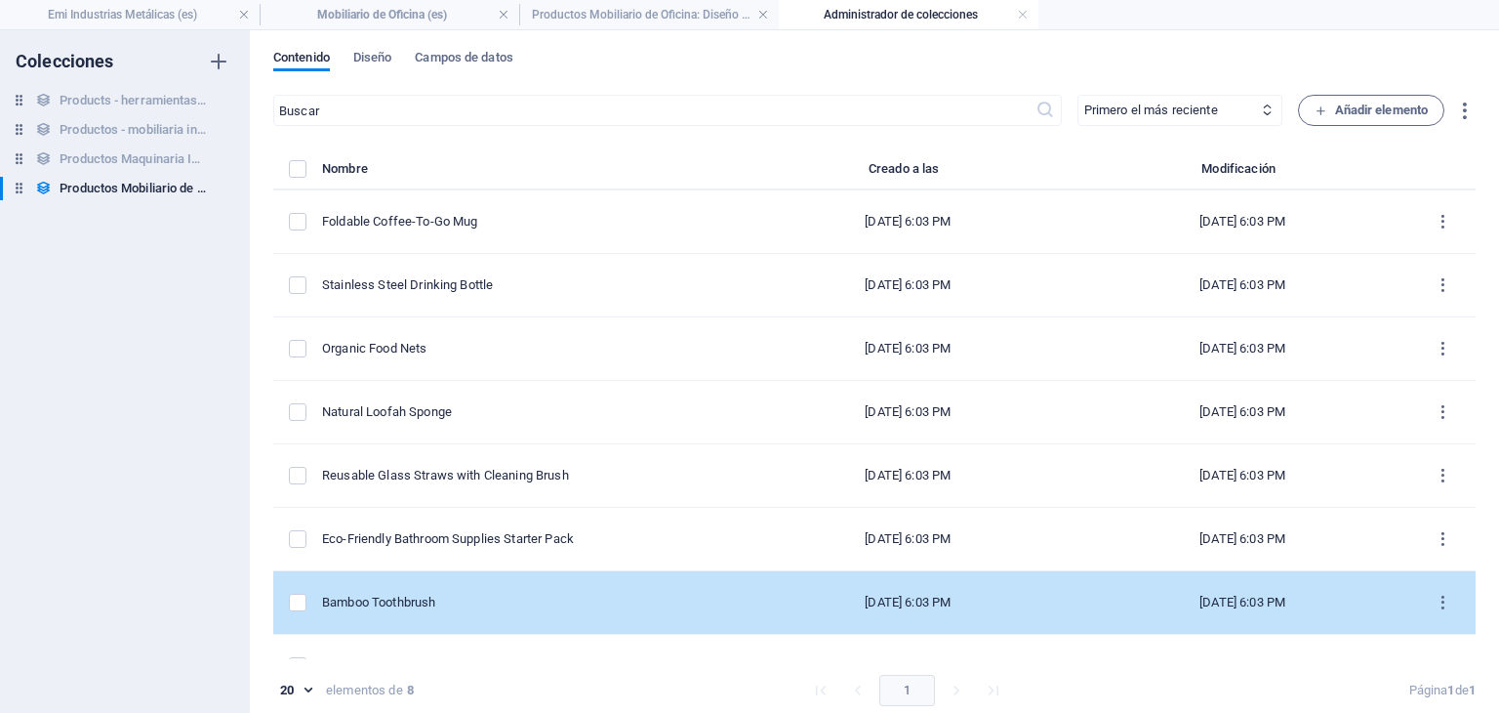
click at [562, 615] on td "Bamboo Toothbrush" at bounding box center [531, 602] width 419 height 63
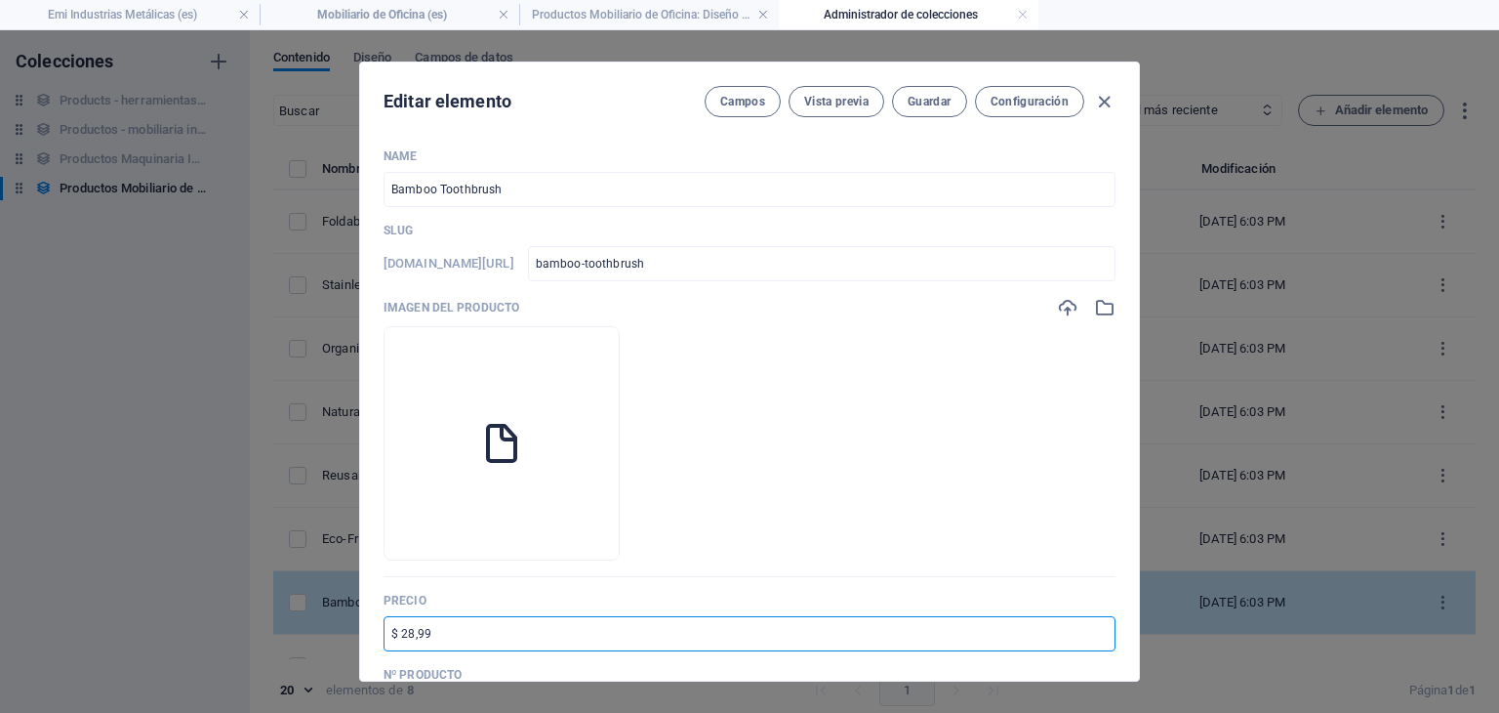
click at [562, 616] on input "$ 28,99" at bounding box center [750, 633] width 732 height 35
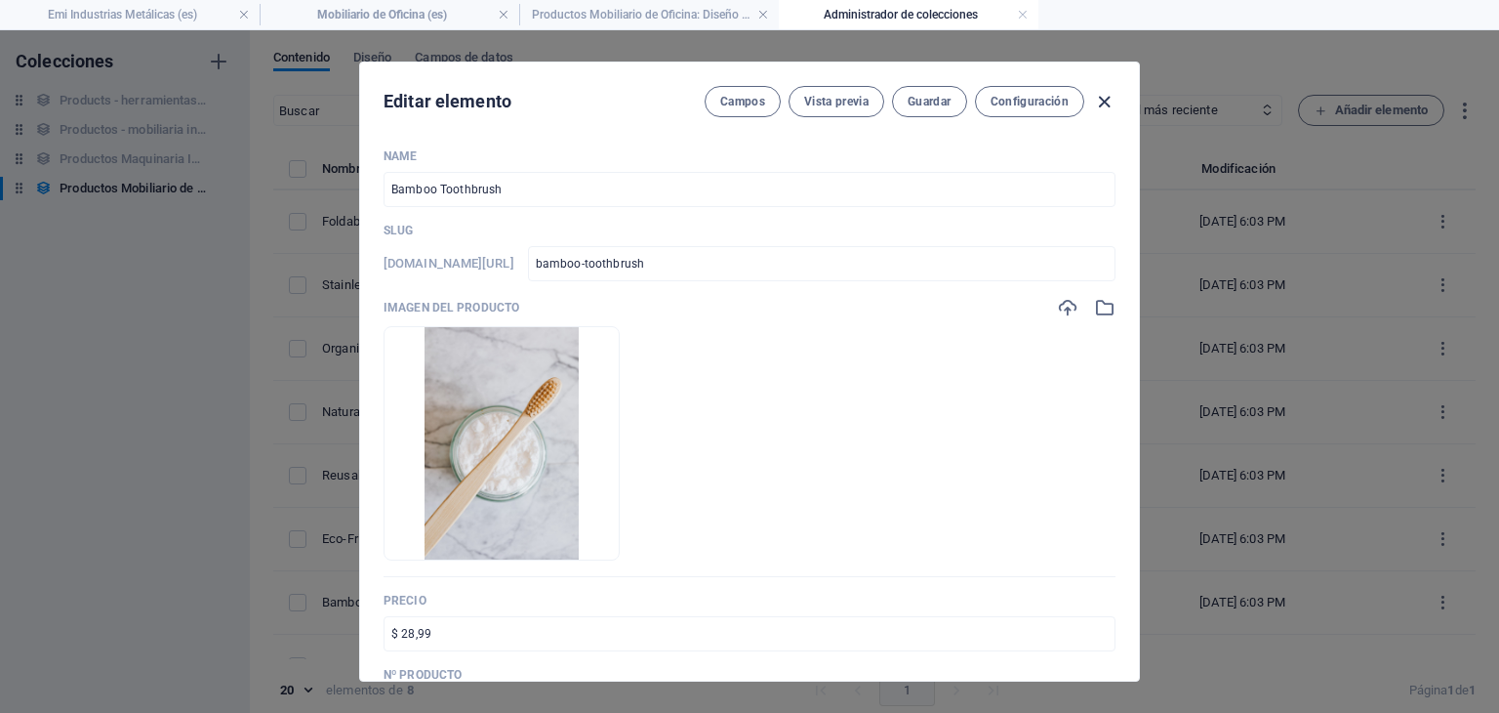
click at [1095, 99] on icon "button" at bounding box center [1104, 102] width 22 height 22
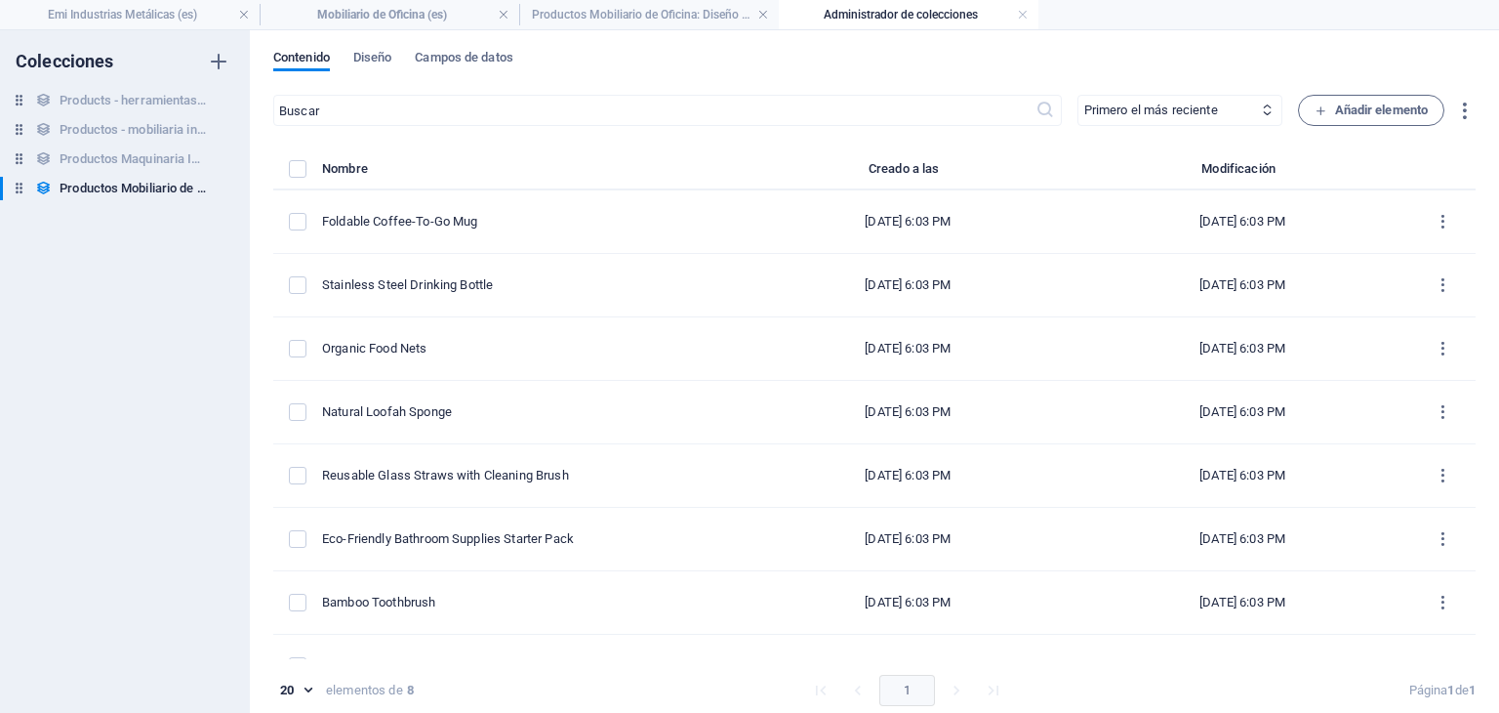
click at [1029, 15] on h4 "Administrador de colecciones" at bounding box center [909, 14] width 260 height 21
click at [1023, 13] on link at bounding box center [1023, 15] width 12 height 19
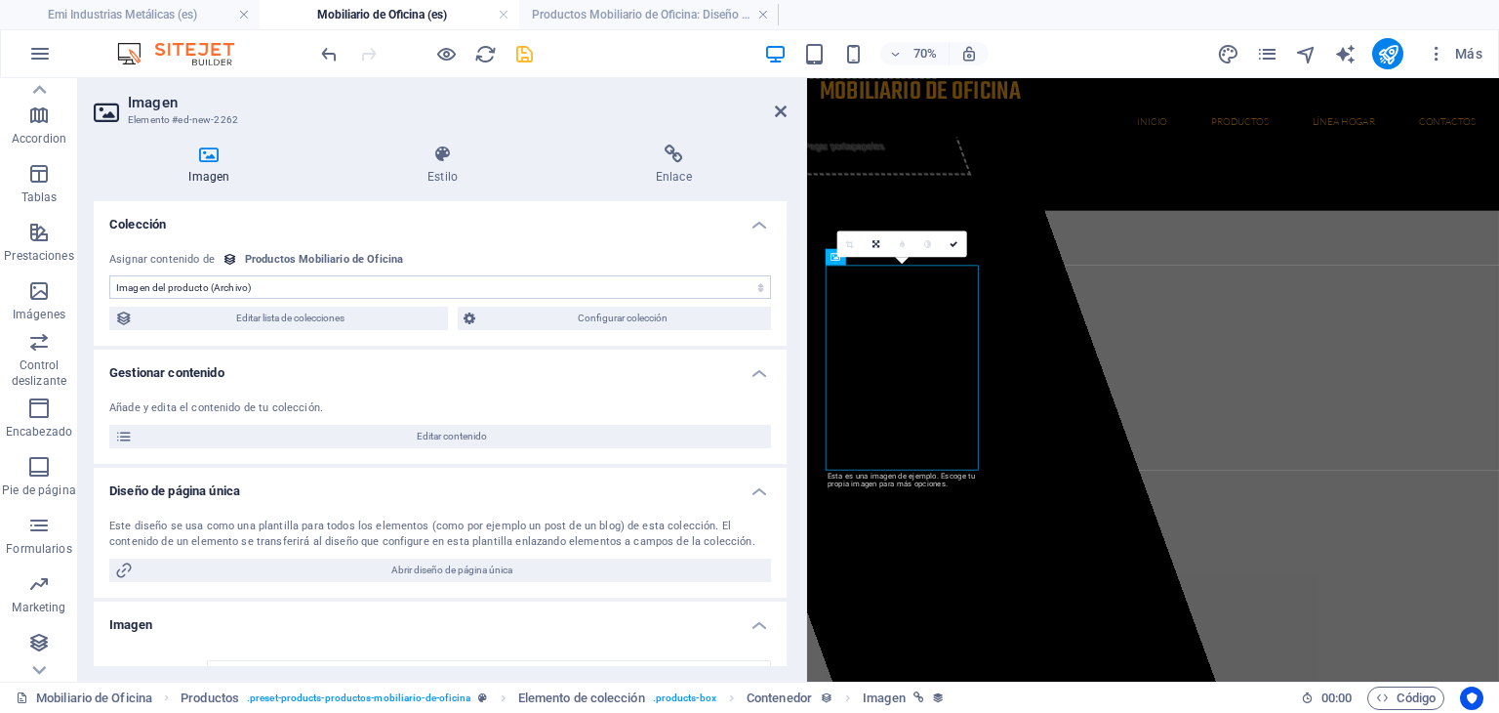
scroll to position [430, 0]
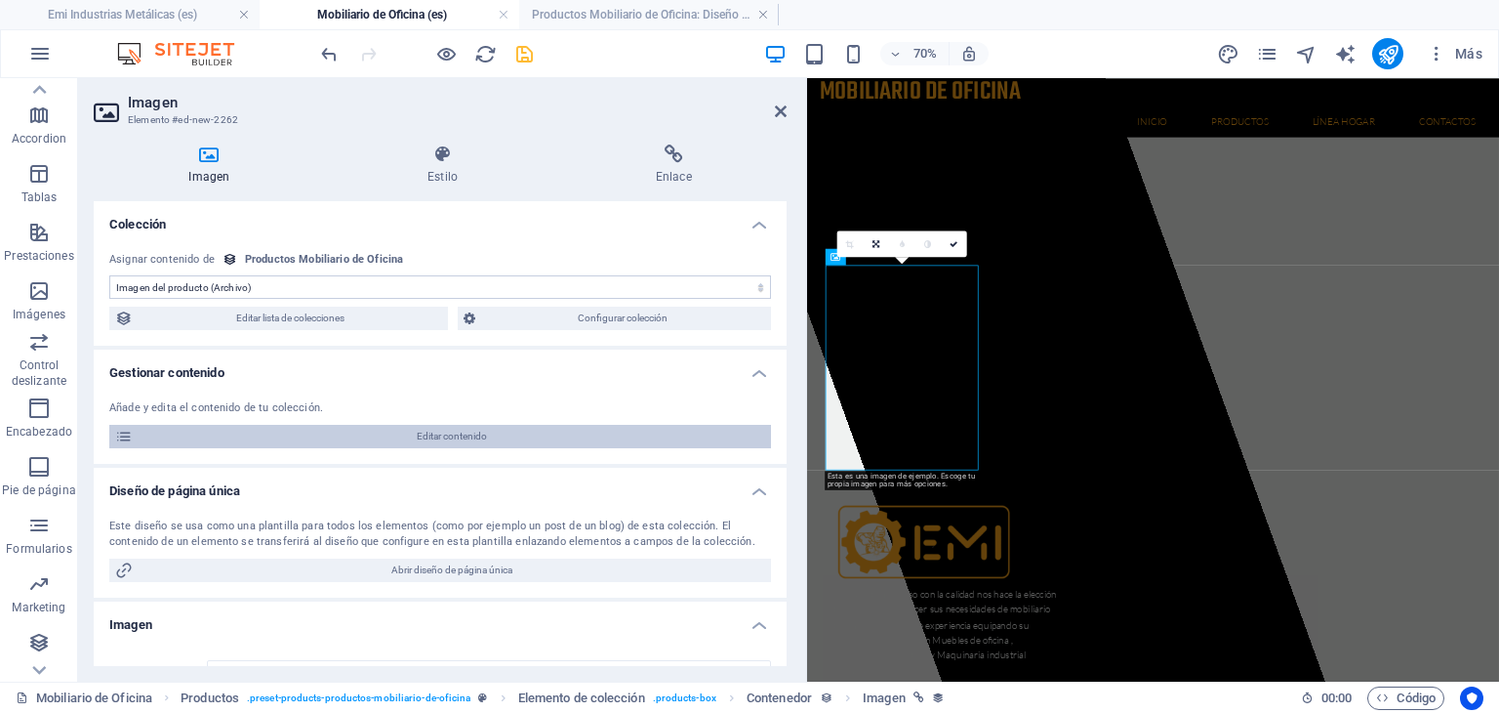
click at [488, 434] on span "Editar contenido" at bounding box center [452, 436] width 627 height 23
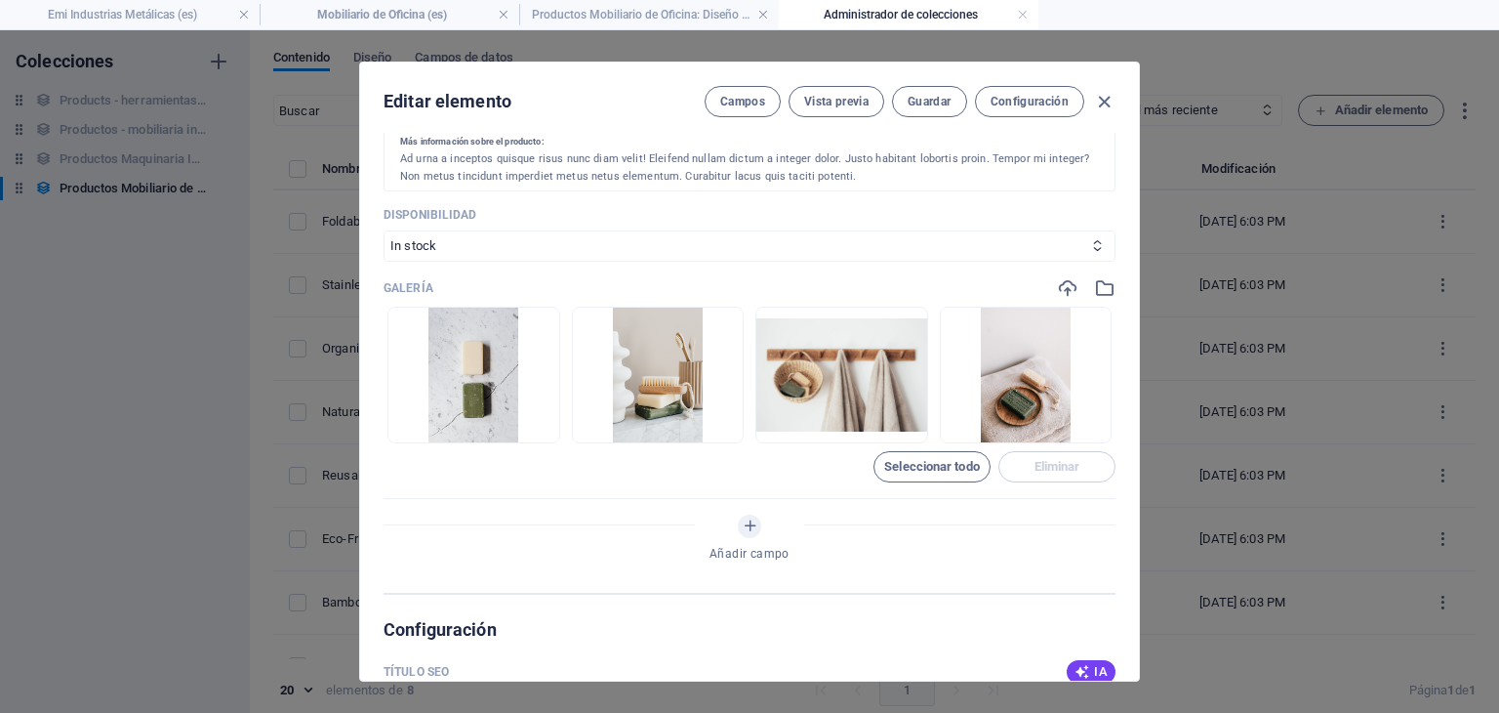
scroll to position [771, 0]
click at [1088, 426] on icon "button" at bounding box center [1088, 425] width 16 height 16
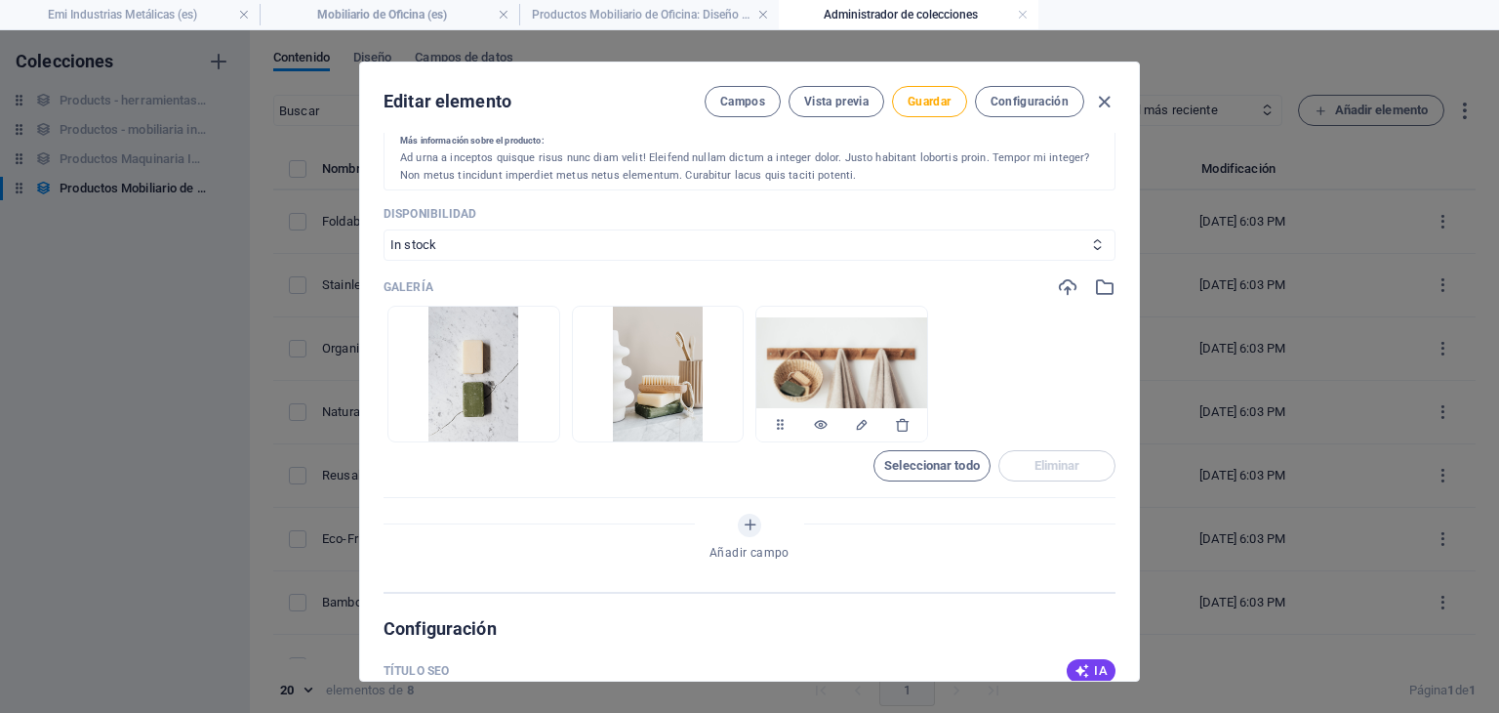
click at [907, 424] on div at bounding box center [842, 425] width 171 height 34
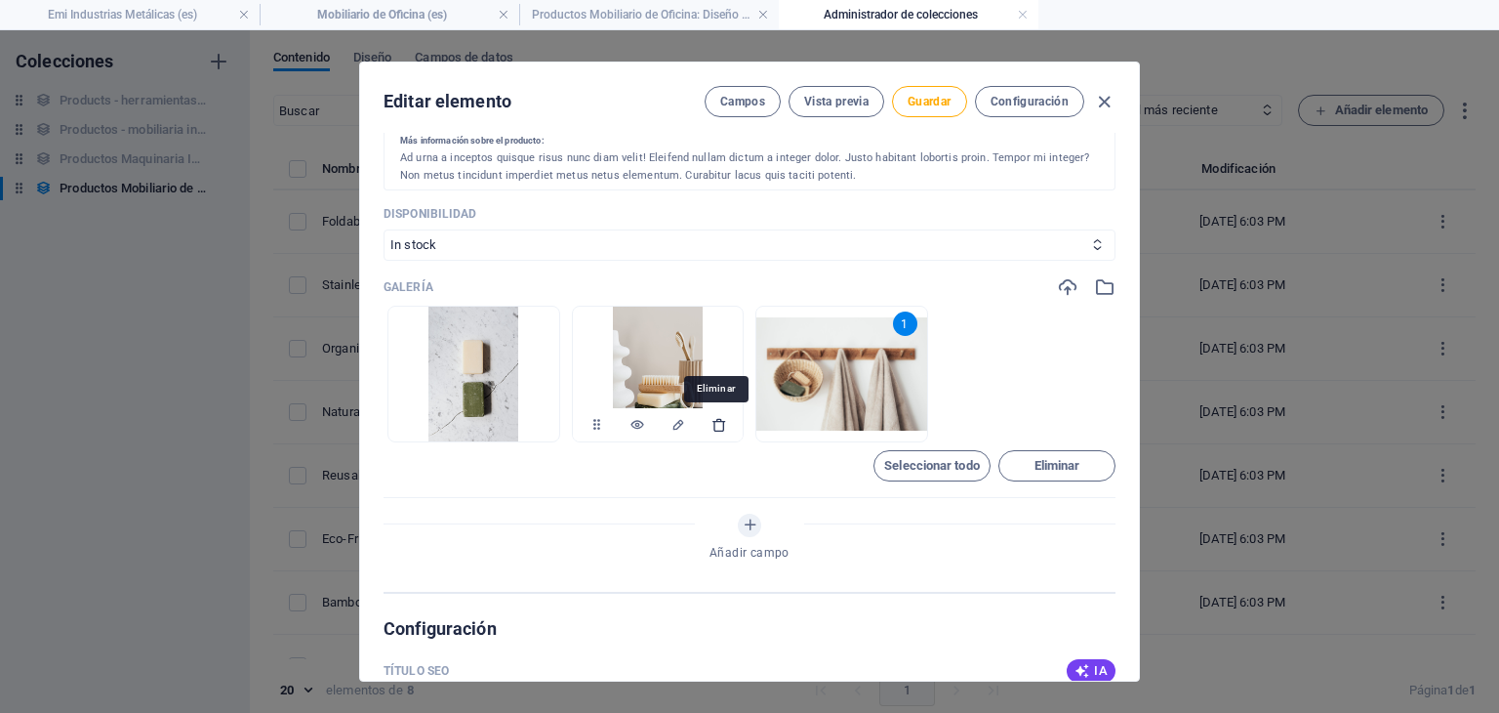
click at [716, 427] on icon "button" at bounding box center [720, 425] width 16 height 16
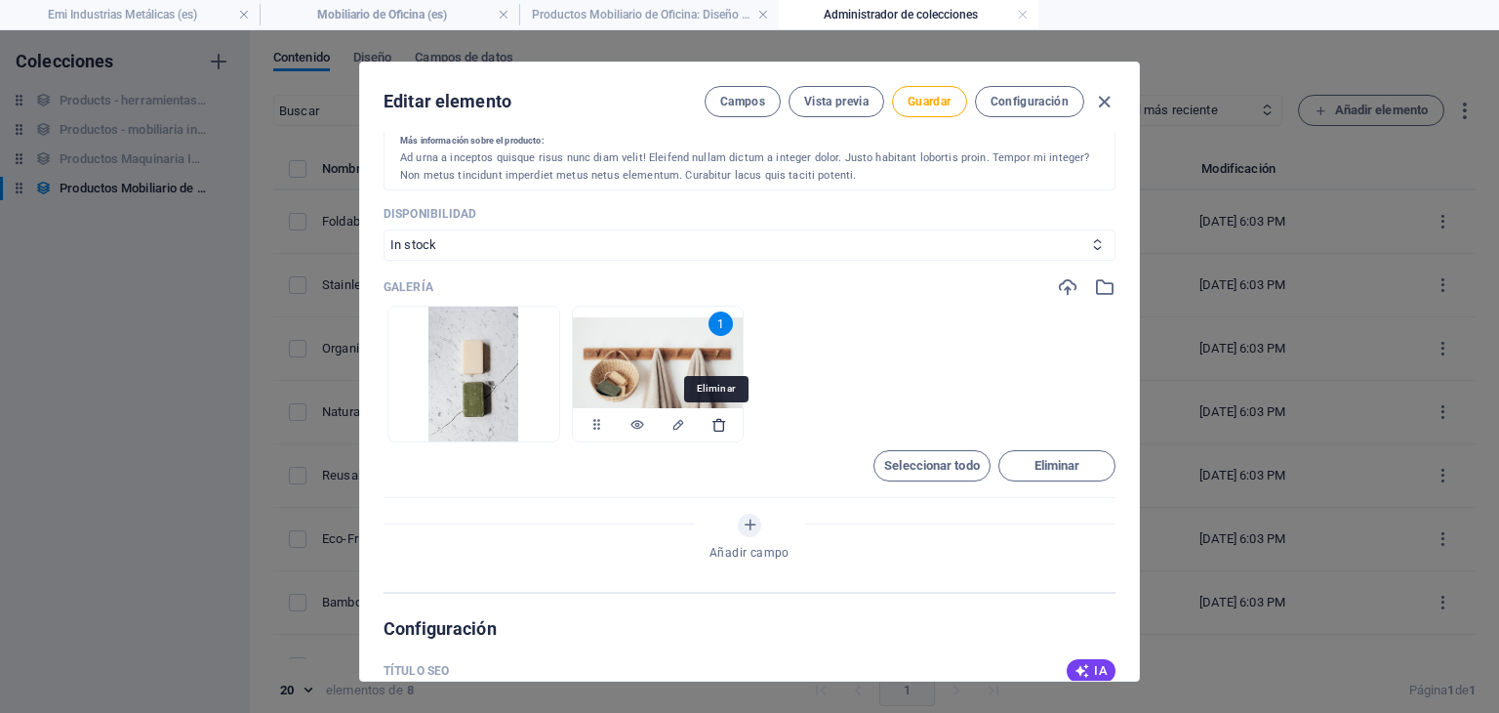
click at [716, 427] on icon "button" at bounding box center [720, 425] width 16 height 16
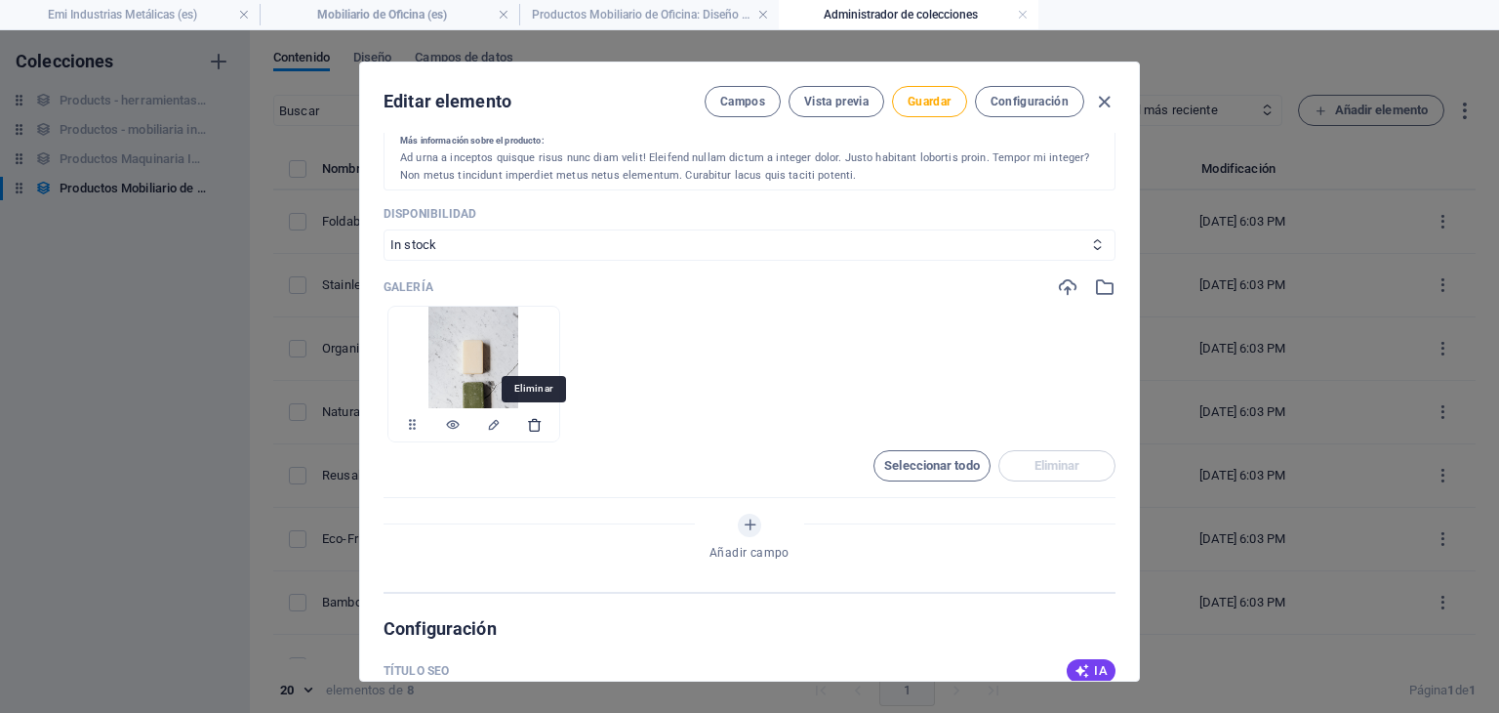
click at [536, 423] on icon "button" at bounding box center [535, 425] width 16 height 16
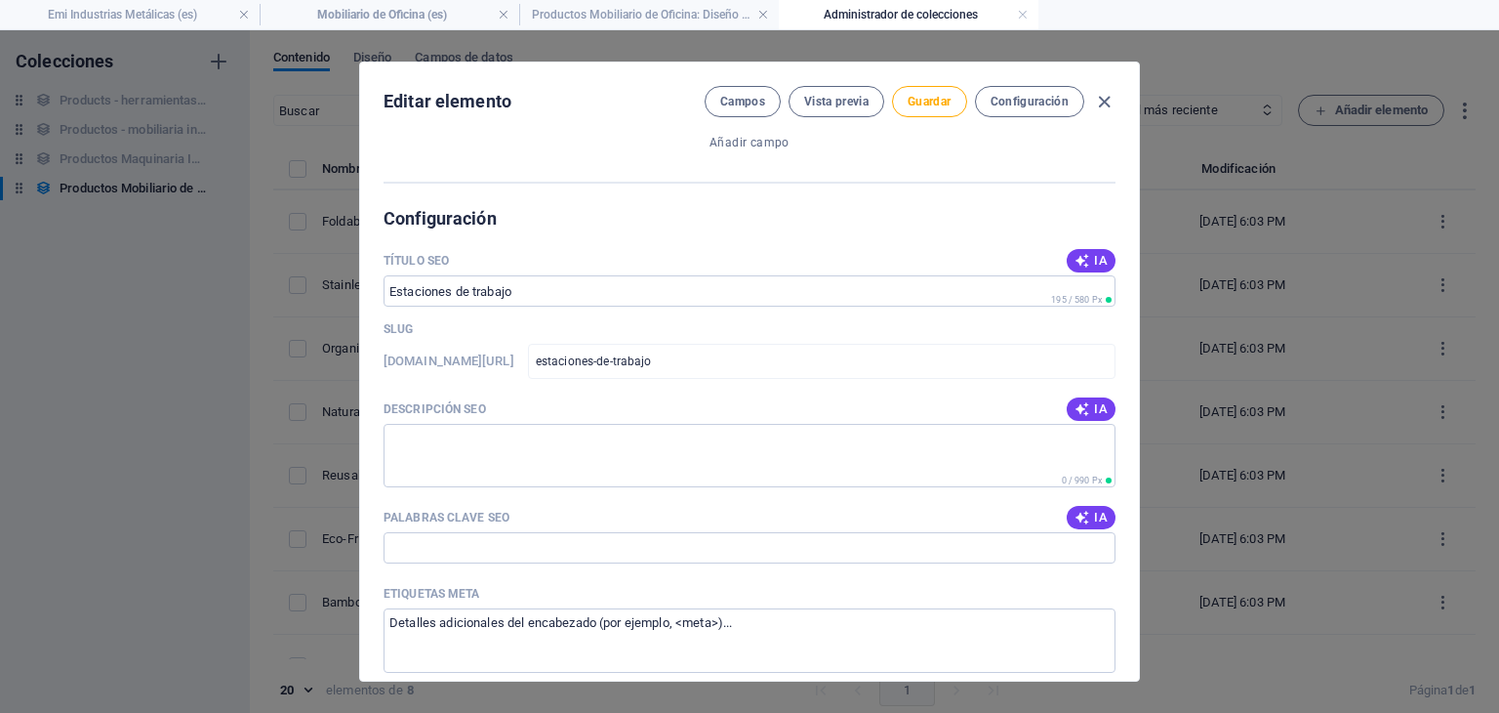
scroll to position [1265, 0]
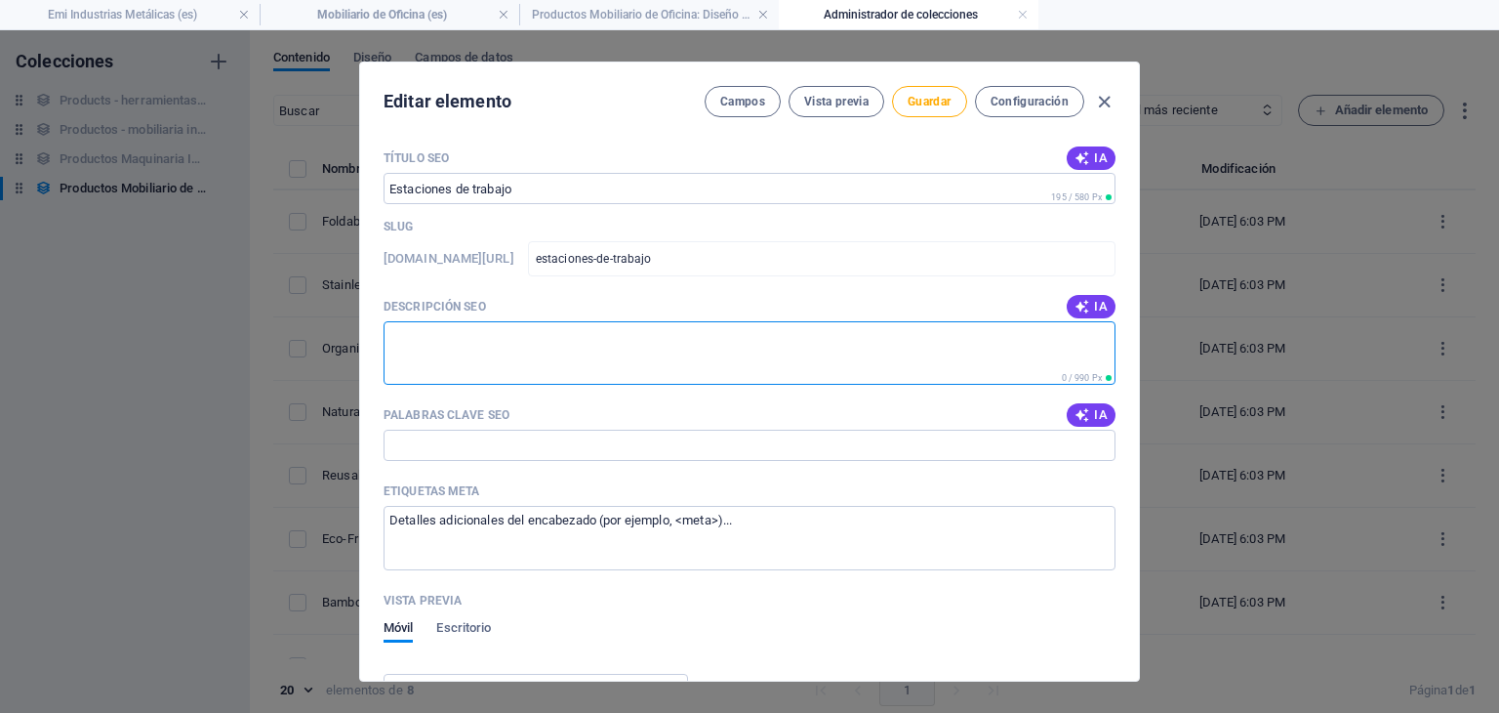
click at [526, 360] on textarea "Descripción SEO" at bounding box center [750, 352] width 732 height 63
paste textarea "Emi Industrias Metalicas Nuestro compromiso con la calidad nos hace la elección…"
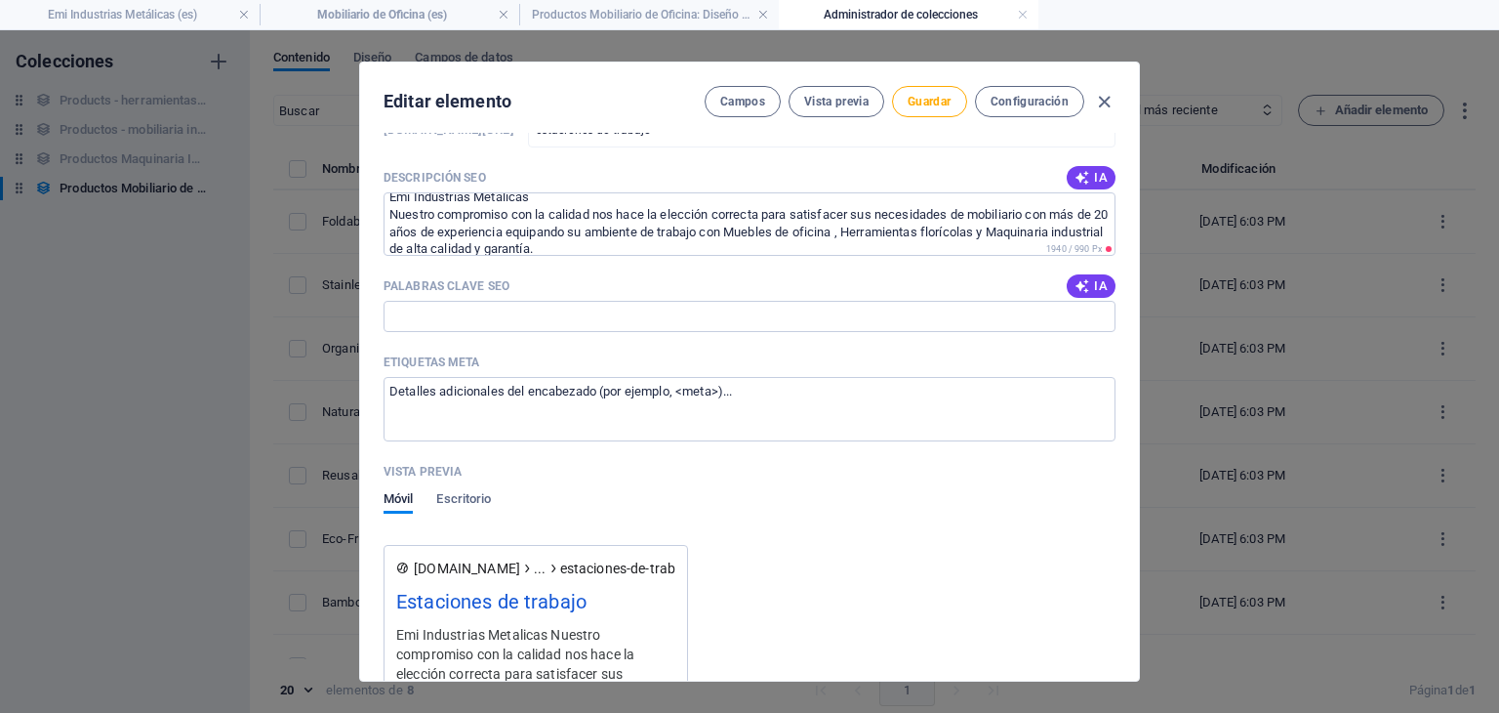
scroll to position [1398, 0]
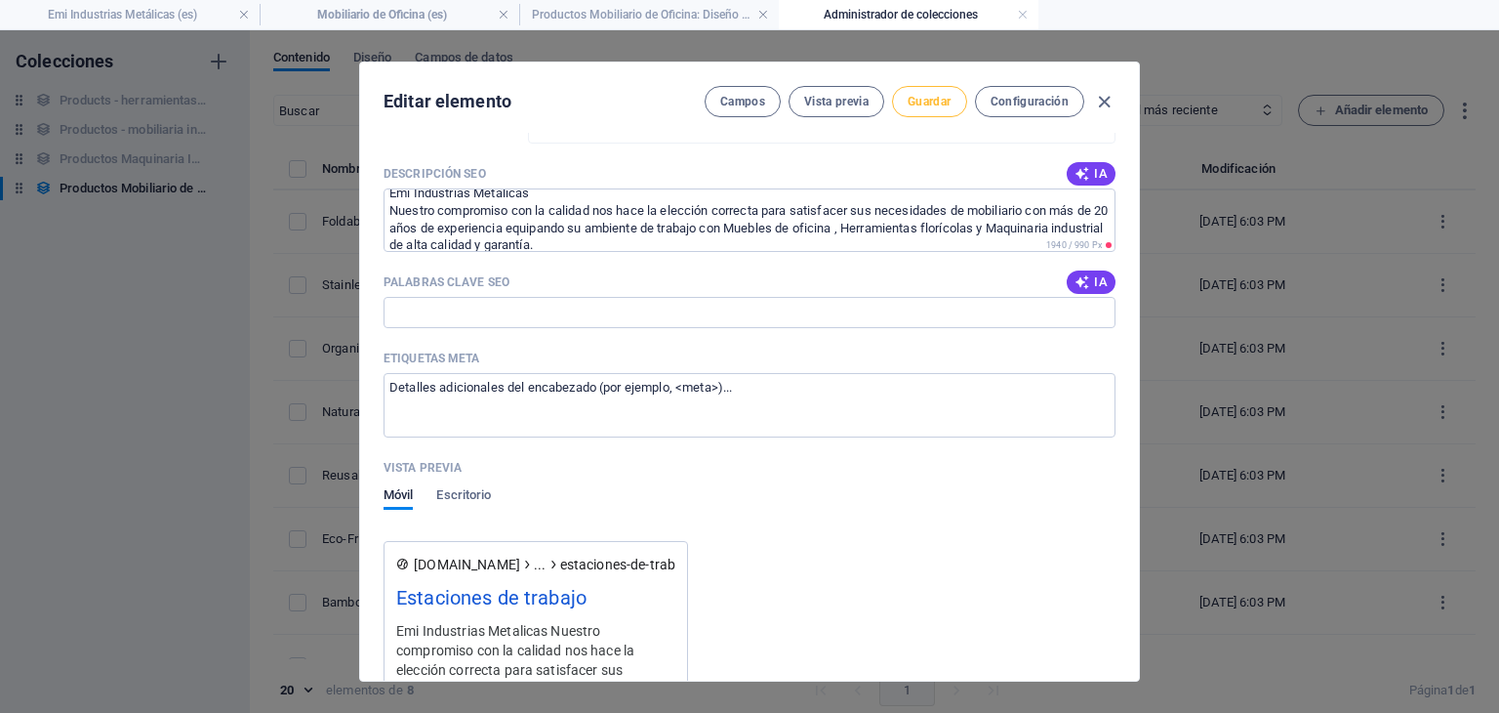
click at [919, 103] on span "Guardar" at bounding box center [929, 102] width 43 height 16
click at [1105, 99] on icon "button" at bounding box center [1104, 102] width 22 height 22
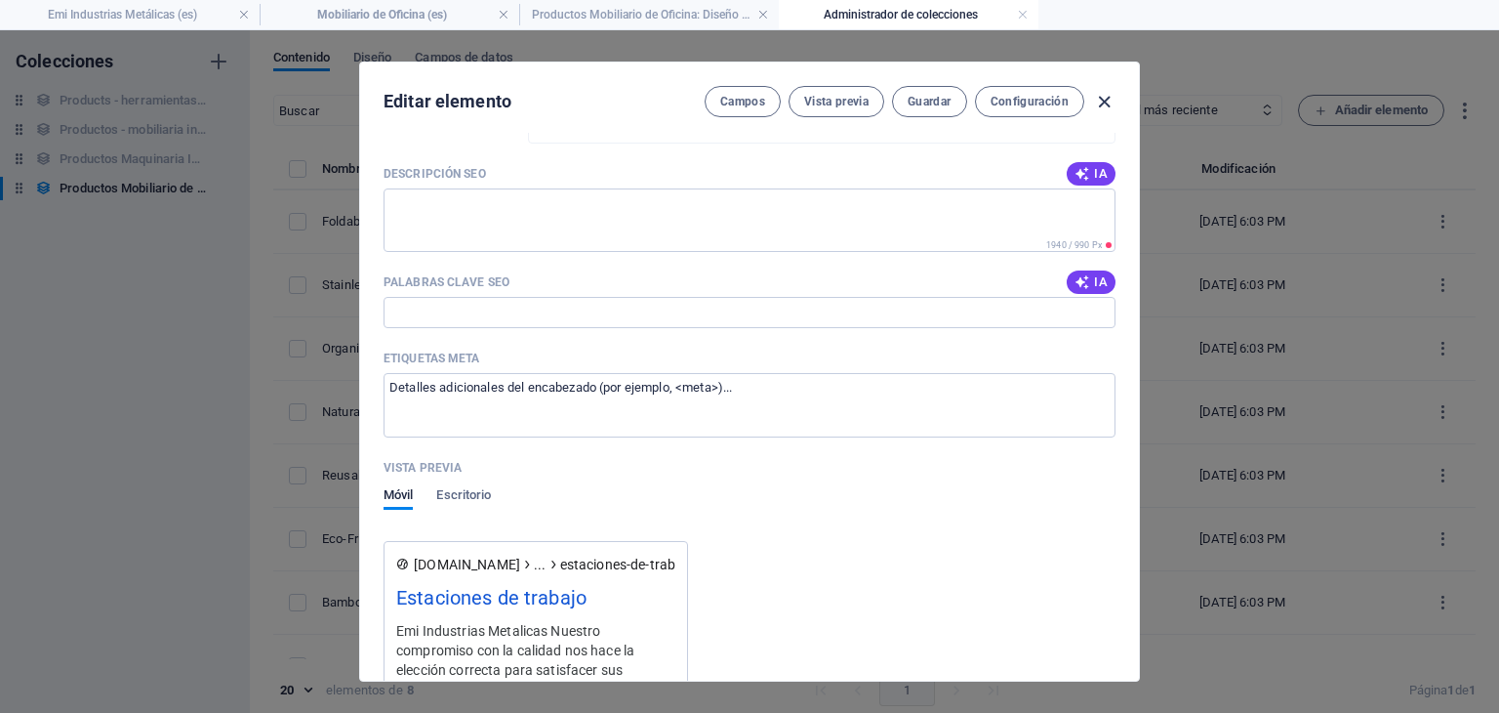
scroll to position [0, 0]
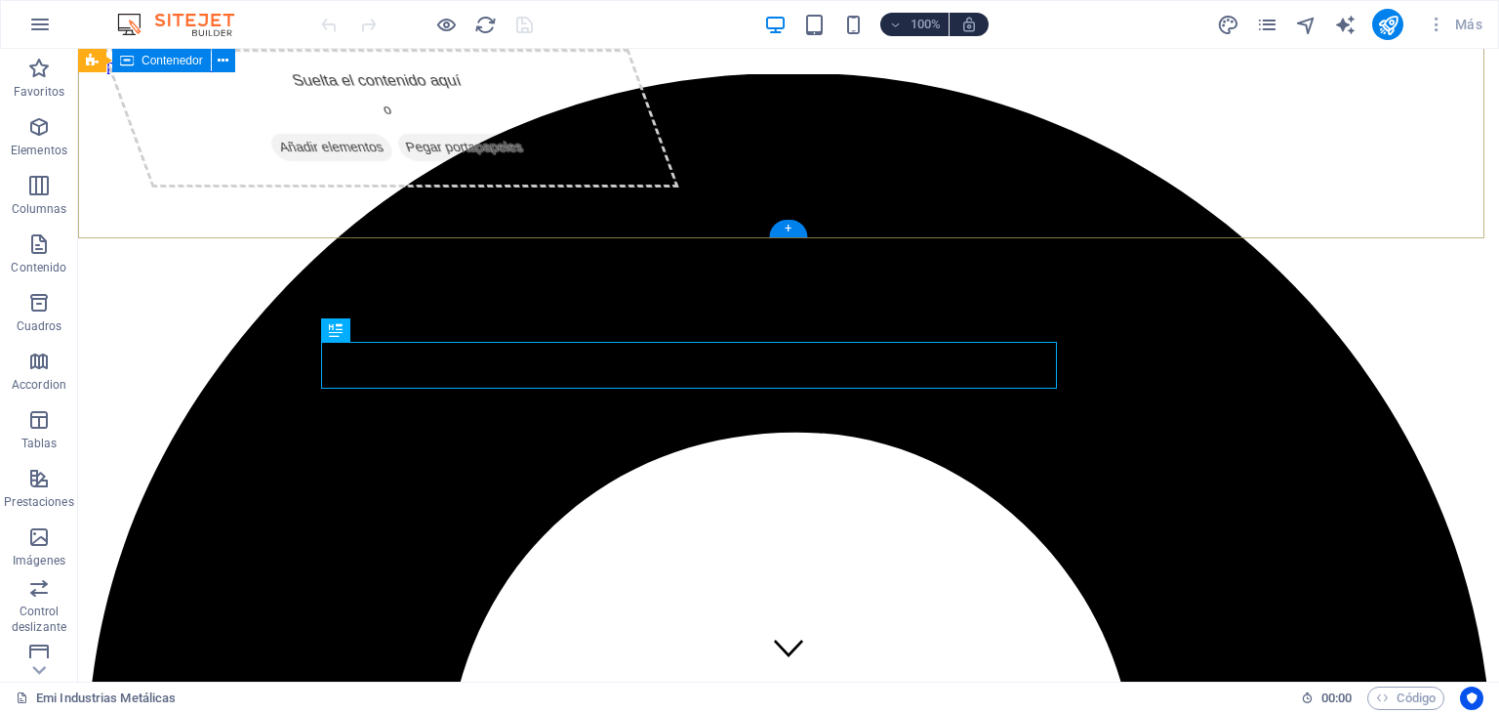
scroll to position [429, 0]
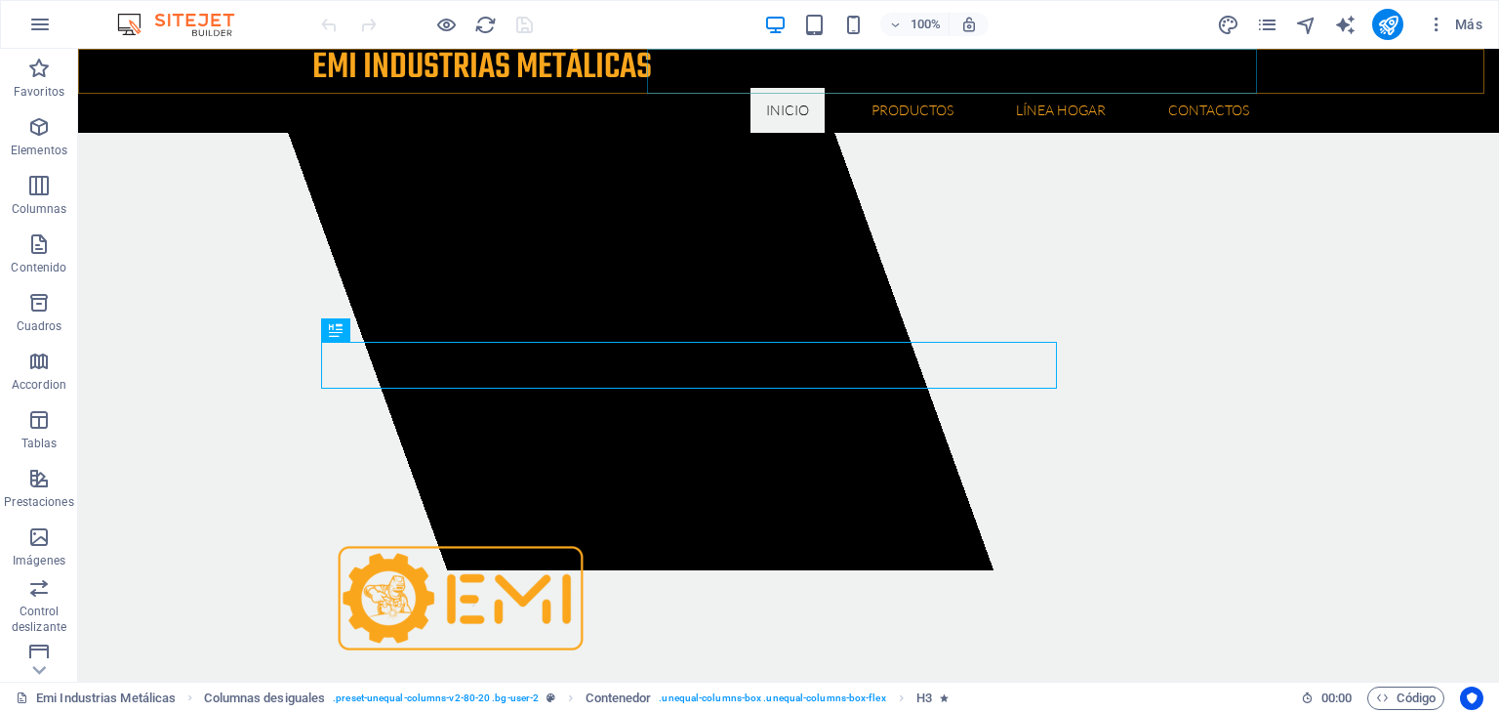
click at [711, 88] on nav "Inicio Quienes somos Misión y Visión Productos Herramientas Floricolas Mesa de …" at bounding box center [788, 110] width 953 height 45
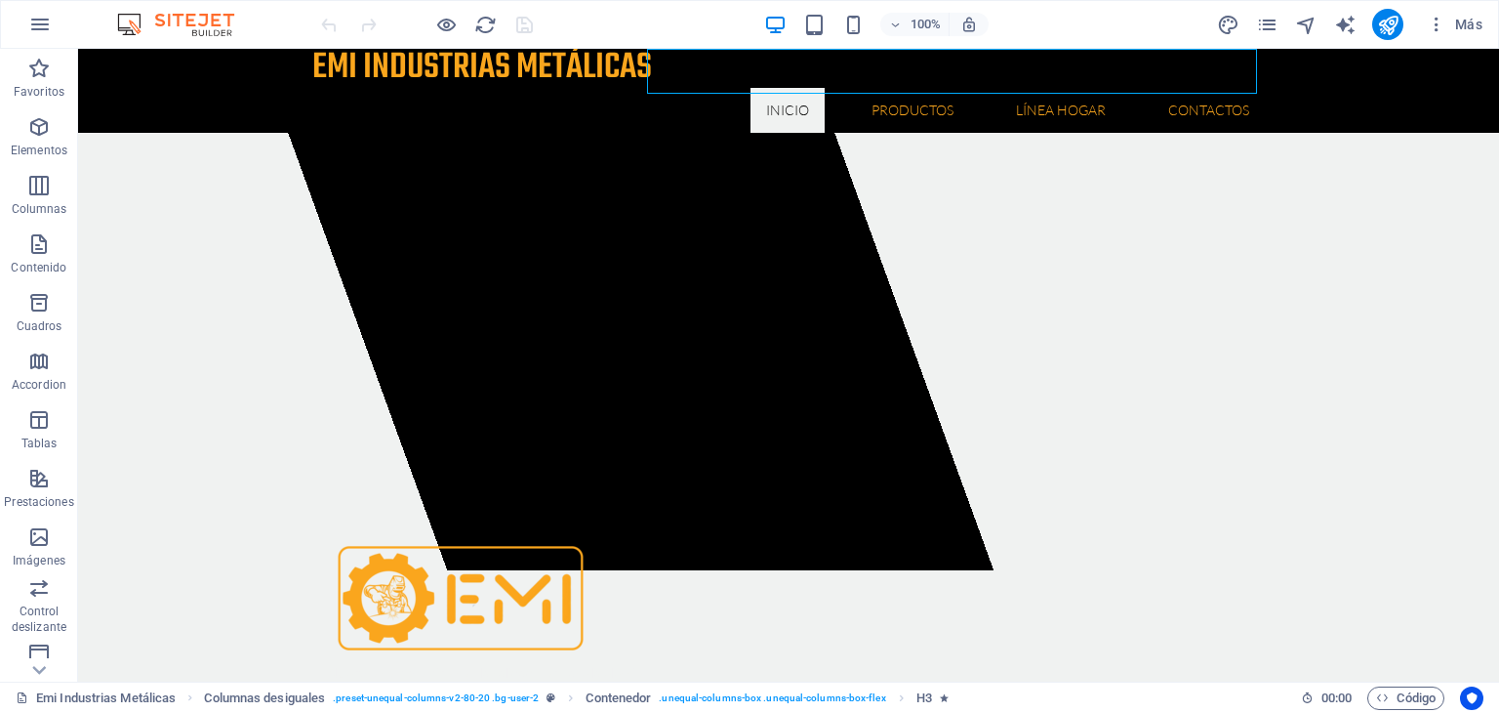
click at [711, 88] on nav "Inicio Quienes somos Misión y Visión Productos Herramientas Floricolas Mesa de …" at bounding box center [788, 110] width 953 height 45
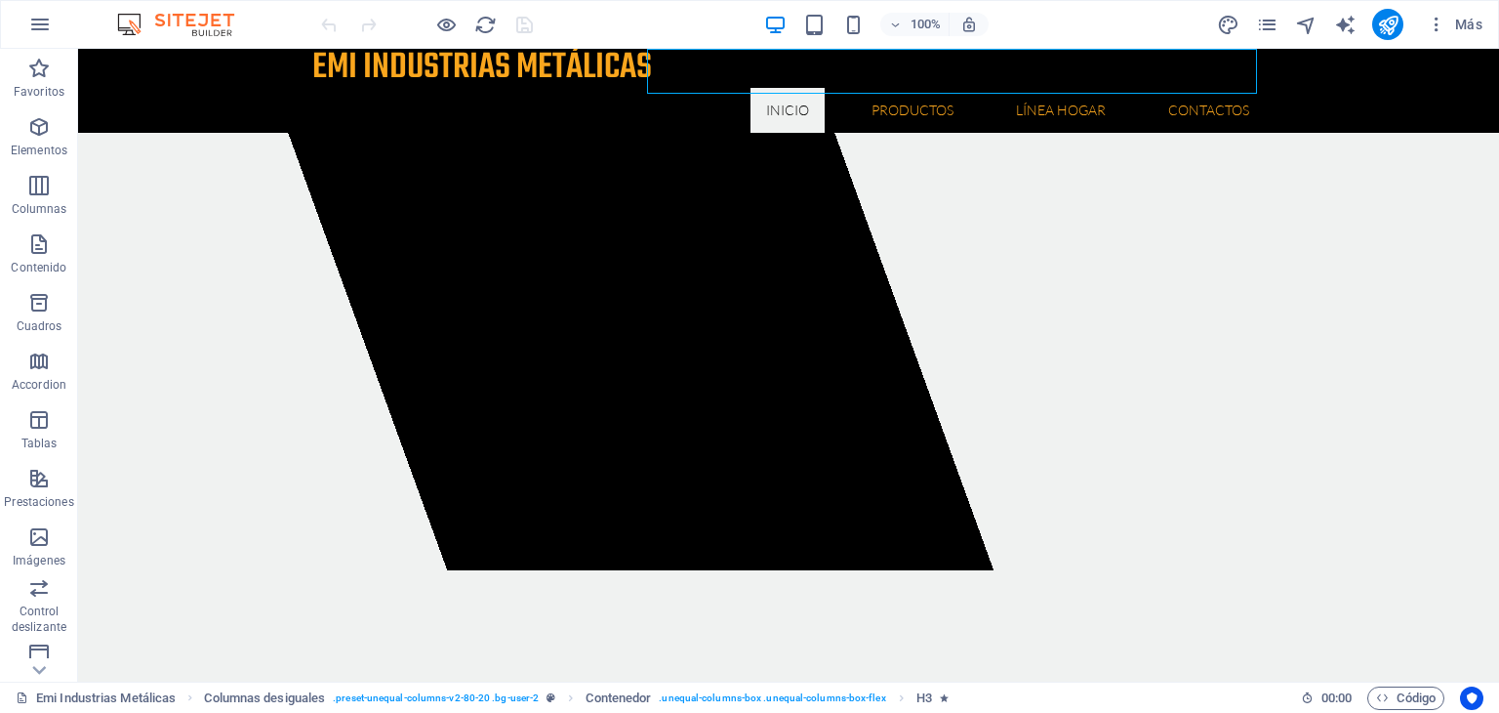
select select
select select "2"
select select
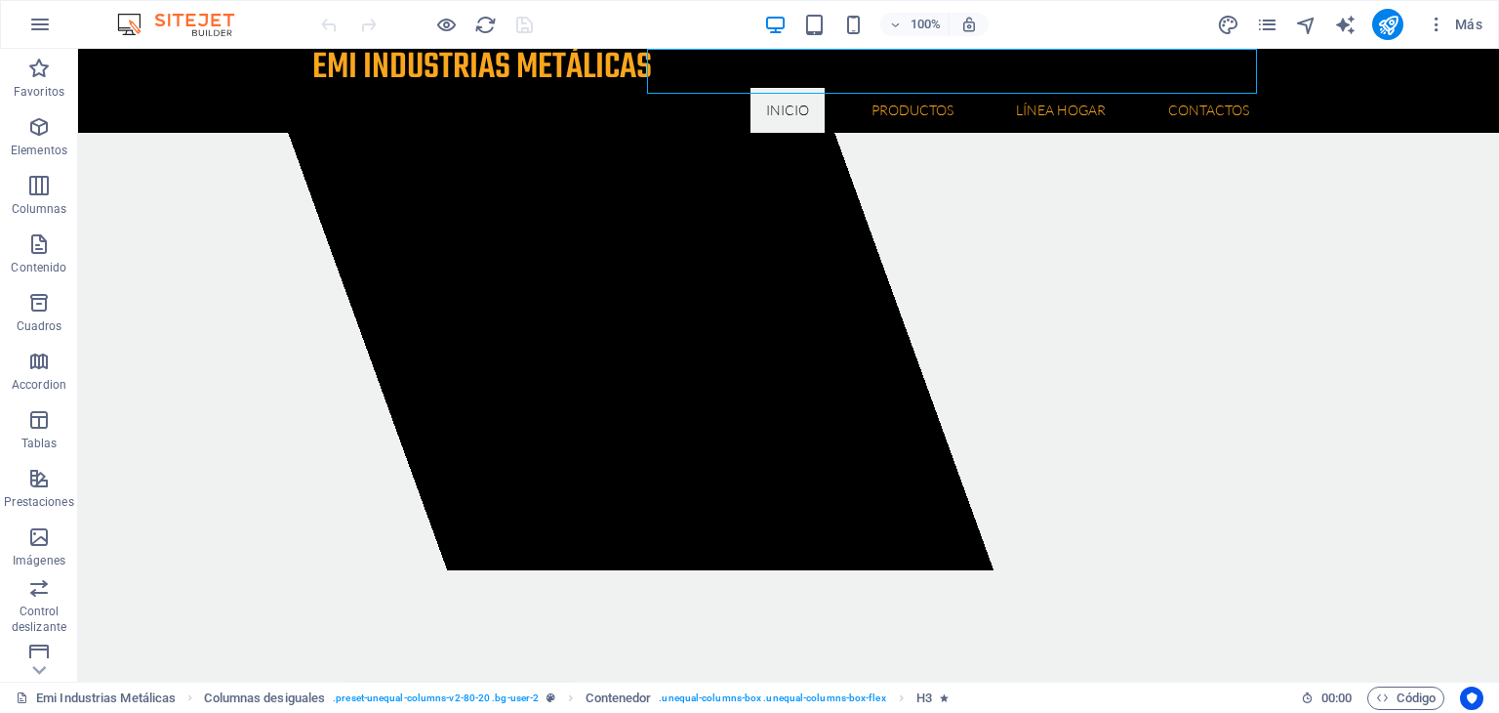
select select
select select "3"
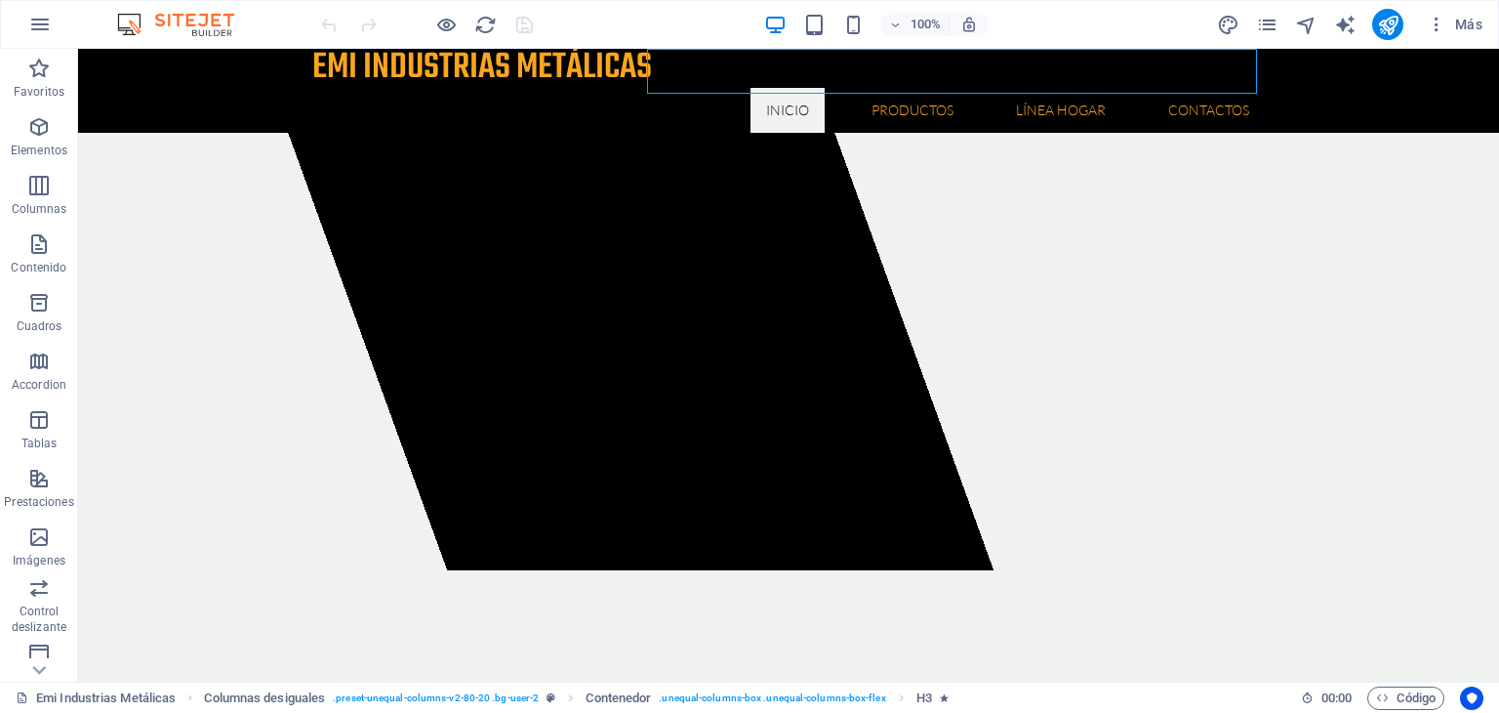
select select
select select "4"
select select
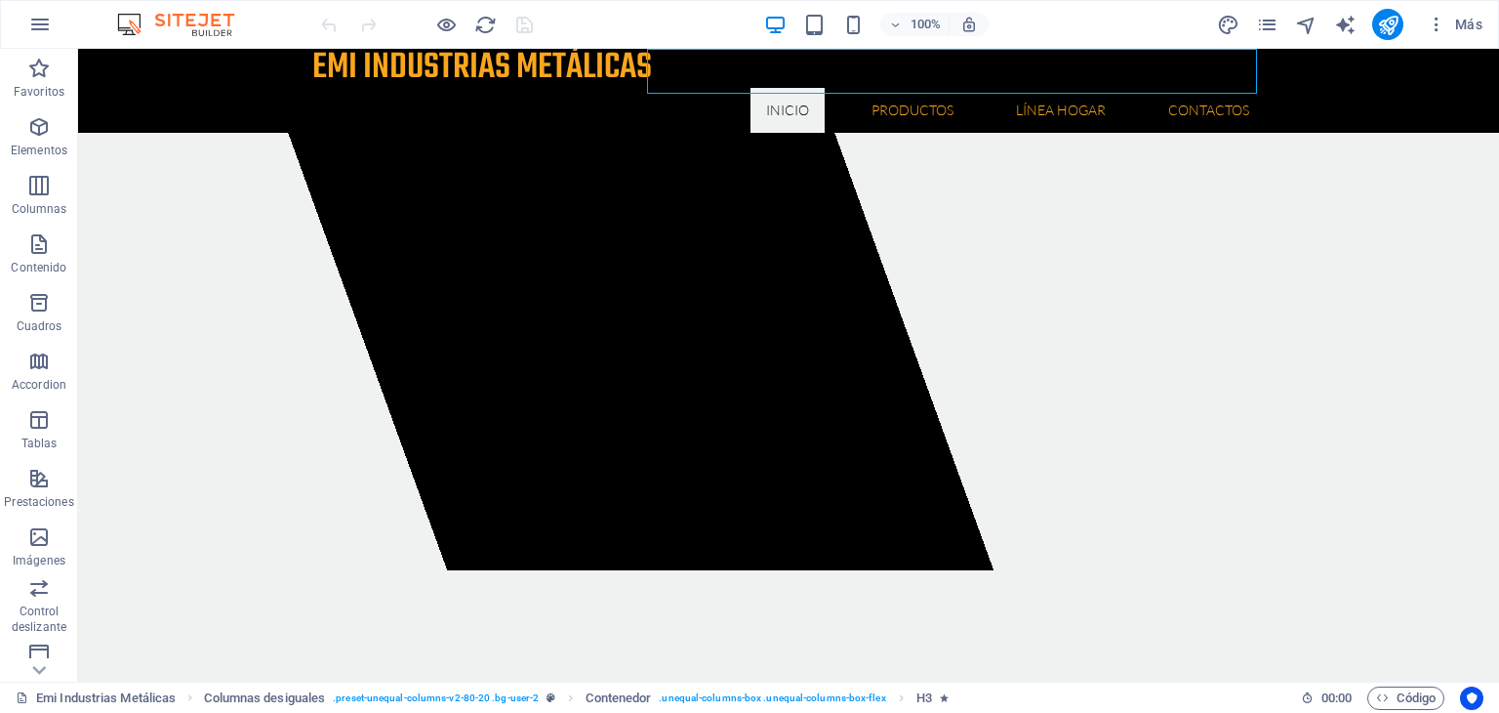
select select
select select "4"
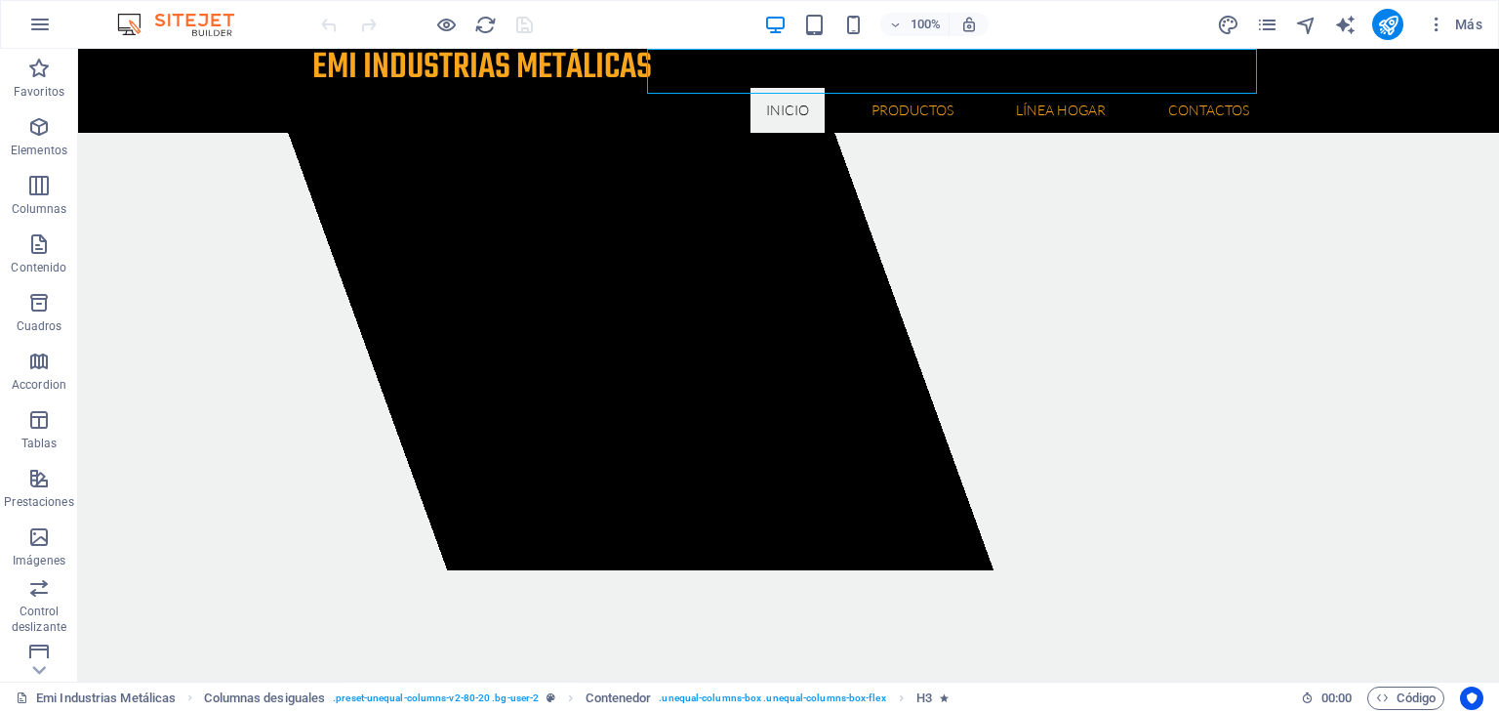
select select
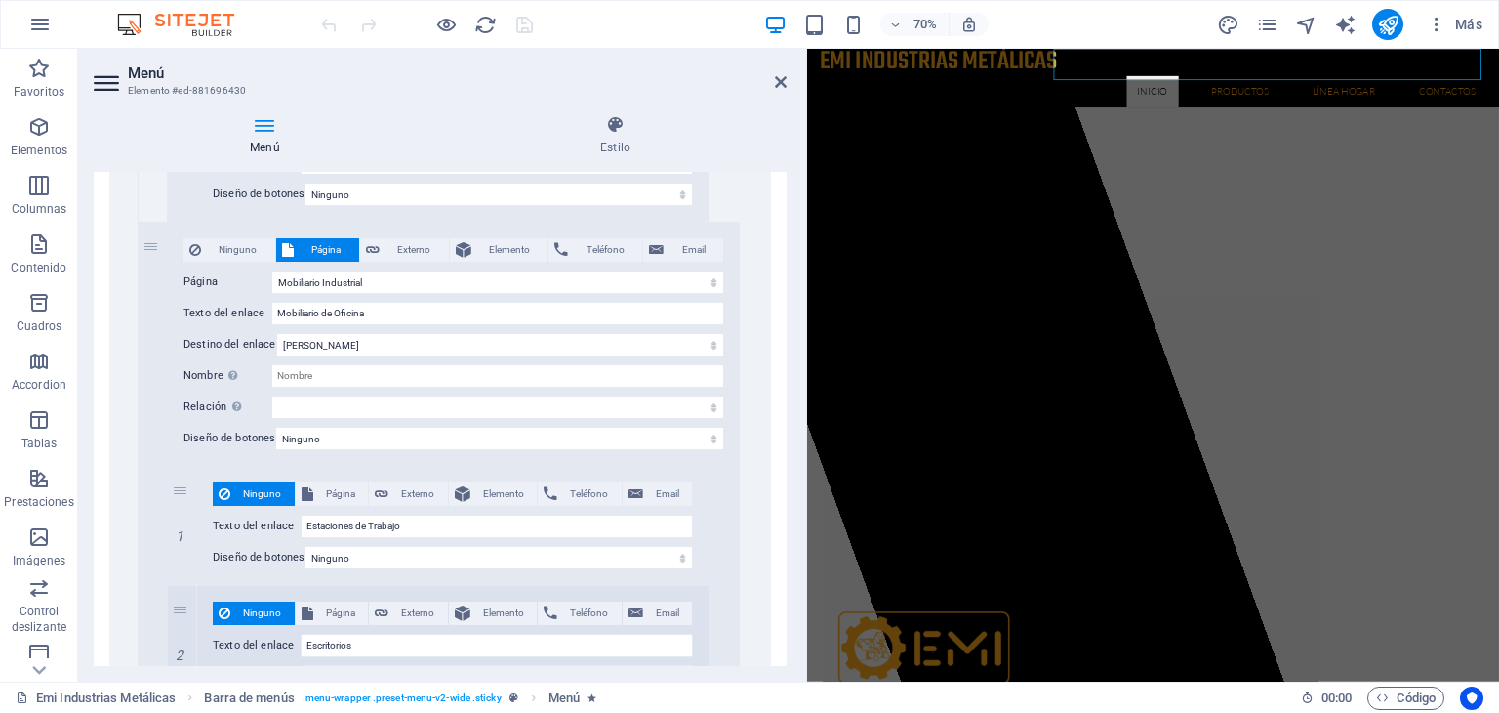
scroll to position [4748, 0]
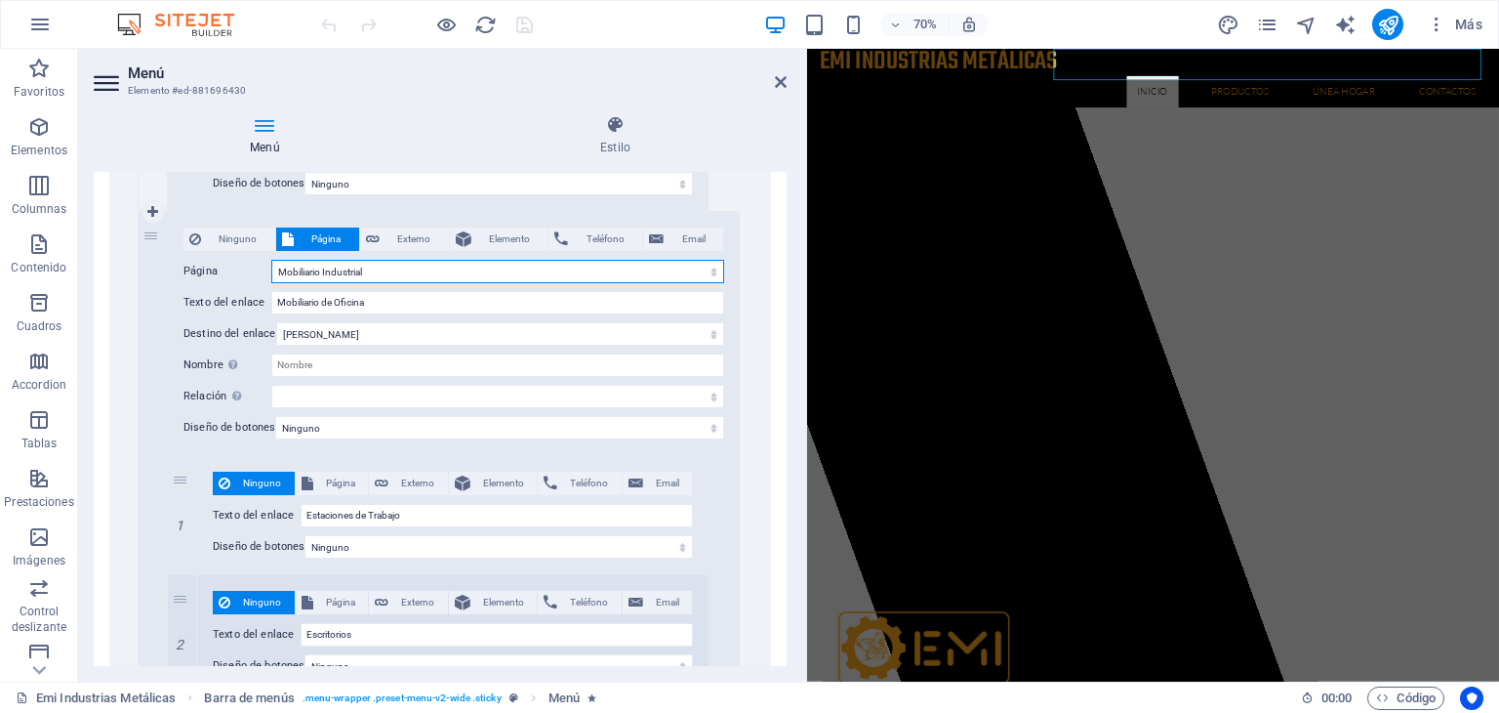
click at [414, 265] on select "Emi Industrias Metálicas Mobiliario de Oficina Herramientas Floricolas Maquinar…" at bounding box center [497, 271] width 453 height 23
select select "1"
click at [271, 260] on select "Emi Industrias Metálicas Mobiliario de Oficina Herramientas Floricolas Maquinar…" at bounding box center [497, 271] width 453 height 23
select select
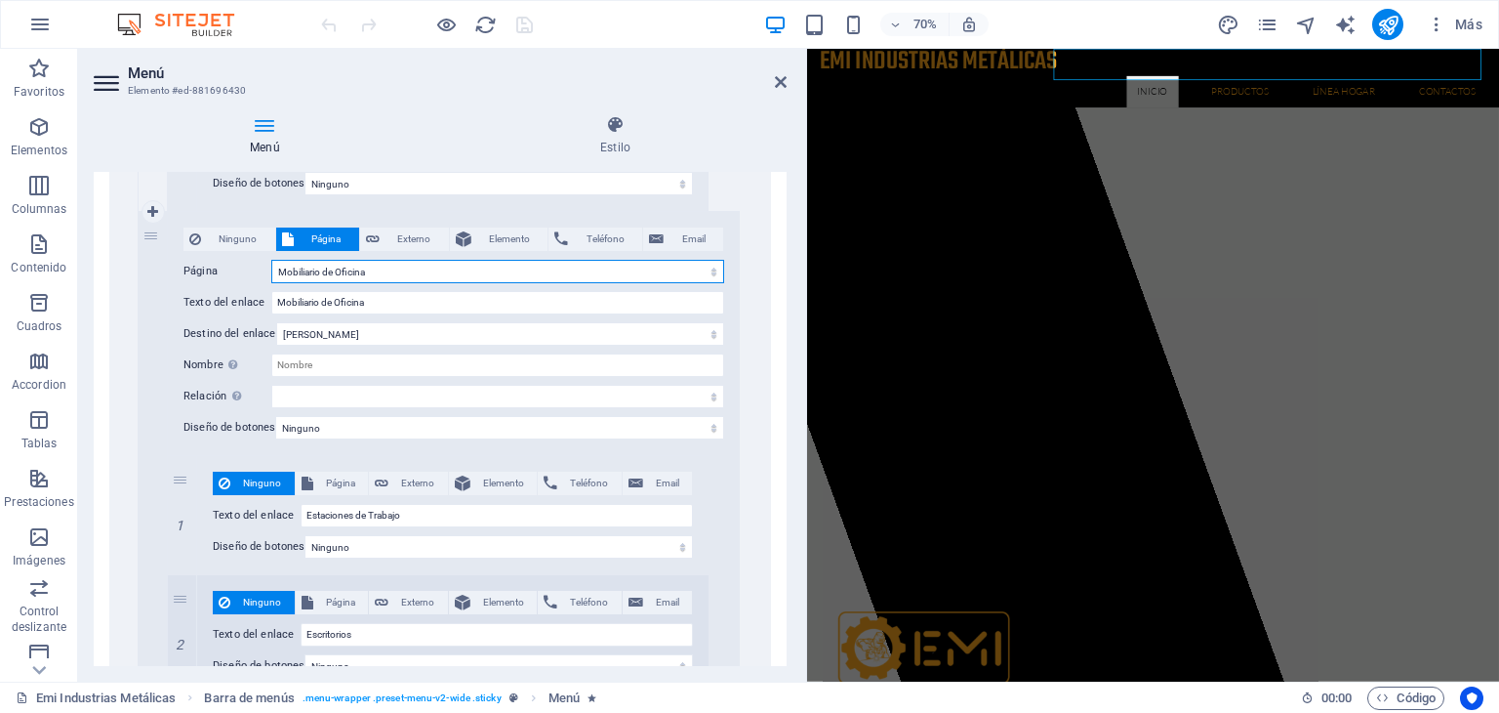
select select
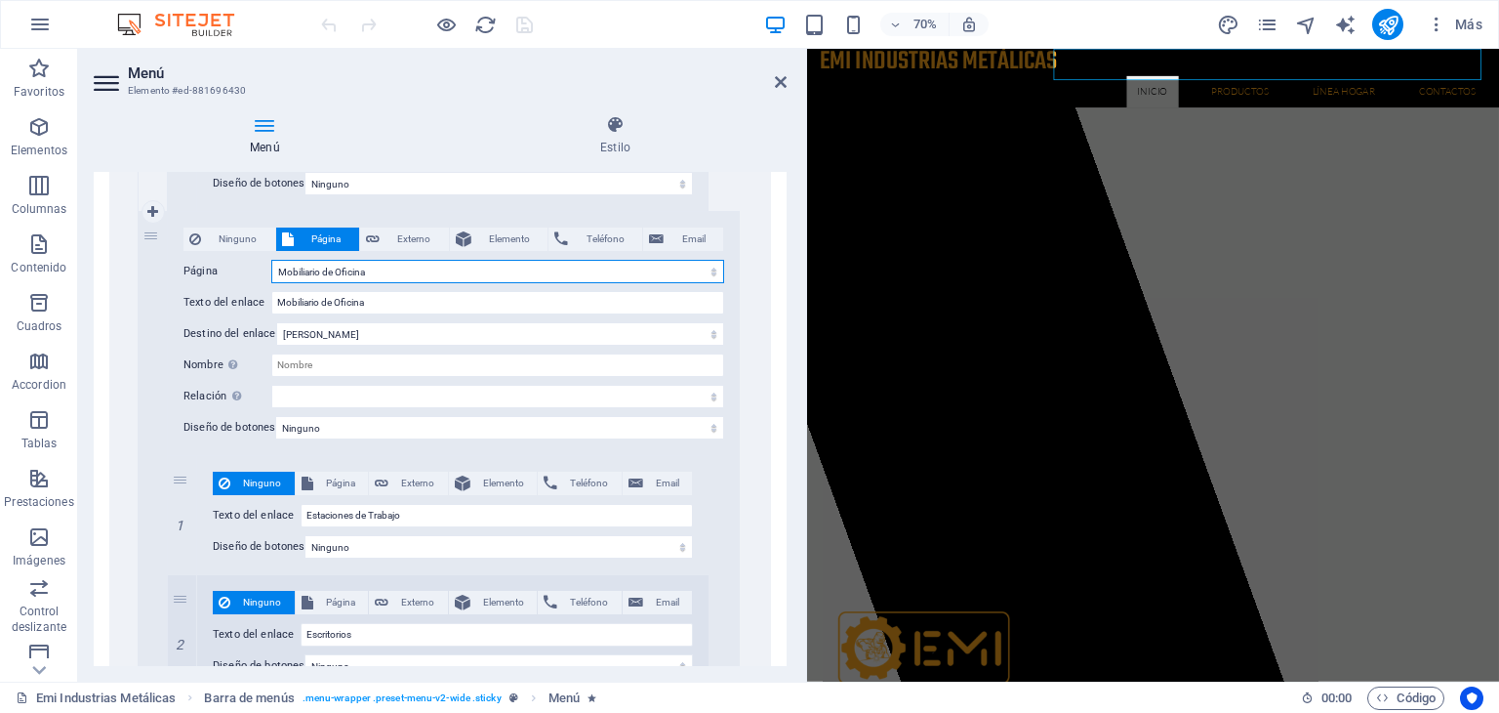
select select
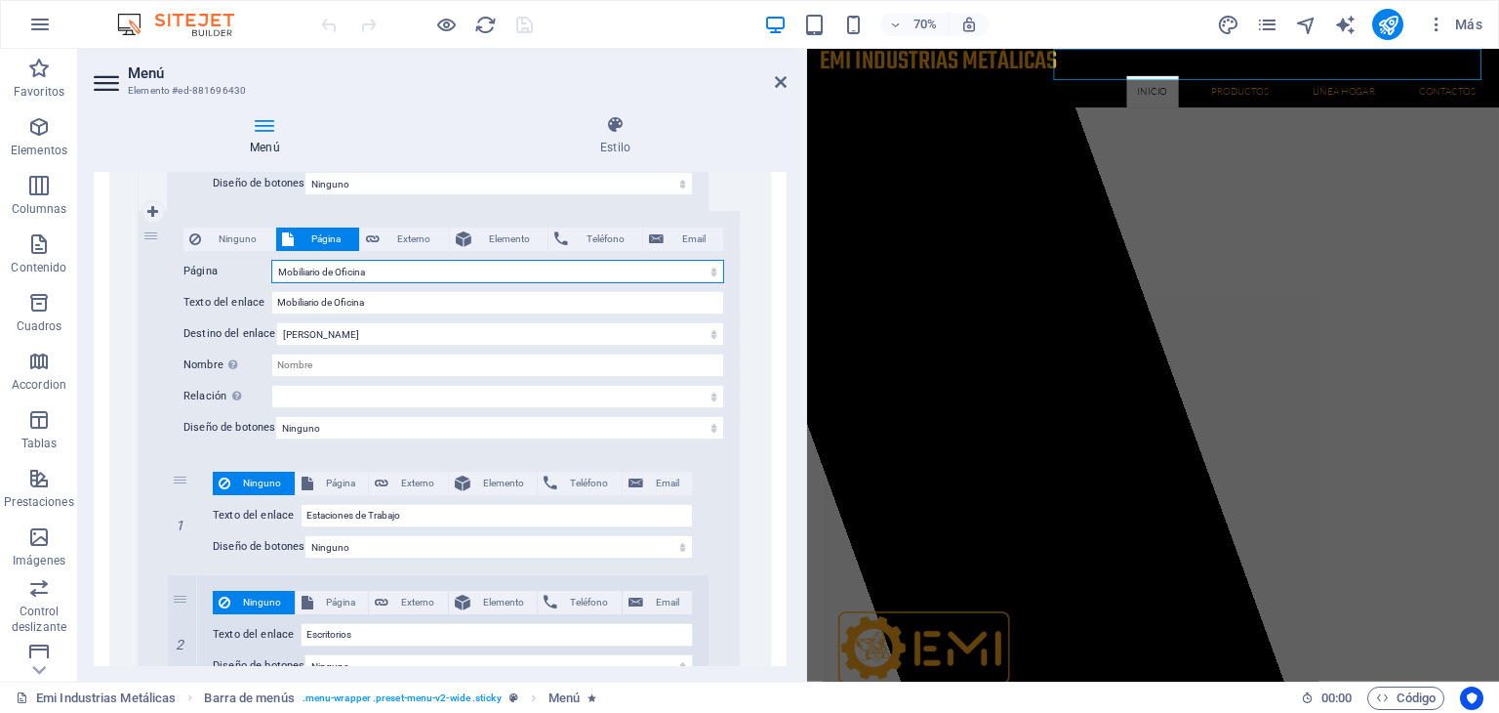
select select
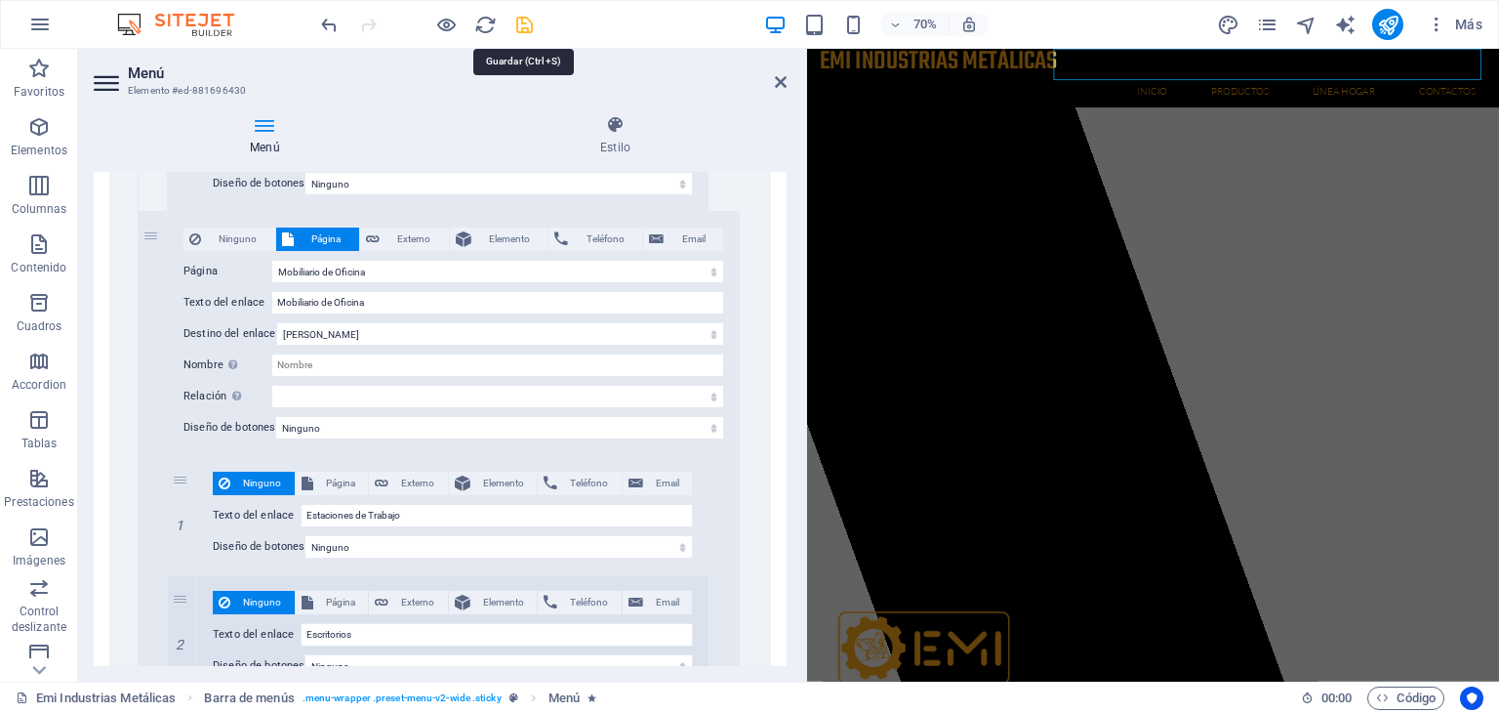
click at [523, 21] on icon "save" at bounding box center [524, 25] width 22 height 22
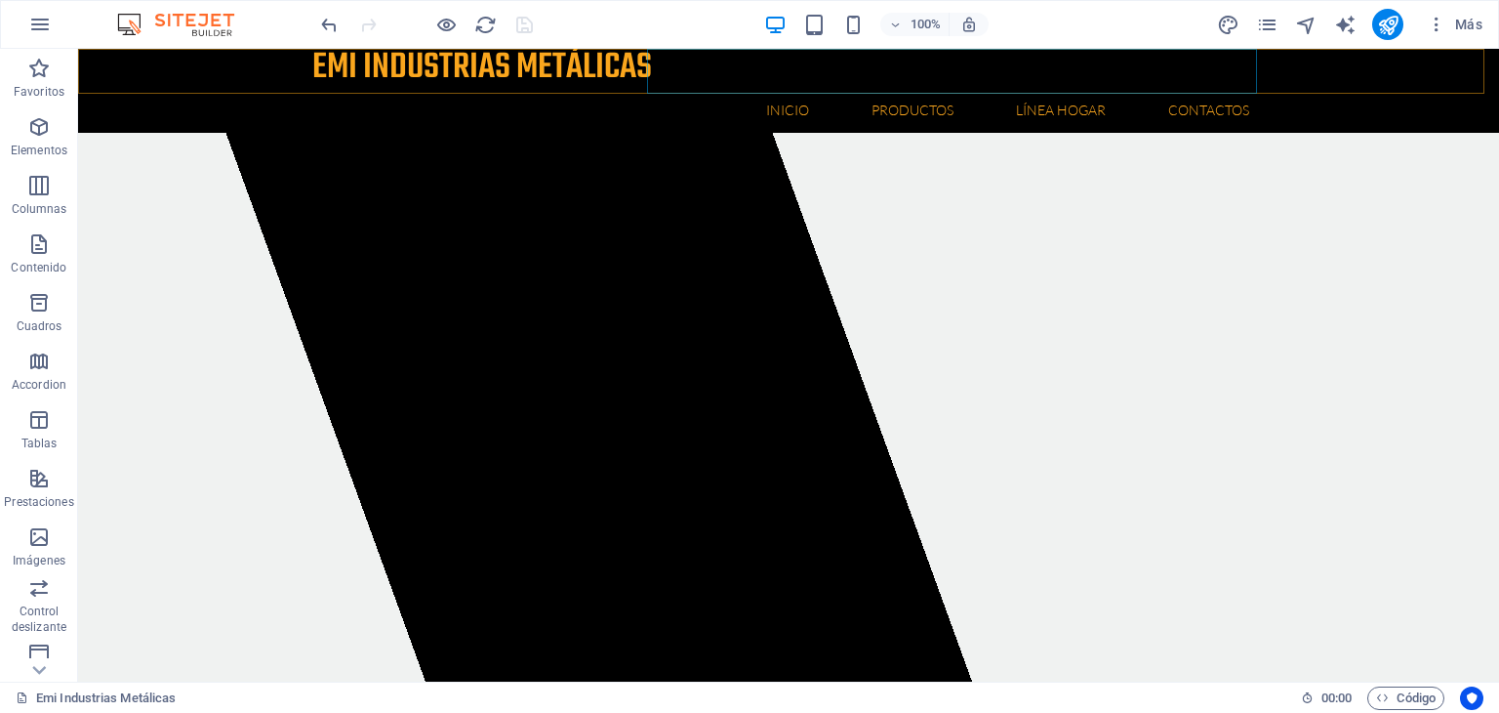
click at [706, 88] on nav "Inicio Quienes somos Misión y Visión Productos Herramientas Floricolas Mesa de …" at bounding box center [788, 110] width 953 height 45
select select
select select "2"
select select
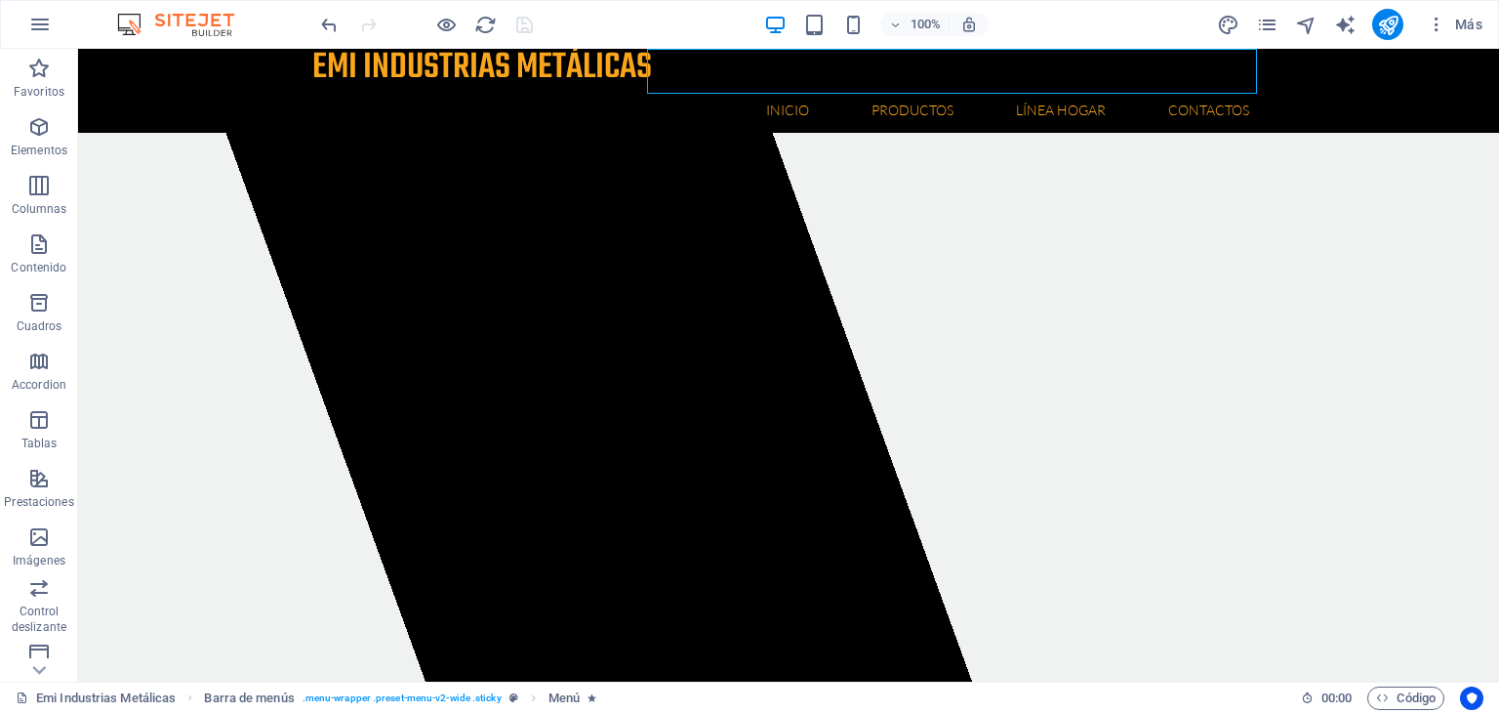
select select
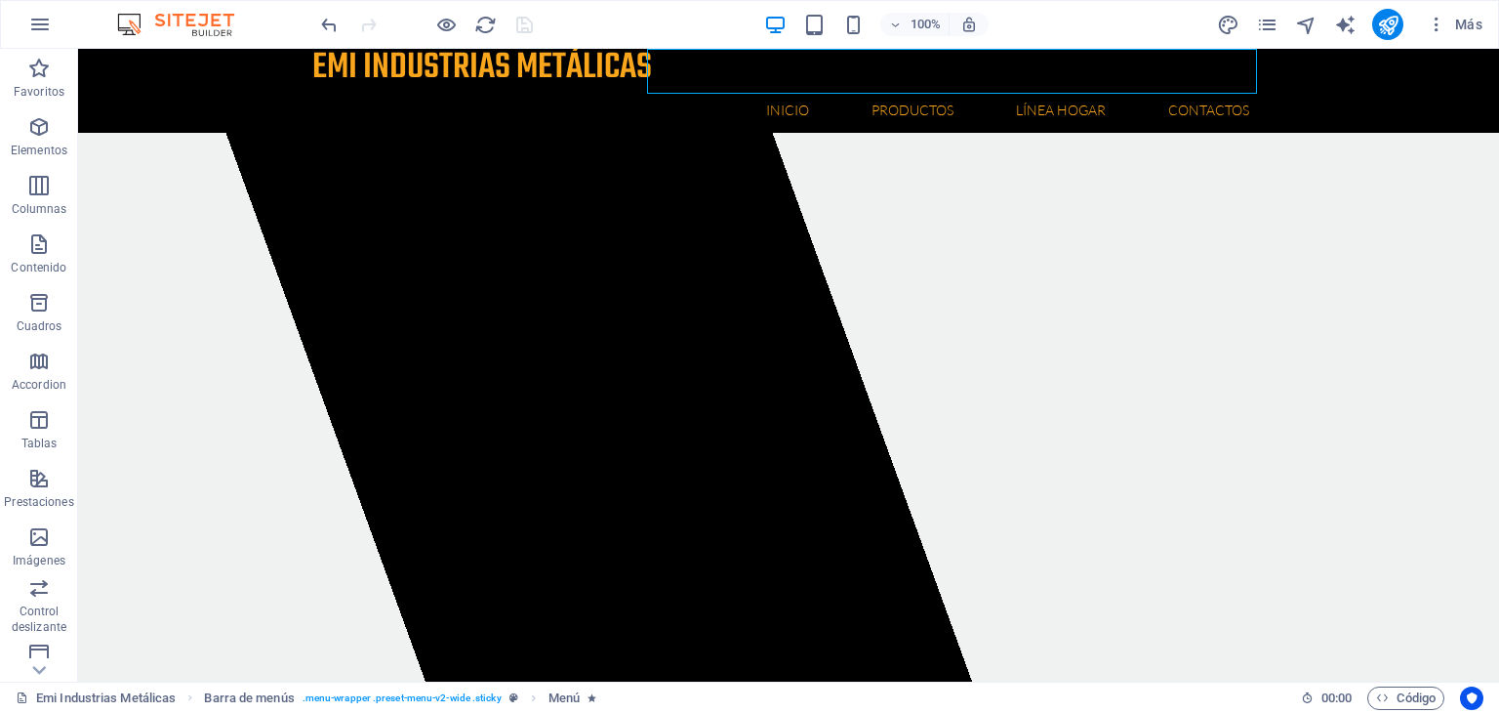
select select
select select "3"
select select
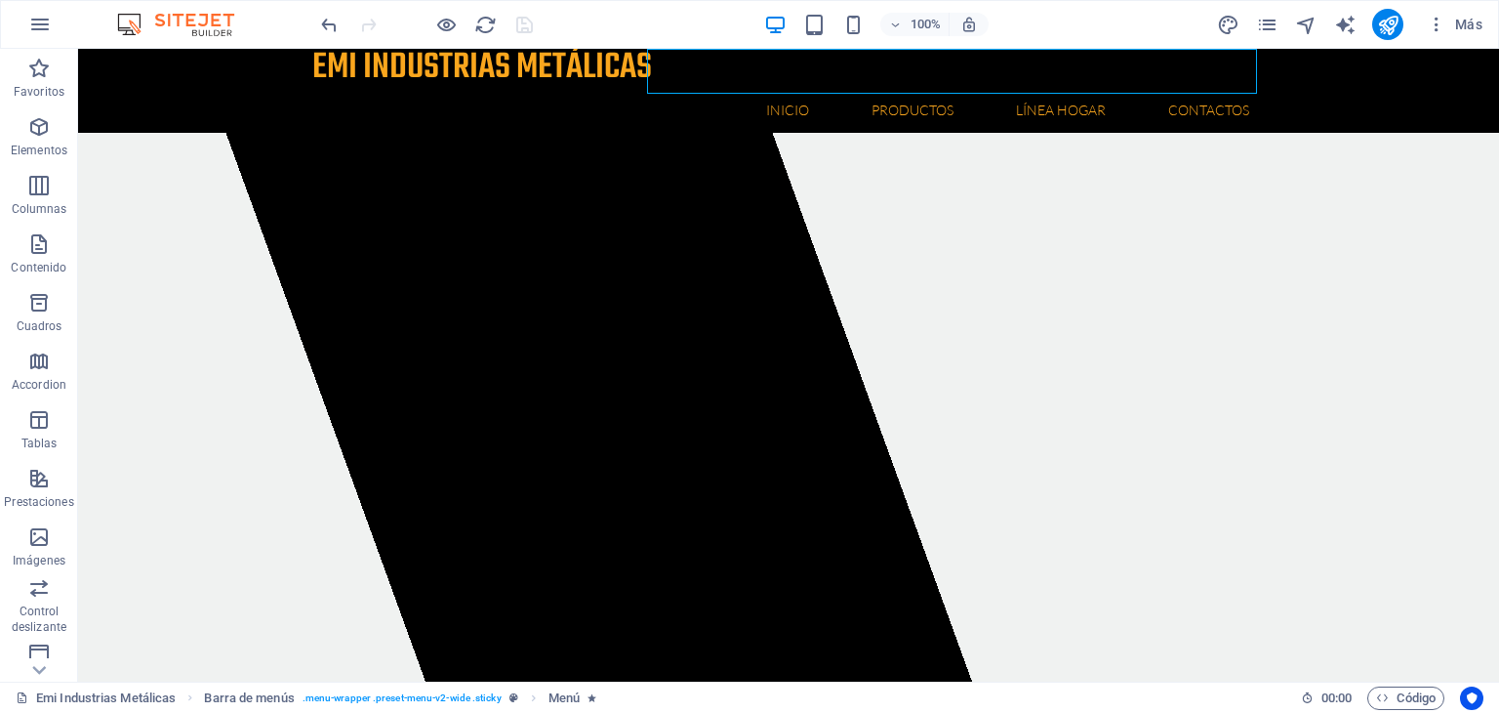
select select "4"
select select
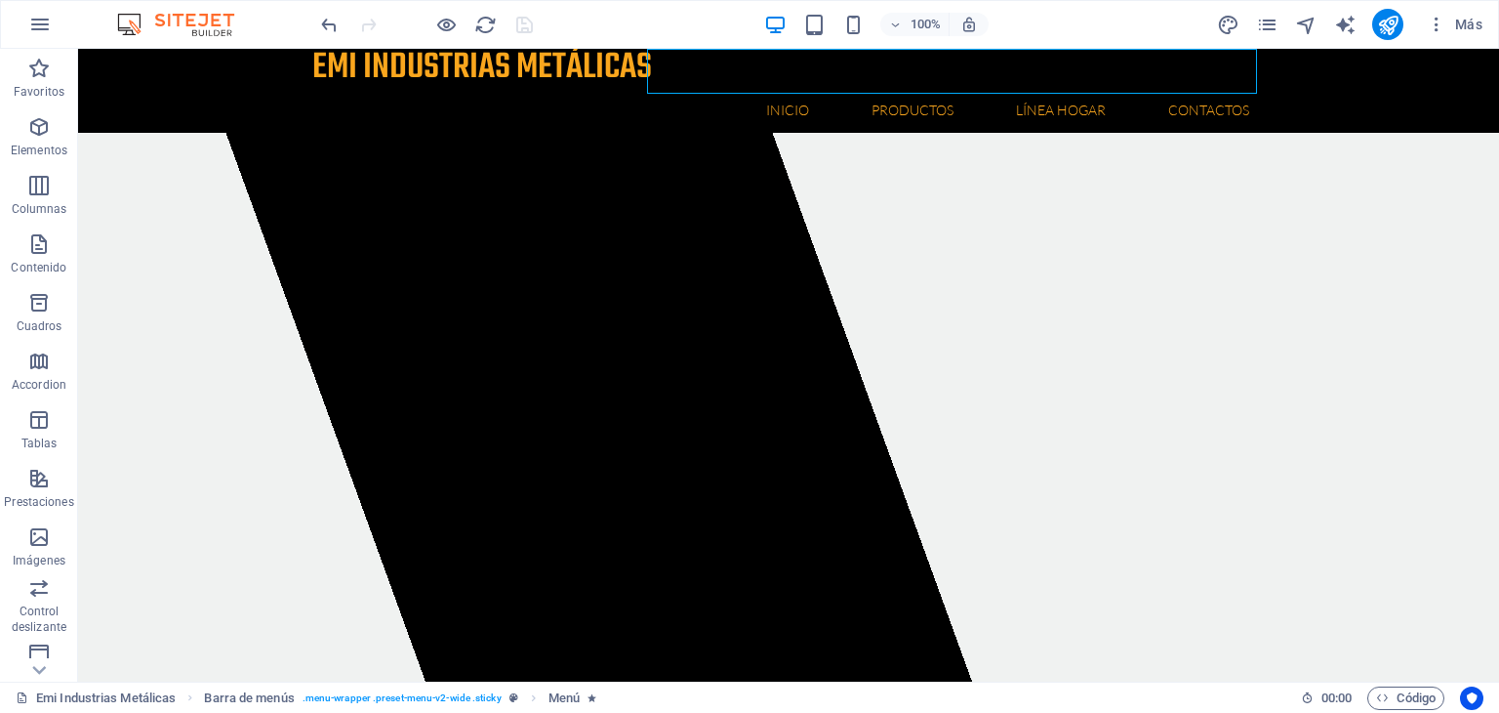
select select
select select "1"
select select
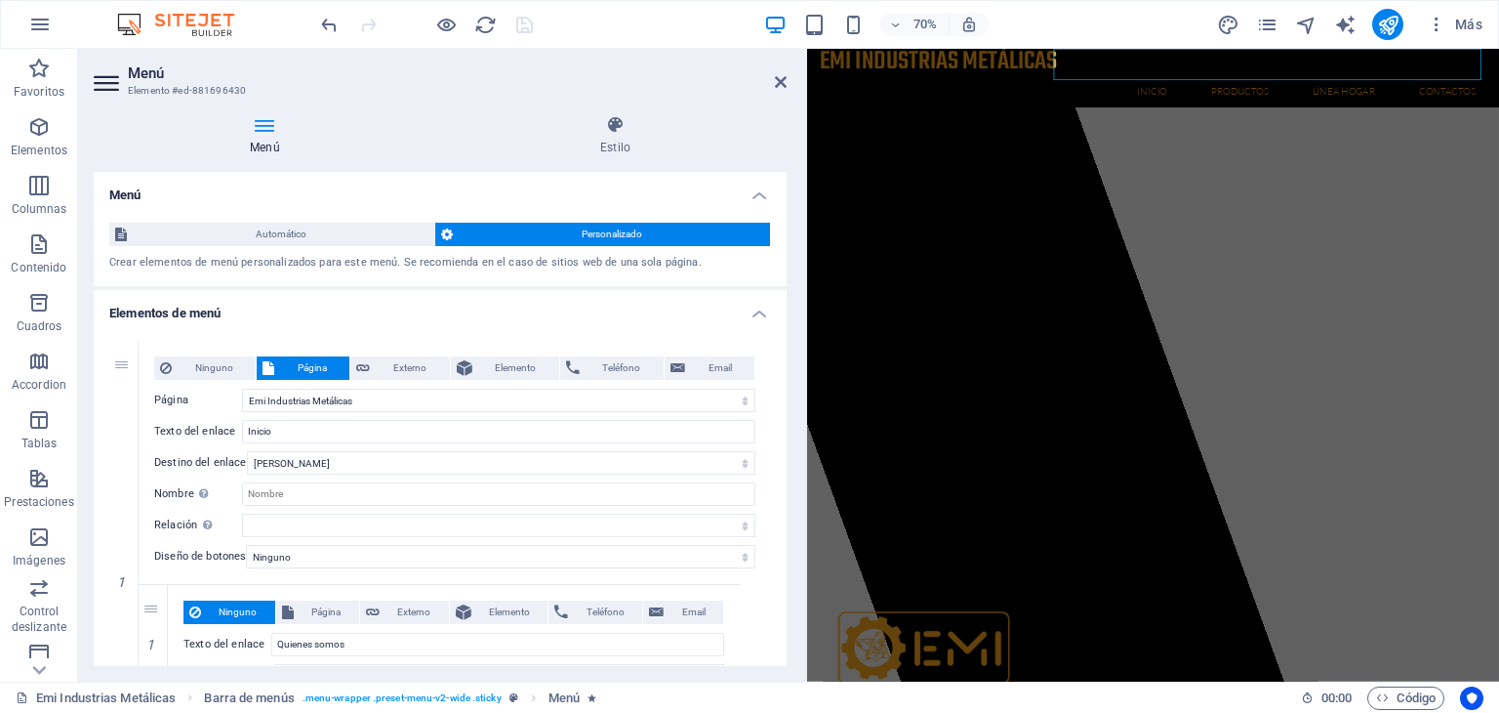
click at [785, 185] on div "Menú Estilo Menú Automático Personalizado Crear elementos de menú personalizado…" at bounding box center [440, 391] width 724 height 582
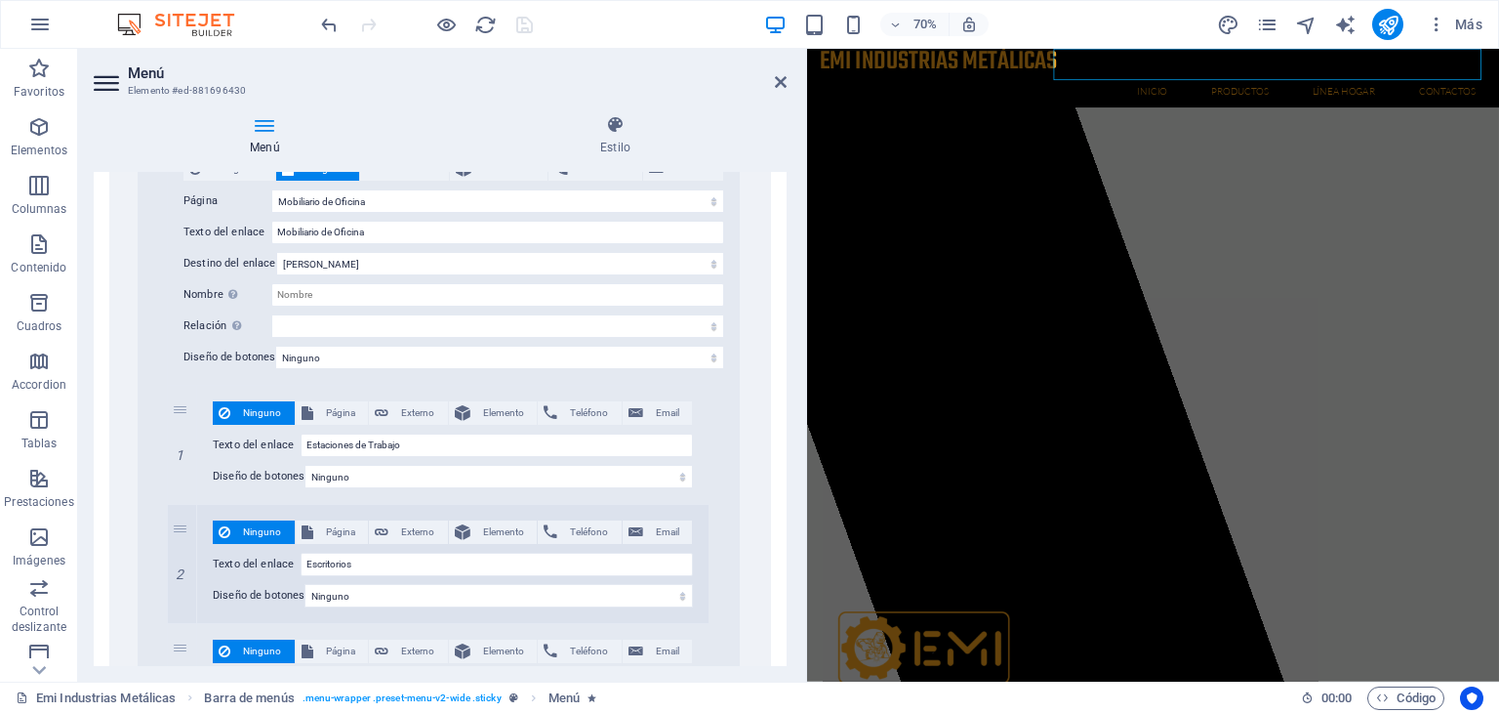
scroll to position [4799, 0]
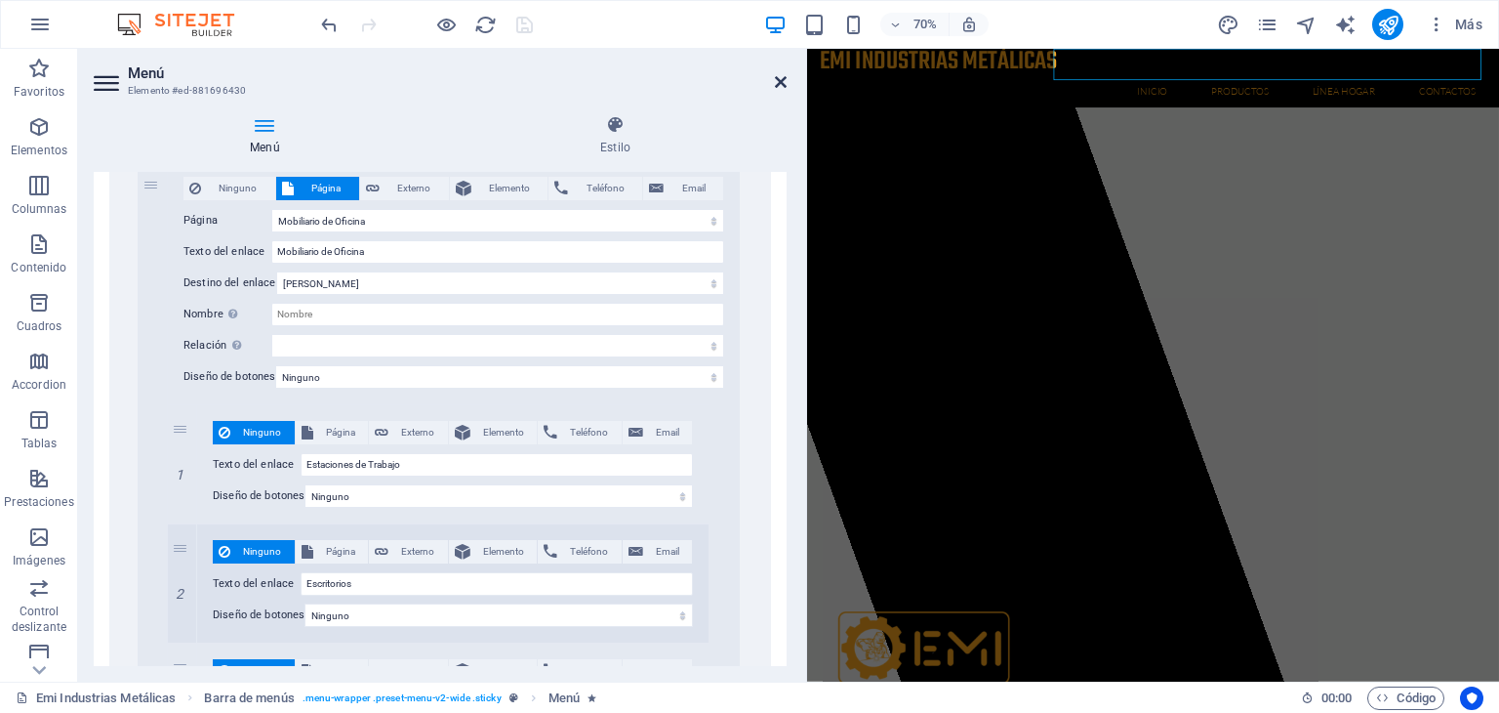
click at [778, 79] on icon at bounding box center [781, 82] width 12 height 16
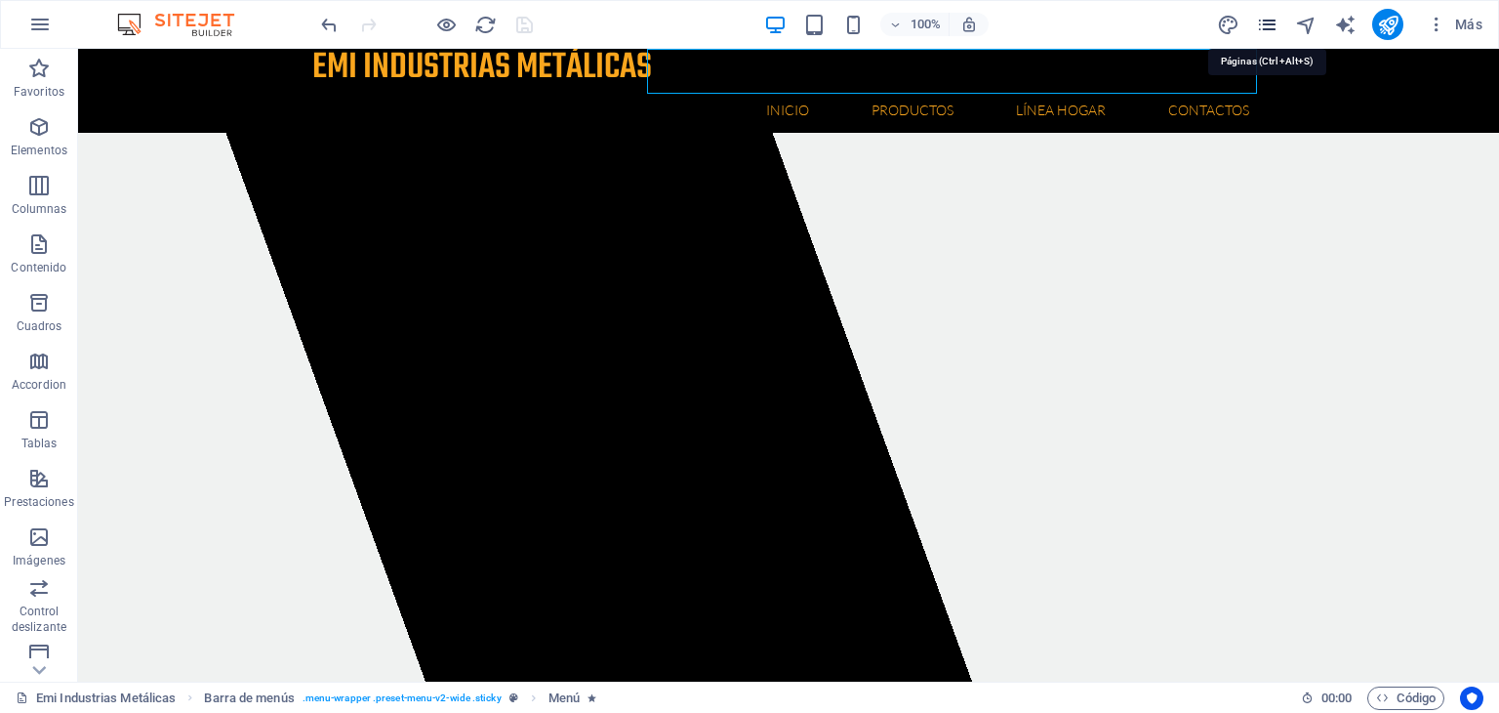
click at [1270, 28] on icon "pages" at bounding box center [1267, 25] width 22 height 22
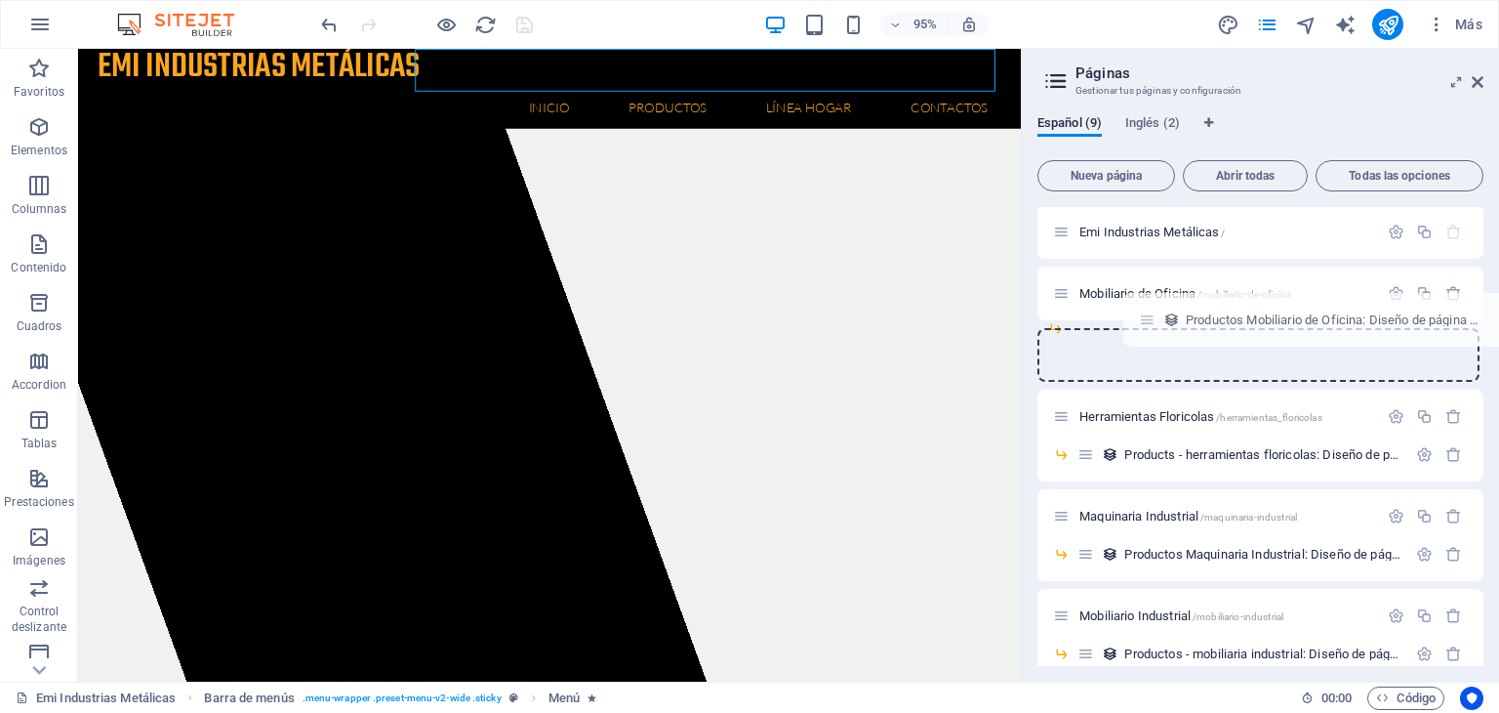
scroll to position [0, 0]
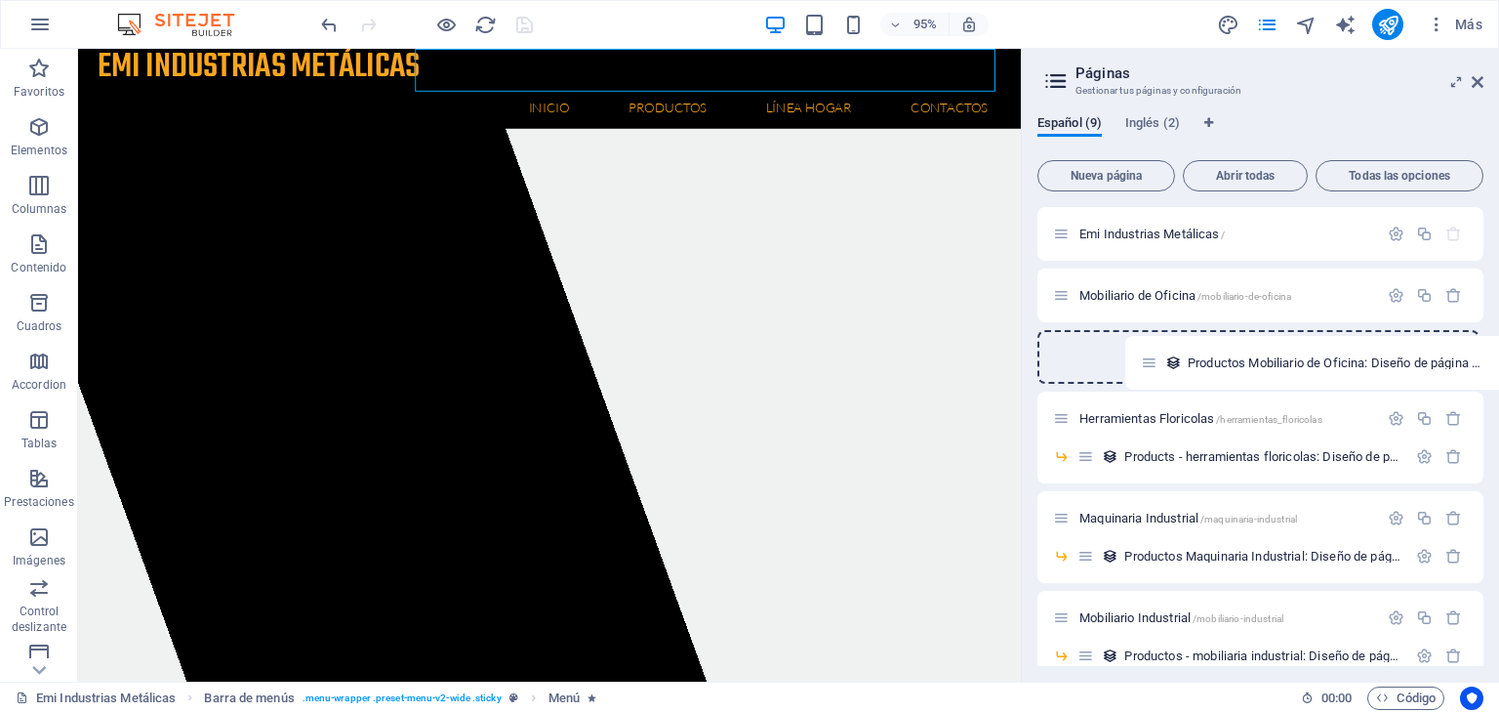
drag, startPoint x: 1055, startPoint y: 652, endPoint x: 1149, endPoint y: 337, distance: 328.9
click at [1149, 337] on div "Emi Industrias Metálicas / Mobiliario de Oficina /mobiliario-de-oficina Herrami…" at bounding box center [1261, 444] width 446 height 475
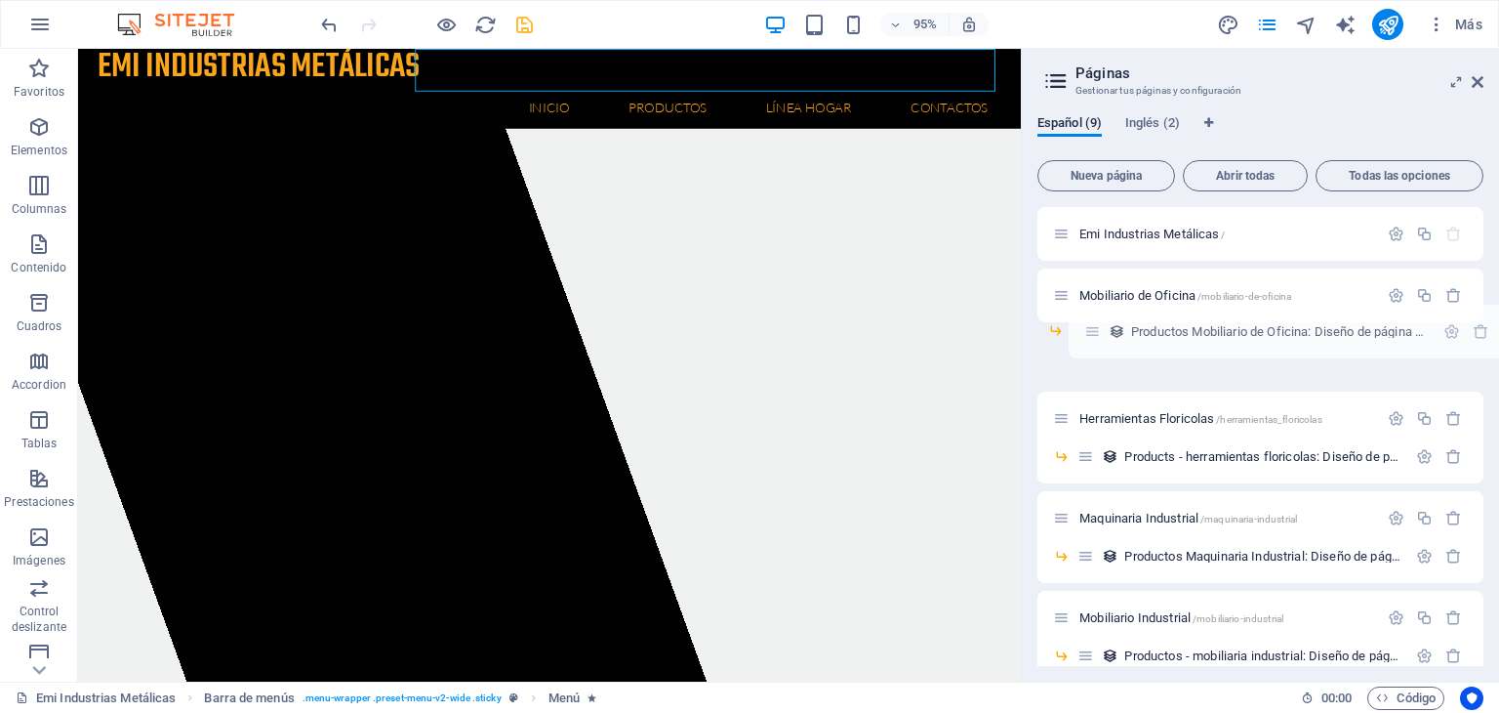
drag, startPoint x: 1052, startPoint y: 356, endPoint x: 1089, endPoint y: 329, distance: 46.1
click at [1089, 329] on div "Emi Industrias Metálicas / Mobiliario de Oficina /mobiliario-de-oficina Product…" at bounding box center [1261, 414] width 446 height 414
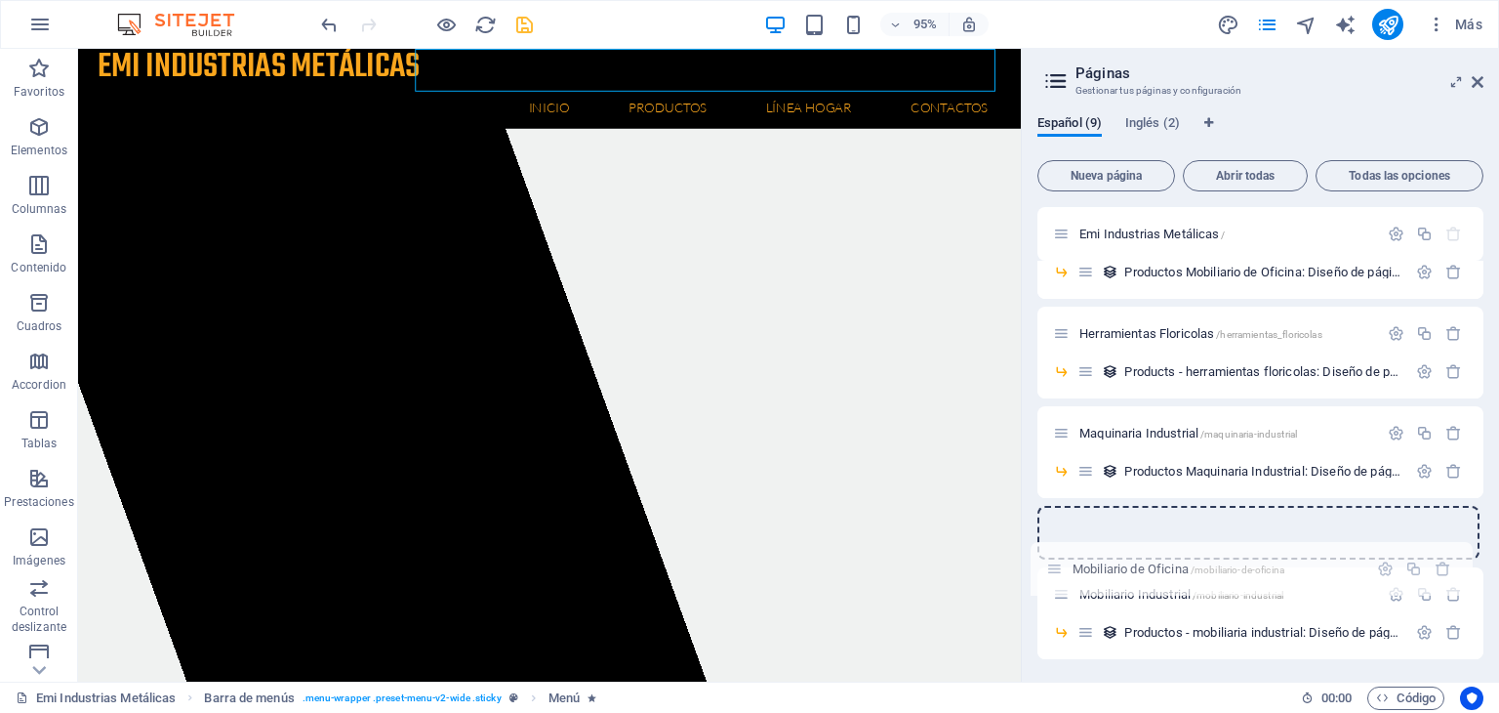
scroll to position [1, 0]
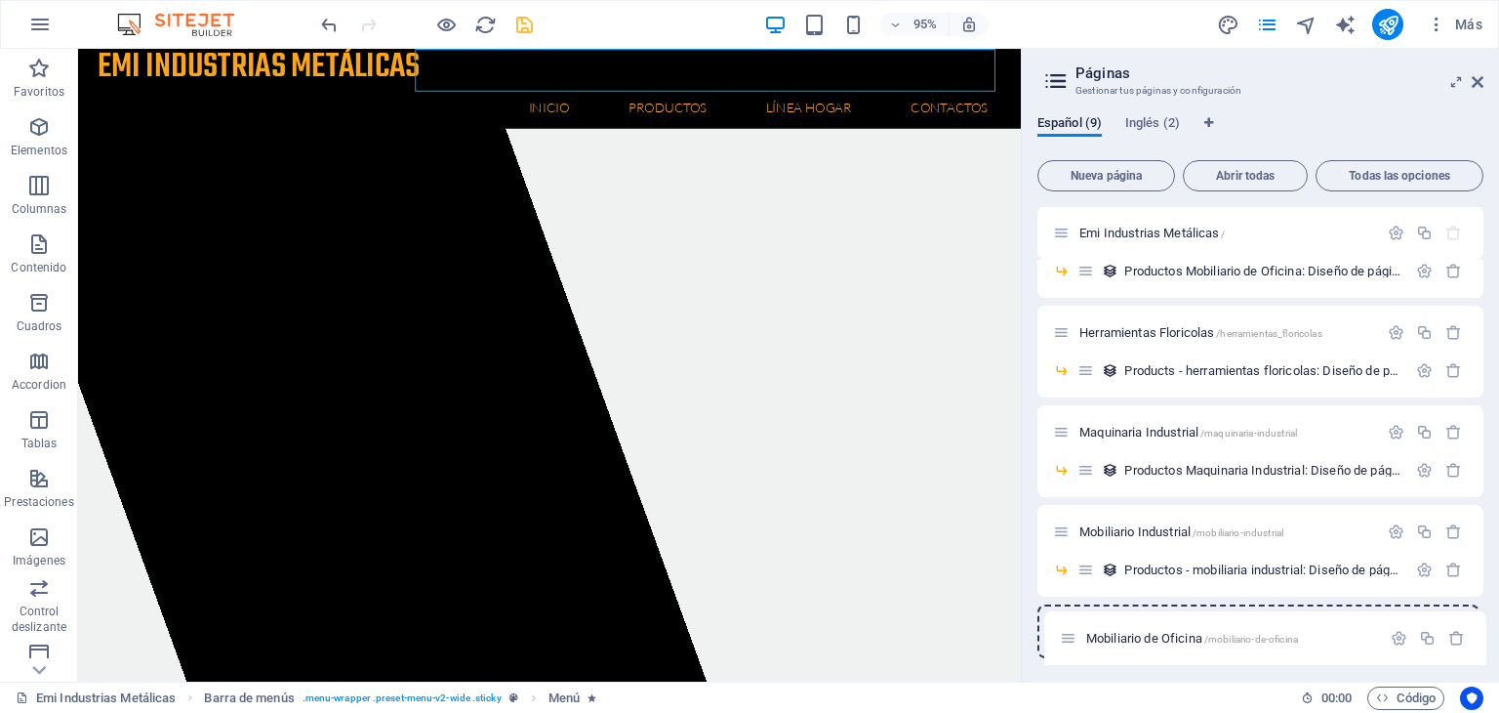
drag, startPoint x: 1058, startPoint y: 298, endPoint x: 1063, endPoint y: 653, distance: 355.4
click at [1063, 653] on div "Emi Industrias Metálicas / Mobiliario de Oficina /mobiliario-de-oficina Product…" at bounding box center [1261, 432] width 446 height 452
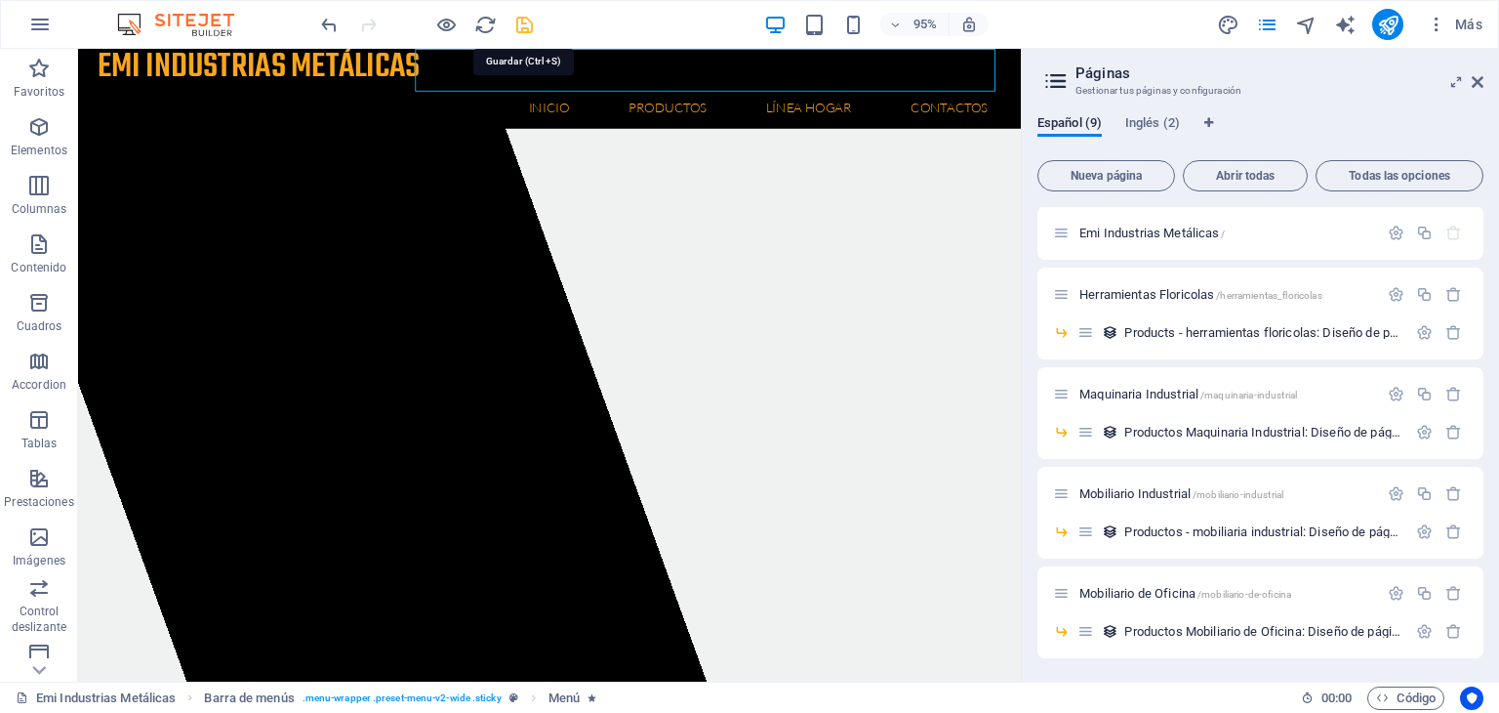
click at [519, 28] on icon "save" at bounding box center [524, 25] width 22 height 22
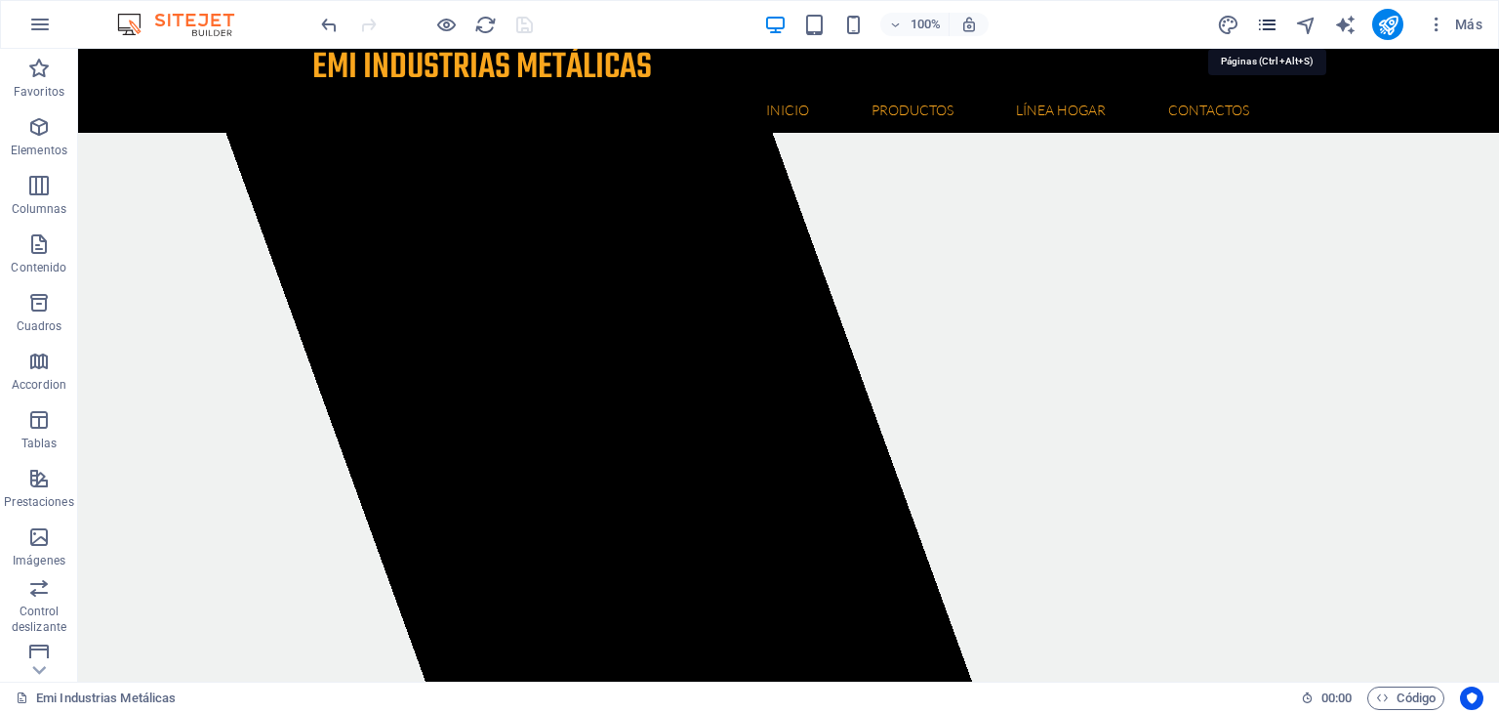
click at [1275, 27] on icon "pages" at bounding box center [1267, 25] width 22 height 22
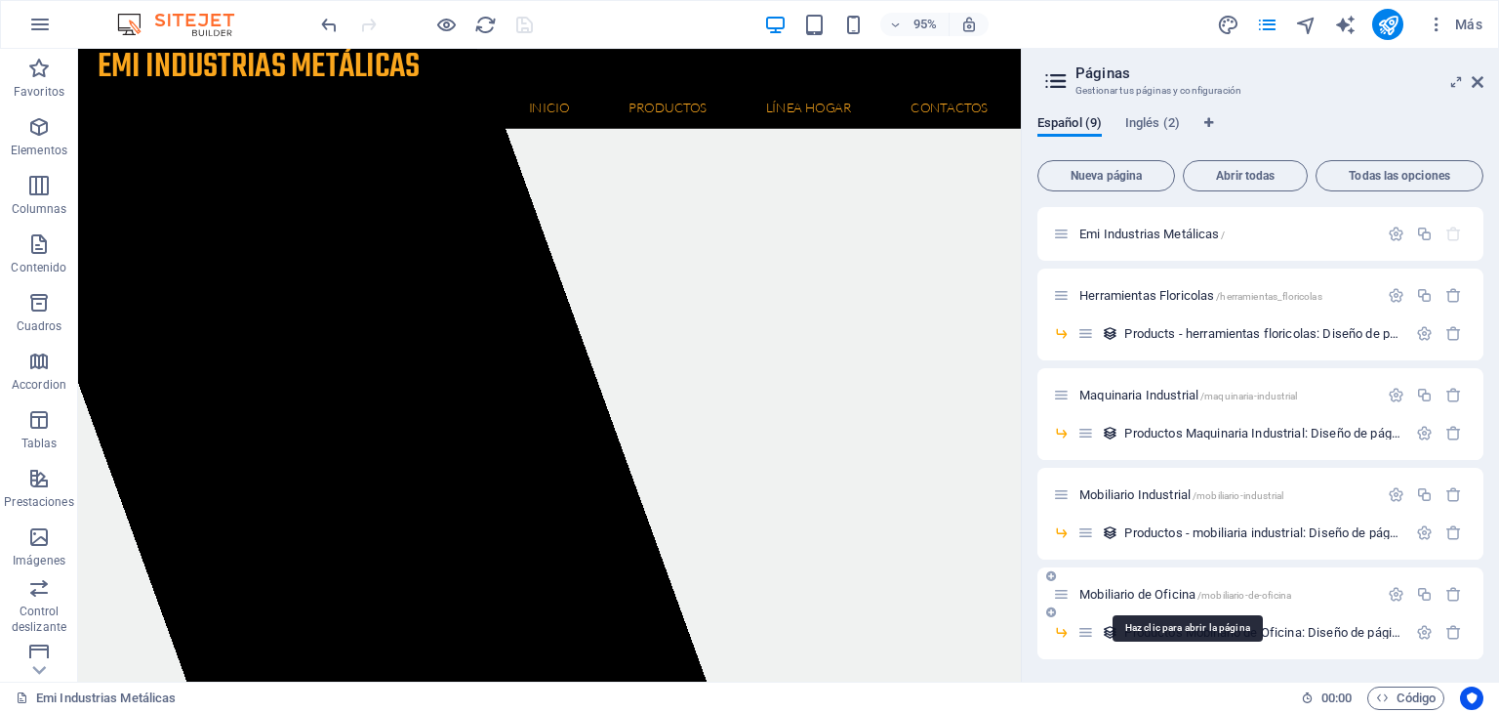
click at [1246, 592] on span "/mobiliario-de-oficina" at bounding box center [1245, 595] width 94 height 11
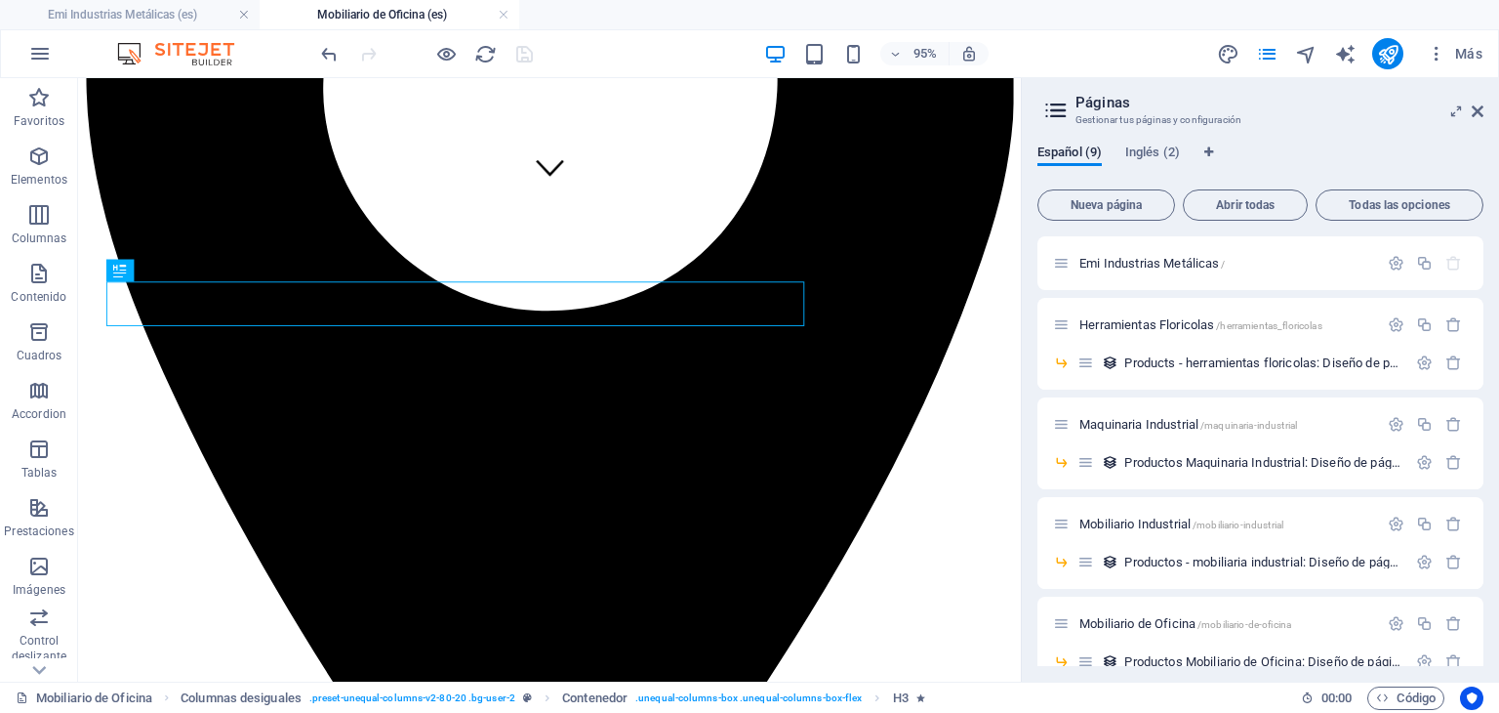
scroll to position [488, 0]
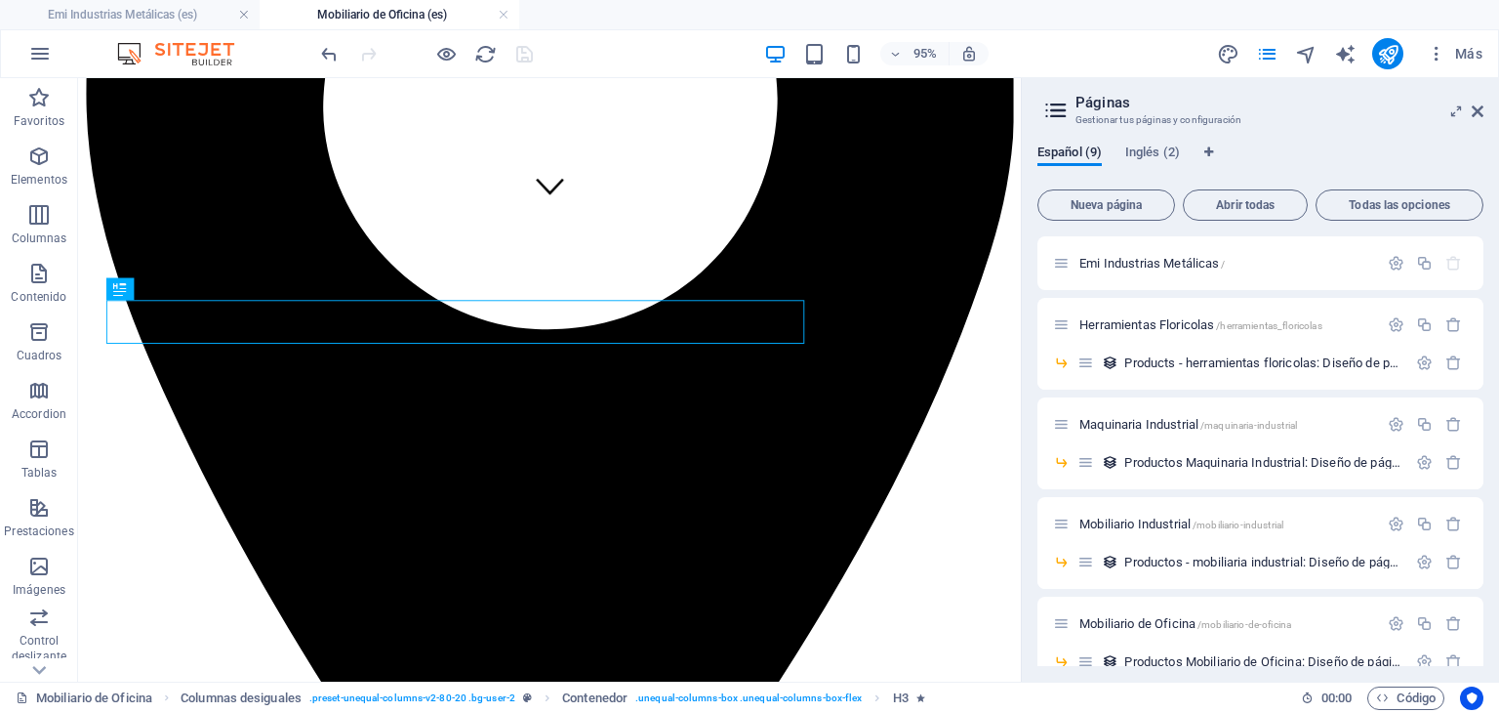
drag, startPoint x: 1484, startPoint y: 448, endPoint x: 1492, endPoint y: 509, distance: 61.0
click at [1492, 509] on div "Español (9) Inglés (2) Nueva página Abrir todas Todas las opciones Emi Industri…" at bounding box center [1260, 405] width 477 height 553
click at [1454, 661] on icon "button" at bounding box center [1454, 661] width 17 height 17
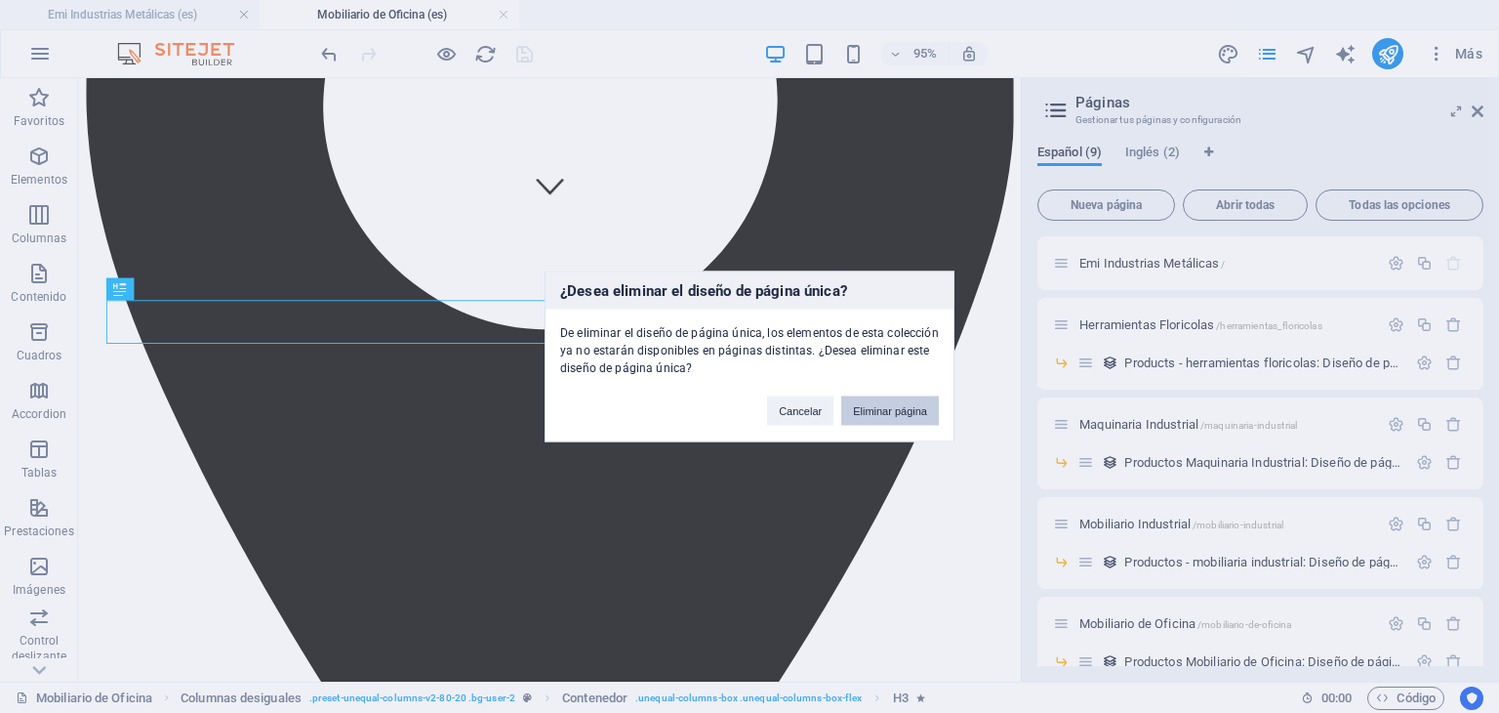
click at [907, 415] on button "Eliminar página" at bounding box center [890, 410] width 98 height 29
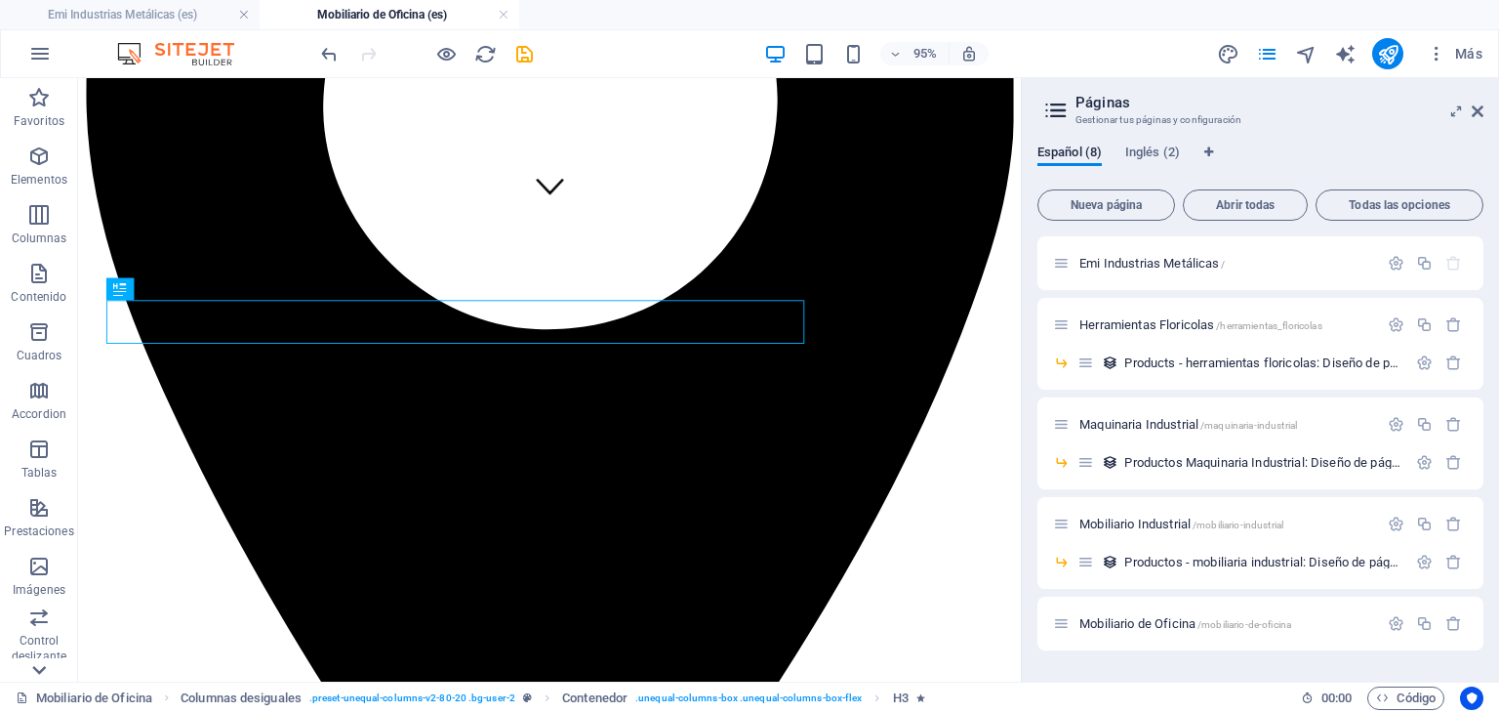
click at [43, 674] on icon at bounding box center [38, 669] width 27 height 27
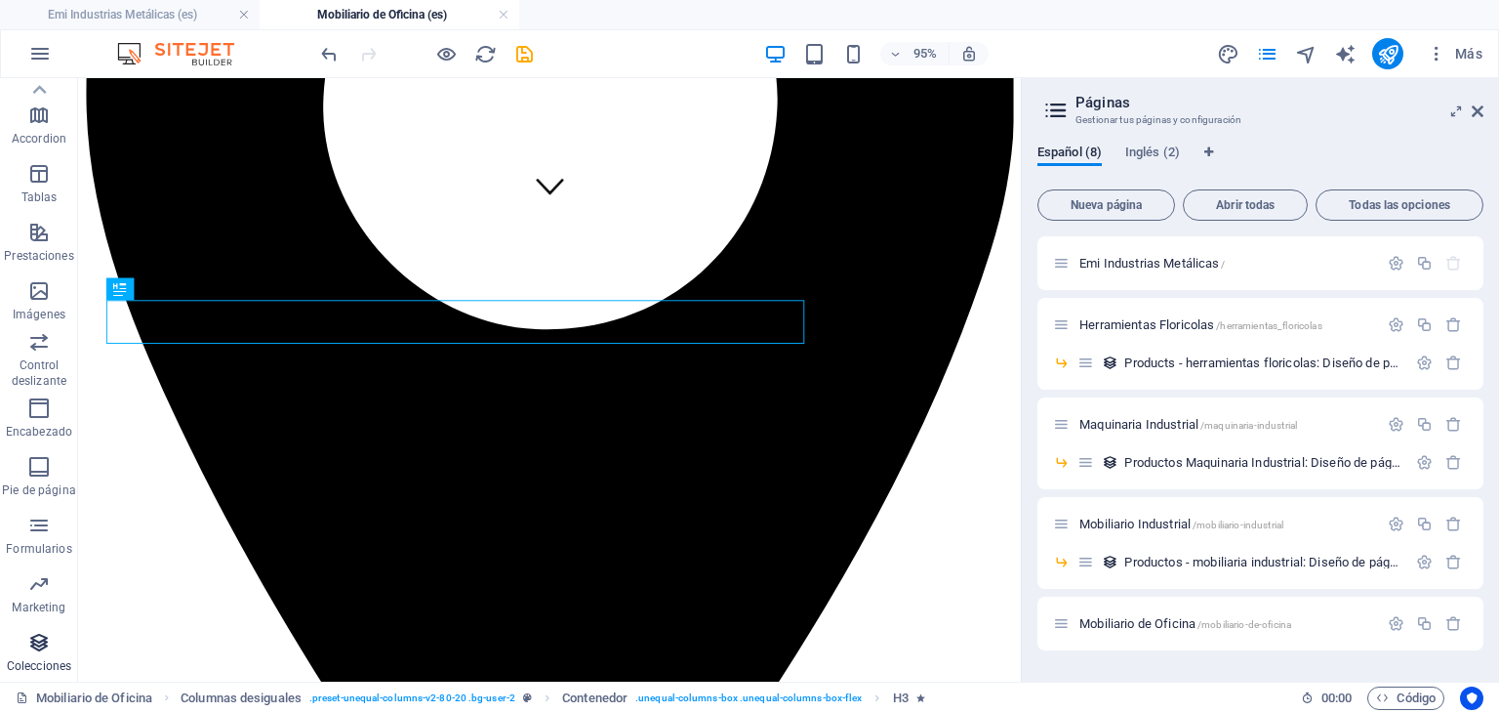
click at [42, 644] on icon "button" at bounding box center [38, 642] width 23 height 23
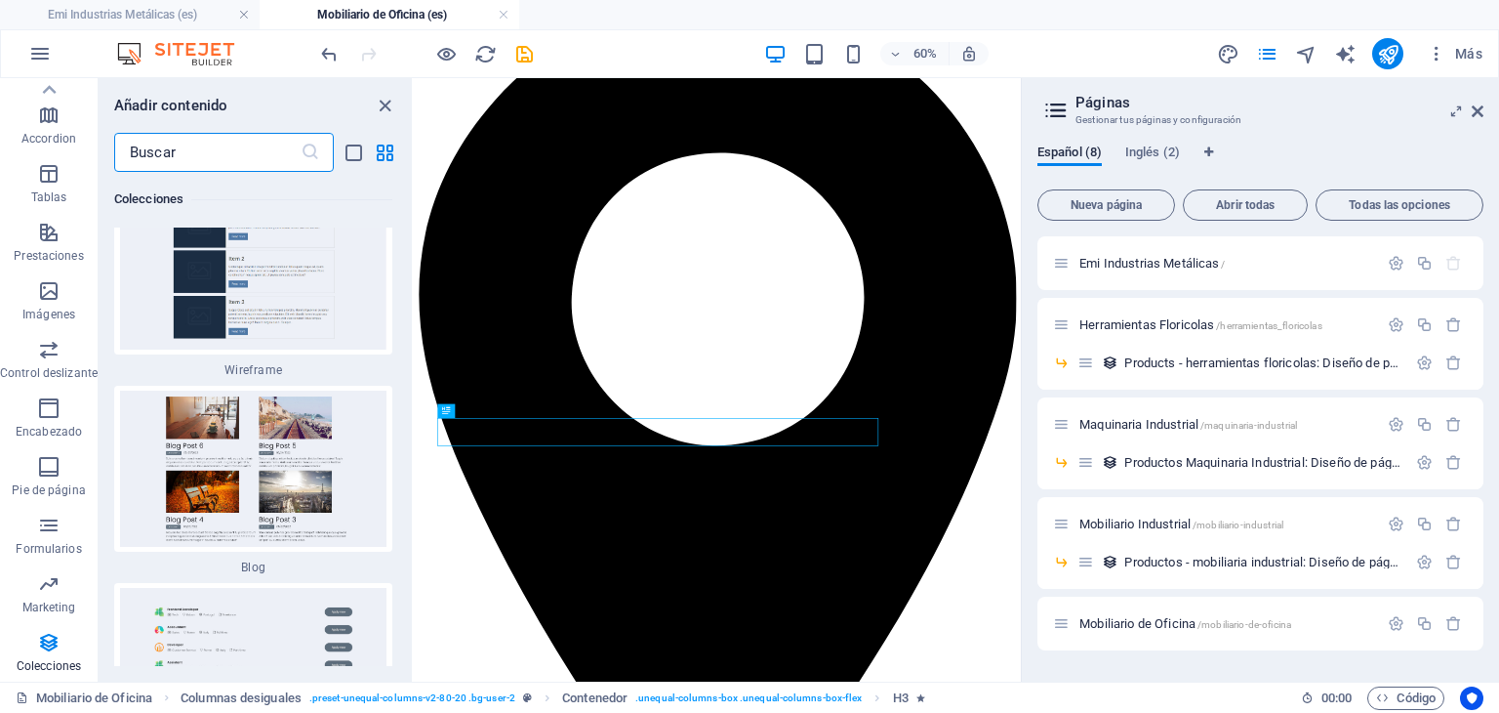
scroll to position [36538, 0]
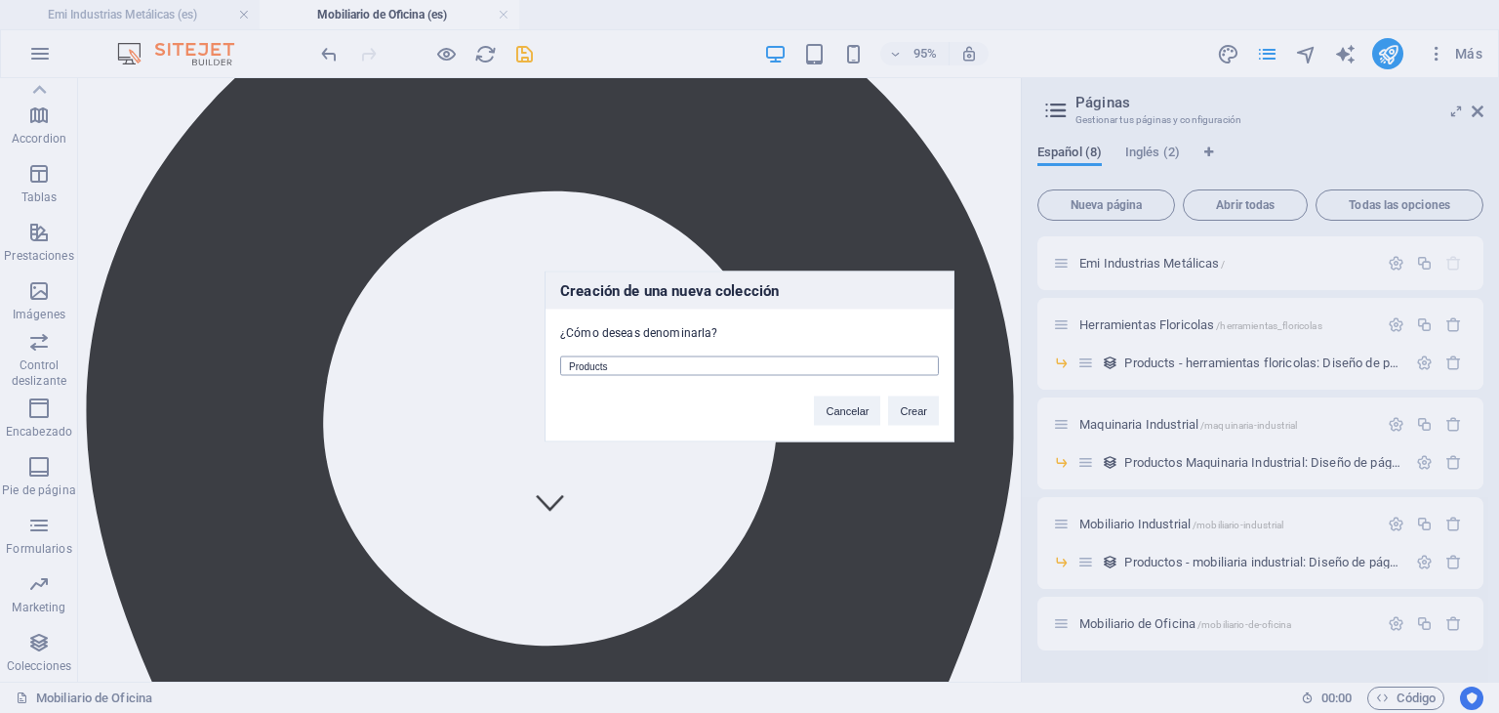
click at [603, 363] on input "Products" at bounding box center [749, 366] width 379 height 20
click at [691, 369] on input "Productos Mobiliario de Oficna" at bounding box center [749, 366] width 379 height 20
type input "Productos Mobiliario de Oficina"
click at [909, 410] on button "Crear" at bounding box center [913, 410] width 51 height 29
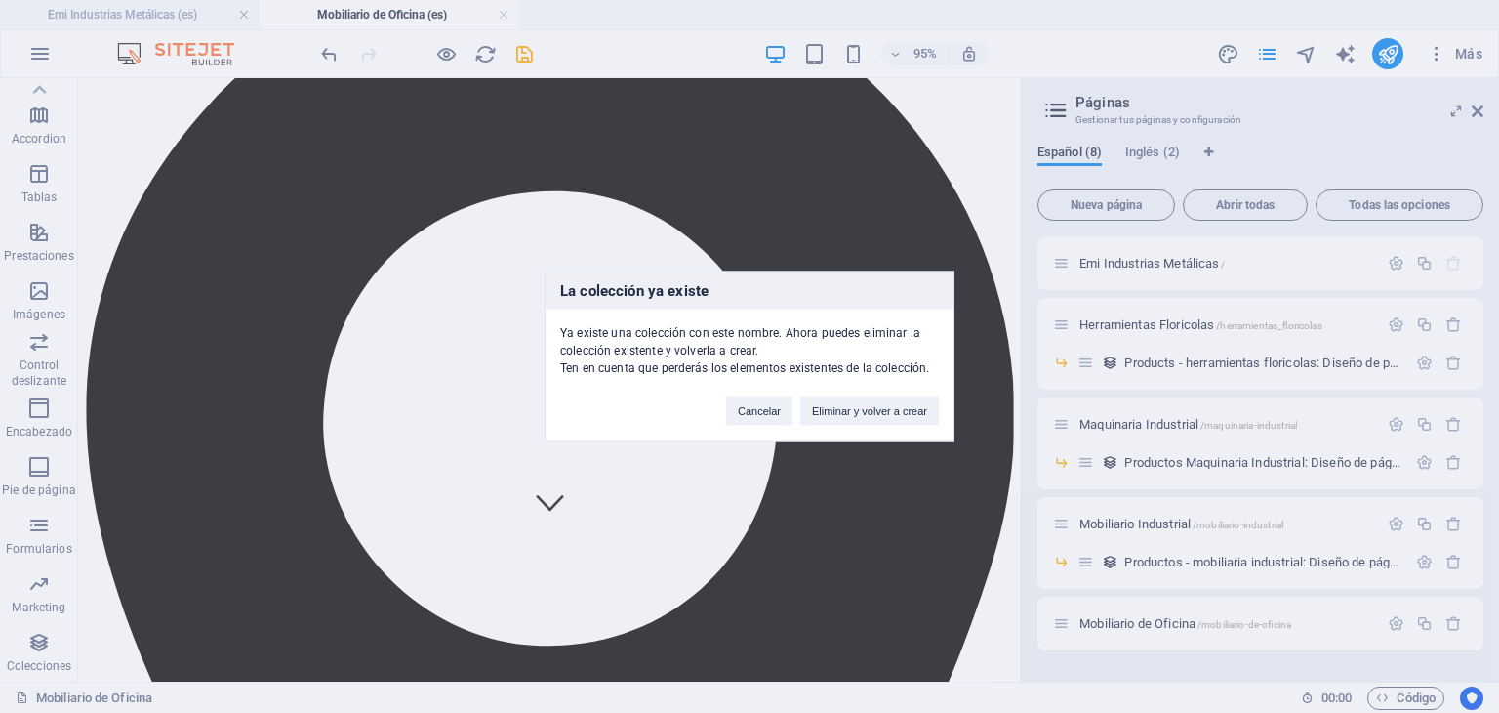
click at [909, 410] on button "Eliminar y volver a crear" at bounding box center [869, 410] width 139 height 29
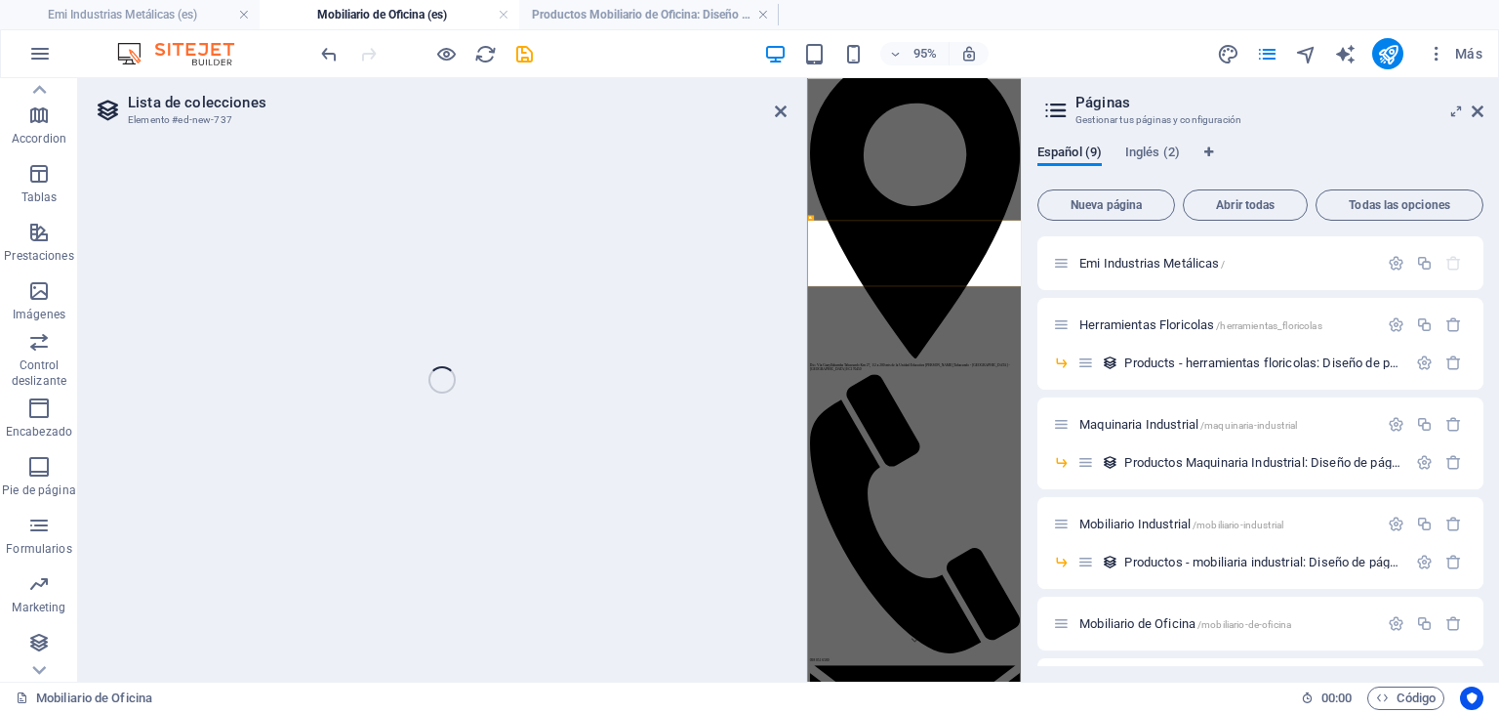
select select "68e44f3f6fbbabdeaa08ba93"
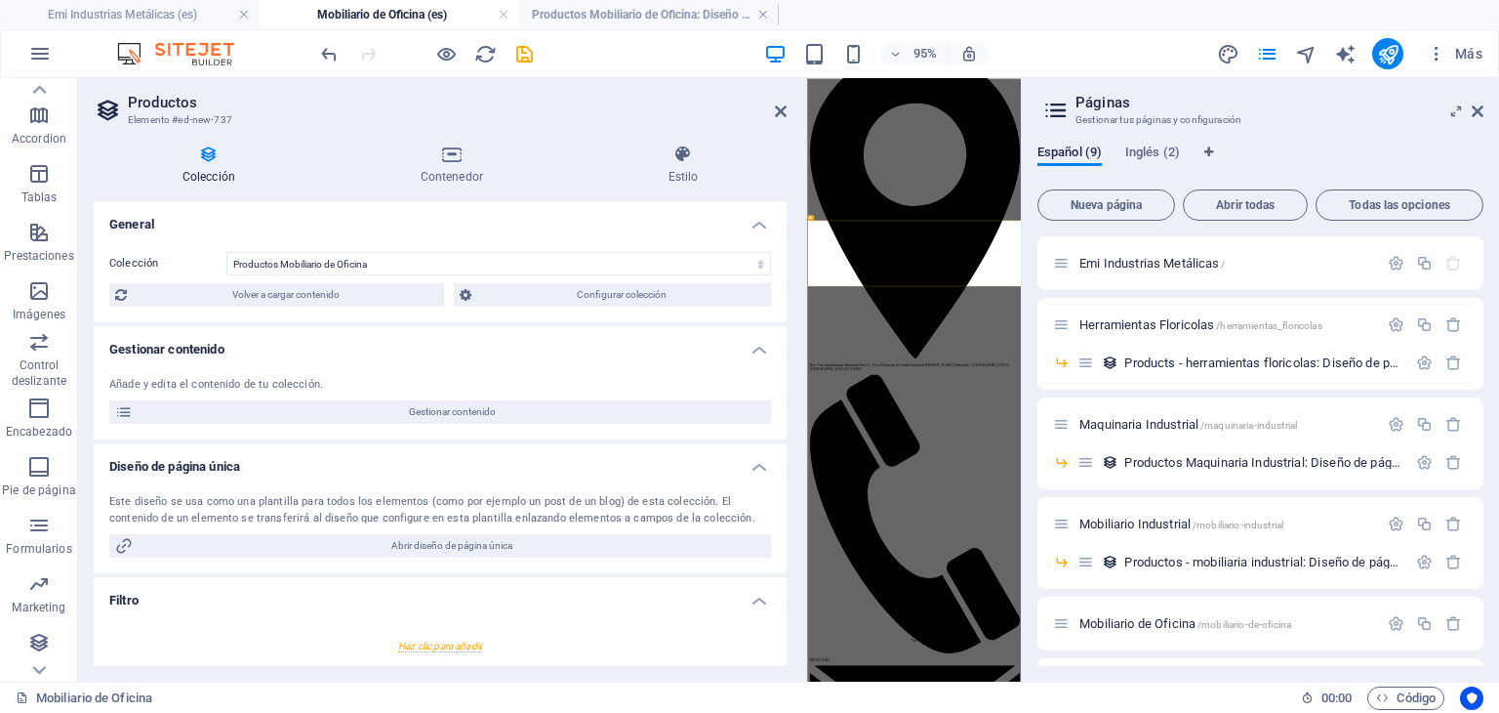
scroll to position [0, 0]
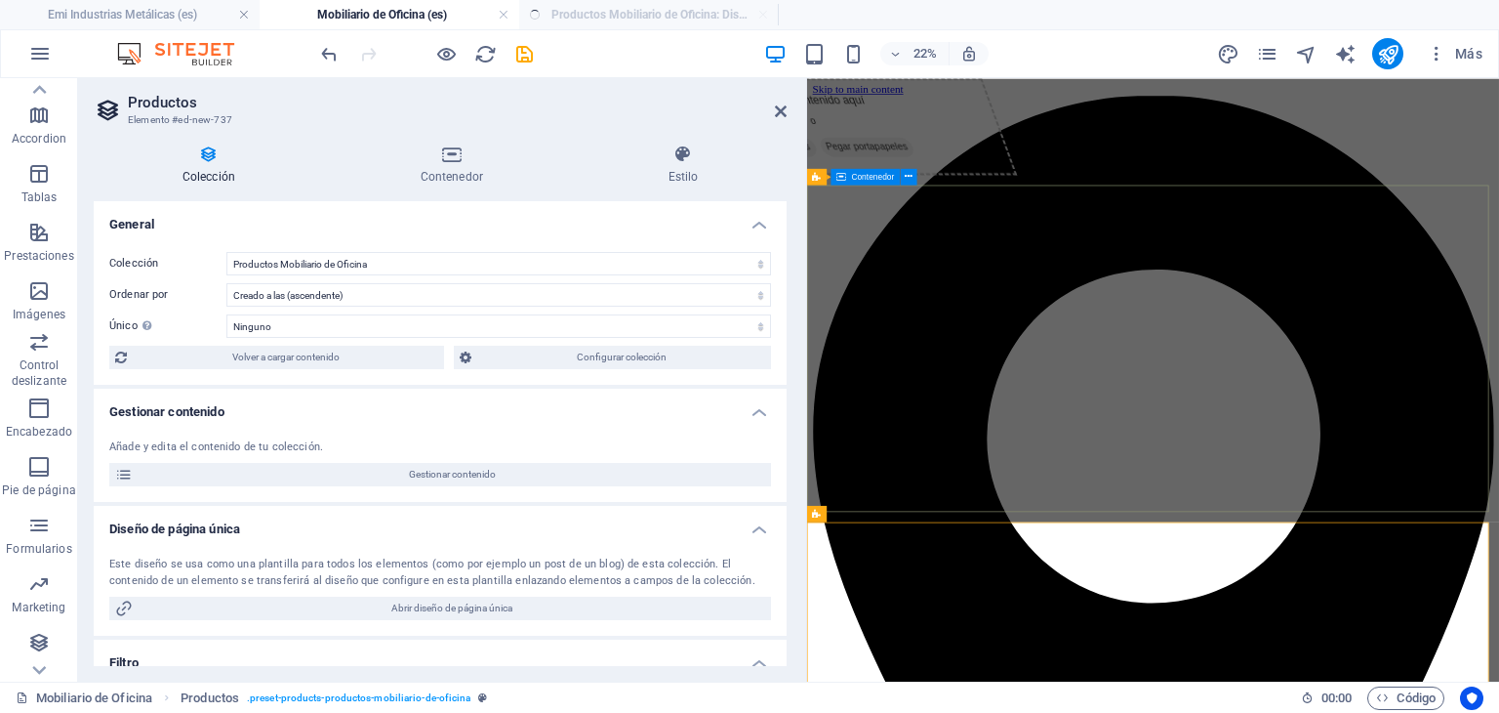
select select "createdAt_DESC"
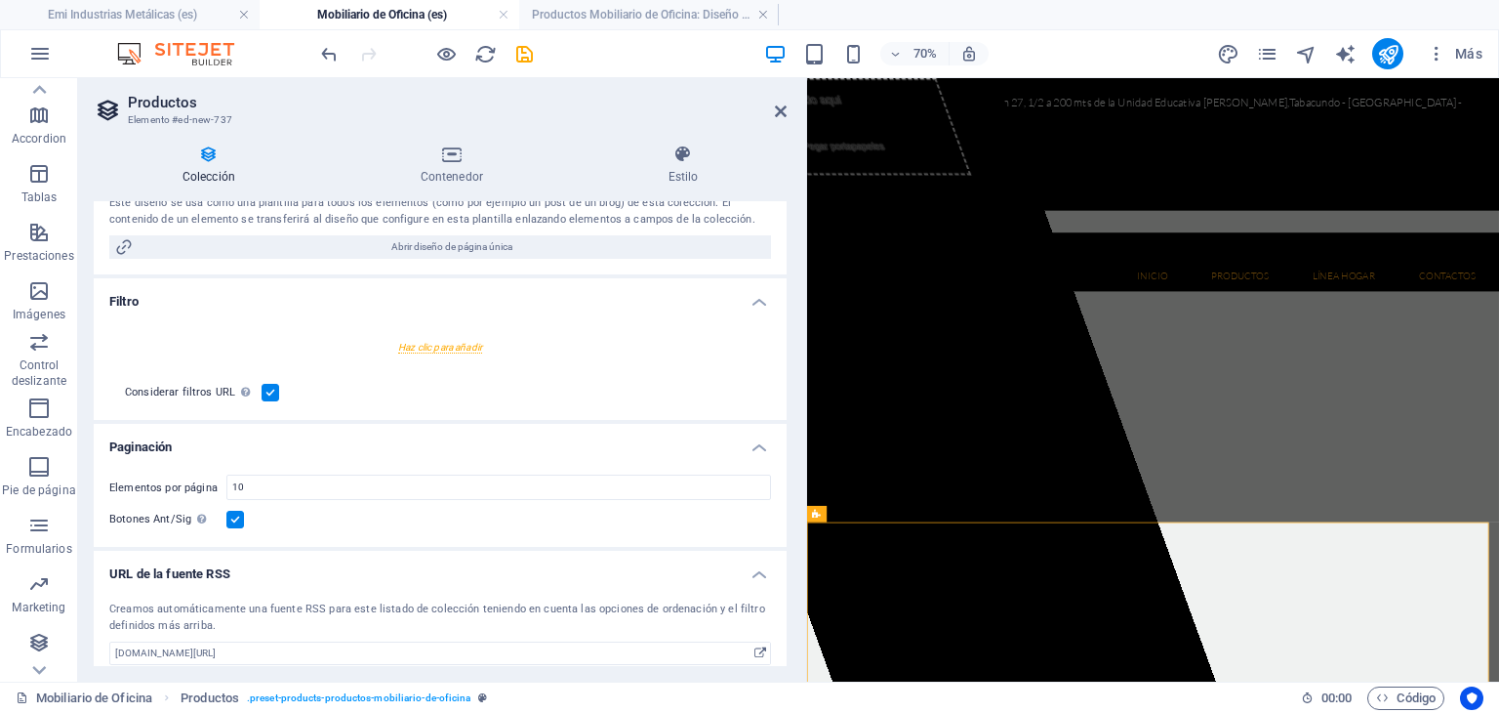
scroll to position [375, 0]
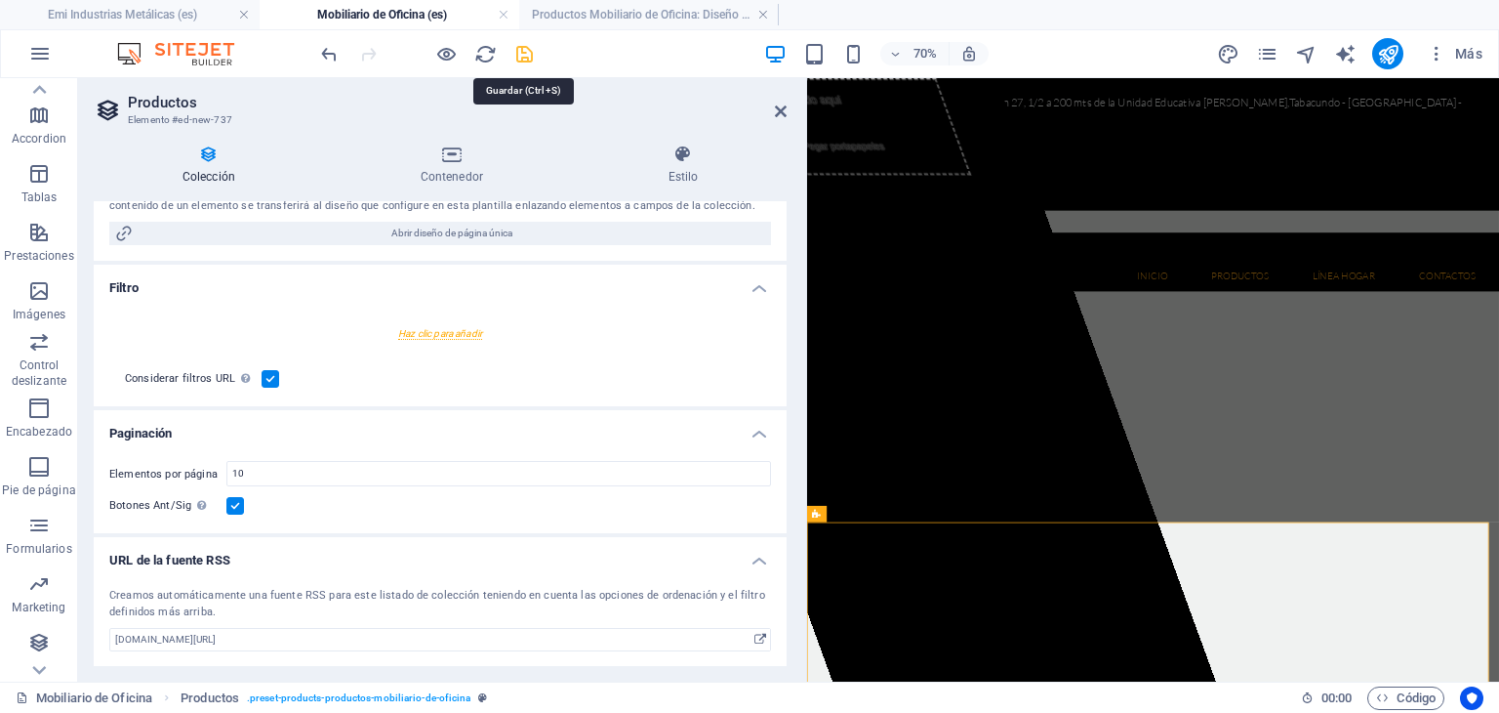
click at [516, 59] on icon "save" at bounding box center [524, 54] width 22 height 22
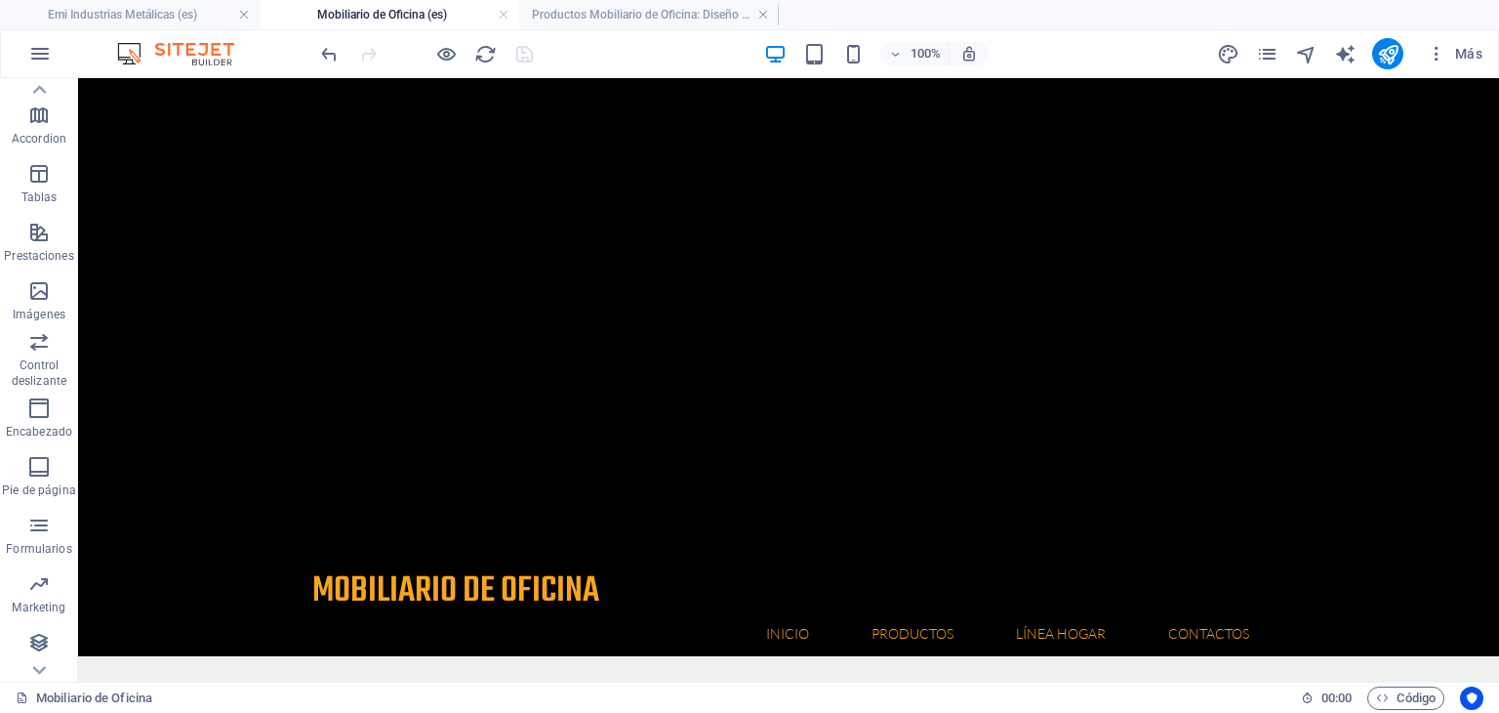
scroll to position [658, 0]
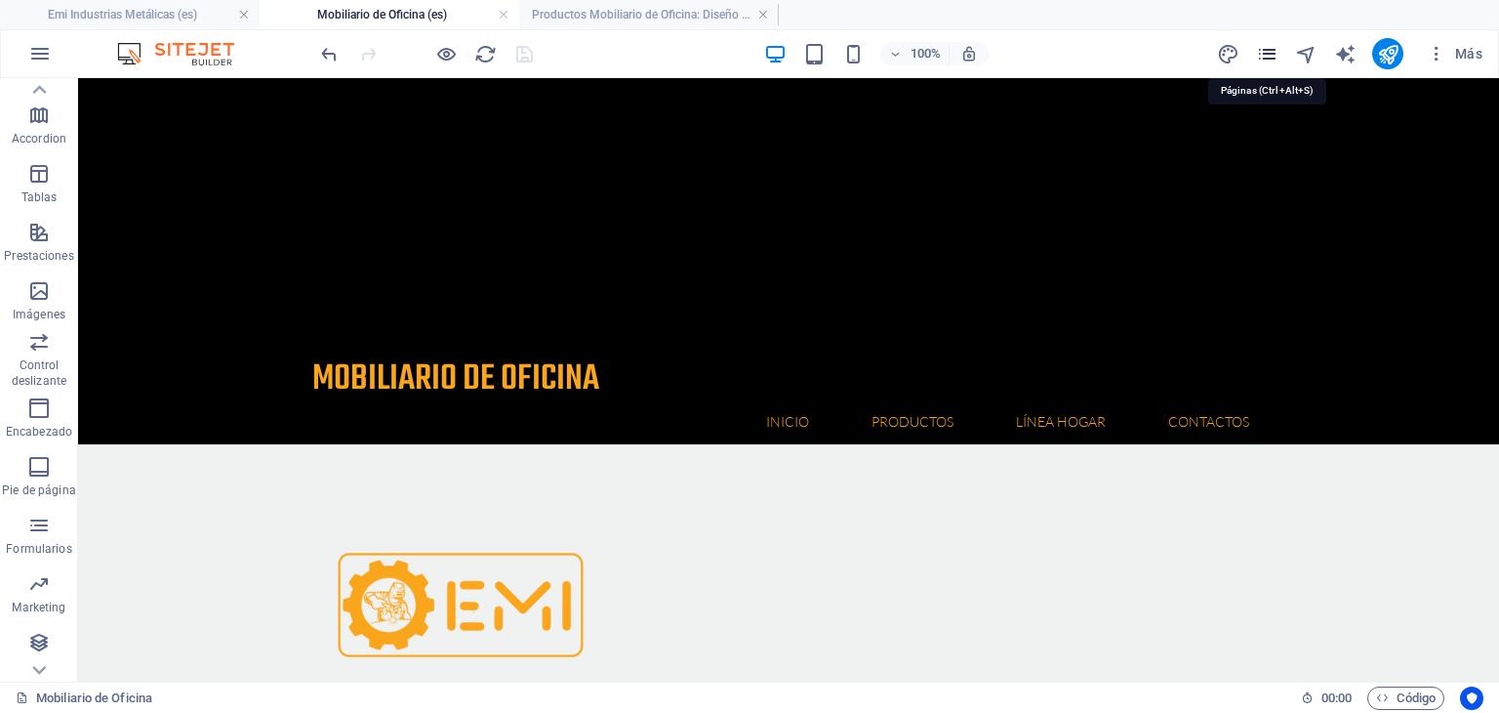
click at [1272, 52] on icon "pages" at bounding box center [1267, 54] width 22 height 22
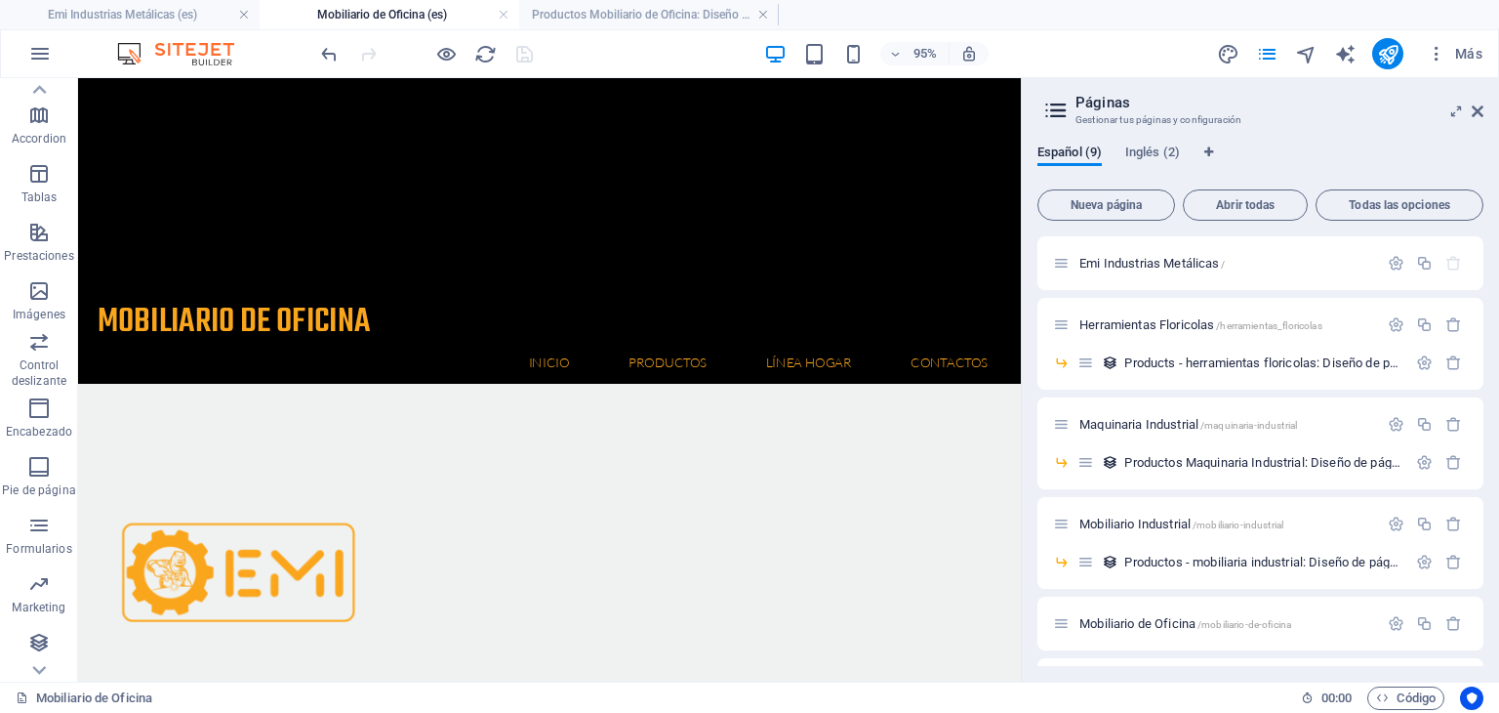
scroll to position [54, 0]
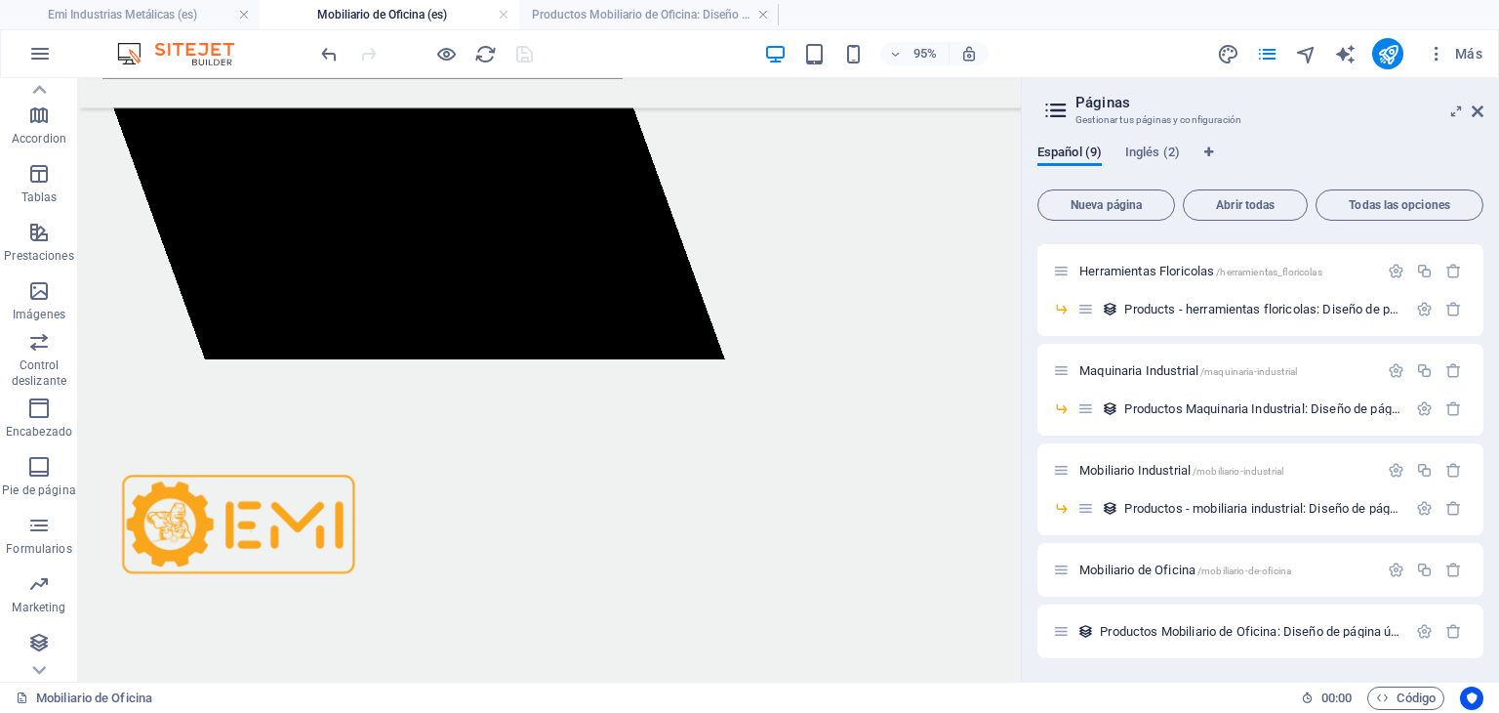
drag, startPoint x: 1115, startPoint y: 630, endPoint x: 1156, endPoint y: 599, distance: 51.0
click at [1156, 599] on div "Emi Industrias Metálicas / Herramientas Floricolas /herramientas_floricolas Pro…" at bounding box center [1261, 420] width 446 height 475
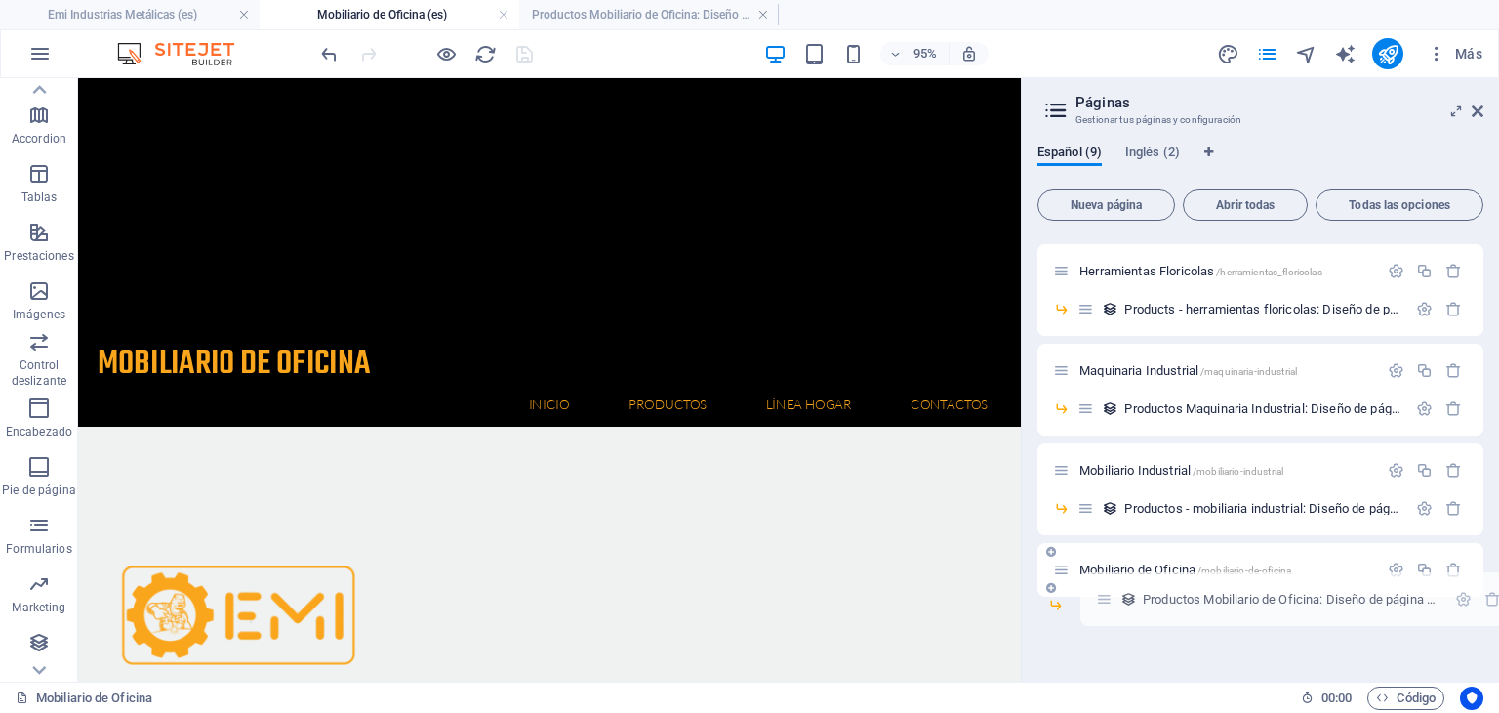
drag, startPoint x: 1059, startPoint y: 632, endPoint x: 1107, endPoint y: 592, distance: 62.4
click at [1107, 592] on div "Emi Industrias Metálicas / Herramientas Floricolas /herramientas_floricolas Pro…" at bounding box center [1261, 390] width 446 height 414
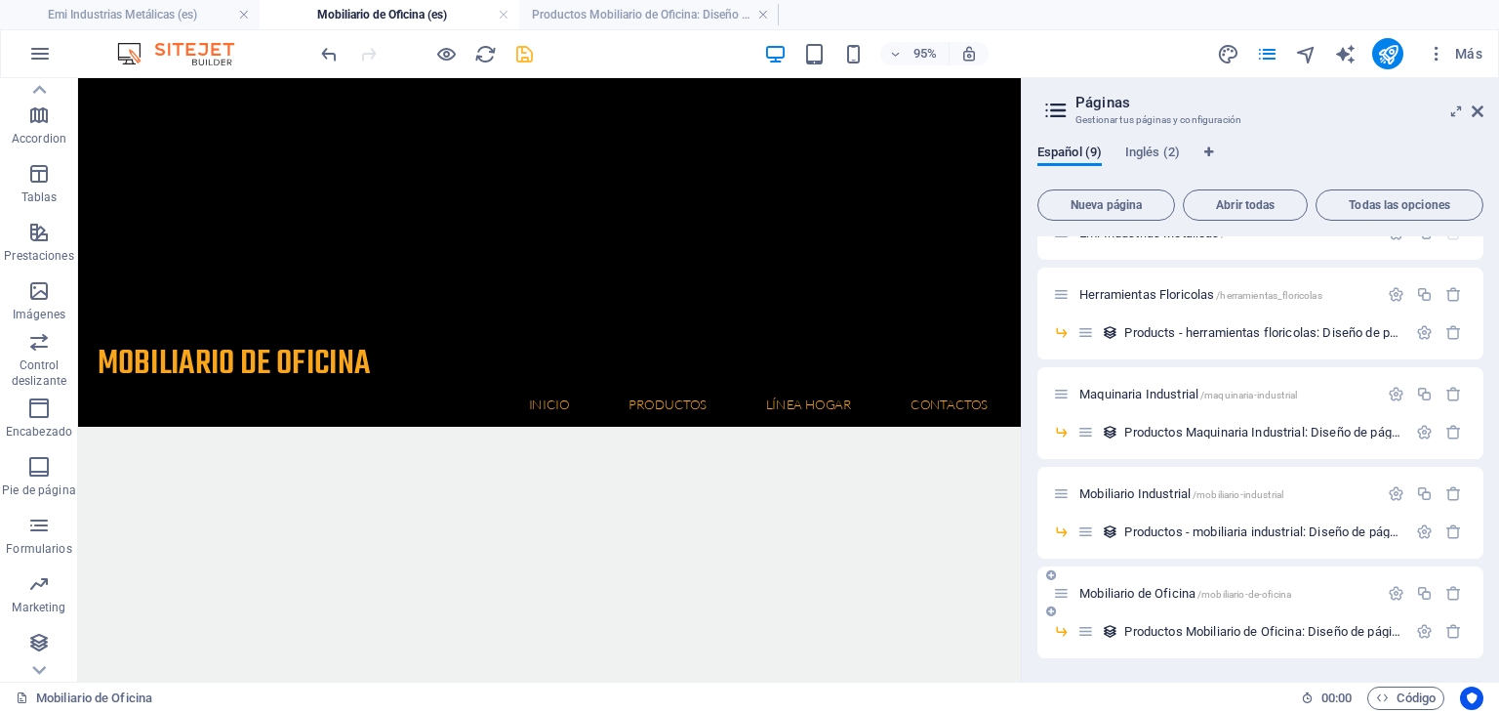
scroll to position [30, 0]
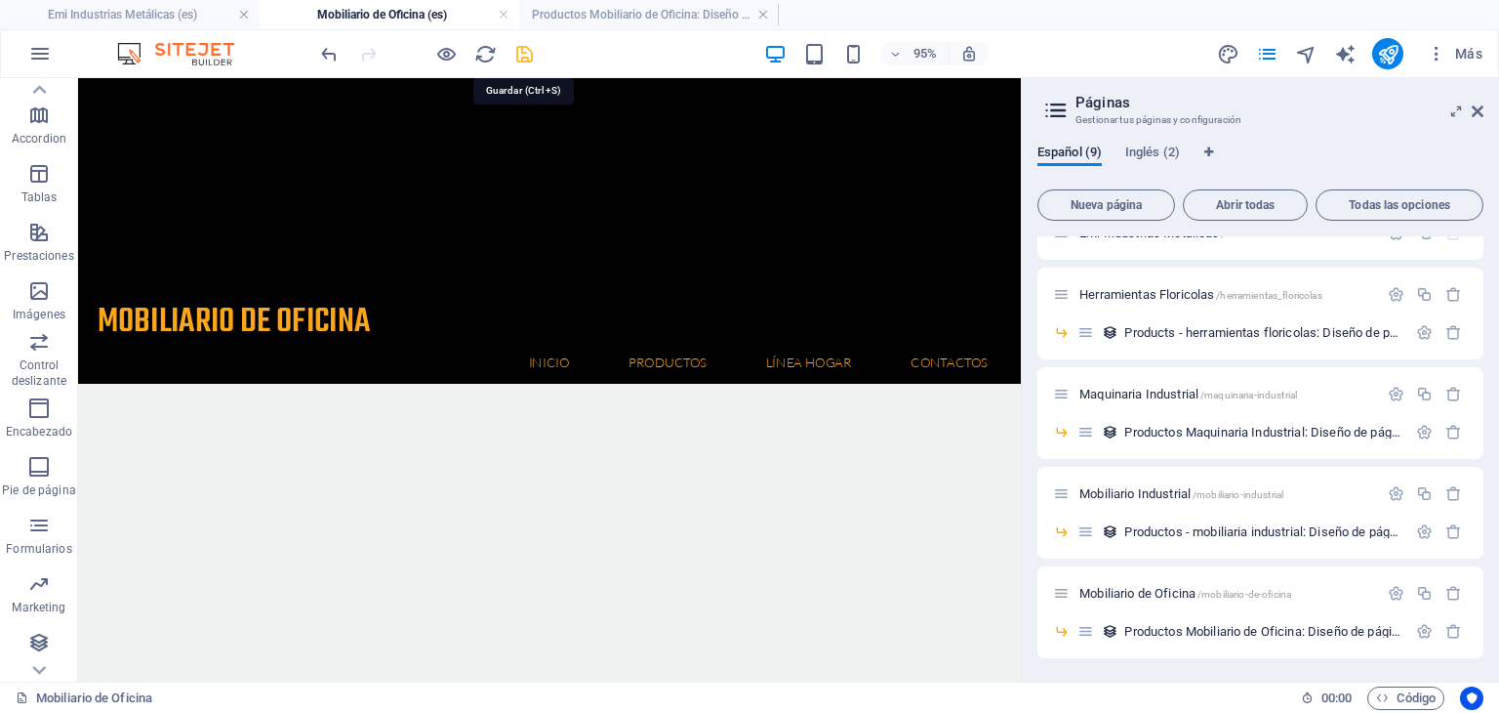
click at [529, 52] on icon "save" at bounding box center [524, 54] width 22 height 22
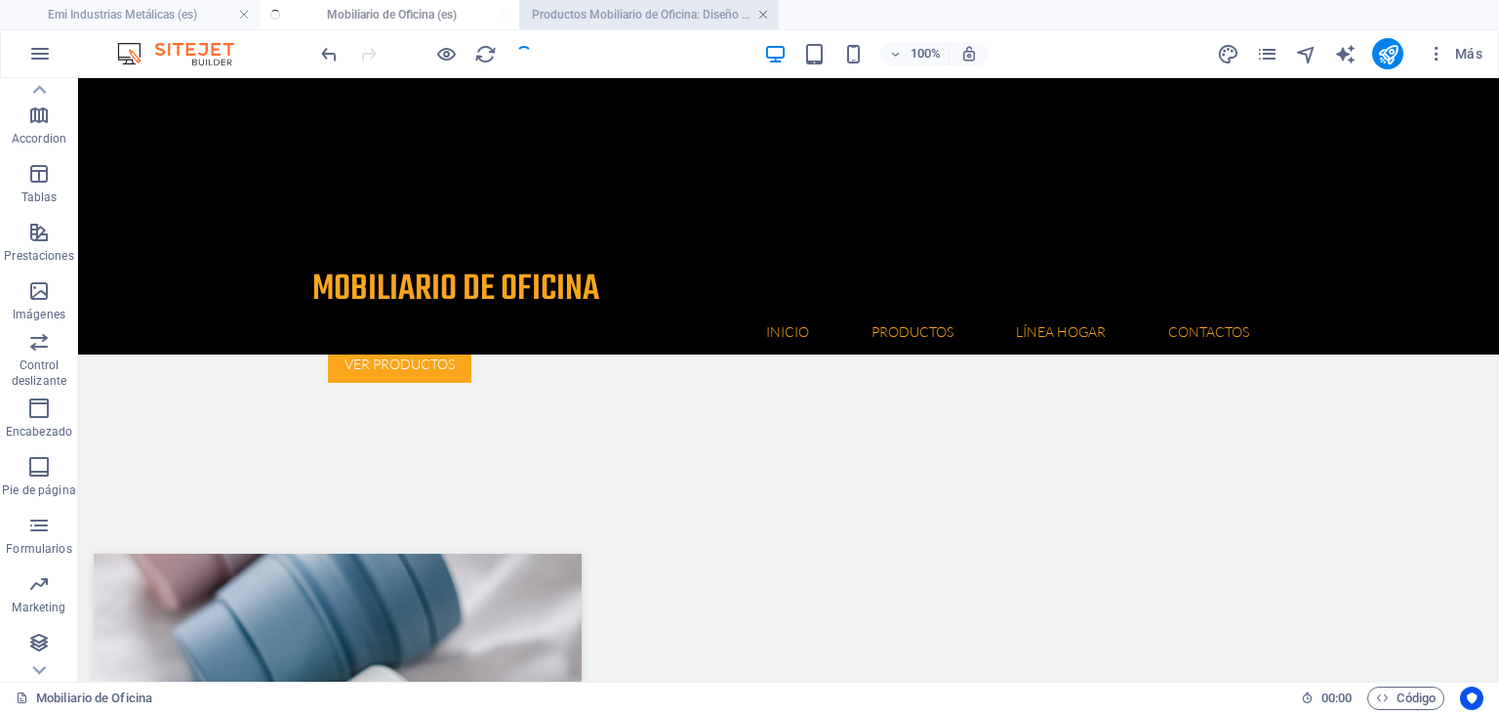
scroll to position [658, 0]
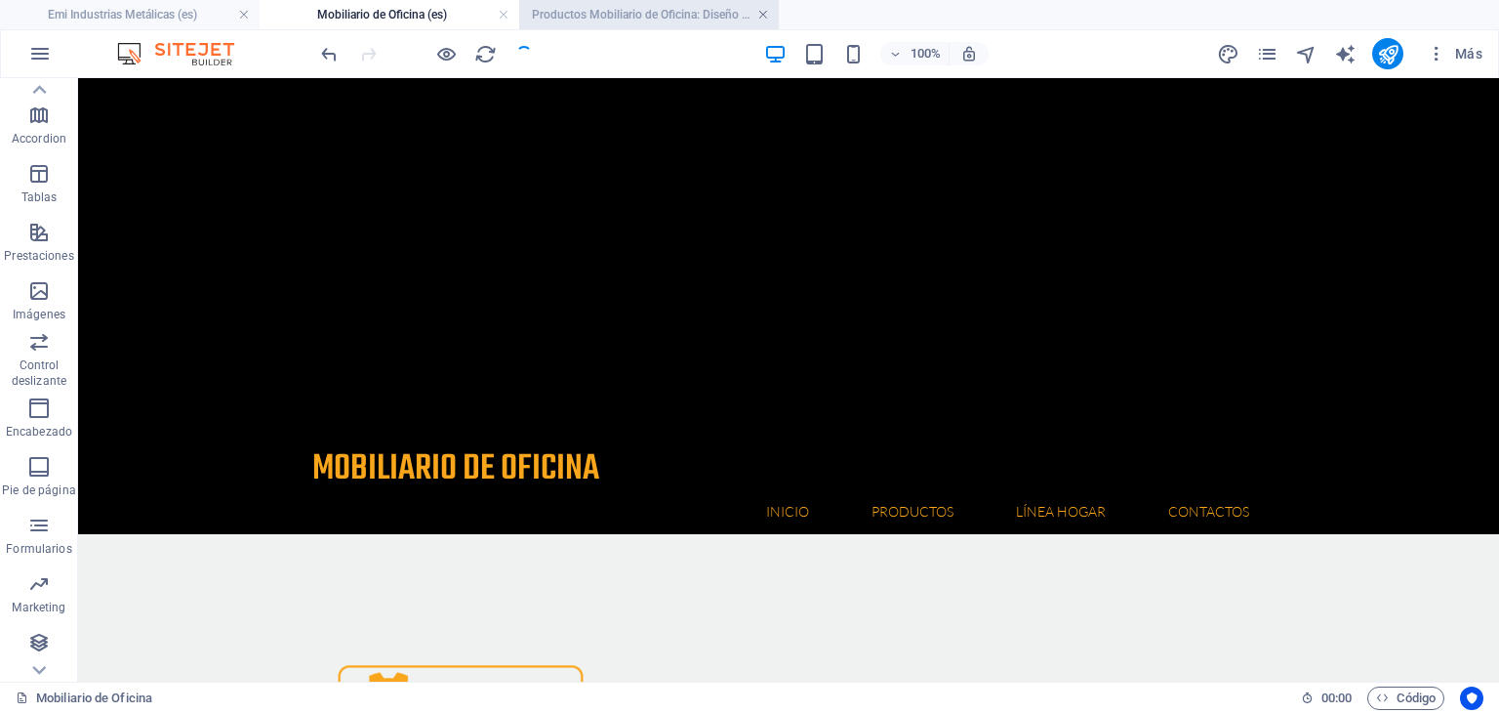
click at [765, 17] on link at bounding box center [764, 15] width 12 height 19
